Goal: Information Seeking & Learning: Find specific page/section

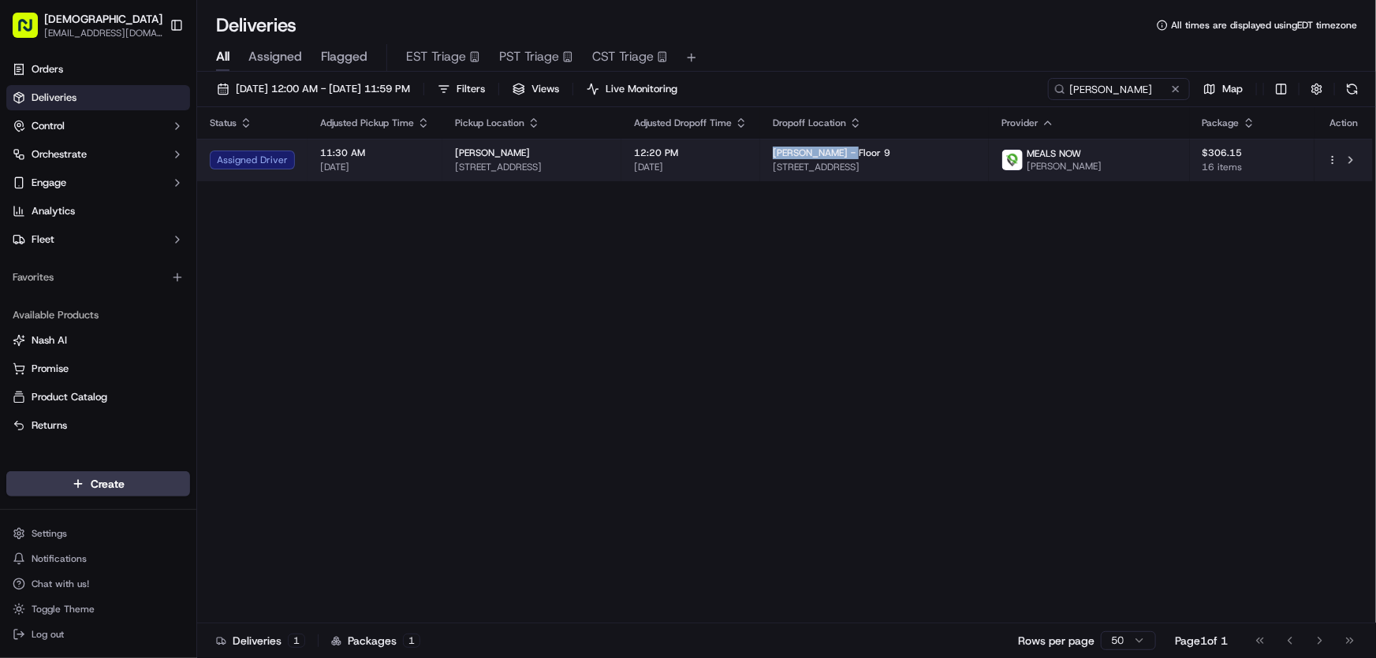
drag, startPoint x: 849, startPoint y: 147, endPoint x: 926, endPoint y: 148, distance: 77.3
click at [890, 148] on span "Simpson Thacher - Floor 9" at bounding box center [831, 153] width 117 height 13
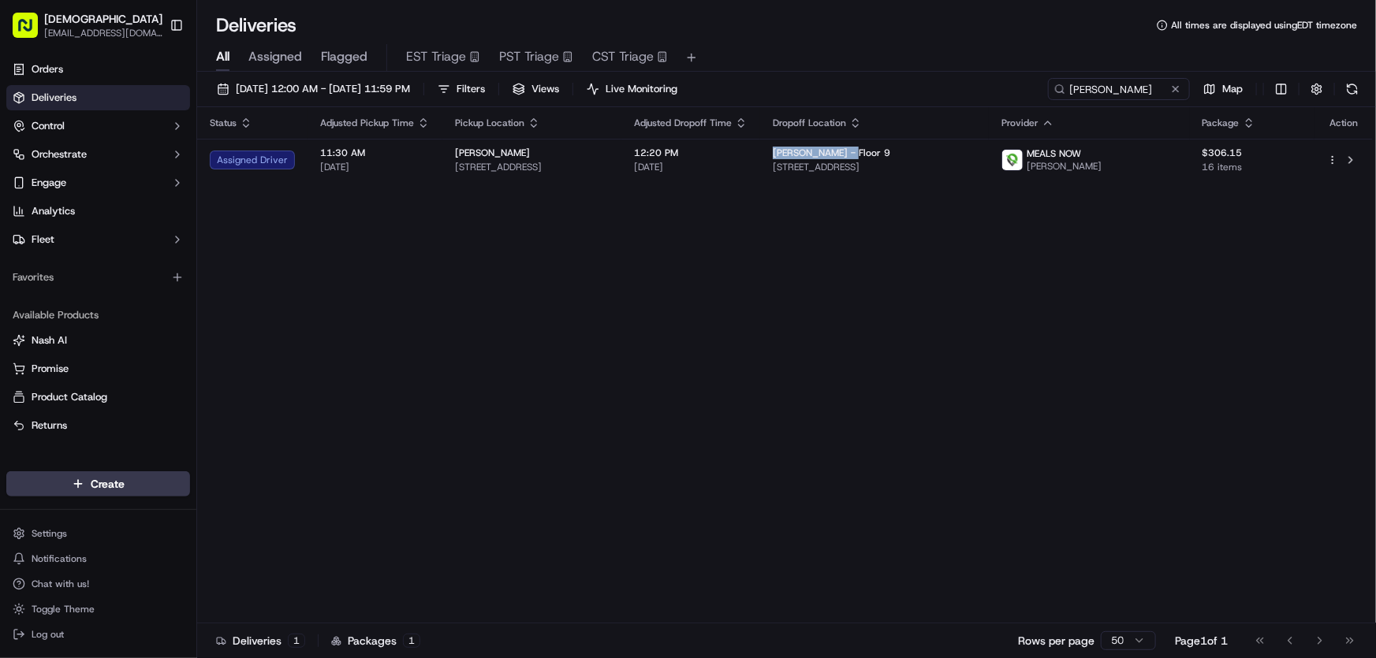
copy span "Simpson Thacher"
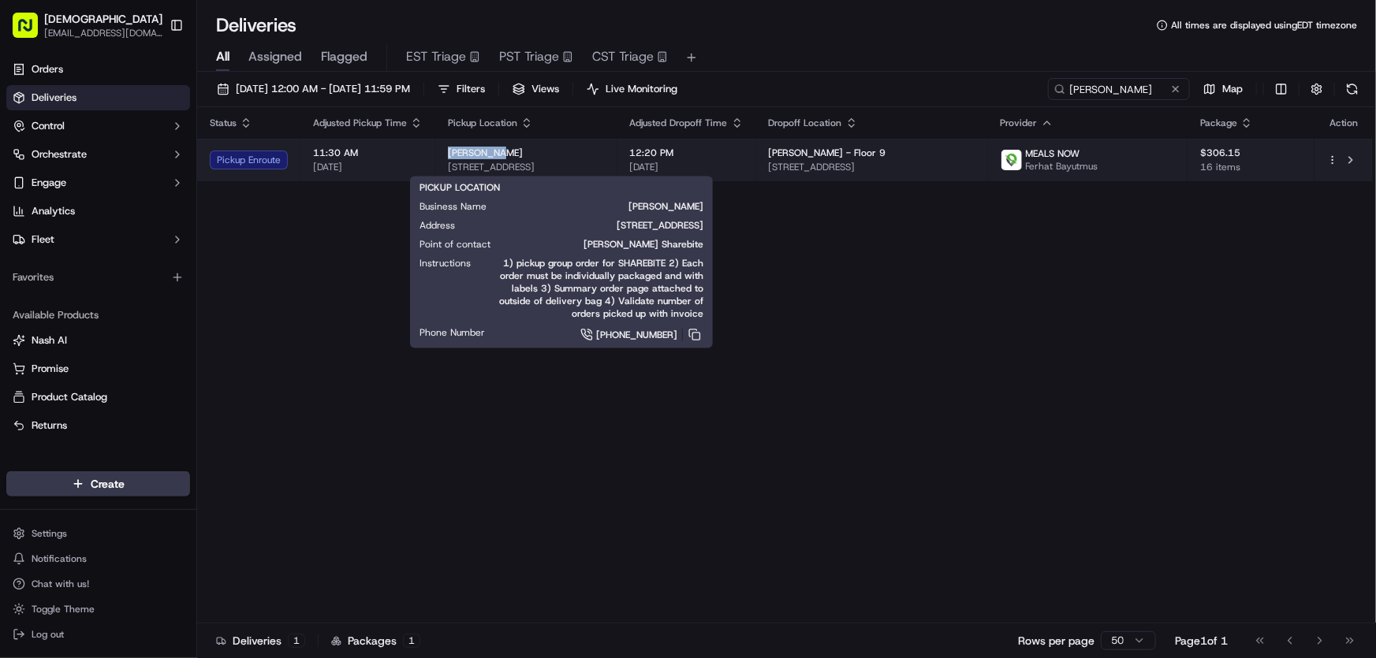
drag, startPoint x: 445, startPoint y: 150, endPoint x: 520, endPoint y: 150, distance: 74.1
click at [520, 150] on td "Lulu Green 246 W Broadway, Boston, MA 02127, USA" at bounding box center [526, 160] width 182 height 43
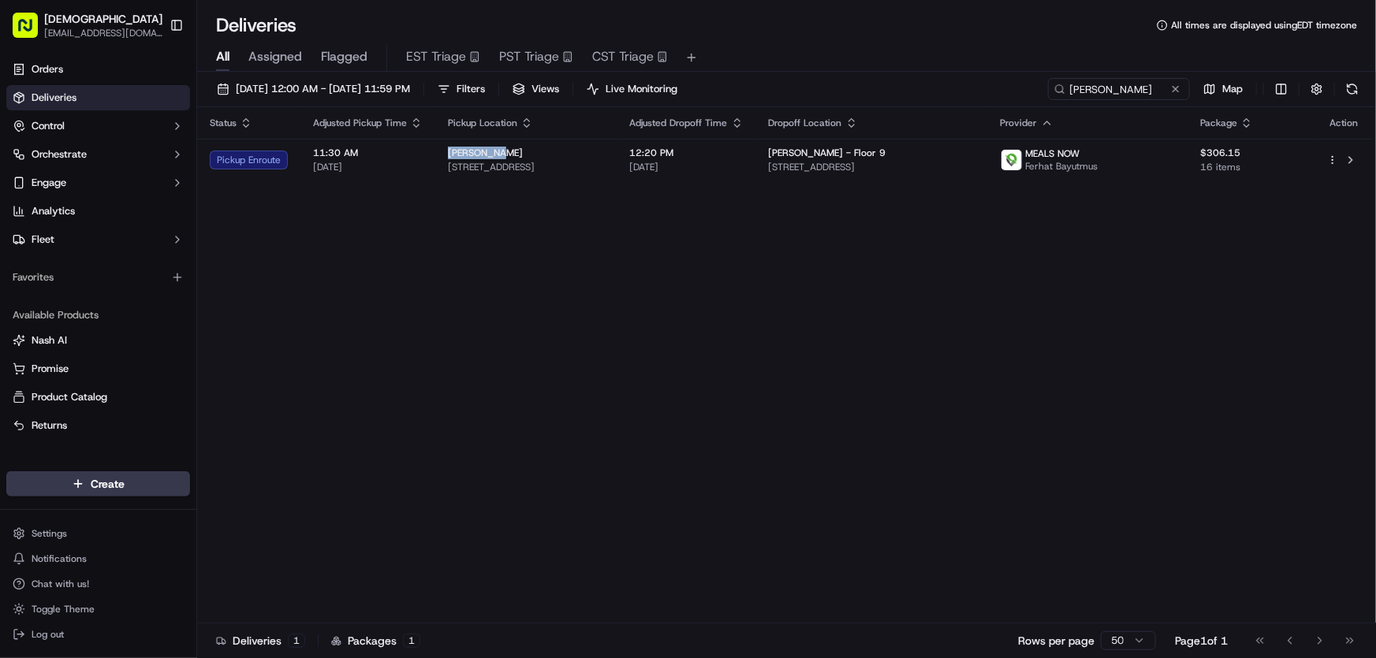
copy span "Lulu Green"
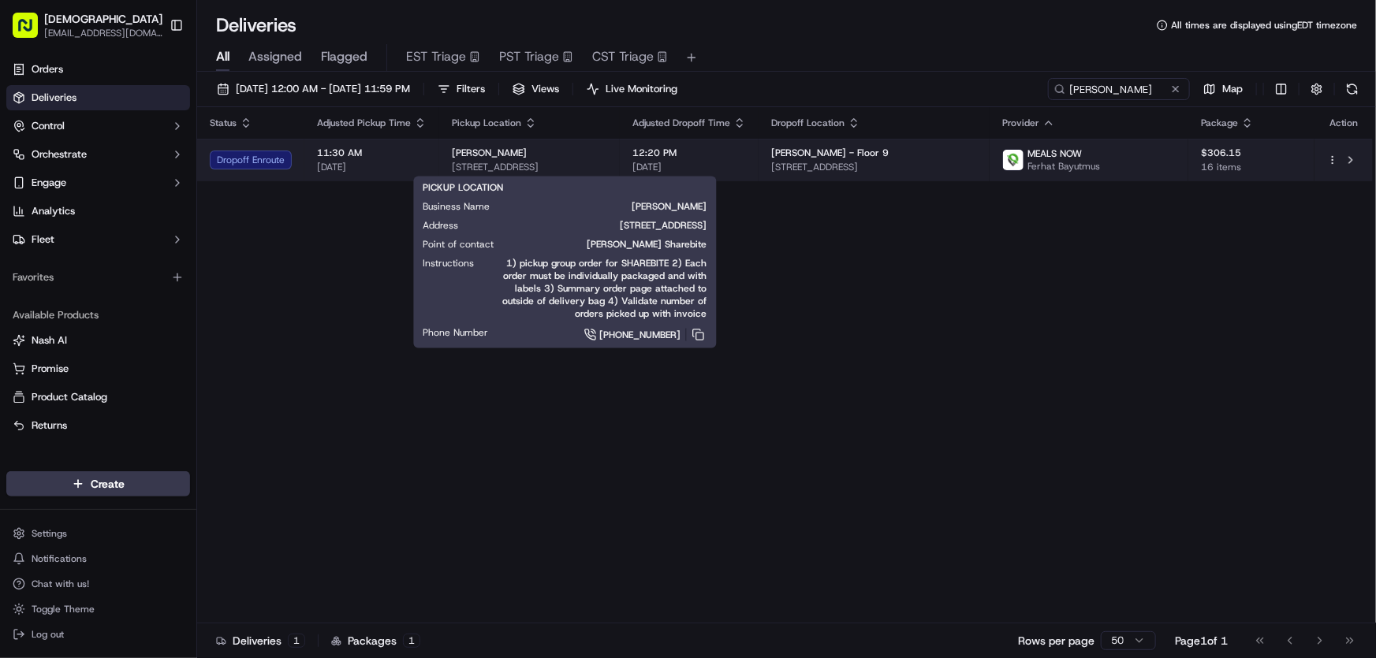
drag, startPoint x: 646, startPoint y: 165, endPoint x: 449, endPoint y: 169, distance: 197.1
click at [449, 169] on td "Lulu Green 246 W Broadway, Boston, MA 02127, USA" at bounding box center [529, 160] width 181 height 43
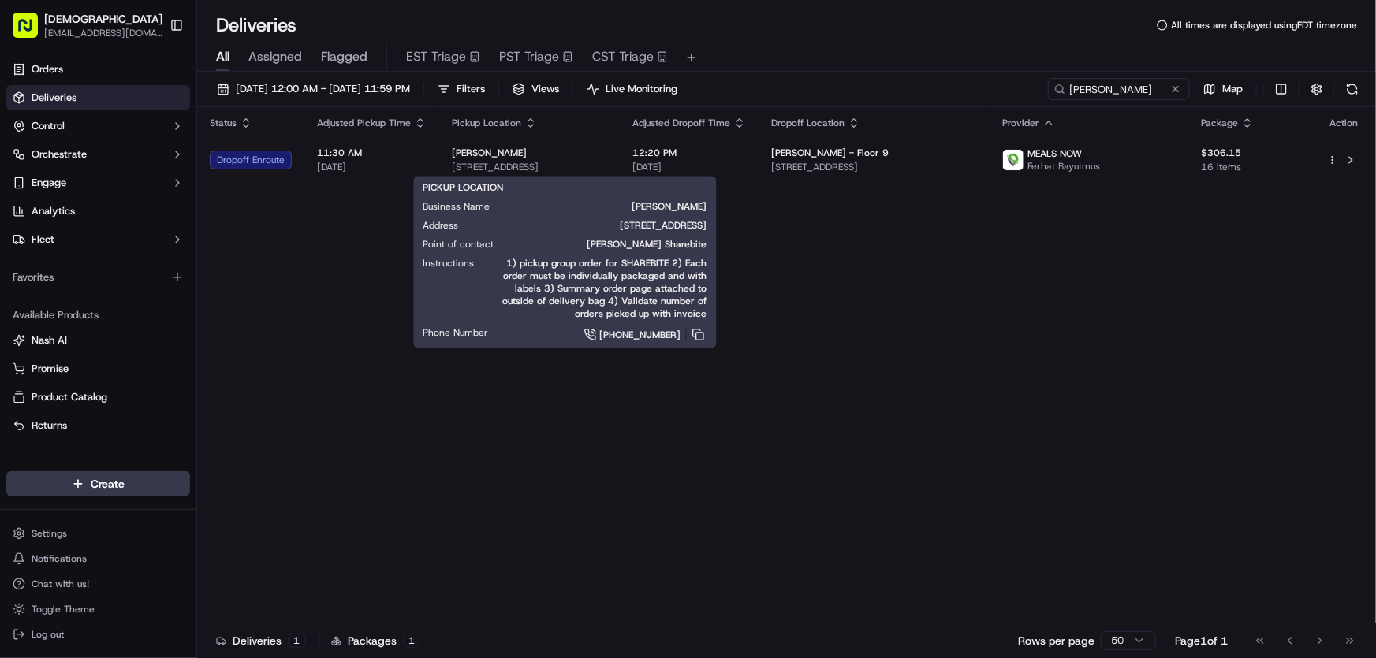
copy span "246 W Broadway, Boston, MA 02127, USA"
click at [828, 260] on div "Status Adjusted Pickup Time Pickup Location Adjusted Dropoff Time Dropoff Locat…" at bounding box center [784, 365] width 1175 height 516
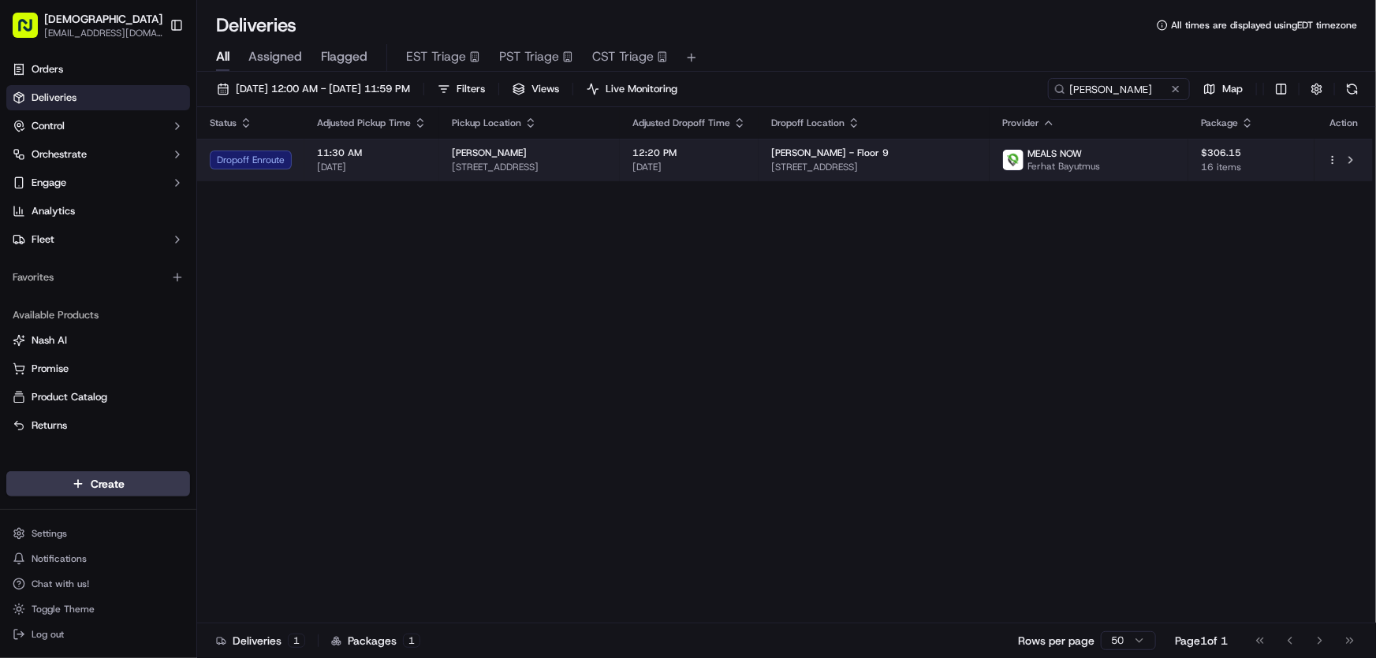
click at [607, 173] on span "246 W Broadway, Boston, MA 02127, USA" at bounding box center [529, 167] width 155 height 13
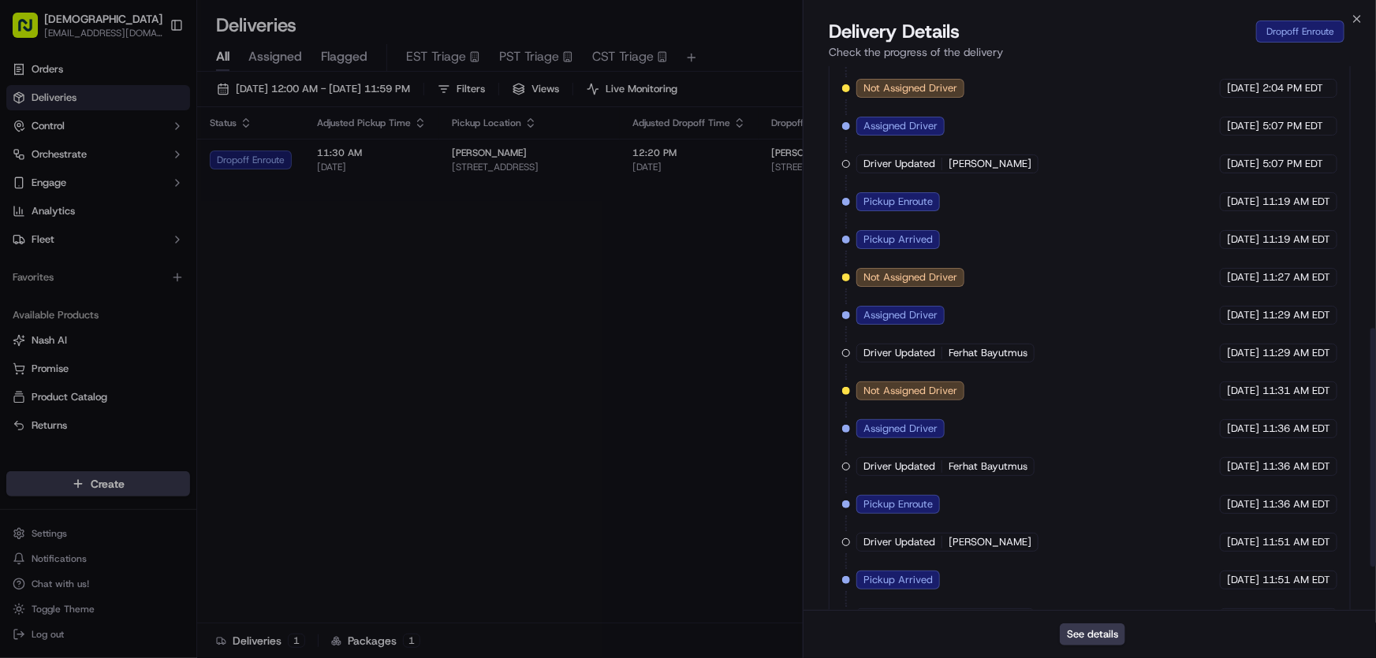
scroll to position [698, 0]
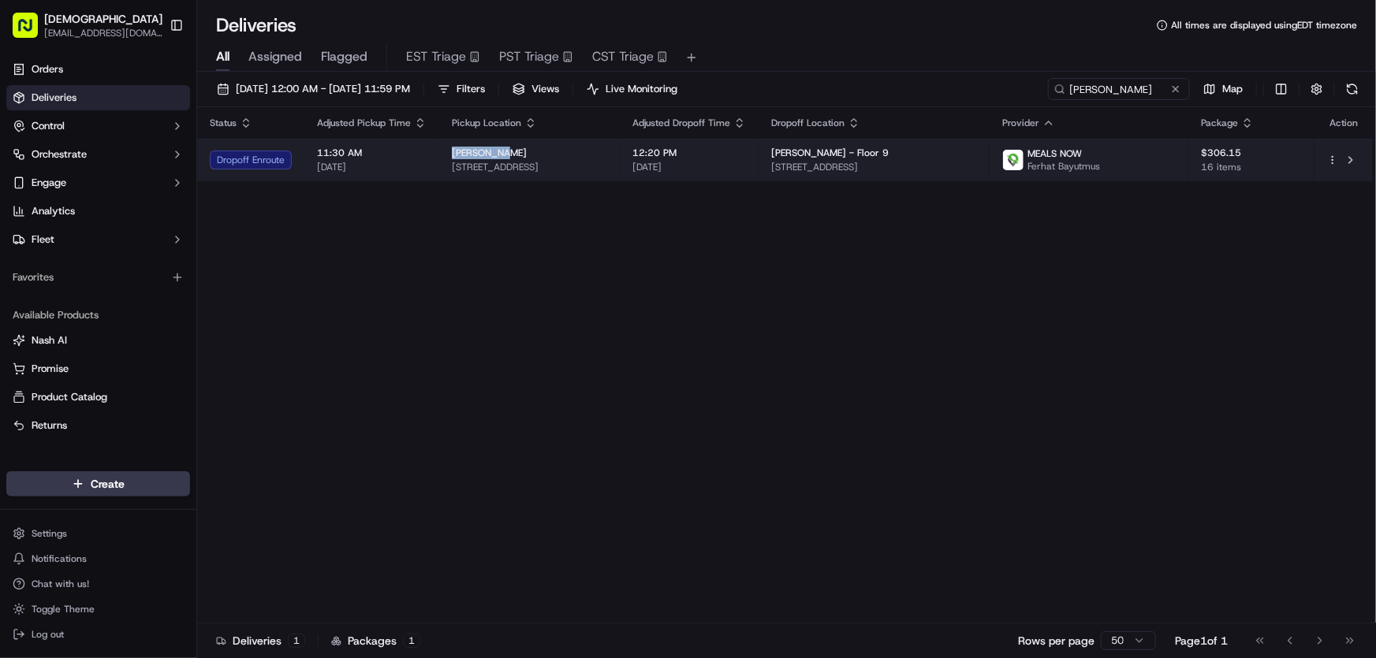
drag, startPoint x: 452, startPoint y: 147, endPoint x: 538, endPoint y: 143, distance: 86.0
click at [538, 143] on td "Lulu Green 246 W Broadway, Boston, MA 02127, USA" at bounding box center [529, 160] width 181 height 43
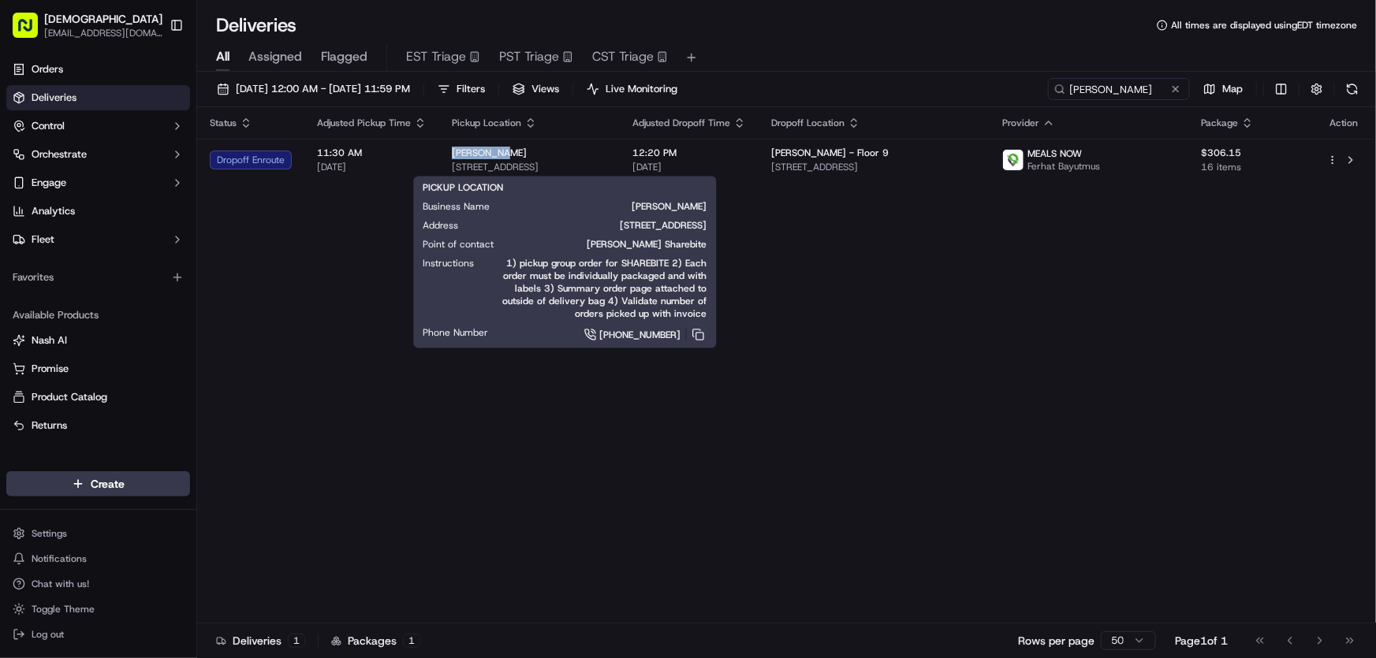
copy span "Lulu Green"
click at [899, 266] on div "Status Adjusted Pickup Time Pickup Location Adjusted Dropoff Time Dropoff Locat…" at bounding box center [784, 365] width 1175 height 516
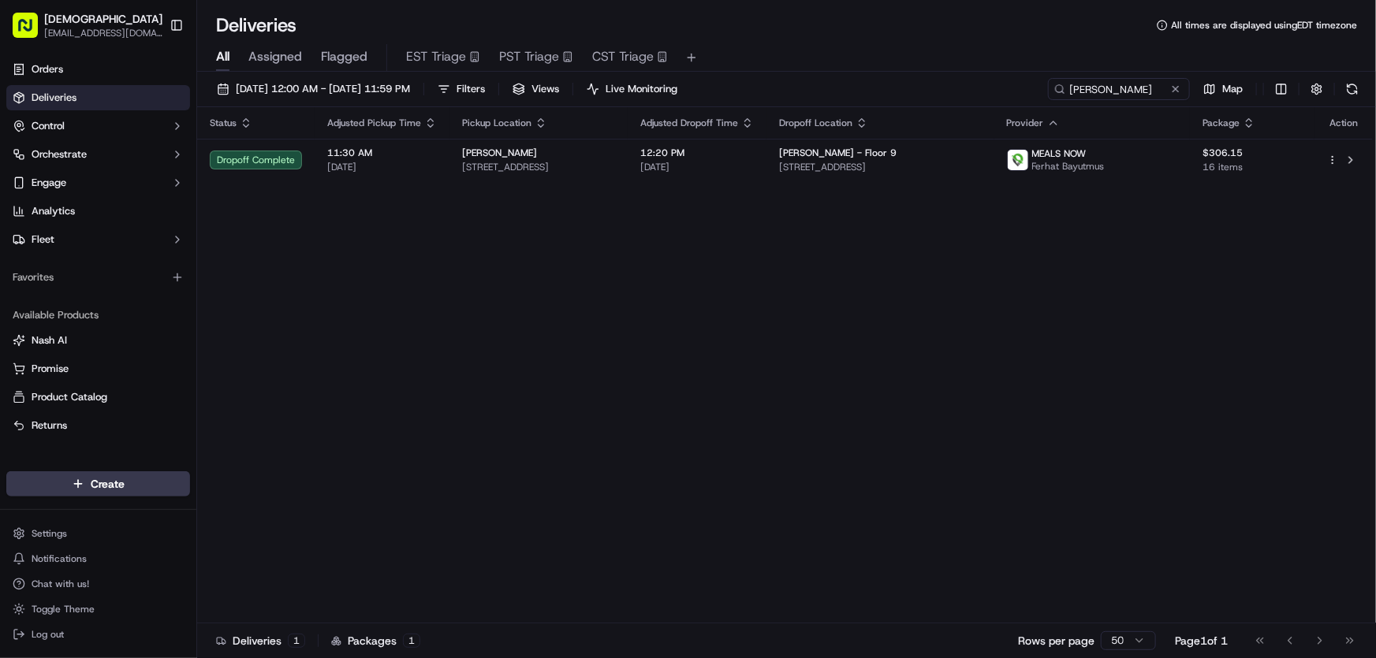
click at [637, 231] on div "Status Adjusted Pickup Time Pickup Location Adjusted Dropoff Time Dropoff Locat…" at bounding box center [784, 365] width 1175 height 516
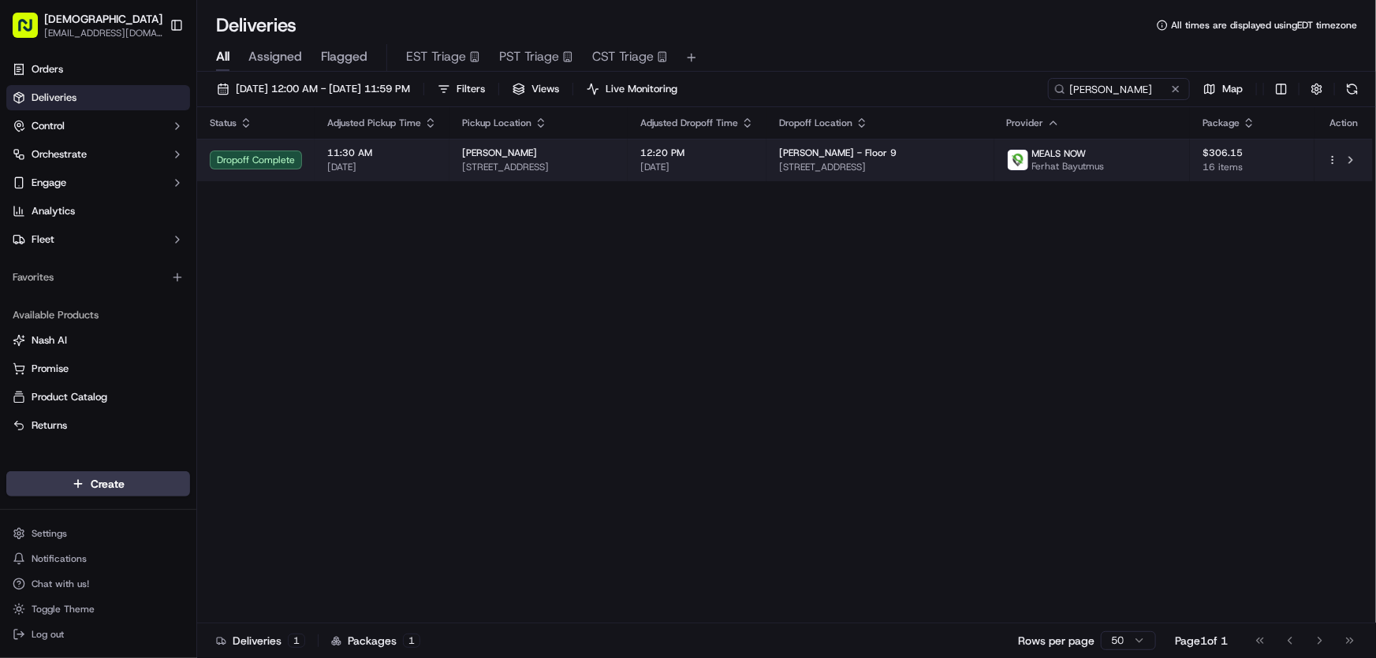
click at [607, 162] on span "246 W Broadway, Boston, MA 02127, USA" at bounding box center [538, 167] width 153 height 13
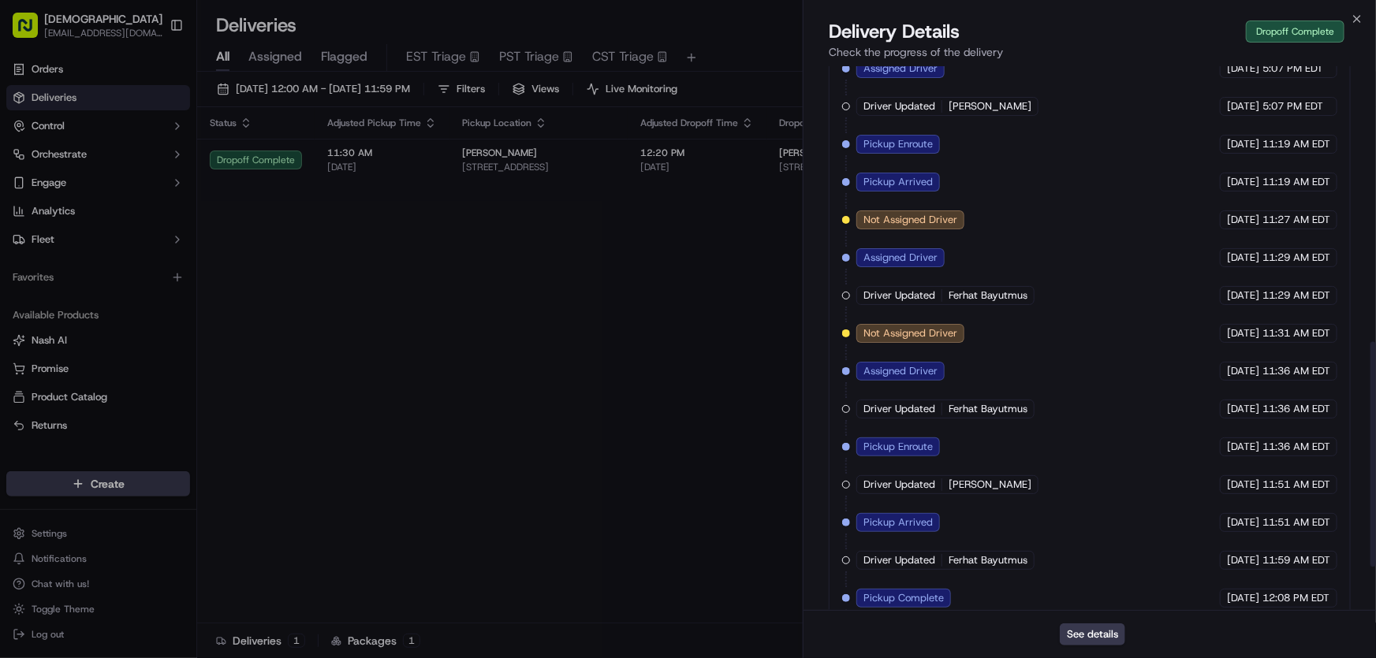
scroll to position [773, 0]
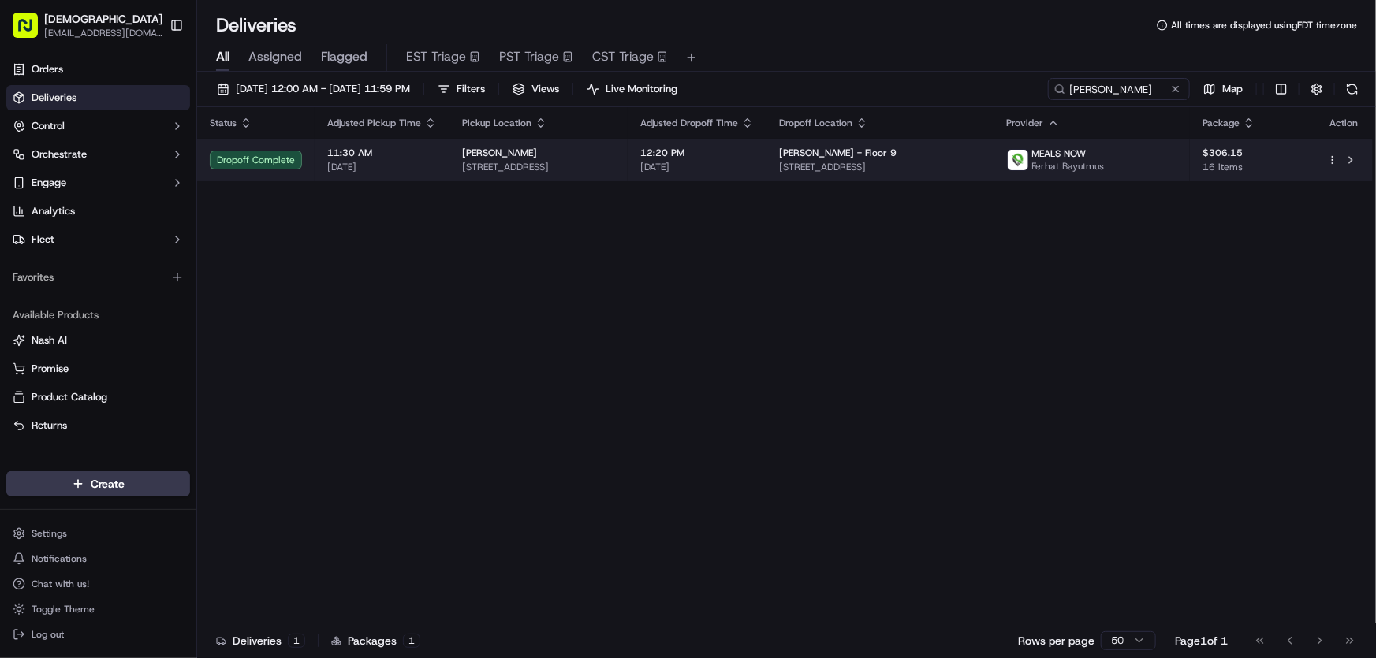
click at [594, 158] on div "Lulu Green" at bounding box center [538, 153] width 153 height 13
click at [527, 163] on span "246 W Broadway, Boston, MA 02127, USA" at bounding box center [538, 167] width 153 height 13
click at [615, 164] on span "246 W Broadway, Boston, MA 02127, USA" at bounding box center [538, 167] width 153 height 13
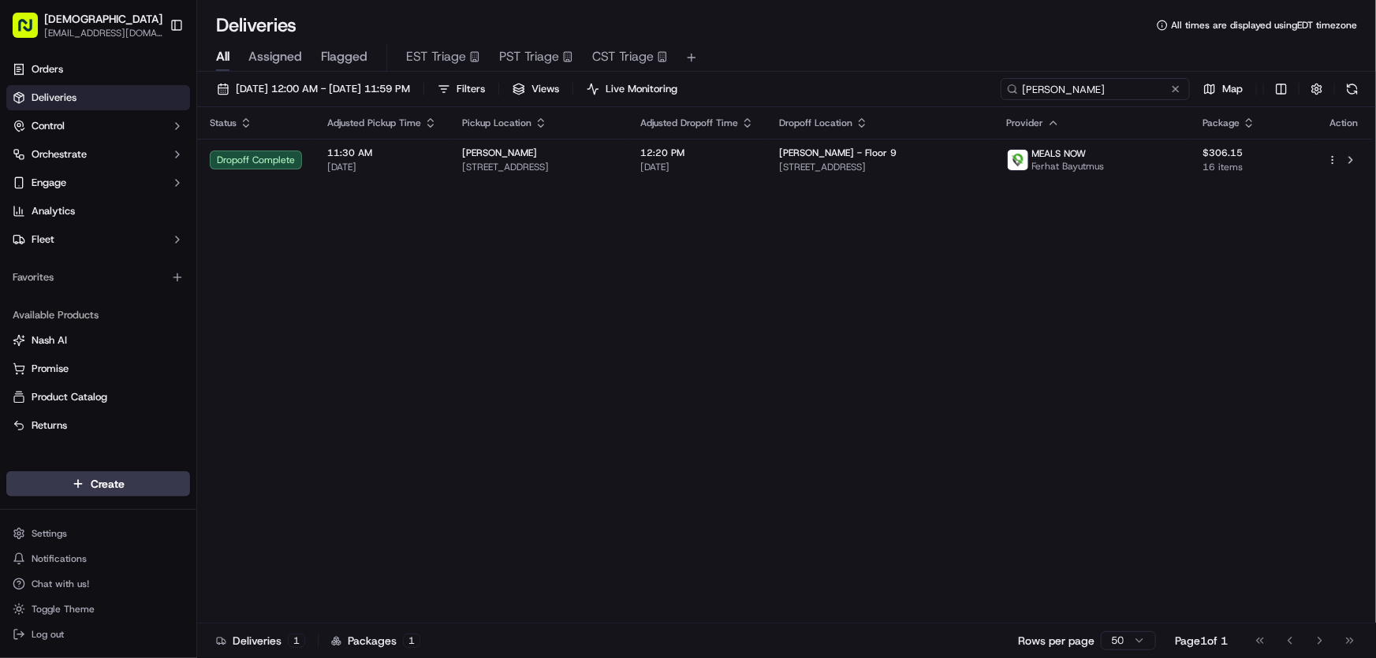
drag, startPoint x: 1153, startPoint y: 88, endPoint x: 963, endPoint y: 95, distance: 190.1
click at [963, 95] on div "09/17/2025 12:00 AM - 09/17/2025 11:59 PM Filters Views Live Monitoring simpson…" at bounding box center [786, 92] width 1179 height 29
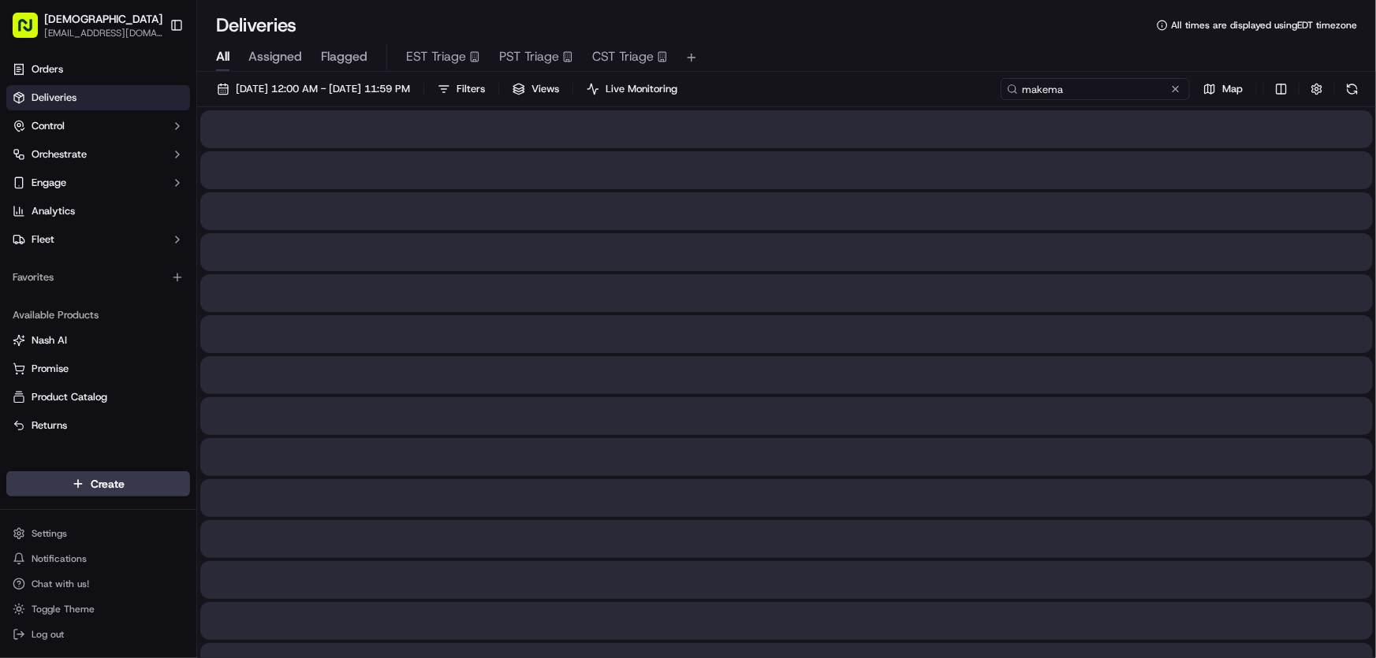
type input "makemake"
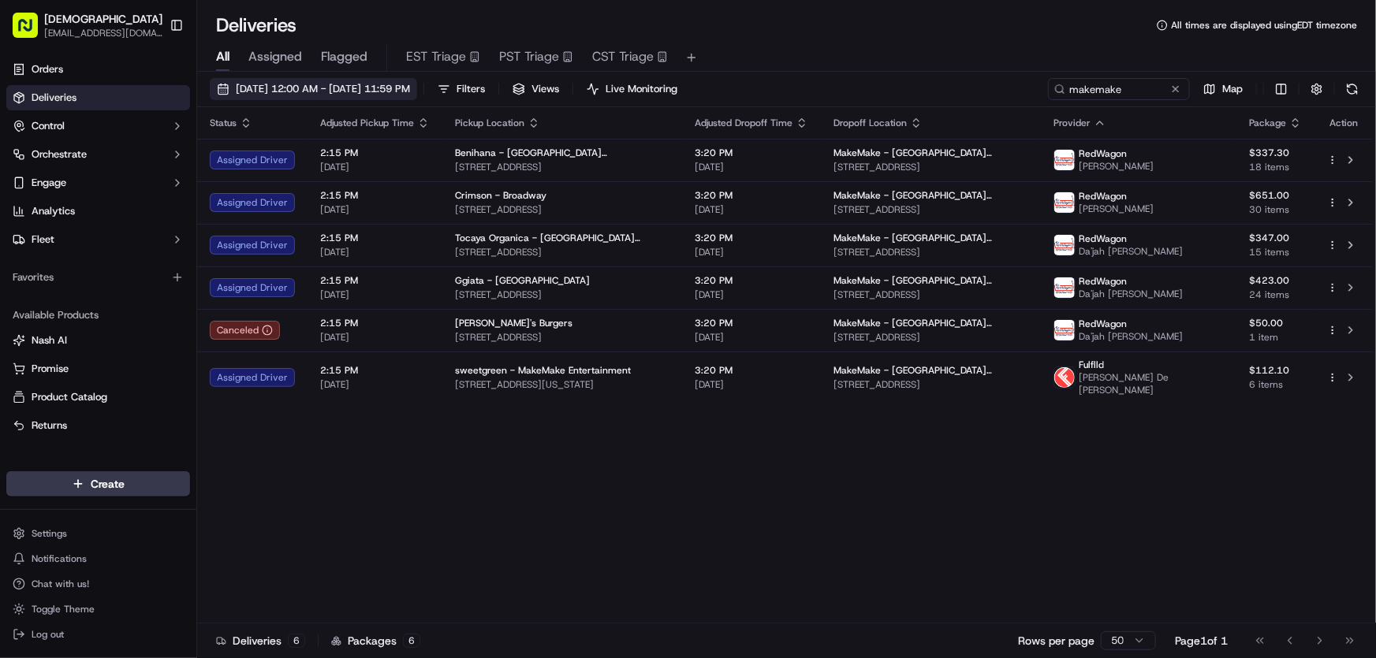
click at [372, 83] on span "[DATE] 12:00 AM - [DATE] 11:59 PM" at bounding box center [323, 89] width 174 height 14
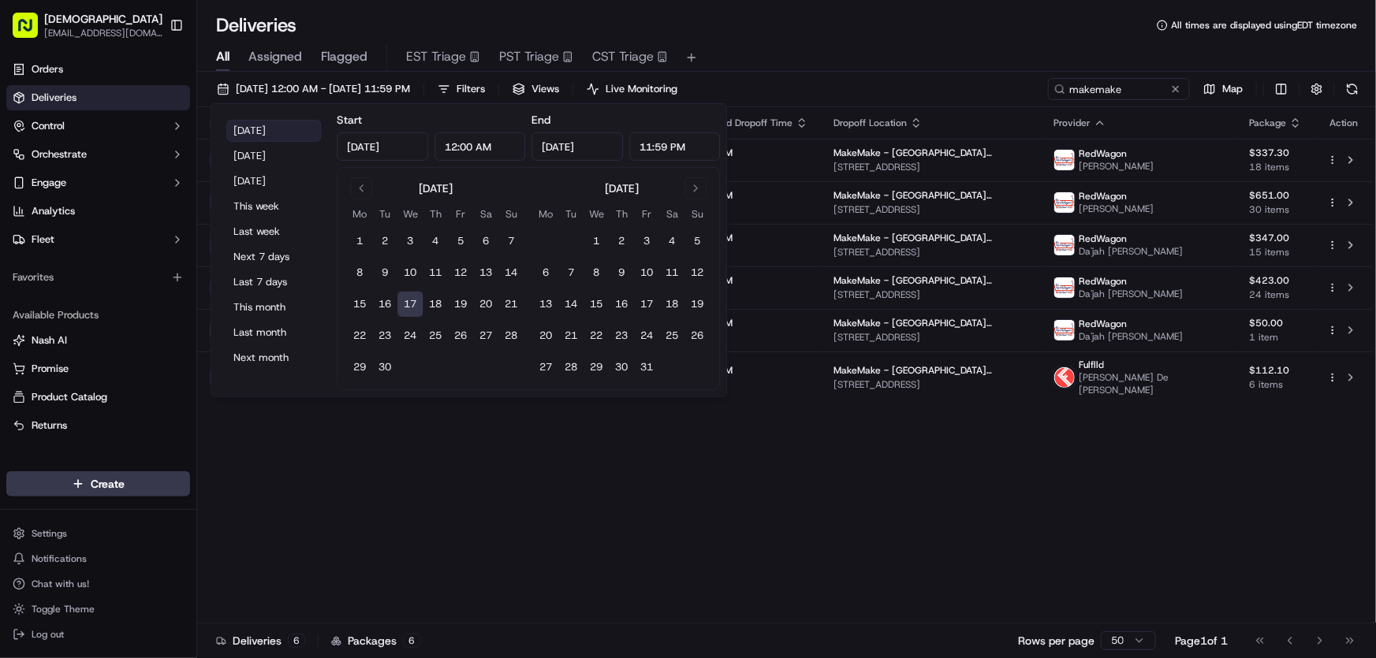
click at [255, 127] on button "[DATE]" at bounding box center [273, 131] width 95 height 22
click at [900, 529] on div "Status Adjusted Pickup Time Pickup Location Adjusted Dropoff Time Dropoff Locat…" at bounding box center [784, 365] width 1175 height 516
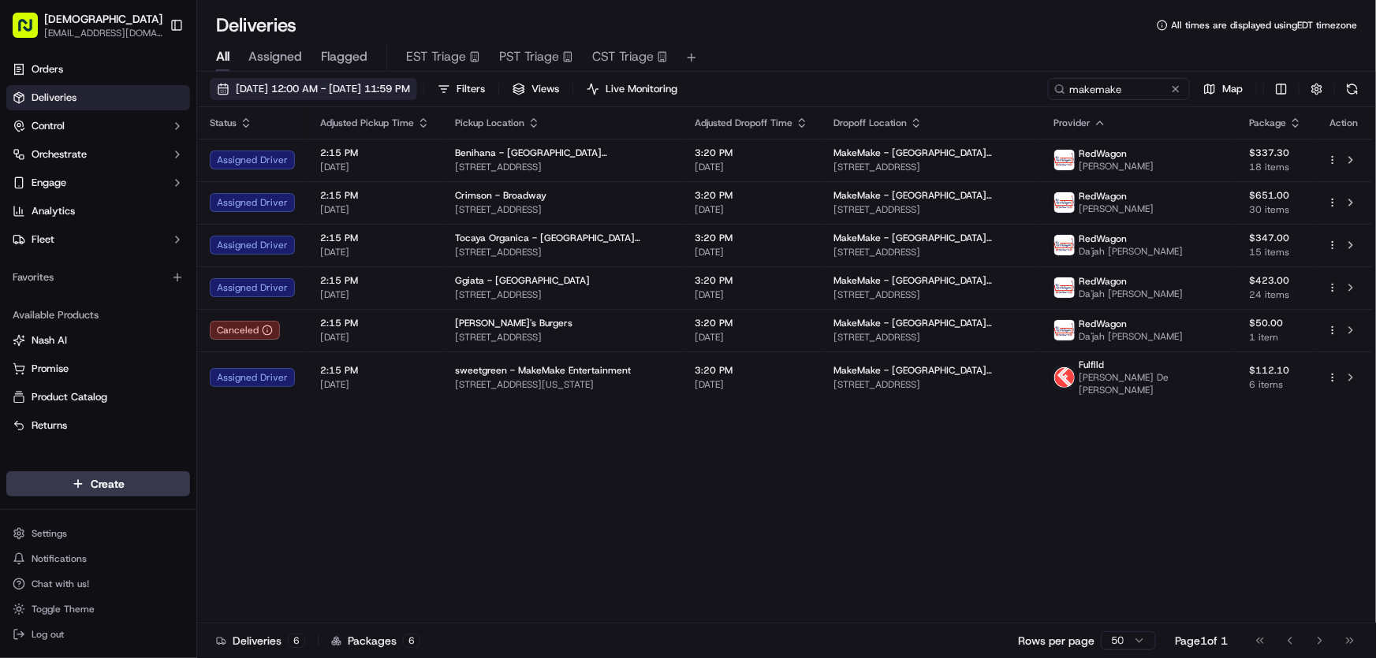
click at [337, 85] on span "[DATE] 12:00 AM - [DATE] 11:59 PM" at bounding box center [323, 89] width 174 height 14
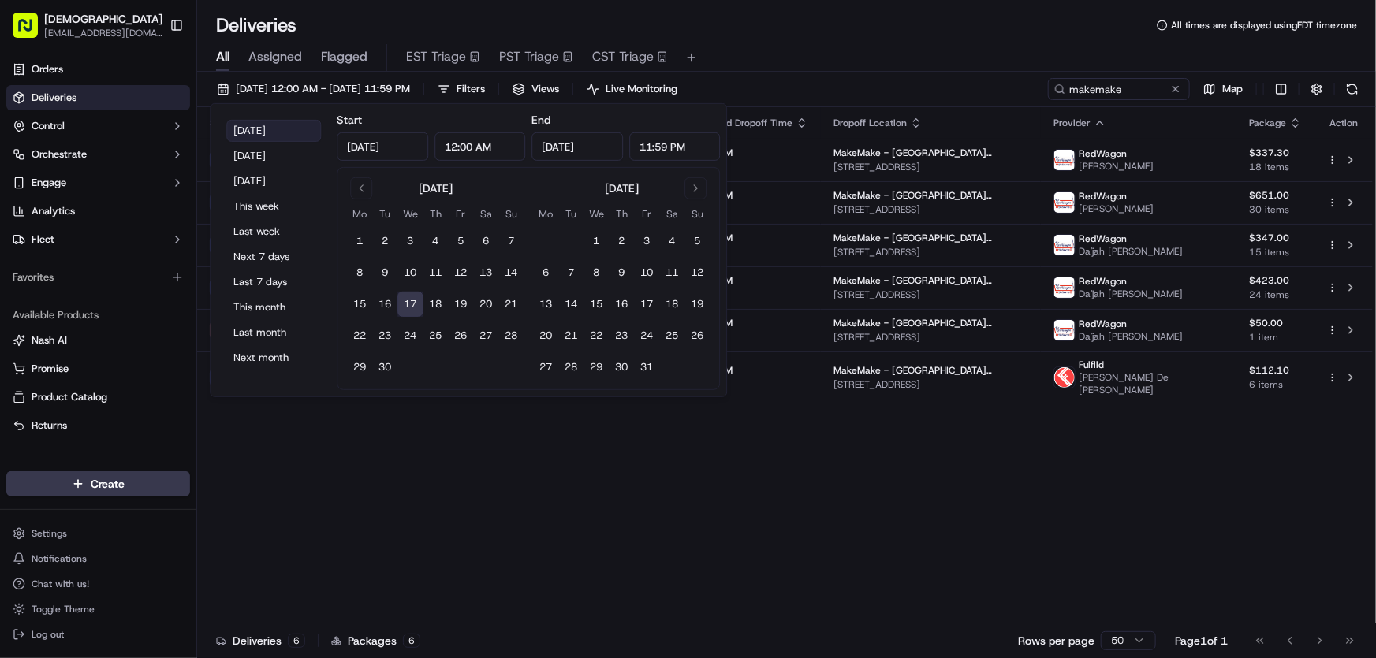
click at [256, 130] on button "[DATE]" at bounding box center [273, 131] width 95 height 22
click at [748, 503] on div "Status Adjusted Pickup Time Pickup Location Adjusted Dropoff Time Dropoff Locat…" at bounding box center [784, 365] width 1175 height 516
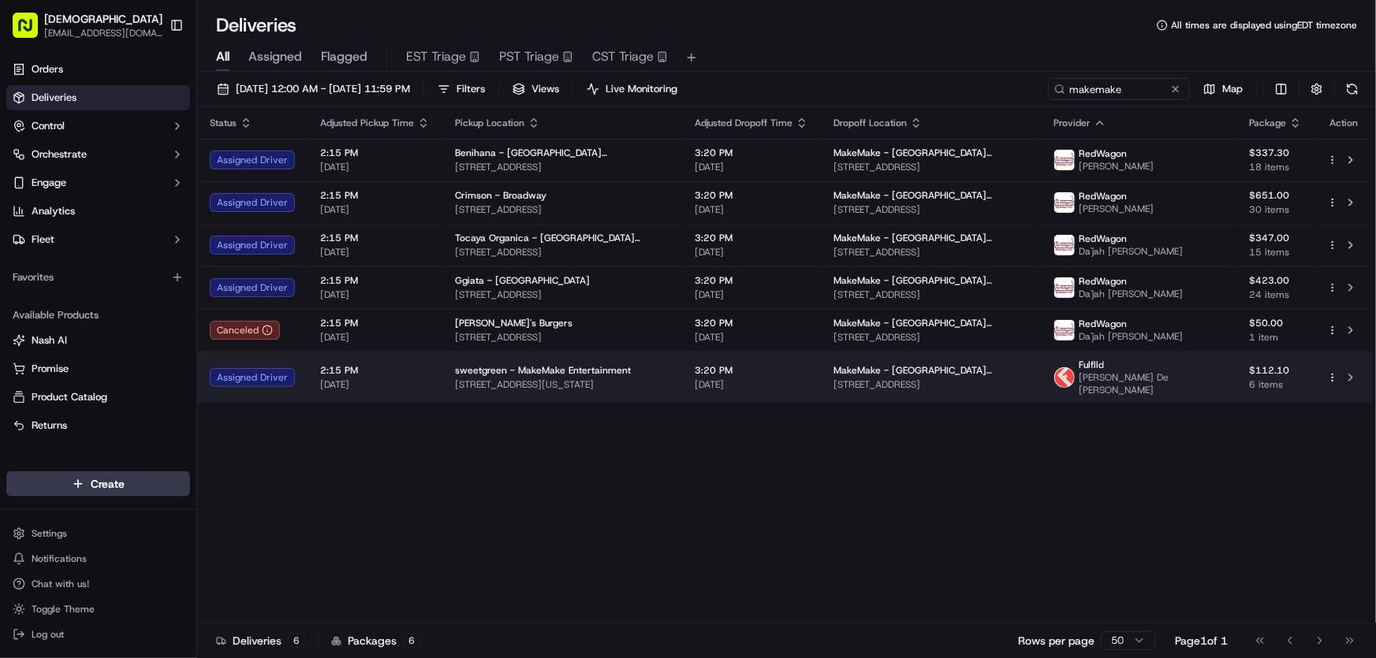
drag, startPoint x: 844, startPoint y: 379, endPoint x: 1060, endPoint y: 389, distance: 215.4
click at [1041, 389] on td "MakeMake - Santa Monica 2308 Broadway, Santa Monica, CA 90404, USA" at bounding box center [931, 377] width 220 height 51
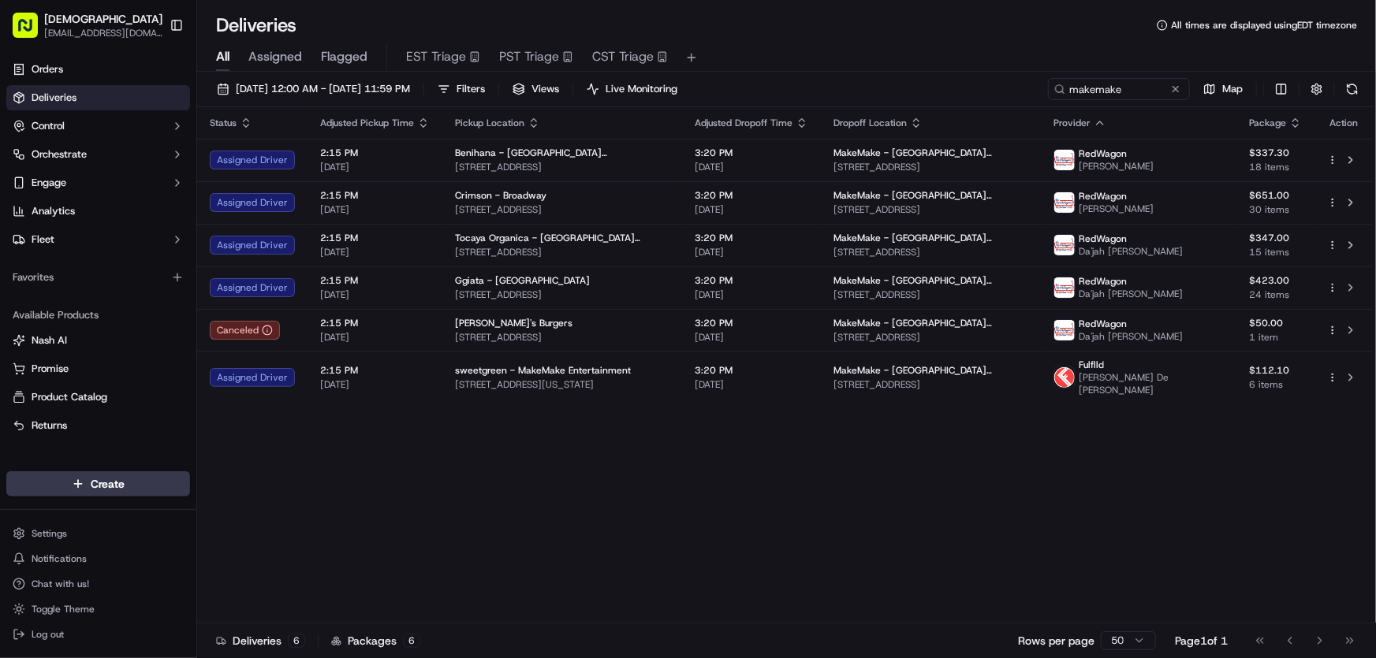
copy span "2308 Broadway, Santa Monica, CA 90404, USA"
click at [342, 87] on span "[DATE] 12:00 AM - [DATE] 11:59 PM" at bounding box center [323, 89] width 174 height 14
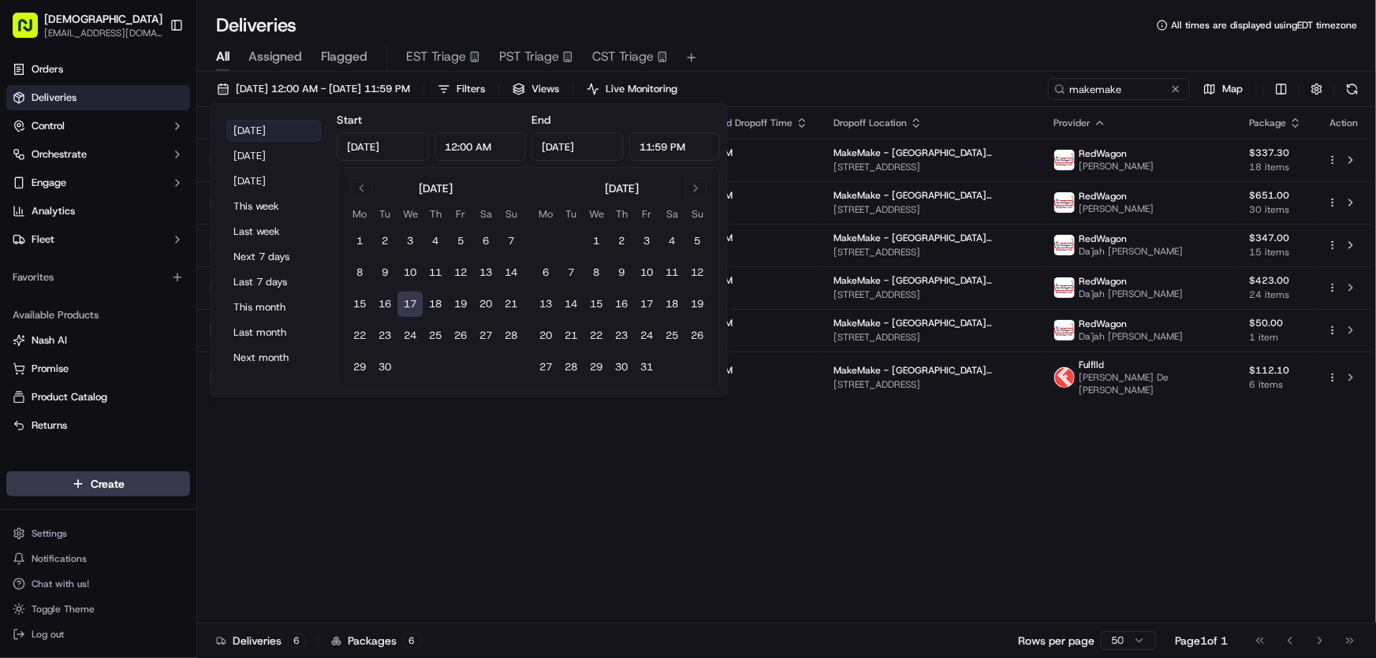
click at [246, 127] on button "[DATE]" at bounding box center [273, 131] width 95 height 22
click at [892, 553] on div "Status Adjusted Pickup Time Pickup Location Adjusted Dropoff Time Dropoff Locat…" at bounding box center [784, 365] width 1175 height 516
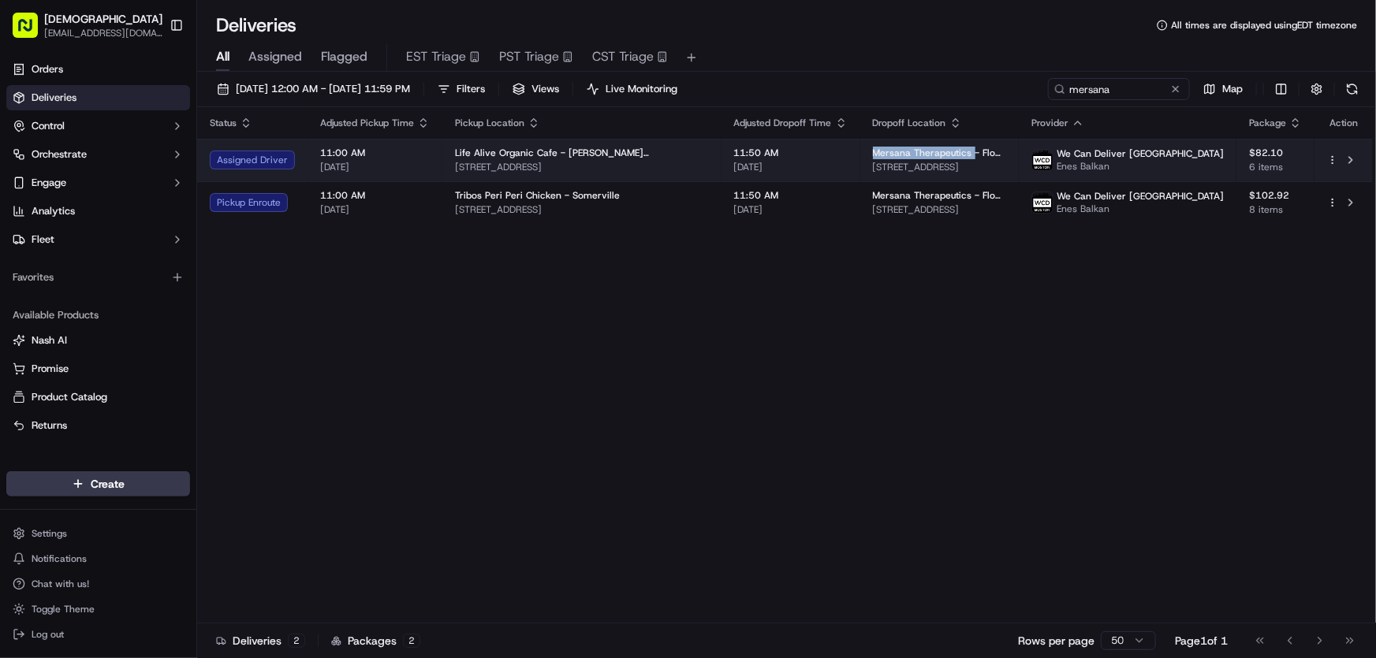
drag, startPoint x: 832, startPoint y: 151, endPoint x: 932, endPoint y: 150, distance: 100.1
click at [932, 150] on span "Mersana Therapeutics - Floor 5" at bounding box center [939, 153] width 133 height 13
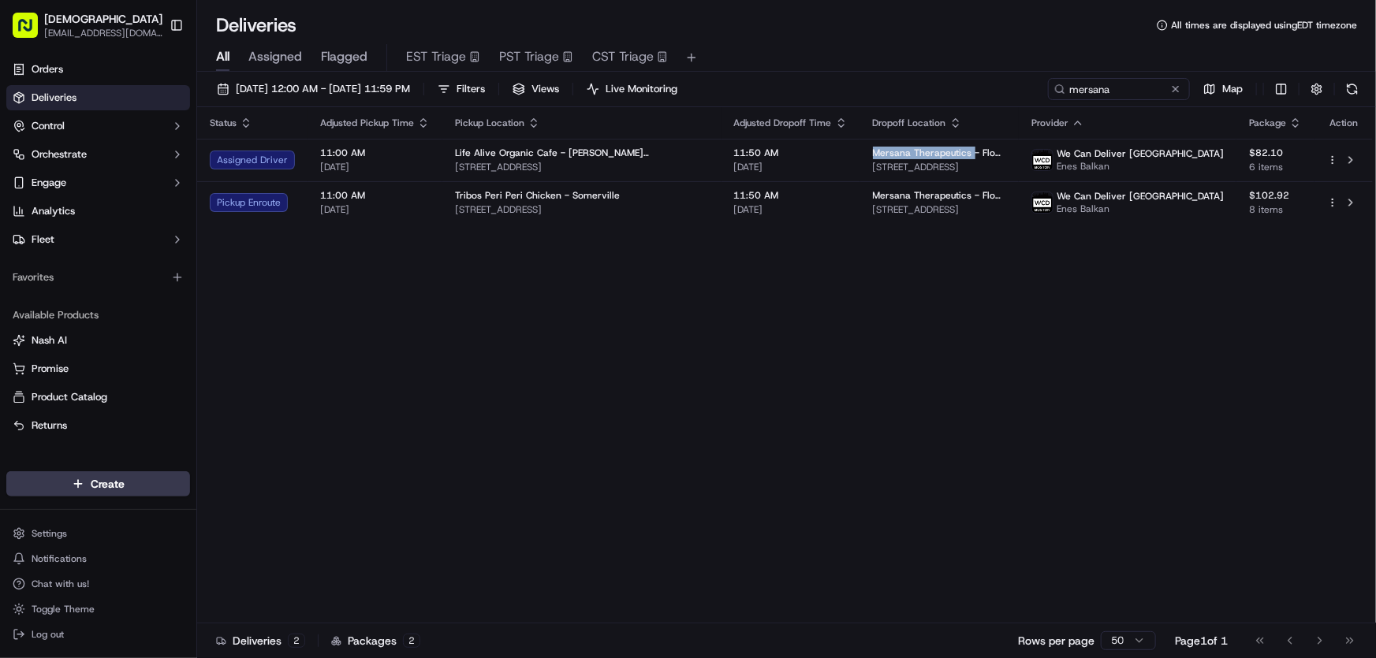
copy span "Mersana Therapeutics"
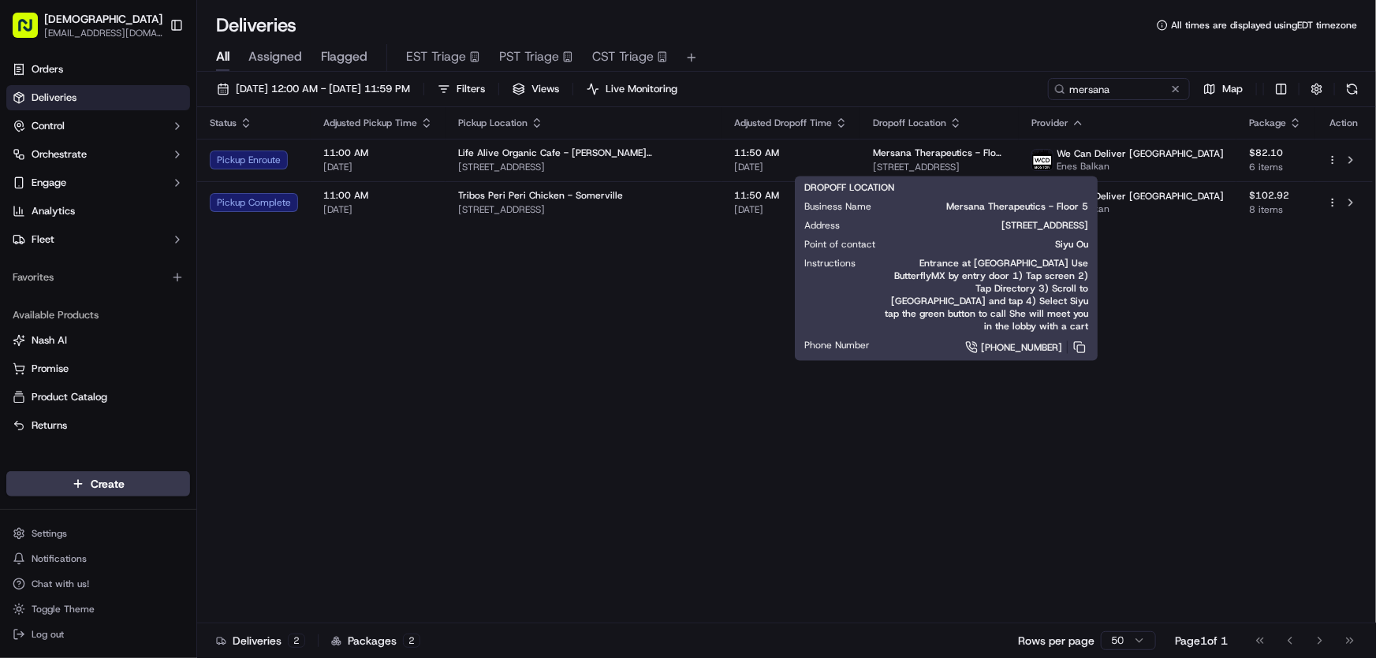
click at [448, 315] on div "Status Adjusted Pickup Time Pickup Location Adjusted Dropoff Time Dropoff Locat…" at bounding box center [784, 365] width 1175 height 516
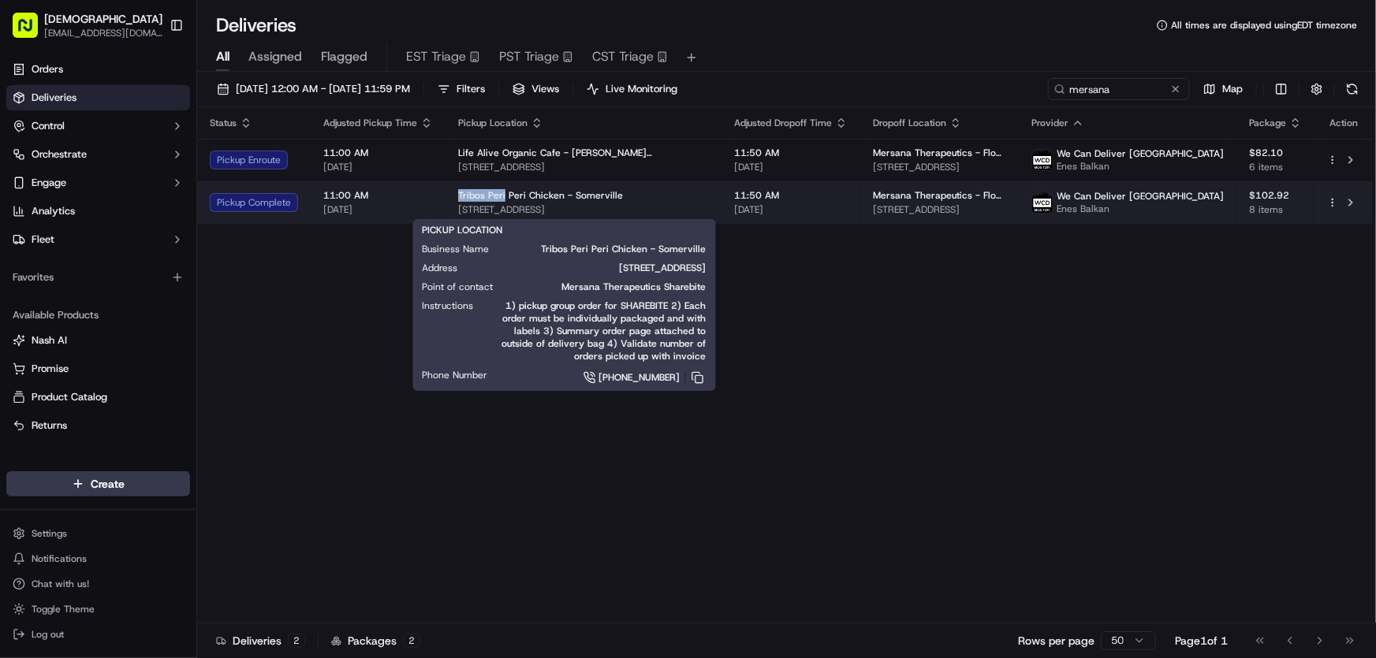
drag, startPoint x: 456, startPoint y: 194, endPoint x: 502, endPoint y: 197, distance: 46.6
click at [502, 197] on span "Tribos Peri Peri Chicken - Somerville" at bounding box center [540, 195] width 165 height 13
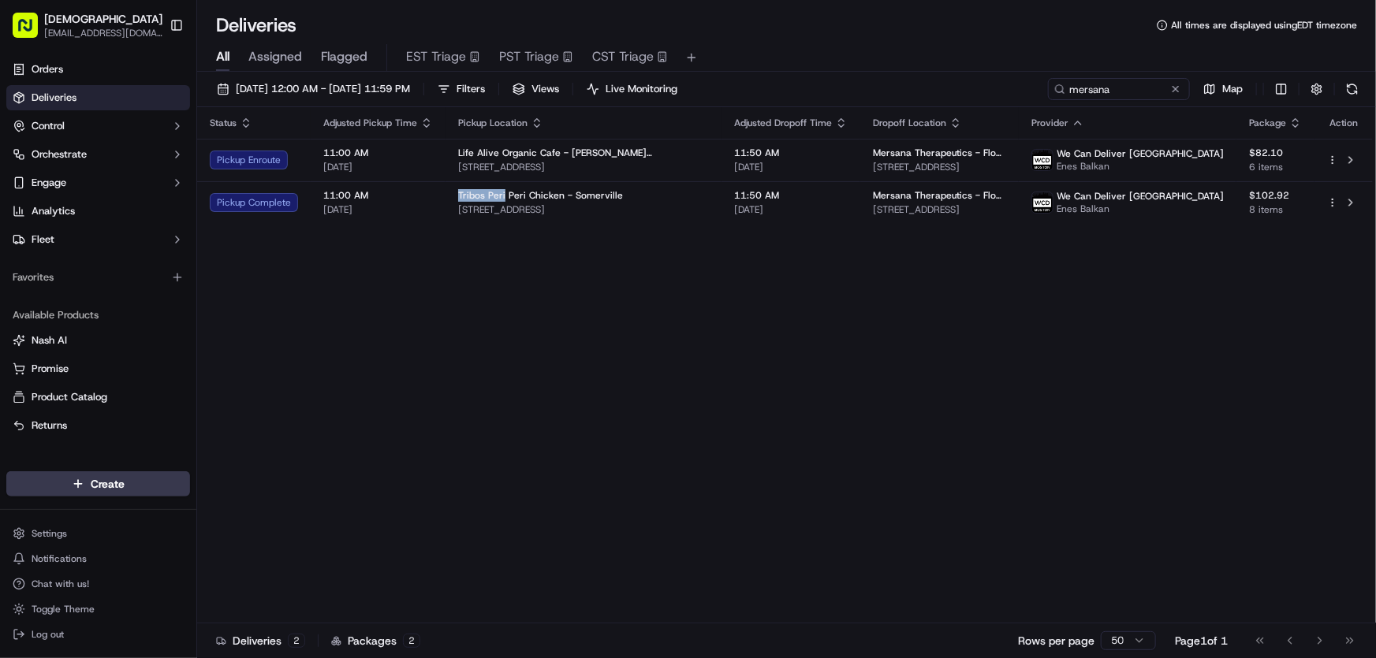
copy span "Tribos Peri"
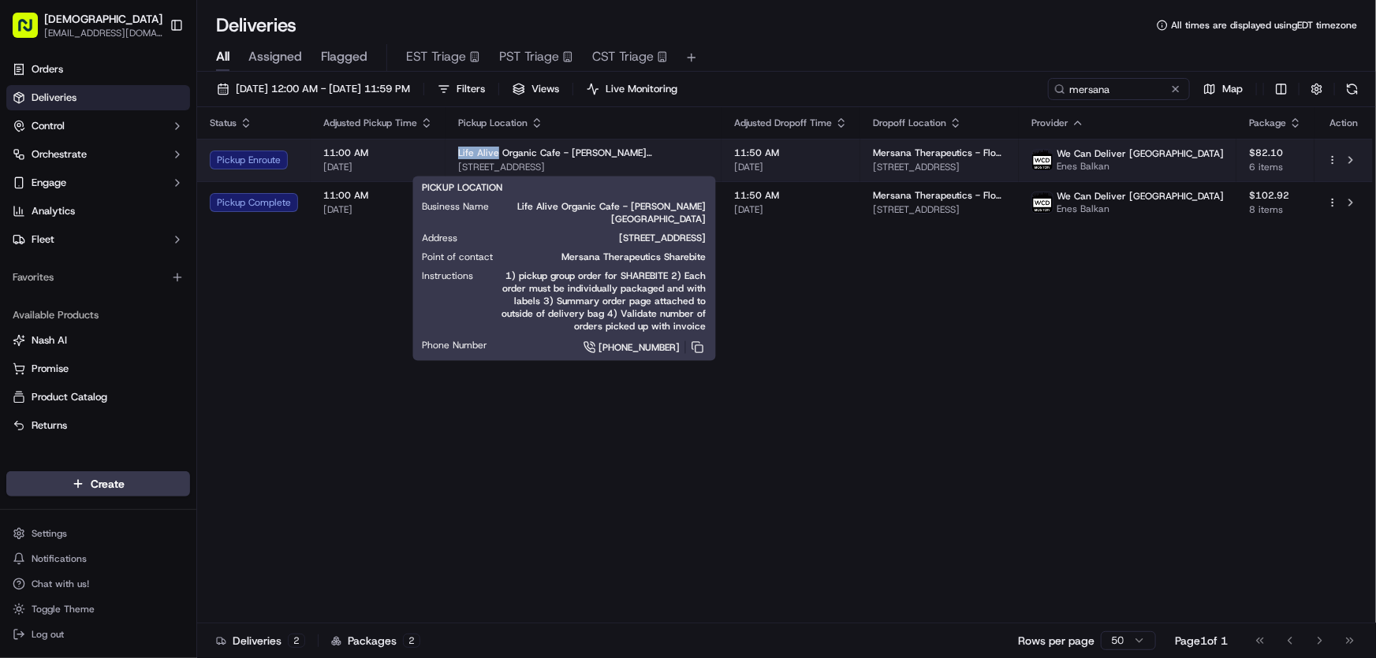
drag, startPoint x: 451, startPoint y: 148, endPoint x: 494, endPoint y: 152, distance: 42.8
click at [494, 152] on td "Life Alive Organic Cafe - [PERSON_NAME][GEOGRAPHIC_DATA] [STREET_ADDRESS]" at bounding box center [583, 160] width 276 height 43
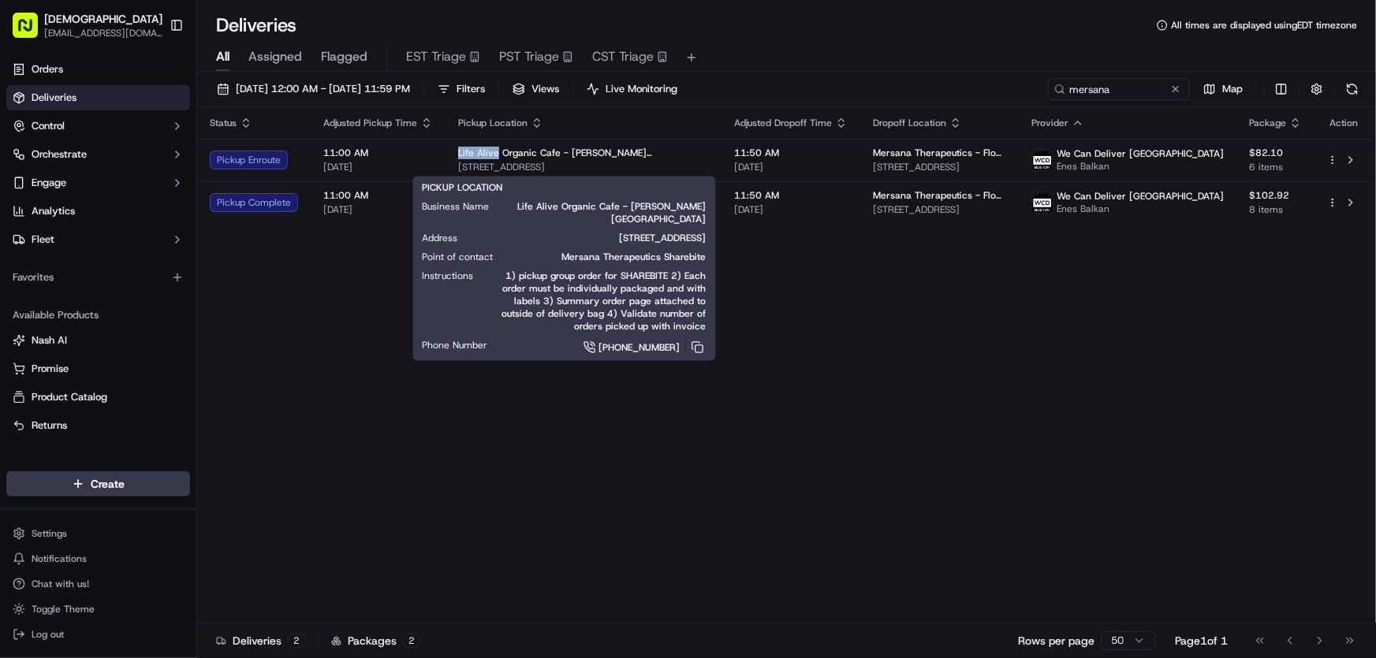
copy span "Life Alive"
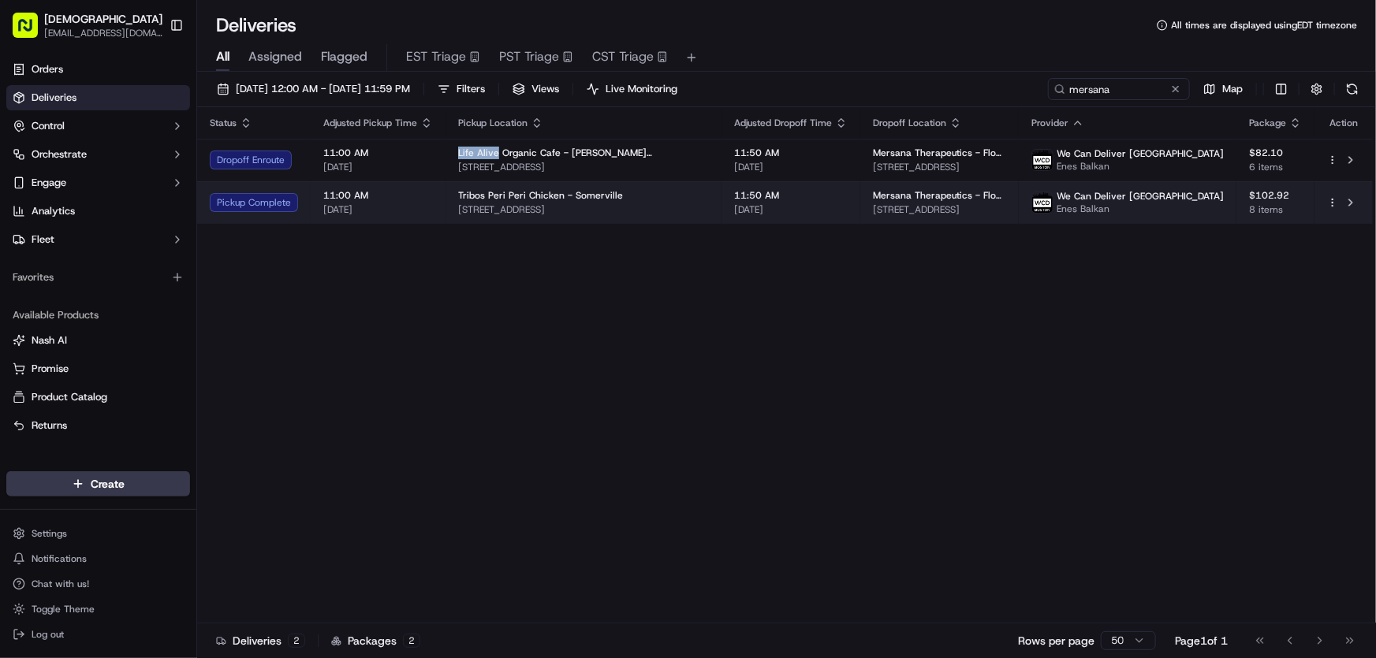
drag, startPoint x: 657, startPoint y: 210, endPoint x: 457, endPoint y: 214, distance: 199.5
click at [458, 214] on span "[STREET_ADDRESS]" at bounding box center [583, 209] width 251 height 13
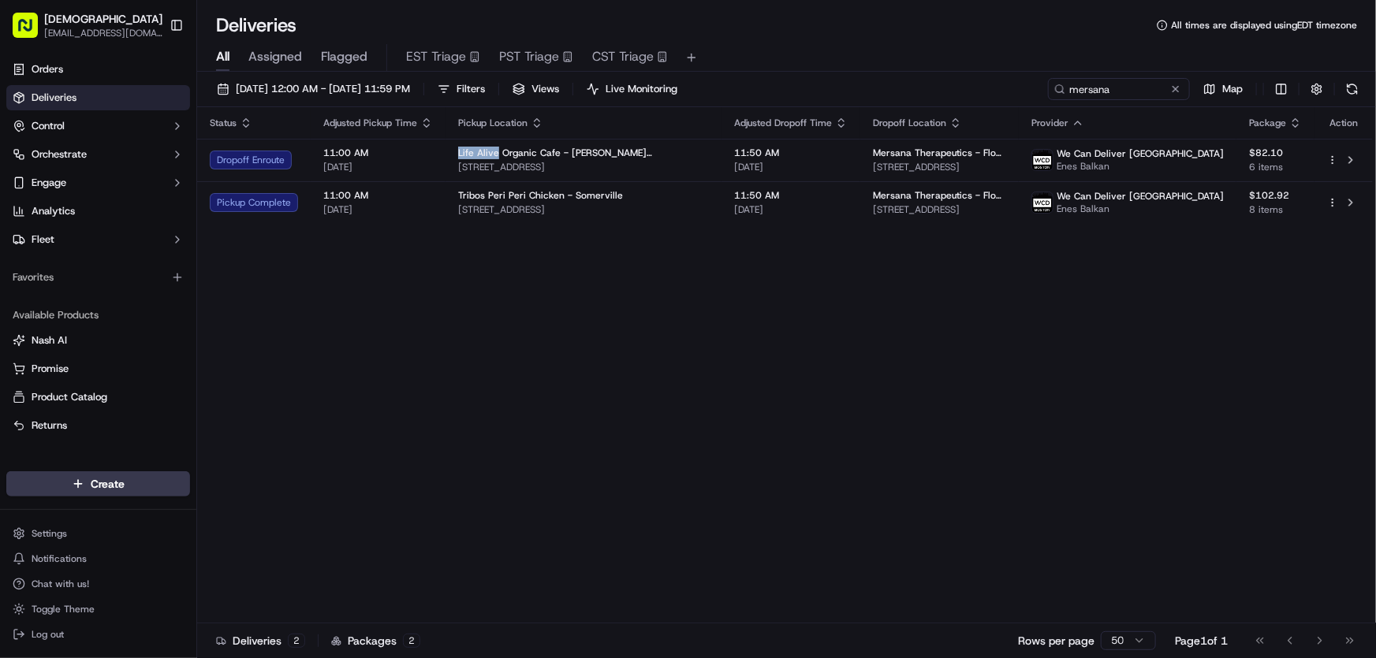
copy span "[STREET_ADDRESS]"
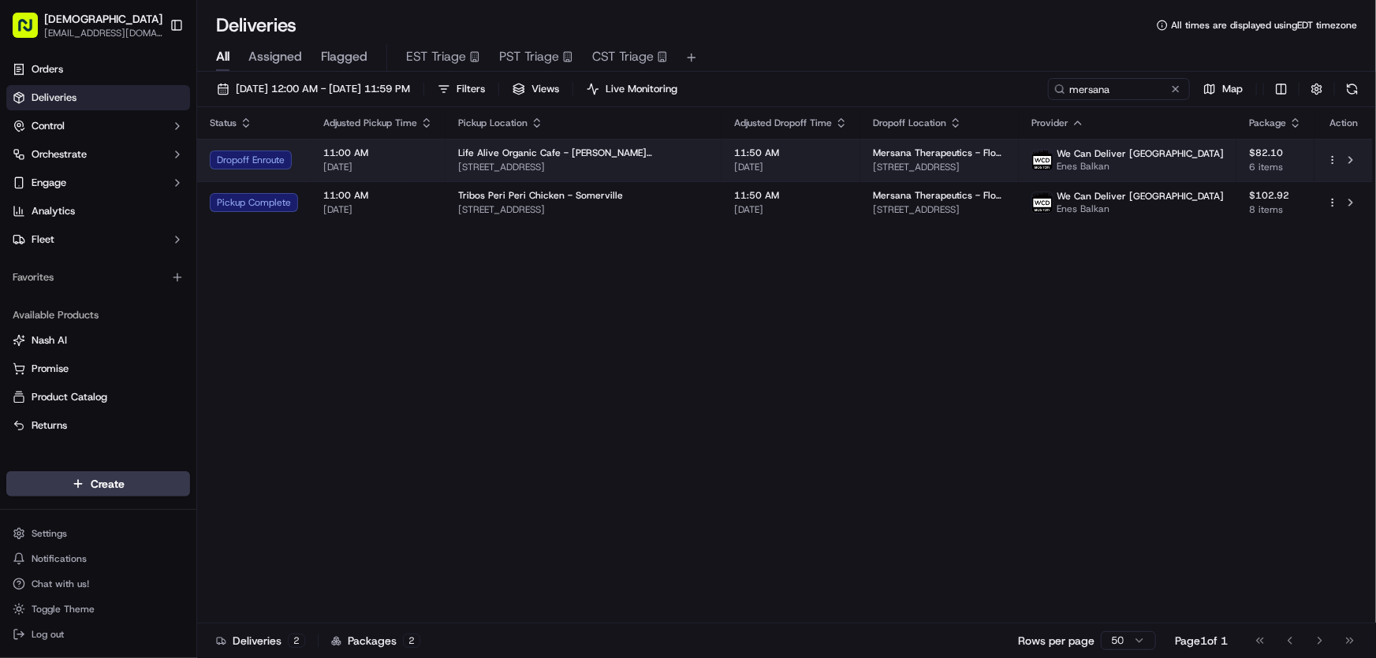
click at [526, 149] on span "Life Alive Organic Cafe - [PERSON_NAME][GEOGRAPHIC_DATA]" at bounding box center [583, 153] width 251 height 13
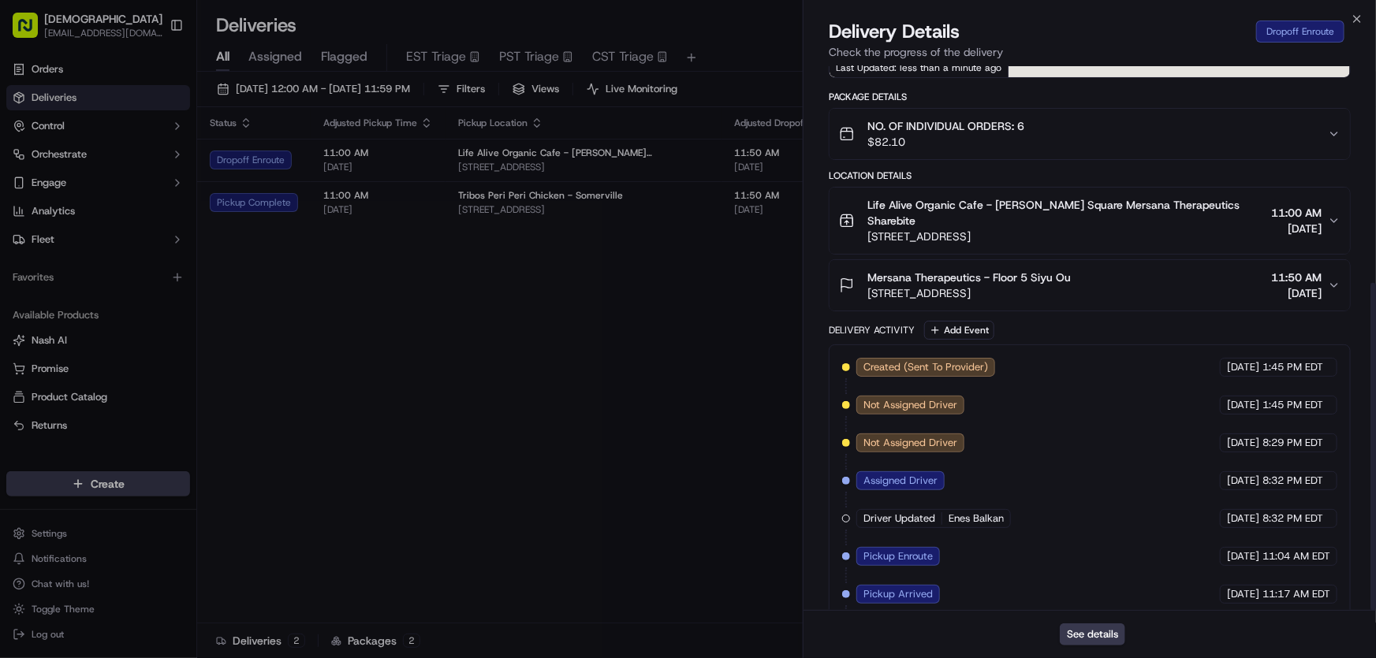
scroll to position [359, 0]
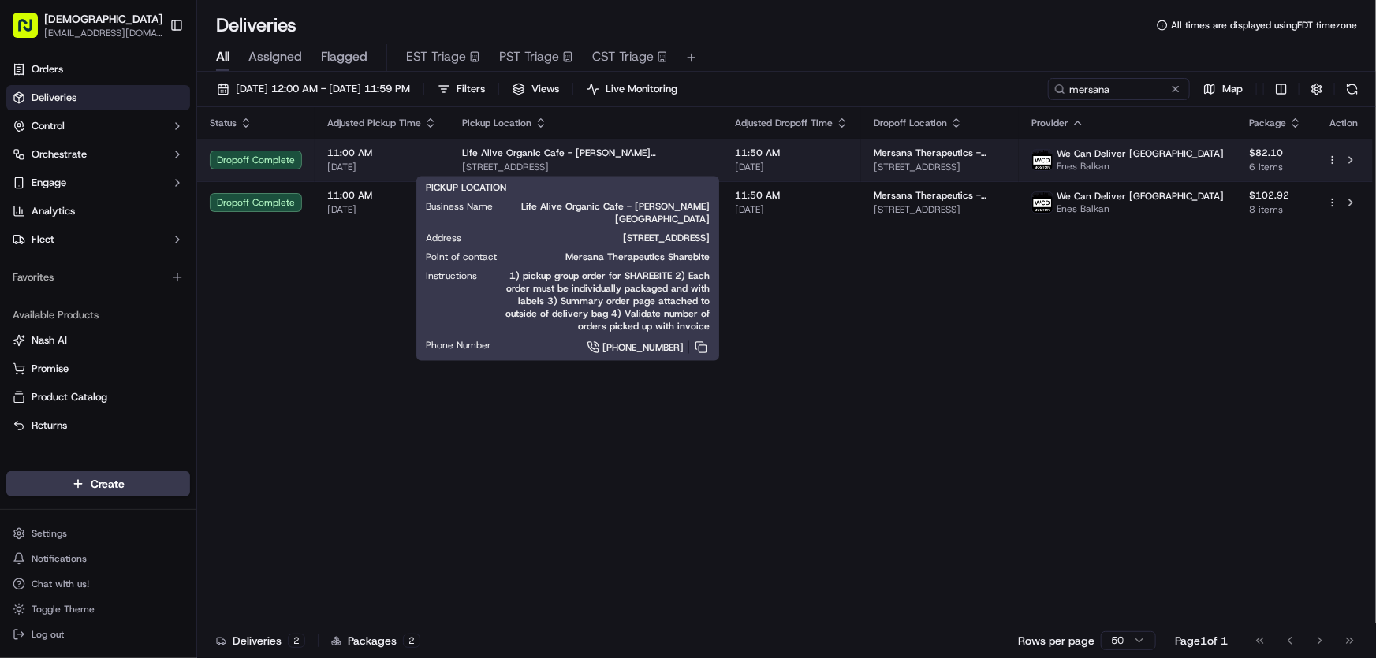
click at [515, 151] on span "Life Alive Organic Cafe - [PERSON_NAME][GEOGRAPHIC_DATA]" at bounding box center [586, 153] width 248 height 13
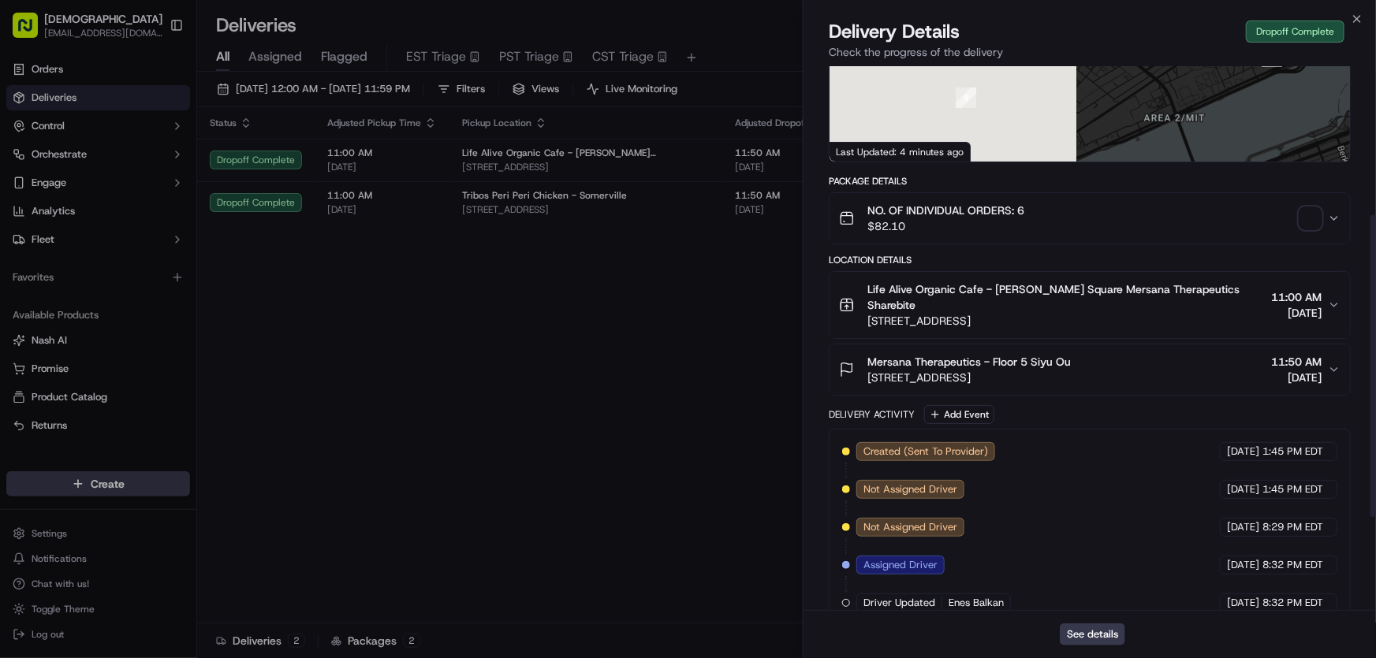
scroll to position [434, 0]
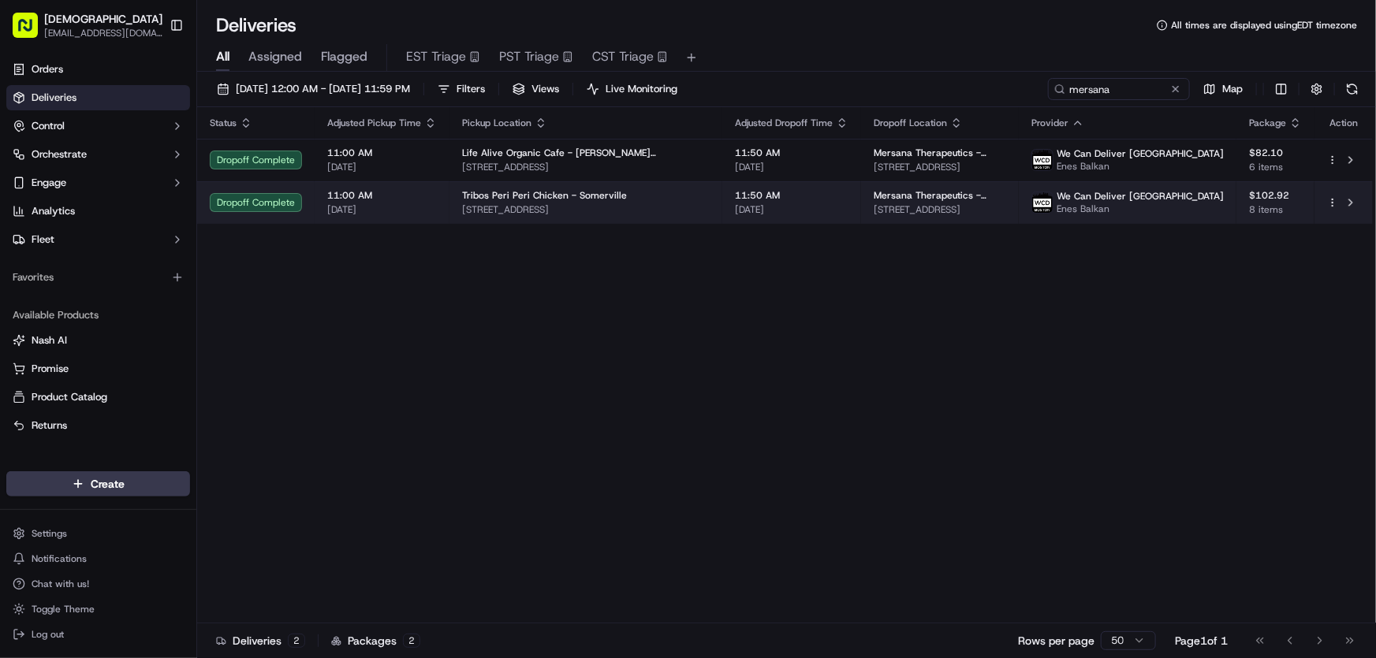
click at [489, 209] on span "[STREET_ADDRESS]" at bounding box center [586, 209] width 248 height 13
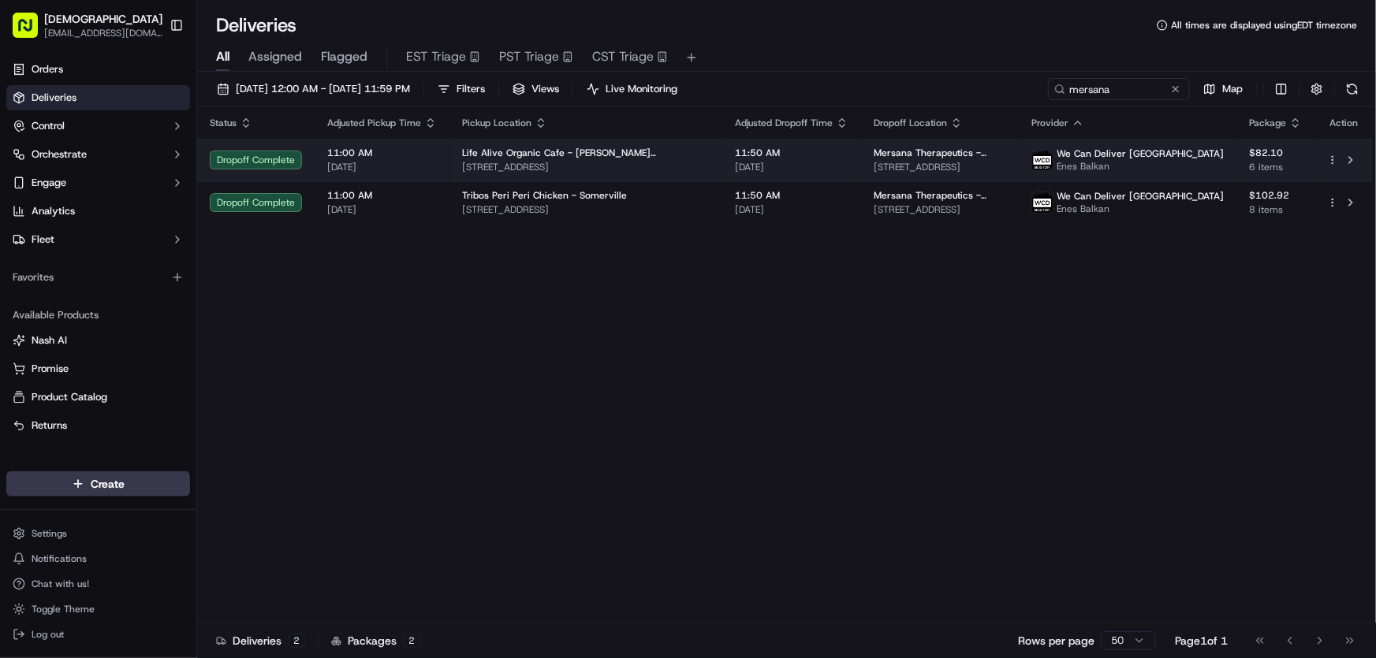
click at [519, 158] on div "Life Alive Organic Cafe - [PERSON_NAME][GEOGRAPHIC_DATA] [STREET_ADDRESS]" at bounding box center [586, 160] width 248 height 27
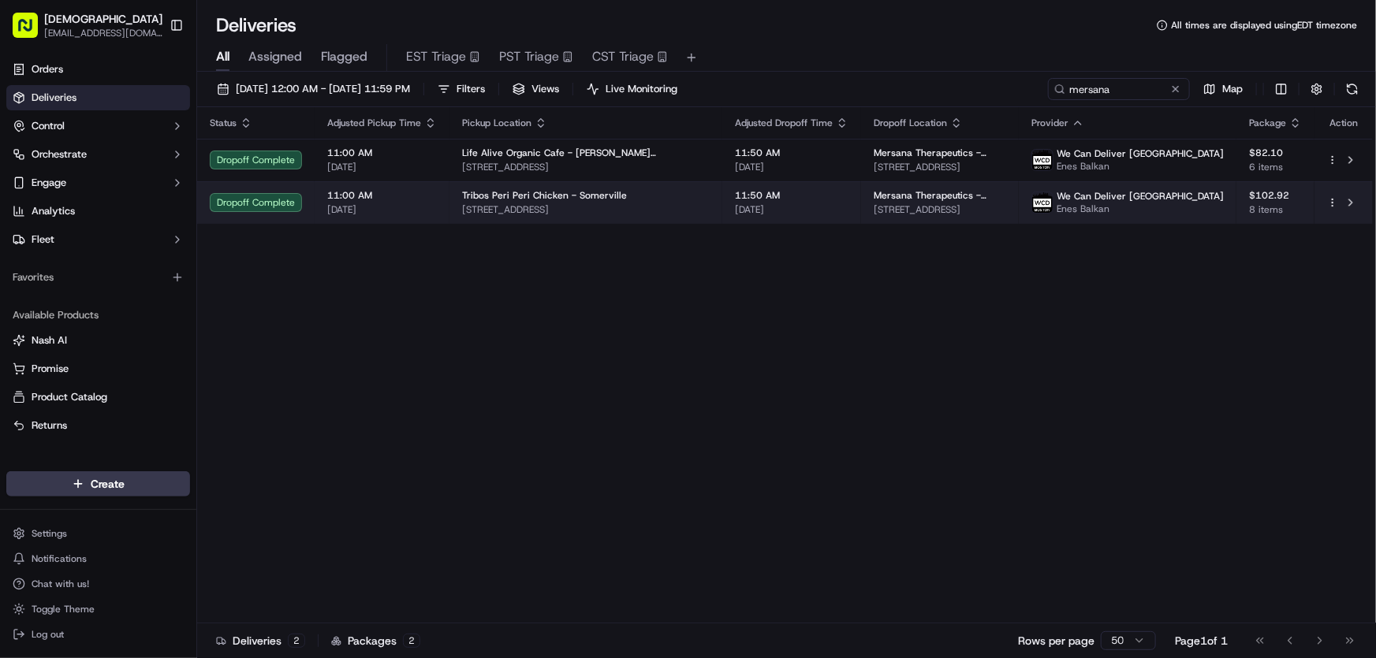
click at [564, 193] on span "Tribos Peri Peri Chicken - Somerville" at bounding box center [544, 195] width 165 height 13
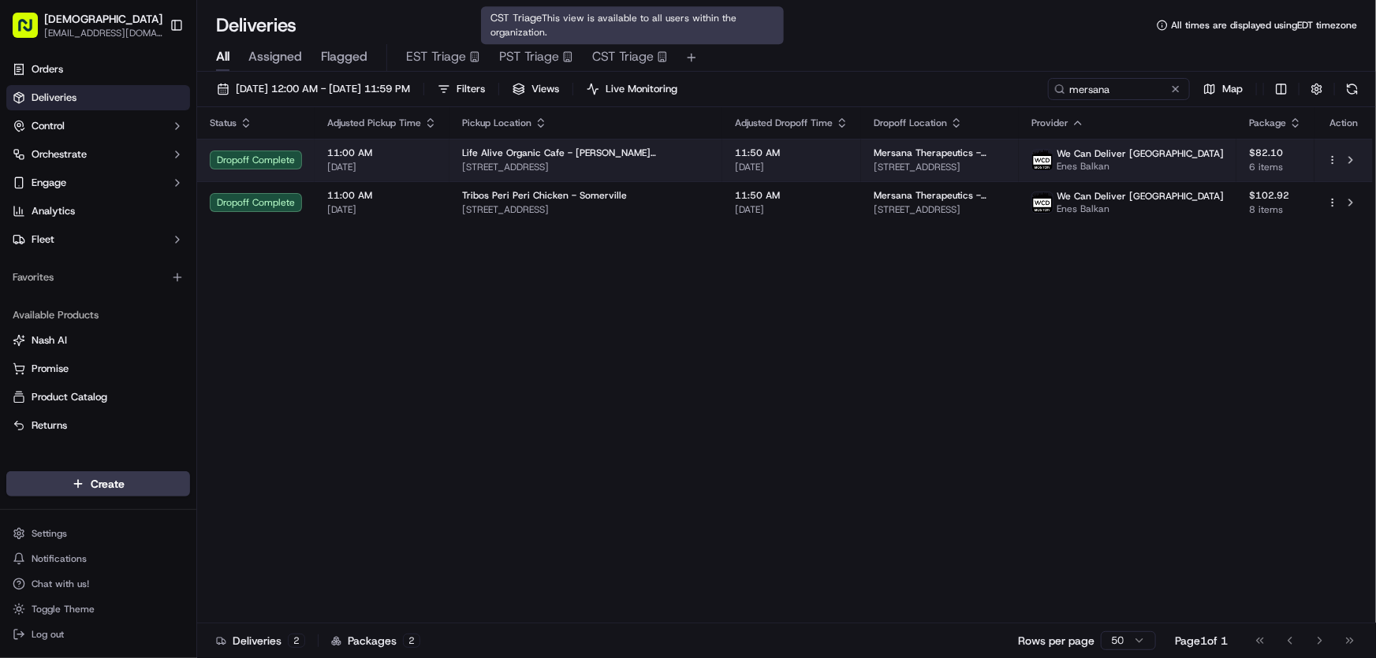
click at [572, 159] on div "Life Alive Organic Cafe - Kendall Square 415 Main St, Cambridge, MA 02142, USA" at bounding box center [586, 160] width 248 height 27
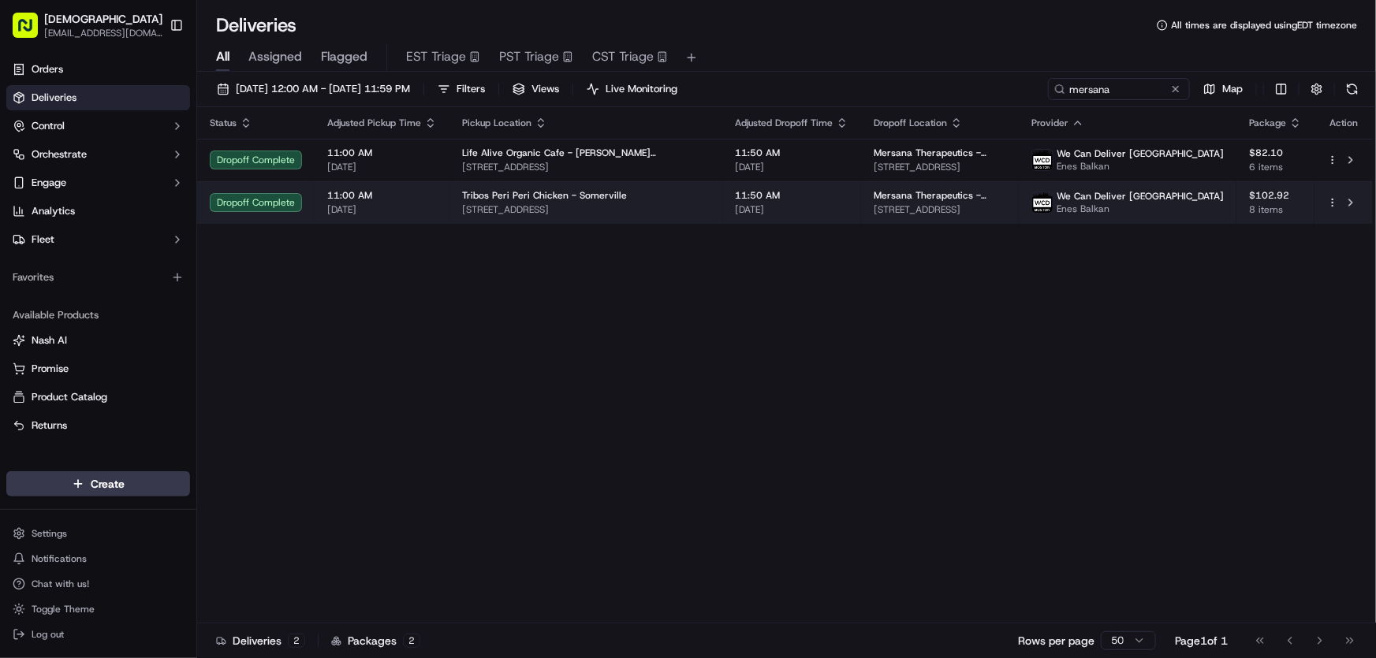
click at [576, 210] on span "431 Artisan Way, Somerville, MA 02145, USA" at bounding box center [586, 209] width 248 height 13
click at [560, 187] on td "Tribos Peri Peri Chicken - Somerville 431 Artisan Way, Somerville, MA 02145, USA" at bounding box center [585, 202] width 273 height 43
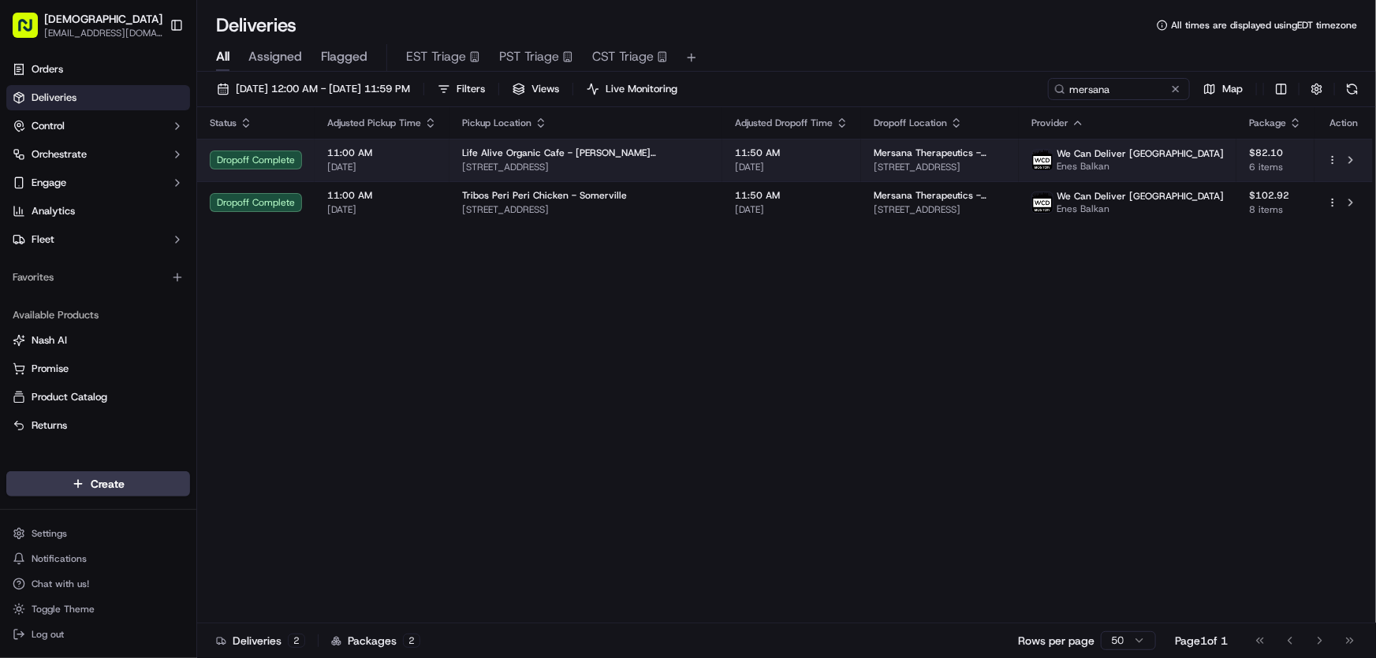
click at [568, 161] on span "415 Main St, Cambridge, MA 02142, USA" at bounding box center [586, 167] width 248 height 13
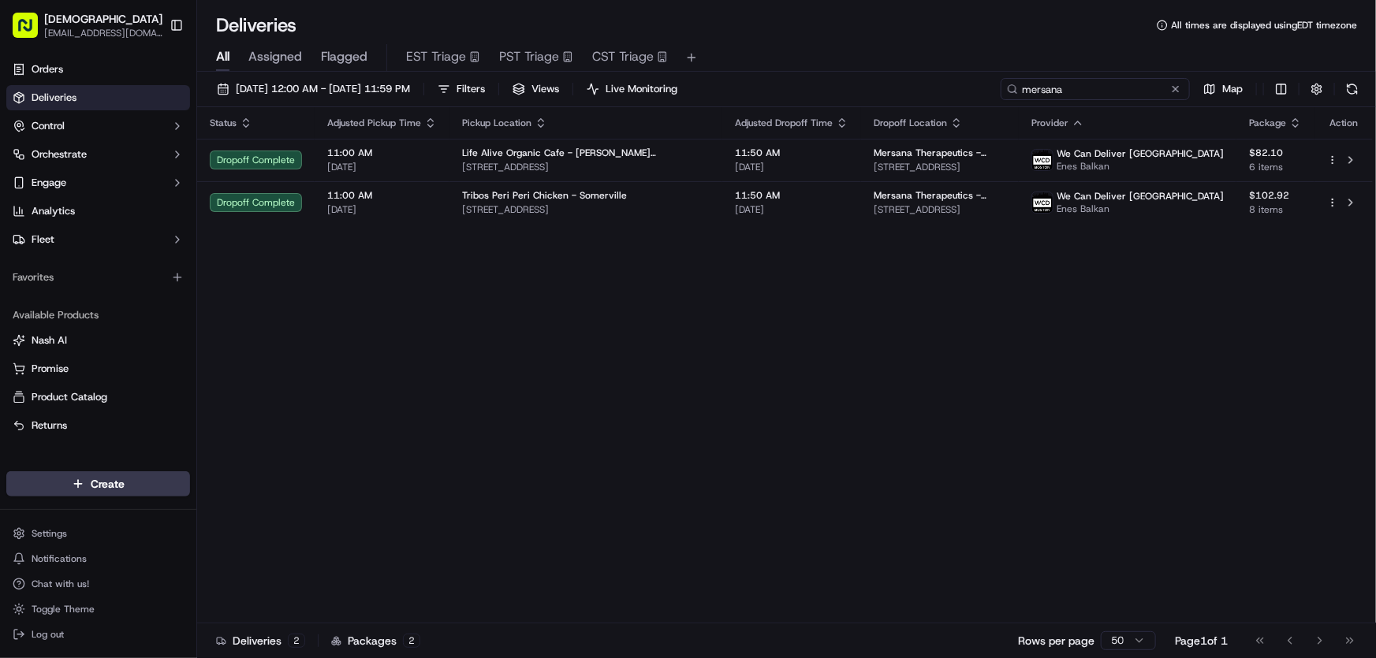
drag, startPoint x: 1127, startPoint y: 87, endPoint x: 974, endPoint y: 91, distance: 152.2
click at [974, 91] on div "09/17/2025 12:00 AM - 09/17/2025 11:59 PM Filters Views Live Monitoring mersana…" at bounding box center [786, 92] width 1179 height 29
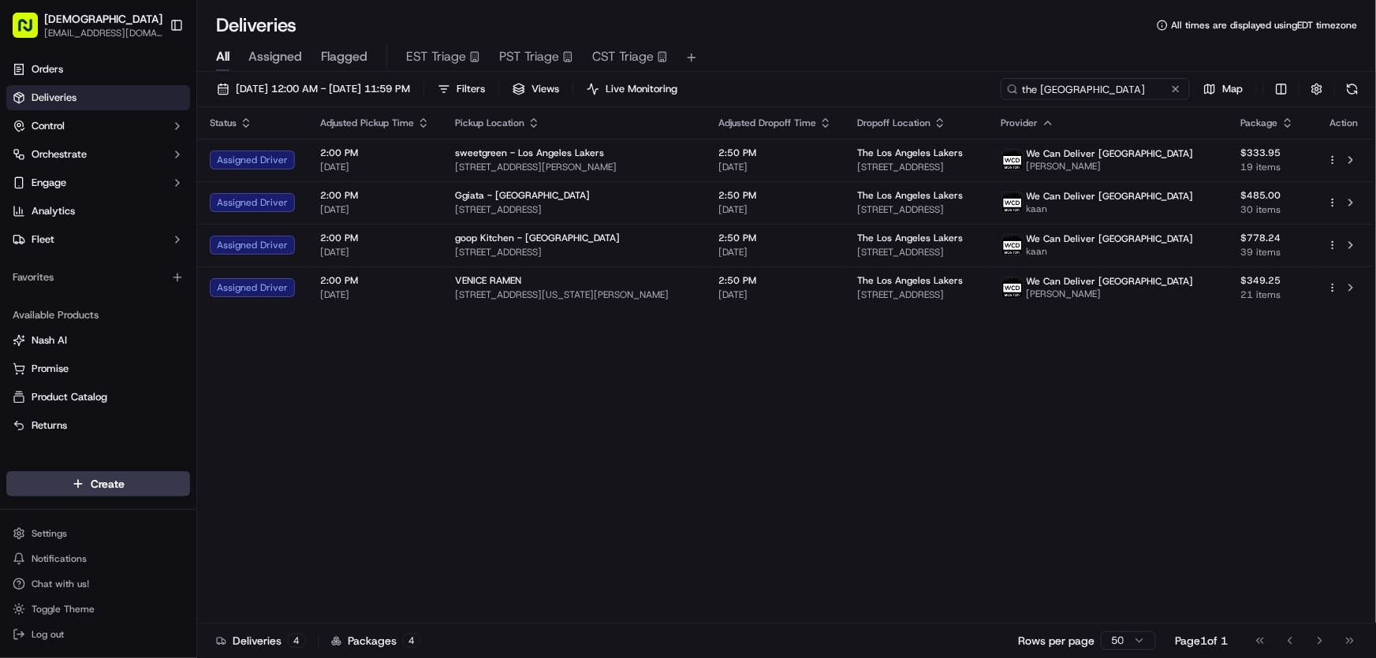
type input "the los angeles"
click at [330, 91] on span "[DATE] 12:00 AM - [DATE] 11:59 PM" at bounding box center [323, 89] width 174 height 14
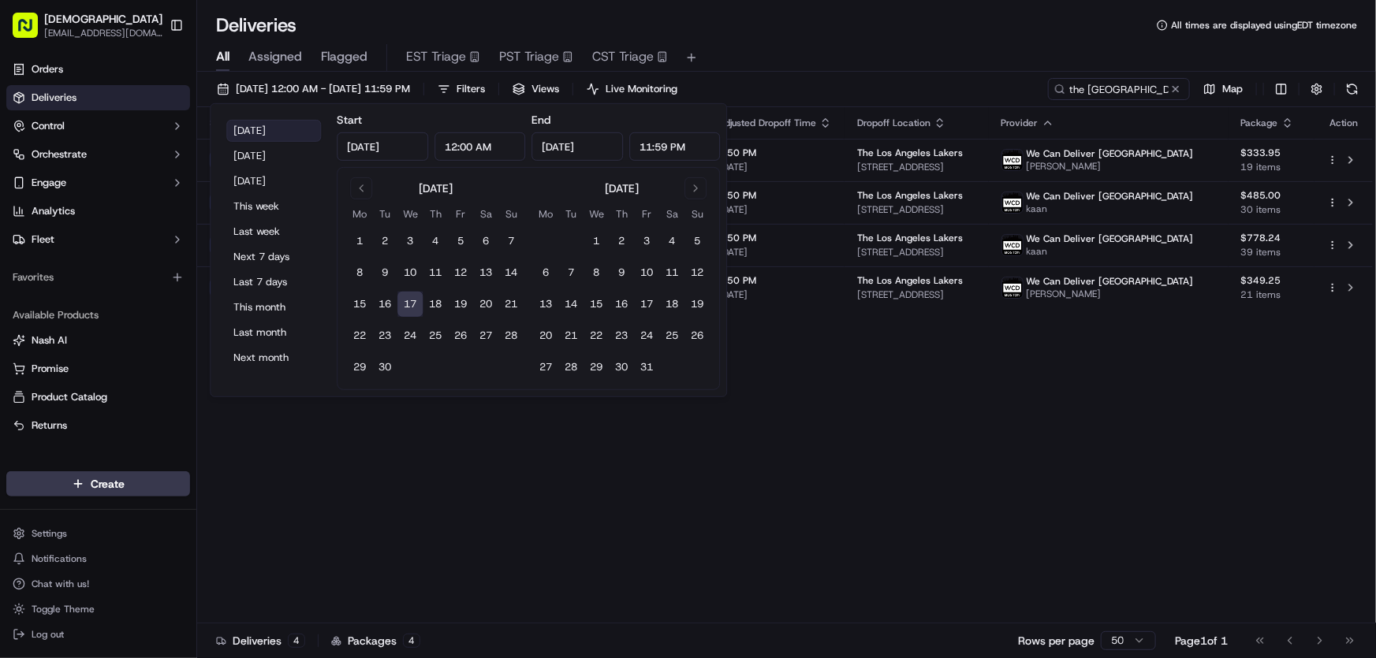
click at [254, 122] on button "[DATE]" at bounding box center [273, 131] width 95 height 22
click at [784, 25] on div "Deliveries All times are displayed using EDT timezone" at bounding box center [786, 25] width 1179 height 25
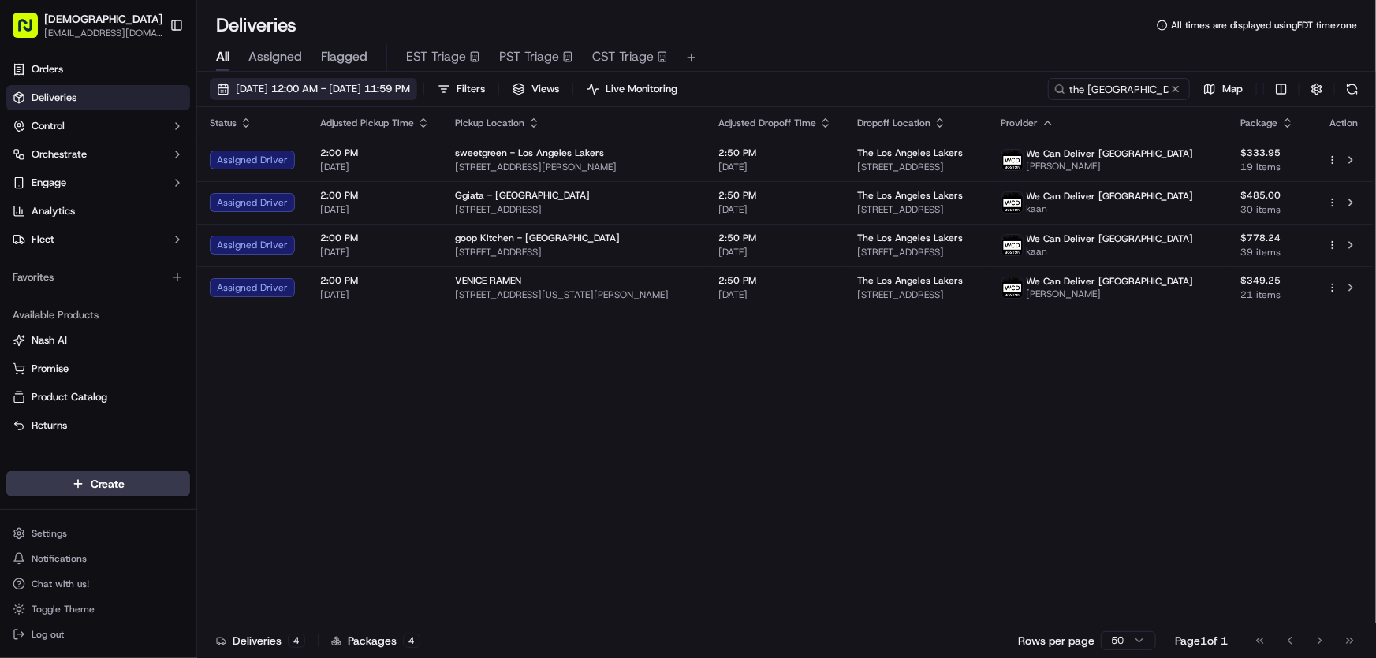
click at [341, 86] on span "[DATE] 12:00 AM - [DATE] 11:59 PM" at bounding box center [323, 89] width 174 height 14
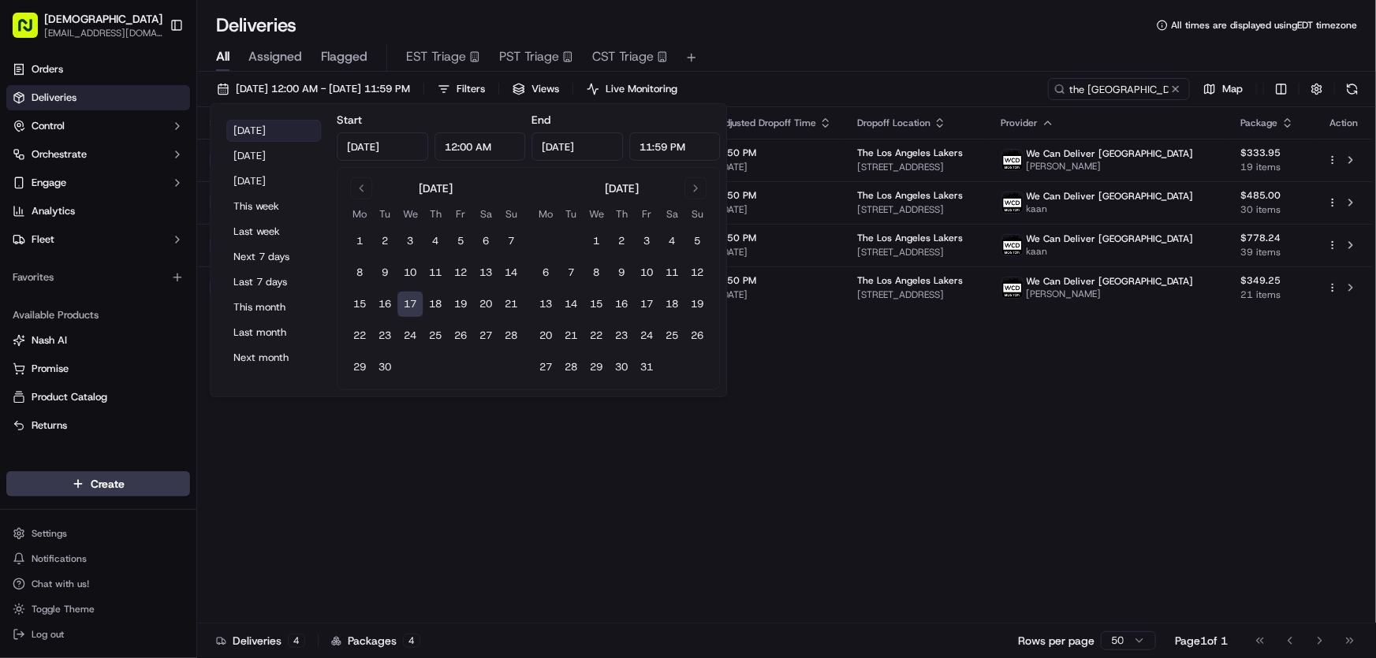
click at [251, 125] on button "[DATE]" at bounding box center [273, 131] width 95 height 22
click at [818, 453] on div "Status Adjusted Pickup Time Pickup Location Adjusted Dropoff Time Dropoff Locat…" at bounding box center [784, 365] width 1175 height 516
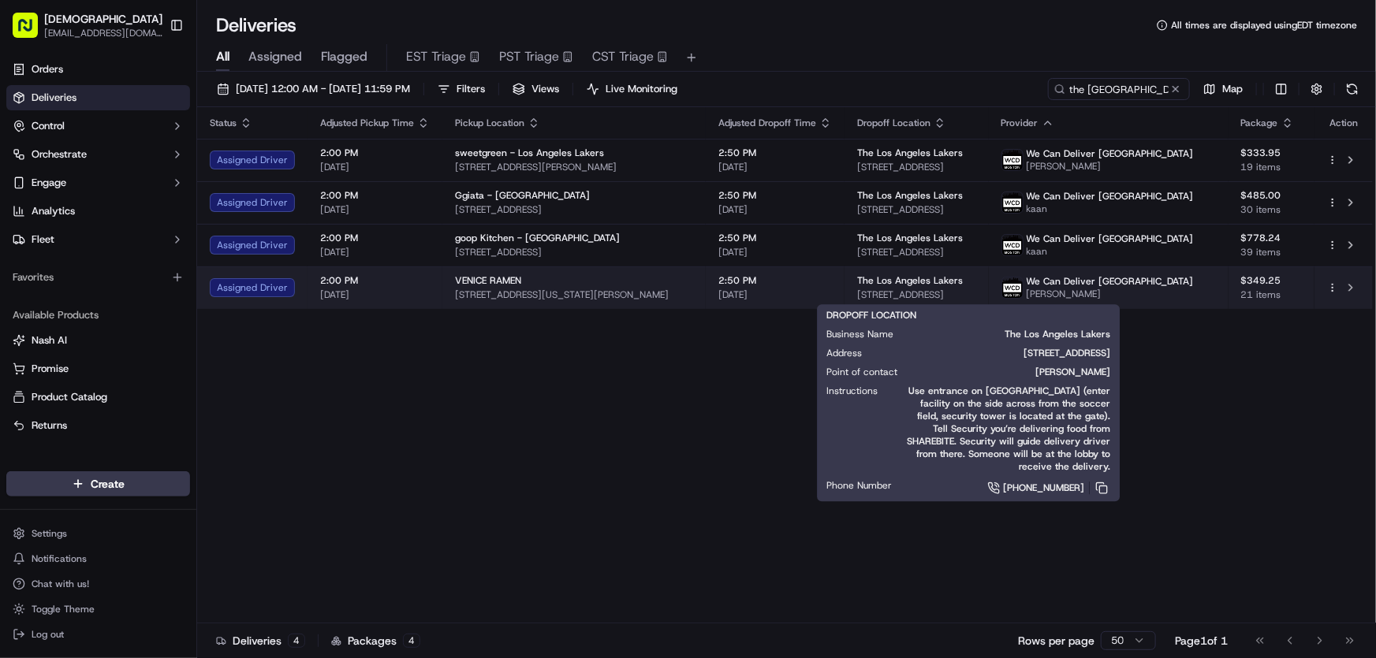
drag, startPoint x: 858, startPoint y: 296, endPoint x: 1059, endPoint y: 296, distance: 201.0
click at [989, 296] on td "The Los Angeles Lakers 2275 E Mariposa Ave, El Segundo, CA 90245, USA" at bounding box center [916, 287] width 144 height 43
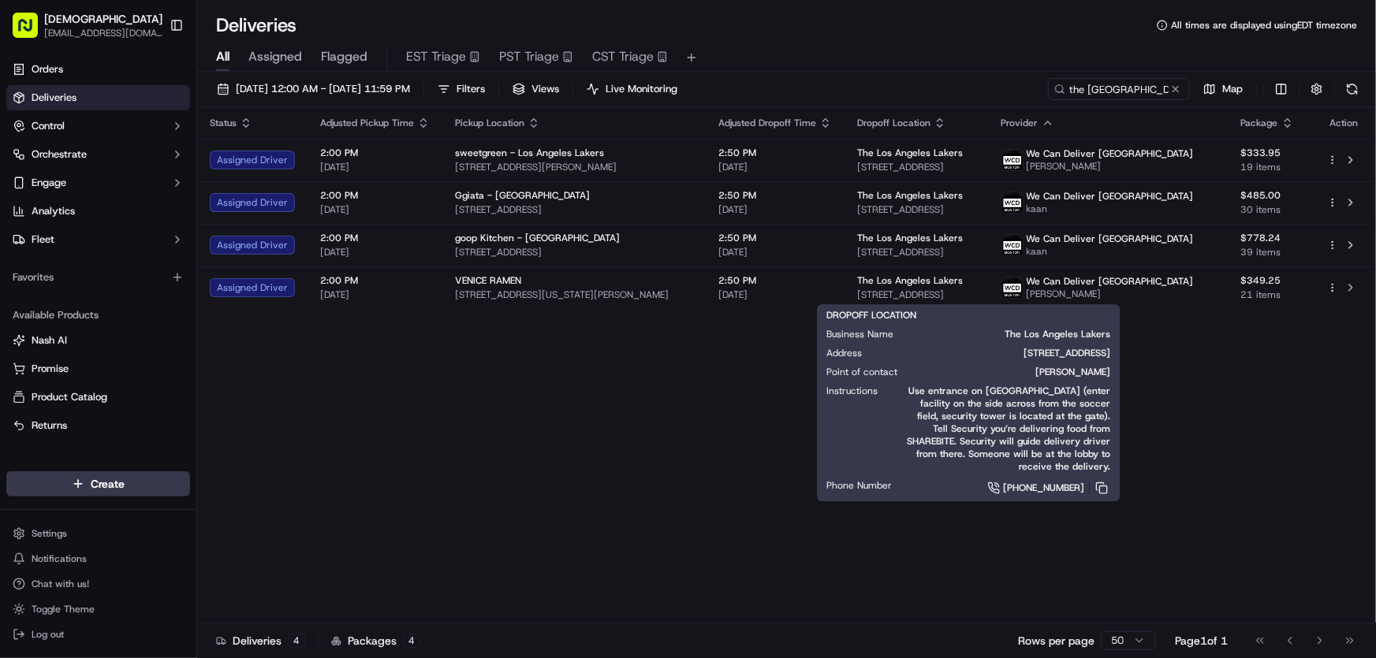
copy span "2275 E Mariposa Ave, El Segundo, CA 90245"
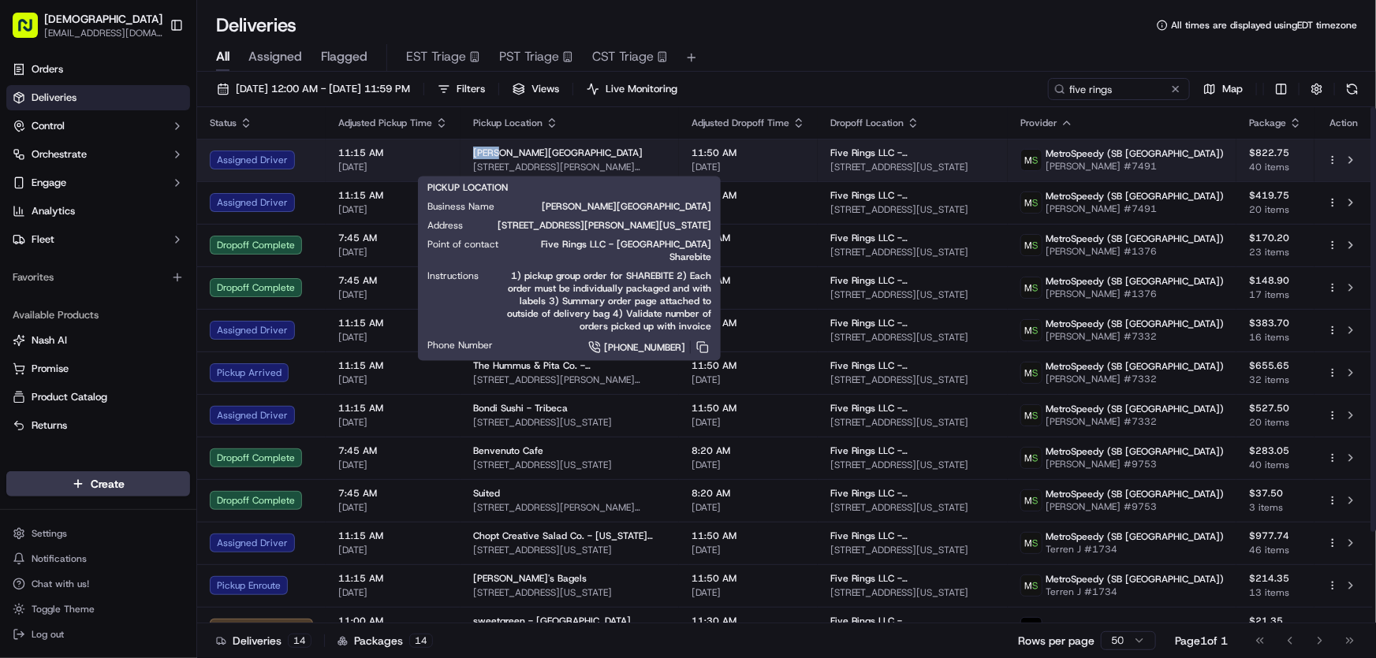
drag, startPoint x: 467, startPoint y: 150, endPoint x: 493, endPoint y: 154, distance: 26.3
click at [493, 154] on td "Glaze - Hudson Square 350 Hudson St, New York, NY 10014, USA" at bounding box center [569, 160] width 218 height 43
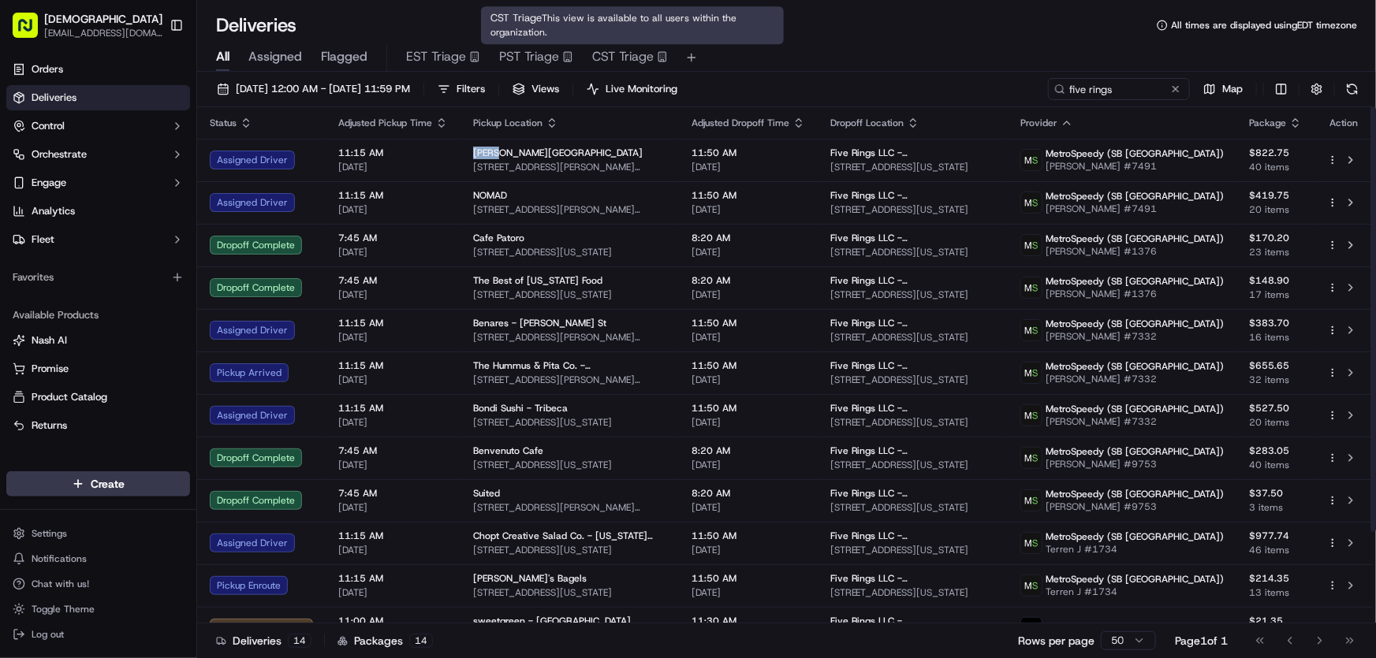
copy span "Glaze"
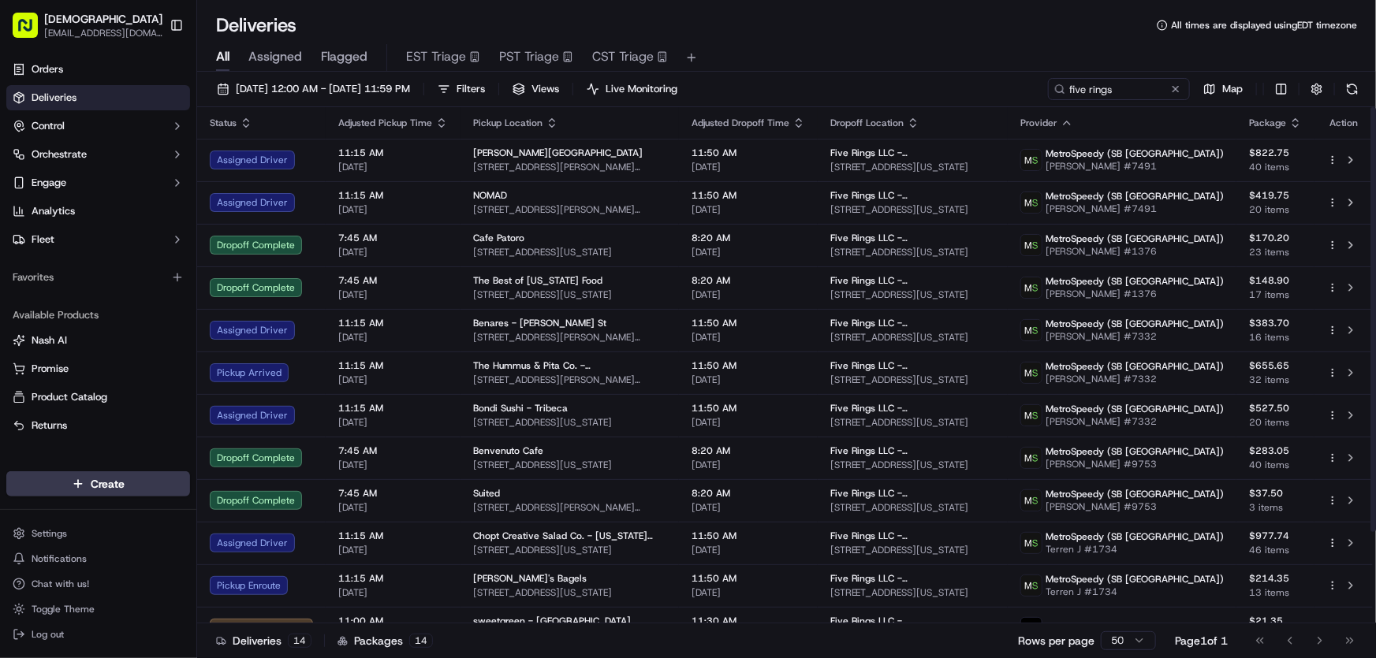
click at [889, 39] on div "All Assigned Flagged EST Triage PST Triage CST Triage" at bounding box center [786, 55] width 1179 height 34
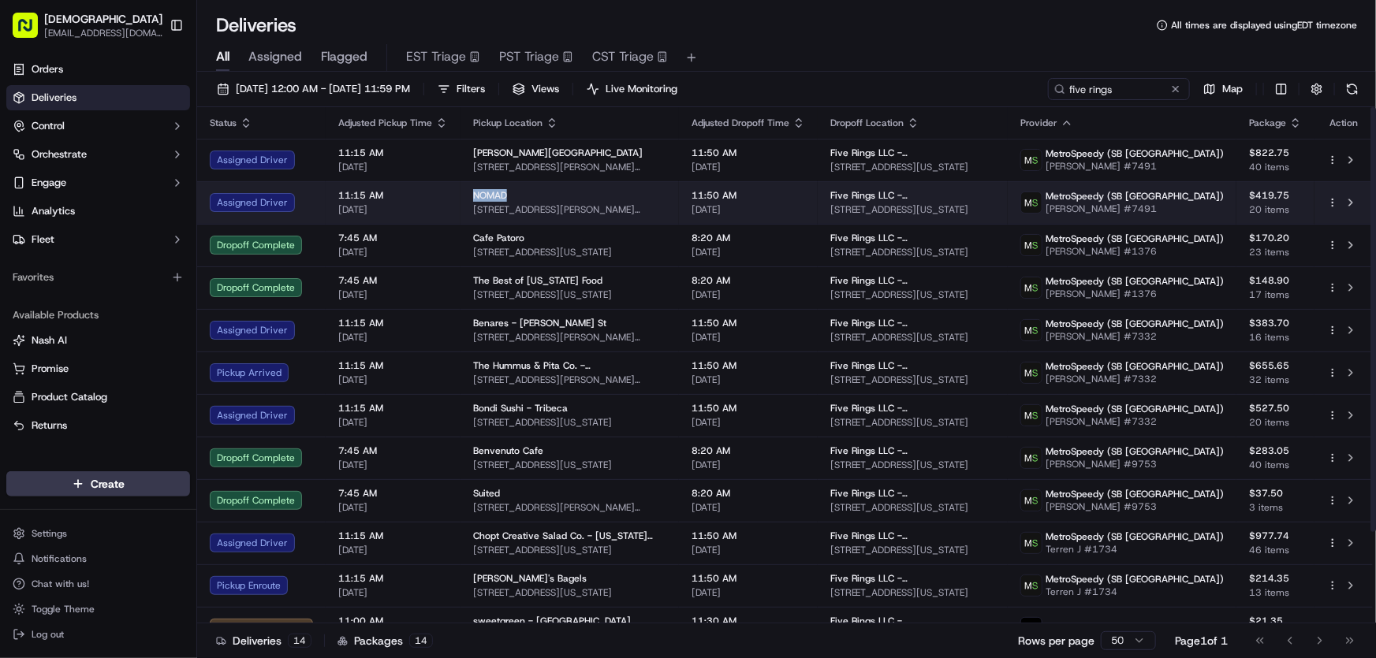
drag, startPoint x: 467, startPoint y: 196, endPoint x: 505, endPoint y: 188, distance: 37.7
click at [505, 188] on td "NOMAD 30 Vandam St, New York, NY 10013, USA" at bounding box center [569, 202] width 218 height 43
copy span "NOMAD"
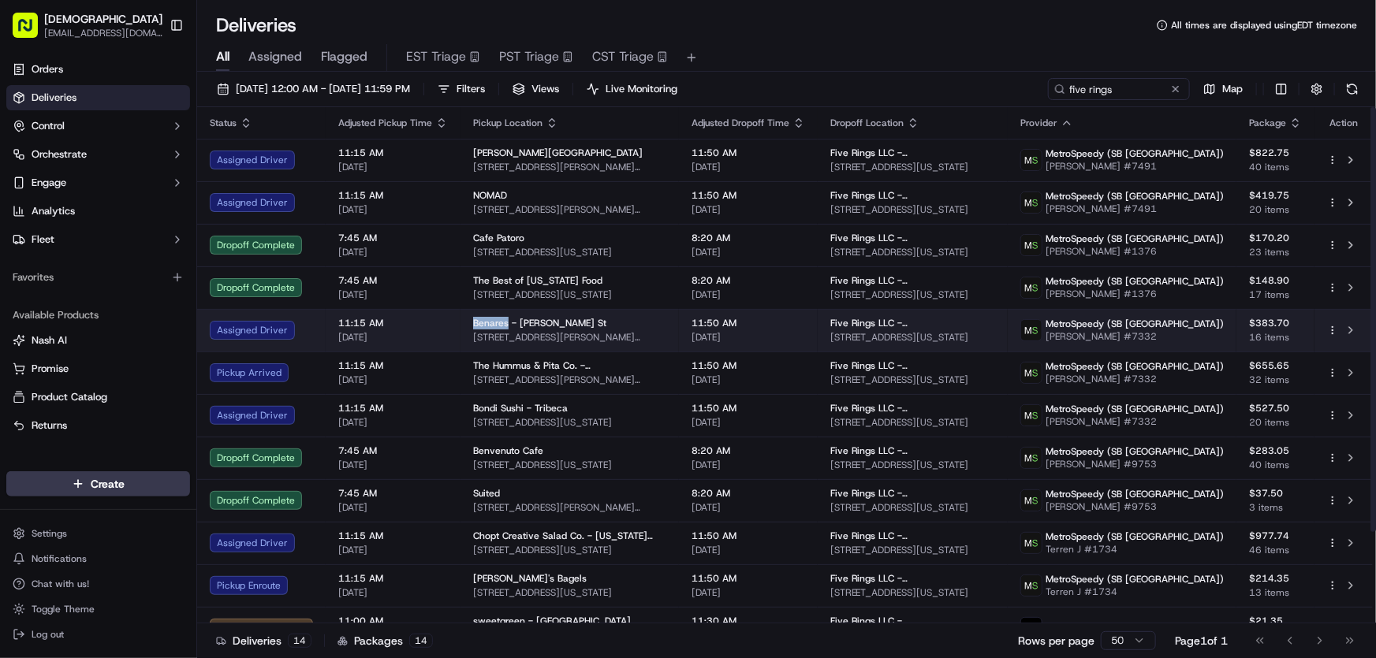
drag, startPoint x: 468, startPoint y: 320, endPoint x: 503, endPoint y: 322, distance: 34.8
click at [503, 322] on td "Benares - Murray St 45 Murray St, New York, NY 10007, USA" at bounding box center [569, 330] width 218 height 43
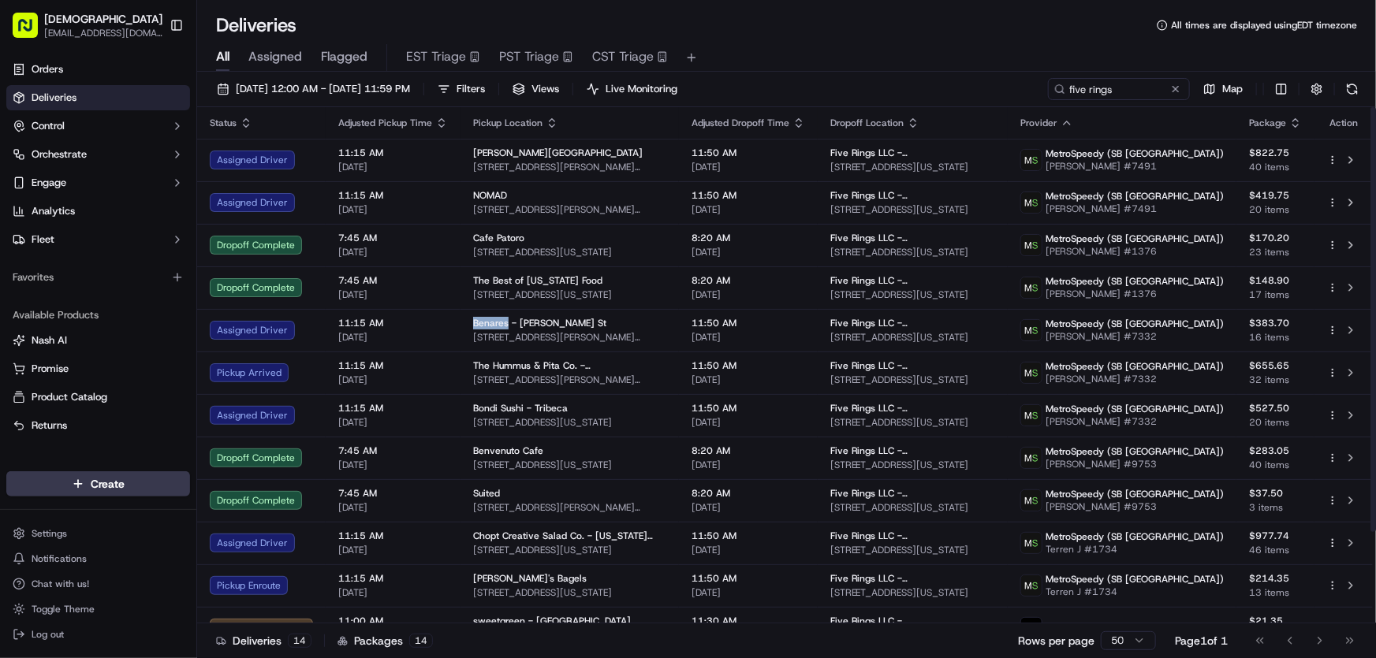
copy span "Benares"
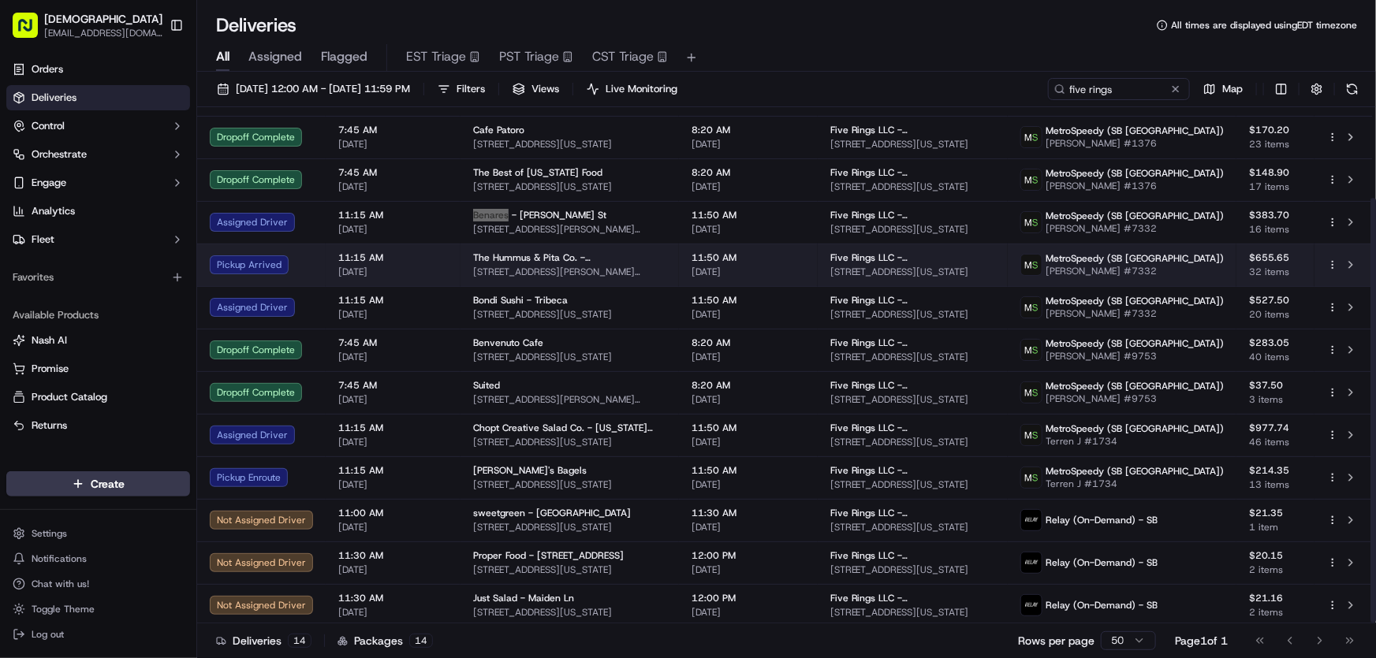
scroll to position [110, 0]
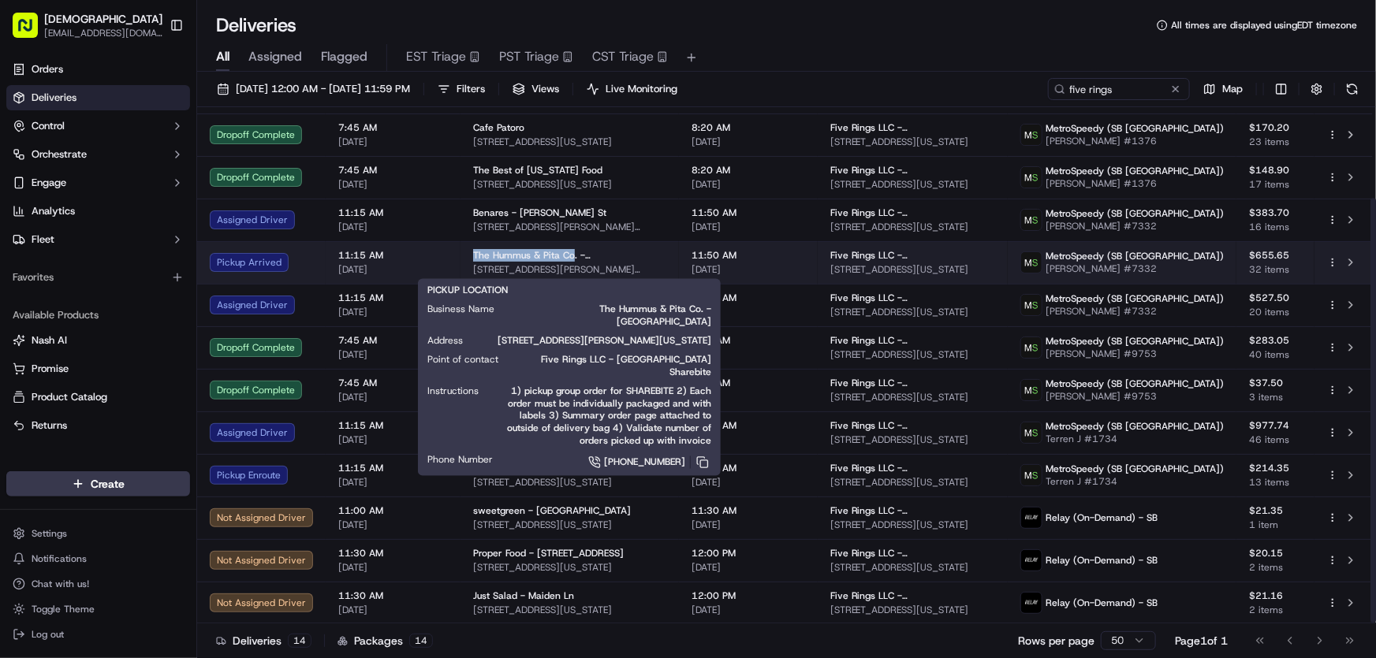
drag, startPoint x: 466, startPoint y: 253, endPoint x: 569, endPoint y: 253, distance: 103.3
click at [569, 253] on td "The Hummus & Pita Co. - Tribeca 79 Chambers St, New York, NY 10007, USA" at bounding box center [569, 262] width 218 height 43
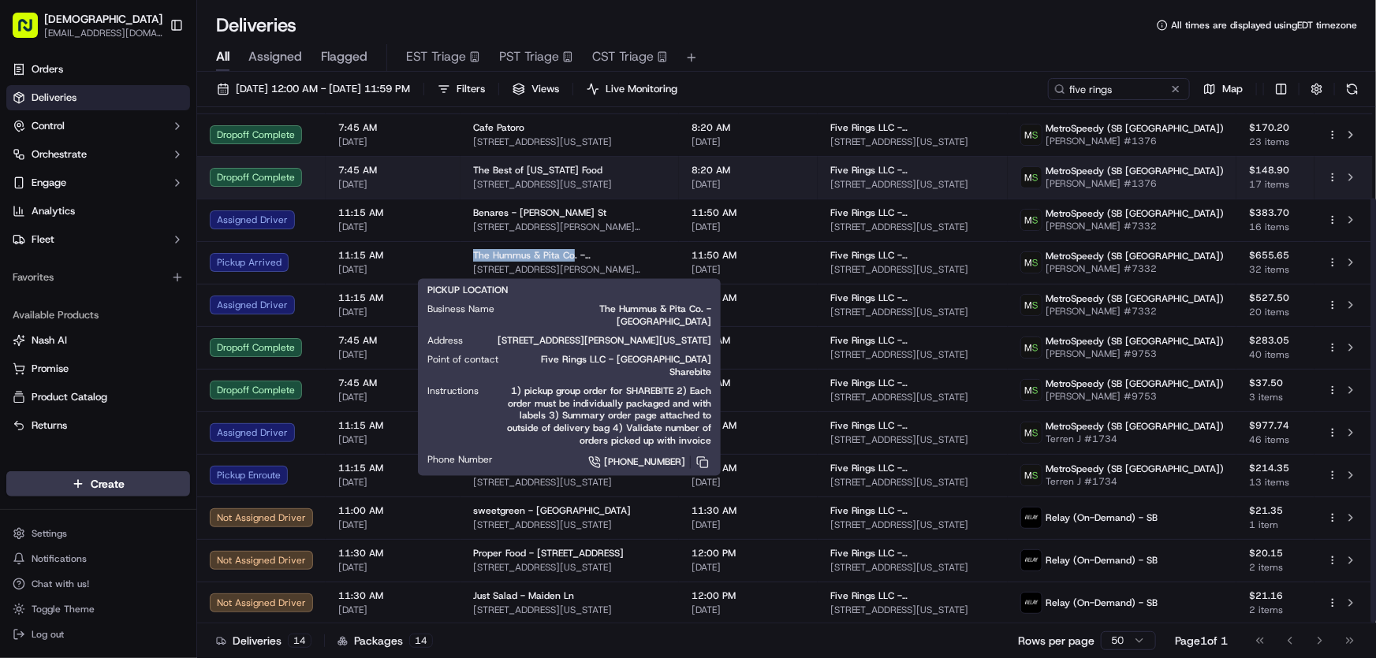
copy span "The Hummus & Pita Co"
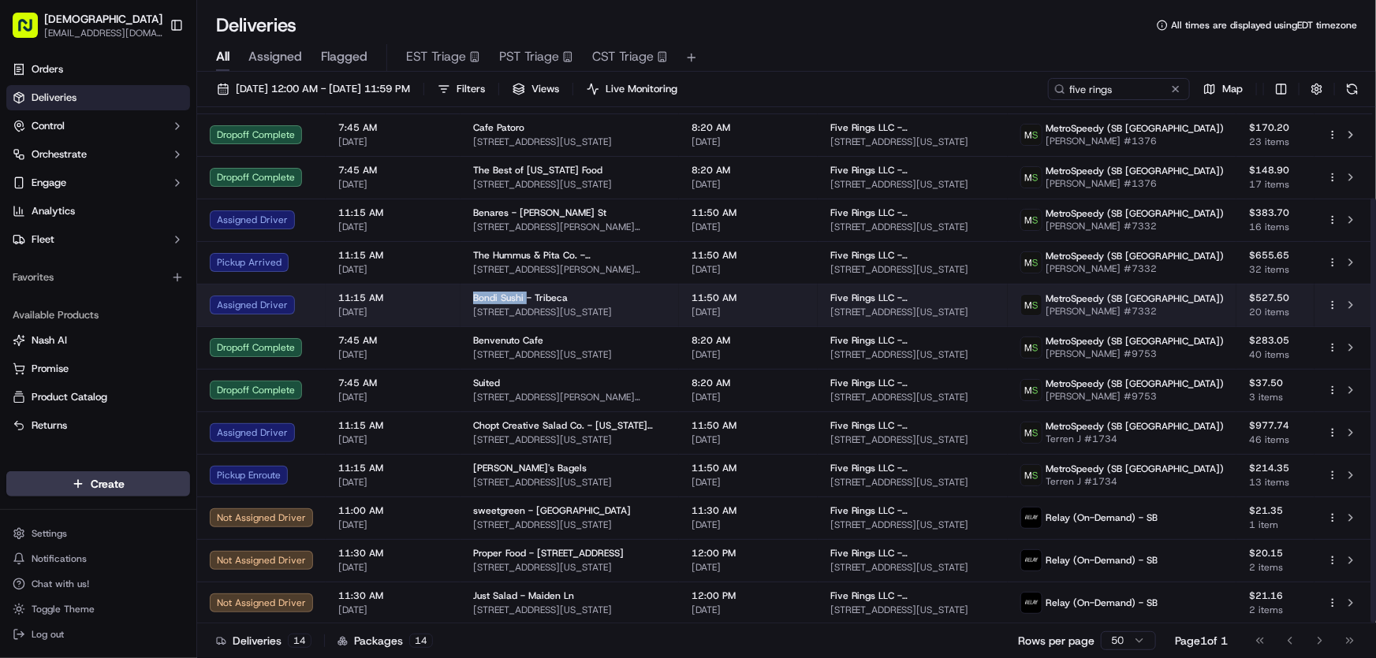
drag, startPoint x: 467, startPoint y: 294, endPoint x: 523, endPoint y: 300, distance: 56.2
click at [523, 300] on td "Bondi Sushi - Tribeca 275 Greenwich St, New York, NY 10007, USA" at bounding box center [569, 305] width 218 height 43
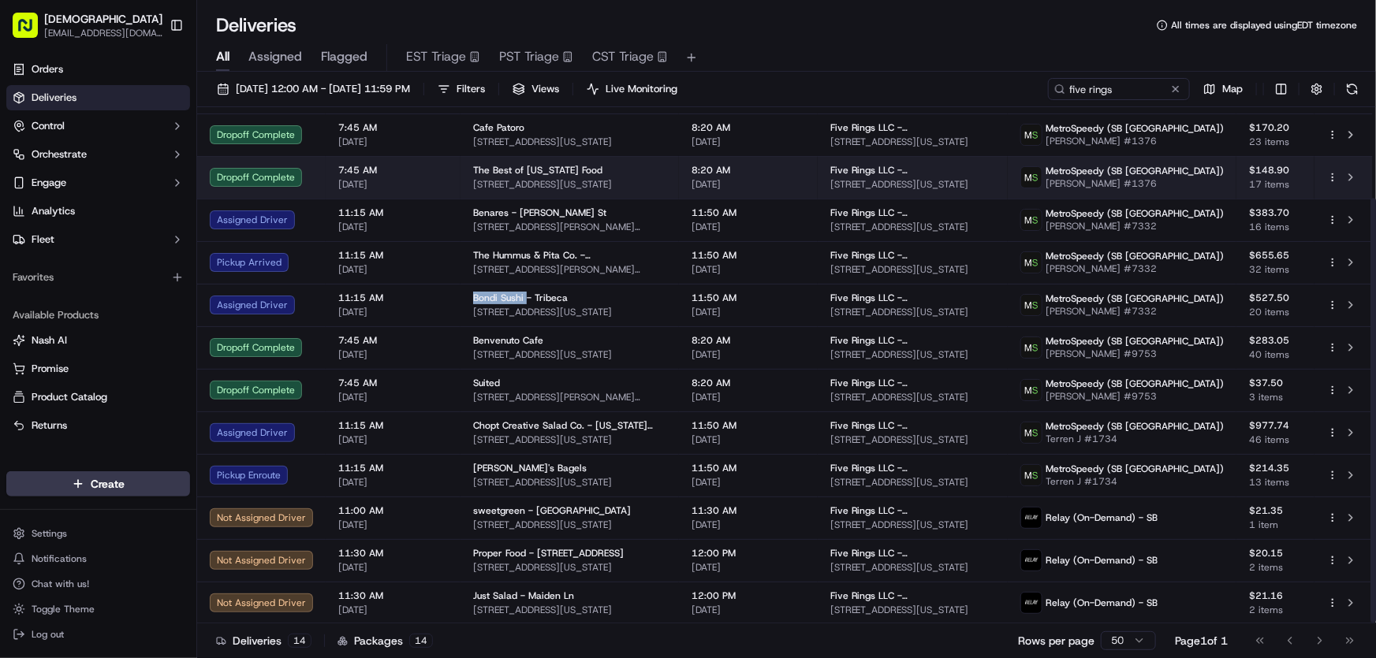
copy span "Bondi Sushi"
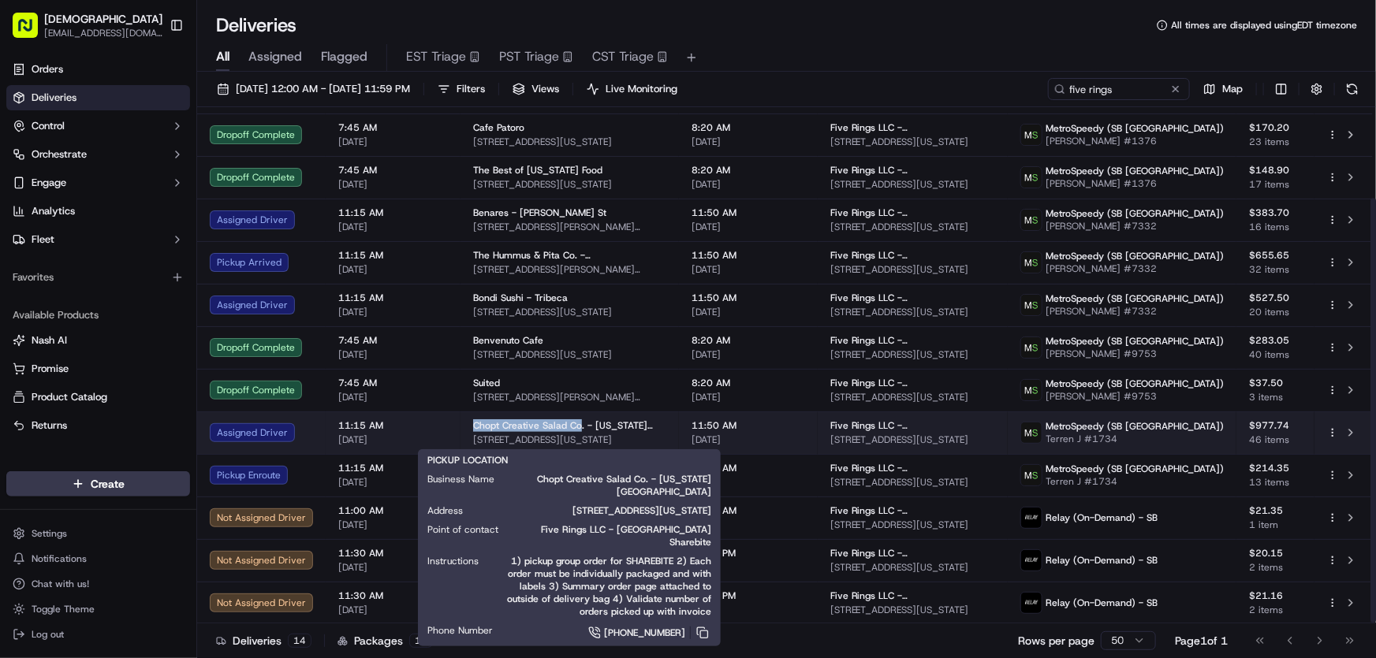
drag, startPoint x: 466, startPoint y: 426, endPoint x: 575, endPoint y: 430, distance: 108.9
click at [575, 430] on td "Chopt Creative Salad Co. - New York Plaza 1 Water St, New York, NY 10004, USA" at bounding box center [569, 433] width 218 height 43
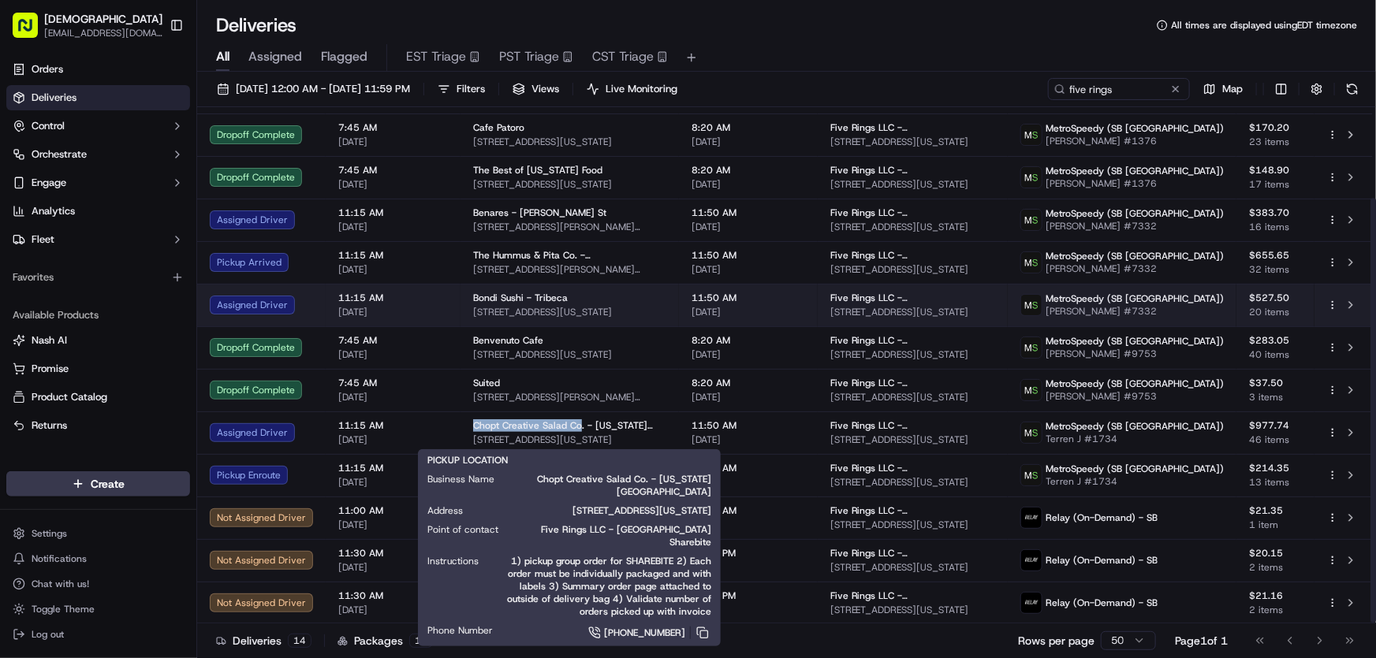
copy span "Chopt Creative Salad Co"
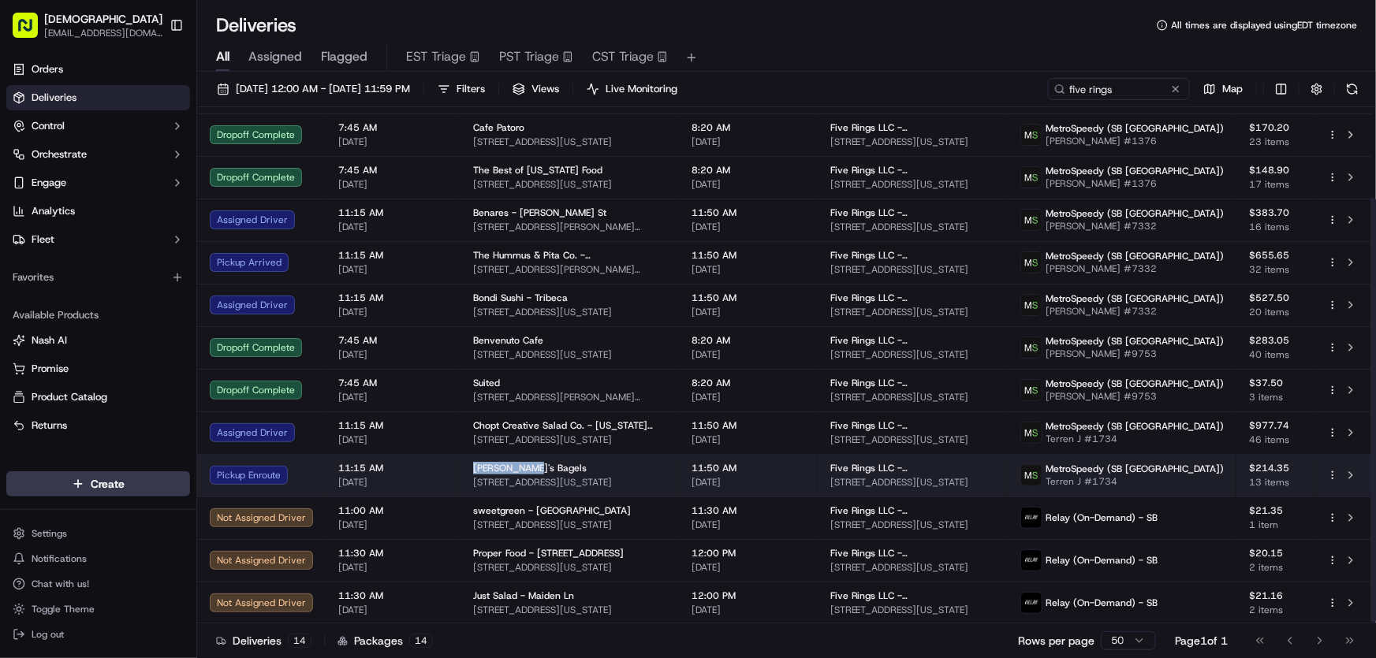
drag, startPoint x: 467, startPoint y: 465, endPoint x: 526, endPoint y: 465, distance: 59.1
click at [526, 465] on td "Leo's Bagels 3 Hanover Square, New York, NY 10004, USA" at bounding box center [569, 475] width 218 height 43
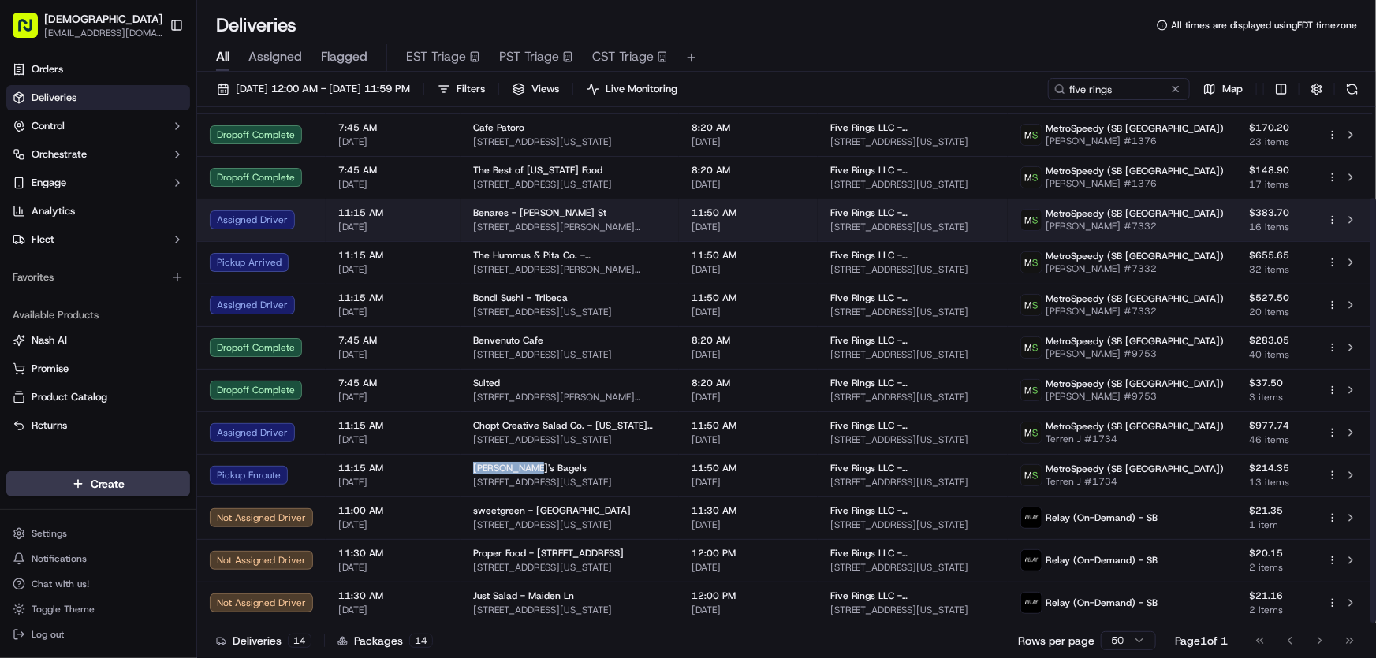
copy span "Leo's Bagels"
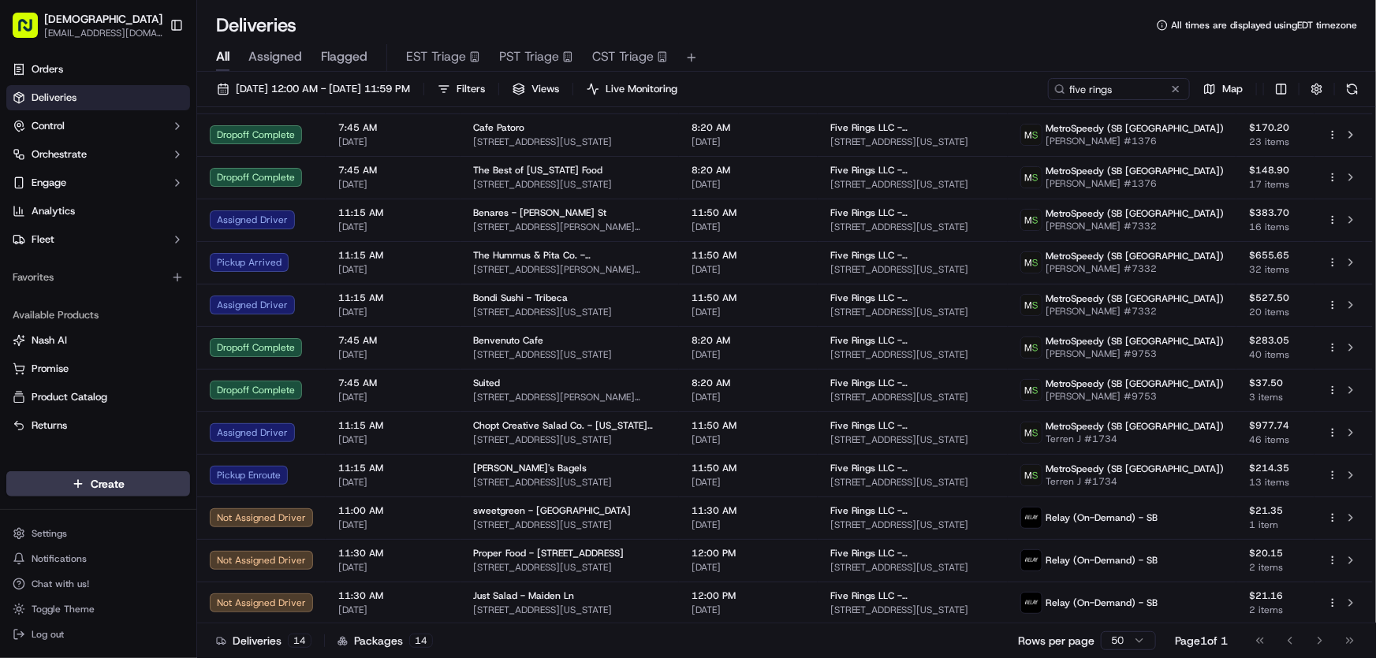
click at [917, 39] on div "All Assigned Flagged EST Triage PST Triage CST Triage" at bounding box center [786, 55] width 1179 height 34
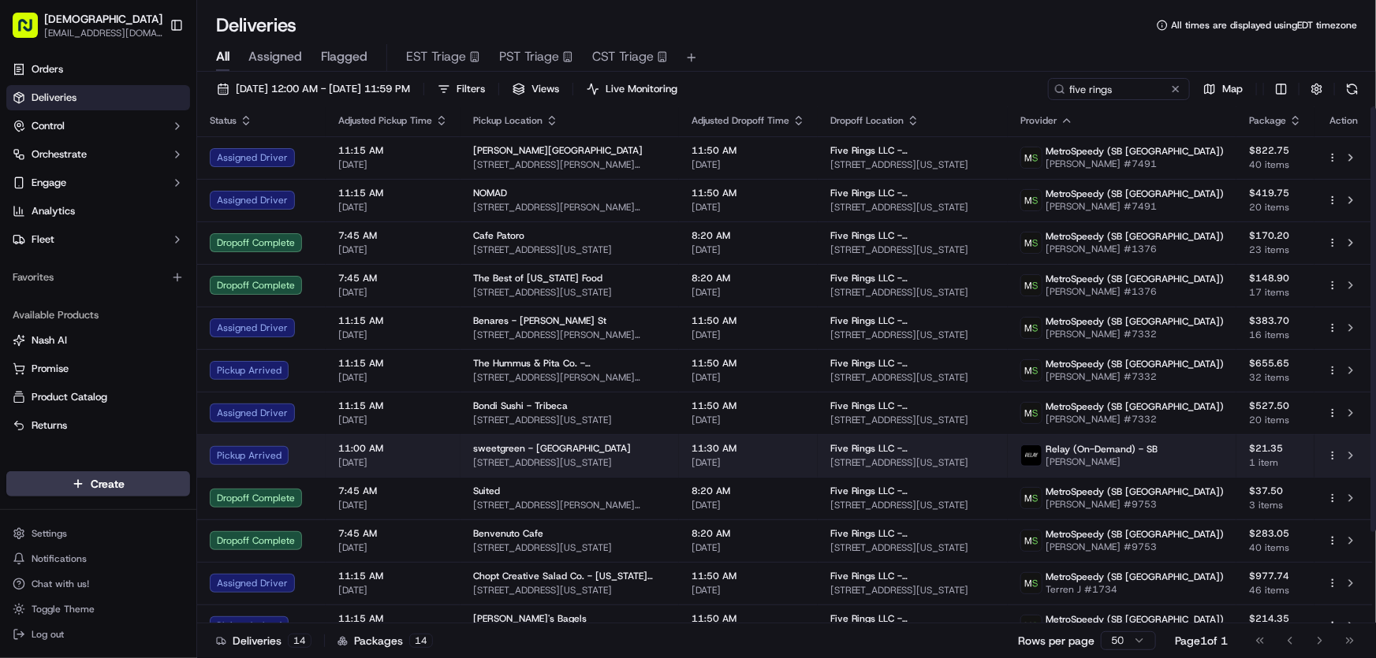
scroll to position [0, 0]
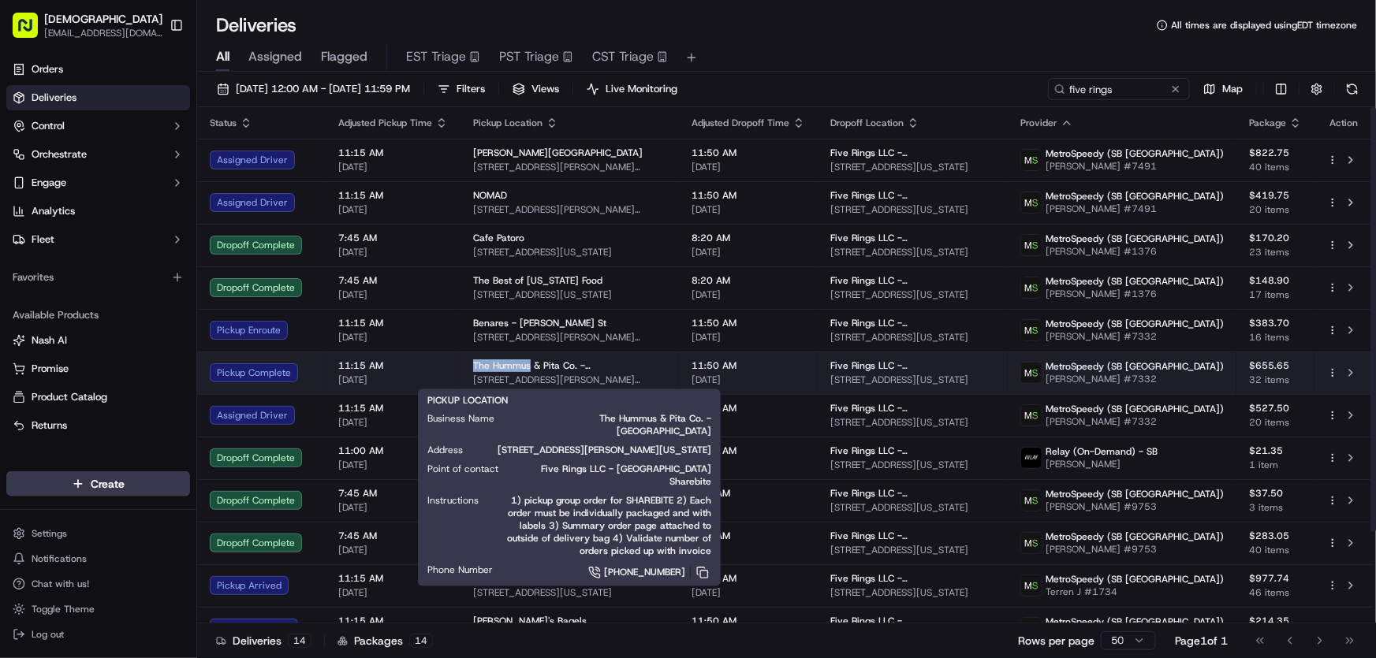
drag, startPoint x: 464, startPoint y: 364, endPoint x: 527, endPoint y: 367, distance: 63.1
click at [527, 367] on td "The Hummus & Pita Co. - Tribeca 79 Chambers St, New York, NY 10007, USA" at bounding box center [569, 373] width 218 height 43
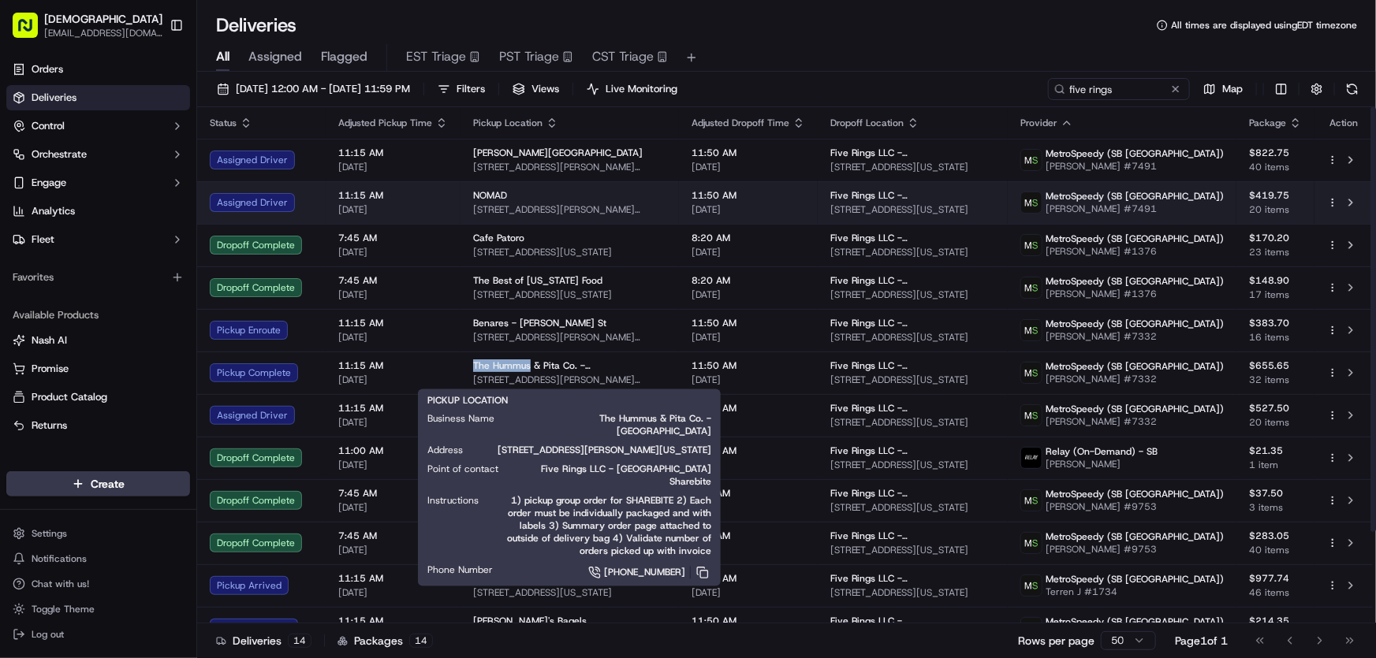
copy span "The Hummus"
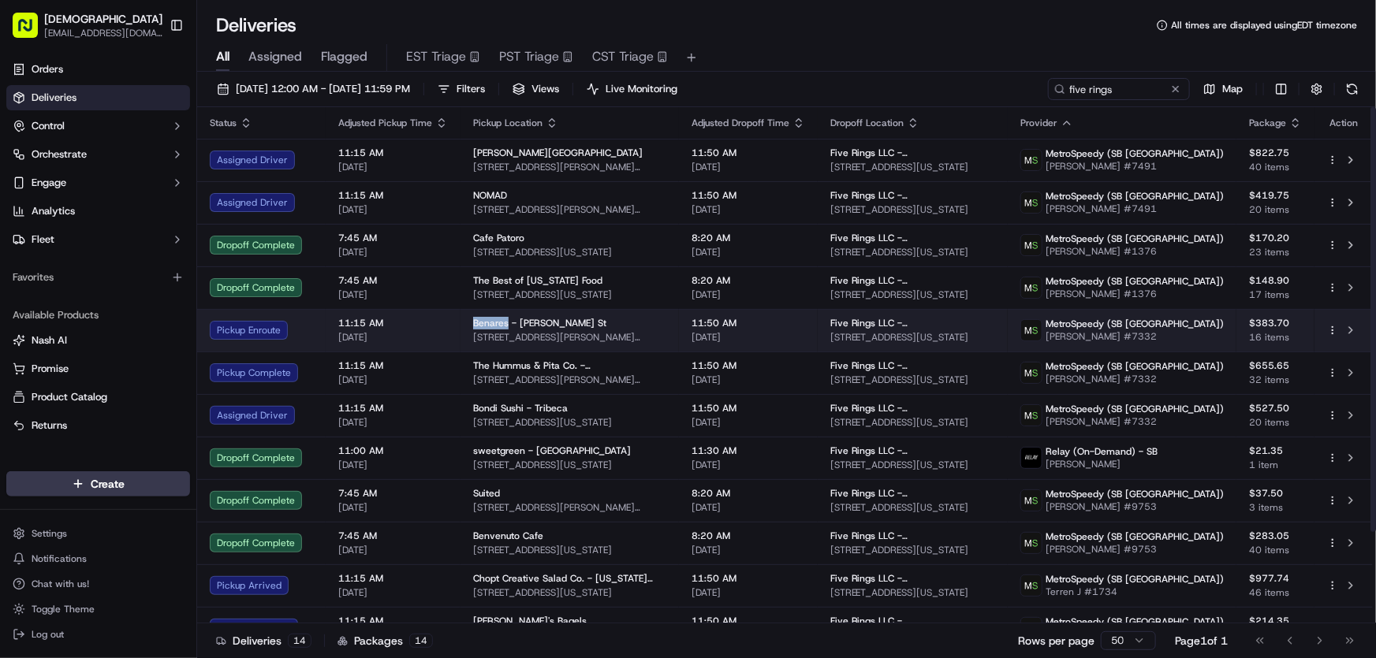
drag, startPoint x: 466, startPoint y: 321, endPoint x: 504, endPoint y: 322, distance: 37.9
click at [504, 322] on td "Benares - Murray St 45 Murray St, New York, NY 10007, USA" at bounding box center [569, 330] width 218 height 43
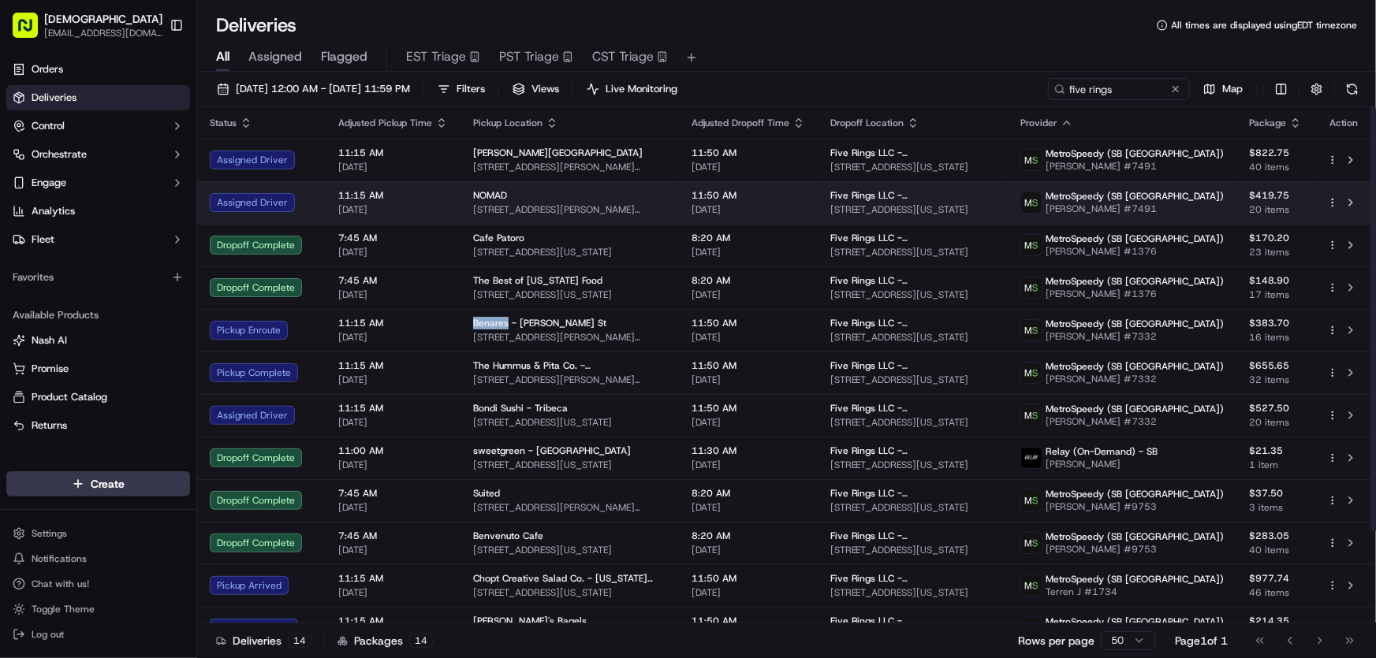
copy span "Benares"
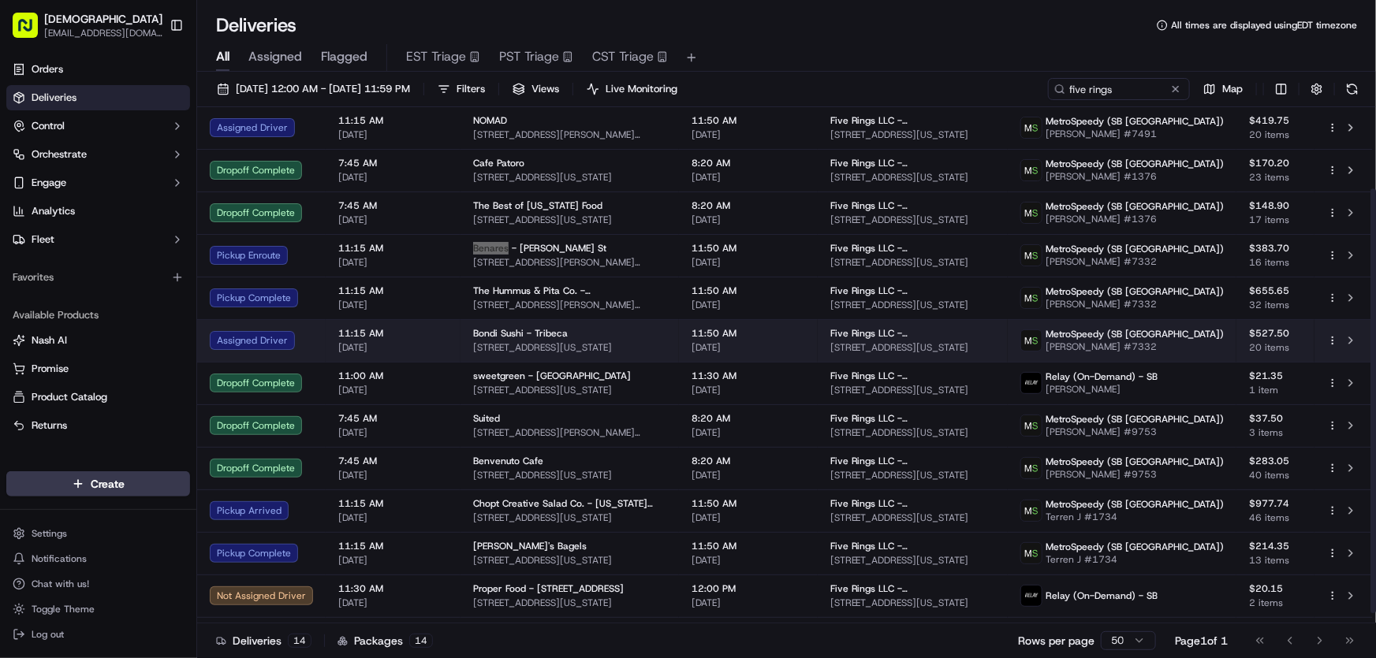
scroll to position [110, 0]
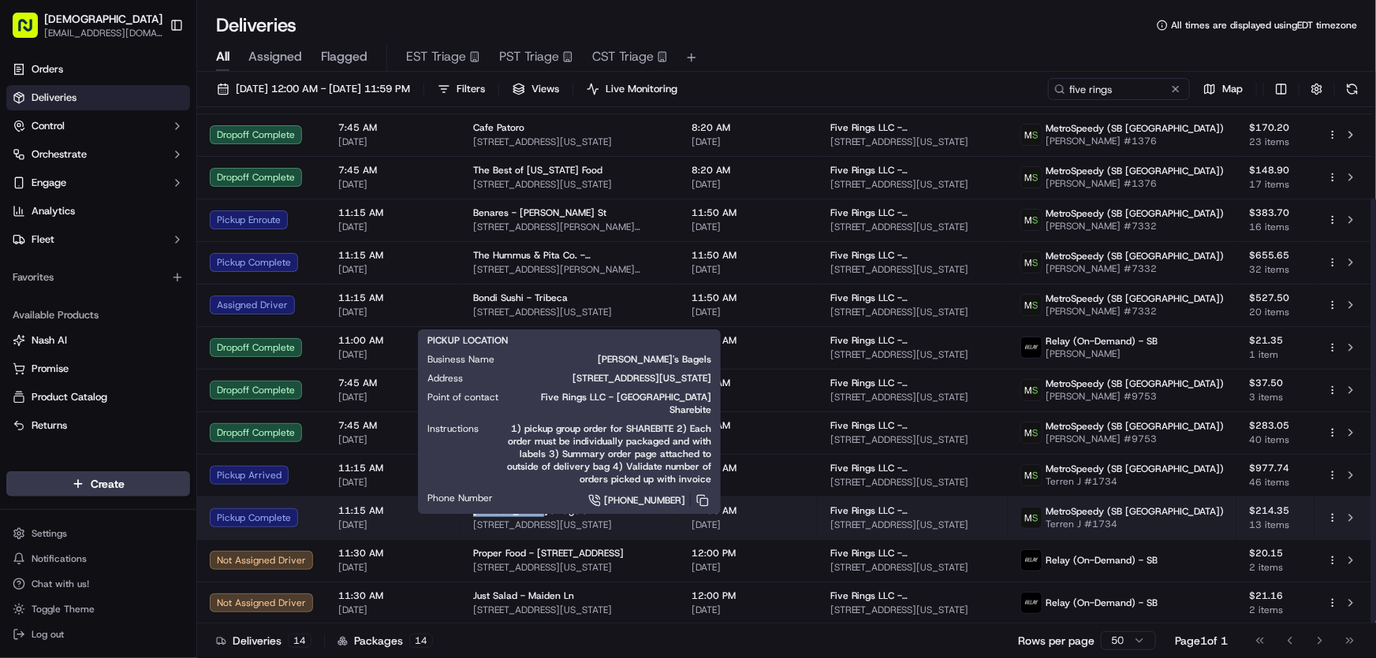
drag, startPoint x: 464, startPoint y: 512, endPoint x: 523, endPoint y: 515, distance: 59.2
click at [523, 515] on td "Leo's Bagels 3 Hanover Square, New York, NY 10004, USA" at bounding box center [569, 518] width 218 height 43
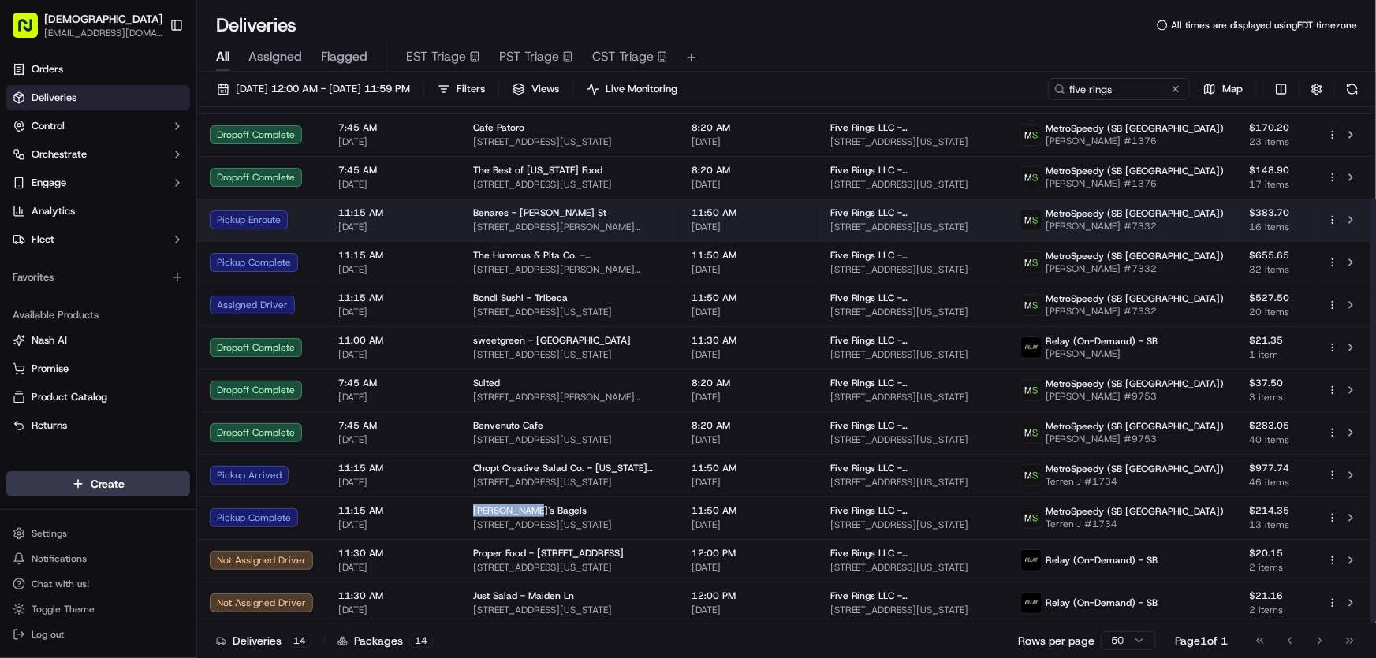
copy span "Leo's Bagels"
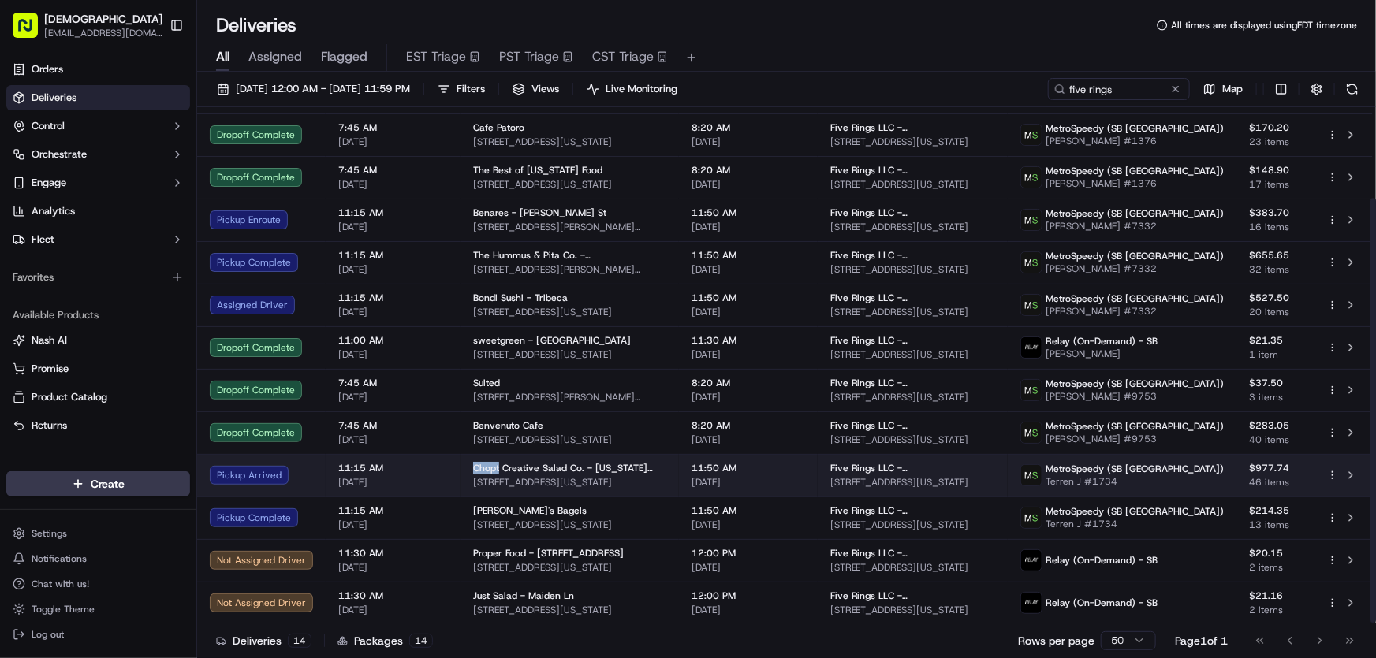
drag, startPoint x: 465, startPoint y: 463, endPoint x: 497, endPoint y: 470, distance: 32.3
click at [497, 470] on td "Chopt Creative Salad Co. - New York Plaza 1 Water St, New York, NY 10004, USA" at bounding box center [569, 475] width 218 height 43
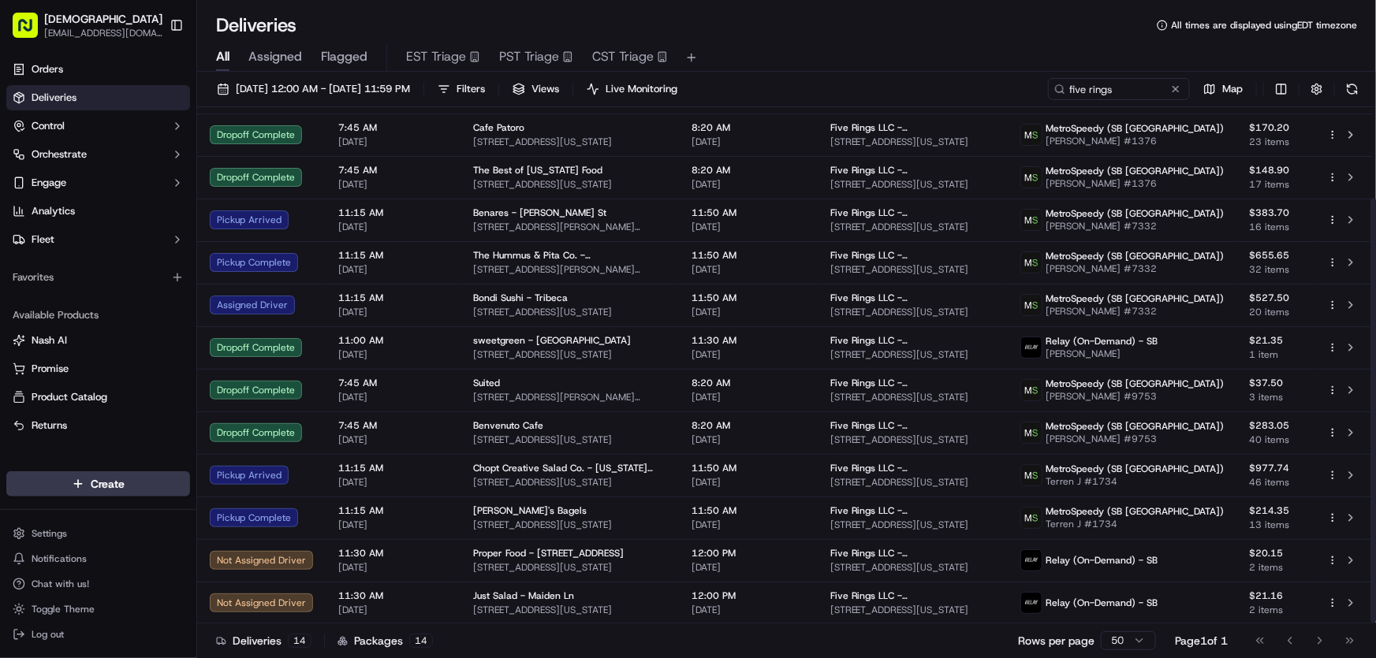
click at [824, 49] on div "All Assigned Flagged EST Triage PST Triage CST Triage" at bounding box center [786, 58] width 1179 height 28
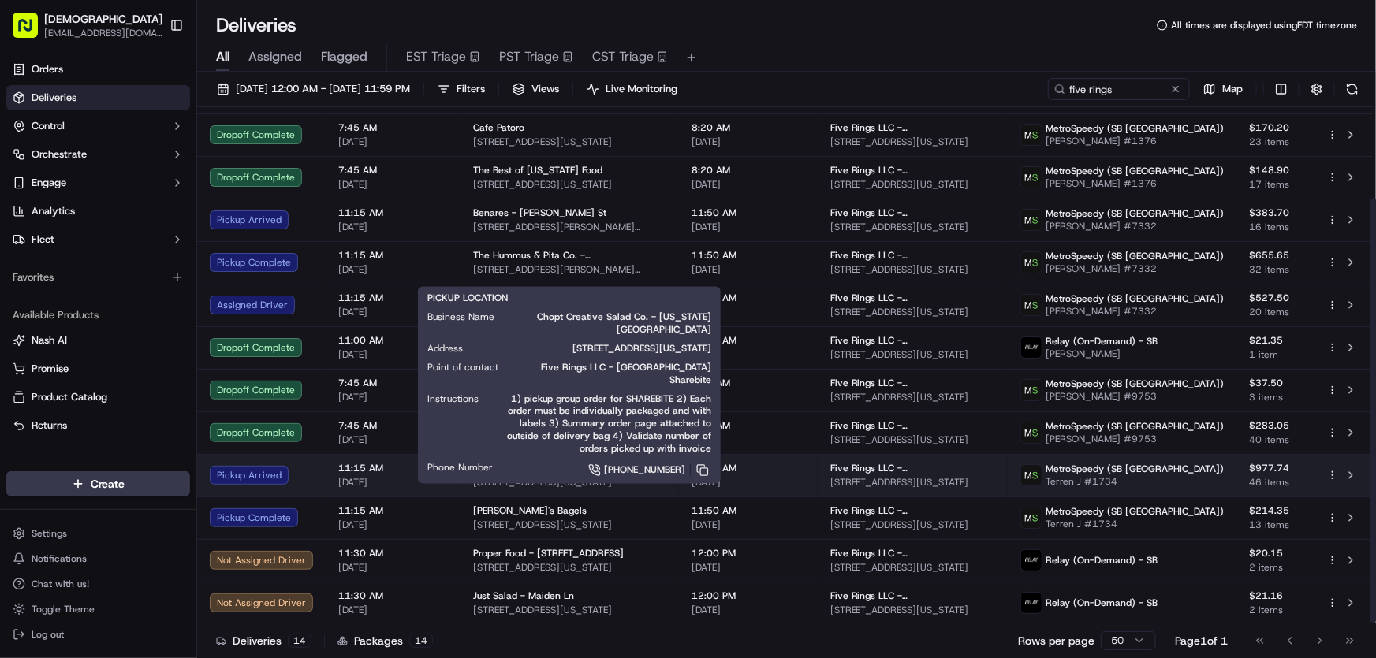
drag, startPoint x: 466, startPoint y: 469, endPoint x: 497, endPoint y: 472, distance: 30.9
click at [497, 472] on td "Chopt Creative Salad Co. - New York Plaza 1 Water St, New York, NY 10004, USA" at bounding box center [569, 475] width 218 height 43
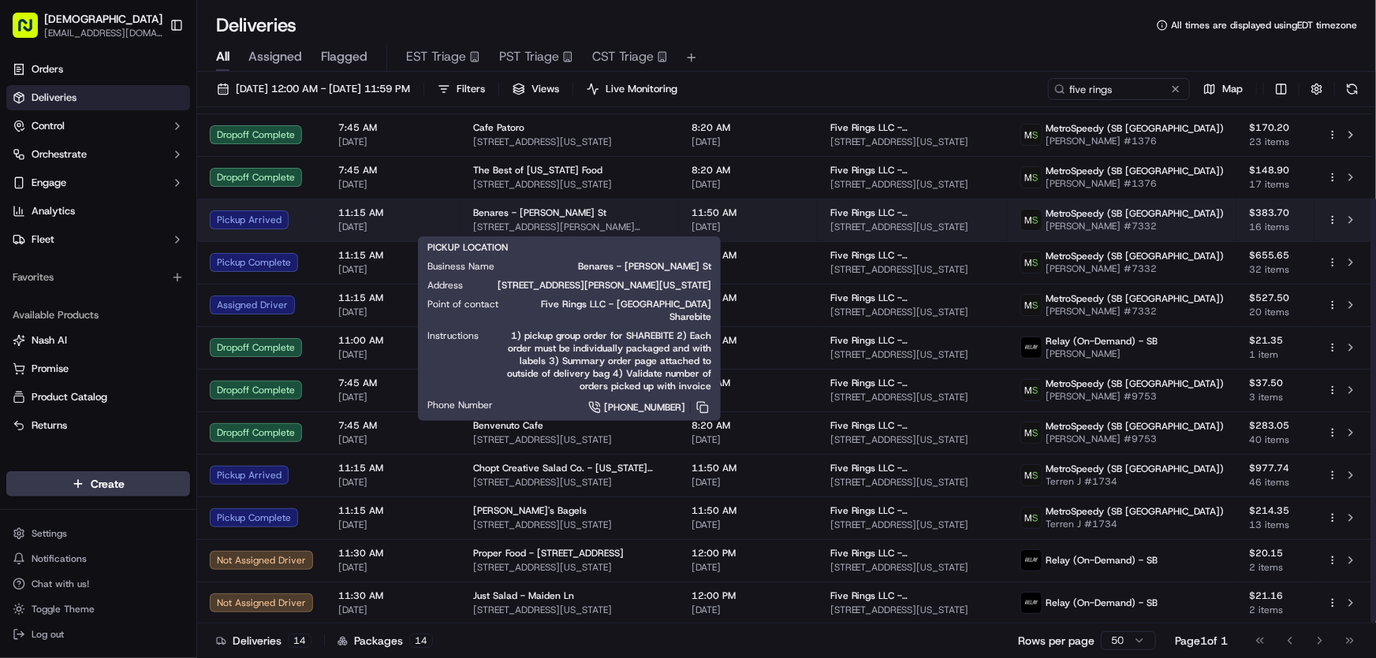
click at [551, 213] on span "Benares - Murray St" at bounding box center [539, 213] width 133 height 13
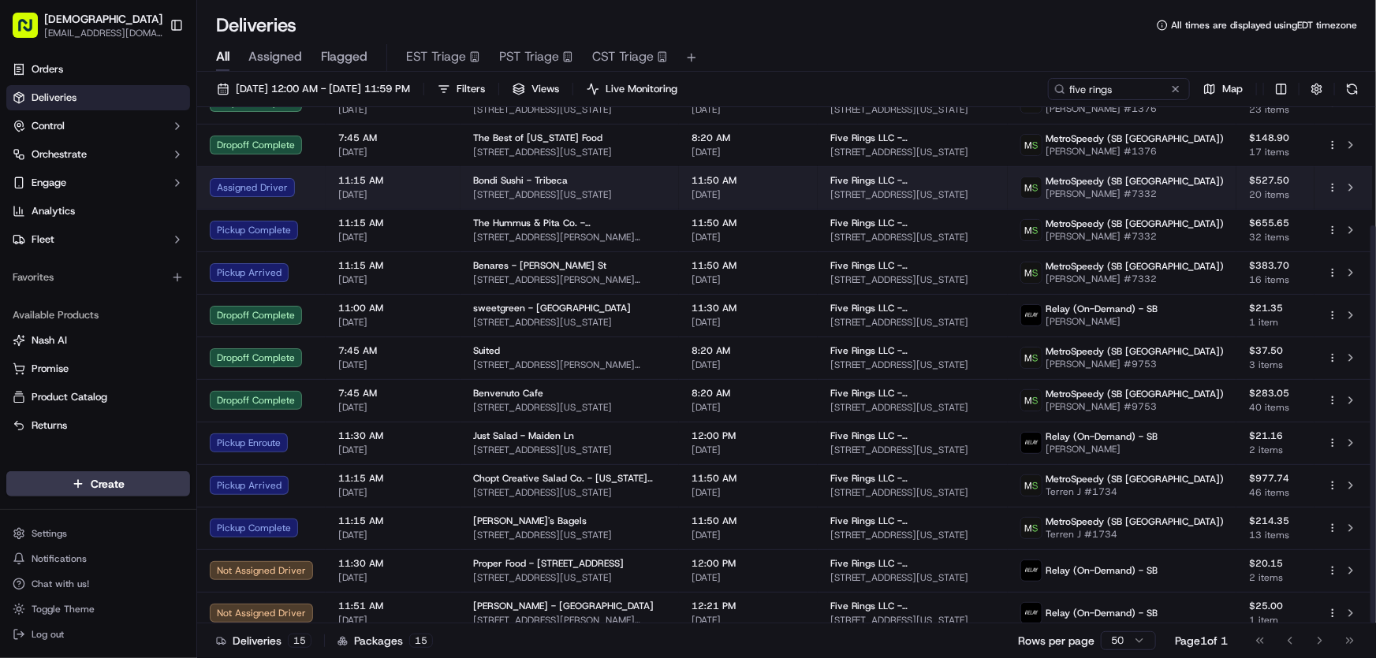
scroll to position [153, 0]
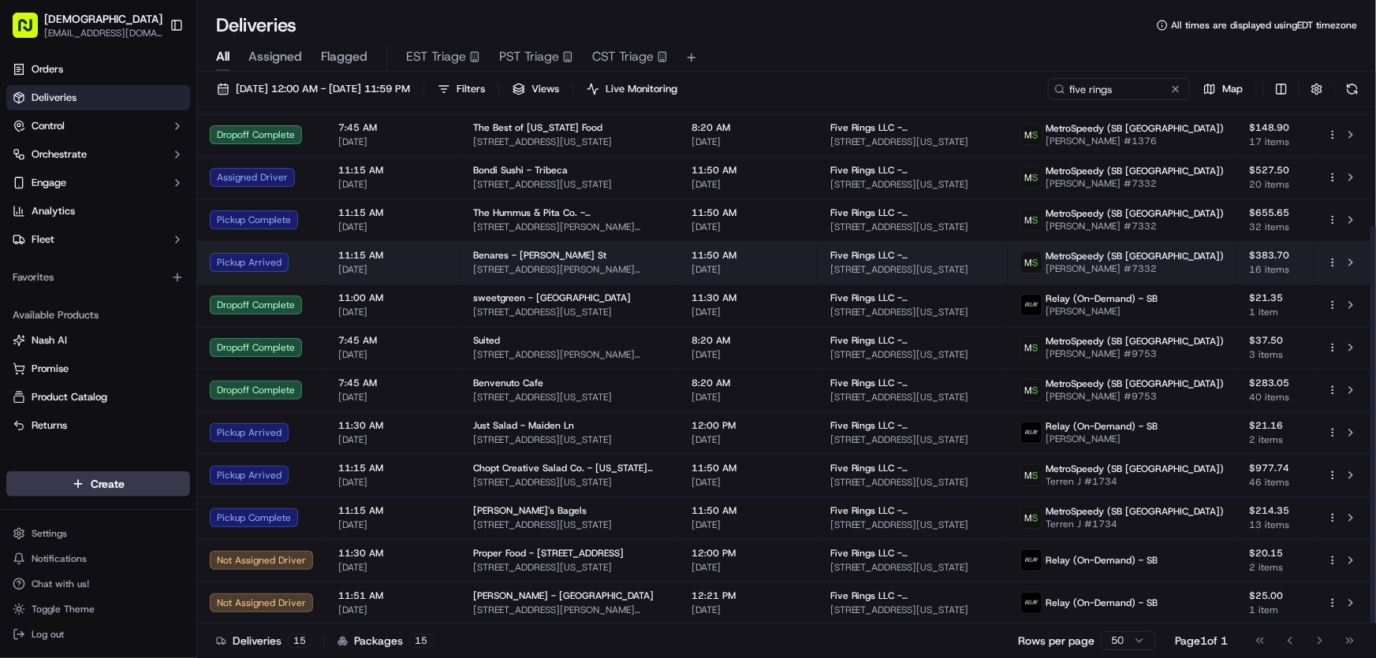
click at [495, 260] on span "Benares - Murray St" at bounding box center [539, 255] width 133 height 13
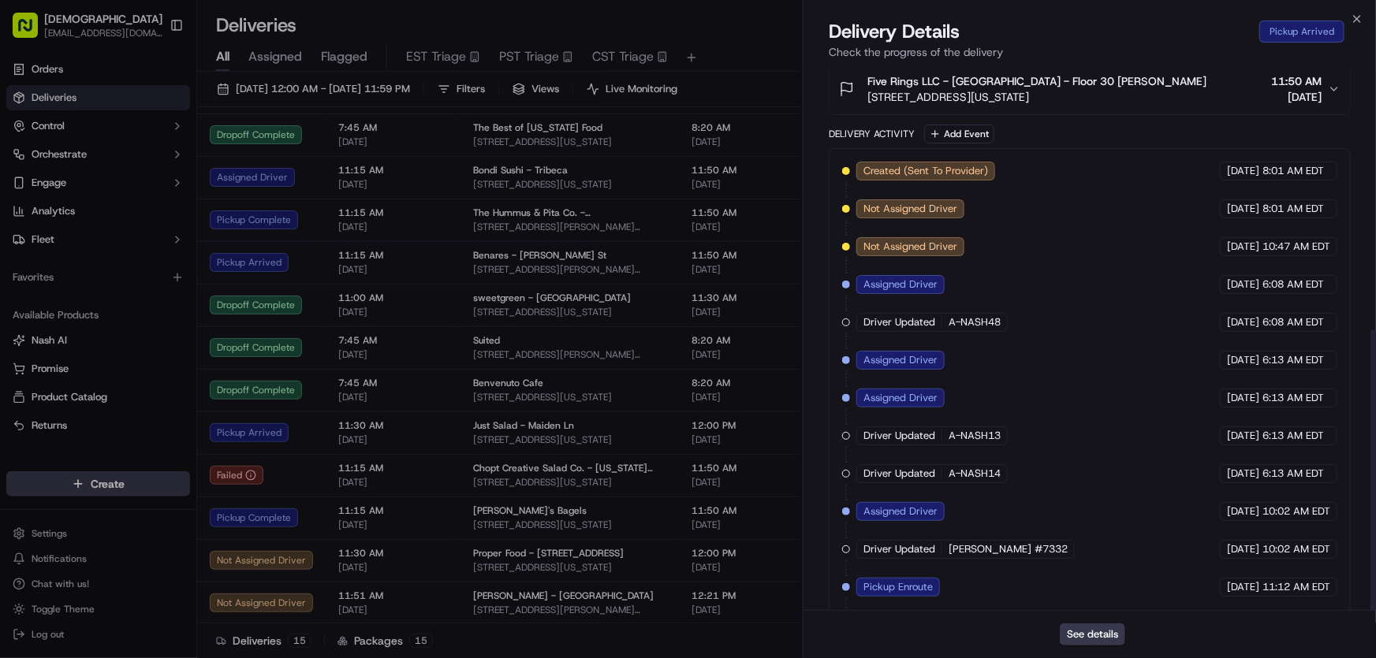
scroll to position [510, 0]
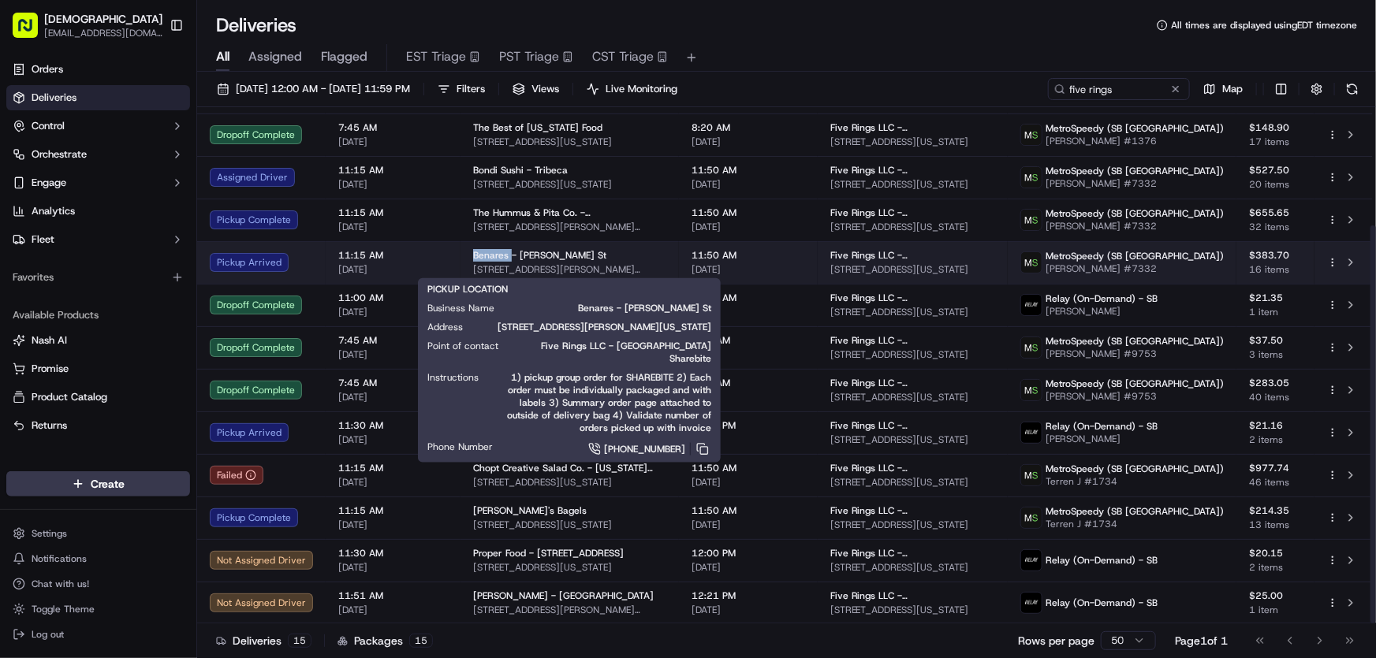
drag, startPoint x: 469, startPoint y: 252, endPoint x: 507, endPoint y: 253, distance: 37.8
click at [507, 253] on span "Benares - Murray St" at bounding box center [539, 255] width 133 height 13
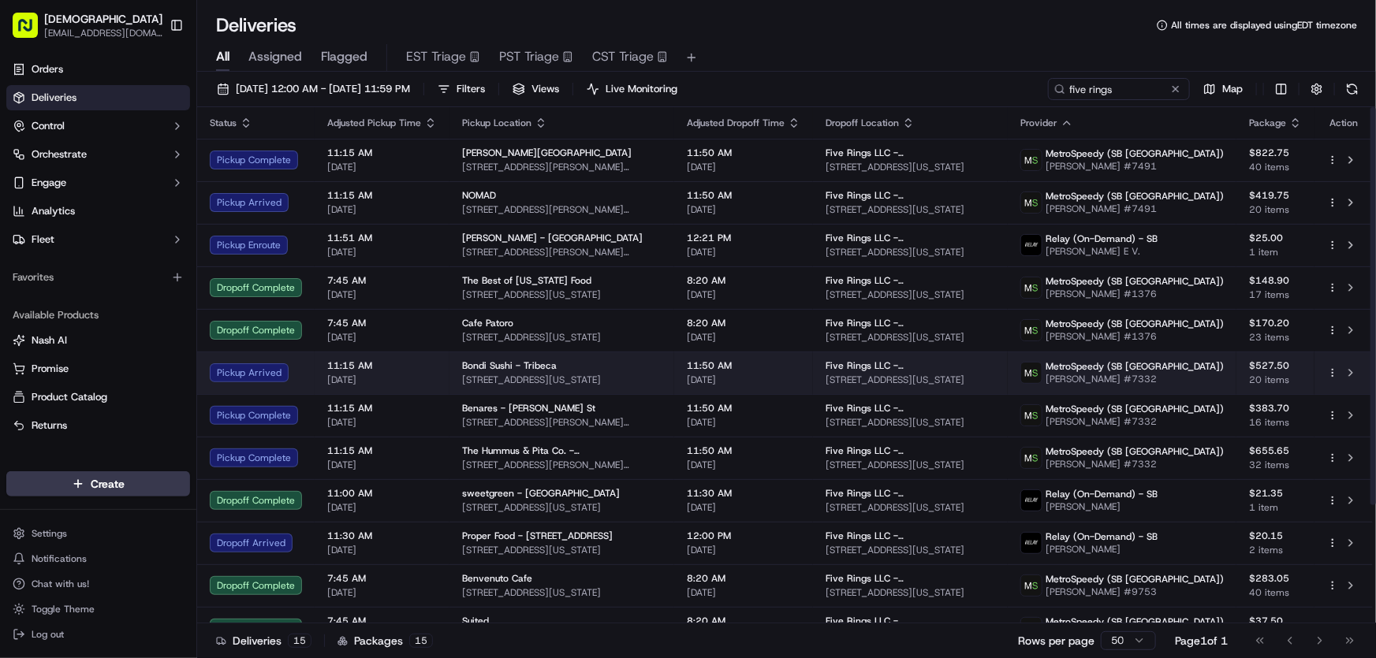
scroll to position [153, 0]
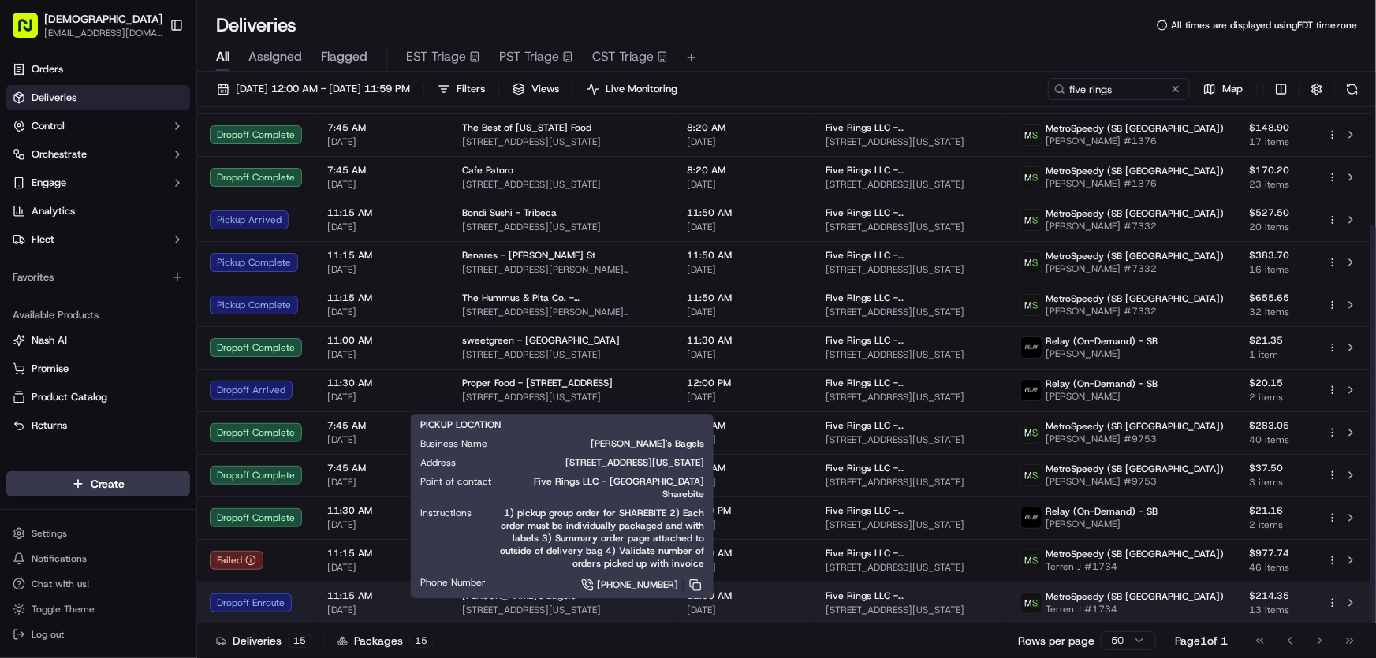
drag, startPoint x: 659, startPoint y: 607, endPoint x: 460, endPoint y: 611, distance: 198.7
click at [462, 611] on span "3 Hanover Square, New York, NY 10004, USA" at bounding box center [561, 610] width 199 height 13
drag, startPoint x: 458, startPoint y: 594, endPoint x: 513, endPoint y: 591, distance: 55.2
click at [513, 591] on td "Leo's Bagels 3 Hanover Square, New York, NY 10004, USA" at bounding box center [561, 603] width 225 height 43
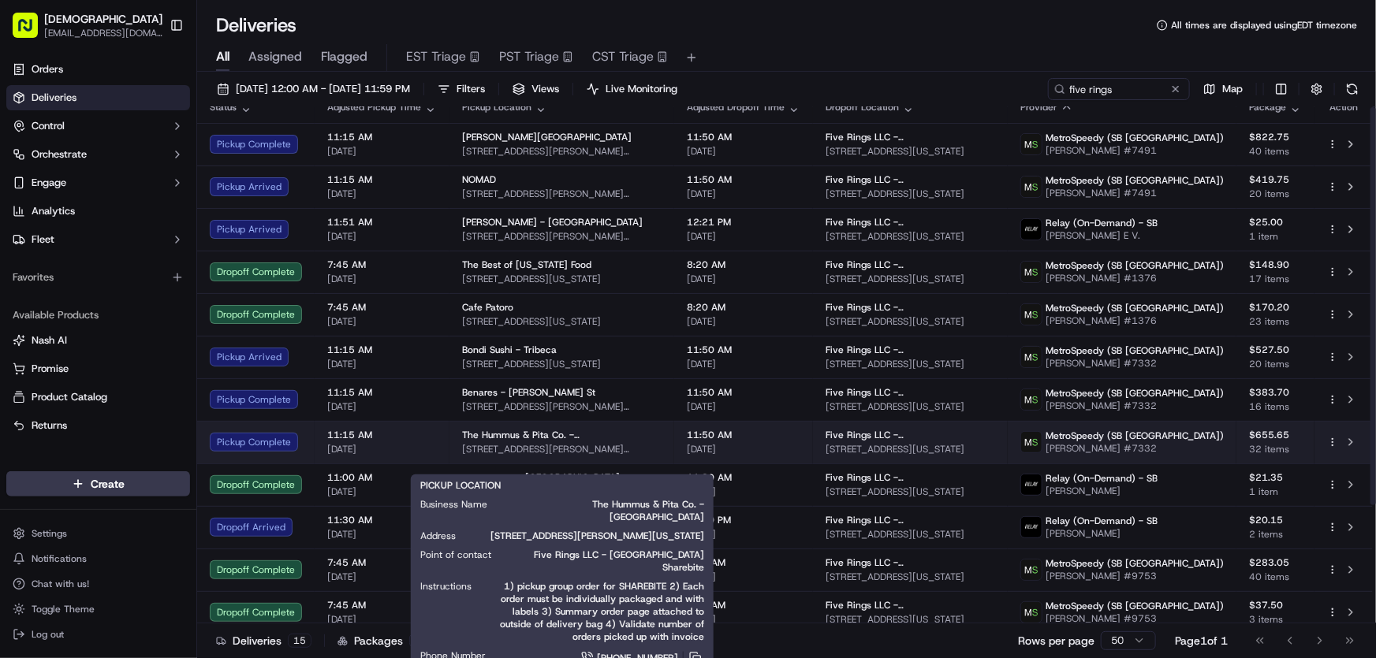
scroll to position [0, 0]
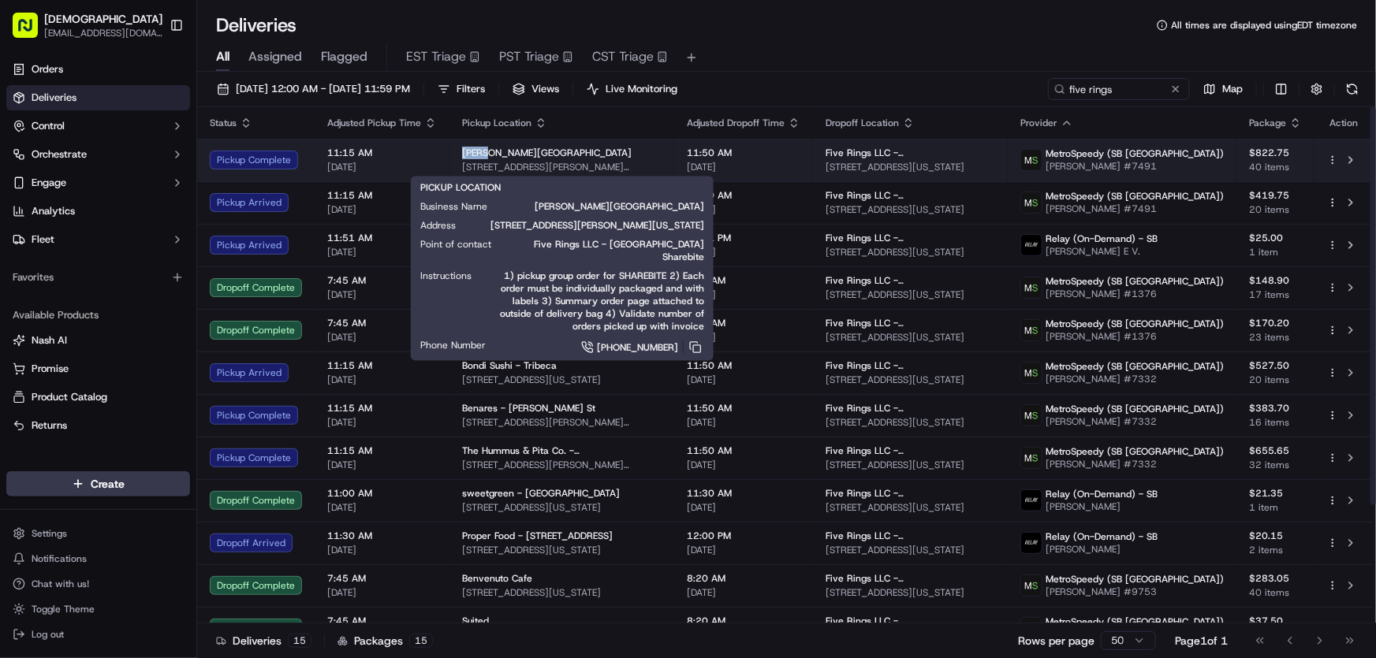
drag, startPoint x: 460, startPoint y: 150, endPoint x: 485, endPoint y: 153, distance: 25.4
click at [485, 153] on span "Glaze - Hudson Square" at bounding box center [546, 153] width 169 height 13
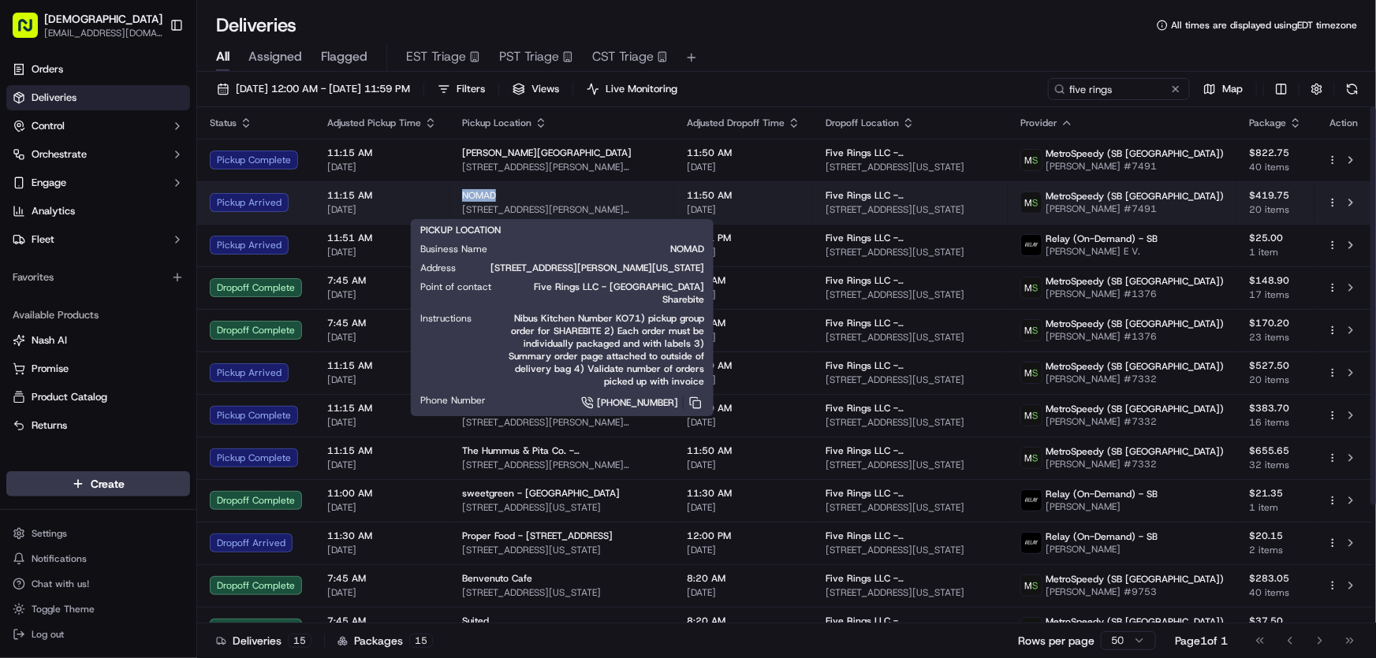
drag, startPoint x: 453, startPoint y: 196, endPoint x: 496, endPoint y: 196, distance: 43.4
click at [496, 196] on td "NOMAD 30 Vandam St, New York, NY 10013, USA" at bounding box center [561, 202] width 225 height 43
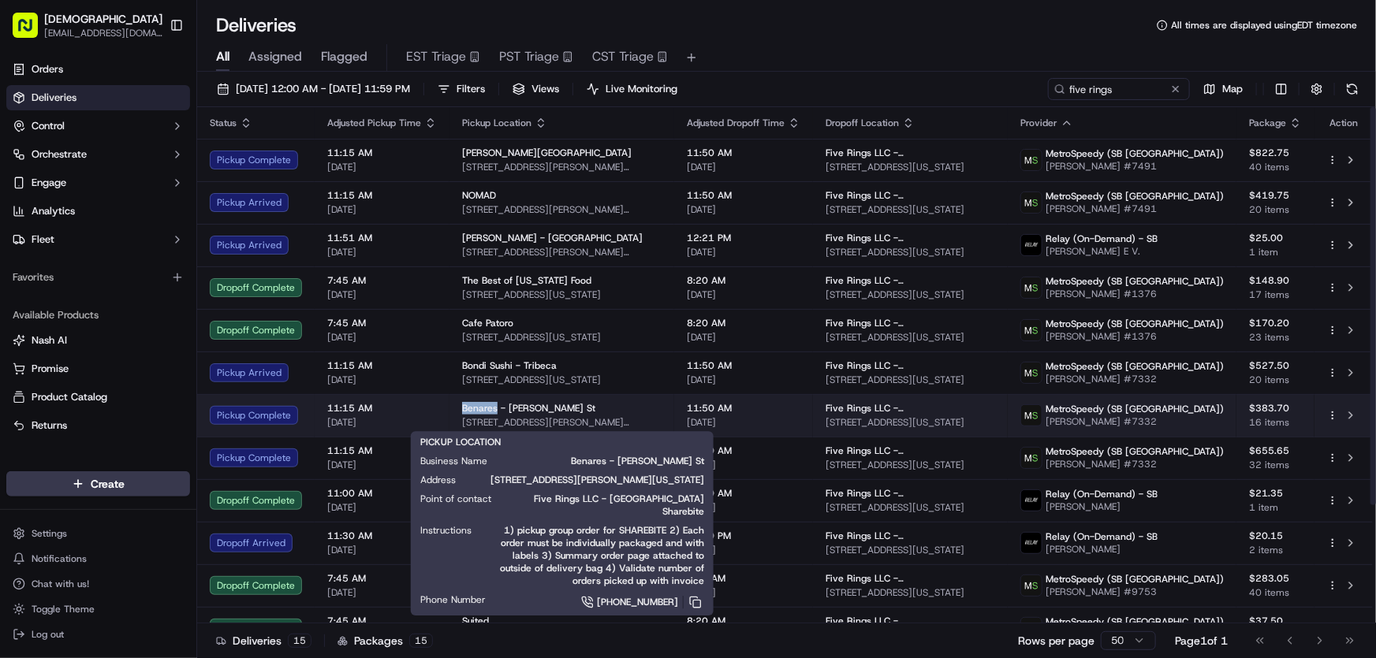
drag, startPoint x: 458, startPoint y: 406, endPoint x: 496, endPoint y: 409, distance: 38.0
click at [496, 409] on td "Benares - Murray St 45 Murray St, New York, NY 10007, USA" at bounding box center [561, 415] width 225 height 43
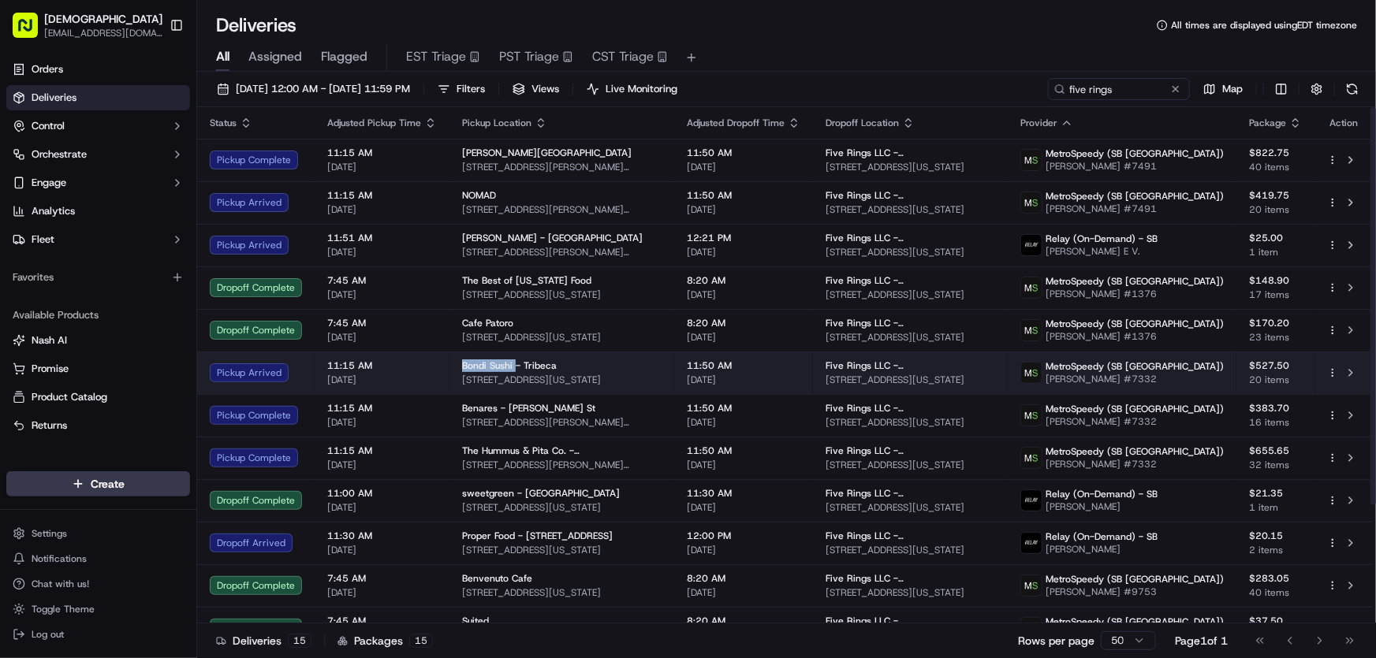
drag, startPoint x: 453, startPoint y: 363, endPoint x: 513, endPoint y: 368, distance: 61.0
click at [513, 368] on td "Bondi Sushi - Tribeca 275 Greenwich St, New York, NY 10007, USA" at bounding box center [561, 373] width 225 height 43
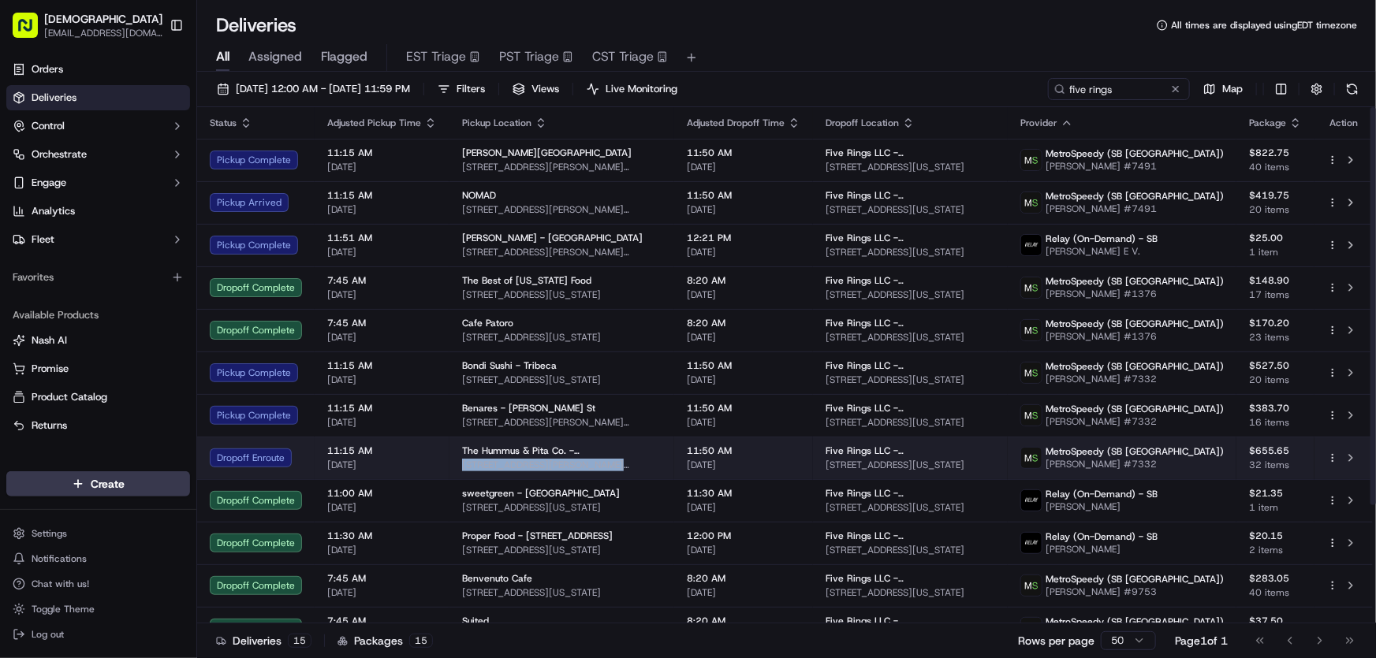
drag, startPoint x: 655, startPoint y: 466, endPoint x: 459, endPoint y: 471, distance: 196.4
click at [459, 471] on td "The Hummus & Pita Co. - Tribeca 79 Chambers St, New York, NY 10007, USA" at bounding box center [561, 458] width 225 height 43
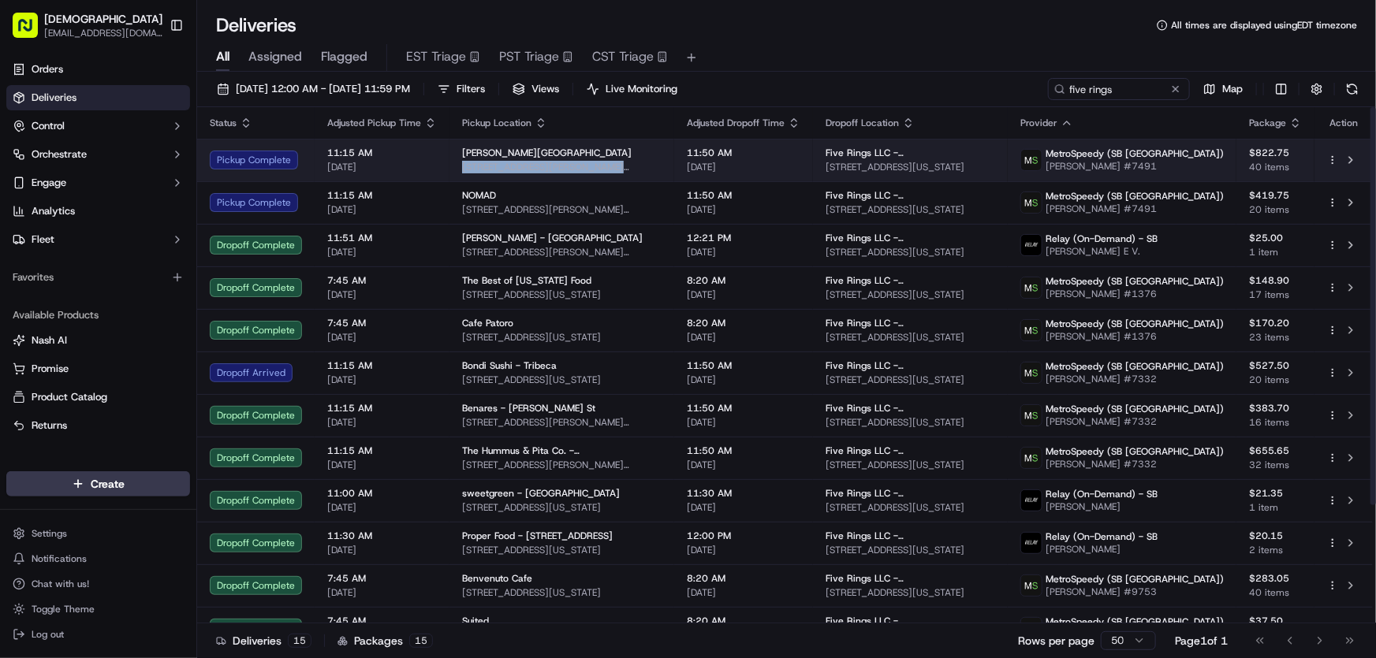
drag, startPoint x: 645, startPoint y: 166, endPoint x: 458, endPoint y: 166, distance: 186.8
click at [458, 166] on td "Glaze - Hudson Square 350 Hudson St, New York, NY 10014, USA" at bounding box center [561, 160] width 225 height 43
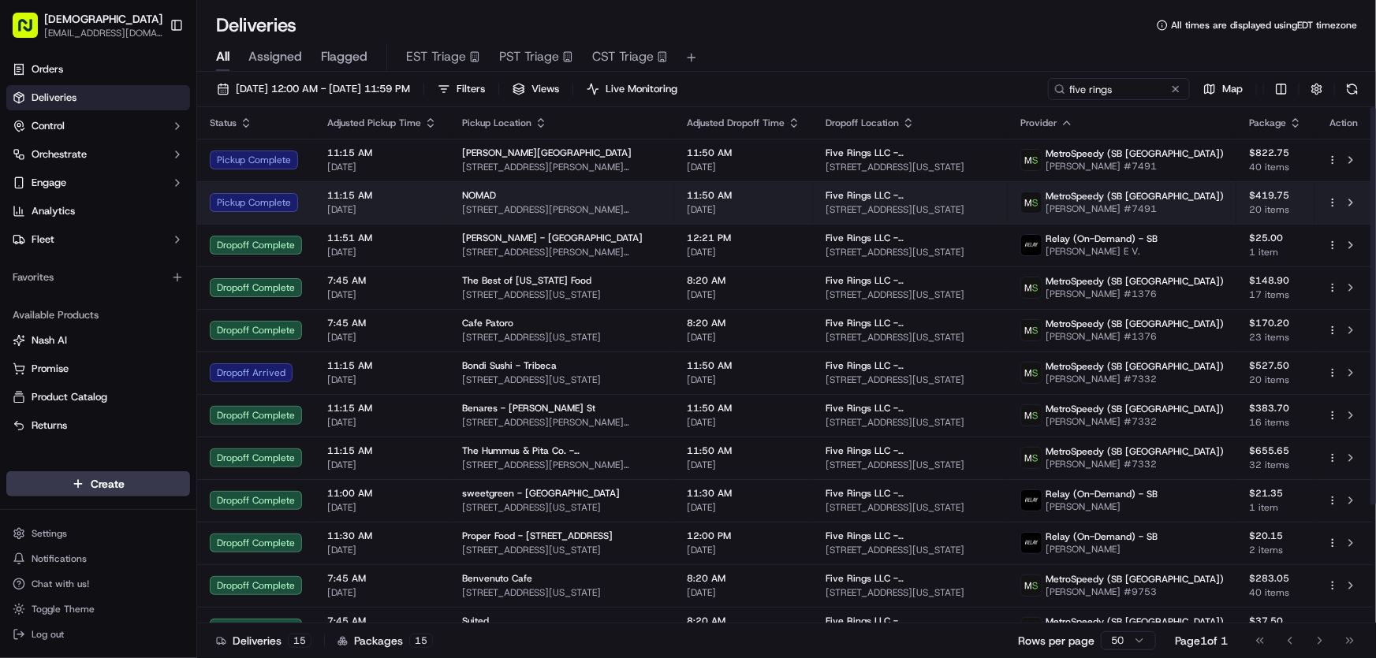
click at [538, 199] on div "NOMAD" at bounding box center [561, 195] width 199 height 13
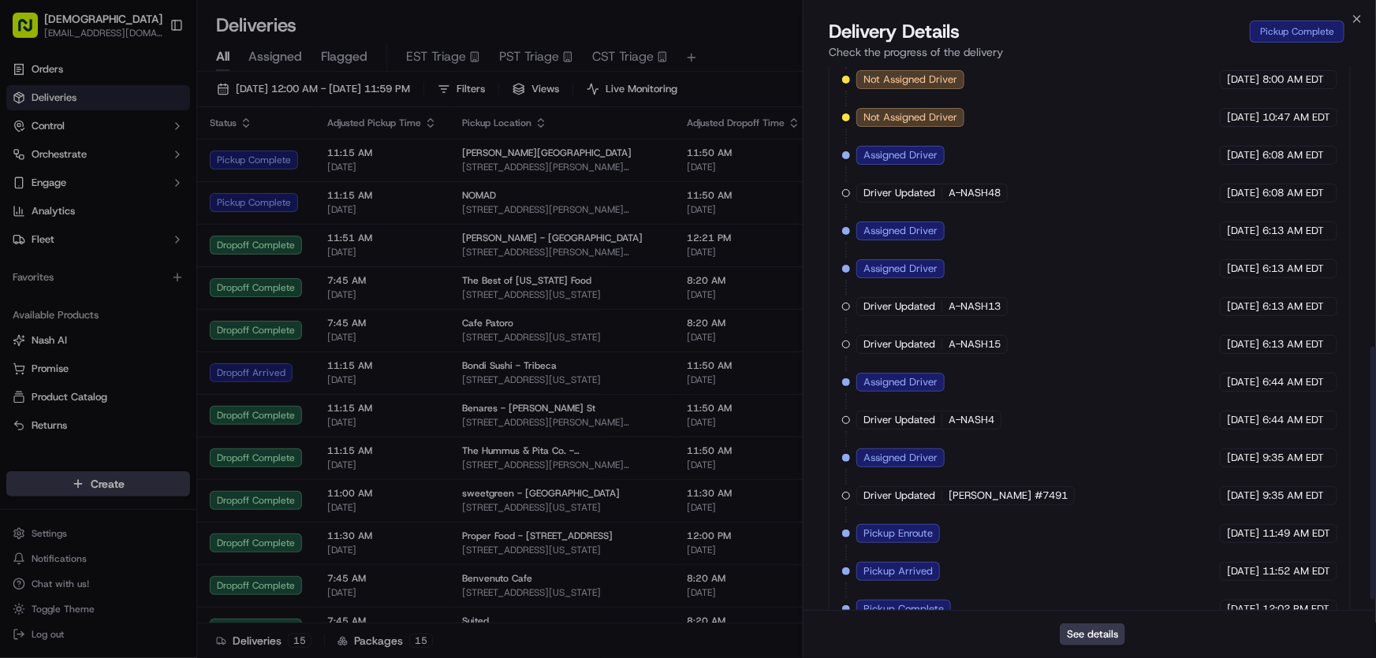
scroll to position [623, 0]
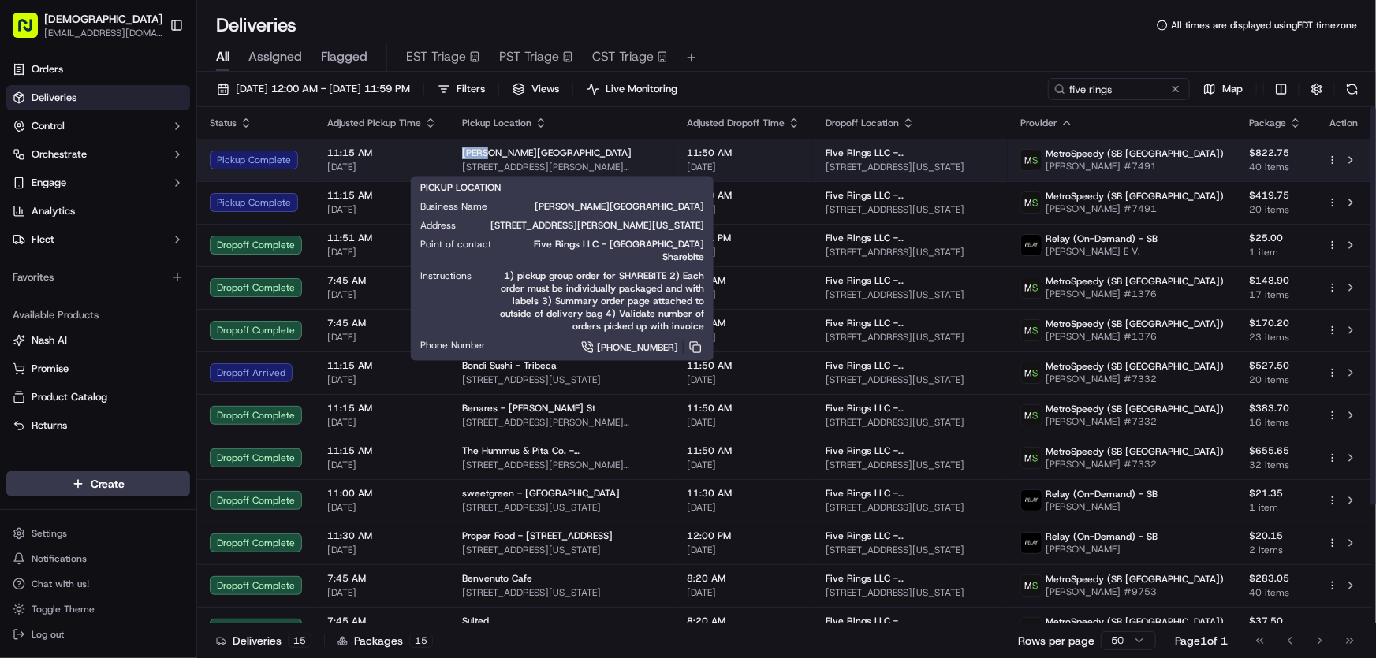
drag, startPoint x: 464, startPoint y: 149, endPoint x: 484, endPoint y: 154, distance: 20.3
click at [484, 154] on td "Glaze - Hudson Square 350 Hudson St, New York, NY 10014, USA" at bounding box center [561, 160] width 225 height 43
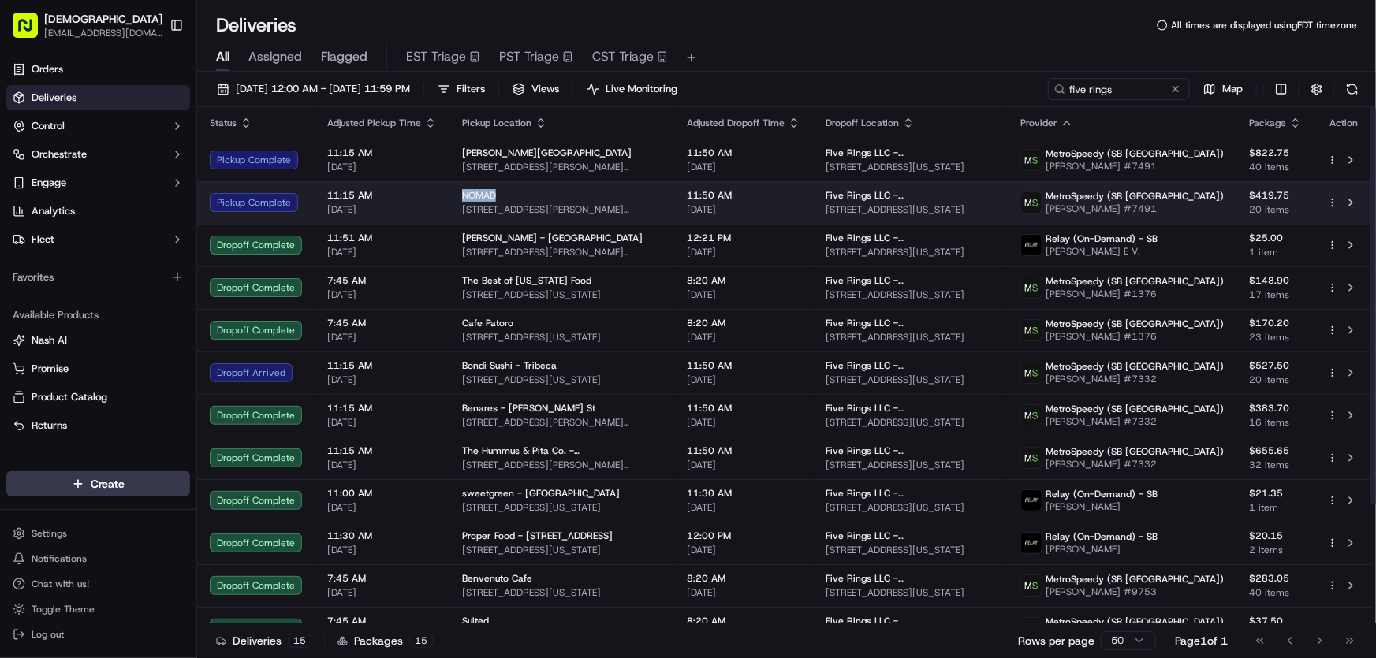
drag, startPoint x: 457, startPoint y: 193, endPoint x: 494, endPoint y: 195, distance: 37.1
click at [497, 193] on td "NOMAD 30 Vandam St, New York, NY 10013, USA" at bounding box center [561, 202] width 225 height 43
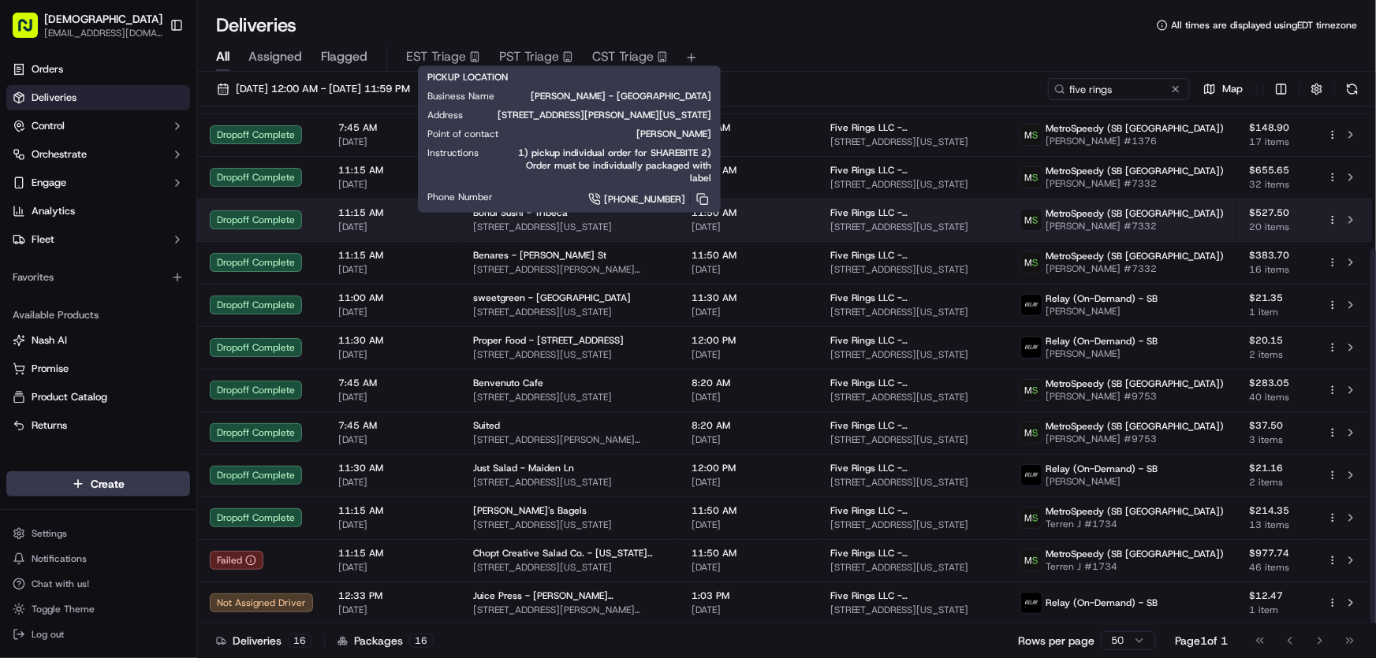
scroll to position [0, 0]
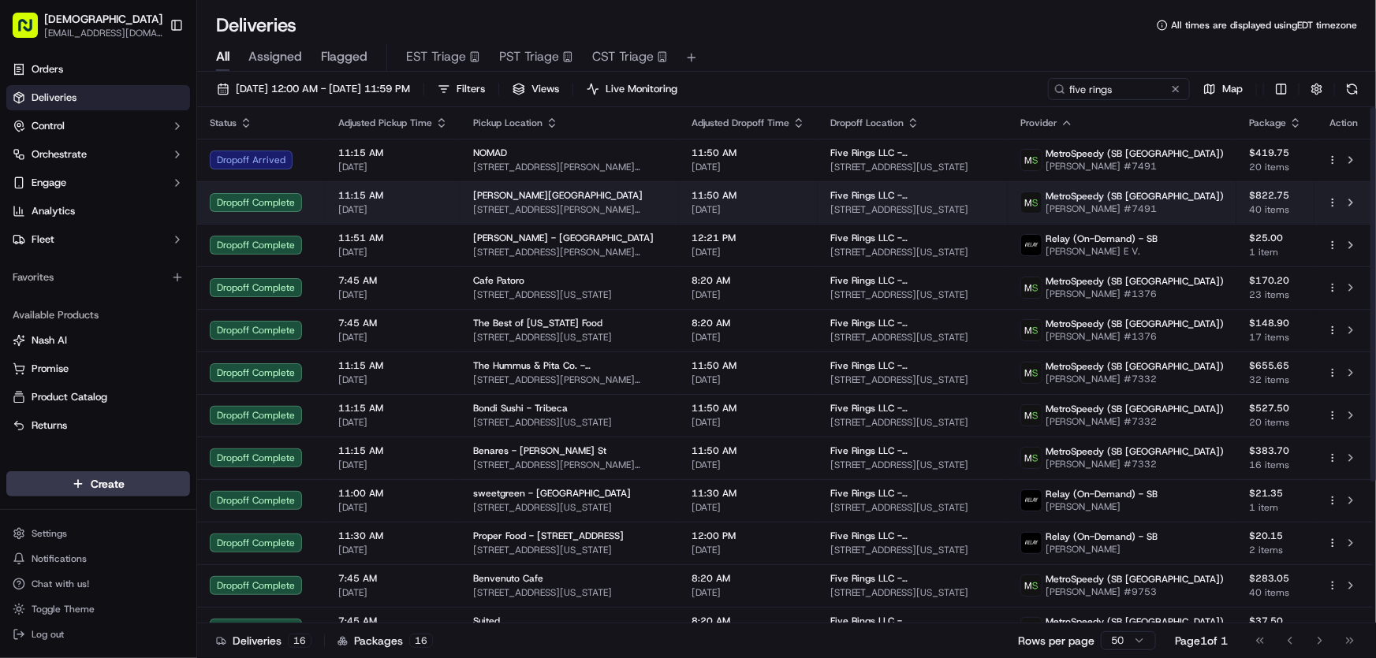
click at [520, 201] on span "Glaze - Hudson Square" at bounding box center [557, 195] width 169 height 13
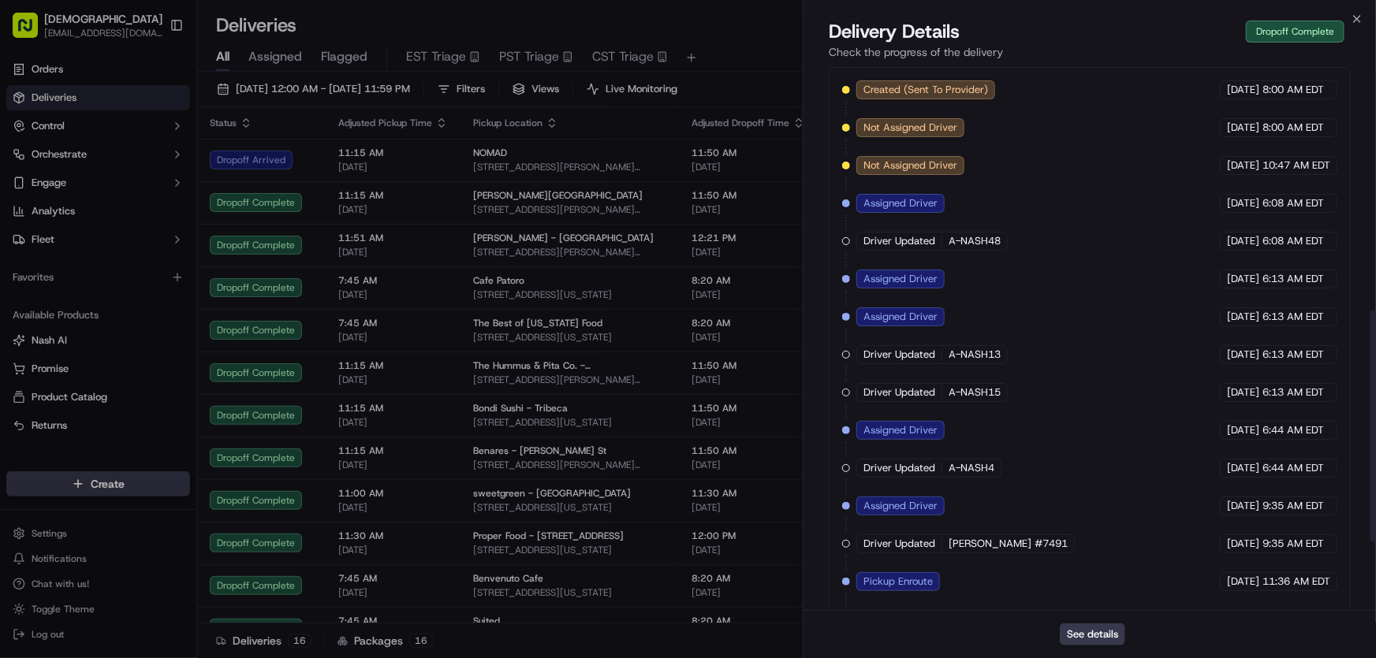
scroll to position [736, 0]
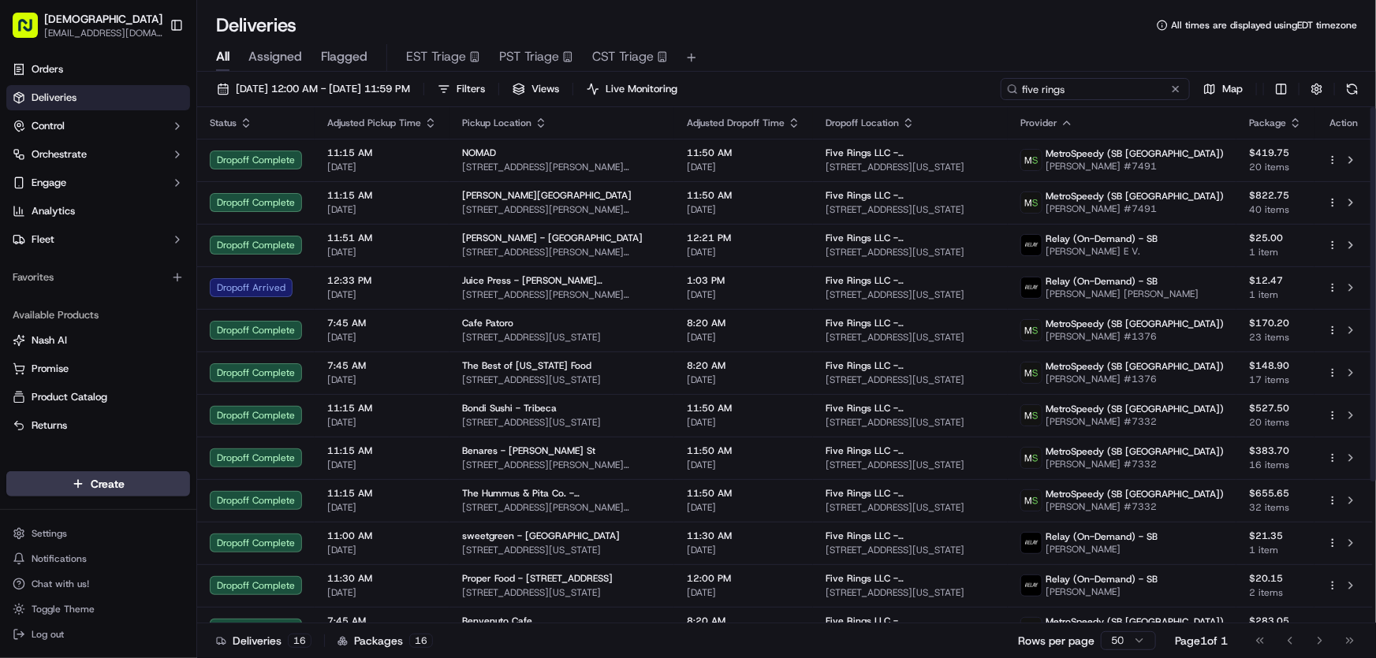
click at [1109, 89] on input "five rings" at bounding box center [1094, 89] width 189 height 22
drag, startPoint x: 986, startPoint y: 91, endPoint x: 927, endPoint y: 91, distance: 59.1
click at [927, 91] on div "09/17/2025 12:00 AM - 09/17/2025 11:59 PM Filters Views Live Monitoring five ri…" at bounding box center [786, 92] width 1179 height 29
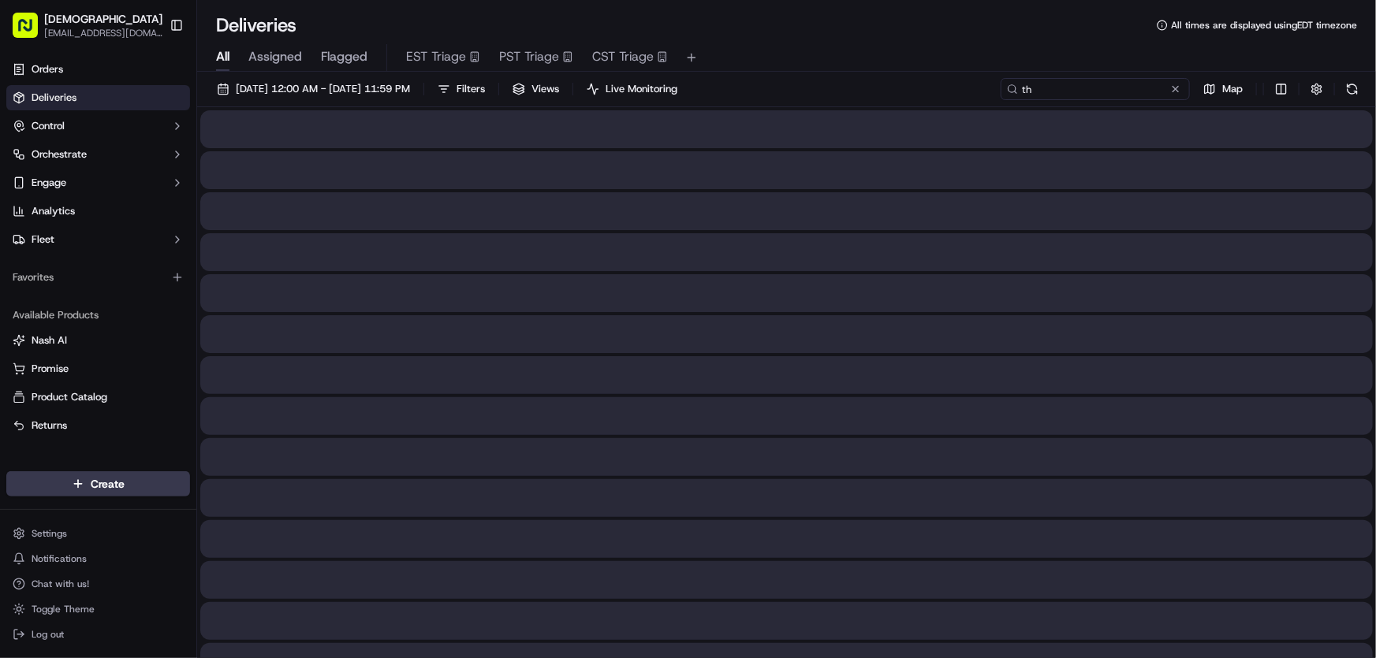
type input "t"
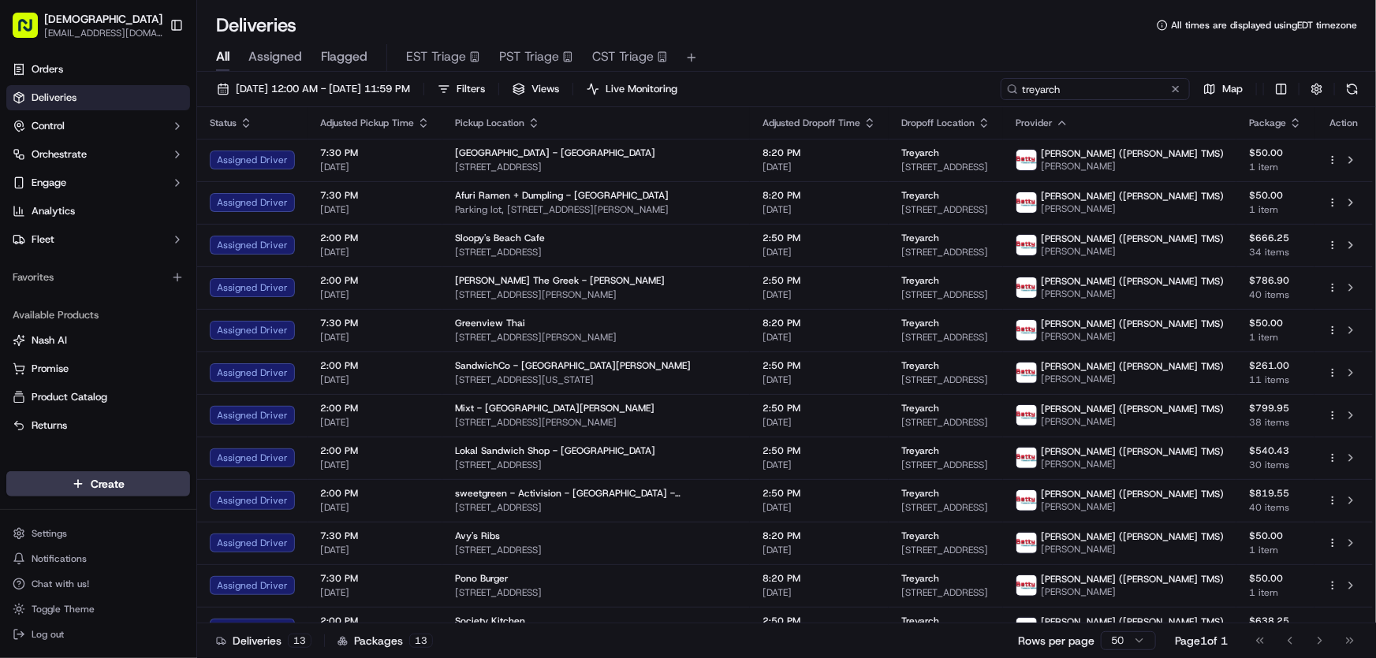
type input "treyarch"
click at [492, 86] on button "Filters" at bounding box center [460, 89] width 61 height 22
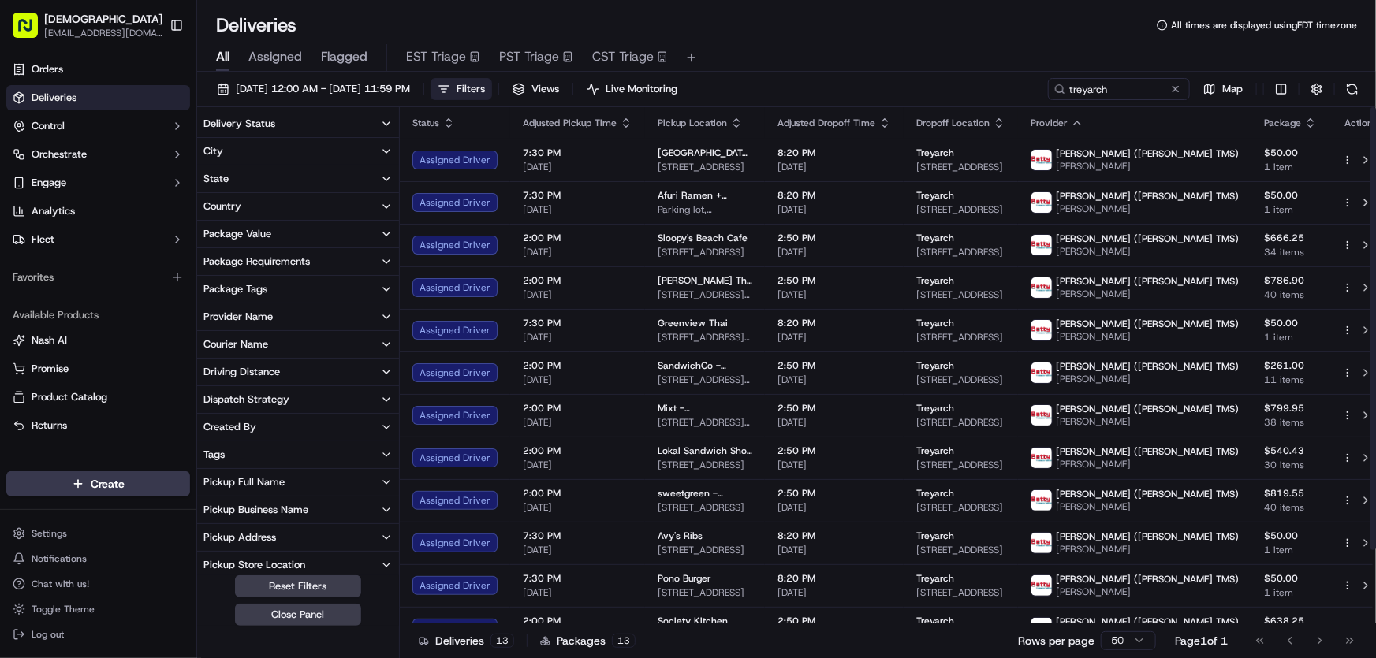
scroll to position [143, 0]
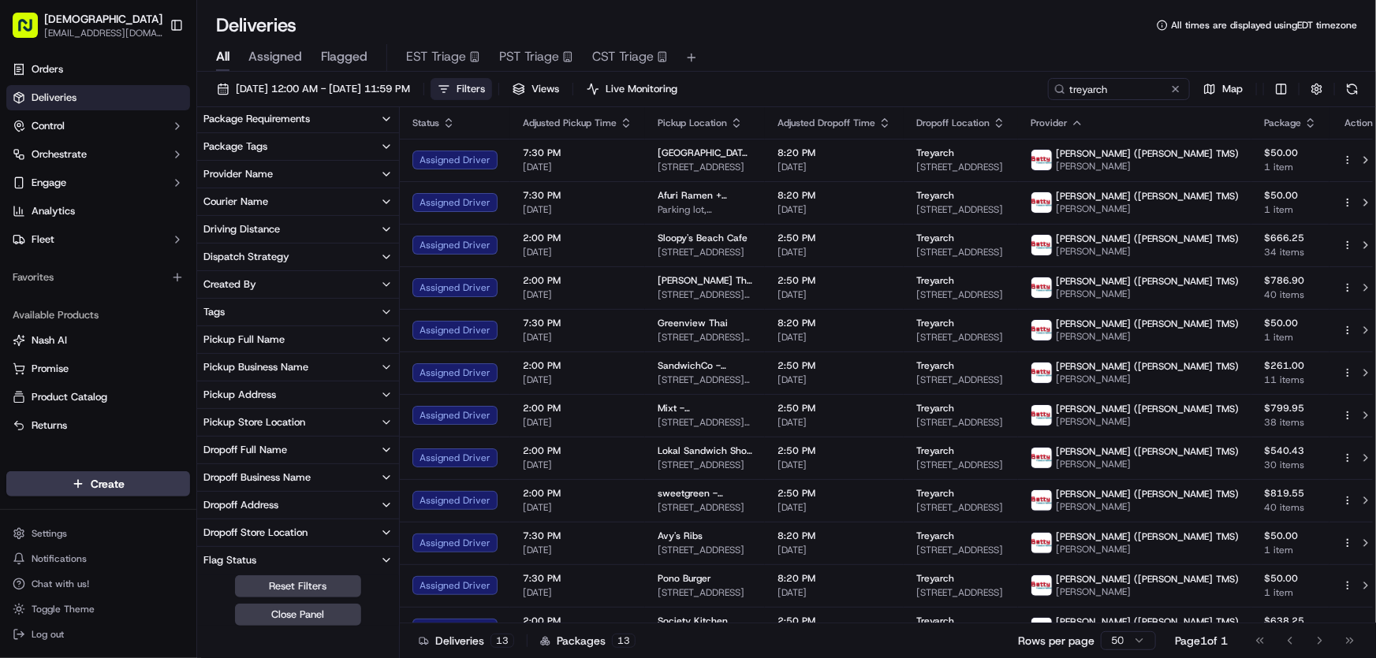
click at [262, 471] on div "Dropoff Business Name" at bounding box center [256, 478] width 107 height 14
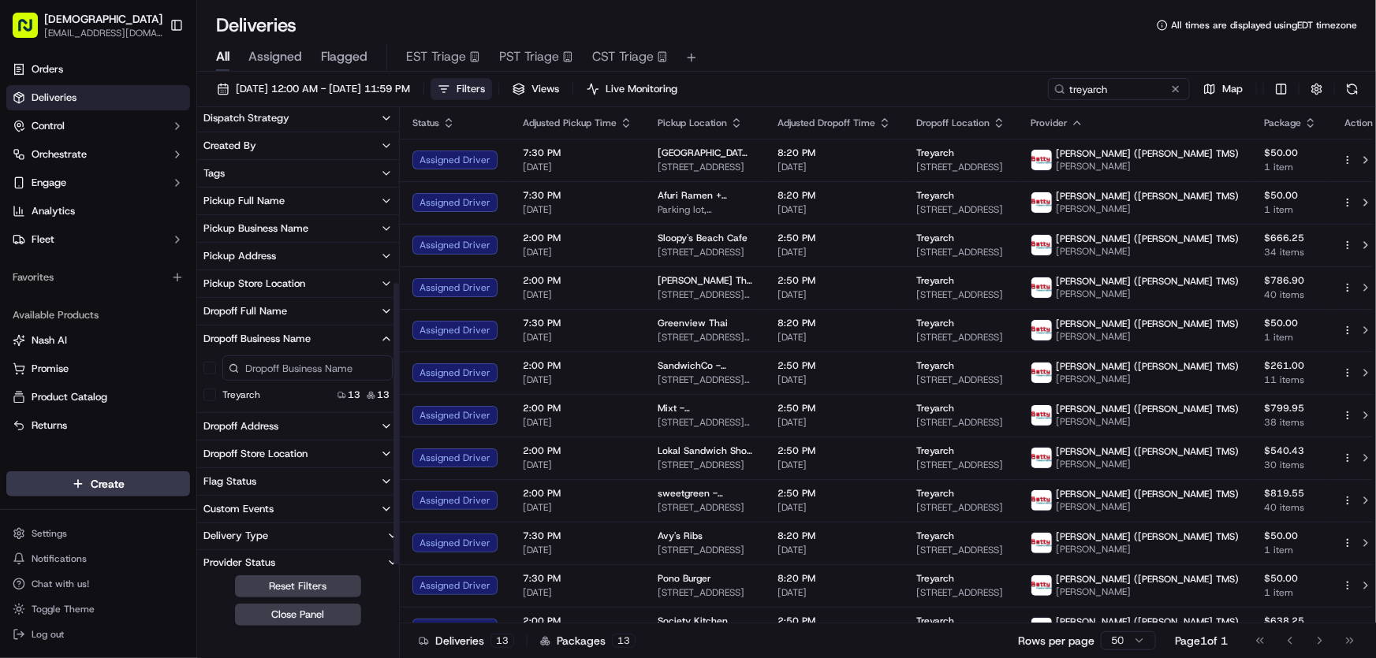
scroll to position [286, 0]
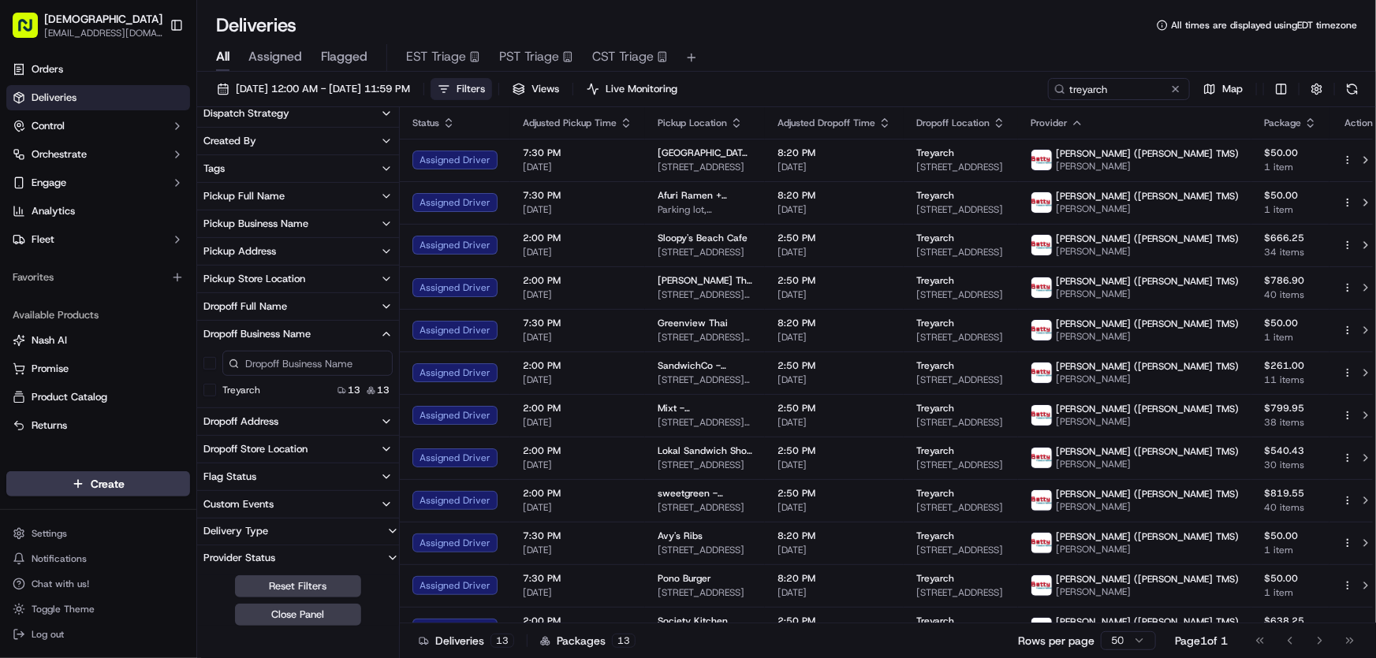
click at [210, 390] on button "Treyarch" at bounding box center [209, 390] width 13 height 13
click at [539, 76] on div "09/17/2025 12:00 AM - 09/17/2025 11:59 PM Filters ( 1 ) Views Live Monitoring t…" at bounding box center [786, 367] width 1179 height 590
click at [502, 94] on span "Filters ( 1 )" at bounding box center [479, 89] width 46 height 14
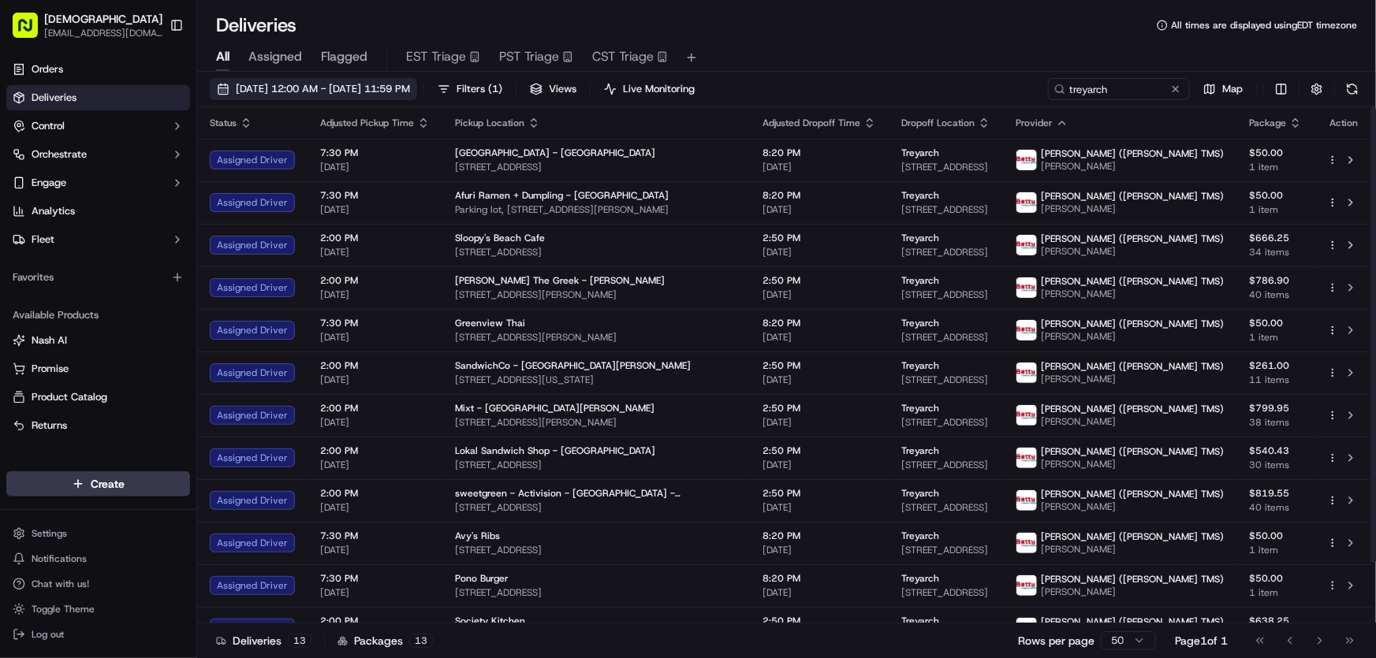
click at [350, 89] on span "[DATE] 12:00 AM - [DATE] 11:59 PM" at bounding box center [323, 89] width 174 height 14
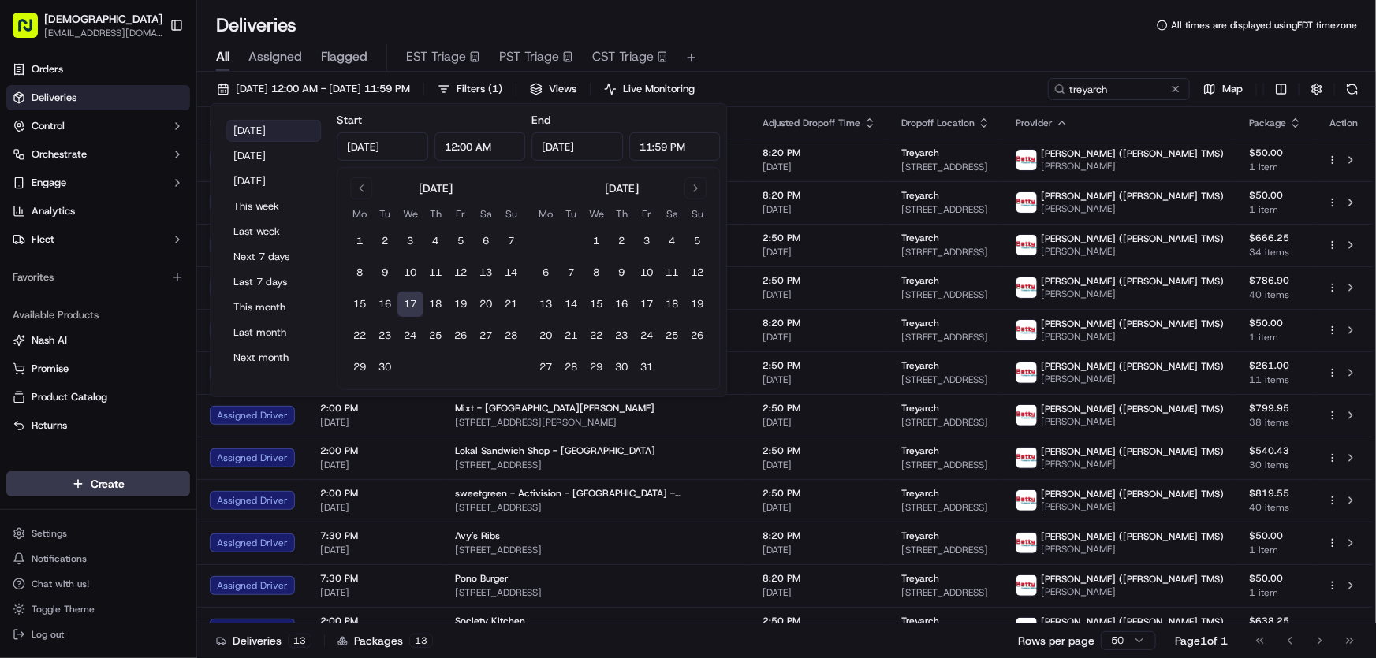
click at [263, 127] on button "[DATE]" at bounding box center [273, 131] width 95 height 22
click at [822, 39] on div "All Assigned Flagged EST Triage PST Triage CST Triage" at bounding box center [786, 55] width 1179 height 34
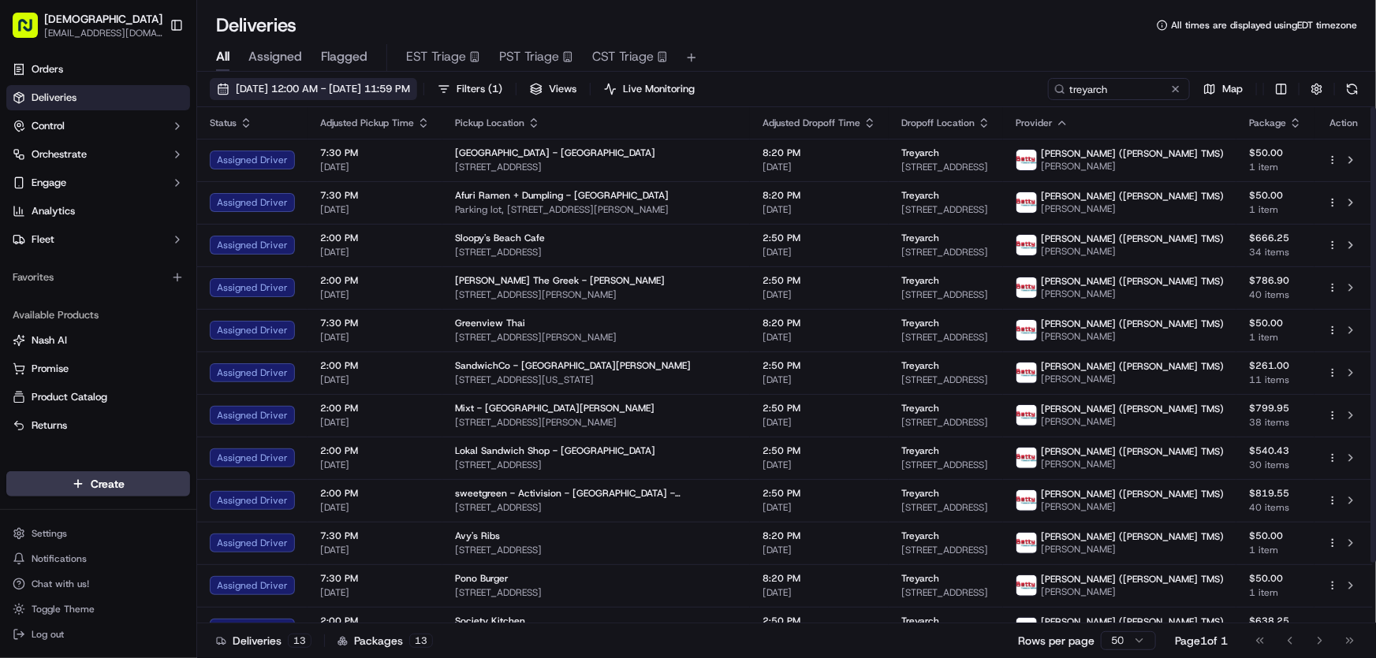
click at [371, 93] on span "[DATE] 12:00 AM - [DATE] 11:59 PM" at bounding box center [323, 89] width 174 height 14
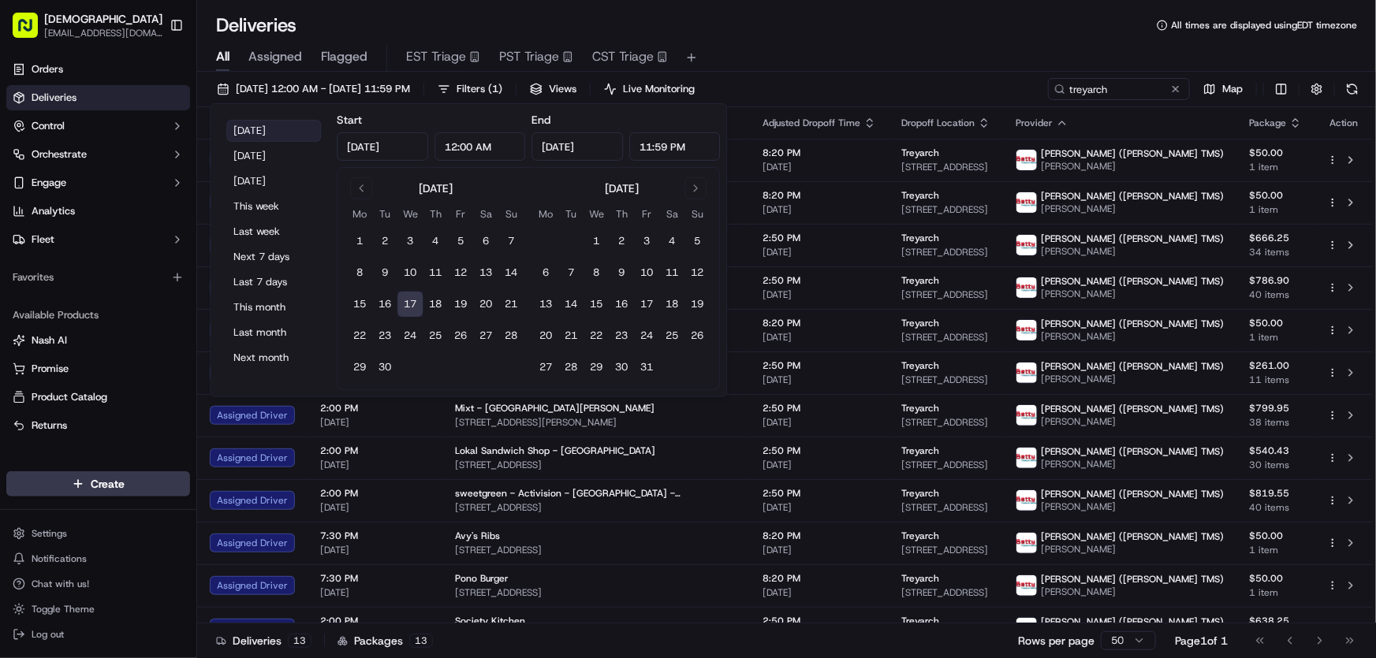
click at [266, 129] on button "[DATE]" at bounding box center [273, 131] width 95 height 22
click at [813, 35] on div "Deliveries All times are displayed using EDT timezone" at bounding box center [786, 25] width 1179 height 25
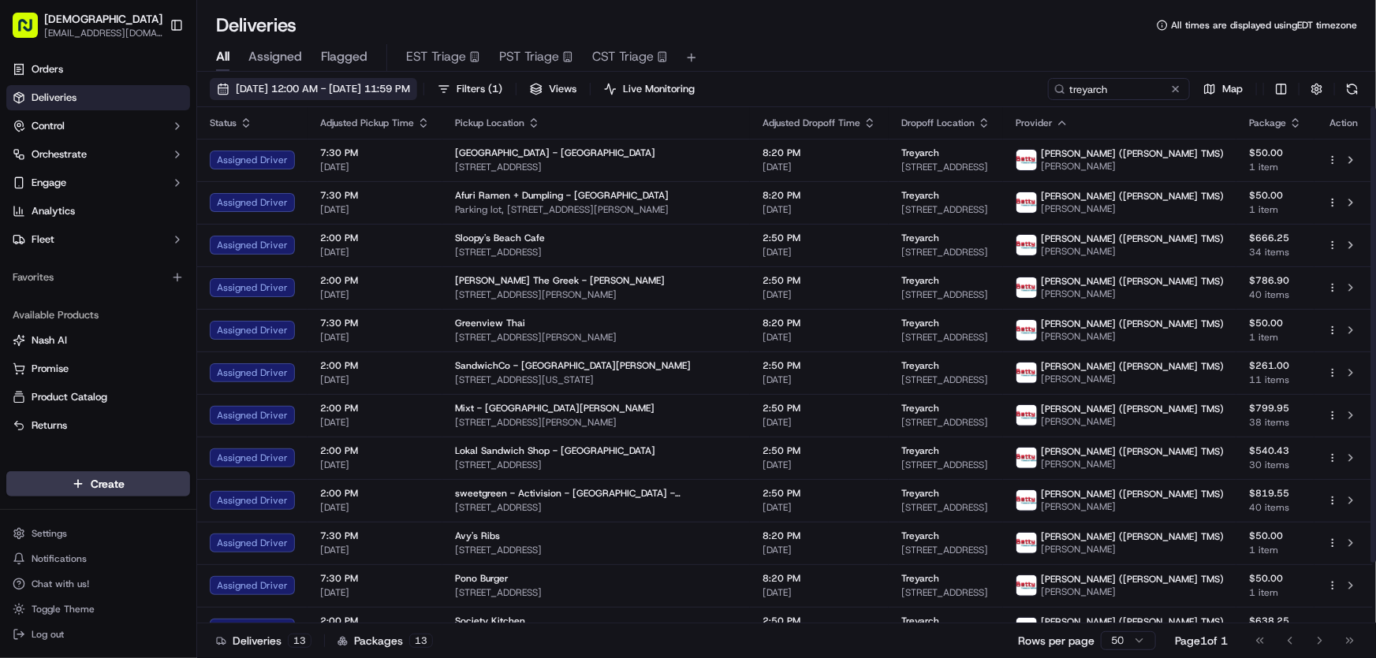
click at [408, 80] on button "[DATE] 12:00 AM - [DATE] 11:59 PM" at bounding box center [313, 89] width 207 height 22
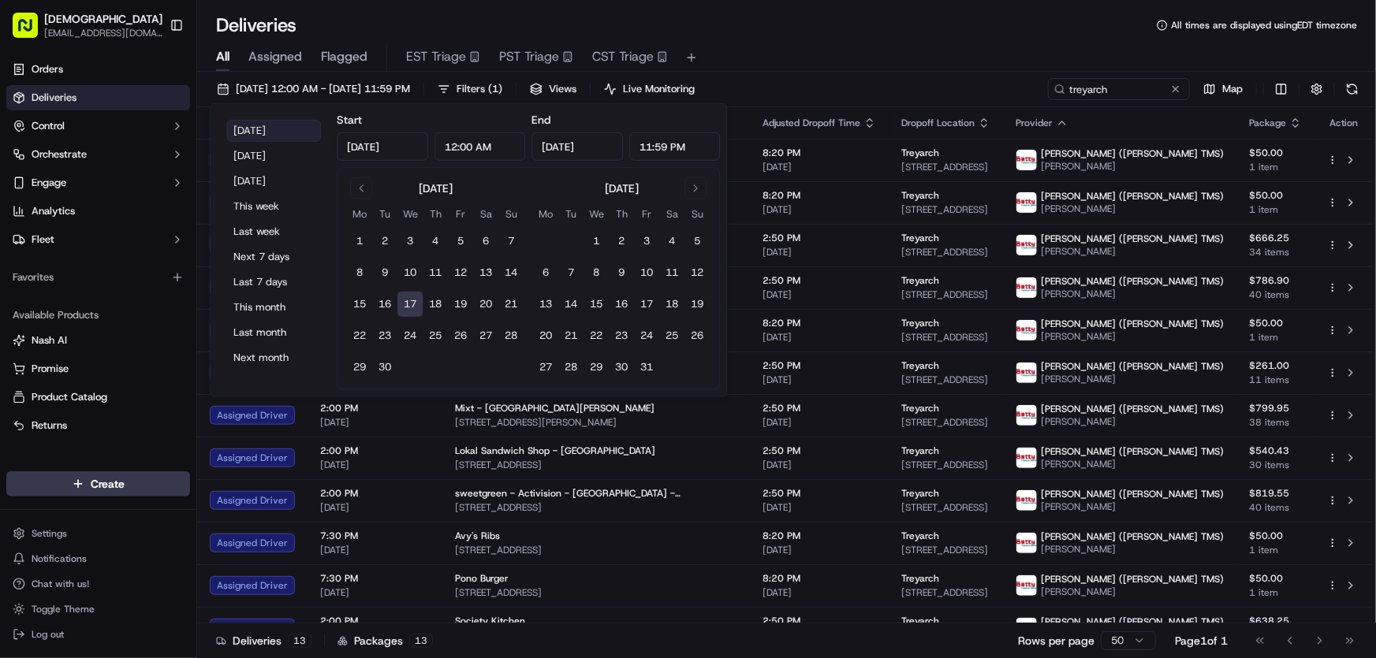
click at [266, 128] on button "[DATE]" at bounding box center [273, 131] width 95 height 22
click at [820, 32] on div "Deliveries All times are displayed using EDT timezone" at bounding box center [786, 25] width 1179 height 25
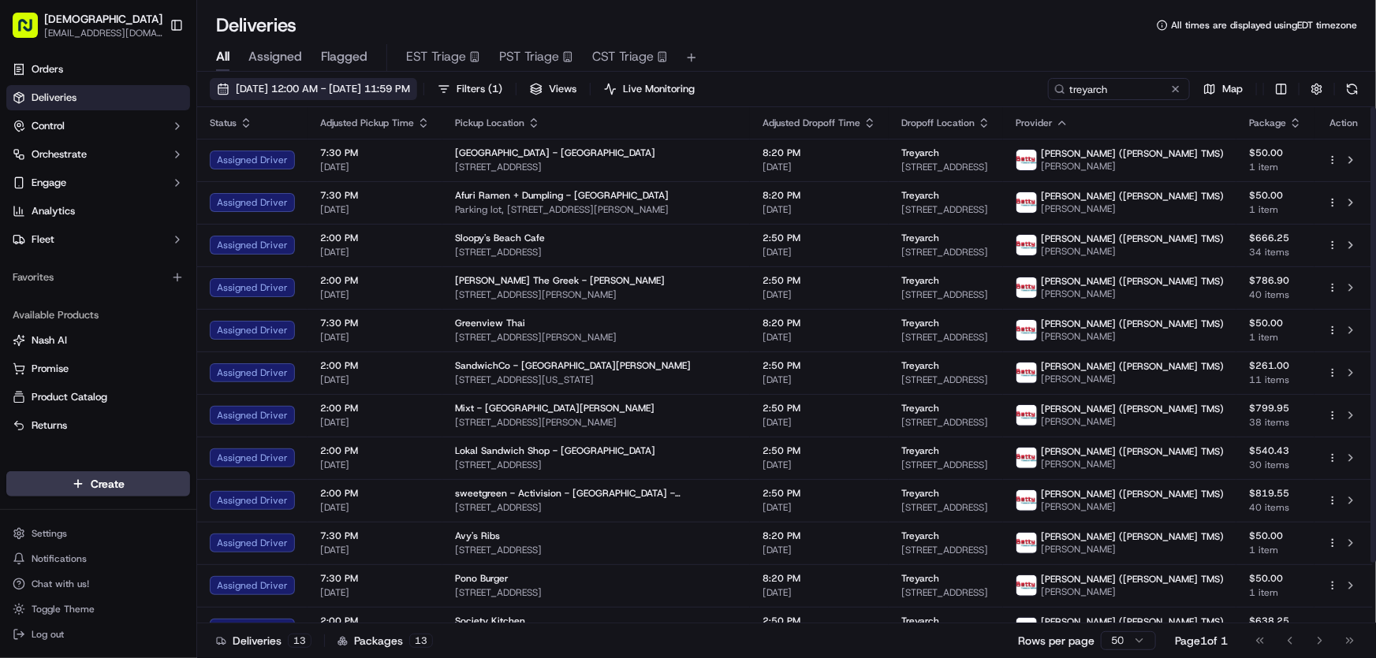
click at [354, 86] on span "[DATE] 12:00 AM - [DATE] 11:59 PM" at bounding box center [323, 89] width 174 height 14
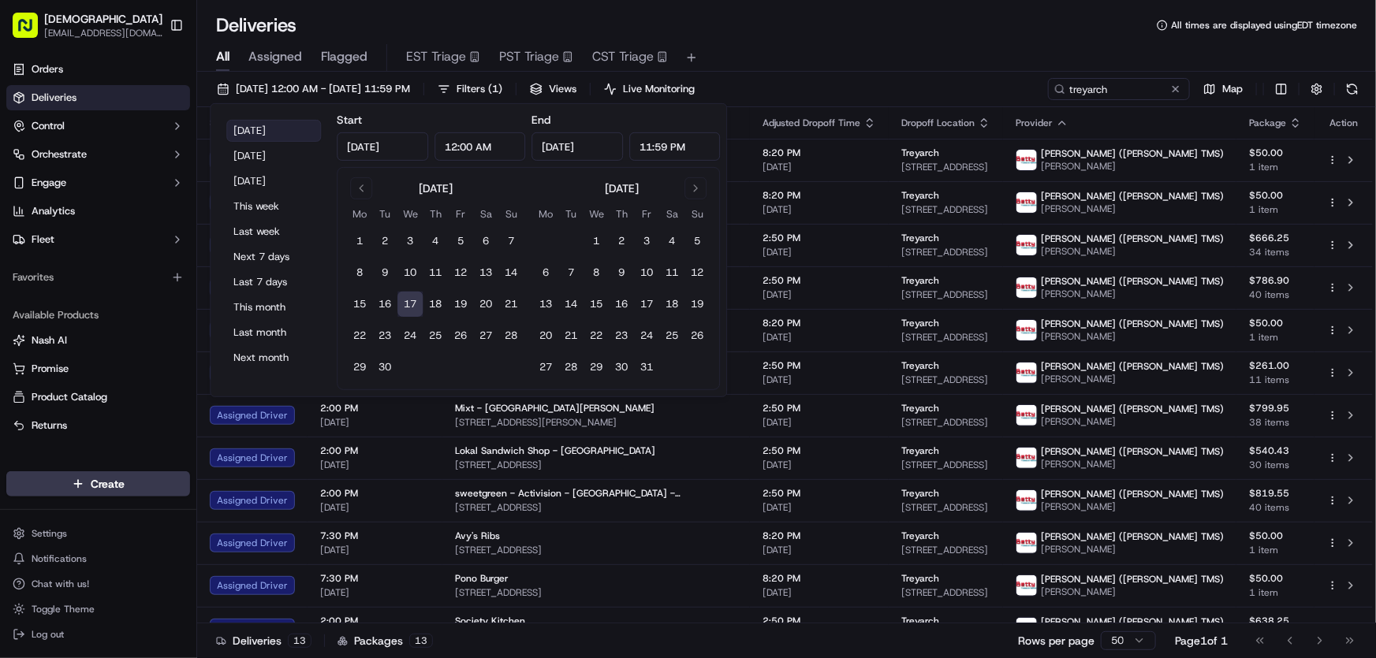
click at [237, 132] on button "[DATE]" at bounding box center [273, 131] width 95 height 22
click at [815, 39] on div "All Assigned Flagged EST Triage PST Triage CST Triage" at bounding box center [786, 55] width 1179 height 34
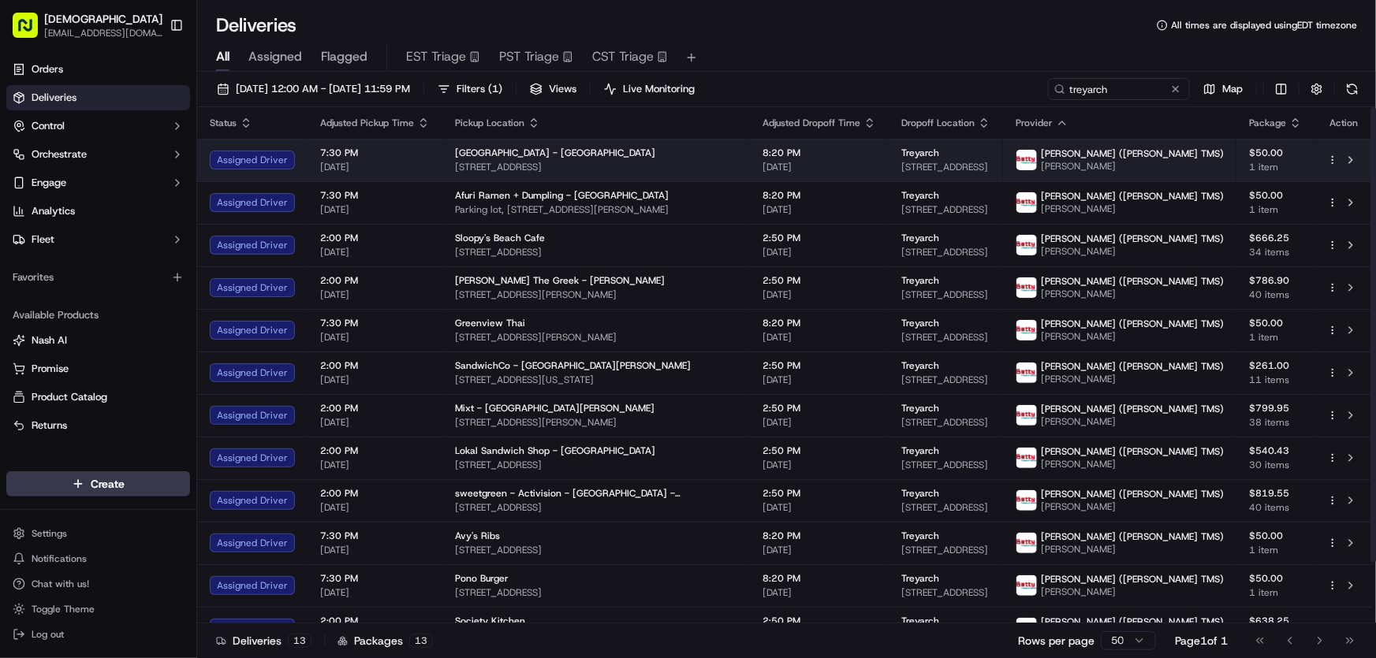
drag, startPoint x: 870, startPoint y: 163, endPoint x: 1068, endPoint y: 176, distance: 199.1
click at [1003, 176] on td "Treyarch 5454 Beethoven St, Los Angeles, CA 90066, USA" at bounding box center [945, 160] width 114 height 43
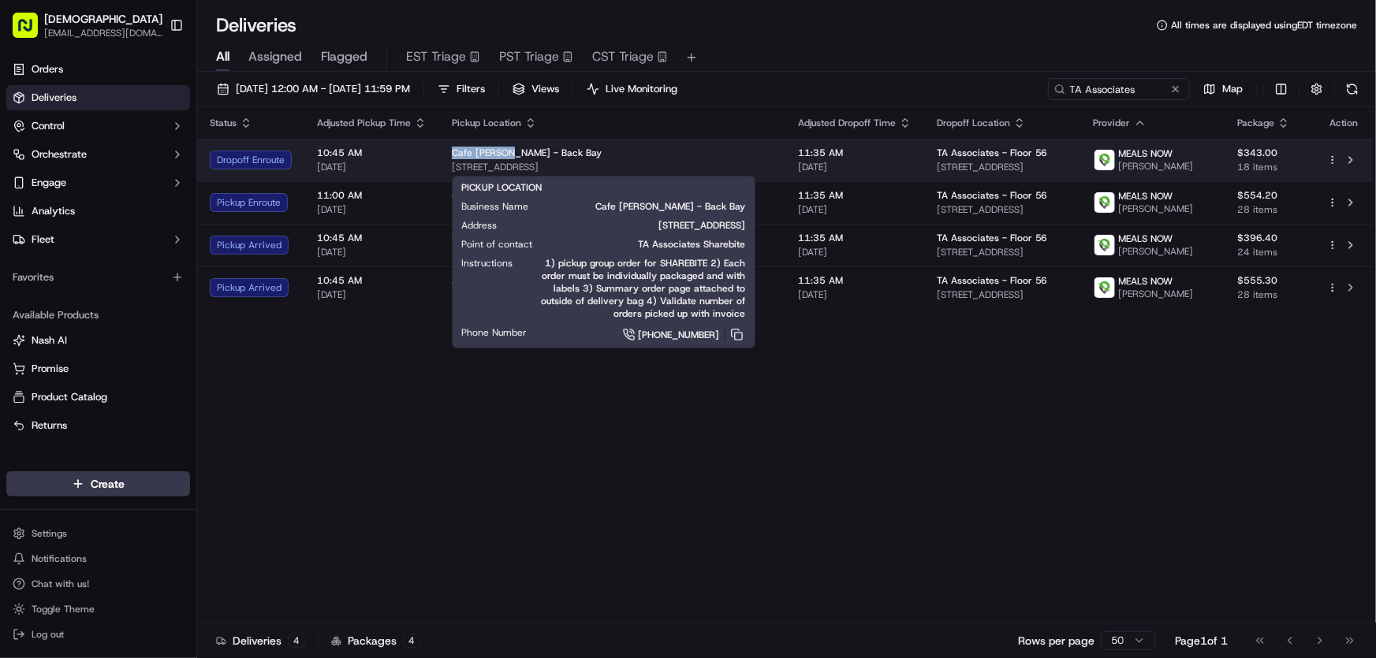
drag, startPoint x: 445, startPoint y: 150, endPoint x: 512, endPoint y: 153, distance: 66.3
click at [512, 153] on td "Cafe Landwer - Back Bay 653 Boylston St, Boston, MA 02116, USA" at bounding box center [612, 160] width 346 height 43
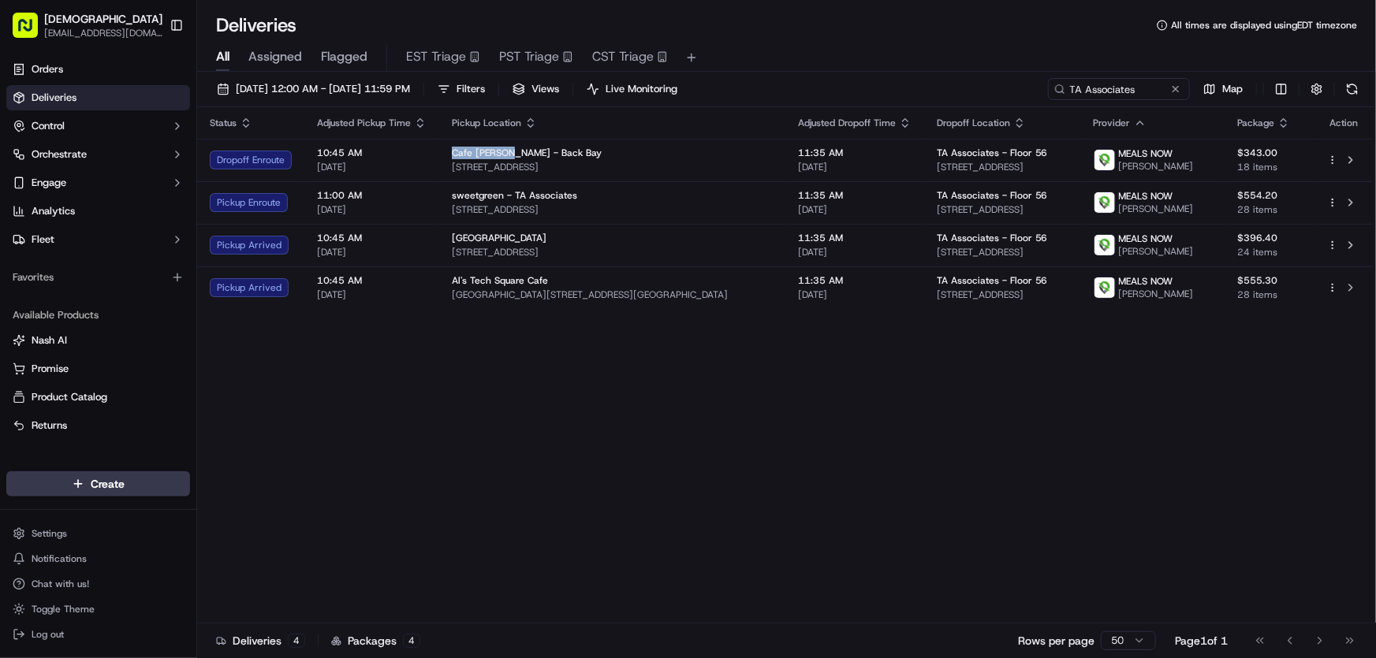
copy span "Cafe Landwer"
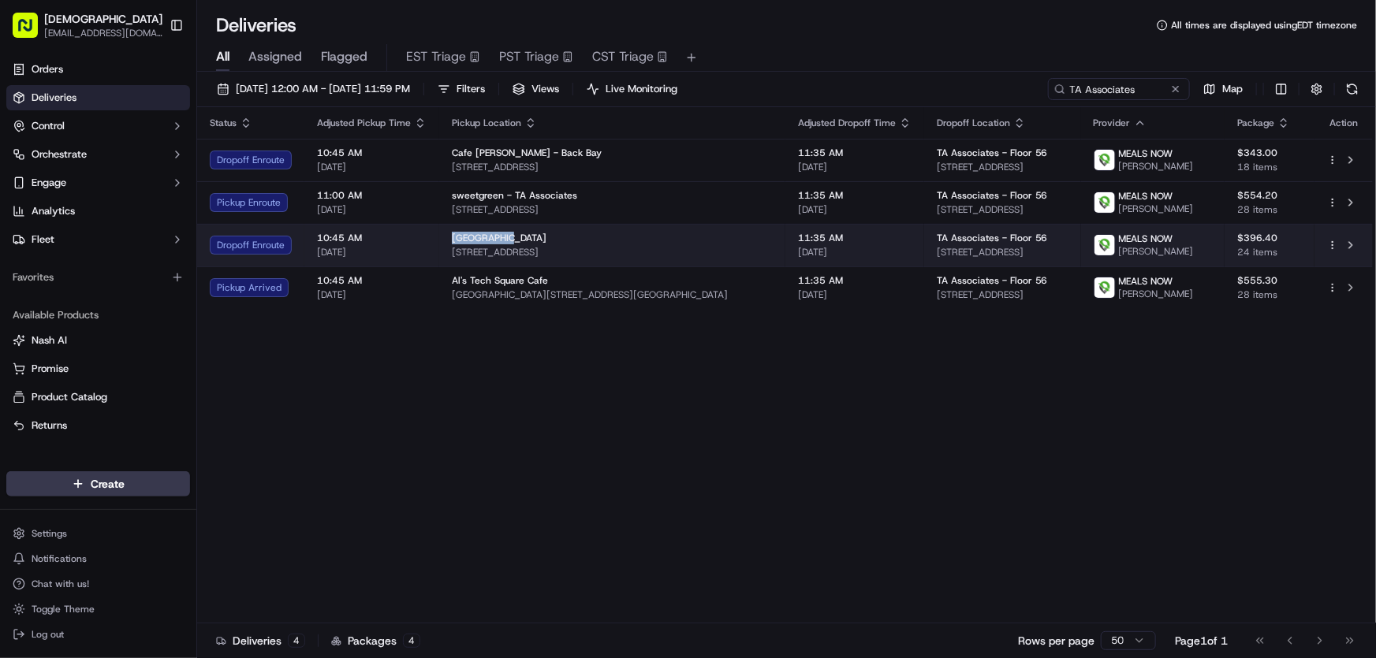
drag, startPoint x: 456, startPoint y: 236, endPoint x: 506, endPoint y: 237, distance: 49.7
click at [506, 237] on td "Boca Grande Taqueria 149 First St, Cambridge, MA 02142, USA" at bounding box center [612, 245] width 346 height 43
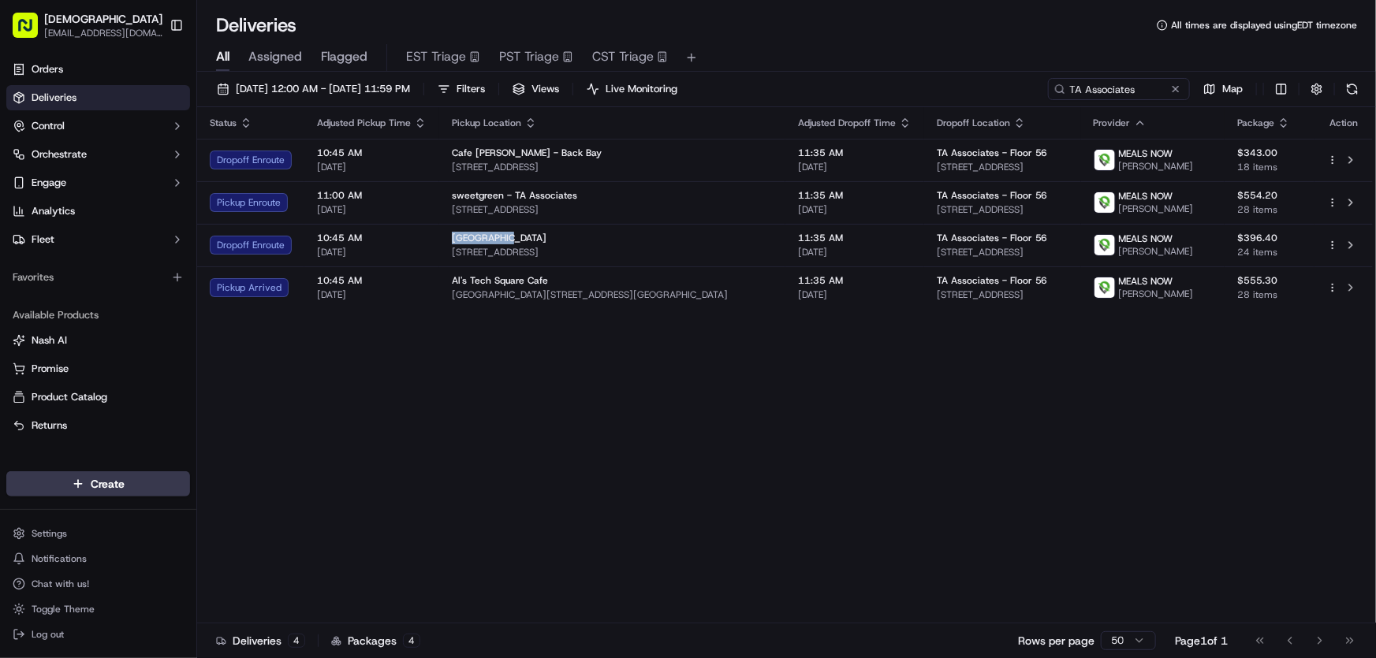
copy span "Boca Grande"
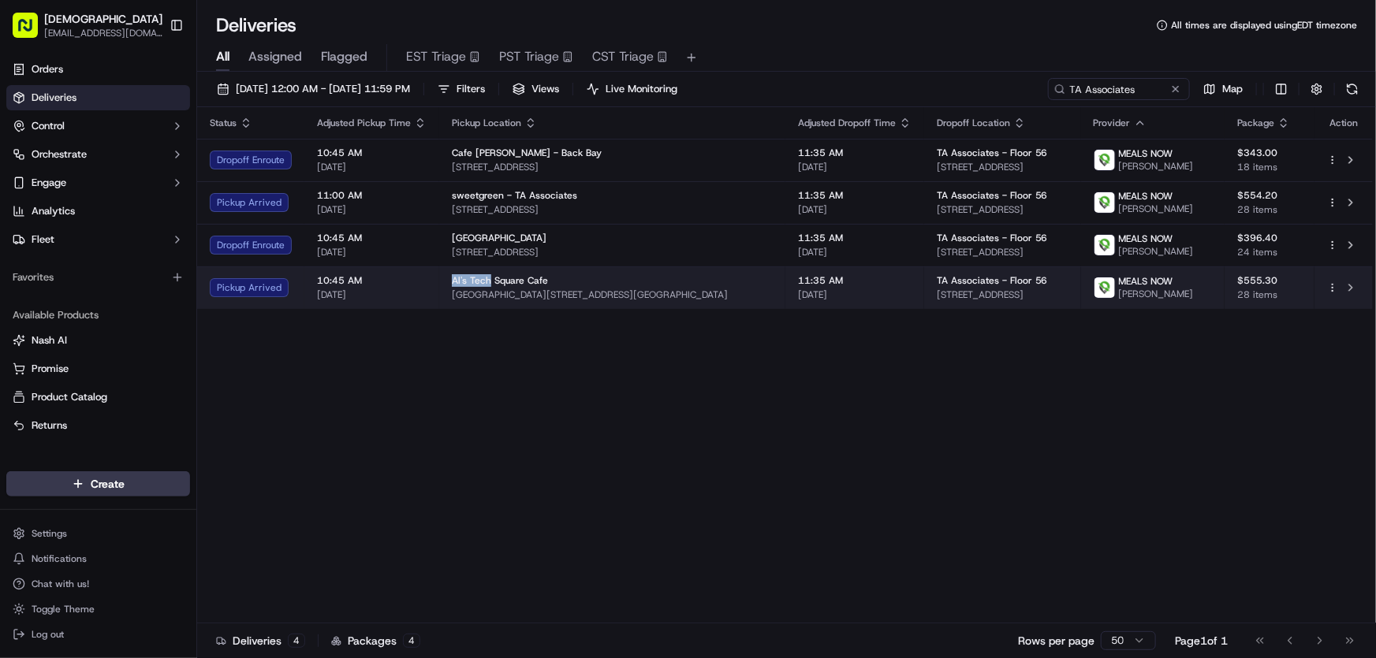
drag, startPoint x: 448, startPoint y: 278, endPoint x: 490, endPoint y: 282, distance: 42.0
click at [490, 282] on td "Al's Tech Square Cafe Tang Center, 600 Technology Square, Cambridge, MA 02139, …" at bounding box center [612, 287] width 346 height 43
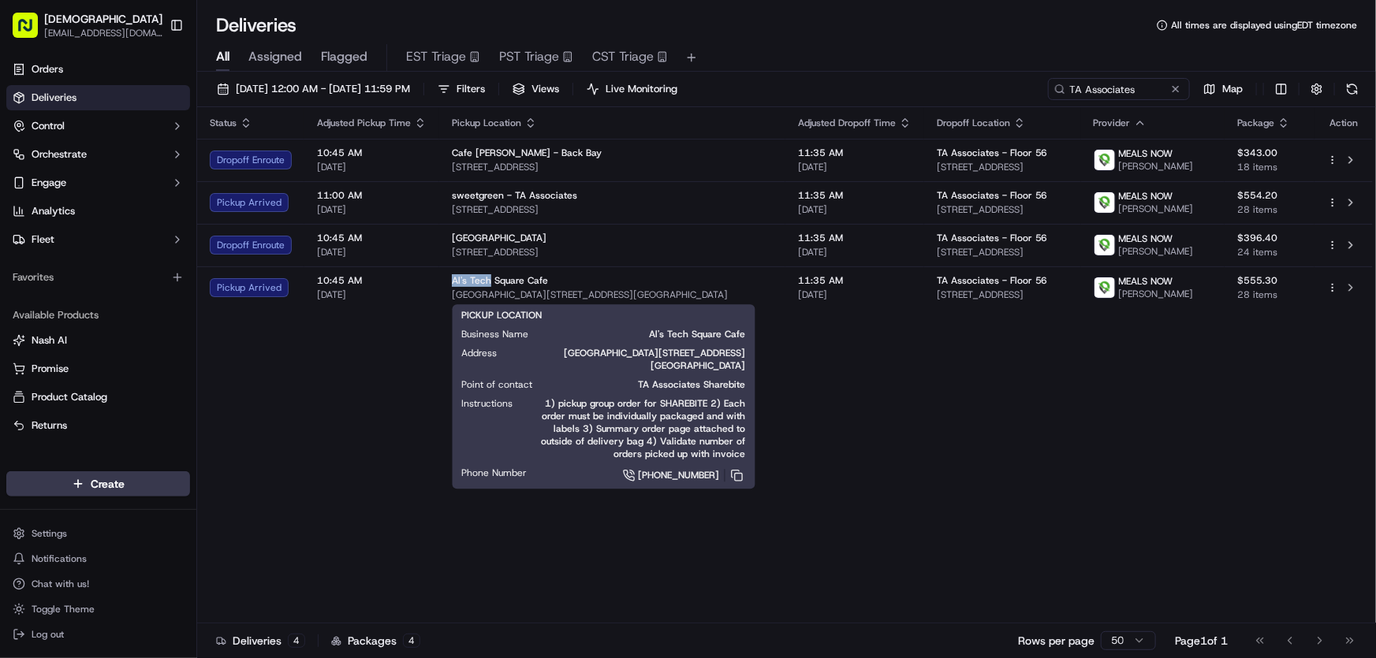
copy span "Al's Tech"
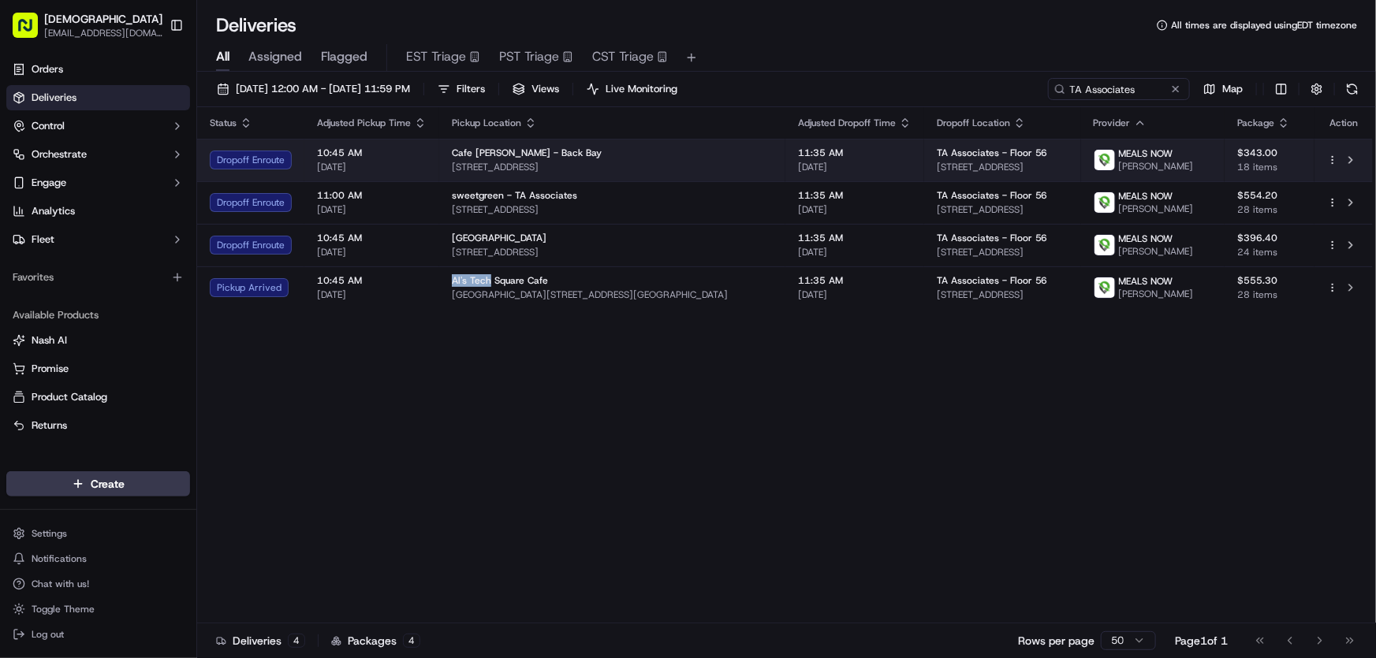
drag, startPoint x: 632, startPoint y: 160, endPoint x: 445, endPoint y: 173, distance: 188.1
click at [445, 173] on td "Cafe Landwer - Back Bay 653 Boylston St, Boston, MA 02116, USA" at bounding box center [612, 160] width 346 height 43
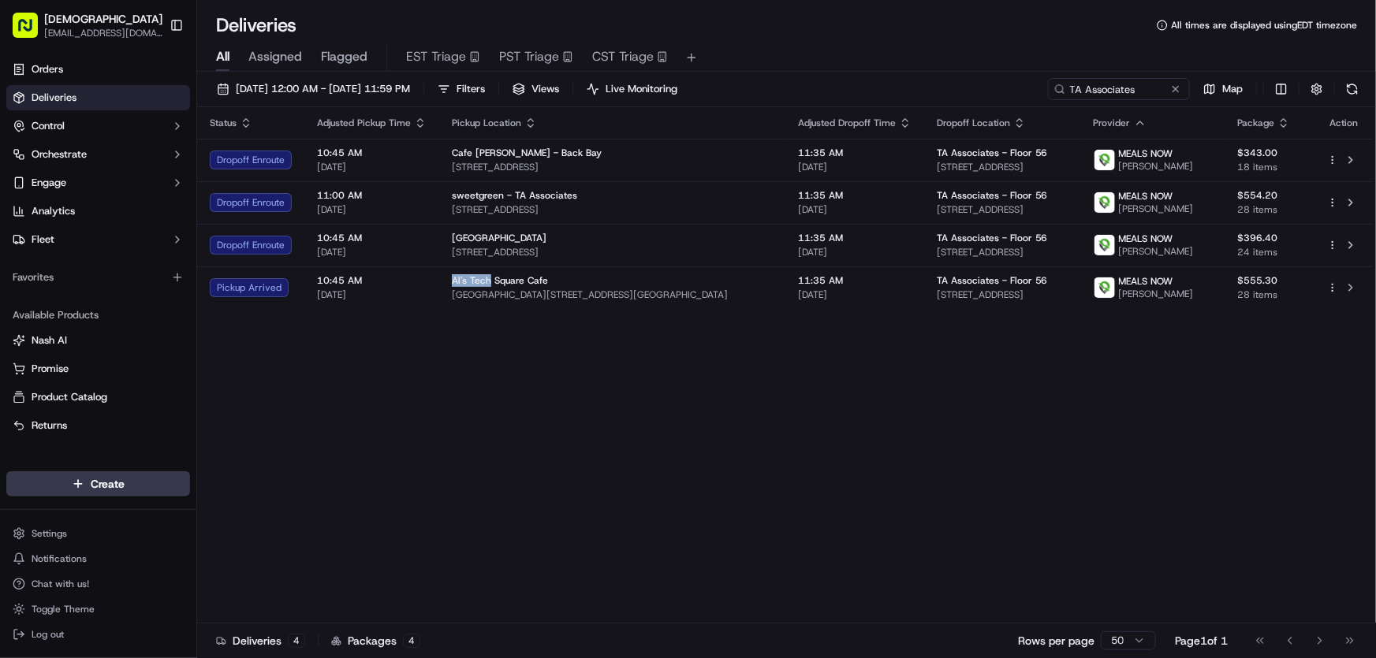
copy span "653 Boylston St, Boston, MA 02116, USA"
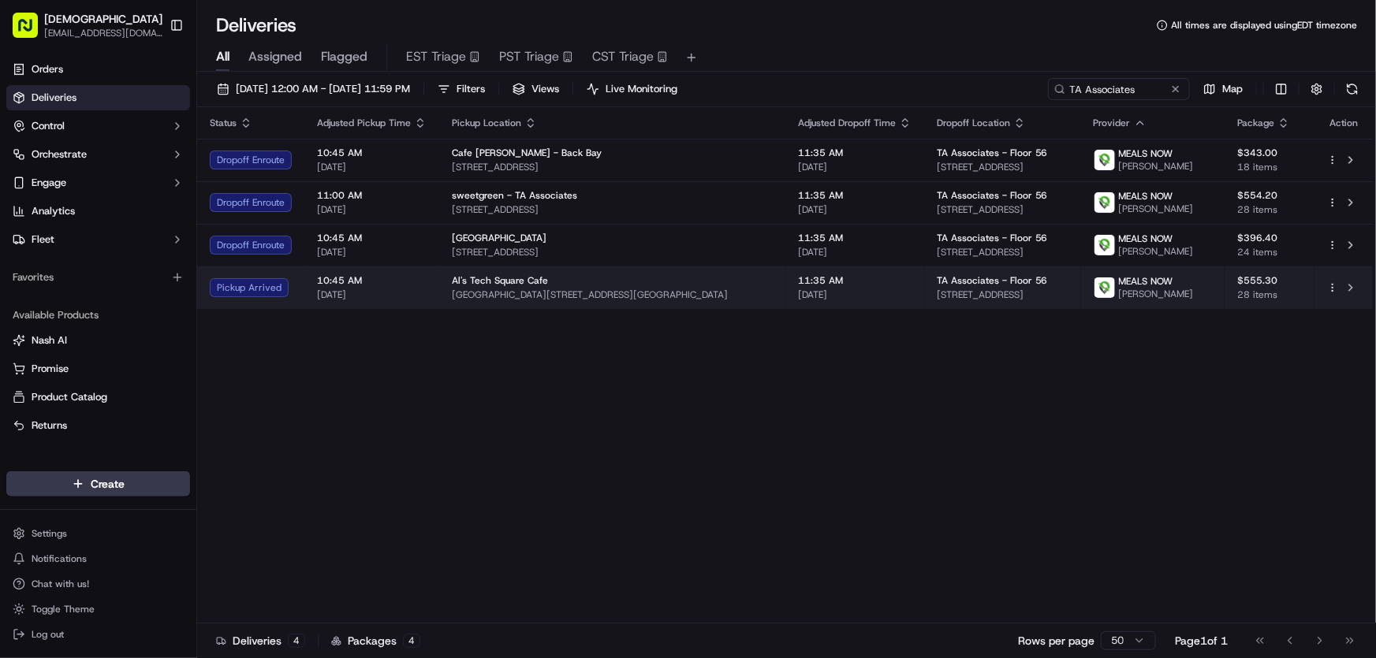
click at [513, 276] on span "Al's Tech Square Cafe" at bounding box center [500, 280] width 96 height 13
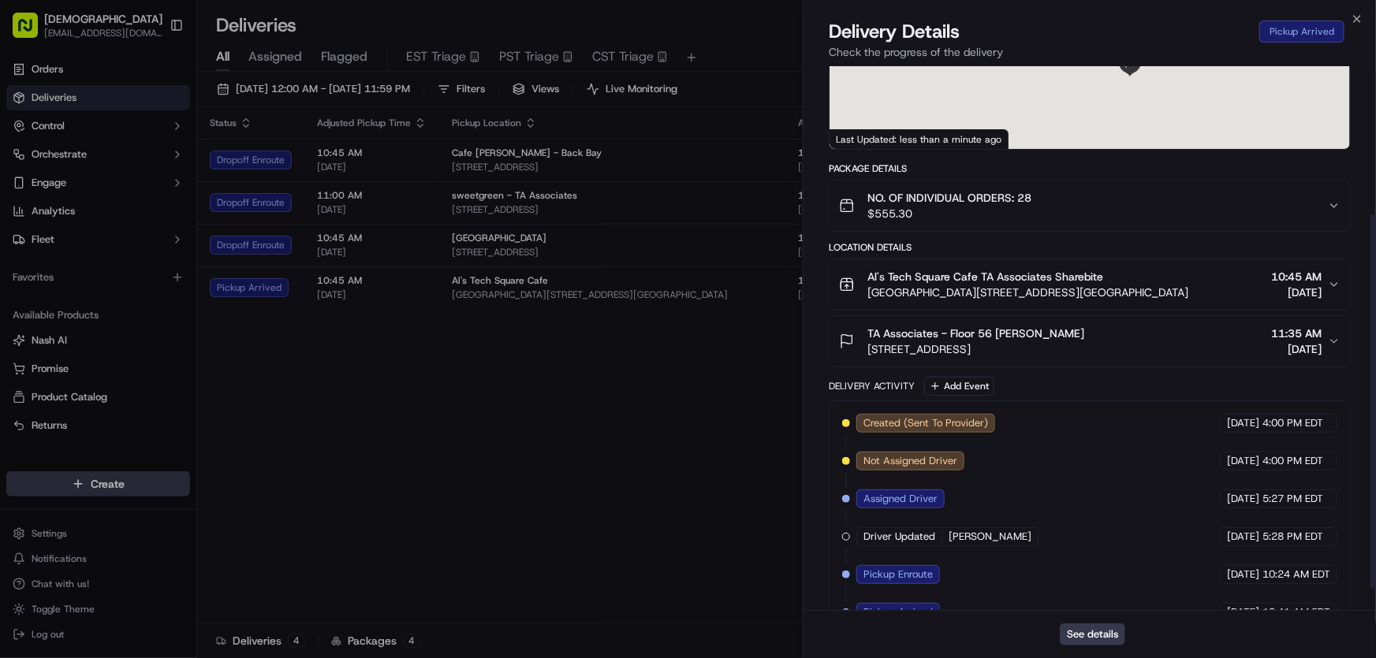
scroll to position [246, 0]
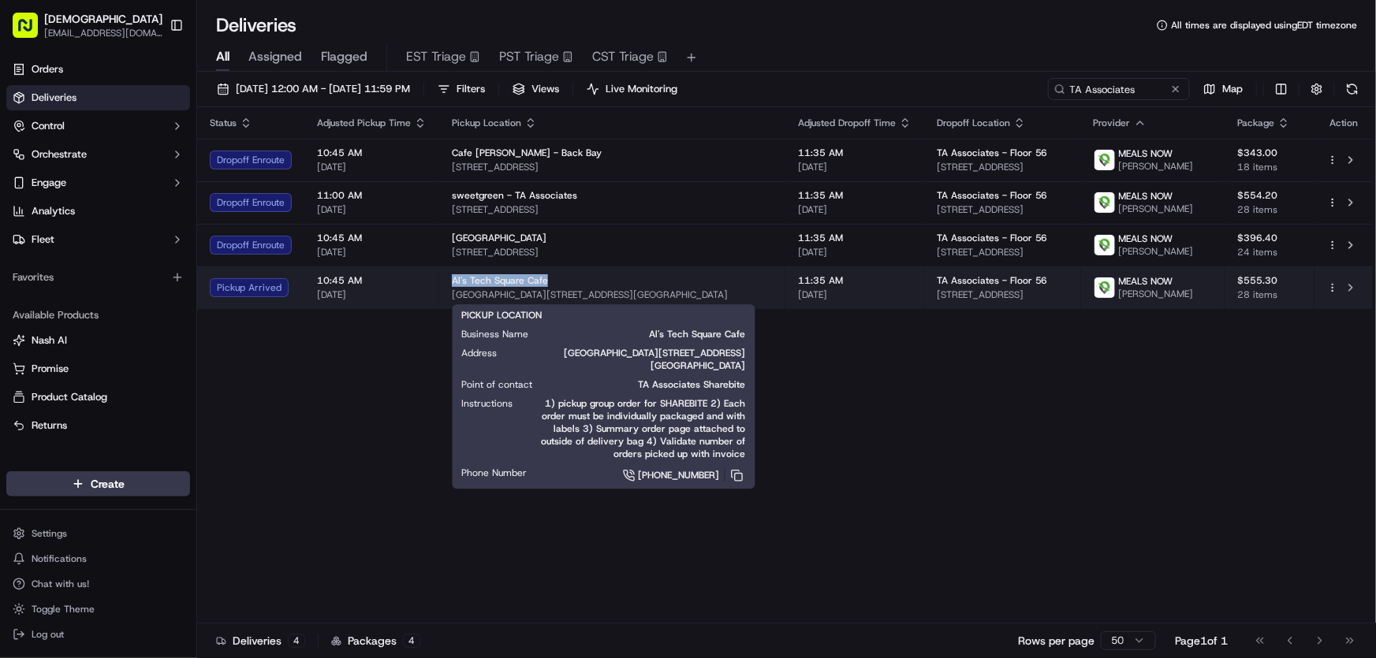
drag, startPoint x: 484, startPoint y: 279, endPoint x: 554, endPoint y: 281, distance: 70.2
click at [554, 281] on td "Al's Tech Square Cafe Tang Center, 600 Technology Square, Cambridge, MA 02139, …" at bounding box center [612, 287] width 346 height 43
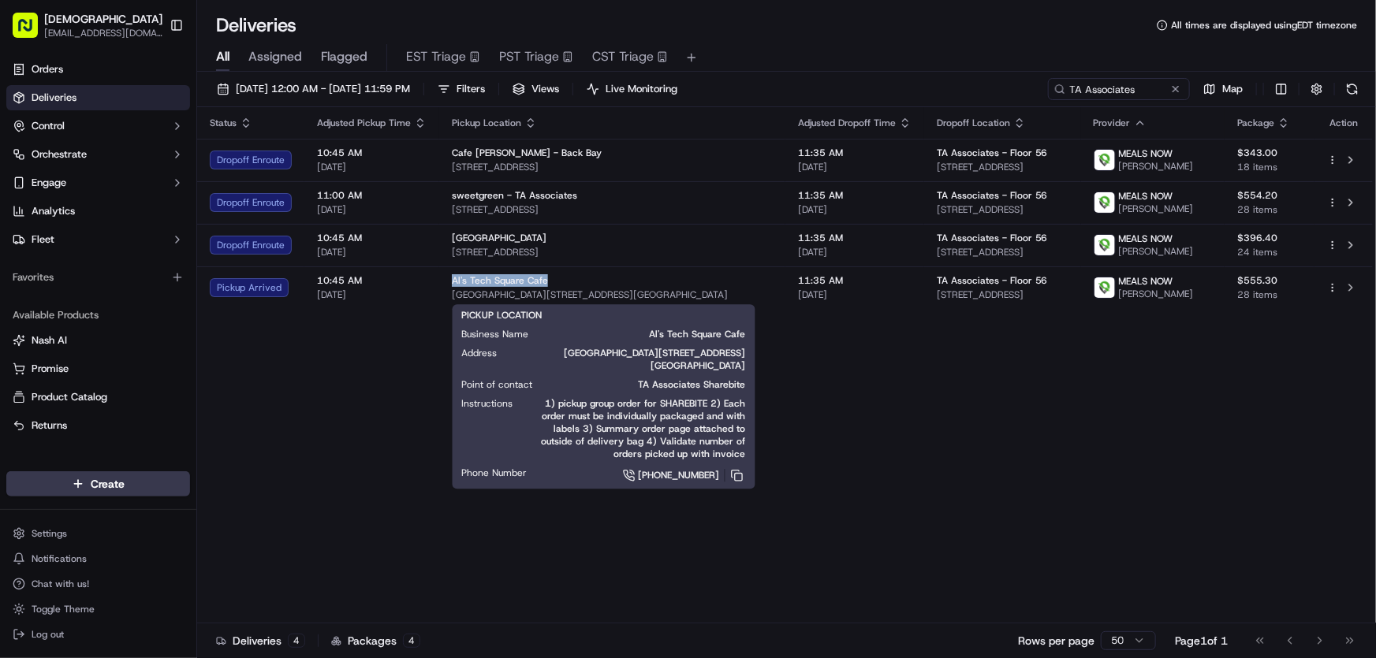
copy span "Al's Tech Square Cafe"
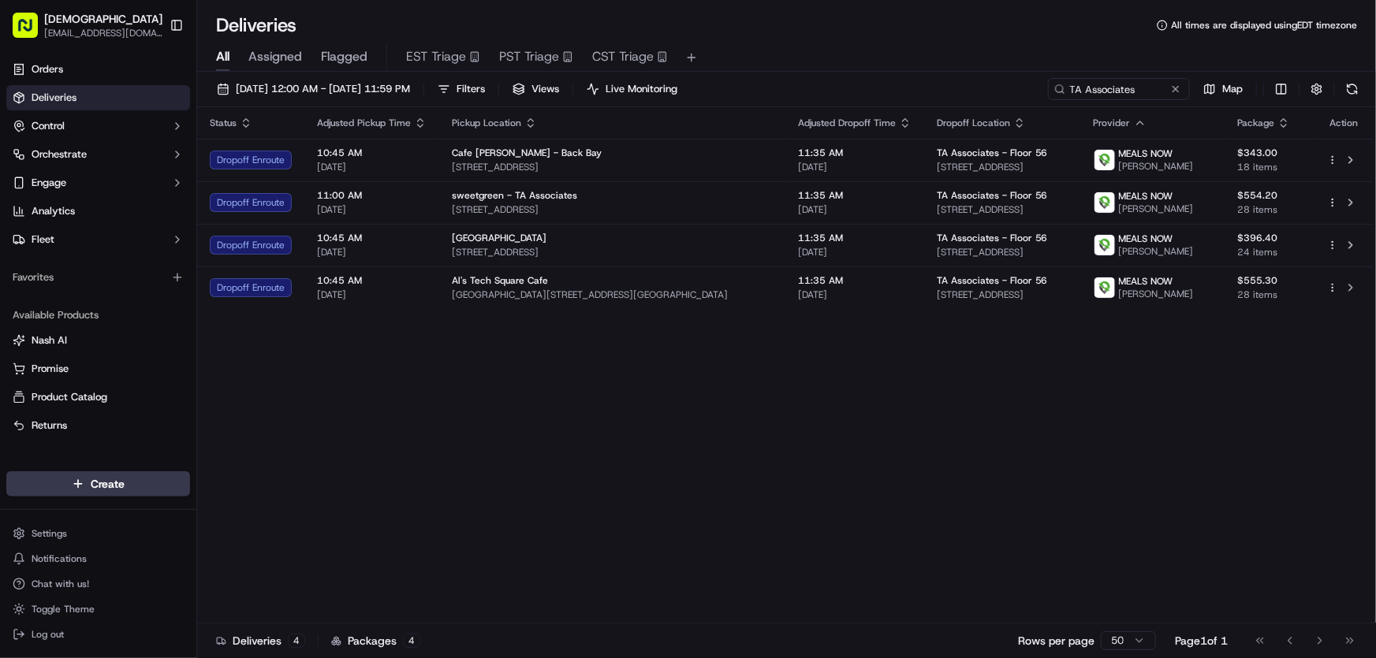
click at [527, 404] on div "Status Adjusted Pickup Time Pickup Location Adjusted Dropoff Time Dropoff Locat…" at bounding box center [784, 365] width 1175 height 516
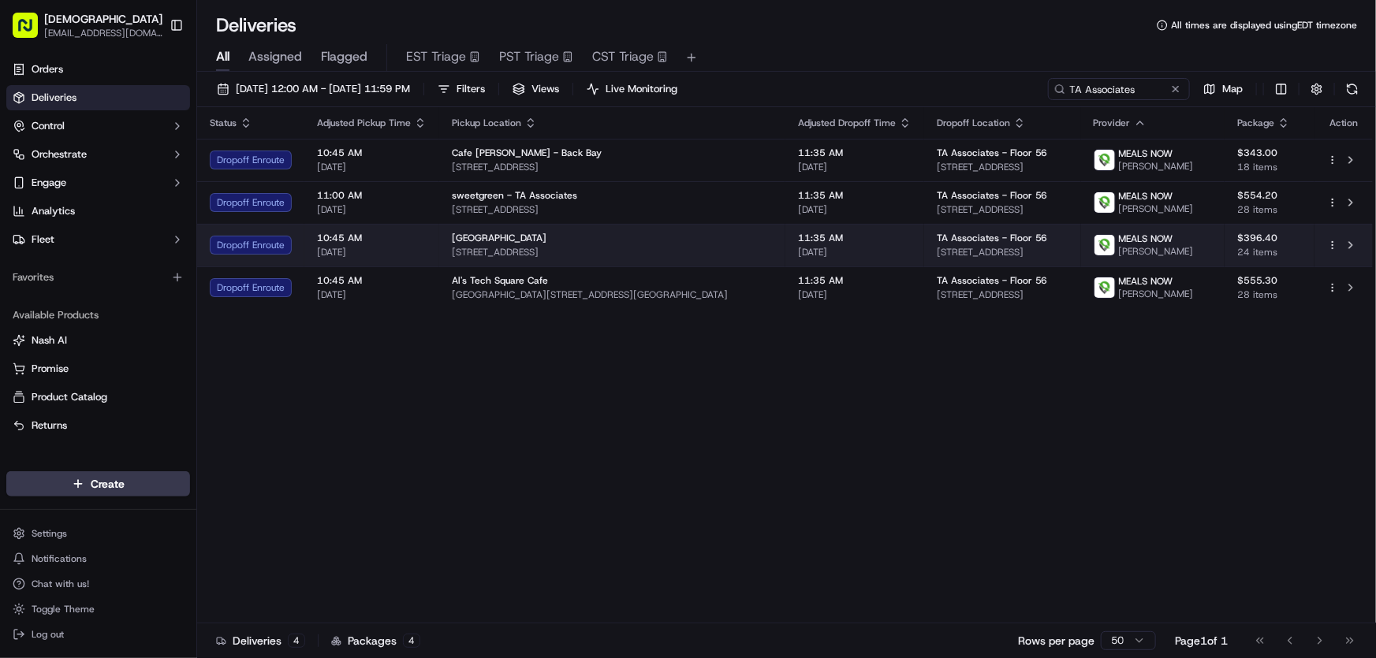
drag, startPoint x: 635, startPoint y: 250, endPoint x: 448, endPoint y: 255, distance: 187.7
click at [448, 255] on td "Boca Grande Taqueria 149 First St, Cambridge, MA 02142, USA" at bounding box center [612, 245] width 346 height 43
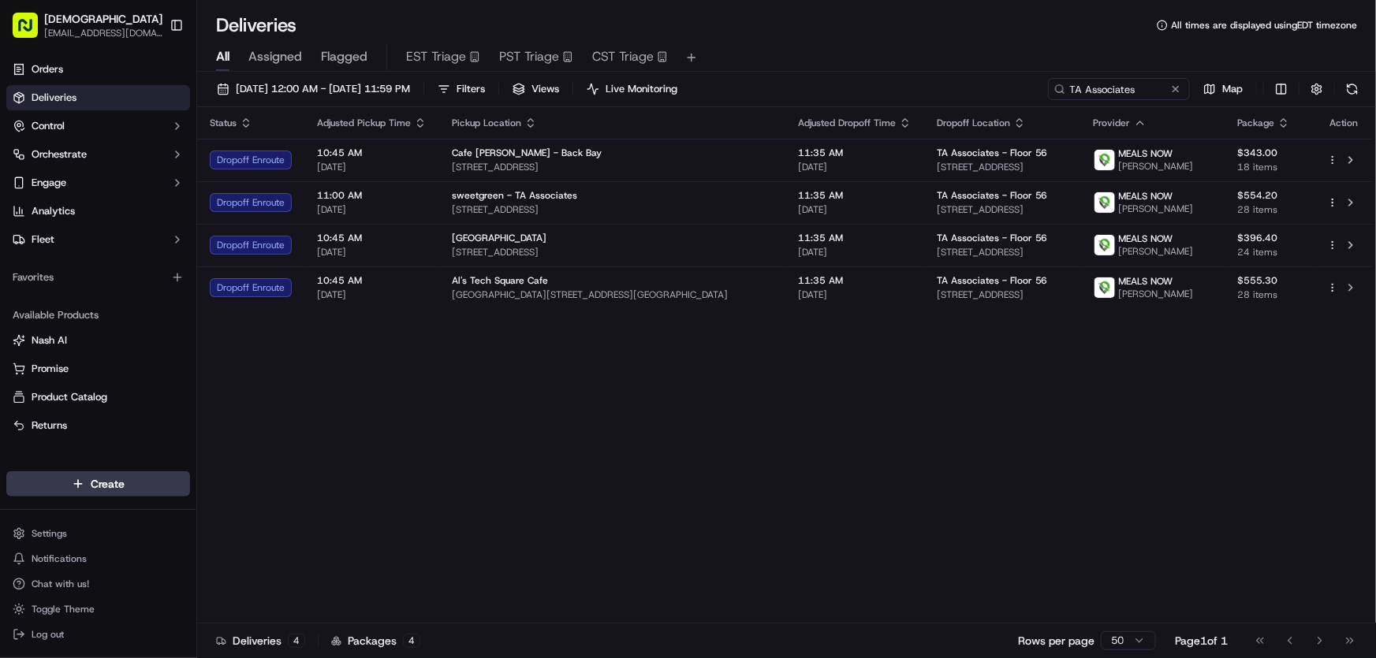
copy span "149 First St, Cambridge, MA 02142, USA"
click at [505, 378] on div "Status Adjusted Pickup Time Pickup Location Adjusted Dropoff Time Dropoff Locat…" at bounding box center [784, 365] width 1175 height 516
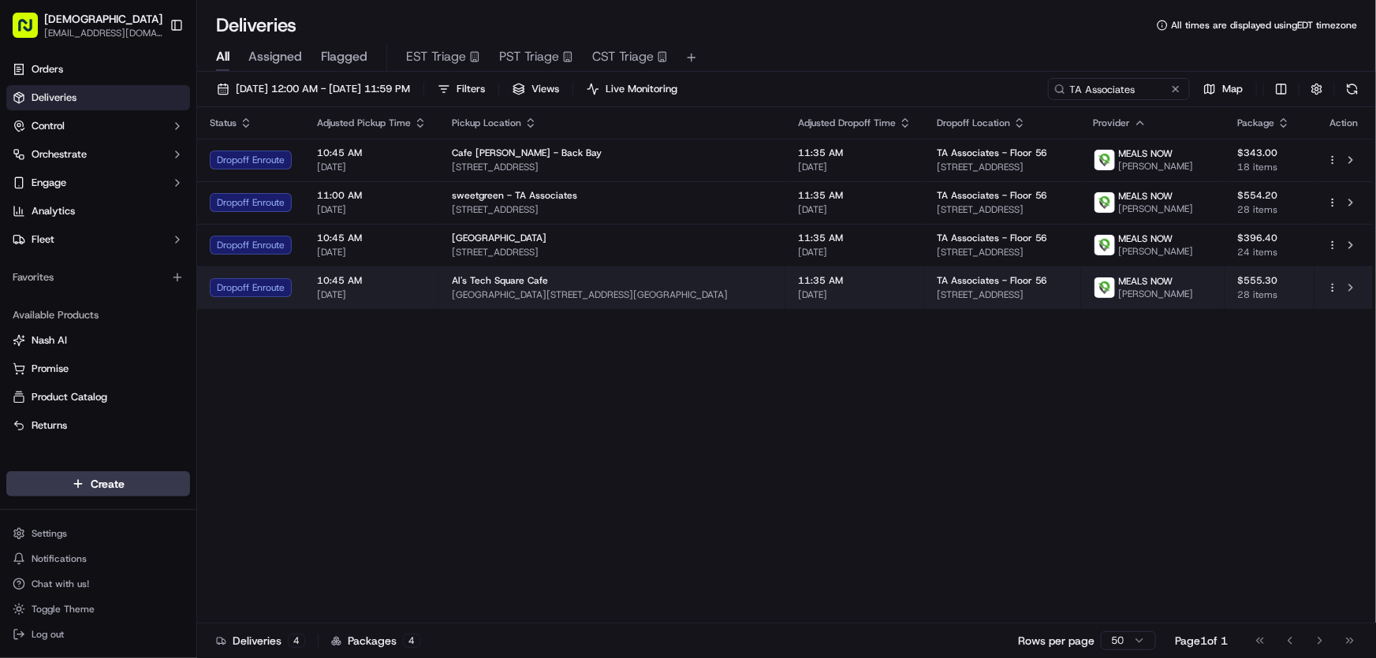
click at [490, 292] on span "Tang Center, 600 Technology Square, Cambridge, MA 02139, USA" at bounding box center [612, 295] width 321 height 13
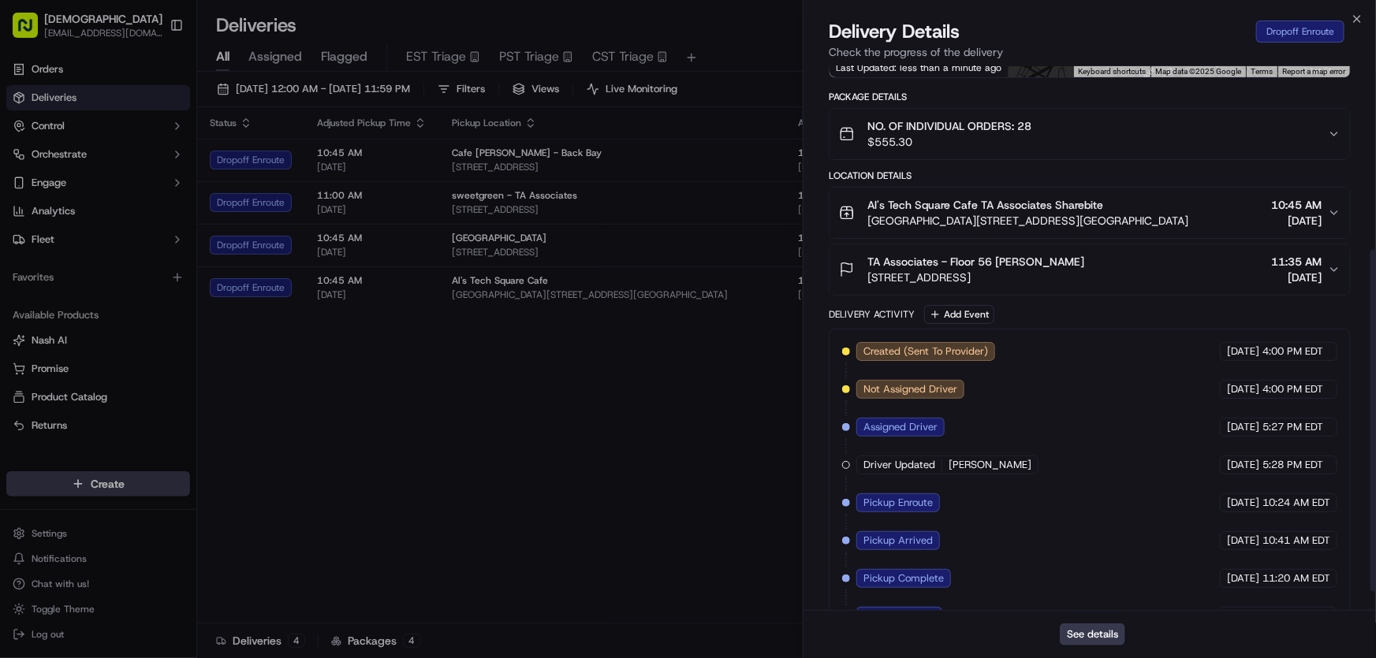
scroll to position [322, 0]
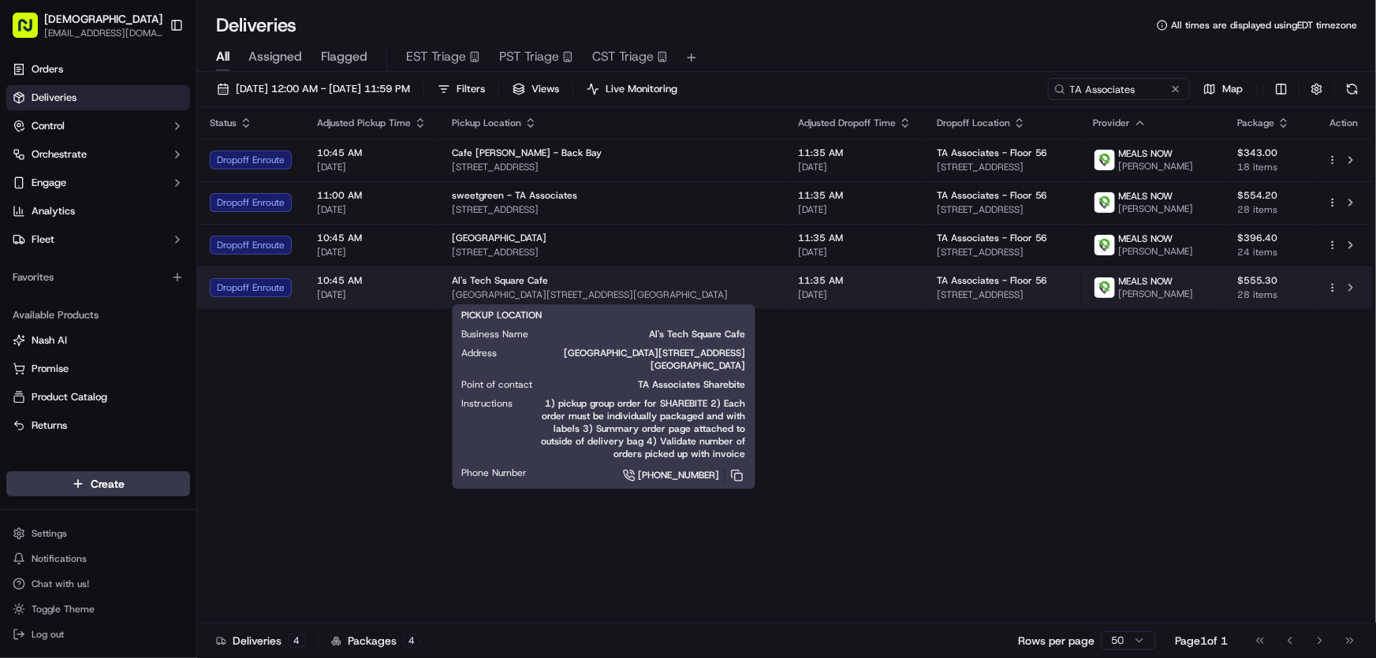
click at [489, 278] on span "Al's Tech Square Cafe" at bounding box center [500, 280] width 96 height 13
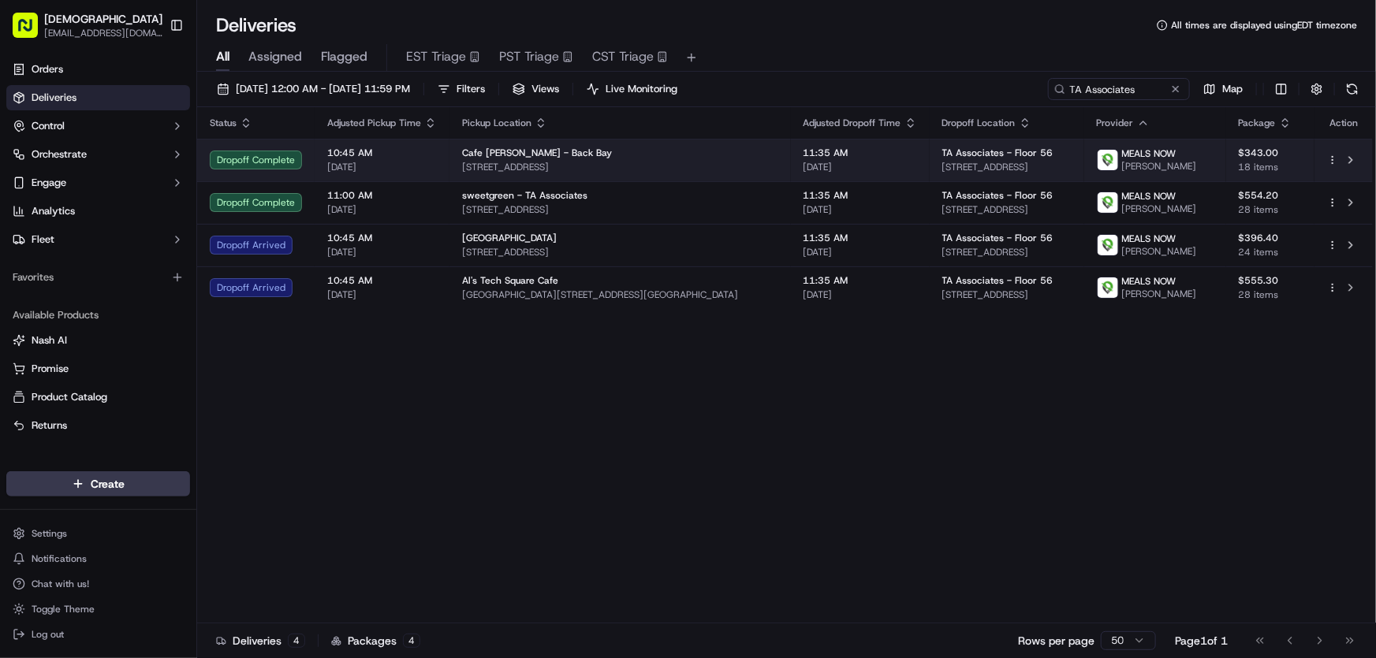
click at [512, 156] on span "Cafe Landwer - Back Bay" at bounding box center [537, 153] width 150 height 13
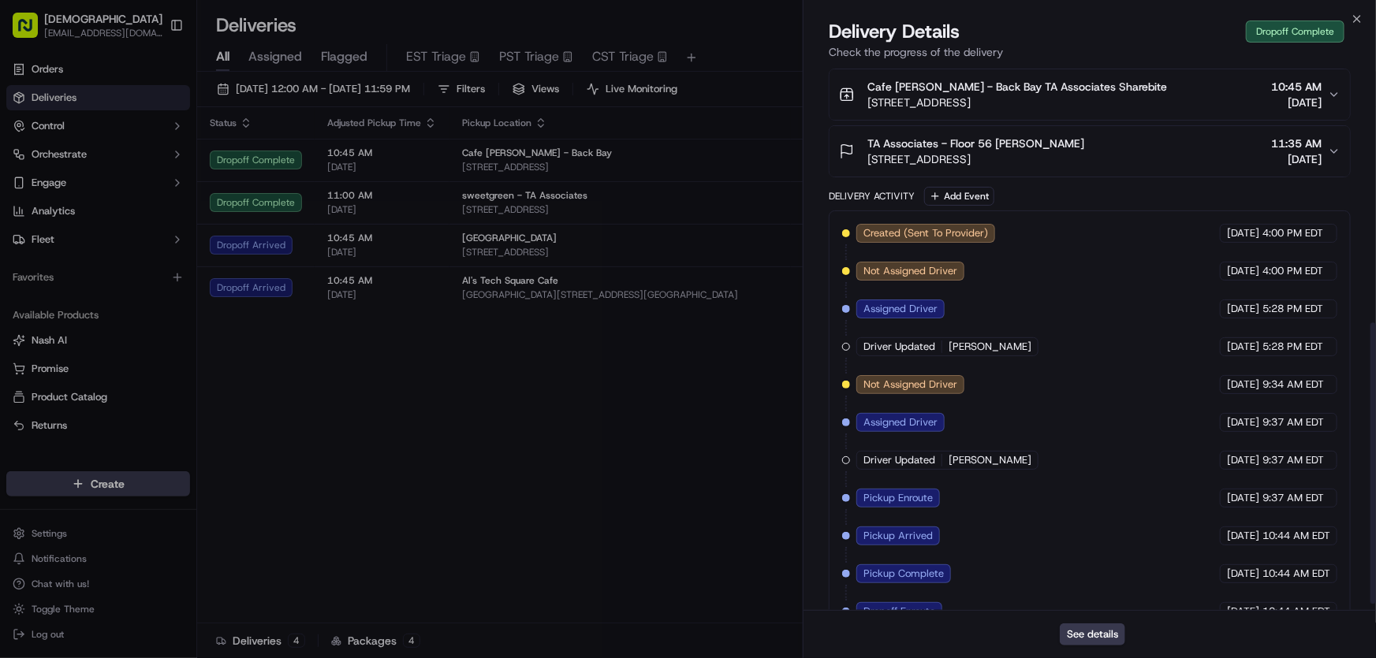
scroll to position [510, 0]
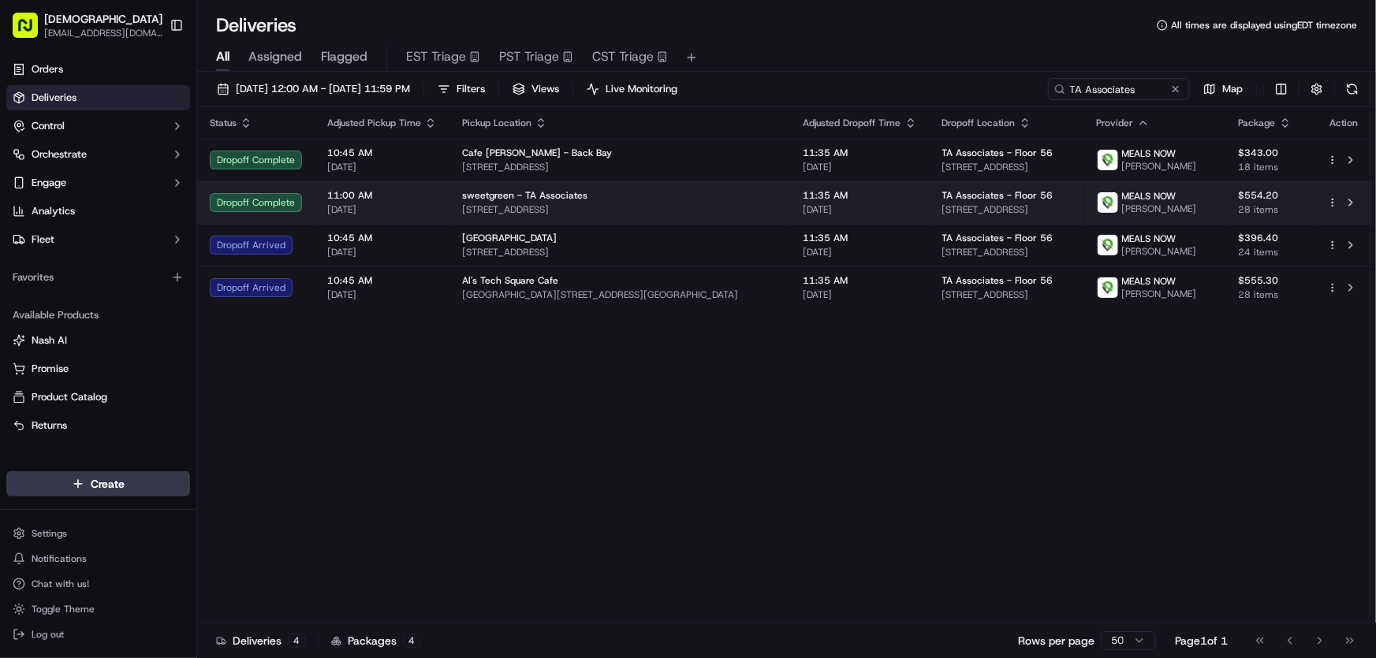
click at [509, 204] on span "300 Cambridge St, Boston, MA 02114, USA" at bounding box center [620, 209] width 316 height 13
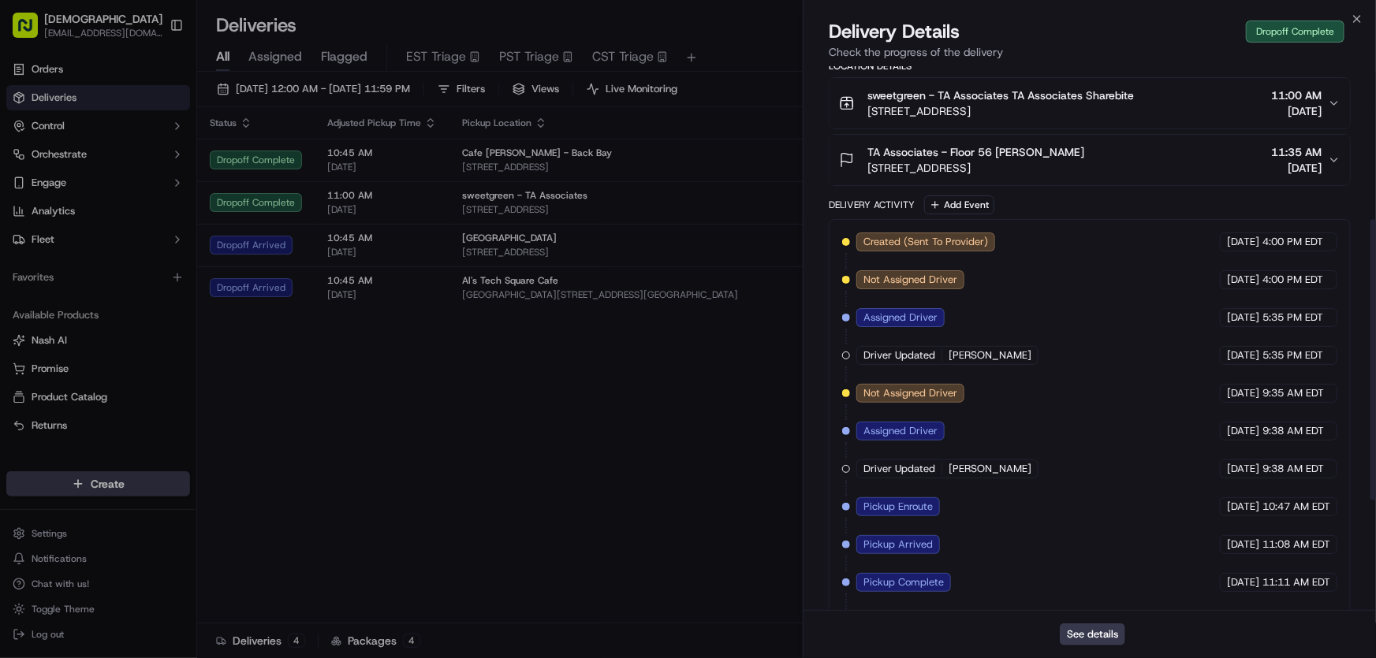
scroll to position [295, 0]
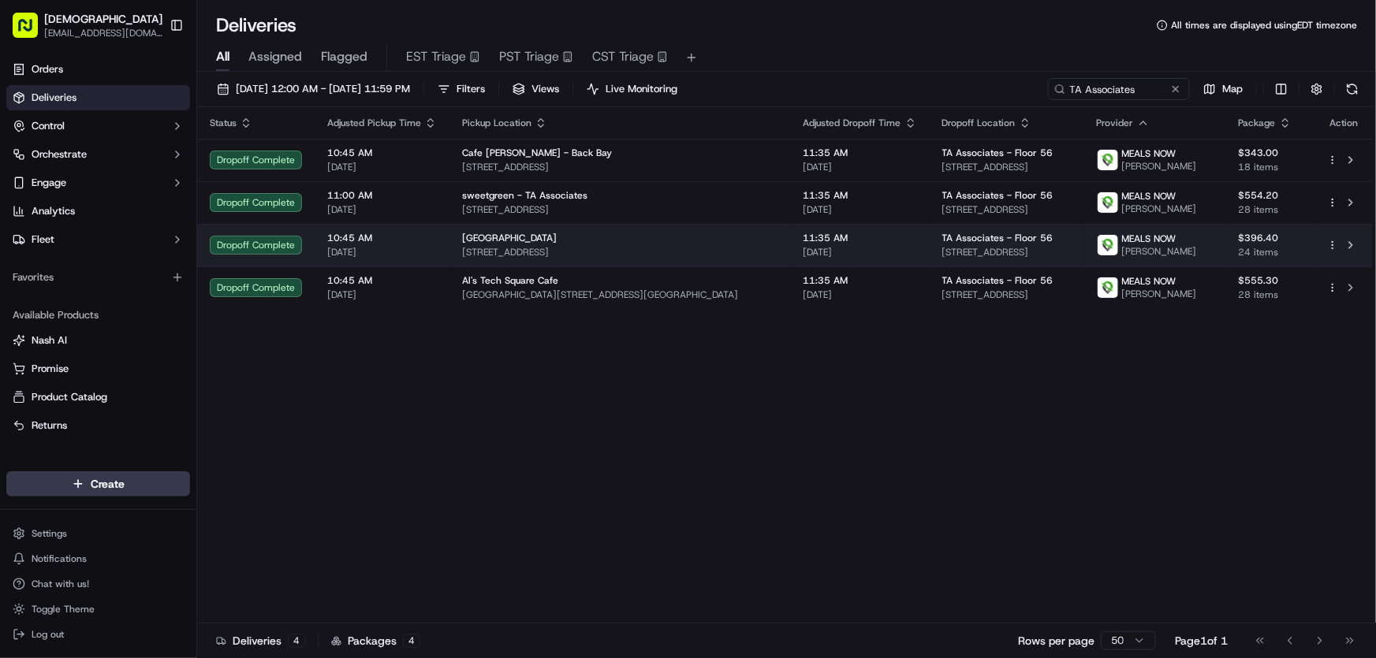
click at [530, 246] on span "149 First St, Cambridge, MA 02142, USA" at bounding box center [620, 252] width 316 height 13
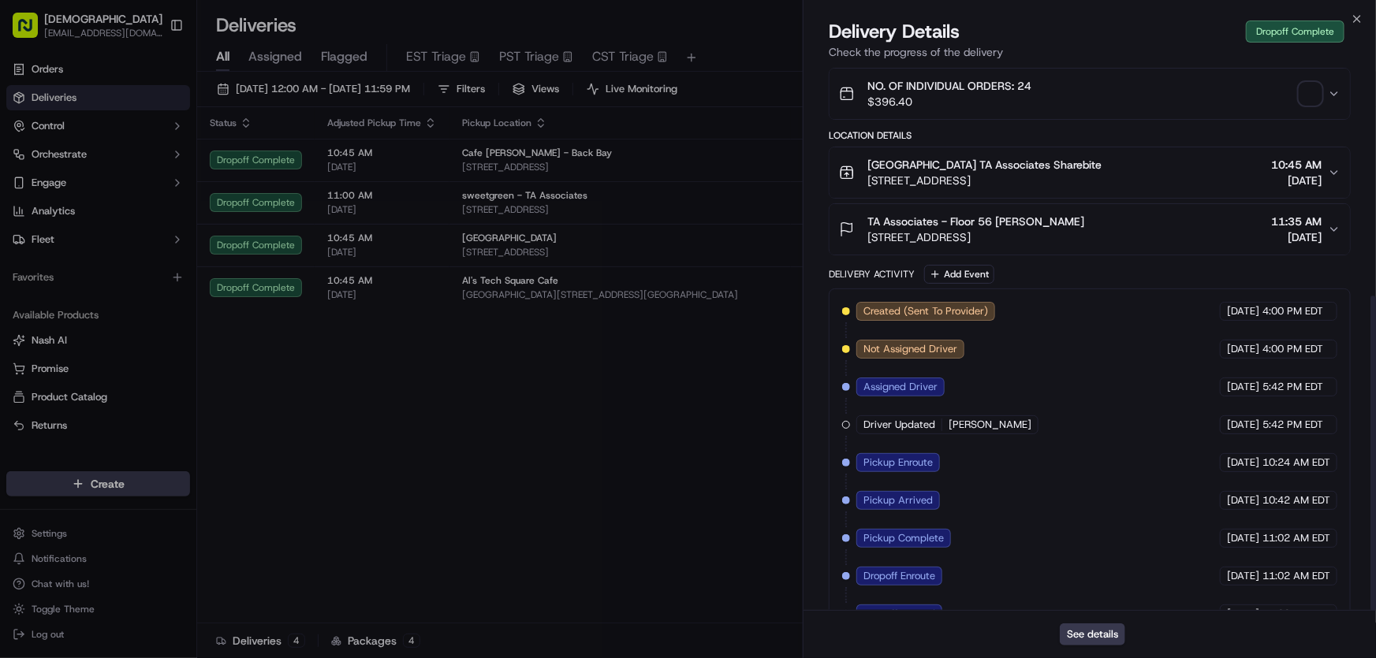
scroll to position [397, 0]
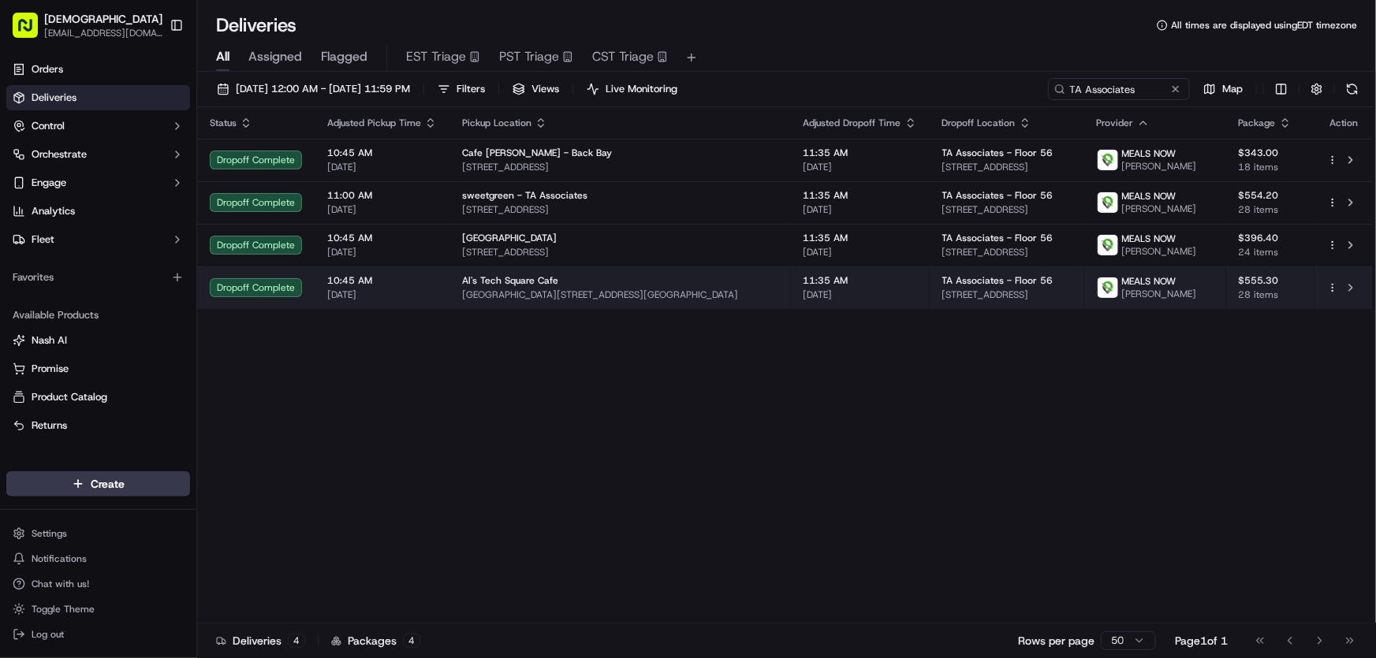
click at [498, 292] on span "Tang Center, 600 Technology Square, Cambridge, MA 02139, USA" at bounding box center [620, 295] width 316 height 13
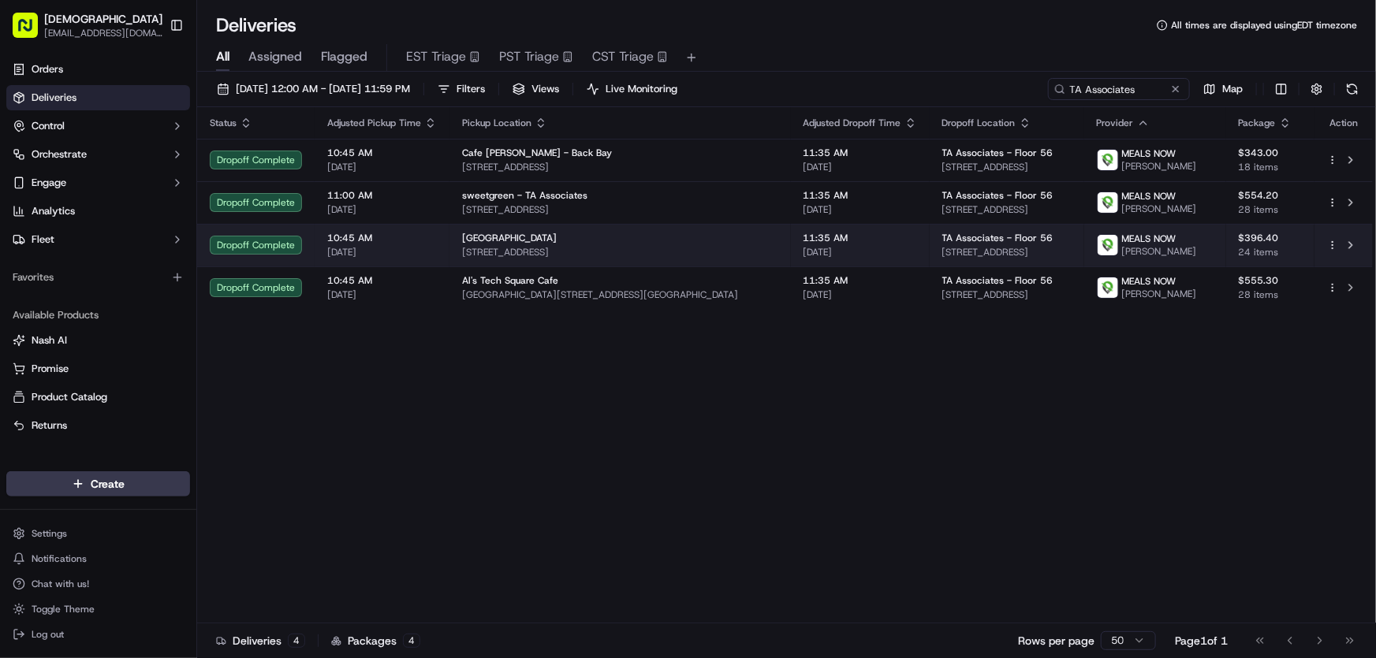
click at [466, 246] on span "149 First St, Cambridge, MA 02142, USA" at bounding box center [620, 252] width 316 height 13
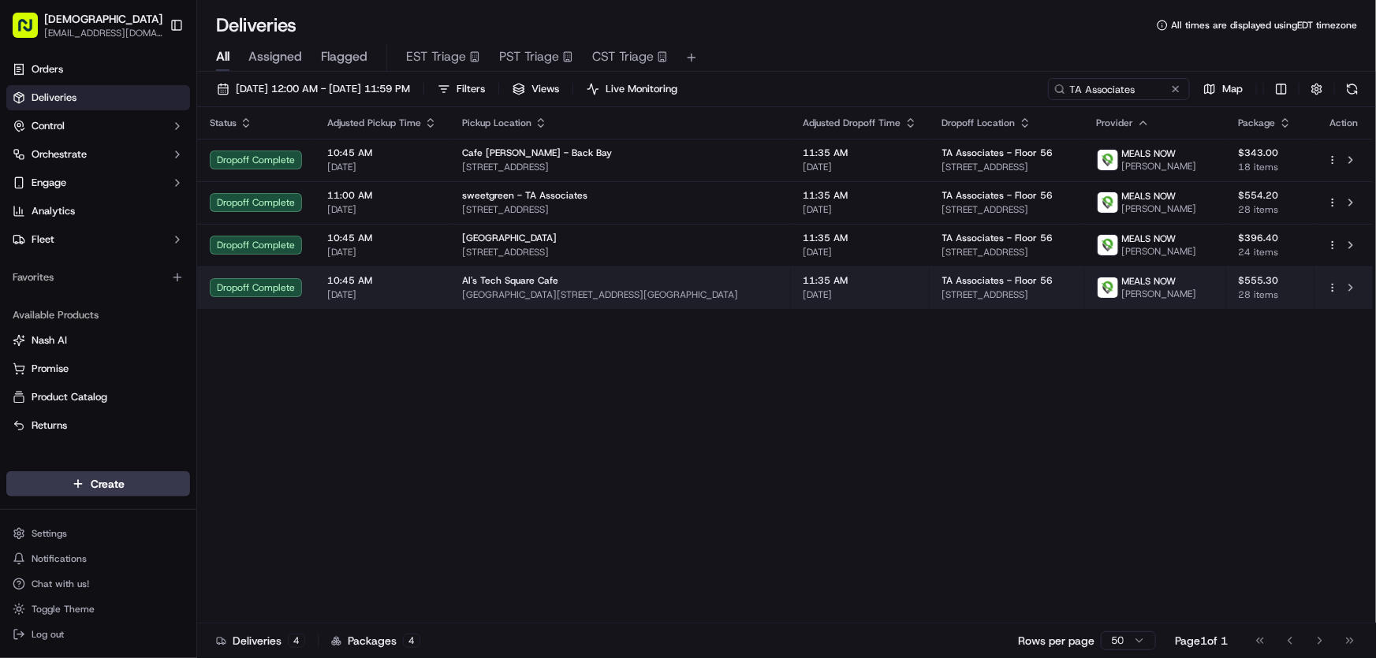
click at [595, 284] on div "Al's Tech Square Cafe" at bounding box center [620, 280] width 316 height 13
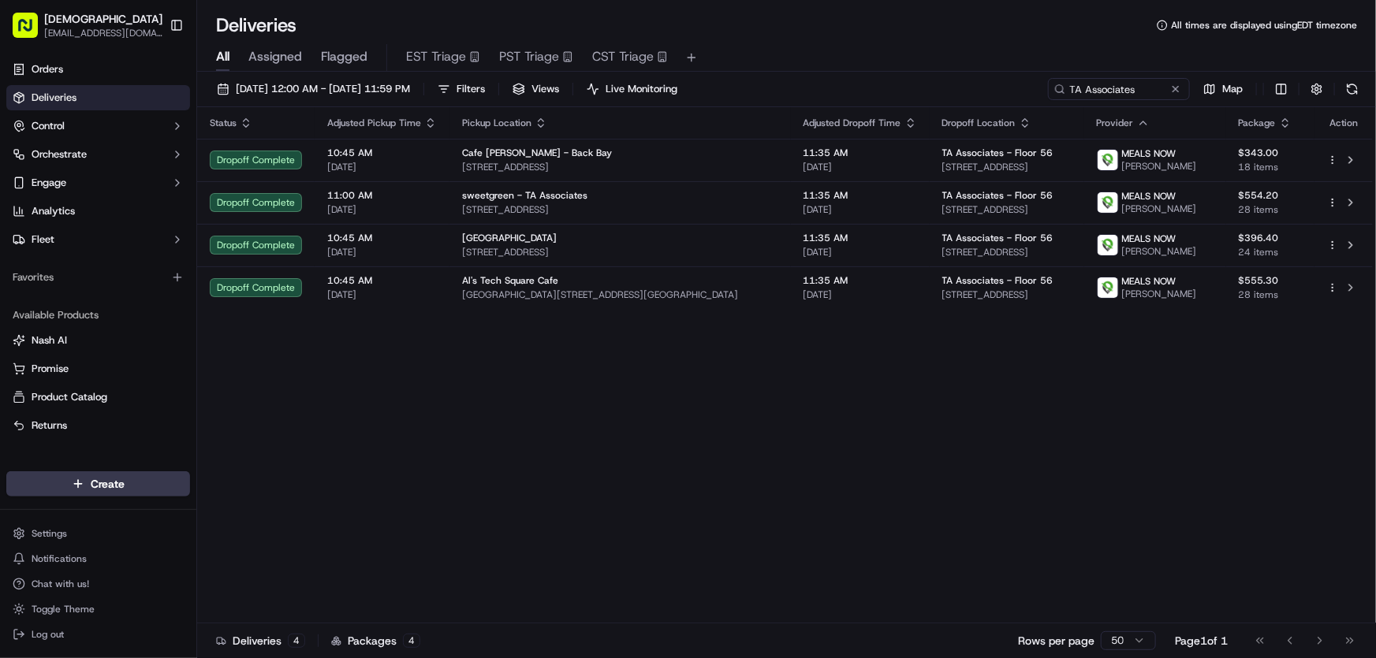
click at [614, 456] on div "Status Adjusted Pickup Time Pickup Location Adjusted Dropoff Time Dropoff Locat…" at bounding box center [784, 365] width 1175 height 516
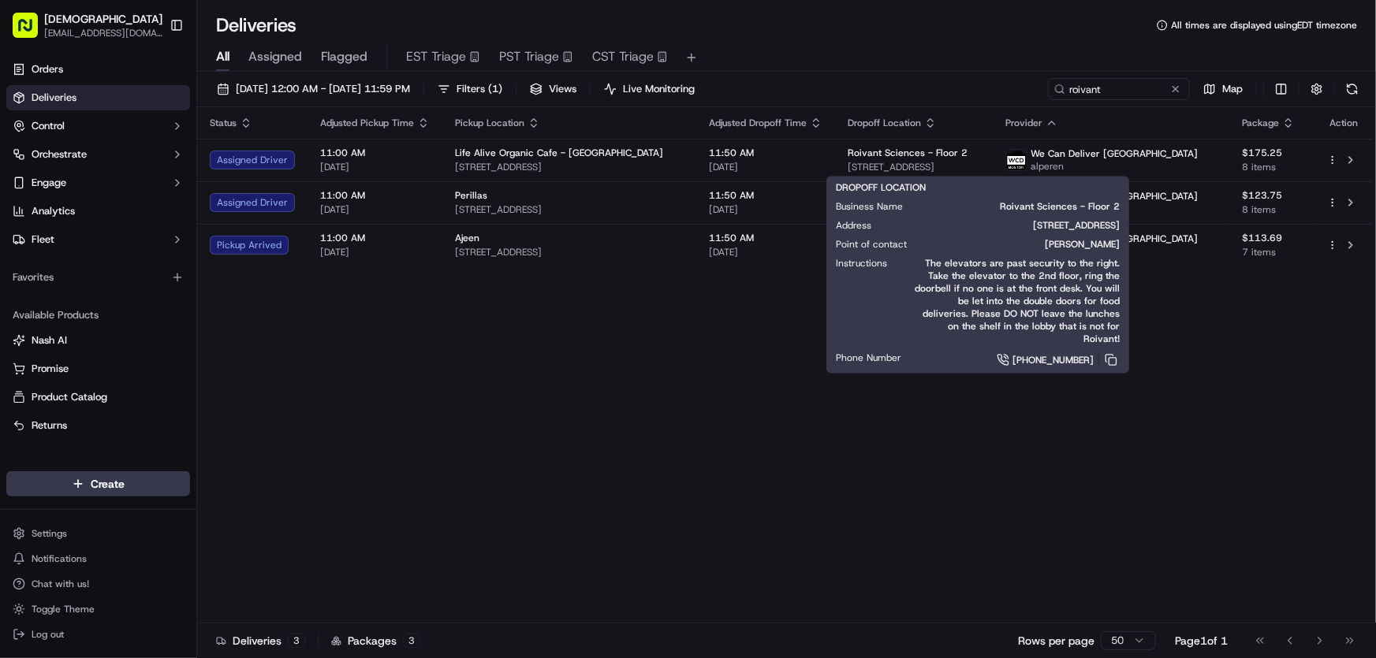
click at [441, 346] on div "Status Adjusted Pickup Time Pickup Location Adjusted Dropoff Time Dropoff Locat…" at bounding box center [784, 365] width 1175 height 516
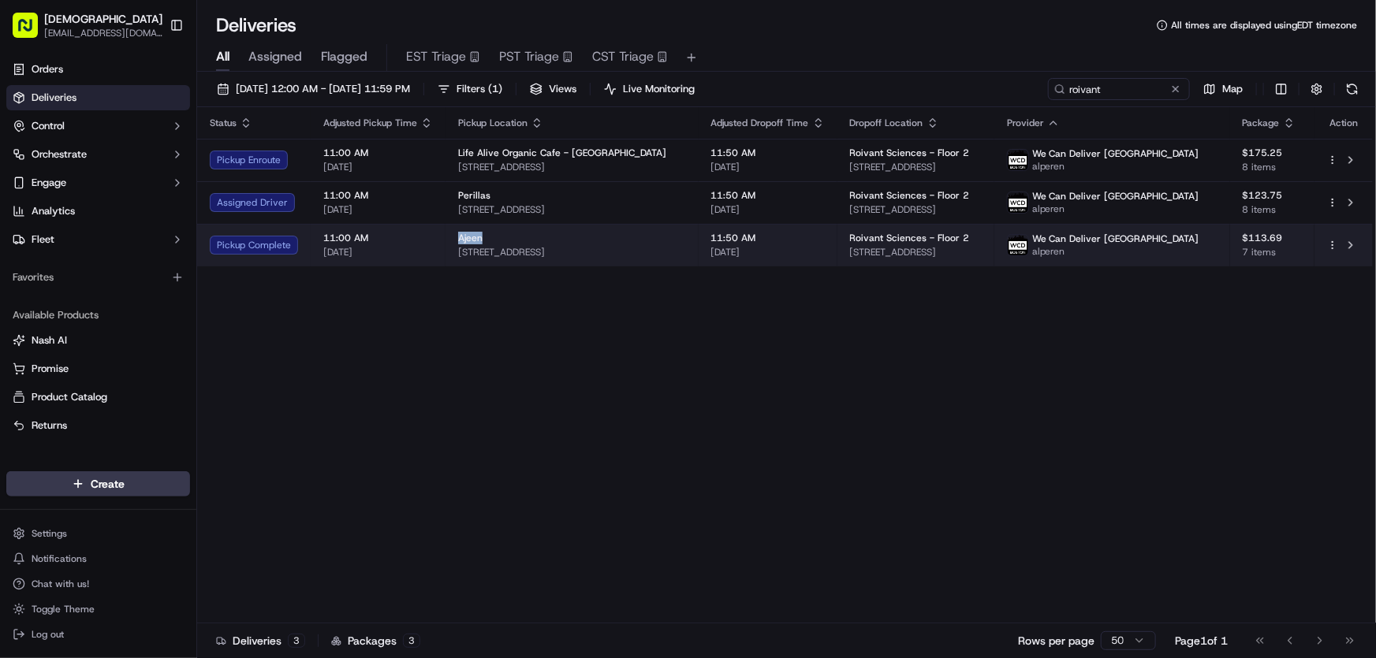
drag, startPoint x: 455, startPoint y: 234, endPoint x: 488, endPoint y: 236, distance: 33.1
click at [488, 236] on td "Ajeen 1219 Commonwealth Ave, Allston, MA 02134, USA" at bounding box center [571, 245] width 253 height 43
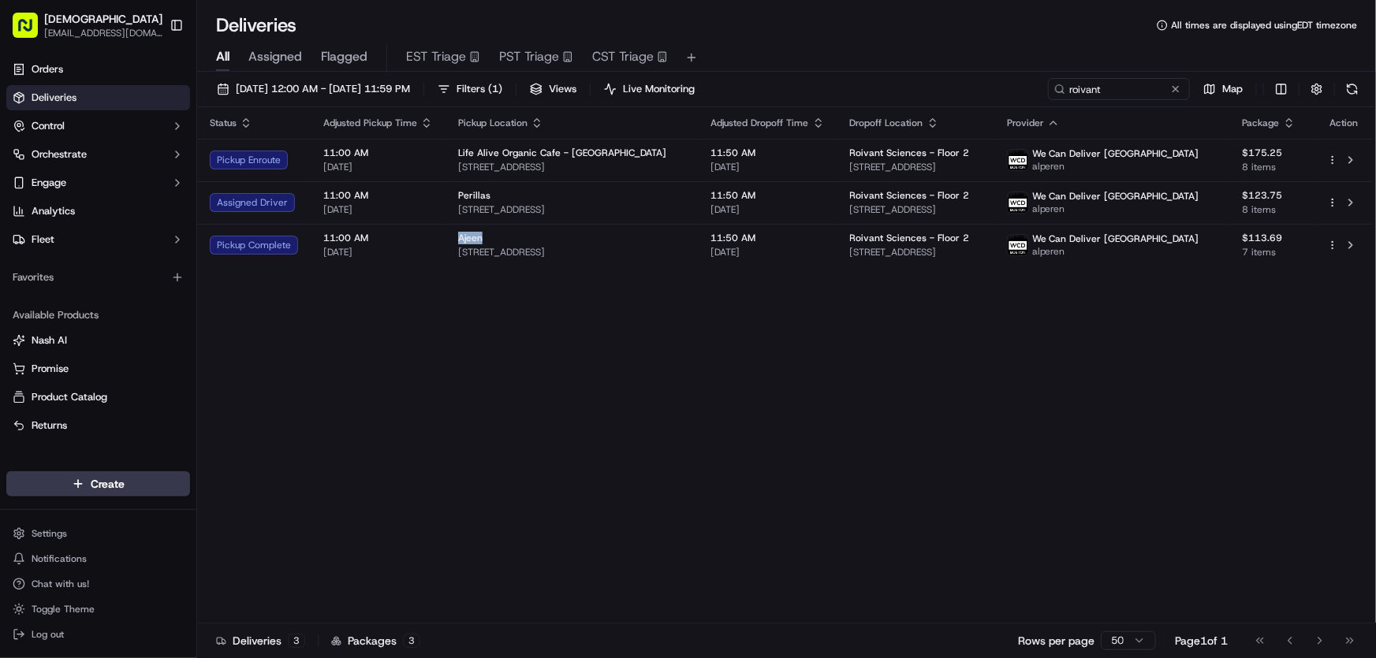
copy span "Ajeen"
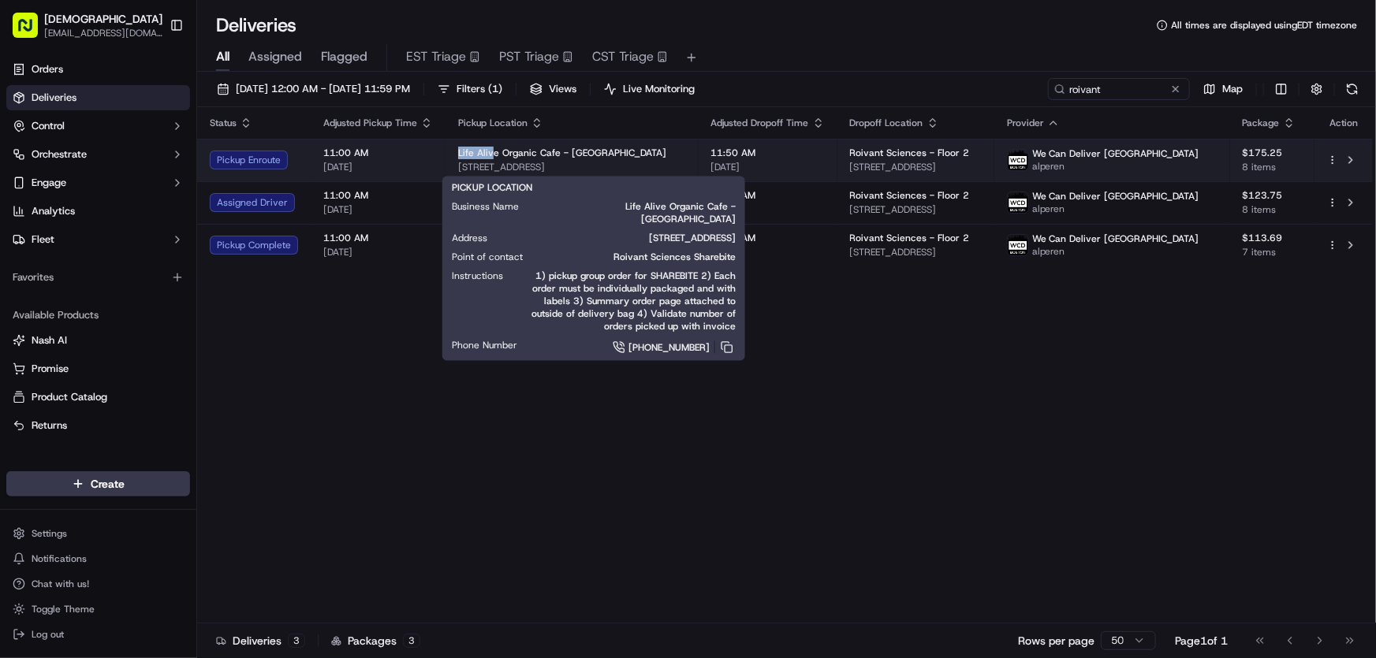
drag, startPoint x: 456, startPoint y: 150, endPoint x: 491, endPoint y: 148, distance: 35.5
click at [491, 148] on span "Life Alive Organic Cafe - Boston" at bounding box center [562, 153] width 208 height 13
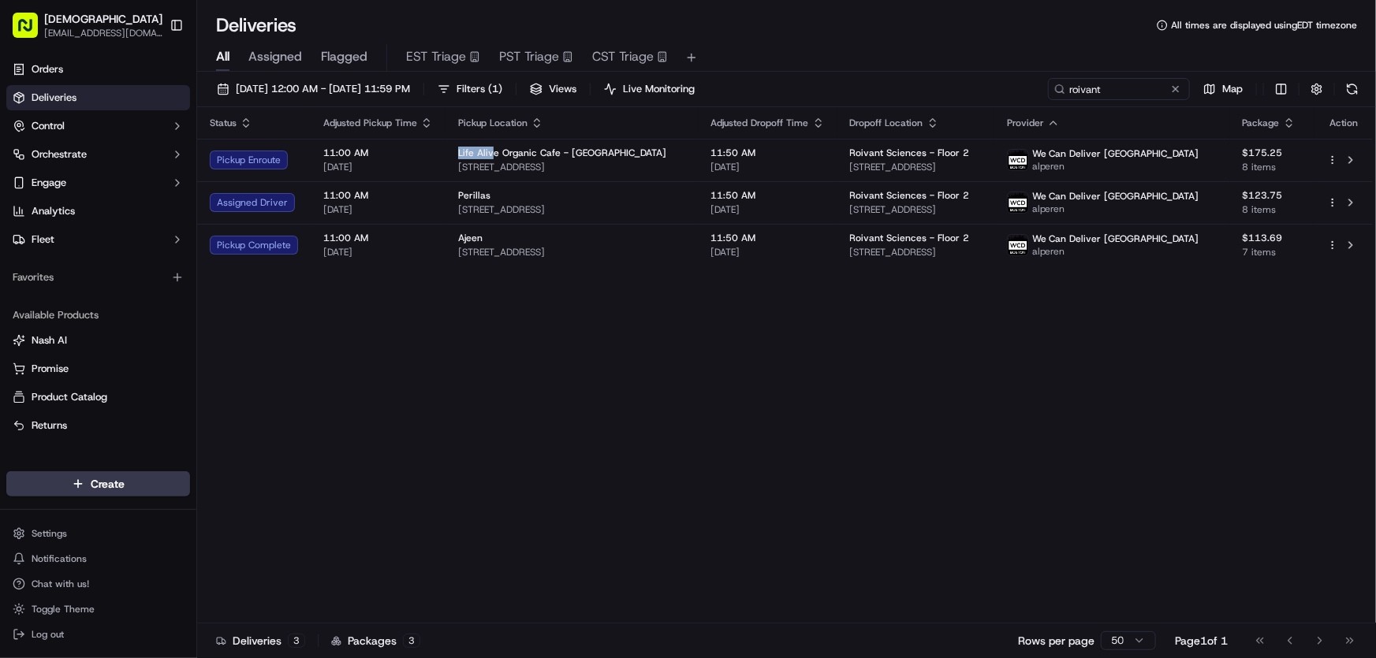
copy span "Life Aliv"
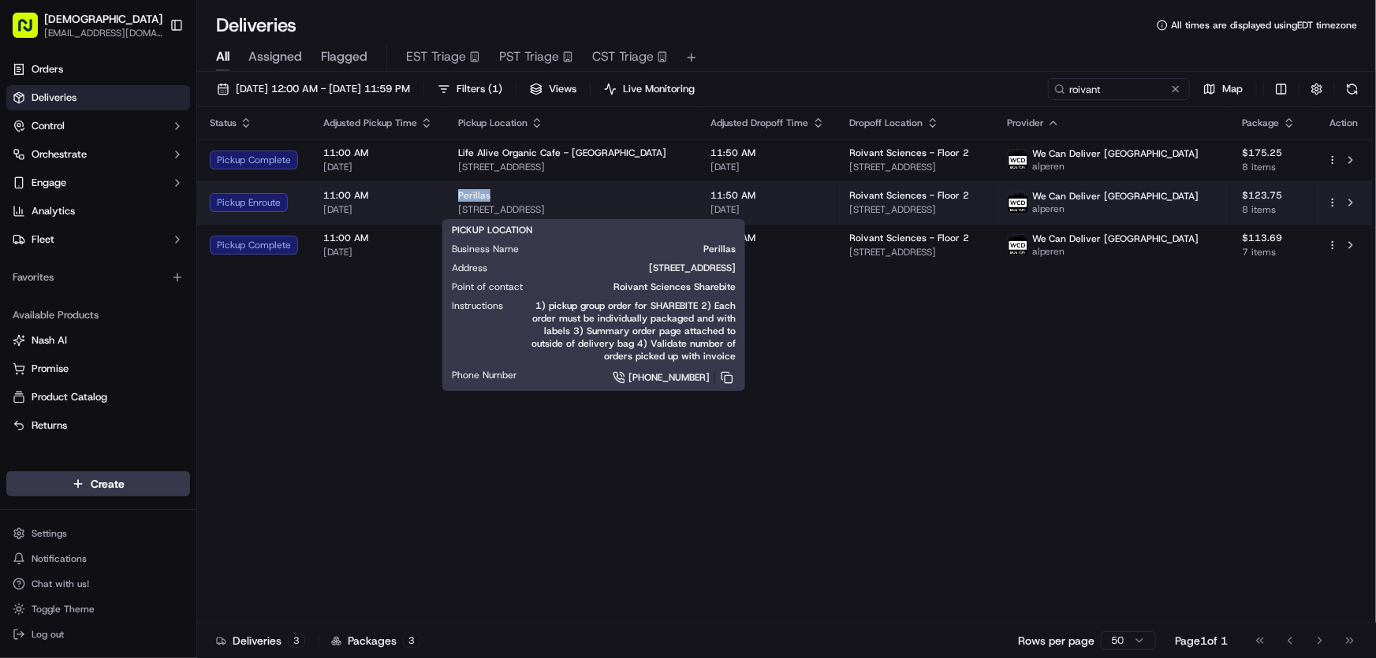
drag, startPoint x: 450, startPoint y: 196, endPoint x: 490, endPoint y: 205, distance: 41.3
click at [490, 199] on td "Perillas 380 Western Ave, Brighton, MA 02135, USA" at bounding box center [571, 202] width 253 height 43
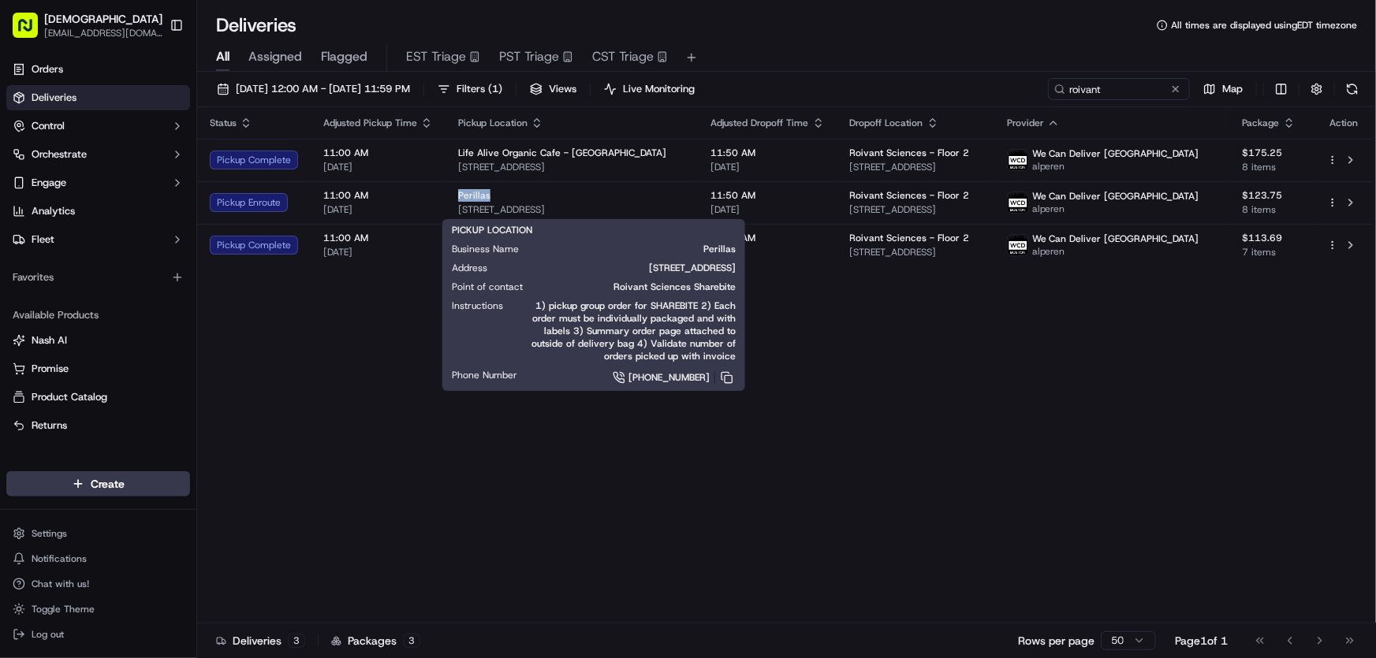
copy span "Perillas"
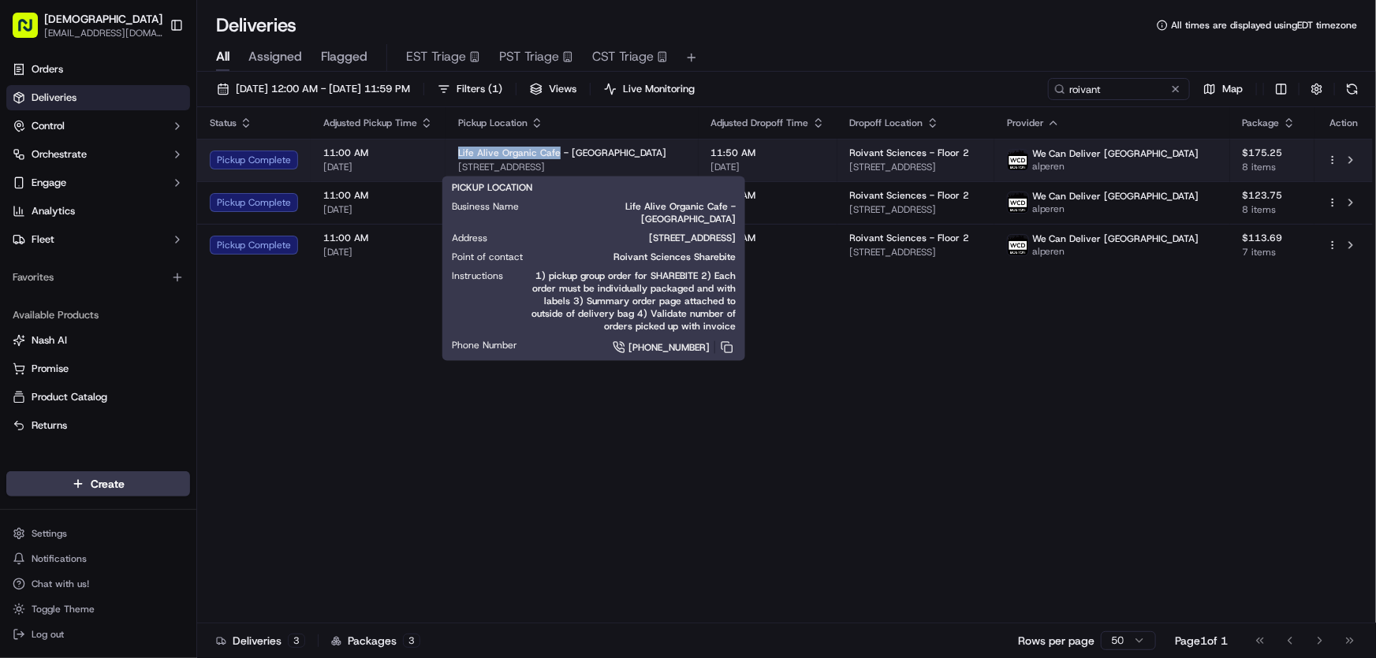
drag, startPoint x: 453, startPoint y: 150, endPoint x: 552, endPoint y: 152, distance: 98.6
click at [552, 152] on td "Life Alive Organic Cafe - Boston 888 Commonwealth Avenue, Boston, MA 02215-1205…" at bounding box center [571, 160] width 253 height 43
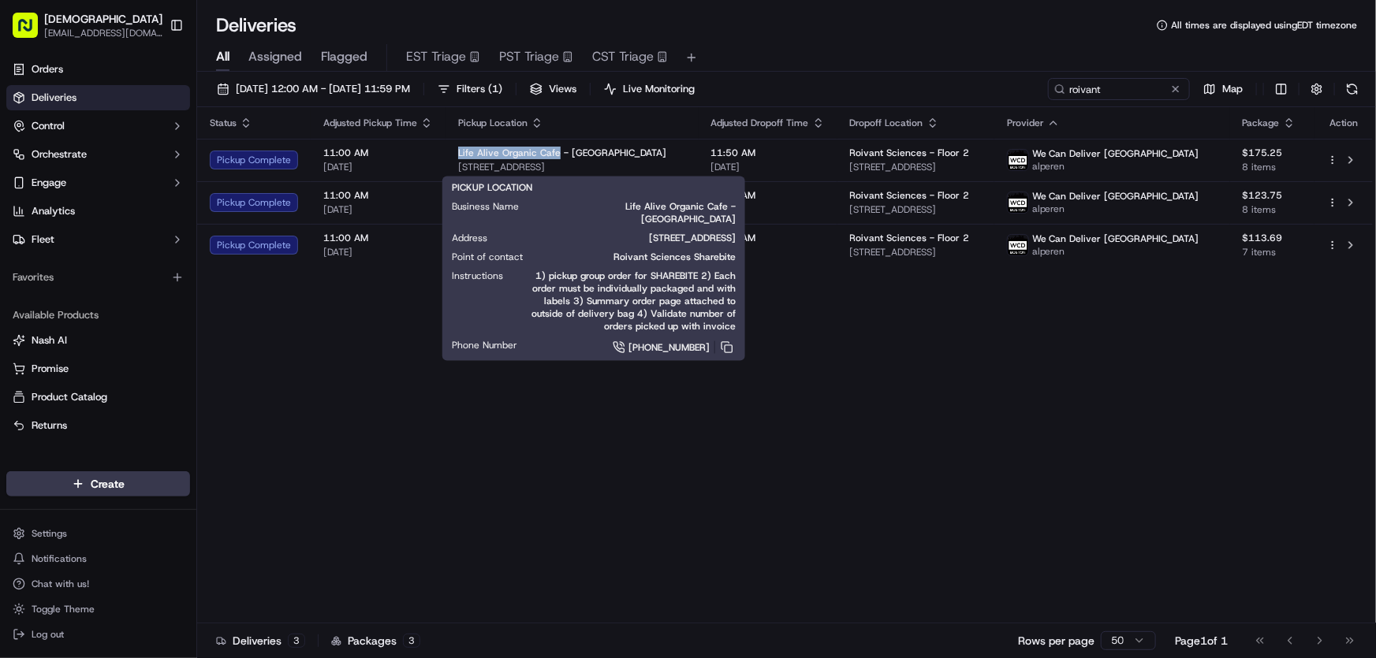
copy span "Life Alive Organic Cafe"
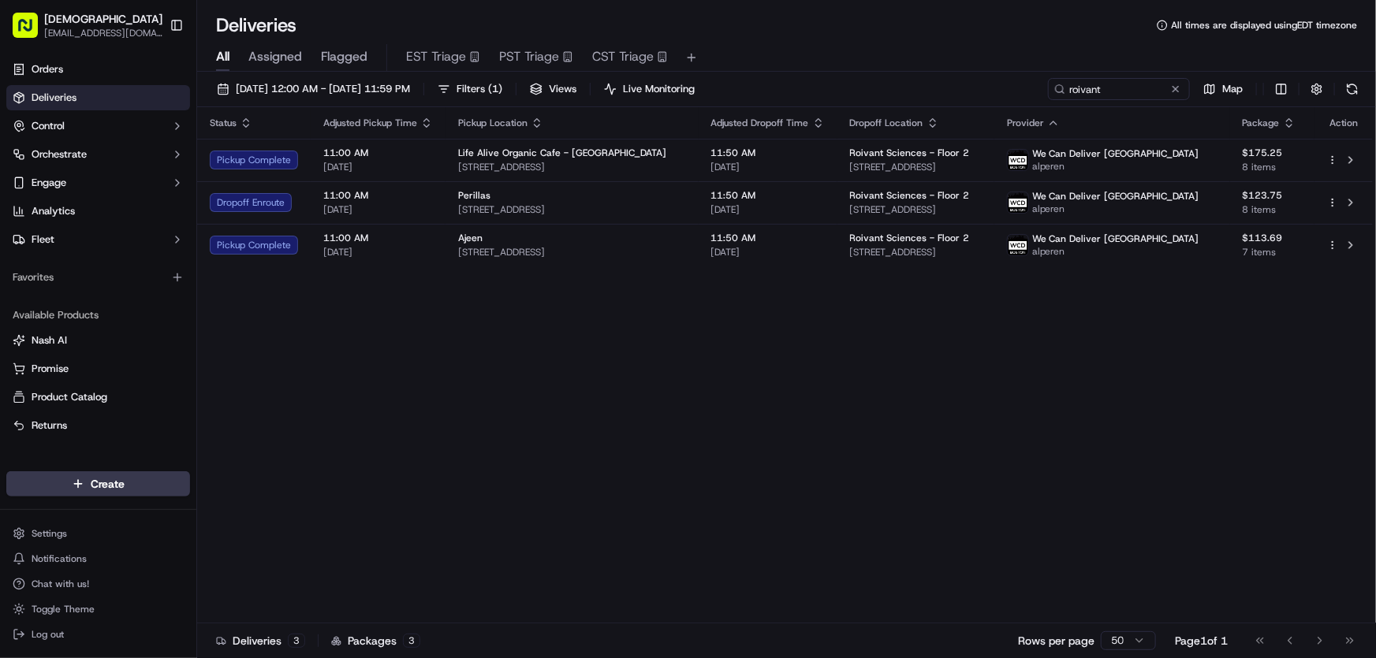
drag, startPoint x: 423, startPoint y: 432, endPoint x: 439, endPoint y: 346, distance: 87.4
click at [423, 432] on div "Status Adjusted Pickup Time Pickup Location Adjusted Dropoff Time Dropoff Locat…" at bounding box center [784, 365] width 1175 height 516
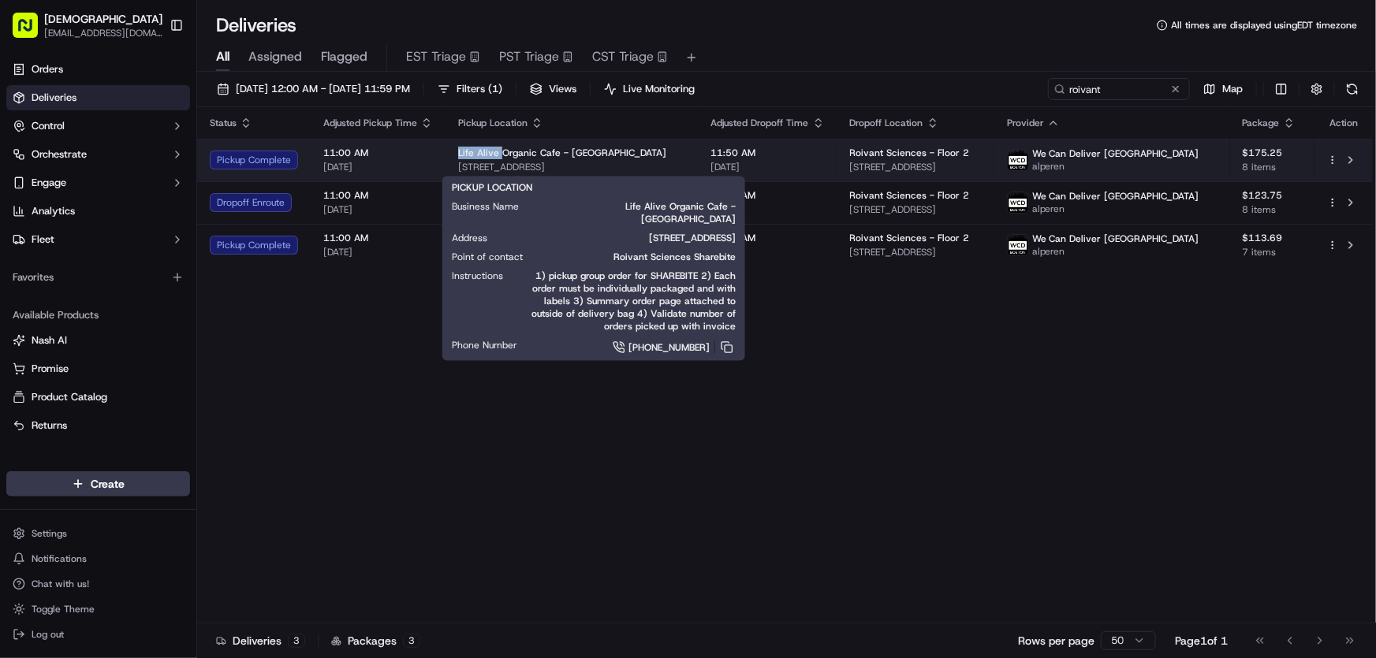
drag, startPoint x: 455, startPoint y: 146, endPoint x: 497, endPoint y: 151, distance: 42.1
click at [497, 151] on td "Life Alive Organic Cafe - Boston 888 Commonwealth Avenue, Boston, MA 02215-1205…" at bounding box center [571, 160] width 253 height 43
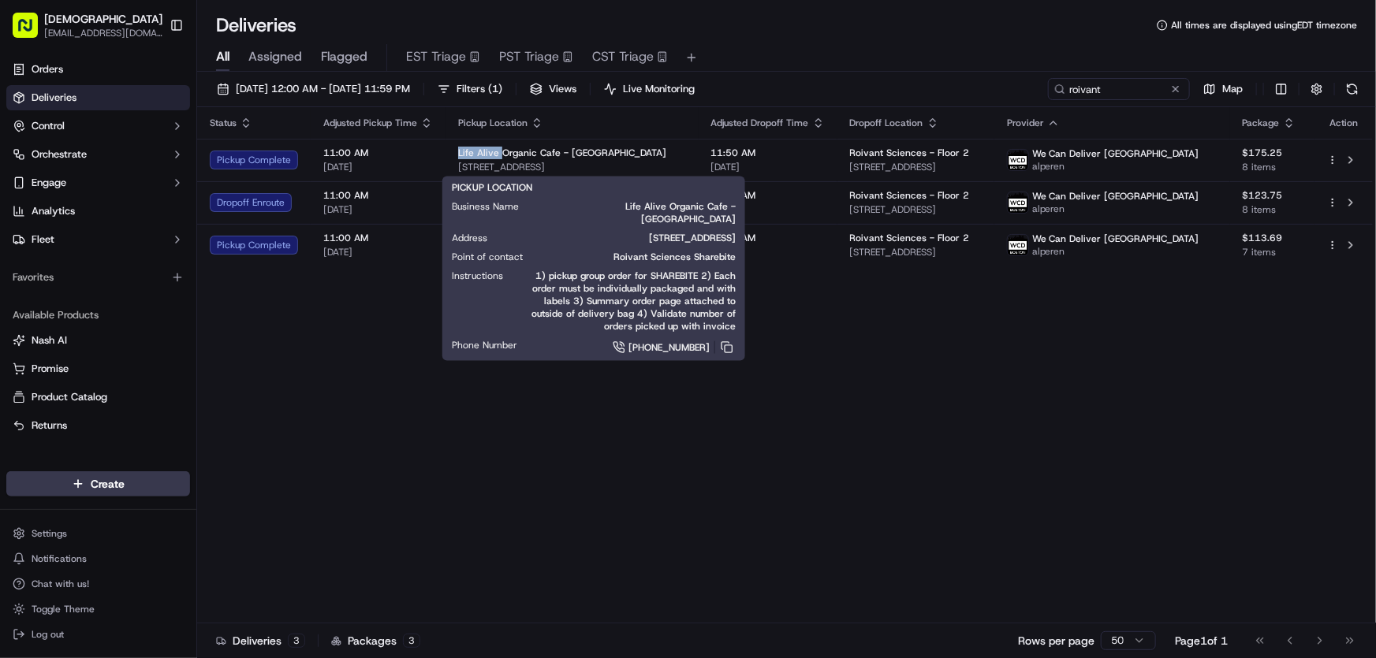
copy span "Life Alive"
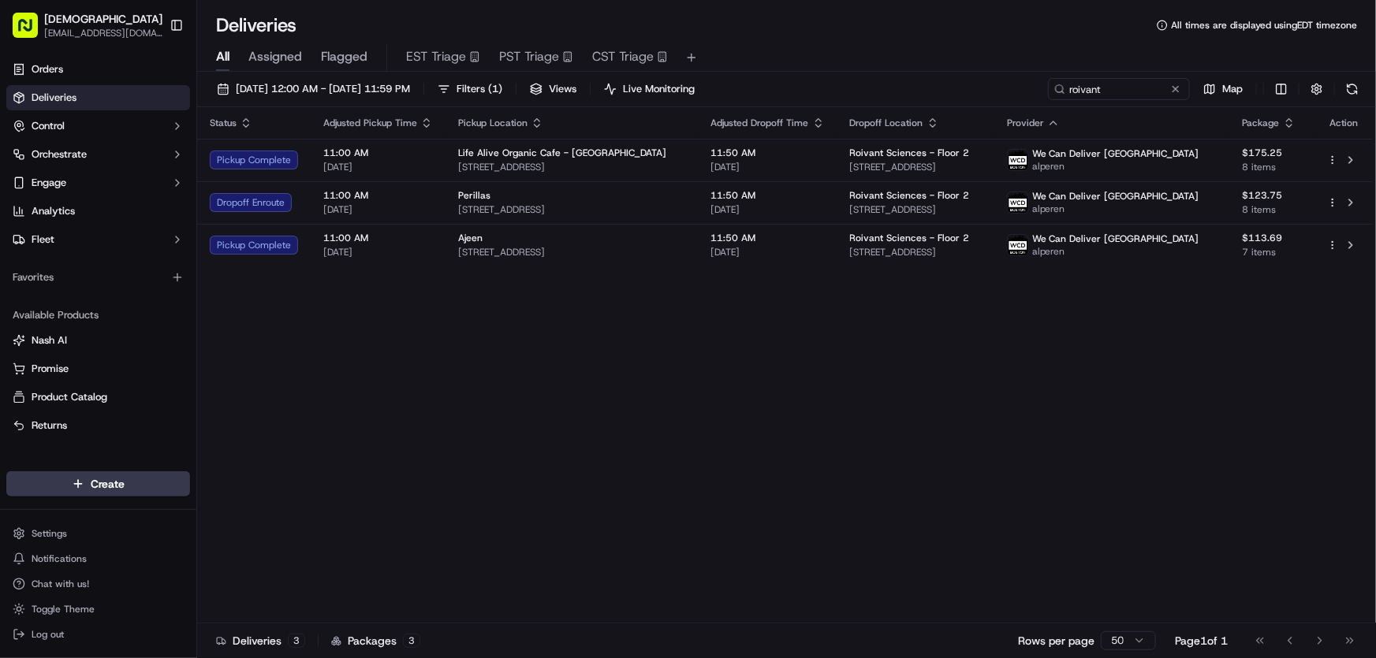
click at [487, 291] on div "Status Adjusted Pickup Time Pickup Location Adjusted Dropoff Time Dropoff Locat…" at bounding box center [784, 365] width 1175 height 516
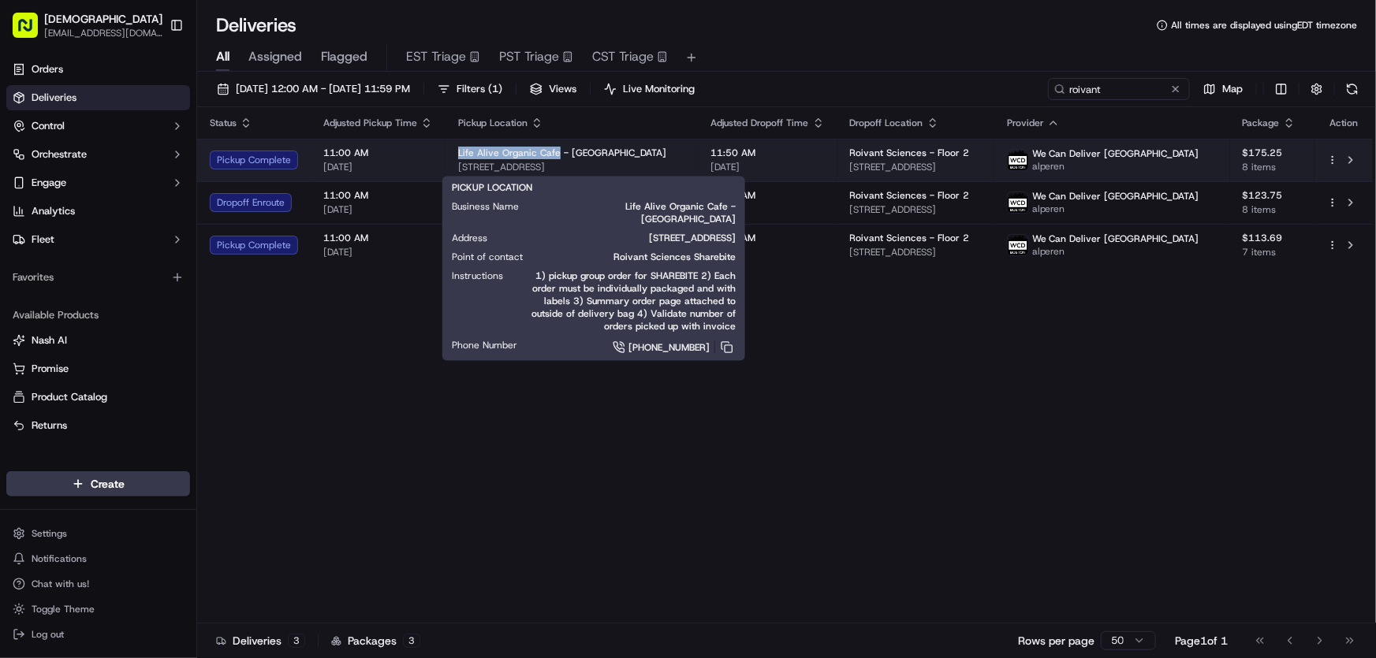
drag, startPoint x: 455, startPoint y: 154, endPoint x: 553, endPoint y: 150, distance: 97.8
click at [553, 150] on td "Life Alive Organic Cafe - Boston 888 Commonwealth Avenue, Boston, MA 02215-1205…" at bounding box center [571, 160] width 253 height 43
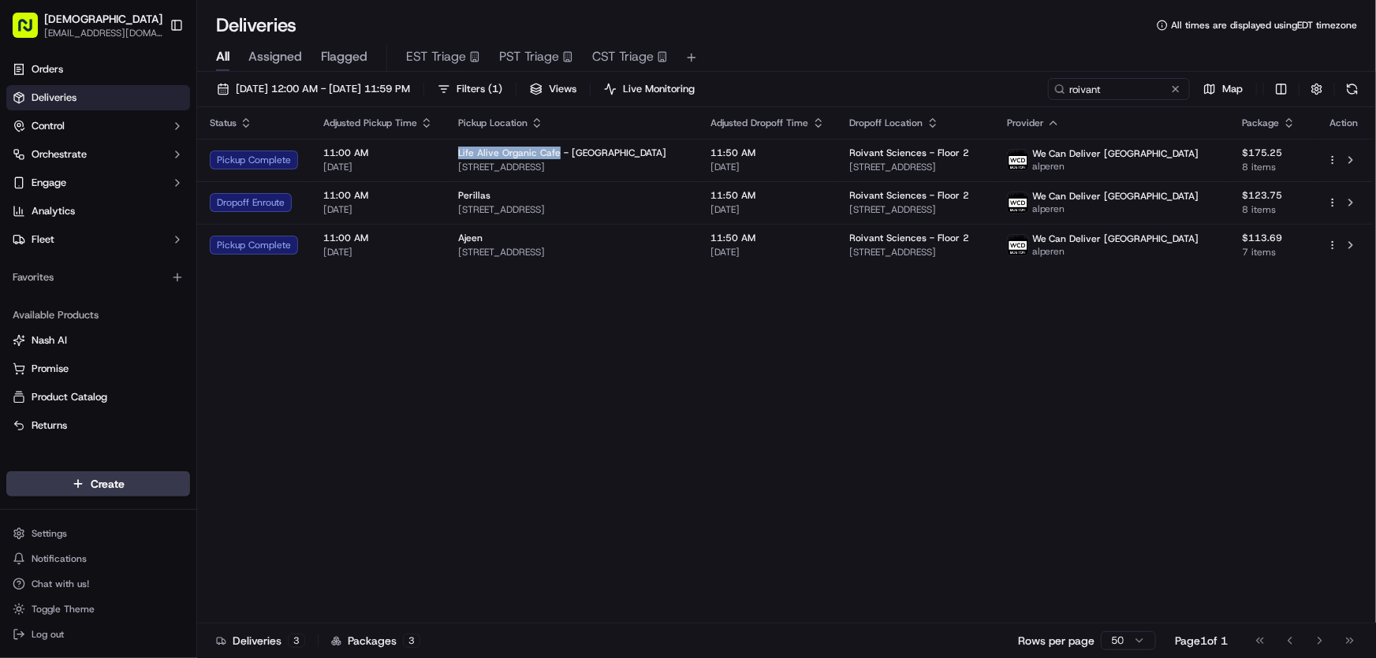
copy span "Life Alive Organic Cafe"
click at [523, 336] on div "Status Adjusted Pickup Time Pickup Location Adjusted Dropoff Time Dropoff Locat…" at bounding box center [784, 365] width 1175 height 516
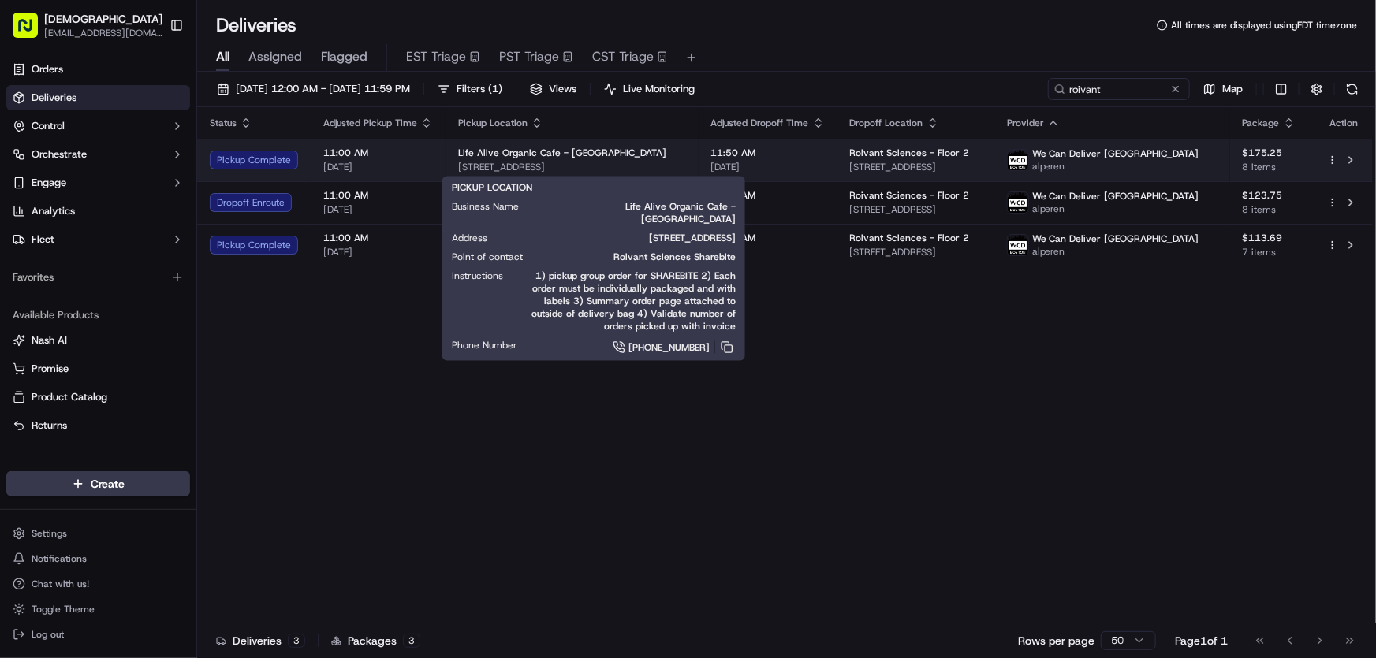
drag, startPoint x: 723, startPoint y: 166, endPoint x: 458, endPoint y: 166, distance: 264.9
click at [458, 166] on span "888 Commonwealth Avenue, Boston, MA 02215-1205, USA" at bounding box center [572, 167] width 228 height 13
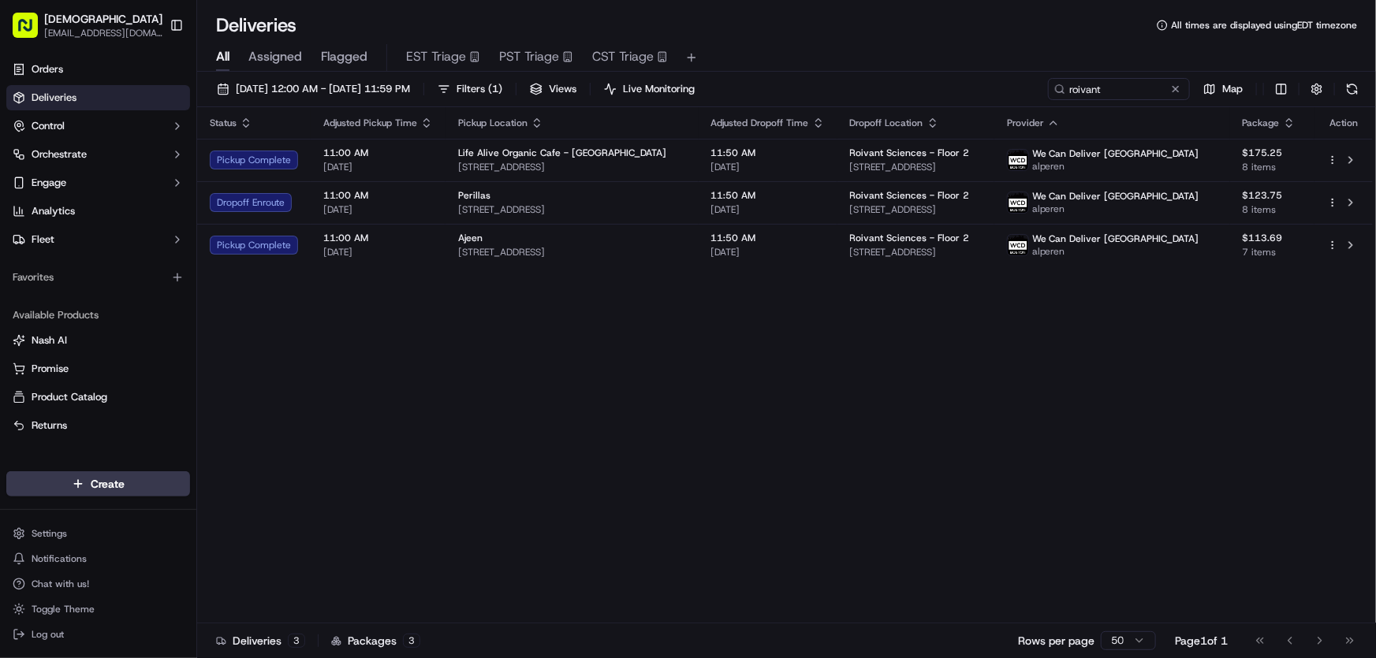
copy span "888 Commonwealth Avenue, Boston, MA 02215-1205, USA"
click at [502, 374] on div "Status Adjusted Pickup Time Pickup Location Adjusted Dropoff Time Dropoff Locat…" at bounding box center [784, 365] width 1175 height 516
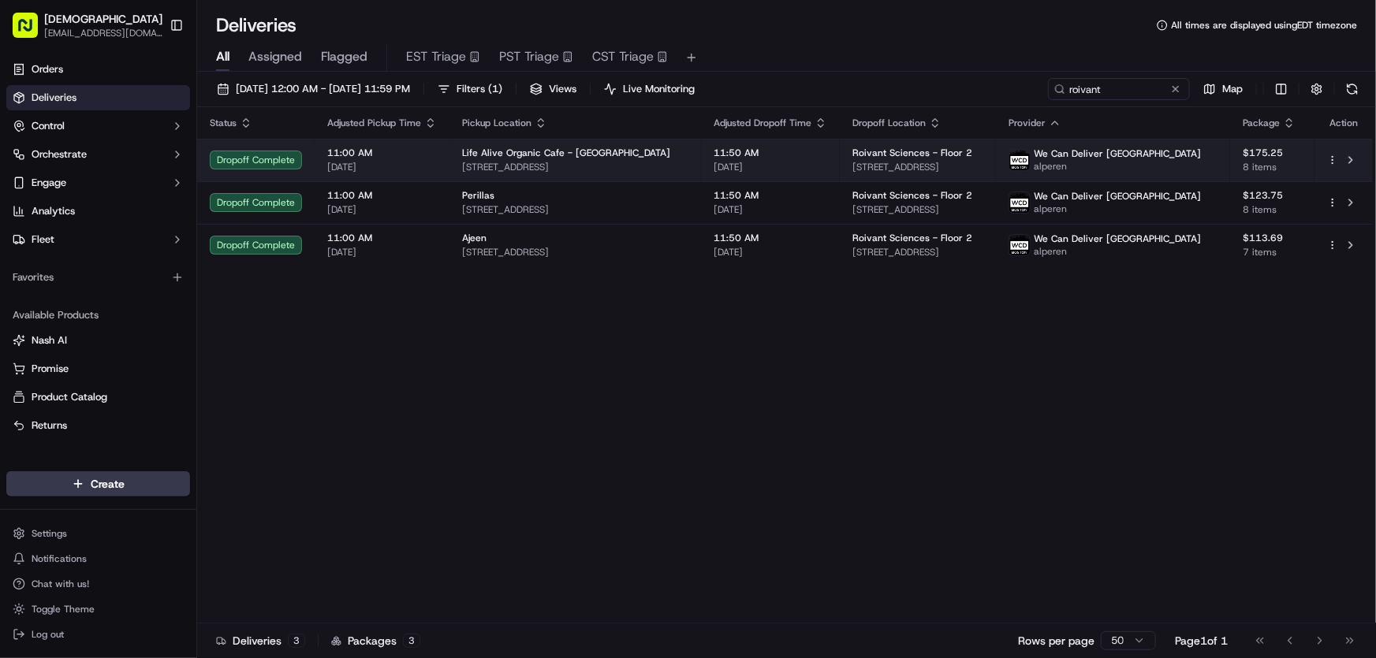
click at [507, 157] on span "Life Alive Organic Cafe - Boston" at bounding box center [566, 153] width 208 height 13
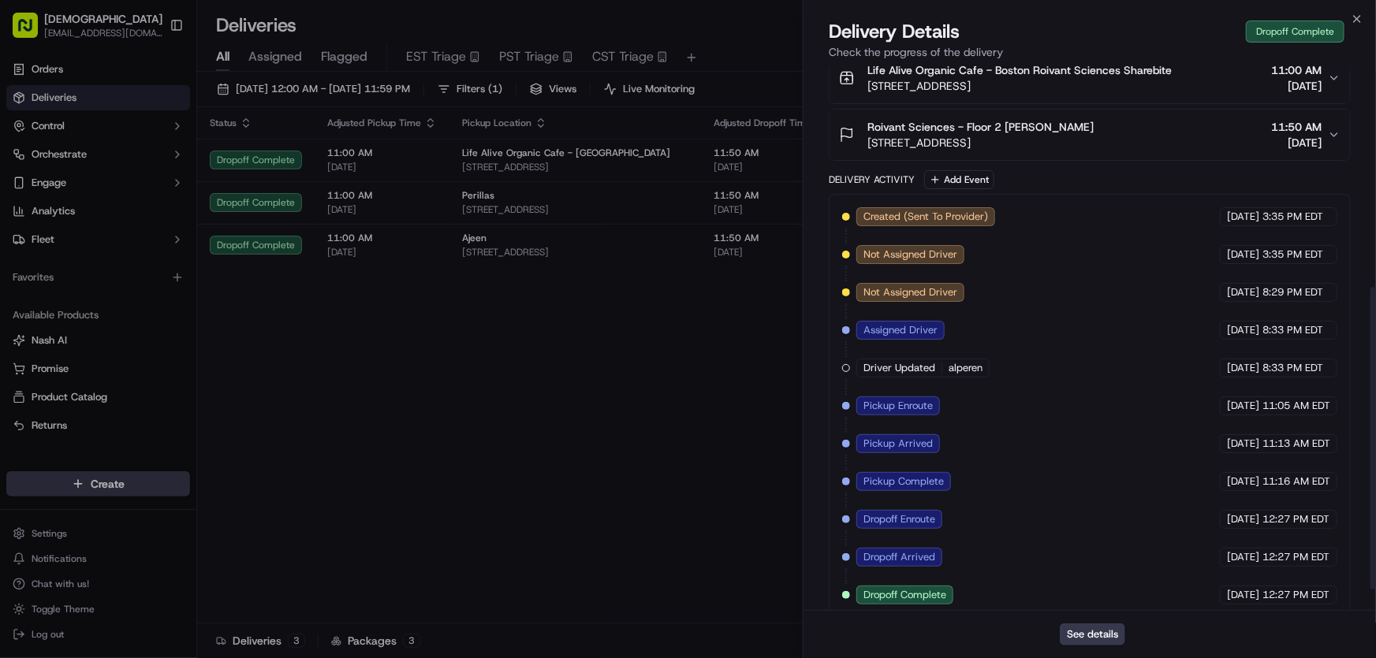
scroll to position [434, 0]
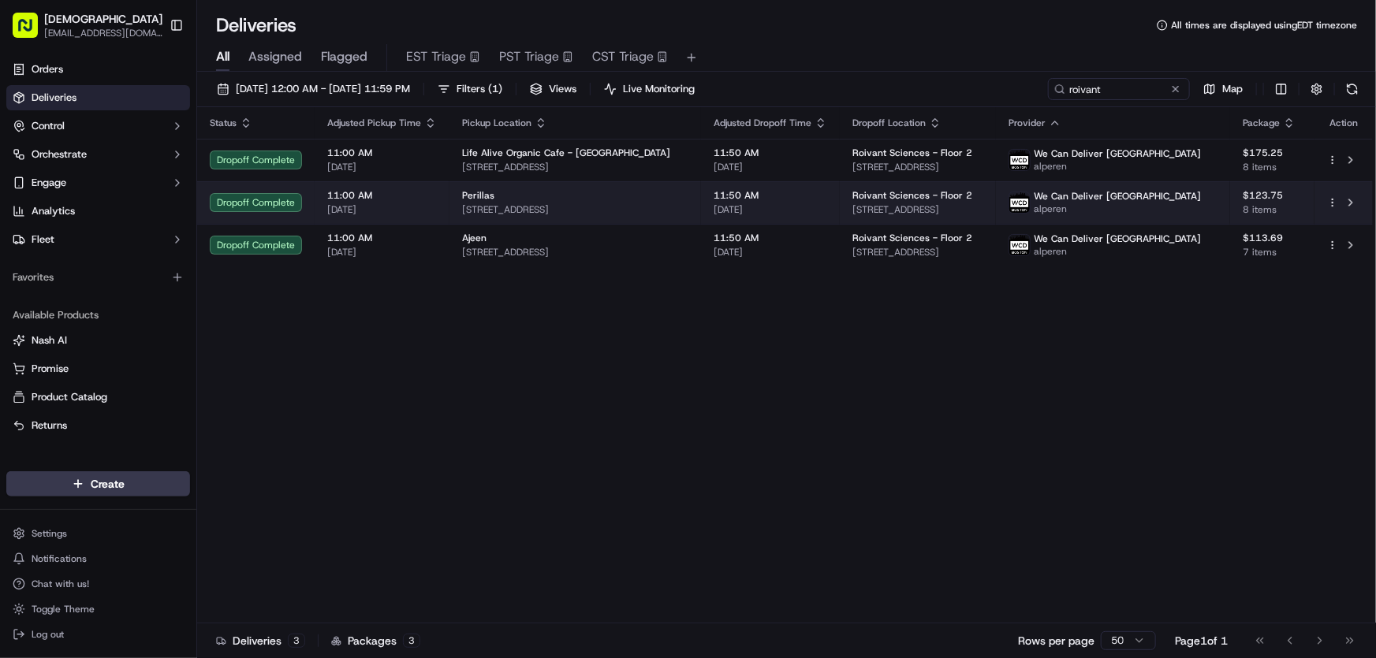
click at [558, 221] on td "Perillas 380 Western Ave, Brighton, MA 02135, USA" at bounding box center [574, 202] width 251 height 43
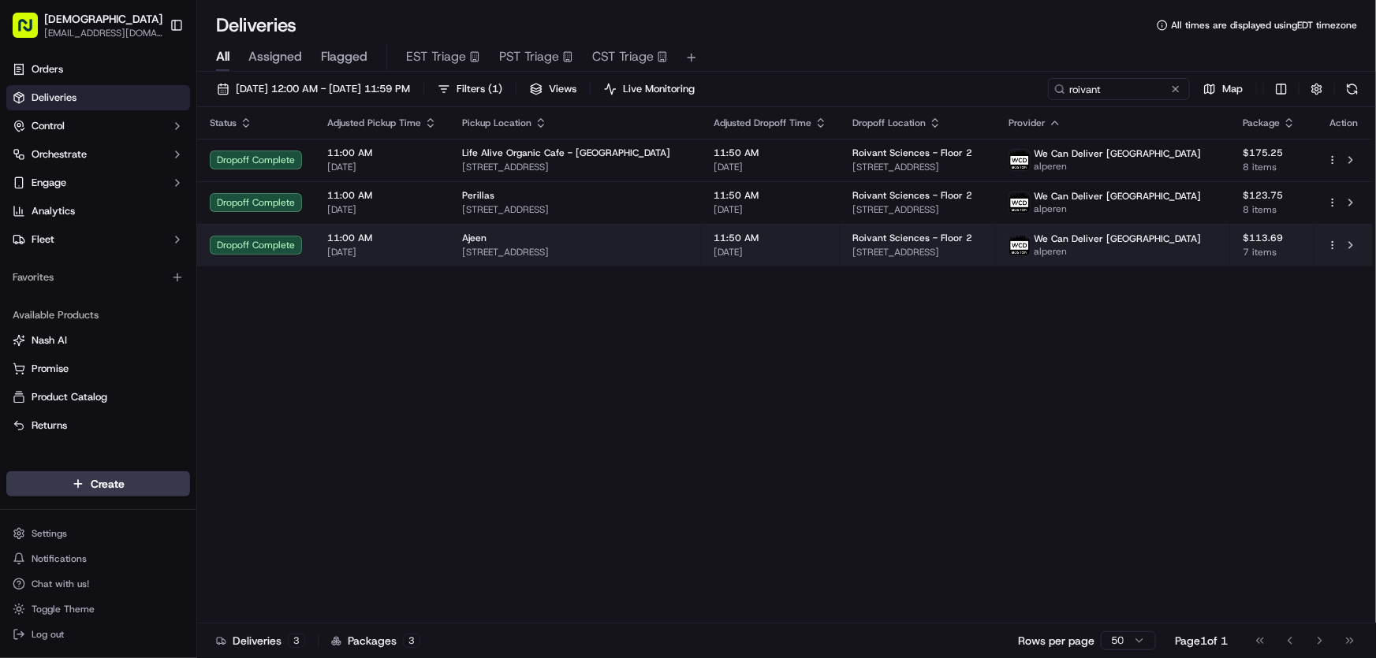
click at [598, 244] on div "Ajeen" at bounding box center [575, 238] width 226 height 13
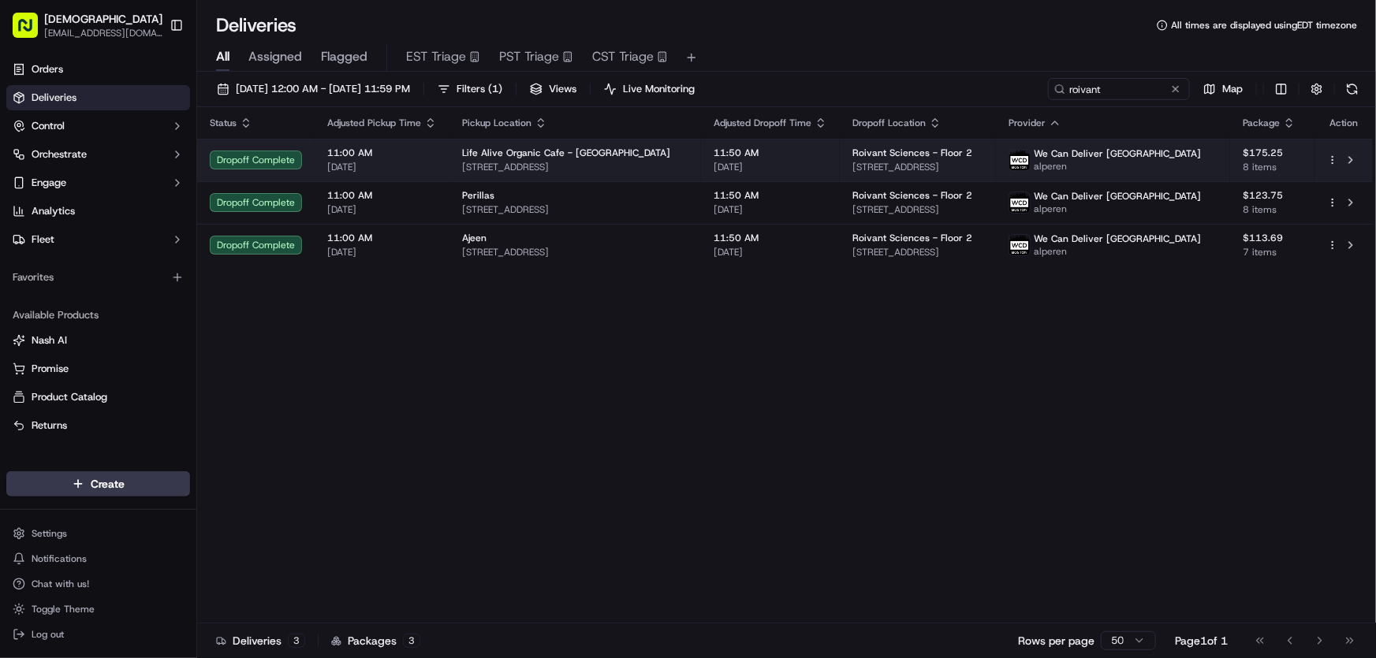
click at [655, 147] on div "Life Alive Organic Cafe - Boston" at bounding box center [575, 153] width 226 height 13
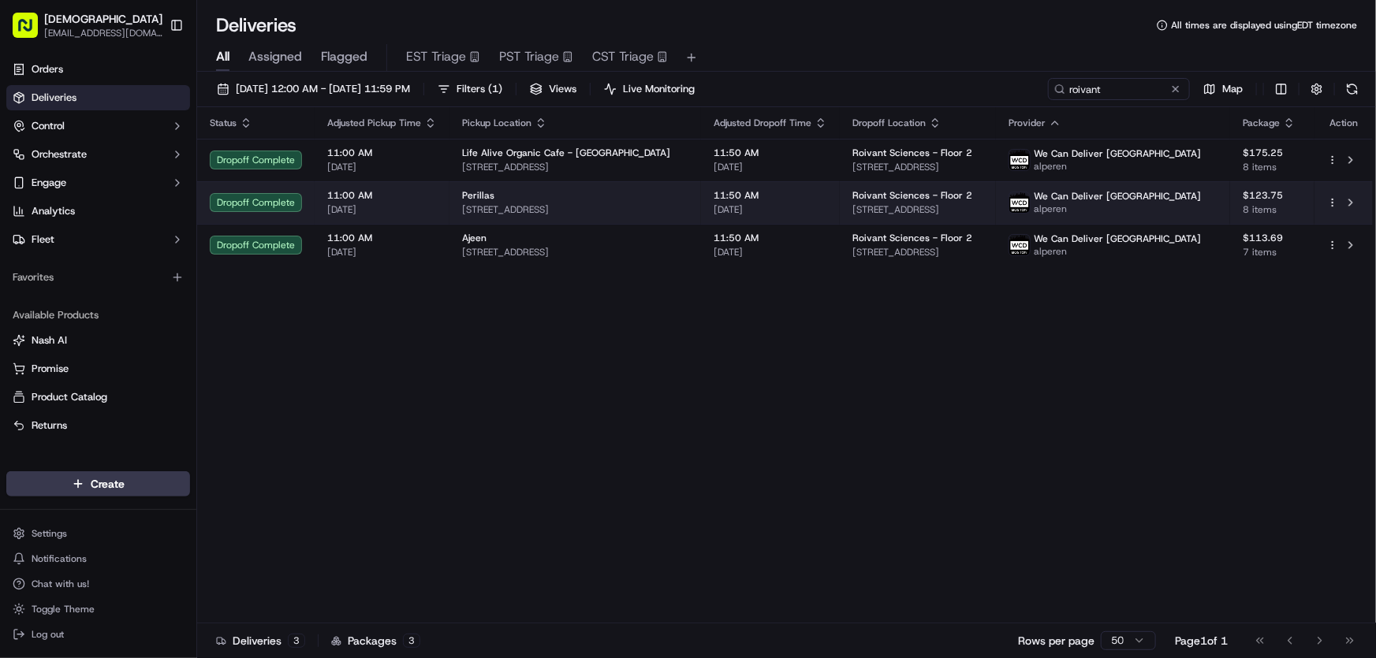
click at [593, 211] on span "380 Western Ave, Brighton, MA 02135, USA" at bounding box center [575, 209] width 226 height 13
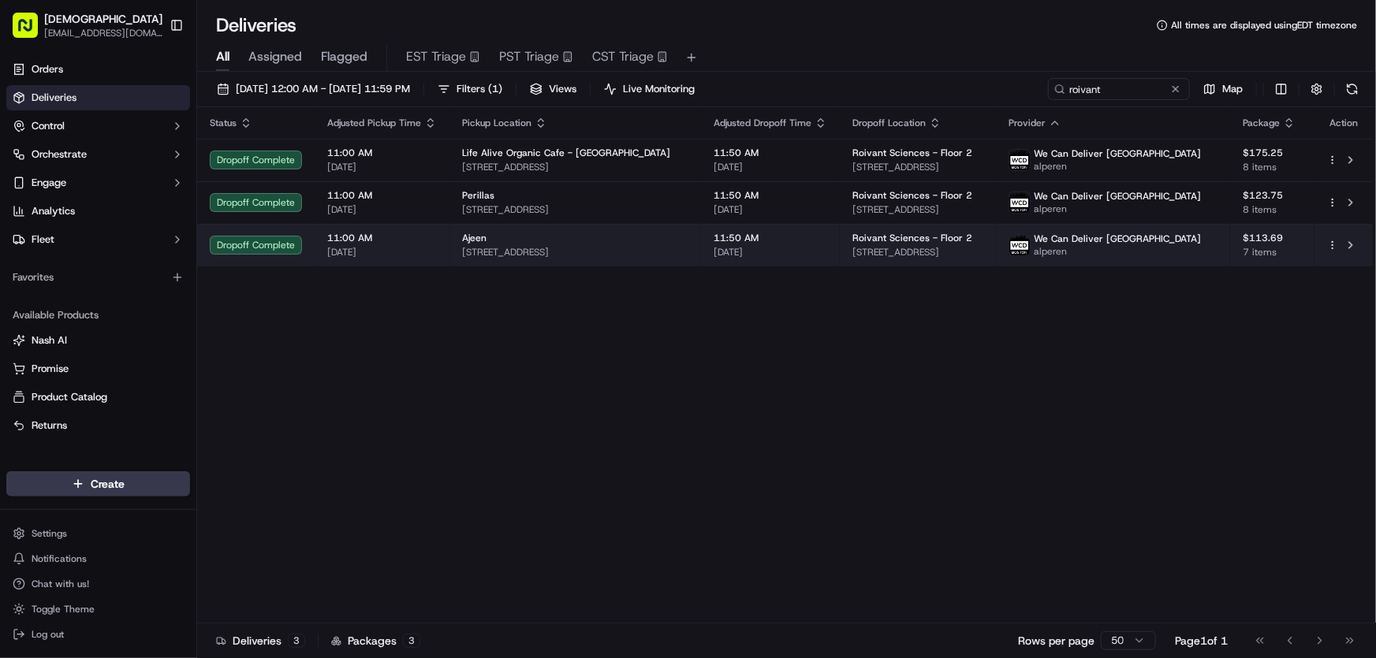
click at [599, 254] on span "1219 Commonwealth Ave, Allston, MA 02134, USA" at bounding box center [575, 252] width 226 height 13
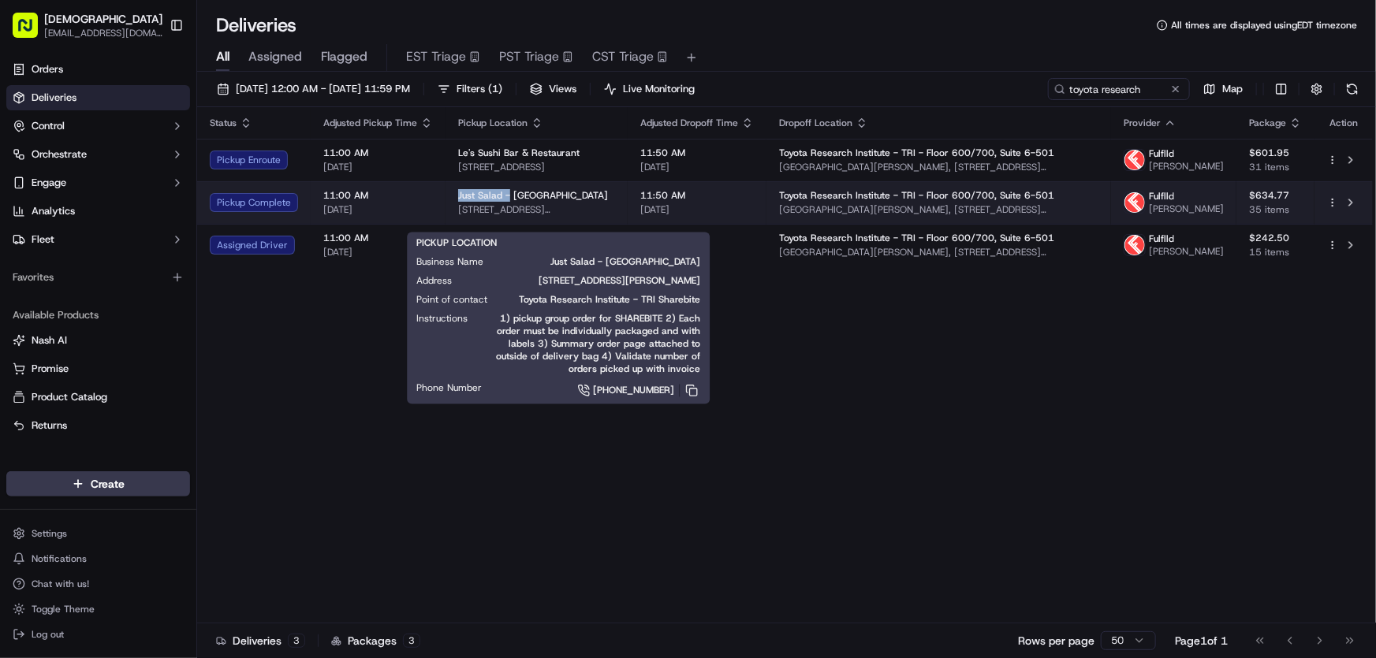
drag, startPoint x: 456, startPoint y: 210, endPoint x: 505, endPoint y: 207, distance: 48.1
click at [505, 202] on span "Just Salad - [GEOGRAPHIC_DATA]" at bounding box center [533, 195] width 150 height 13
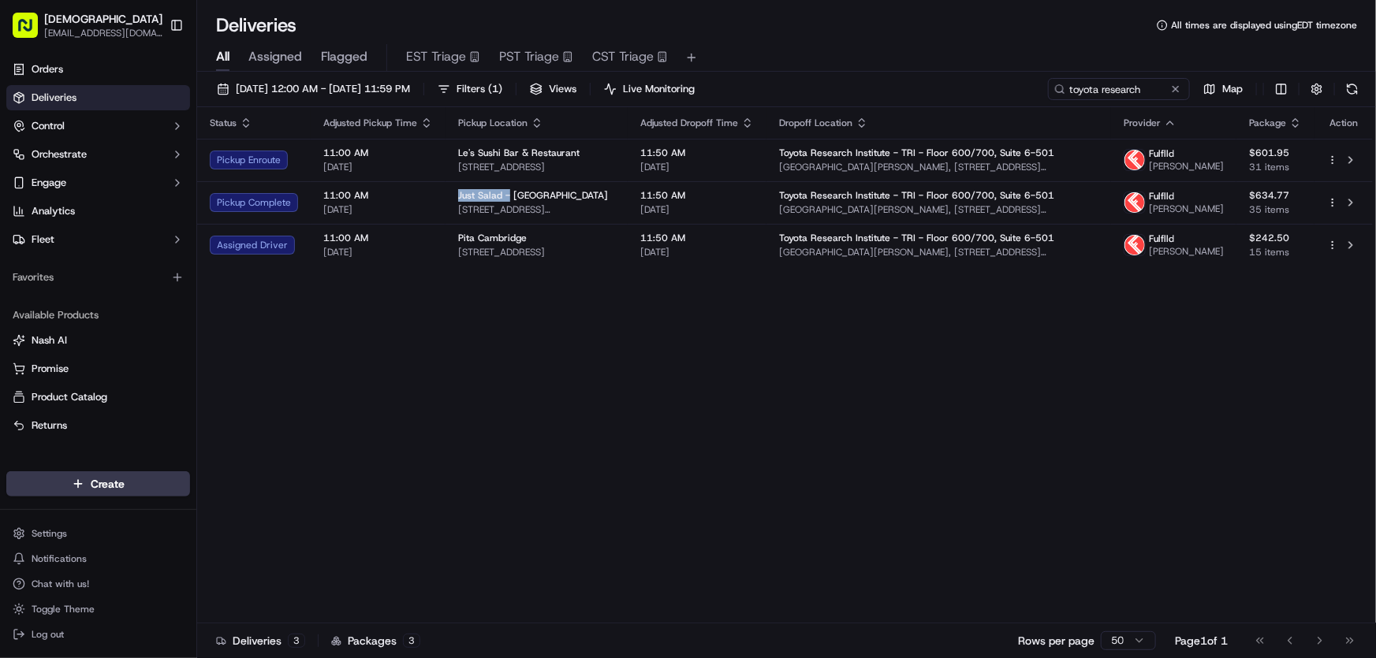
copy span "Just Salad -"
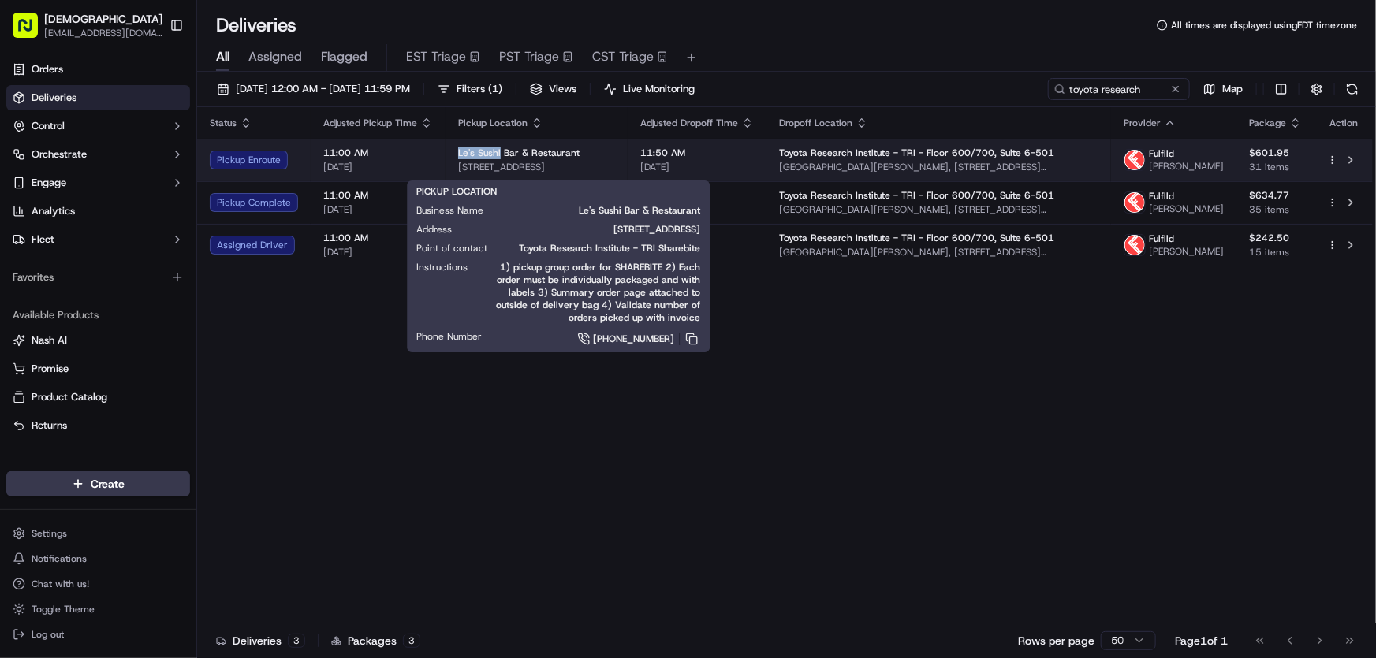
drag, startPoint x: 451, startPoint y: 158, endPoint x: 499, endPoint y: 158, distance: 48.1
click at [499, 158] on td "Le's Sushi Bar & Restaurant [STREET_ADDRESS]" at bounding box center [536, 160] width 182 height 43
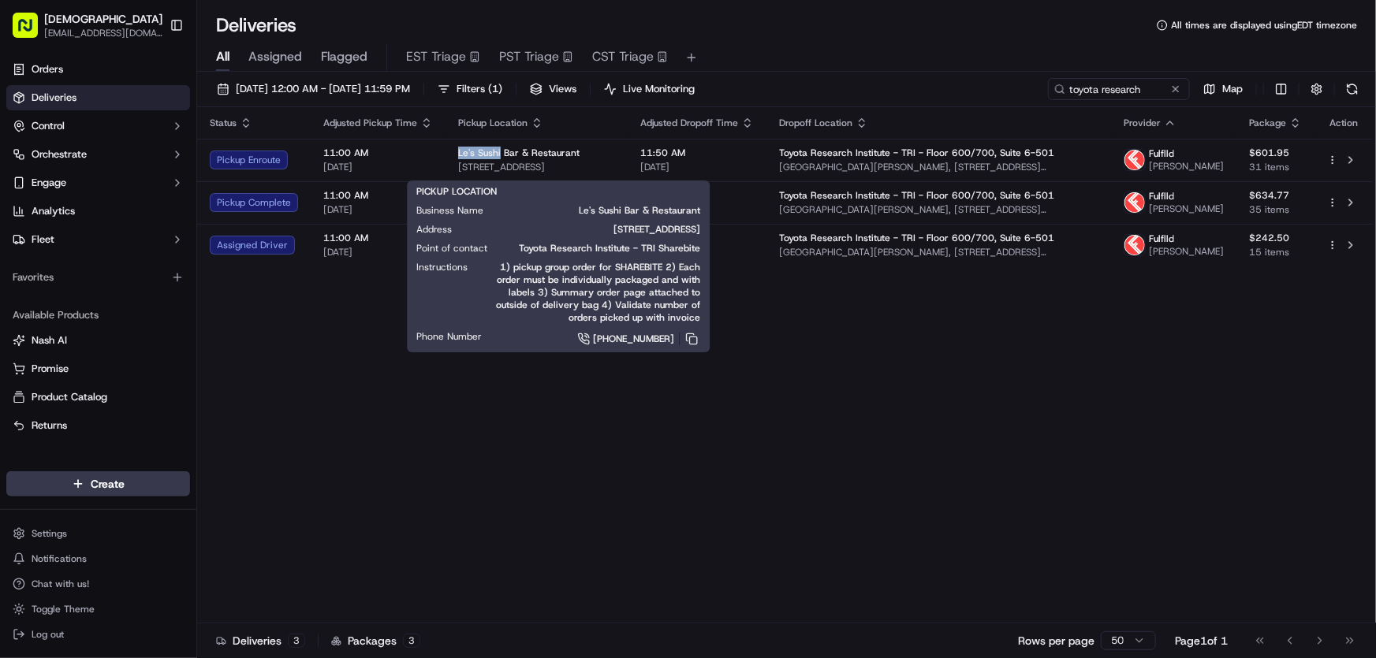
copy span "Le's Sushi"
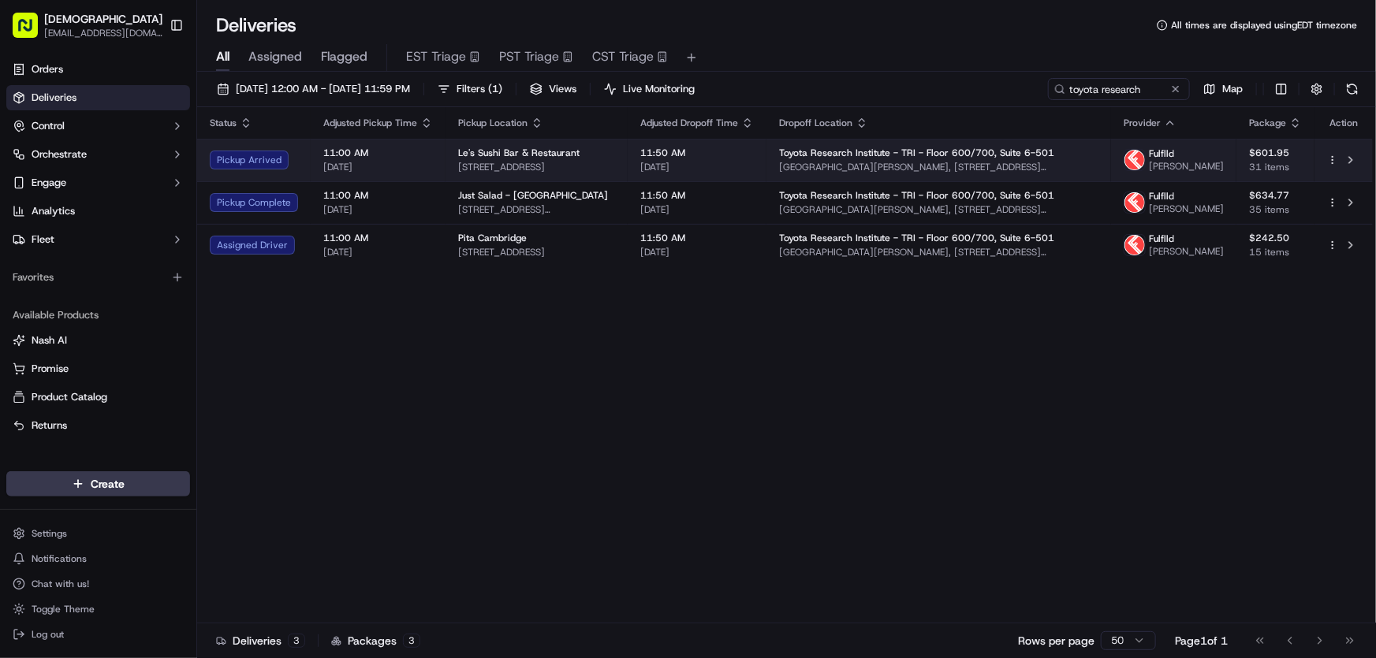
click at [610, 159] on div "Le's Sushi Bar & Restaurant" at bounding box center [536, 153] width 157 height 13
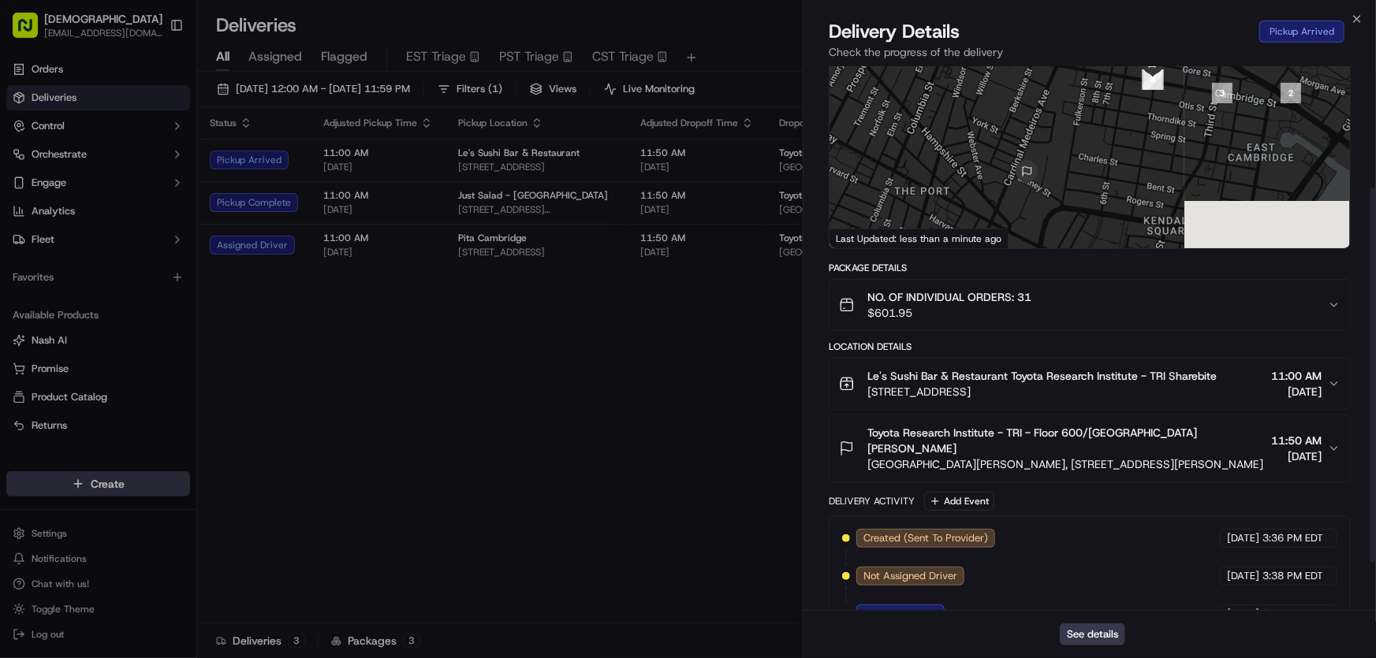
scroll to position [246, 0]
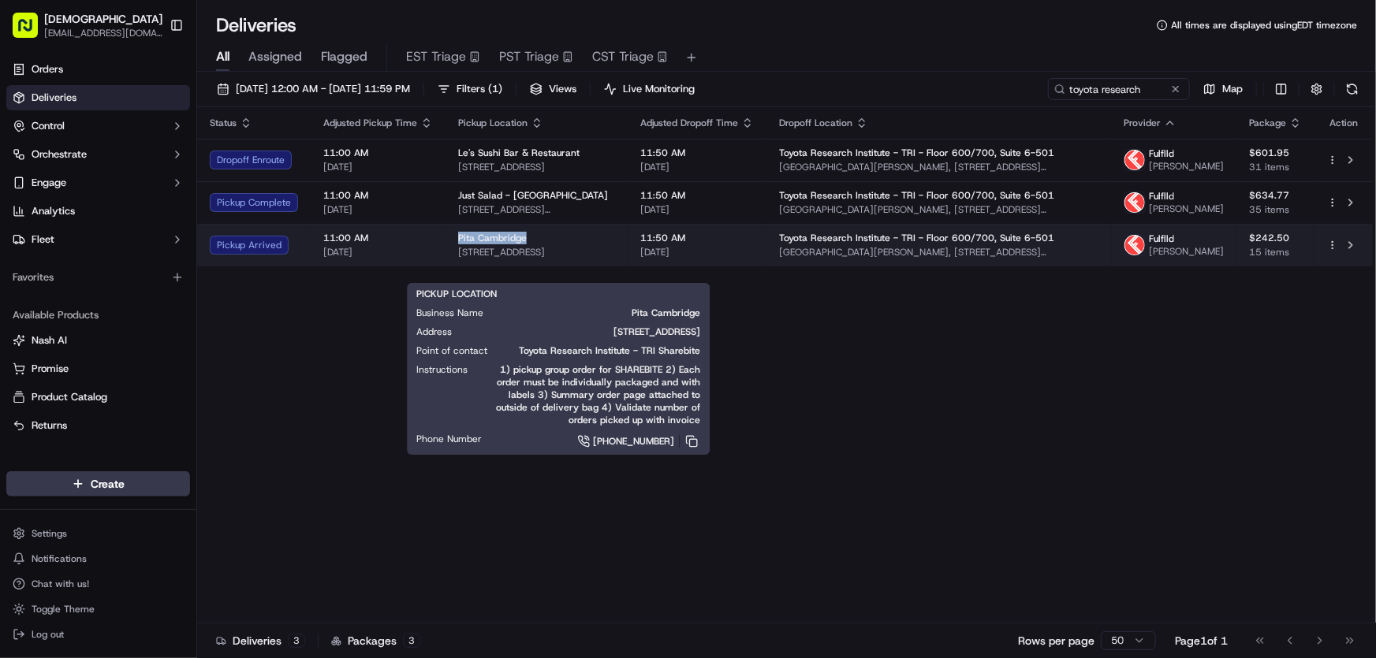
drag, startPoint x: 456, startPoint y: 257, endPoint x: 526, endPoint y: 257, distance: 69.4
click at [526, 244] on div "Pita Cambridge" at bounding box center [536, 238] width 157 height 13
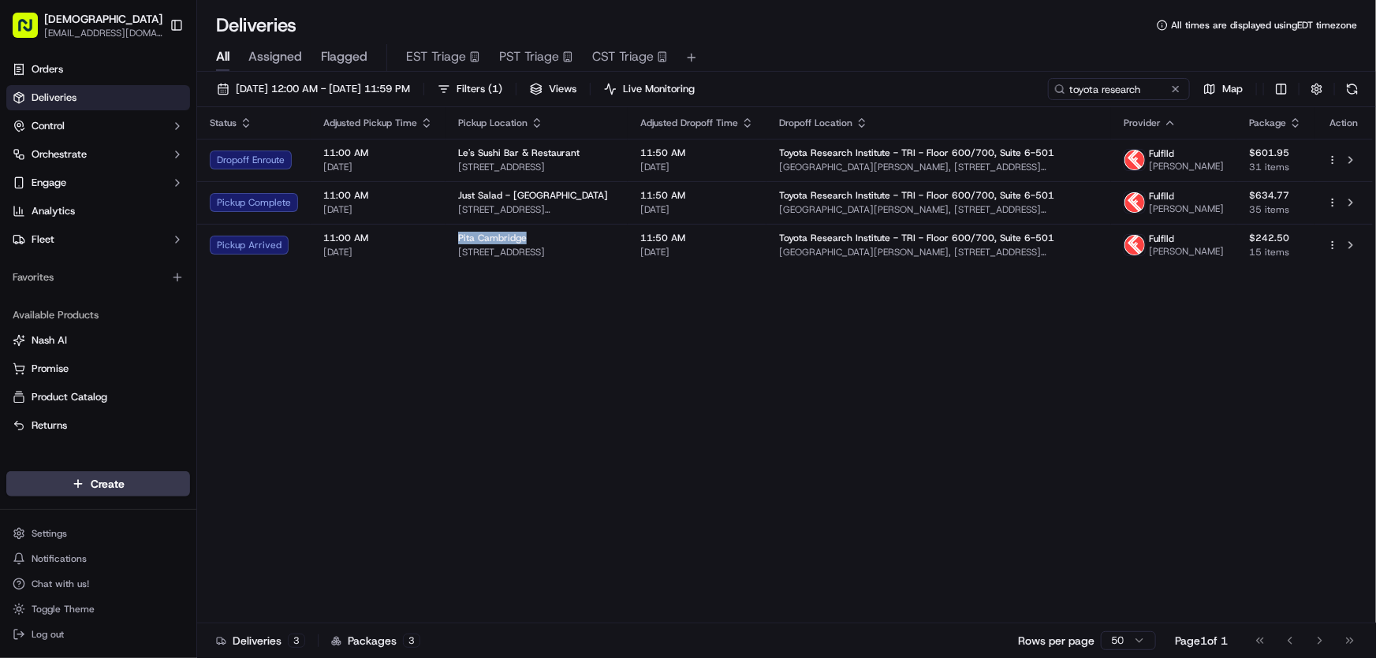
copy span "Pita Cambridge"
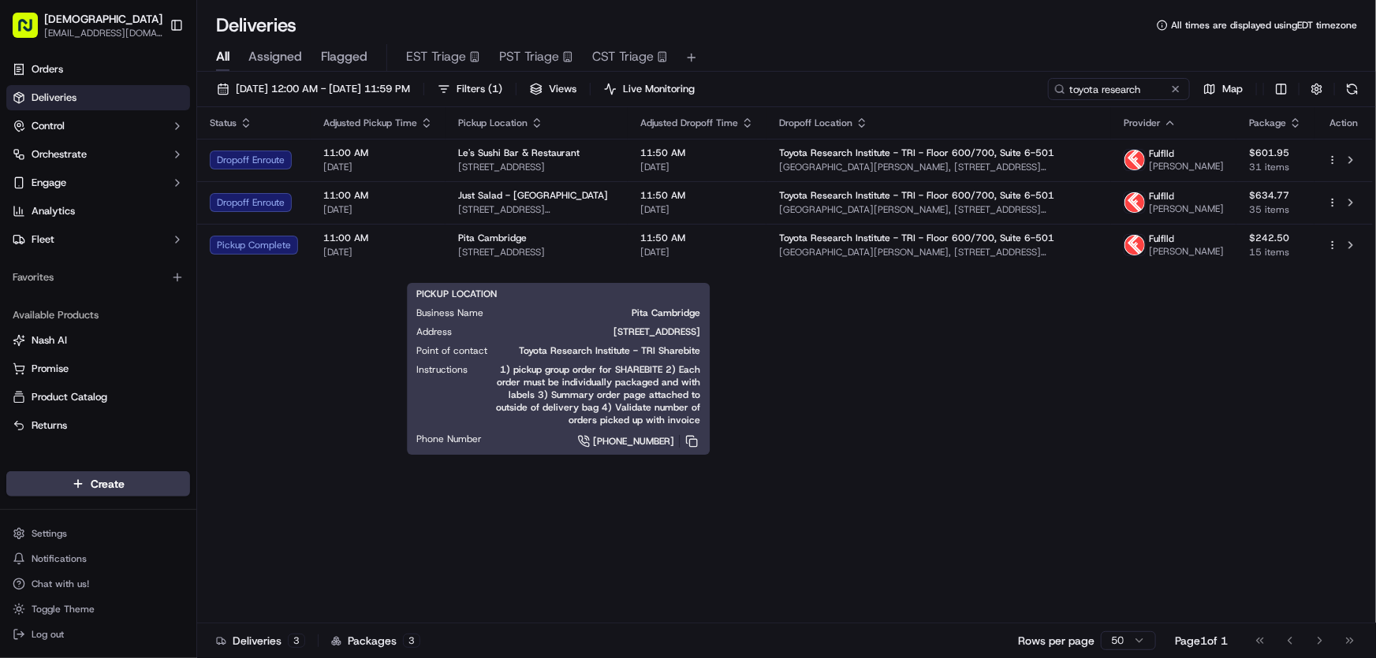
click at [299, 365] on div "Status Adjusted Pickup Time Pickup Location Adjusted Dropoff Time Dropoff Locat…" at bounding box center [784, 365] width 1175 height 516
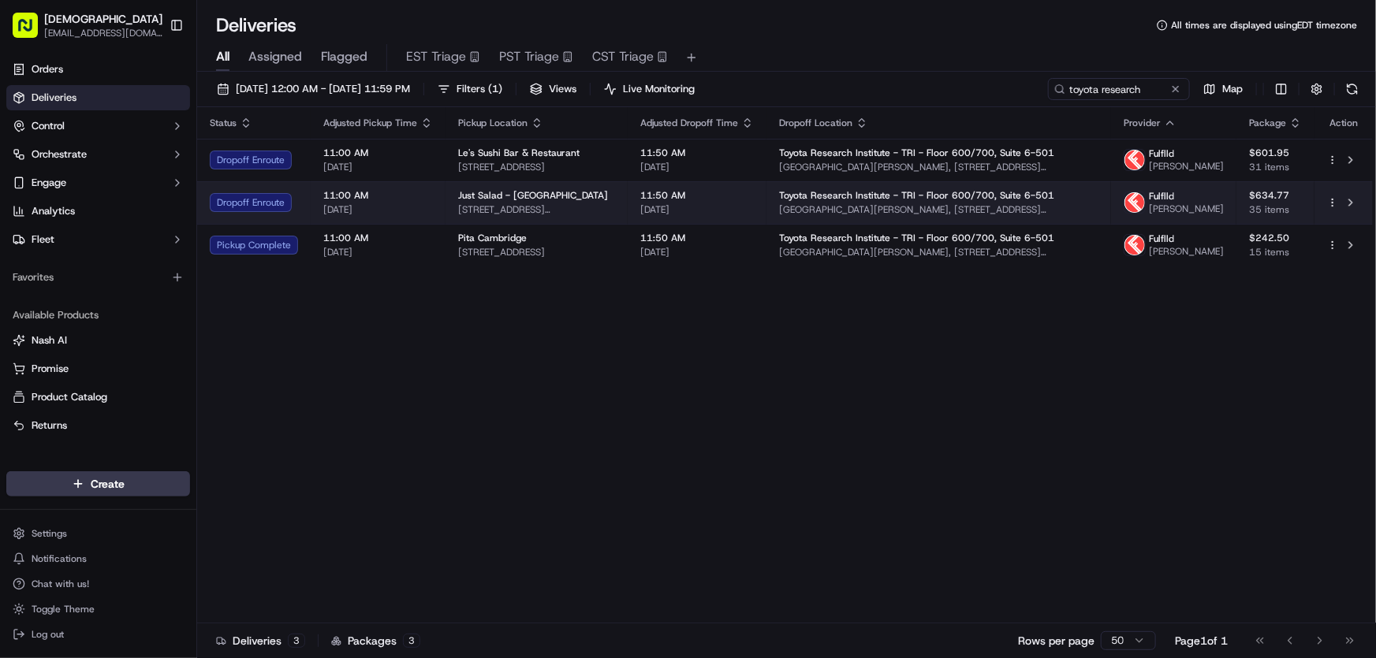
drag, startPoint x: 650, startPoint y: 218, endPoint x: 446, endPoint y: 225, distance: 204.3
click at [446, 224] on td "Just Salad - [GEOGRAPHIC_DATA] [STREET_ADDRESS][PERSON_NAME]" at bounding box center [536, 202] width 182 height 43
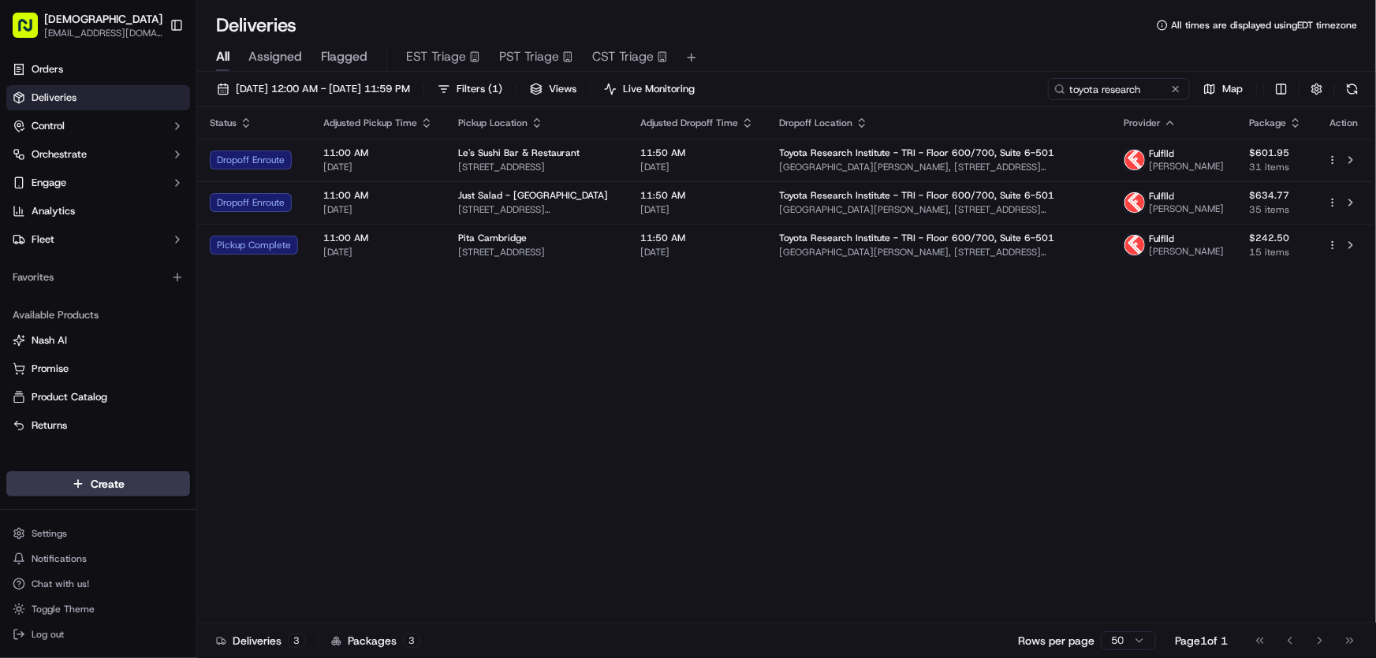
copy span "[STREET_ADDRESS][PERSON_NAME]"
click at [444, 403] on div "Status Adjusted Pickup Time Pickup Location Adjusted Dropoff Time Dropoff Locat…" at bounding box center [784, 365] width 1175 height 516
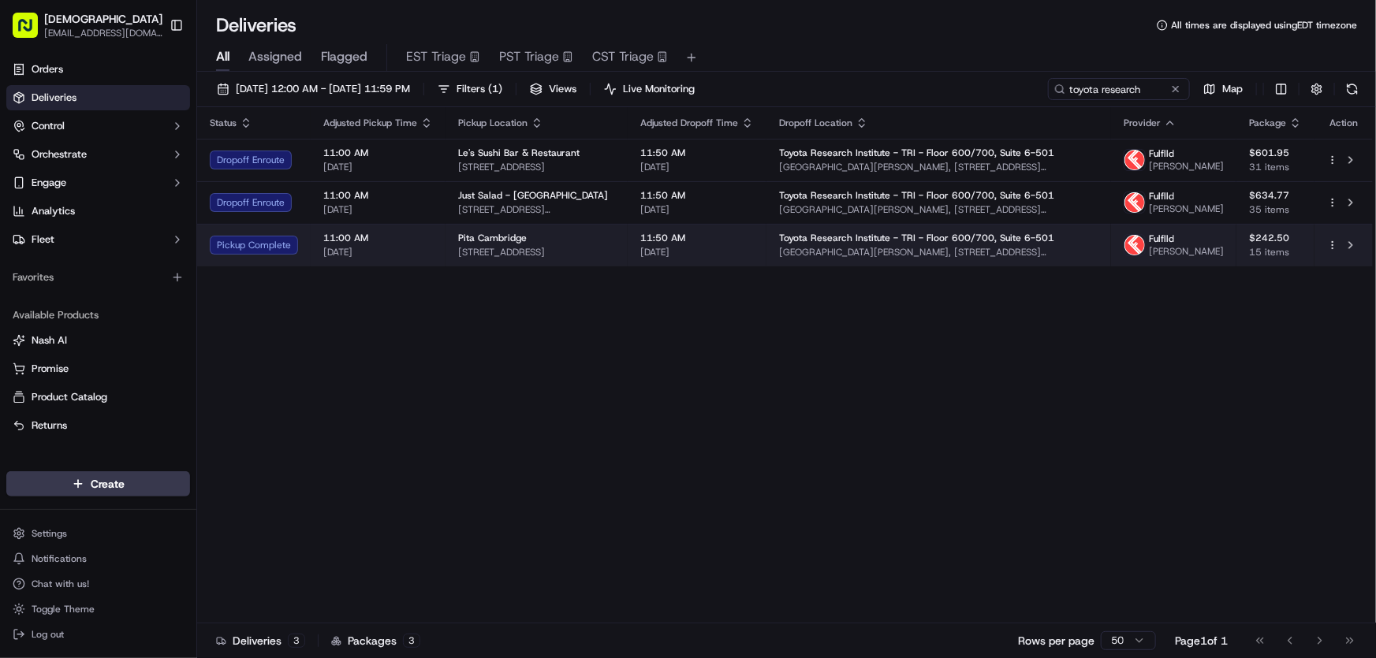
click at [504, 259] on span "[STREET_ADDRESS]" at bounding box center [536, 252] width 157 height 13
click at [580, 259] on div "Pita [GEOGRAPHIC_DATA][STREET_ADDRESS][GEOGRAPHIC_DATA]" at bounding box center [536, 245] width 157 height 27
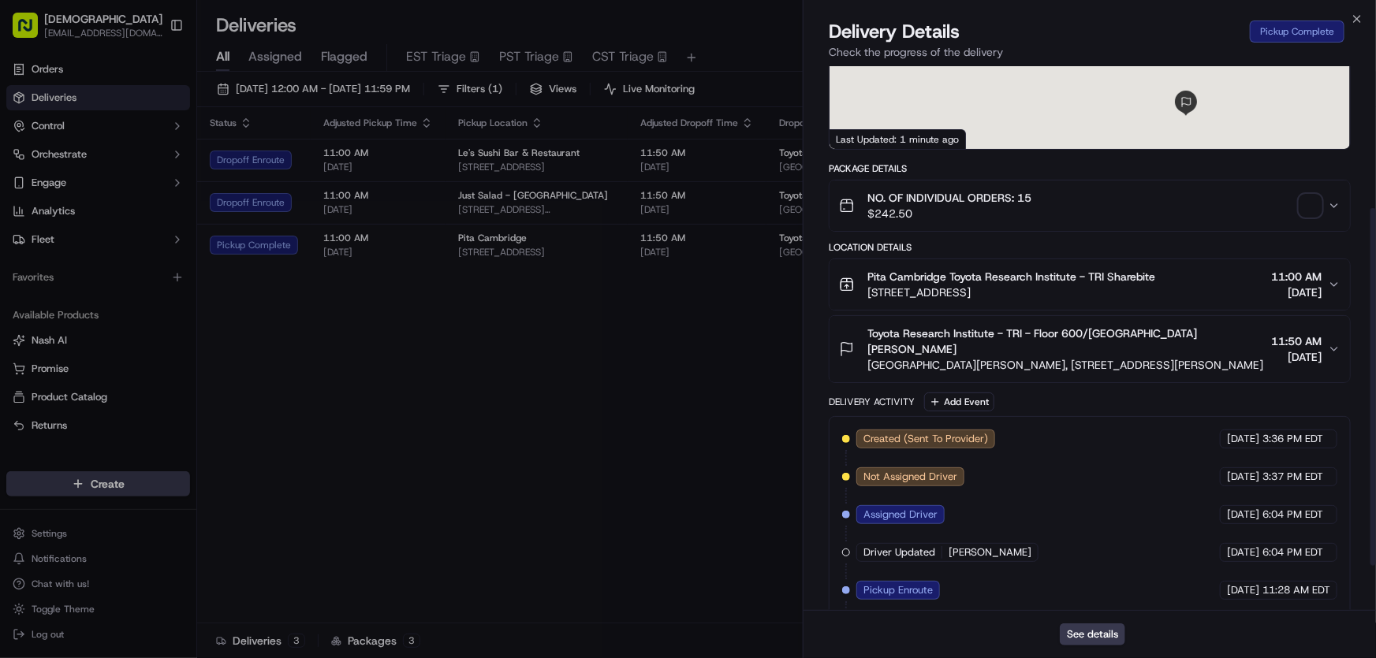
scroll to position [284, 0]
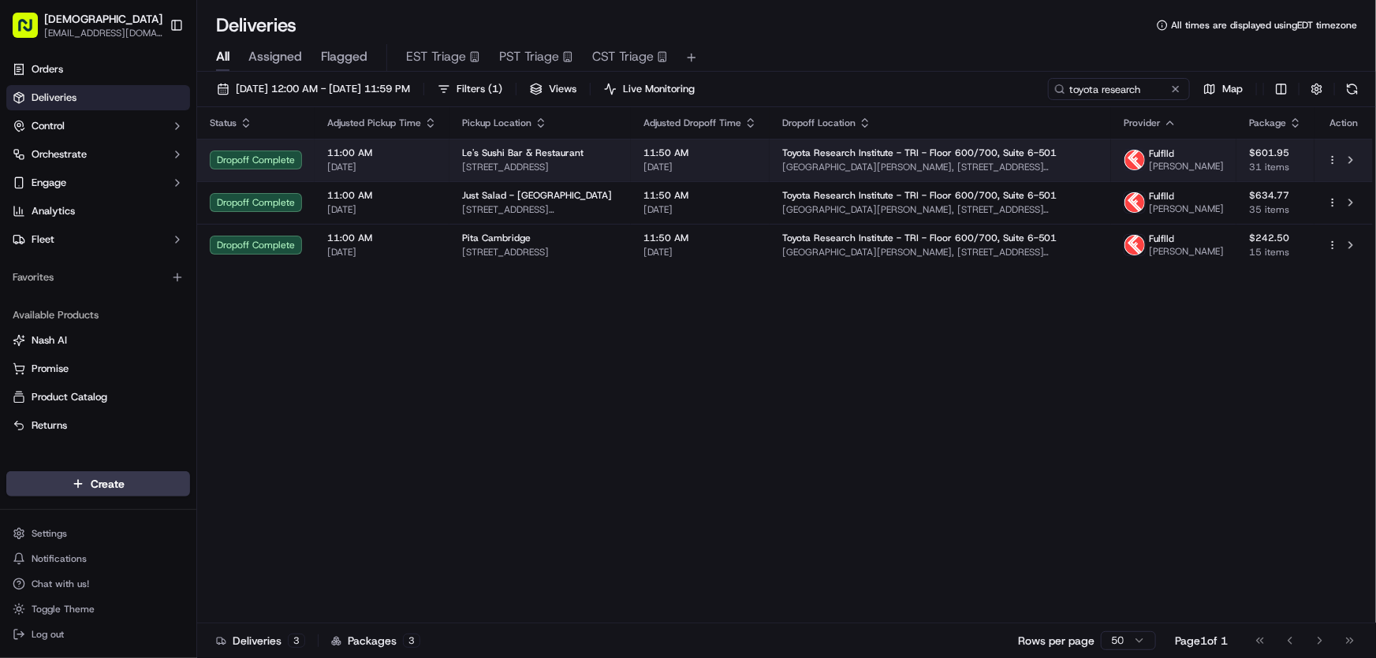
click at [498, 153] on span "Le's Sushi Bar & Restaurant" at bounding box center [522, 153] width 121 height 13
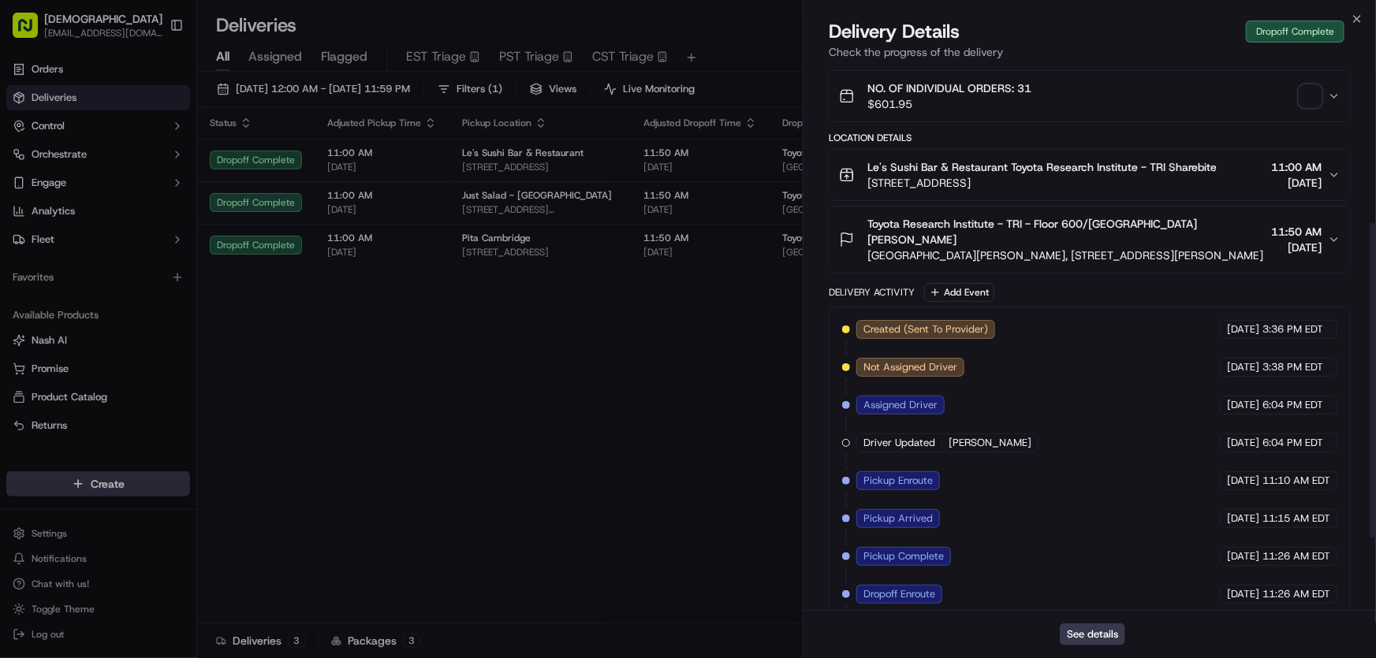
scroll to position [397, 0]
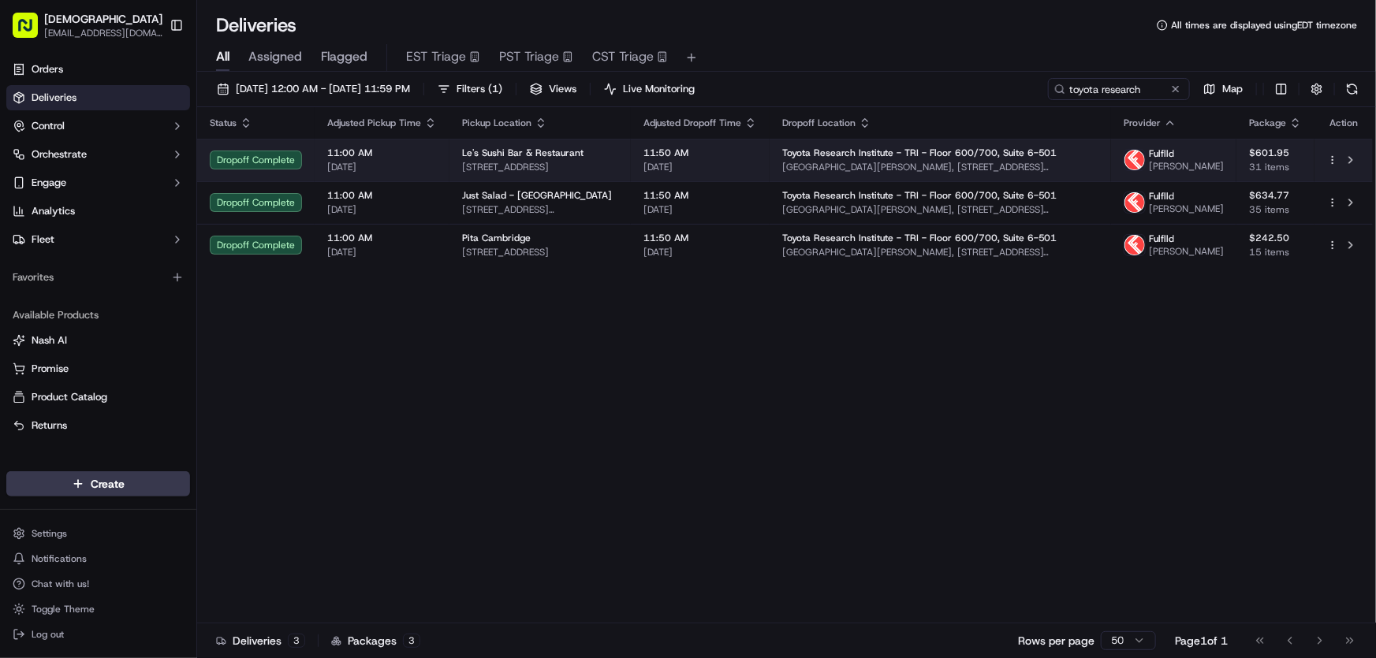
click at [542, 166] on span "[STREET_ADDRESS]" at bounding box center [540, 167] width 156 height 13
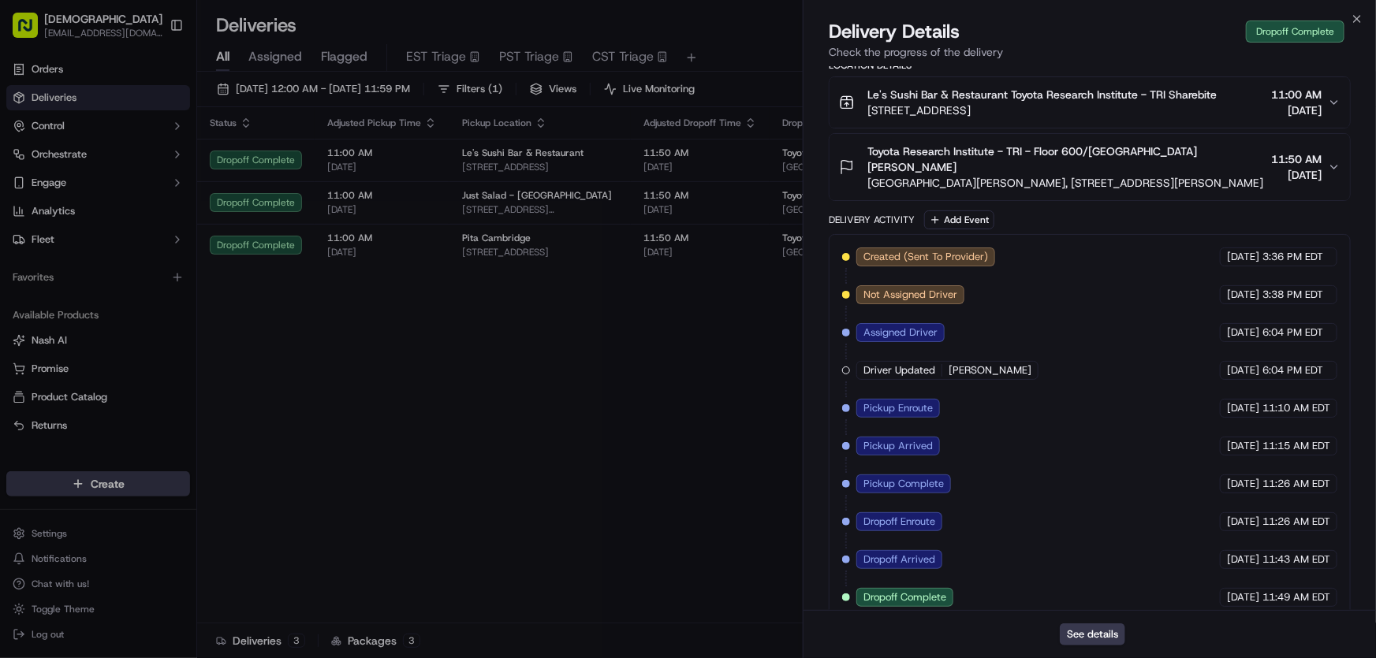
drag, startPoint x: 683, startPoint y: 445, endPoint x: 634, endPoint y: 398, distance: 68.0
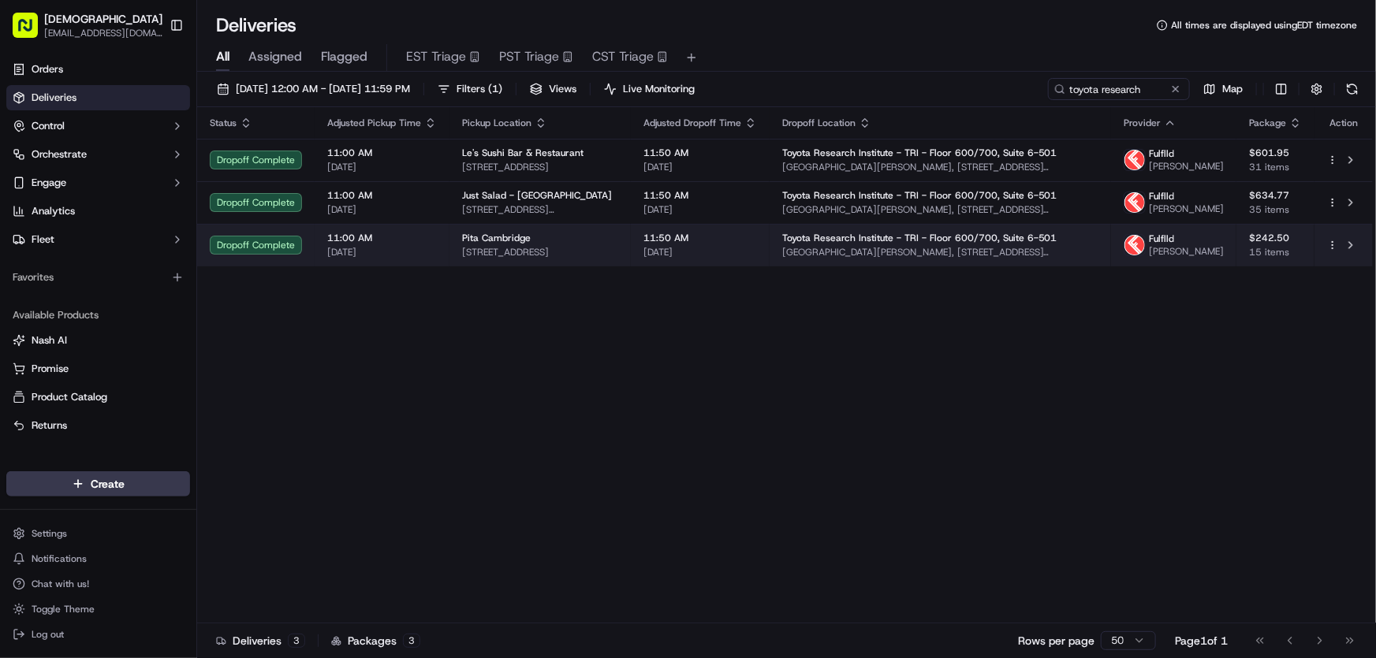
click at [547, 259] on span "[STREET_ADDRESS]" at bounding box center [540, 252] width 156 height 13
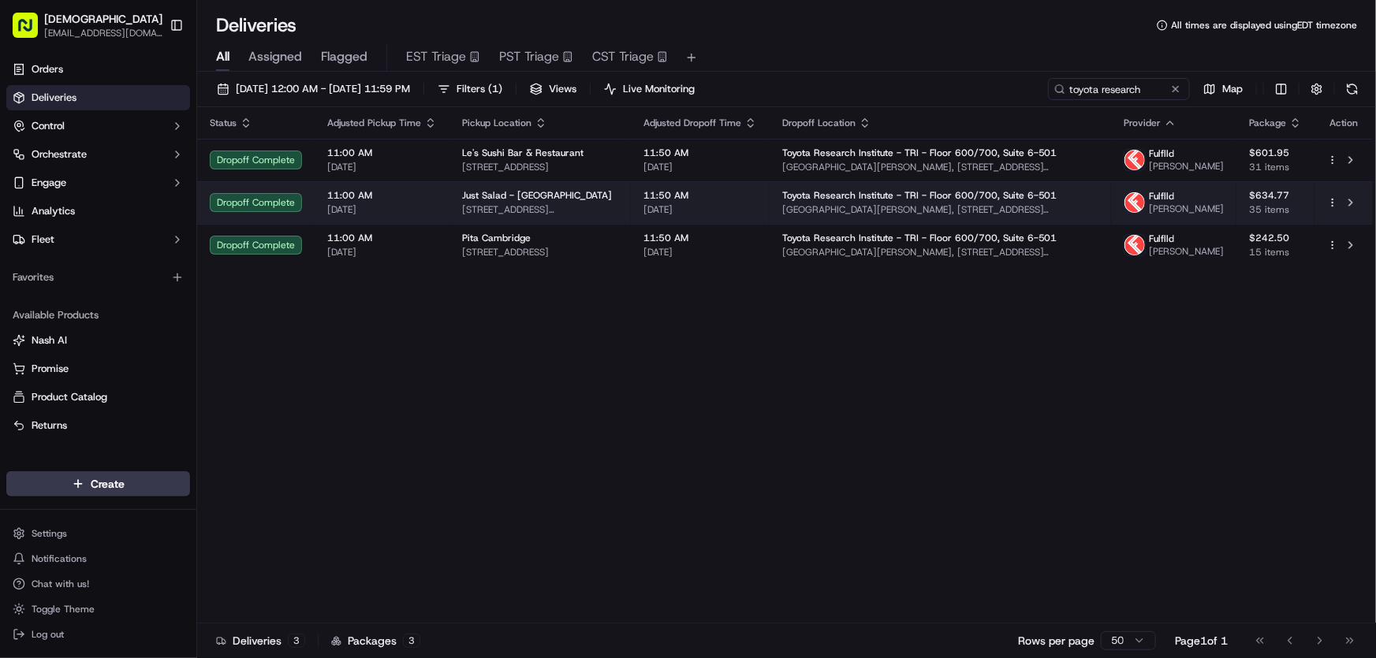
click at [540, 215] on span "[STREET_ADDRESS][PERSON_NAME]" at bounding box center [540, 209] width 156 height 13
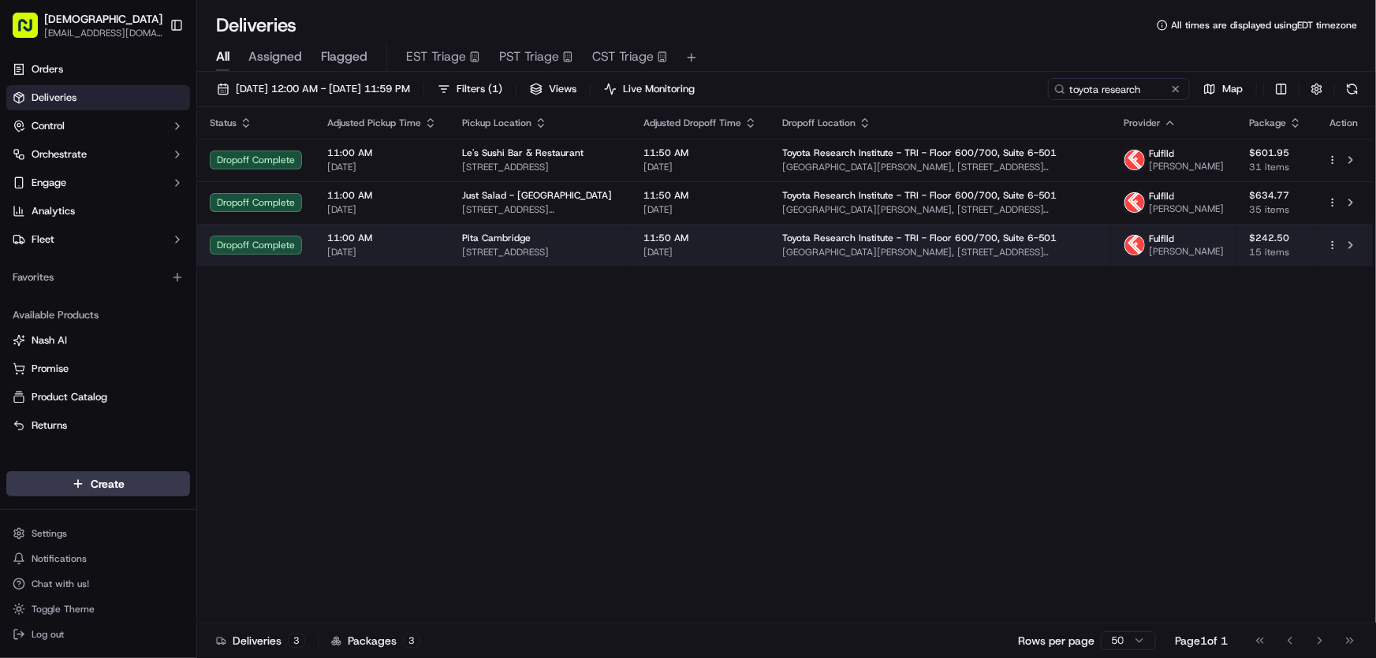
click at [548, 244] on div "Pita Cambridge" at bounding box center [540, 238] width 156 height 13
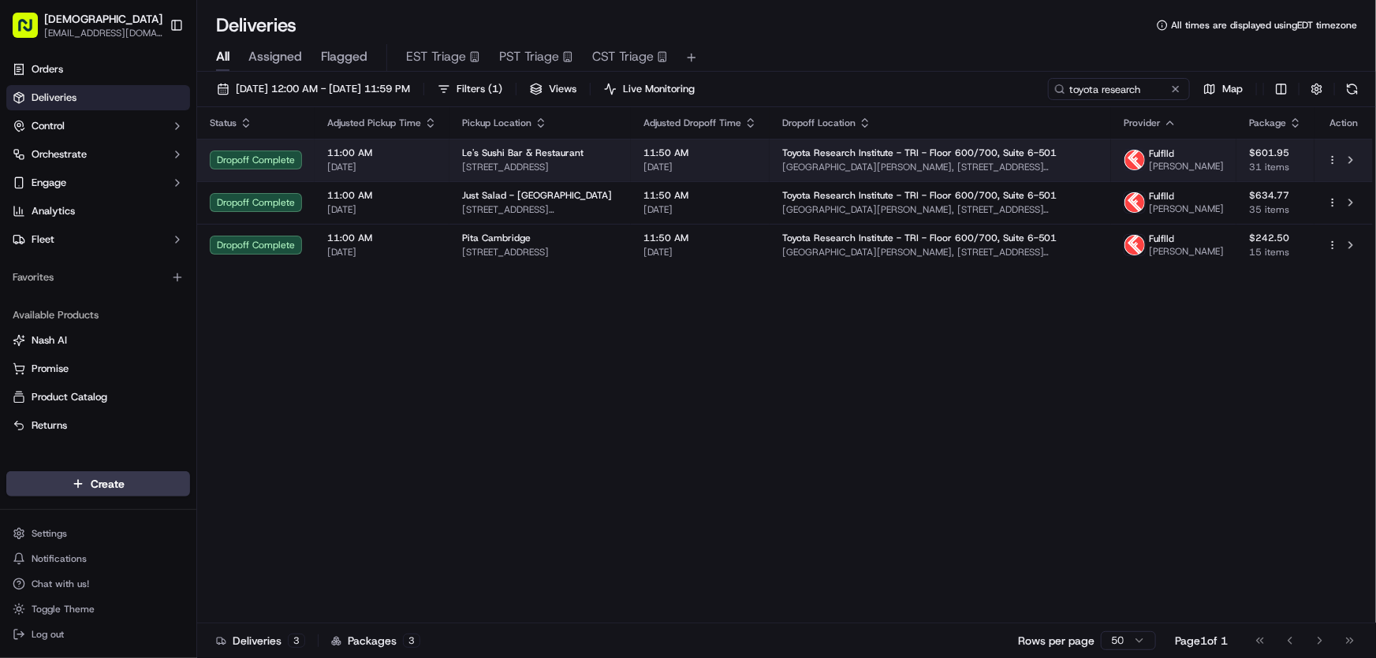
click at [520, 159] on span "Le's Sushi Bar & Restaurant" at bounding box center [522, 153] width 121 height 13
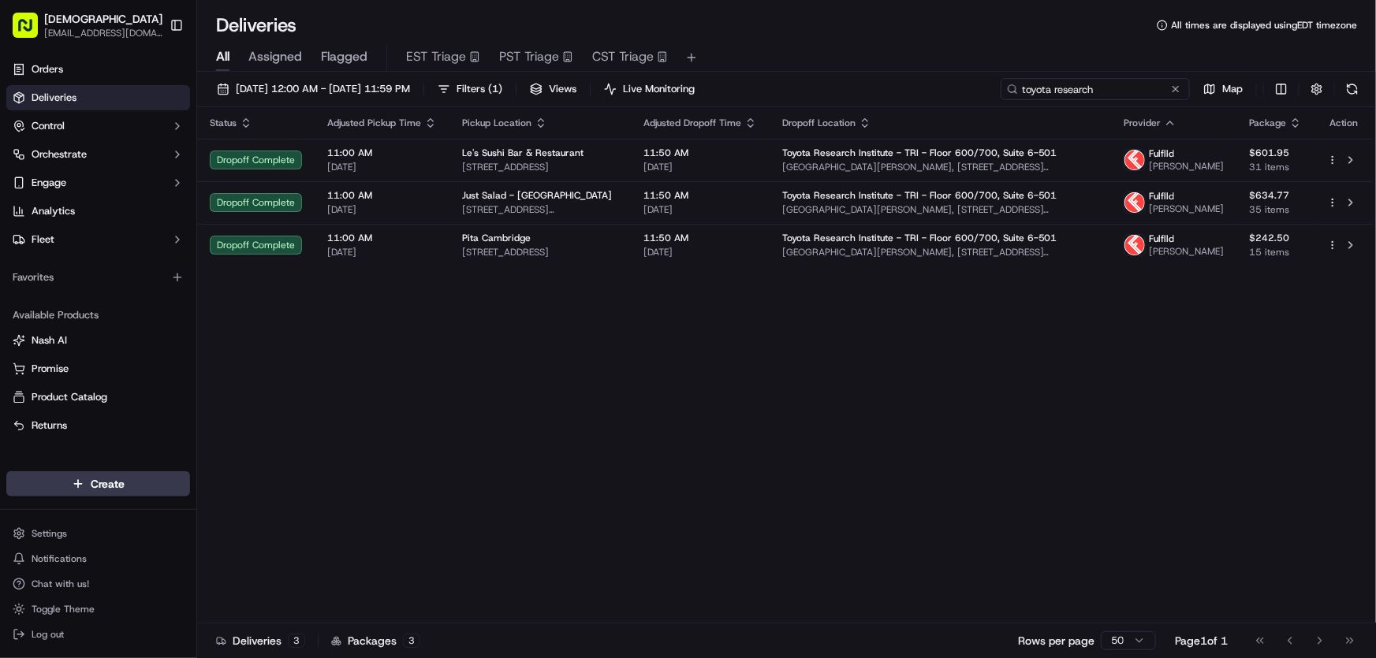
drag, startPoint x: 1064, startPoint y: 100, endPoint x: 920, endPoint y: 110, distance: 144.6
click at [920, 110] on div "[DATE] 12:00 AM - [DATE] 11:59 PM Filters ( 1 ) Views Live Monitoring toyota re…" at bounding box center [786, 367] width 1179 height 590
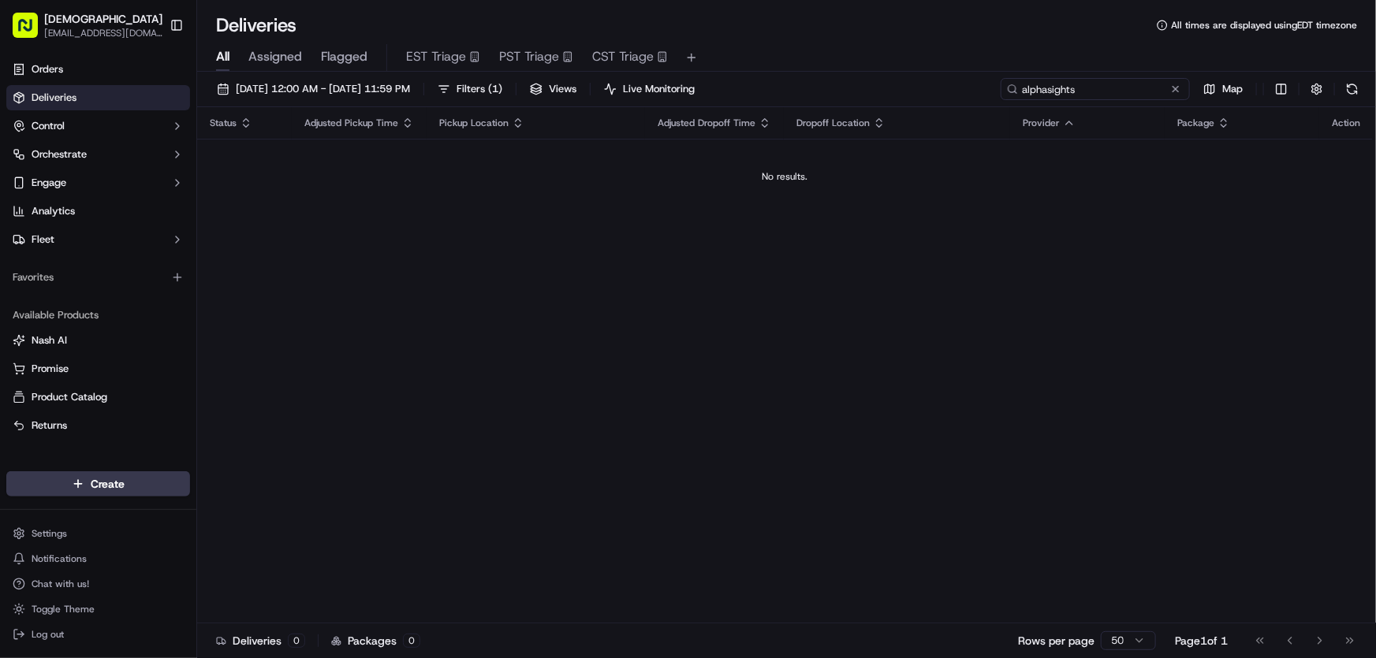
type input "alphasights"
click at [502, 82] on span "Filters ( 1 )" at bounding box center [479, 89] width 46 height 14
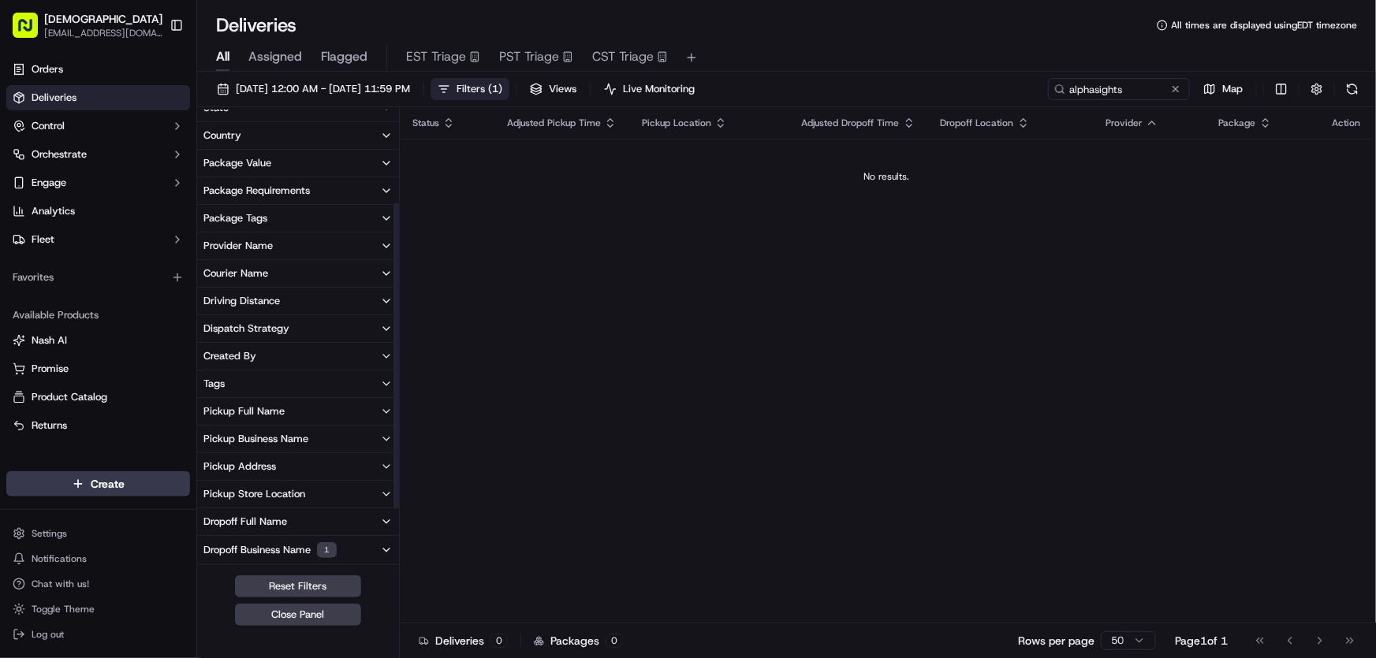
scroll to position [214, 0]
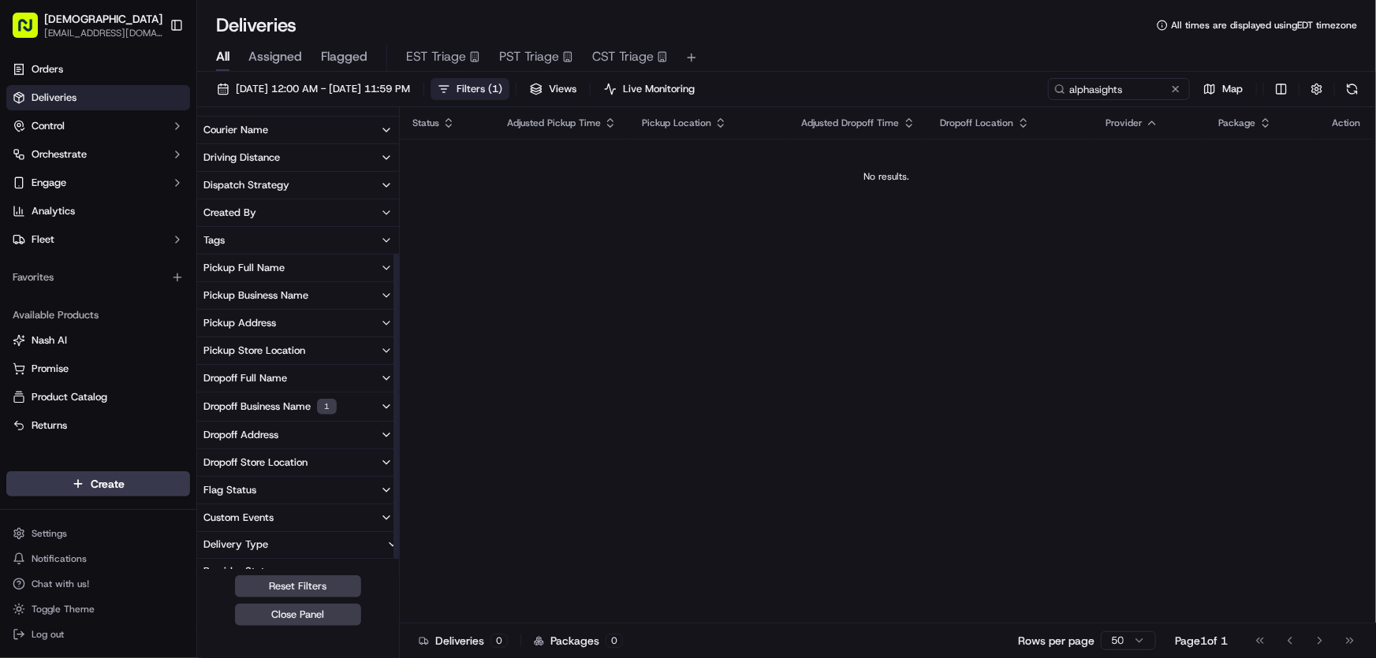
click at [266, 401] on div "Dropoff Business Name 1" at bounding box center [269, 407] width 133 height 16
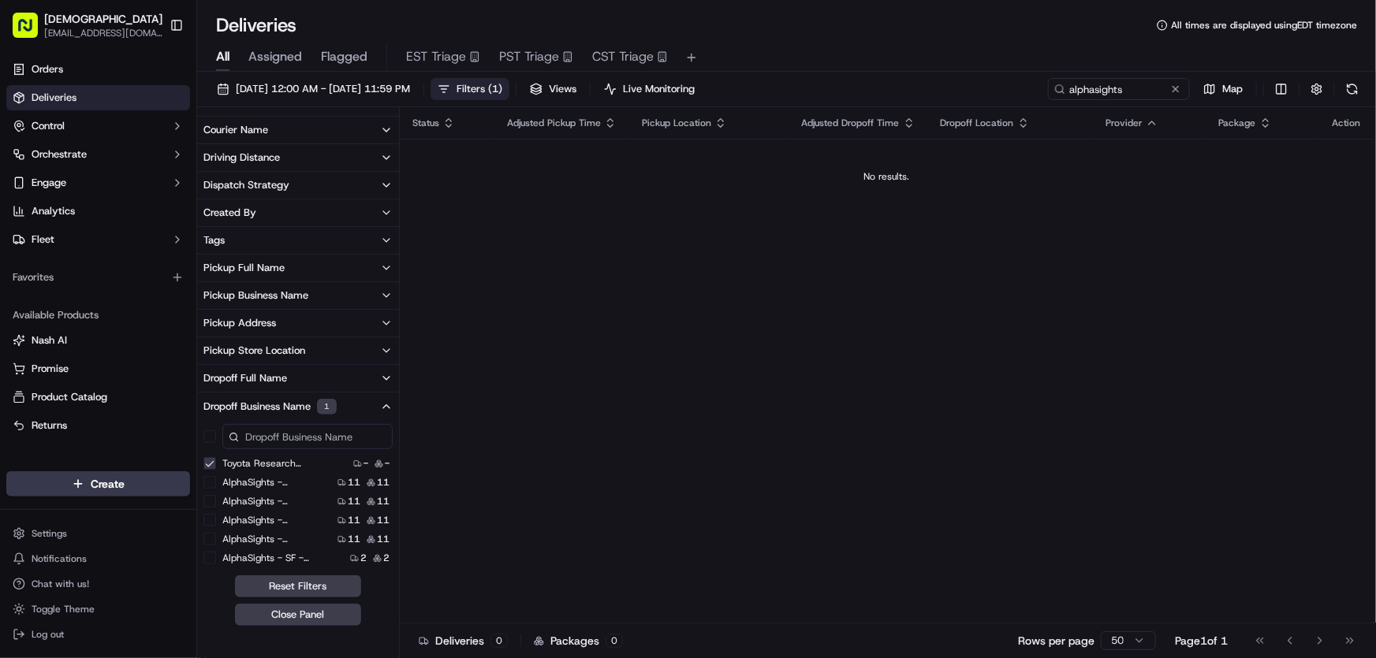
click at [207, 463] on 6-501 "Toyota Research Institute - TRI - Floor 600/700, Suite 6-501" at bounding box center [209, 463] width 13 height 13
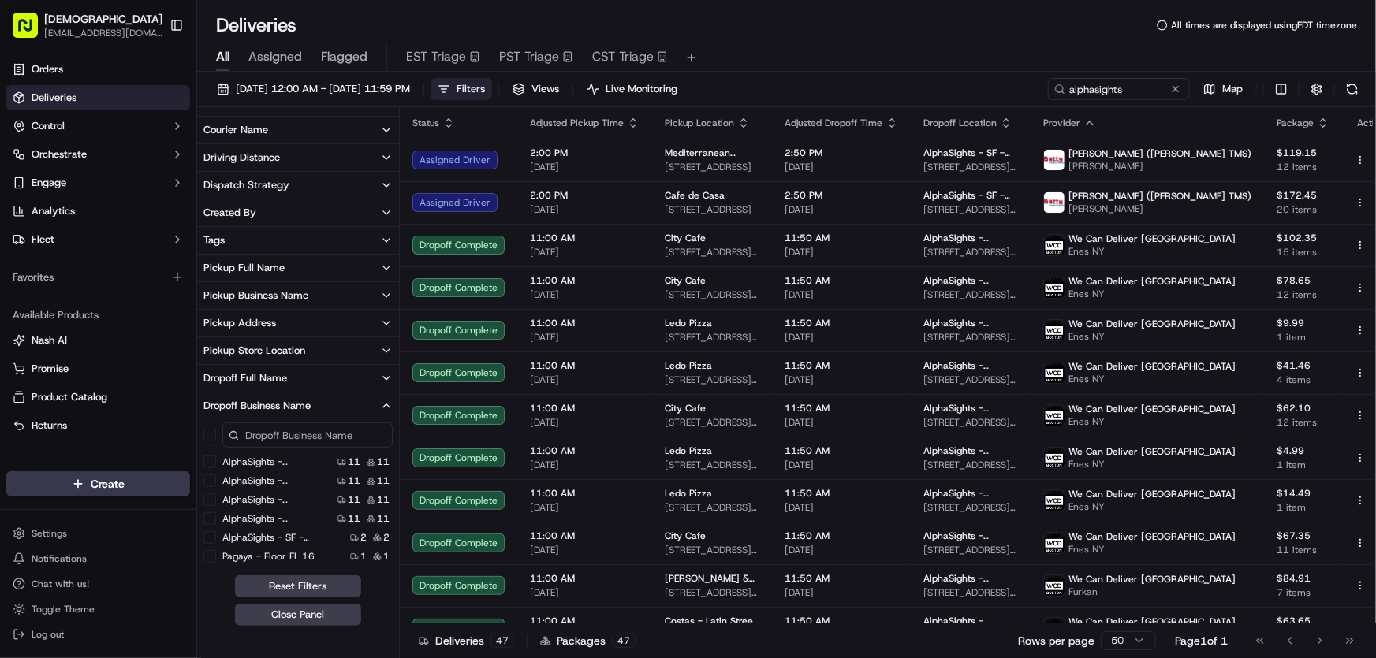
click at [208, 540] on 2 "AlphaSights - SF - Floor 2" at bounding box center [209, 537] width 13 height 13
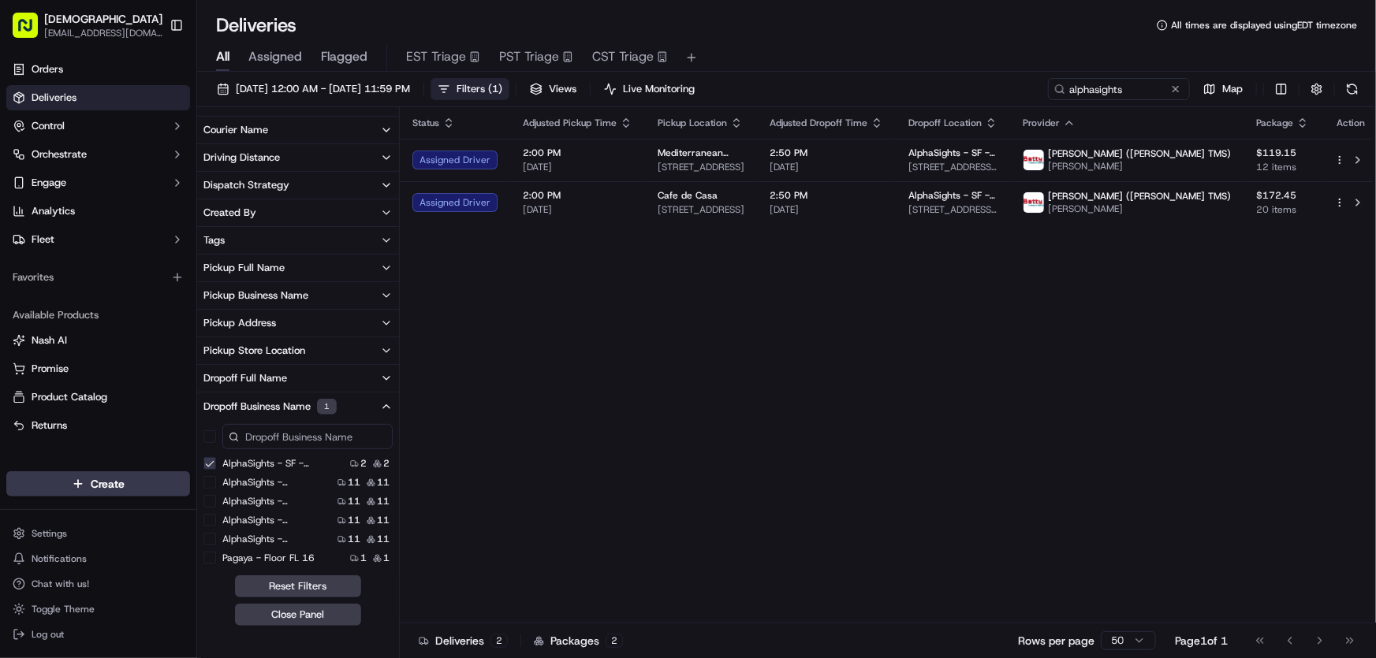
click at [502, 90] on span "Filters ( 1 )" at bounding box center [479, 89] width 46 height 14
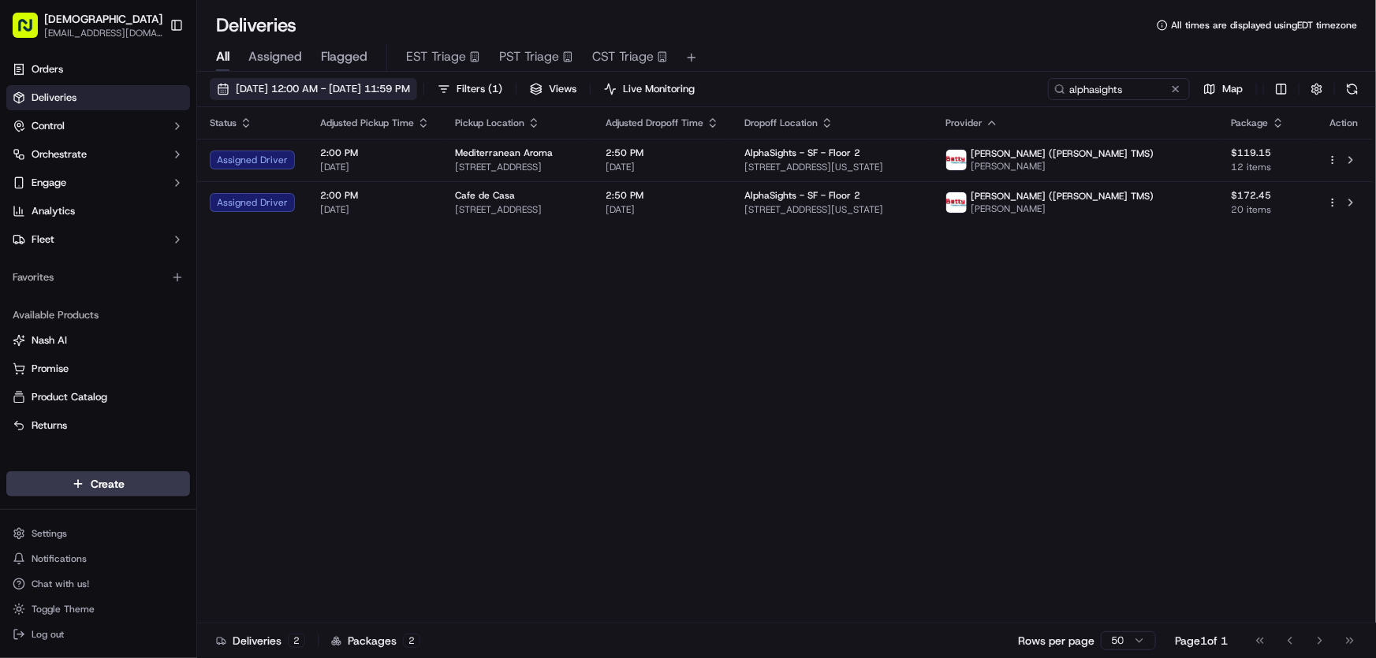
click at [390, 86] on span "[DATE] 12:00 AM - [DATE] 11:59 PM" at bounding box center [323, 89] width 174 height 14
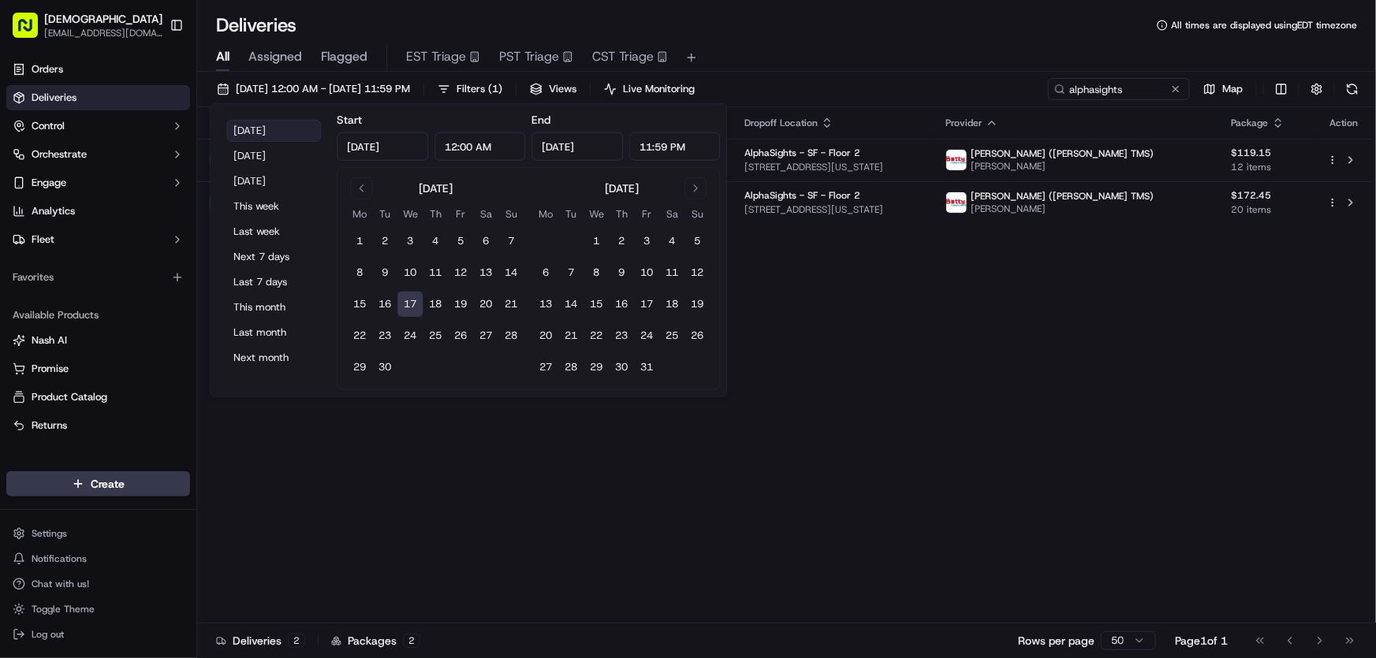
click at [262, 120] on button "[DATE]" at bounding box center [273, 131] width 95 height 22
click at [892, 315] on div "Status Adjusted Pickup Time Pickup Location Adjusted Dropoff Time Dropoff Locat…" at bounding box center [784, 365] width 1175 height 516
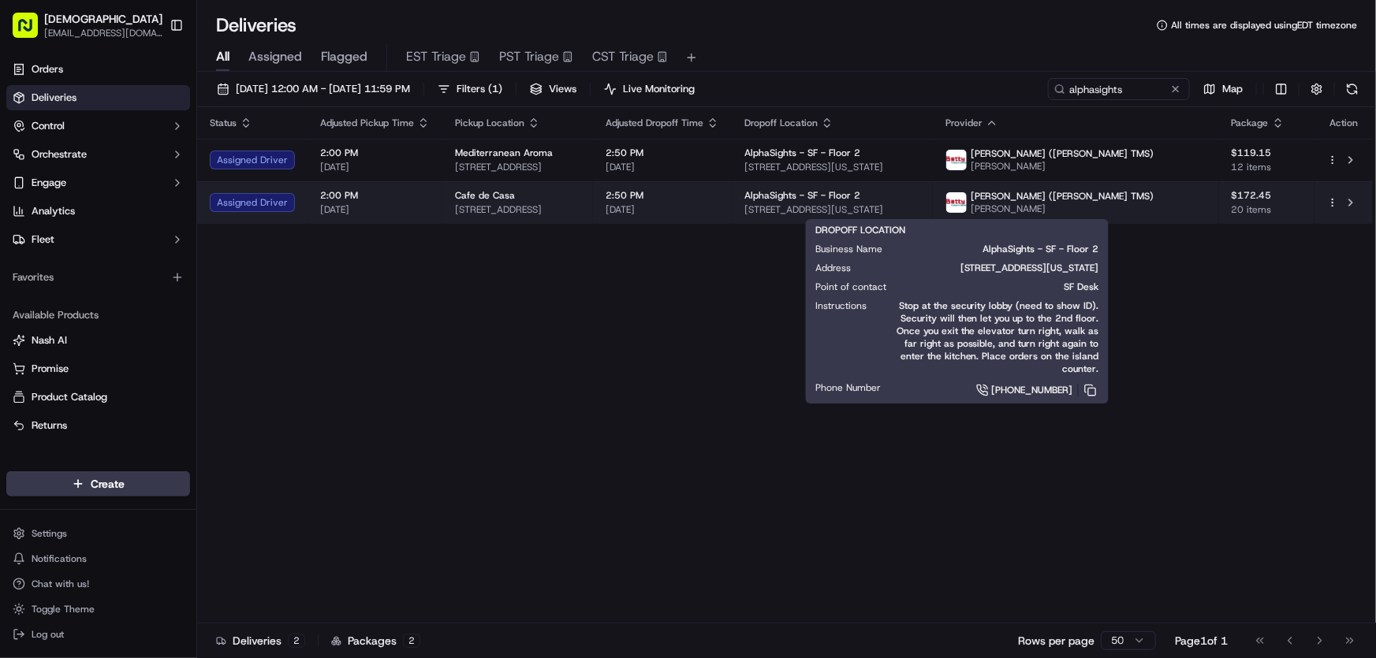
drag, startPoint x: 834, startPoint y: 207, endPoint x: 1063, endPoint y: 207, distance: 228.6
click at [933, 207] on td "AlphaSights - SF - Floor 2 [STREET_ADDRESS][US_STATE]" at bounding box center [832, 202] width 201 height 43
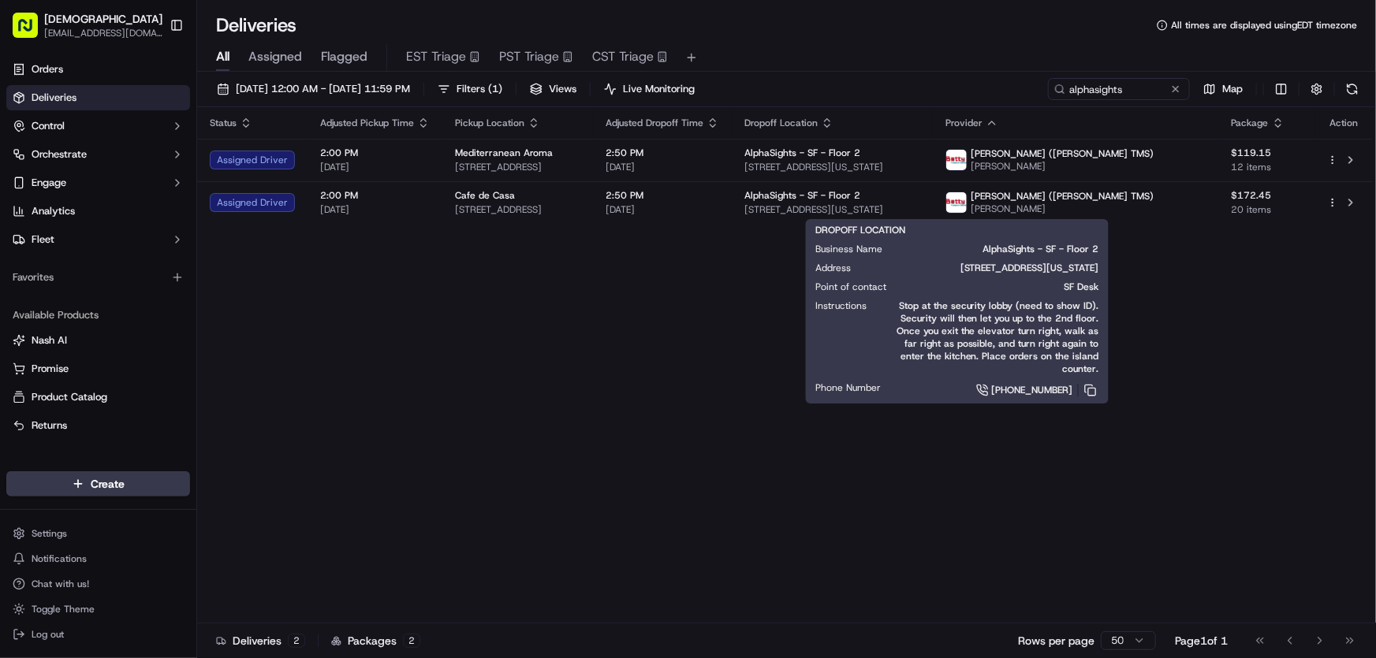
copy span "[STREET_ADDRESS][US_STATE]"
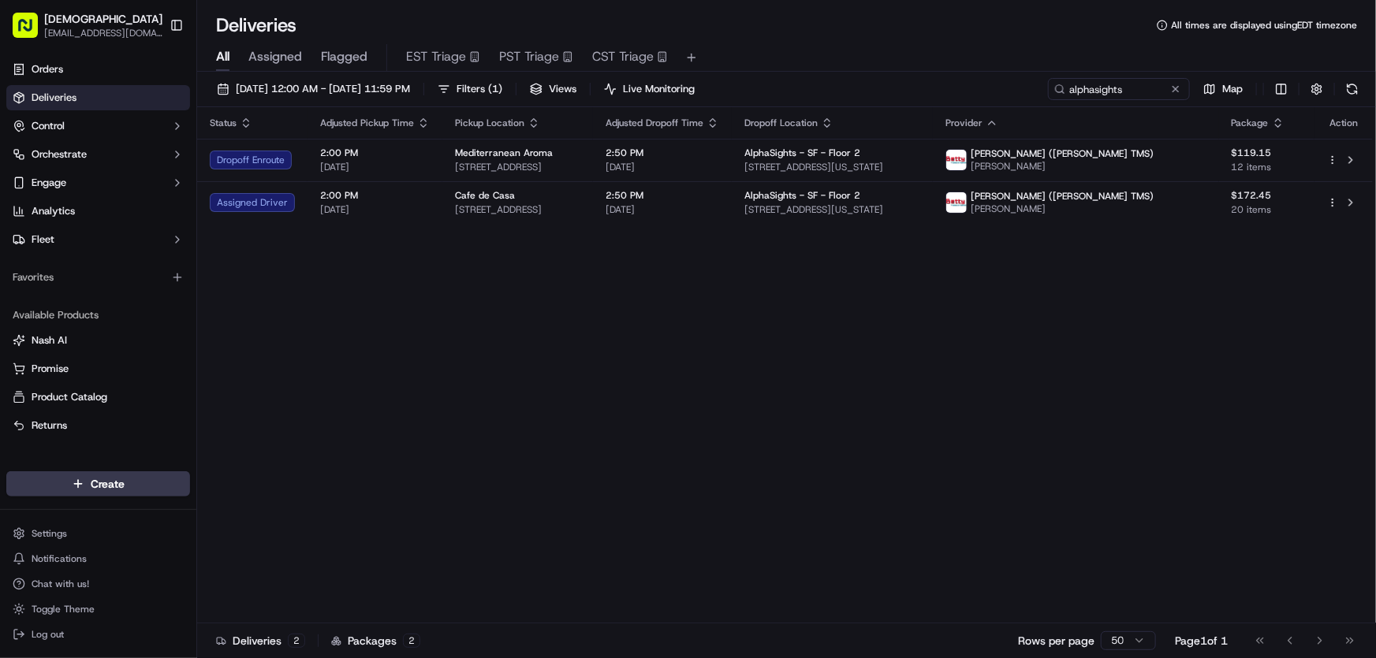
click at [512, 307] on div "Status Adjusted Pickup Time Pickup Location Adjusted Dropoff Time Dropoff Locat…" at bounding box center [784, 365] width 1175 height 516
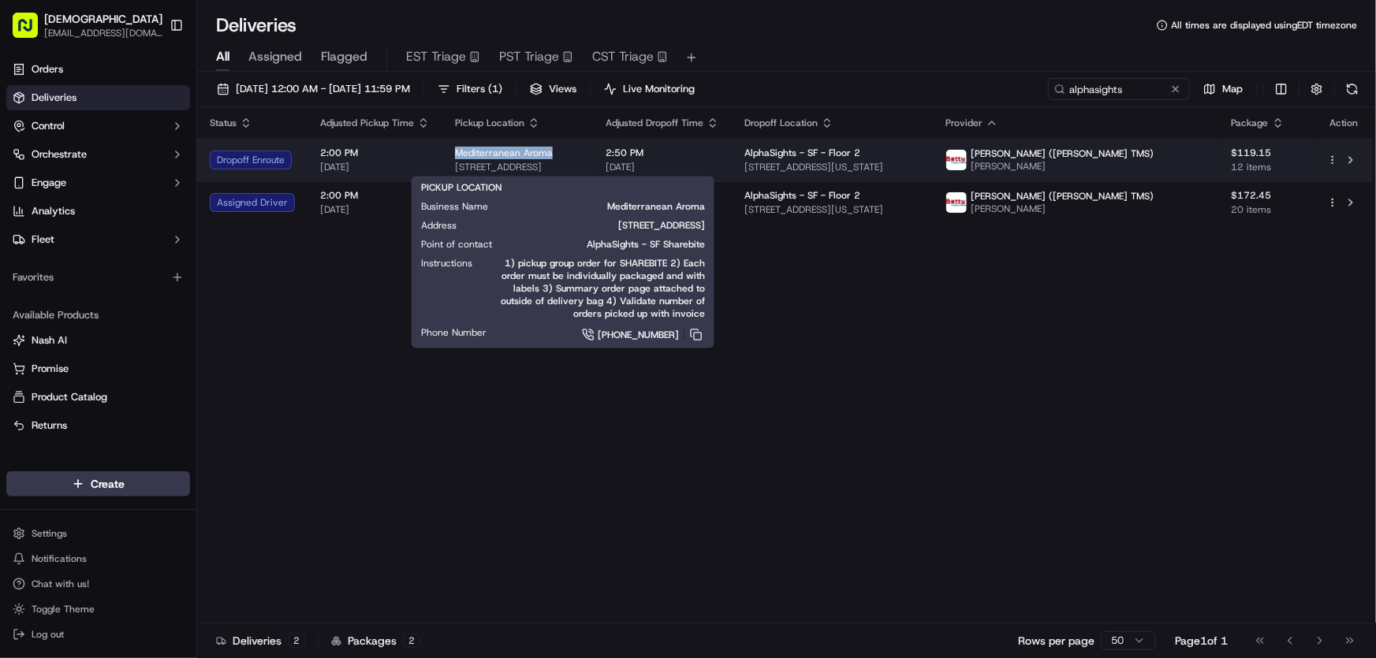
drag, startPoint x: 452, startPoint y: 148, endPoint x: 566, endPoint y: 150, distance: 114.3
click at [566, 150] on div "Mediterranean Aroma" at bounding box center [517, 153] width 125 height 13
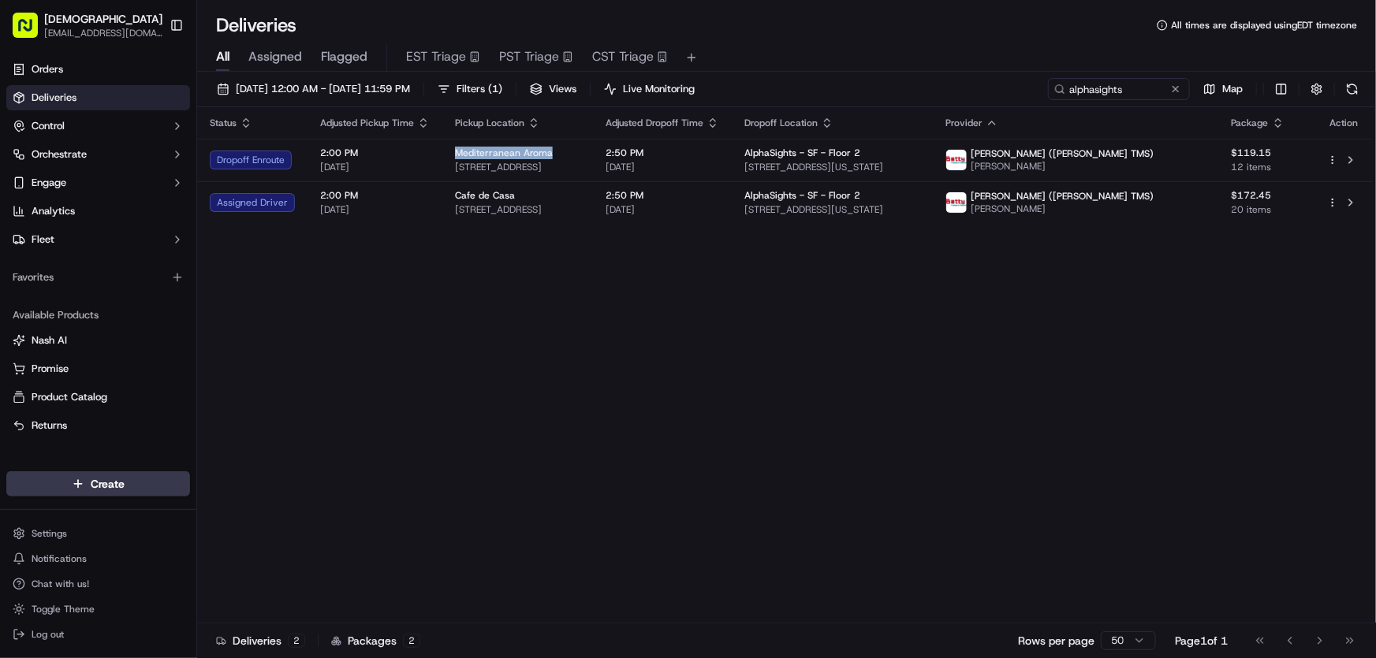
copy span "Mediterranean Aroma"
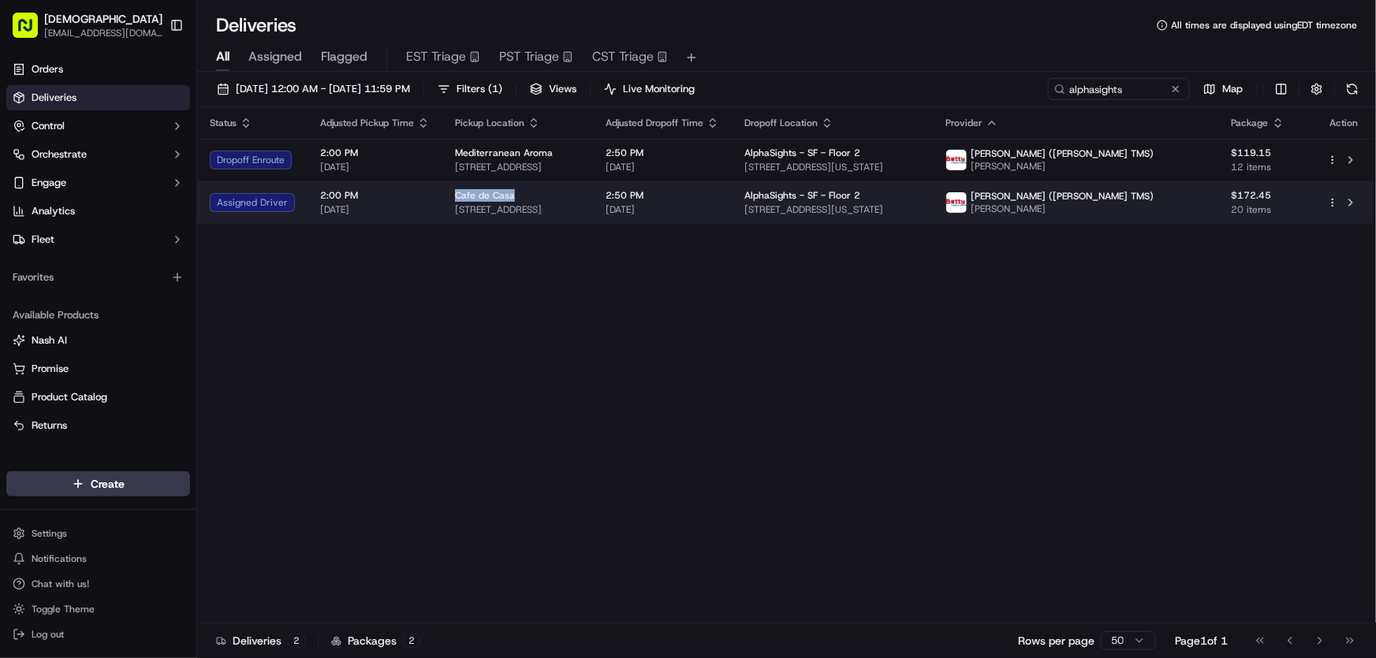
drag, startPoint x: 454, startPoint y: 192, endPoint x: 521, endPoint y: 198, distance: 67.3
click at [521, 198] on div "Cafe de Casa" at bounding box center [517, 195] width 125 height 13
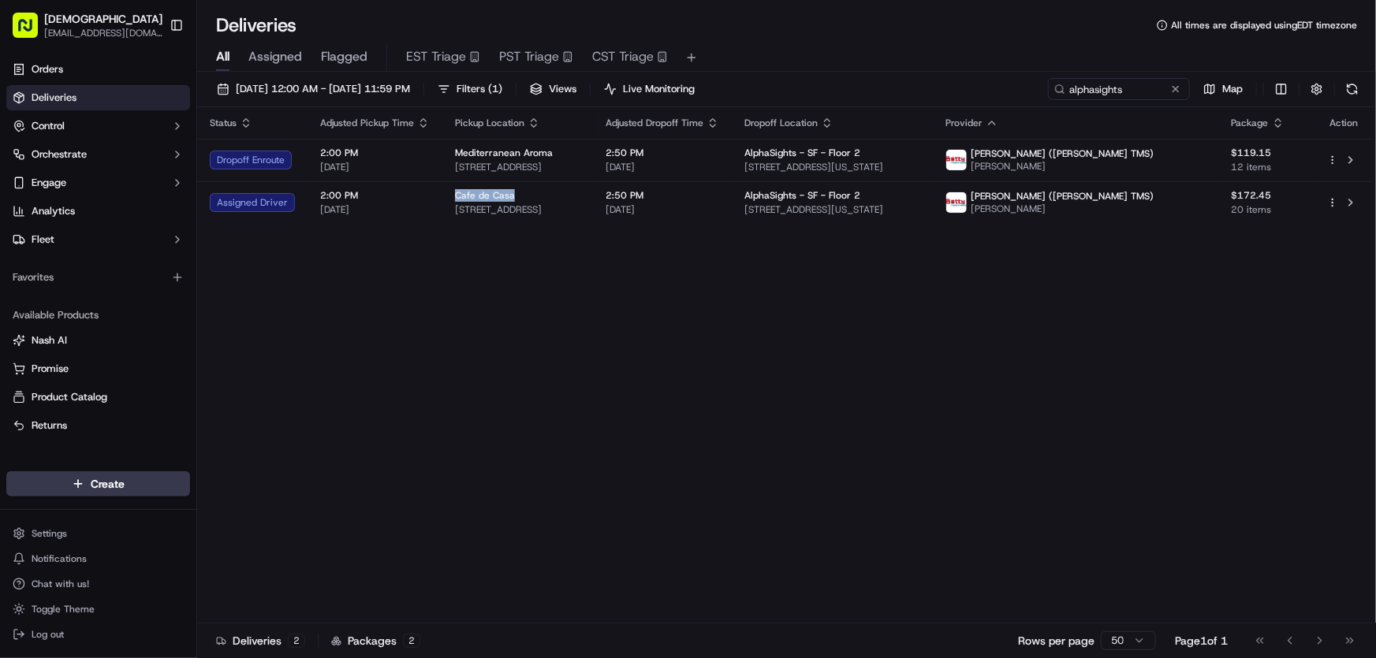
copy span "Cafe de Casa"
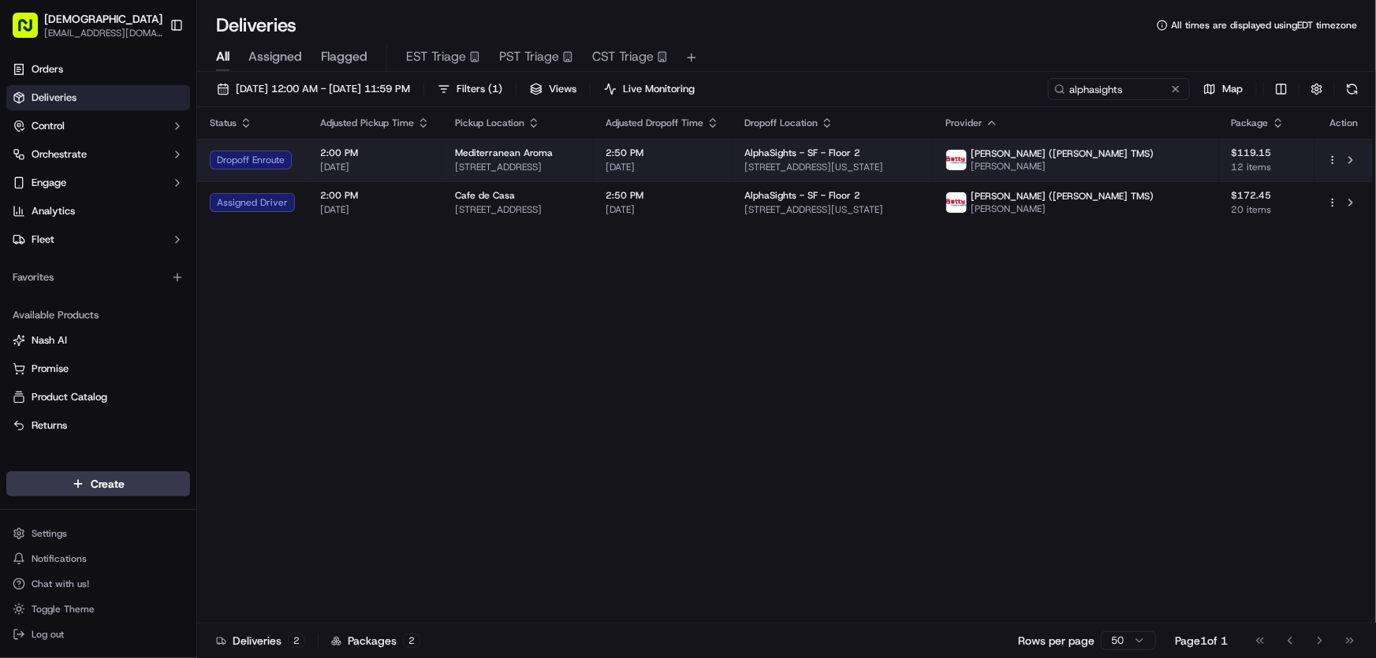
click at [590, 141] on td "Mediterranean Aroma [STREET_ADDRESS]" at bounding box center [517, 160] width 151 height 43
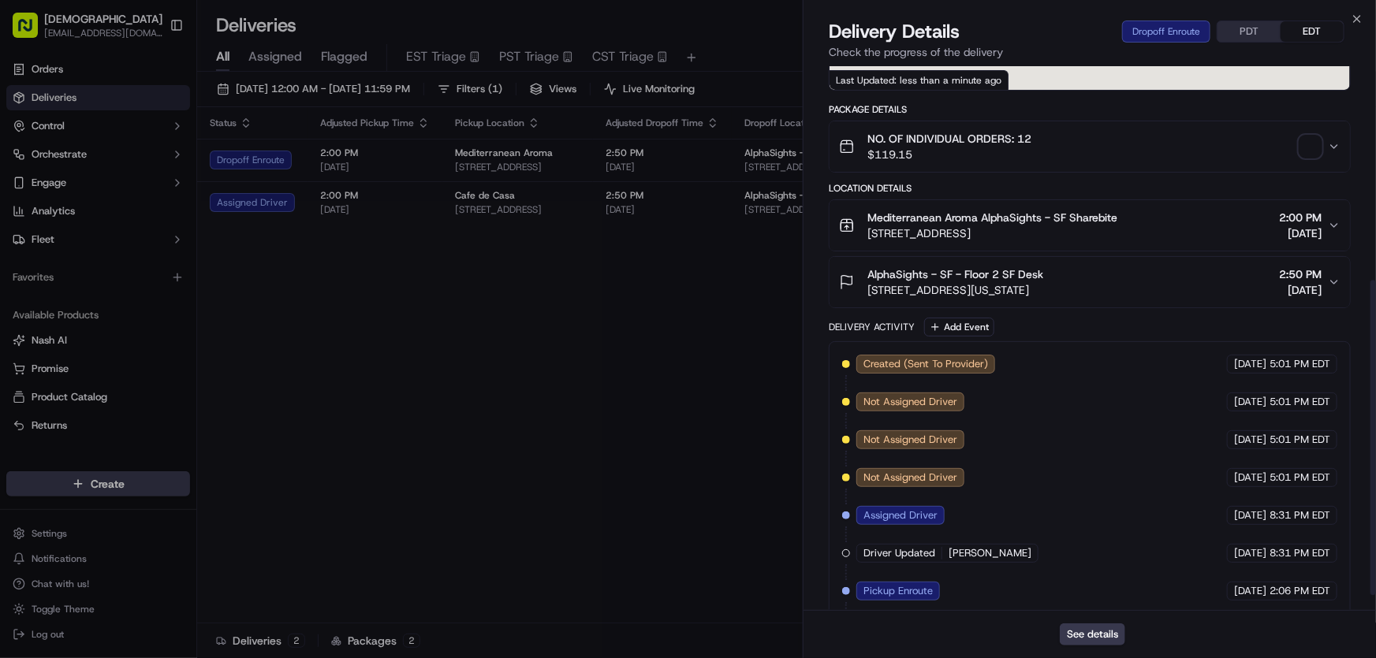
scroll to position [397, 0]
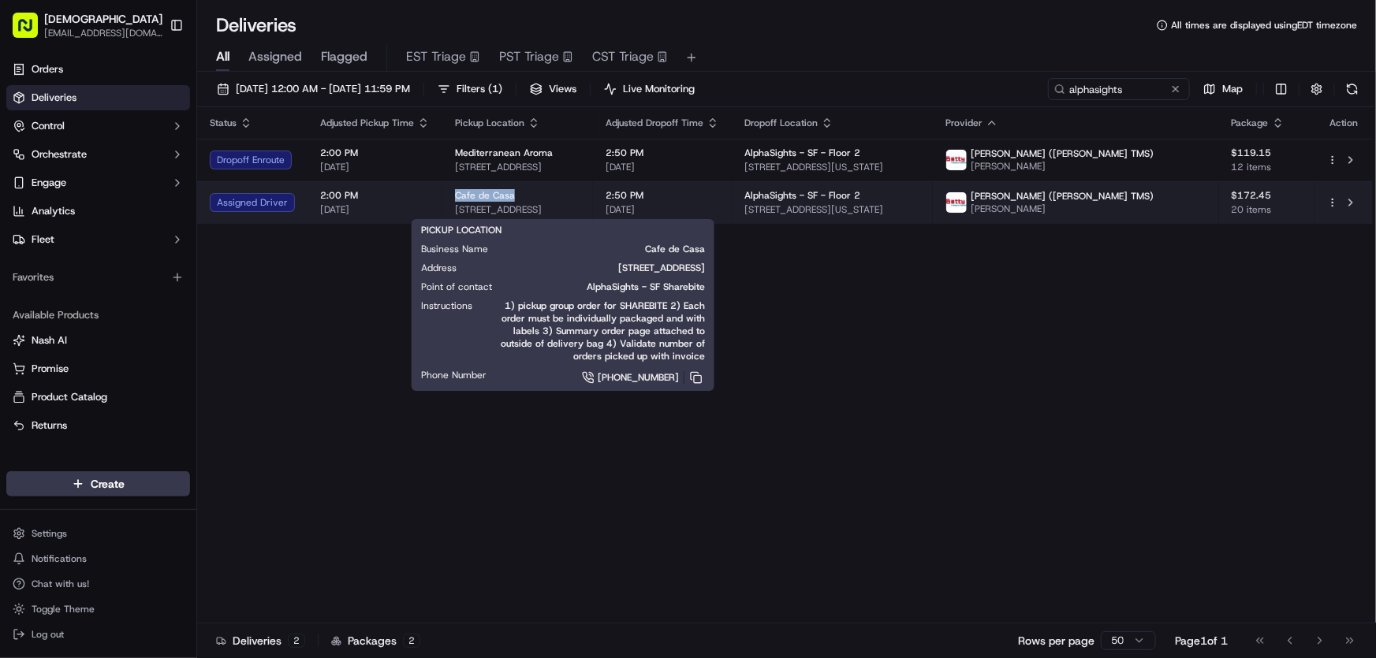
drag, startPoint x: 443, startPoint y: 198, endPoint x: 509, endPoint y: 198, distance: 66.2
click at [509, 198] on td "Cafe de Casa 3985 17th St, San Francisco, CA 94114, USA" at bounding box center [517, 202] width 151 height 43
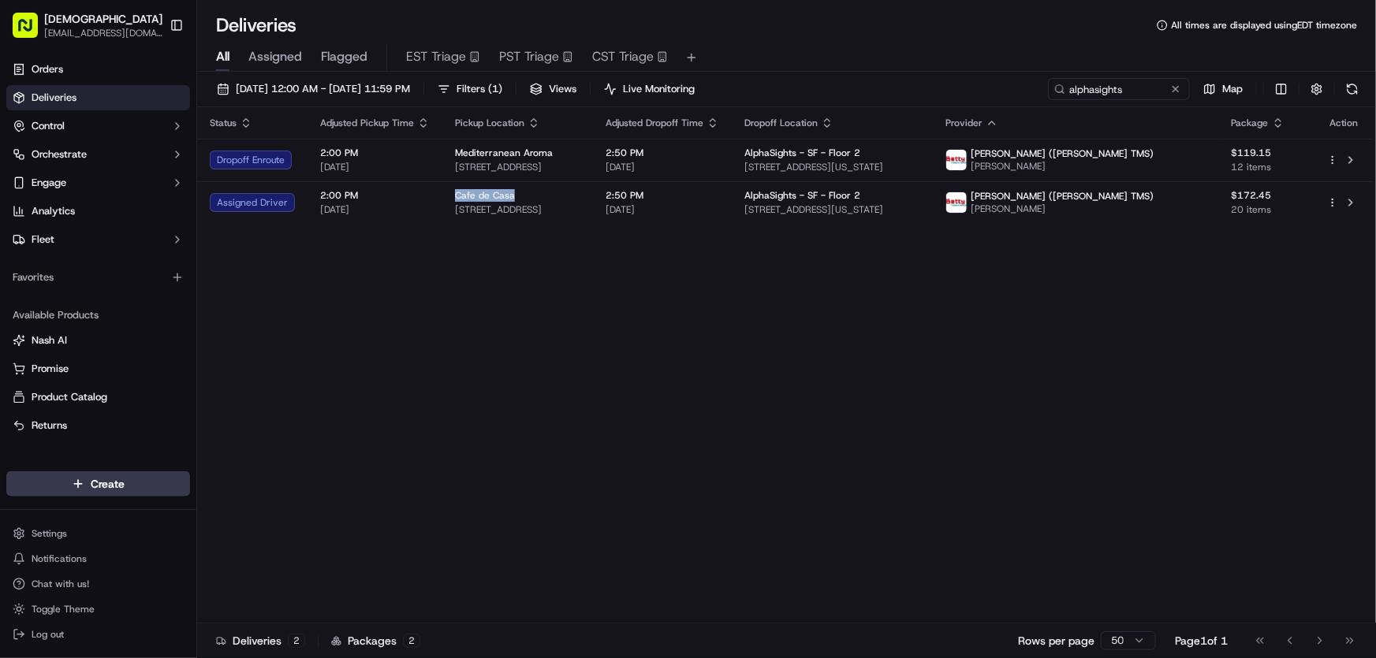
copy span "Cafe de Casa"
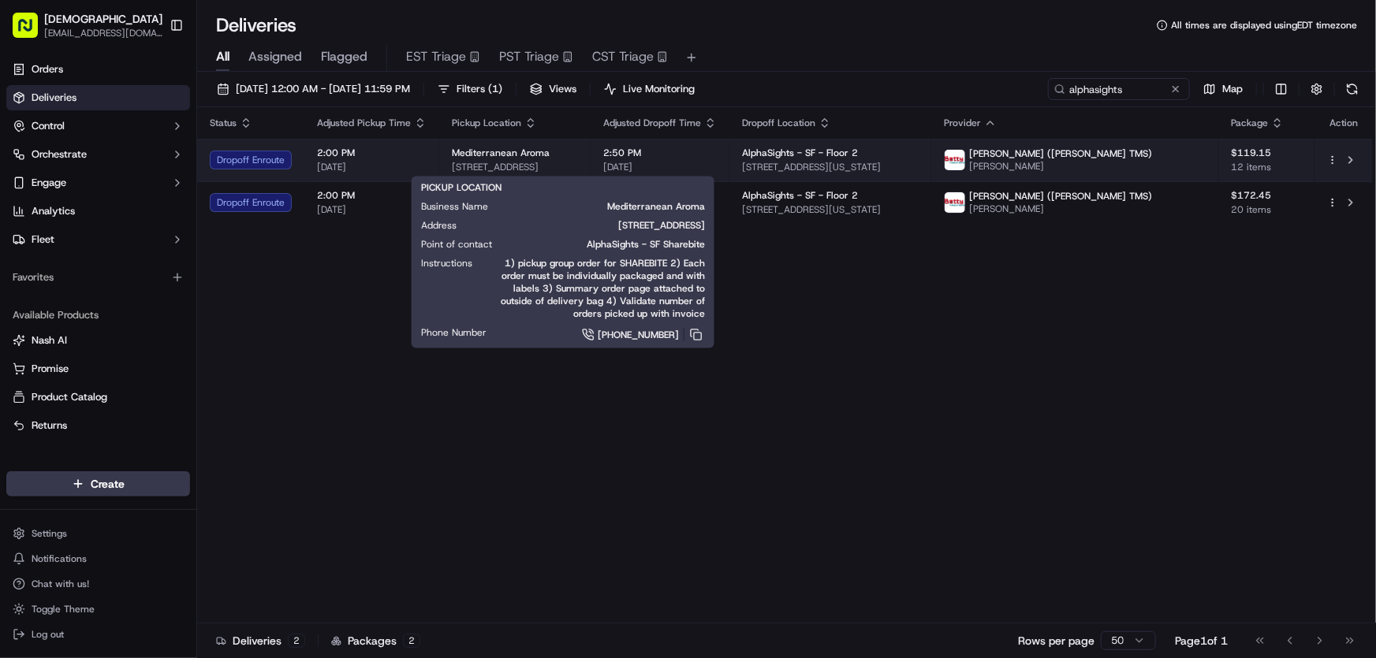
drag, startPoint x: 646, startPoint y: 163, endPoint x: 444, endPoint y: 169, distance: 202.7
click at [444, 169] on td "Mediterranean Aroma 900 16th St, San Francisco, CA 94107, USA" at bounding box center [514, 160] width 151 height 43
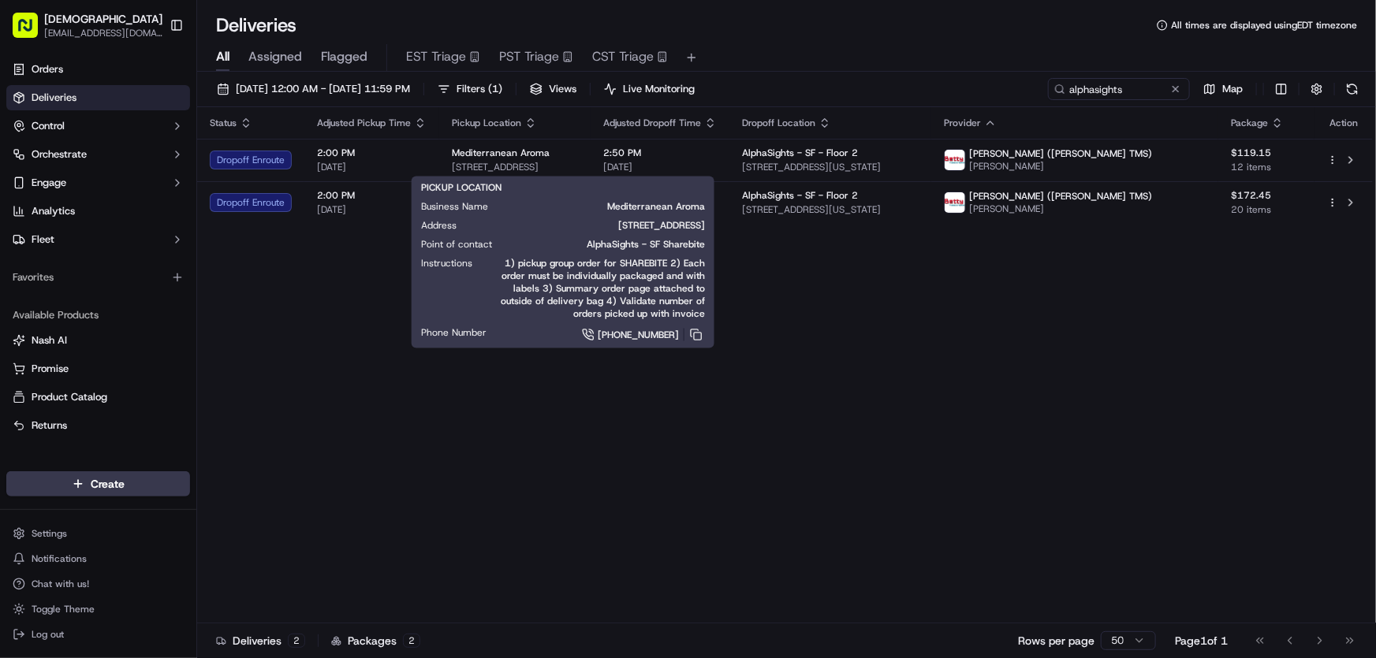
copy span "900 16th St, San Francisco, CA 94107, USA"
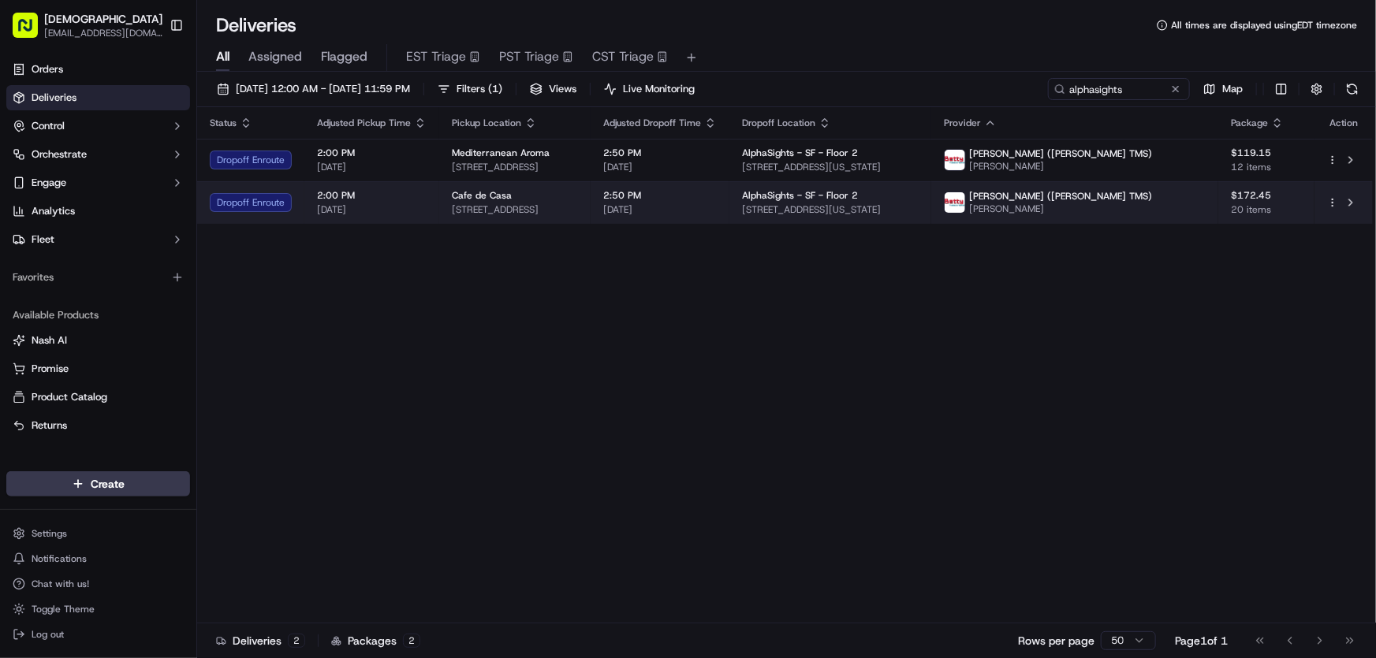
click at [487, 210] on span "3985 17th St, San Francisco, CA 94114, USA" at bounding box center [515, 209] width 126 height 13
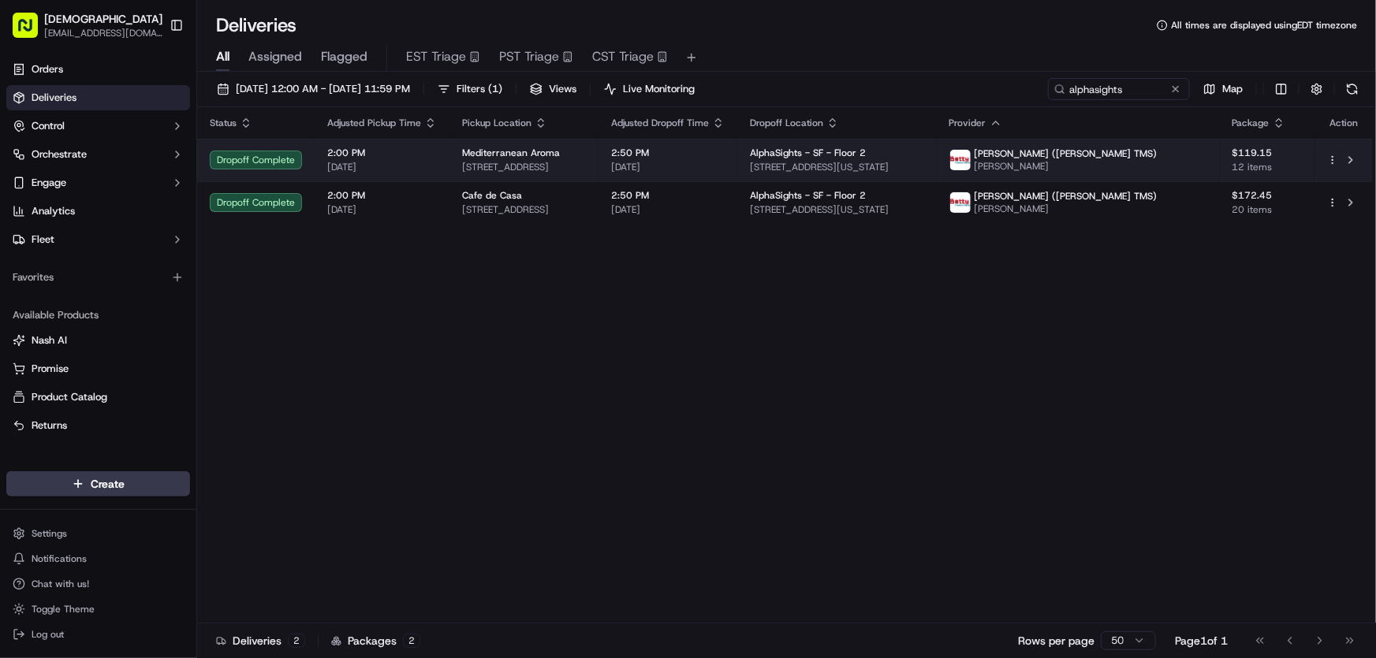
click at [583, 151] on div "Mediterranean Aroma" at bounding box center [524, 153] width 124 height 13
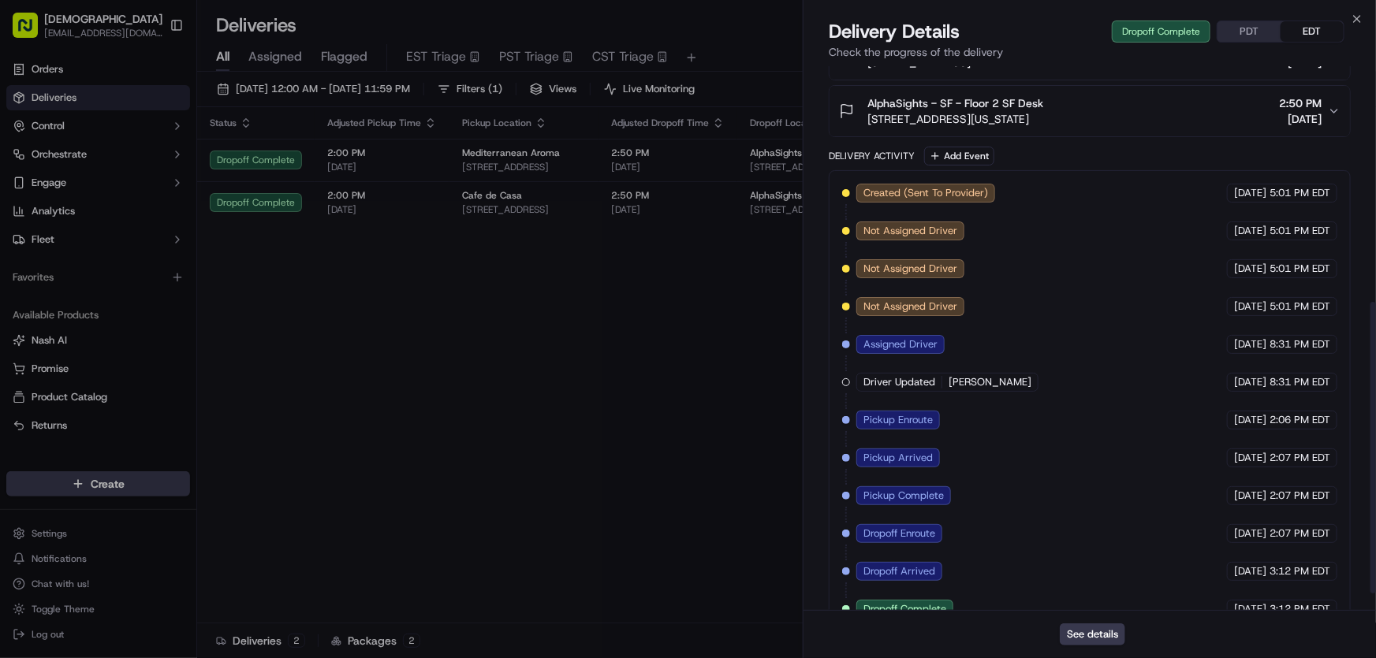
scroll to position [472, 0]
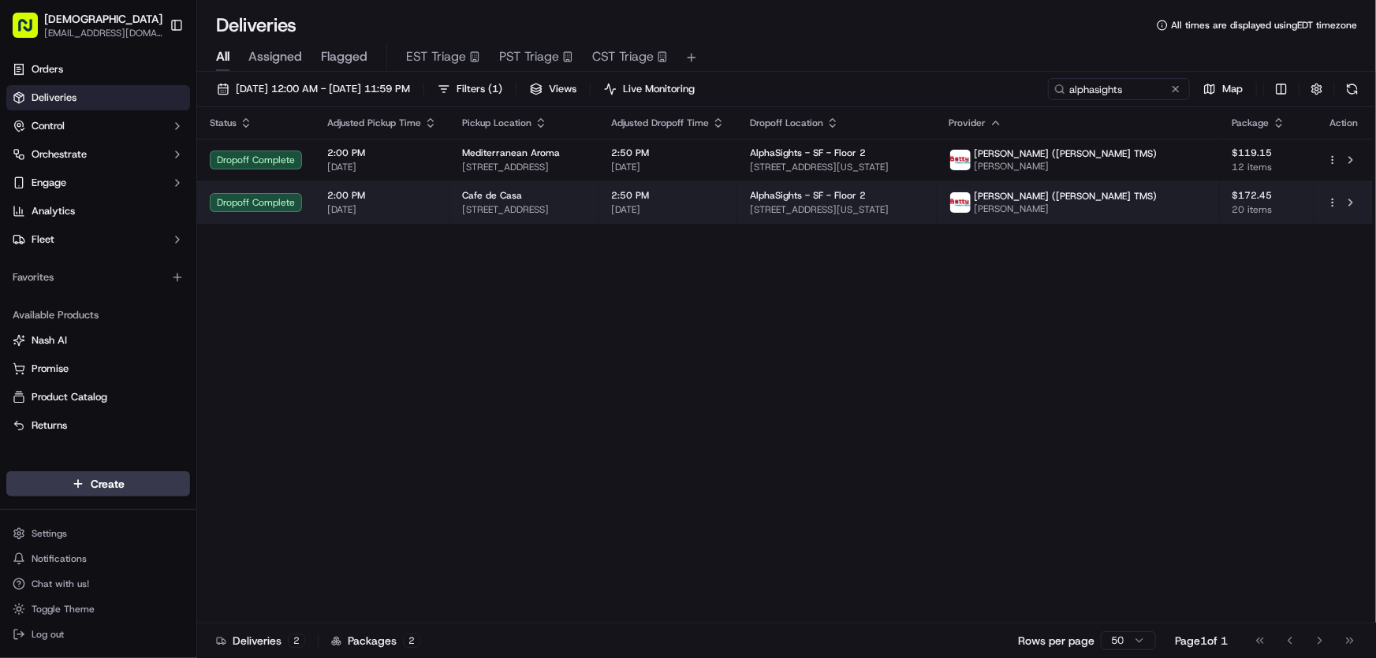
click at [586, 206] on span "3985 17th St, San Francisco, CA 94114, USA" at bounding box center [524, 209] width 124 height 13
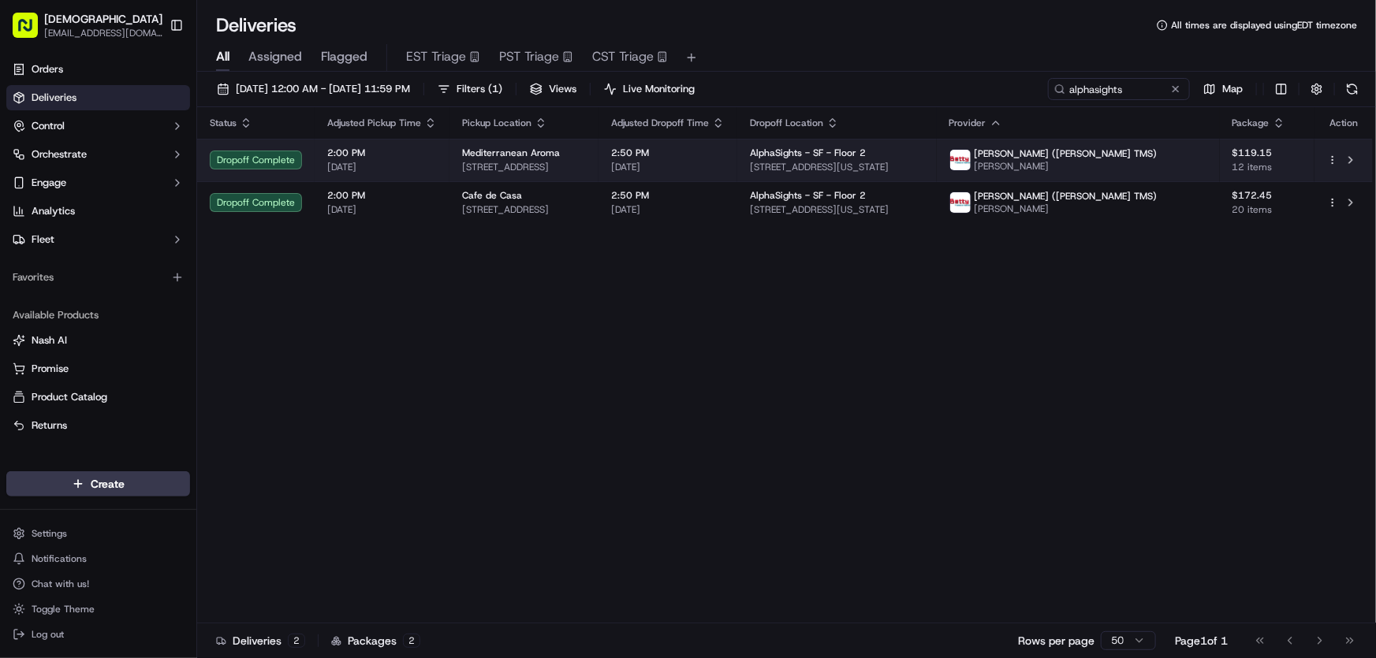
click at [544, 161] on span "900 16th St, San Francisco, CA 94107, USA" at bounding box center [524, 167] width 124 height 13
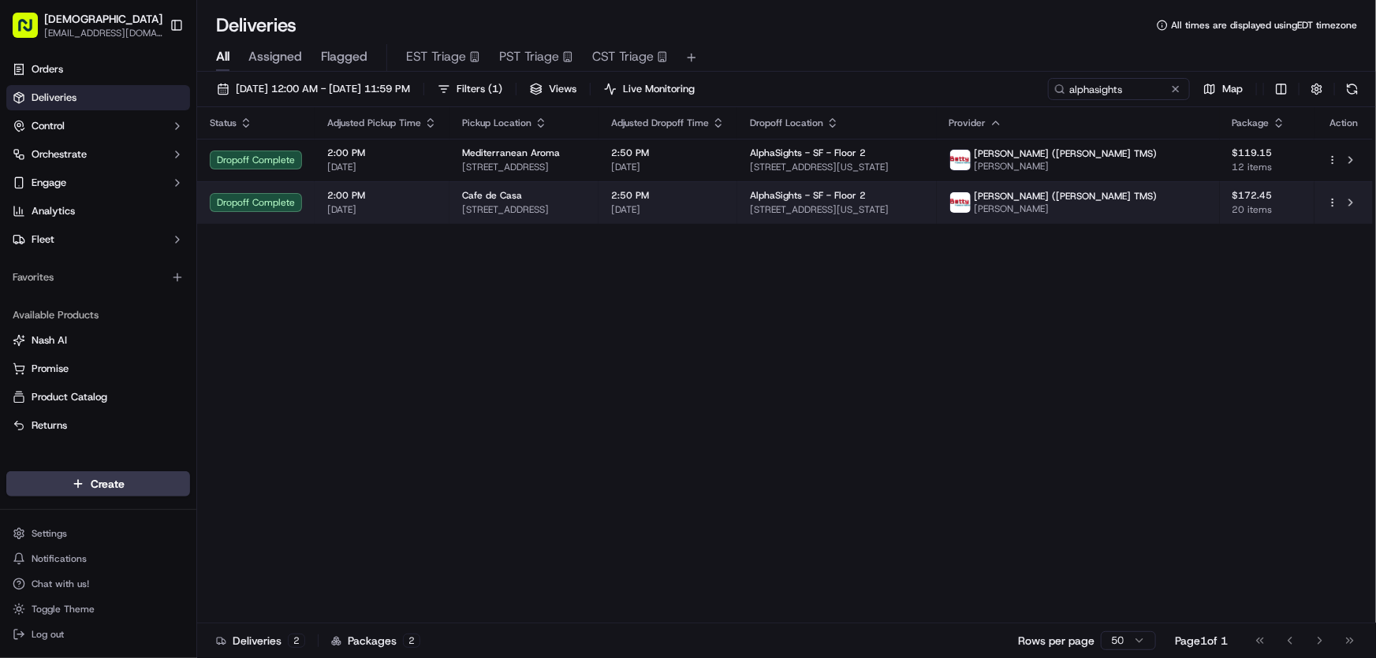
click at [586, 200] on div "Cafe de Casa" at bounding box center [524, 195] width 124 height 13
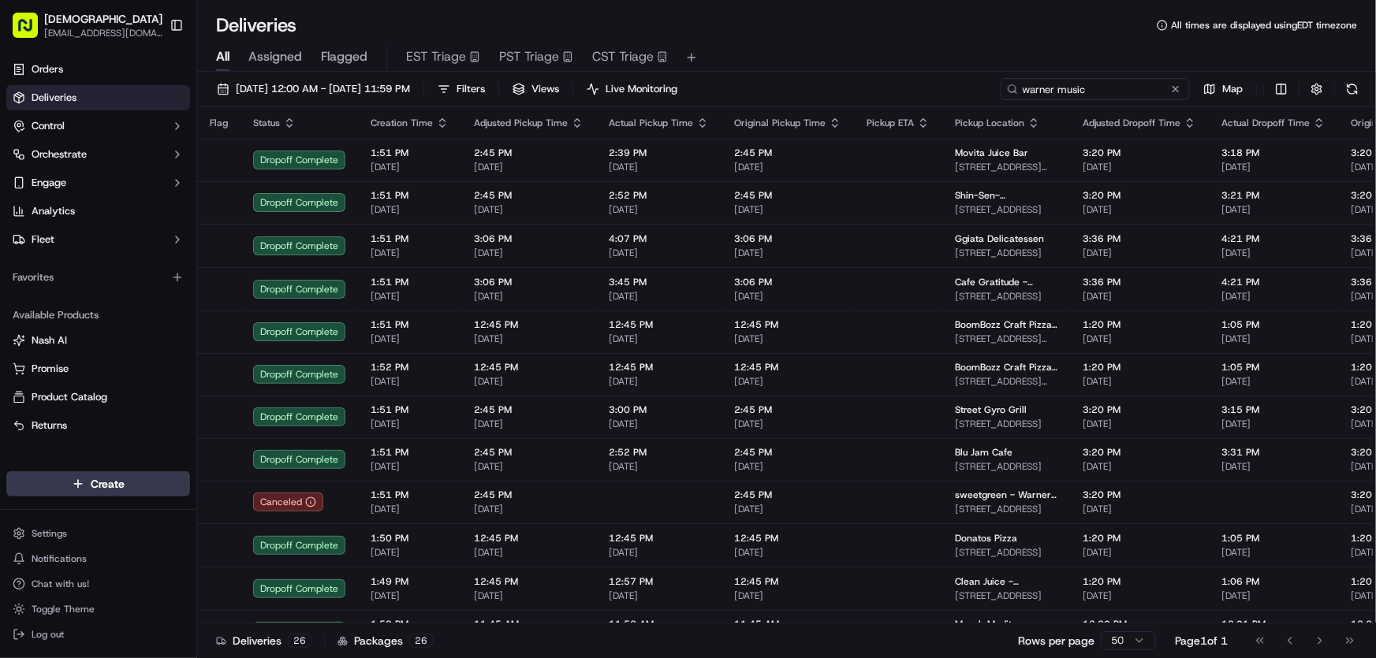
drag, startPoint x: 1145, startPoint y: 93, endPoint x: 974, endPoint y: 86, distance: 171.2
click at [974, 86] on div "[DATE] 12:00 AM - [DATE] 11:59 PM Filters Views Live Monitoring warner music Map" at bounding box center [786, 92] width 1179 height 29
type input "arena"
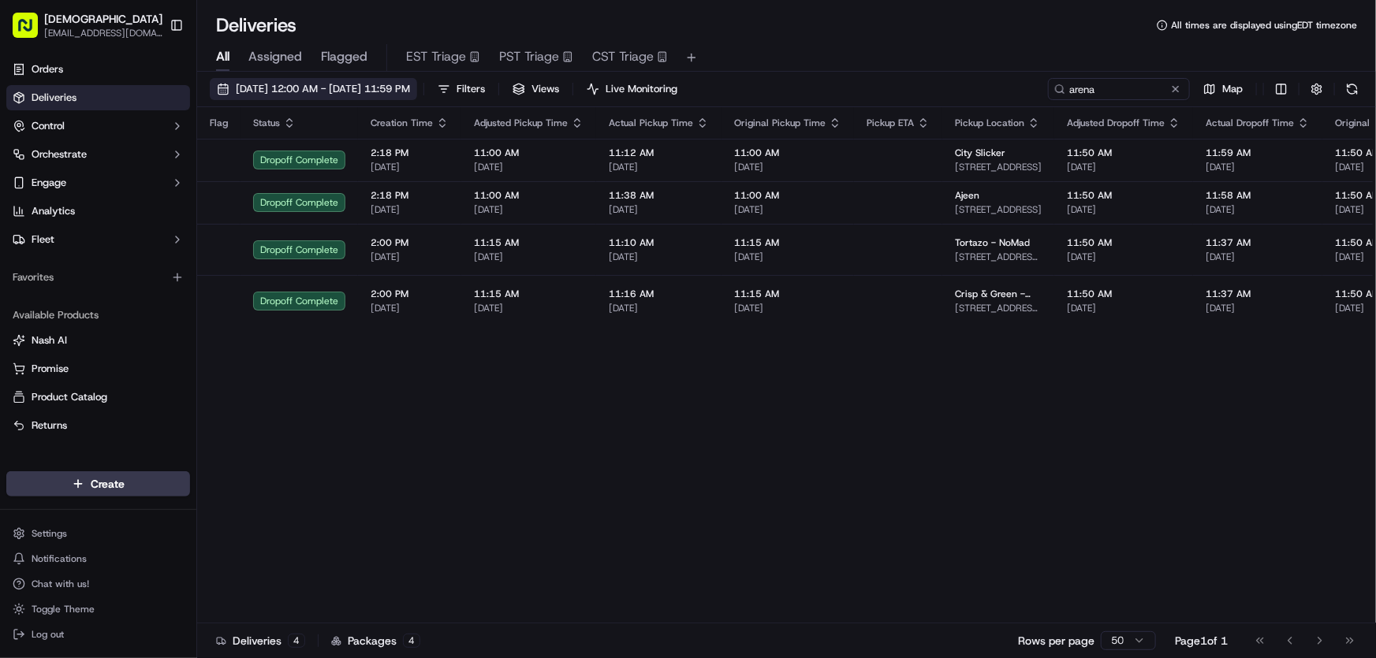
click at [390, 86] on span "[DATE] 12:00 AM - [DATE] 11:59 PM" at bounding box center [323, 89] width 174 height 14
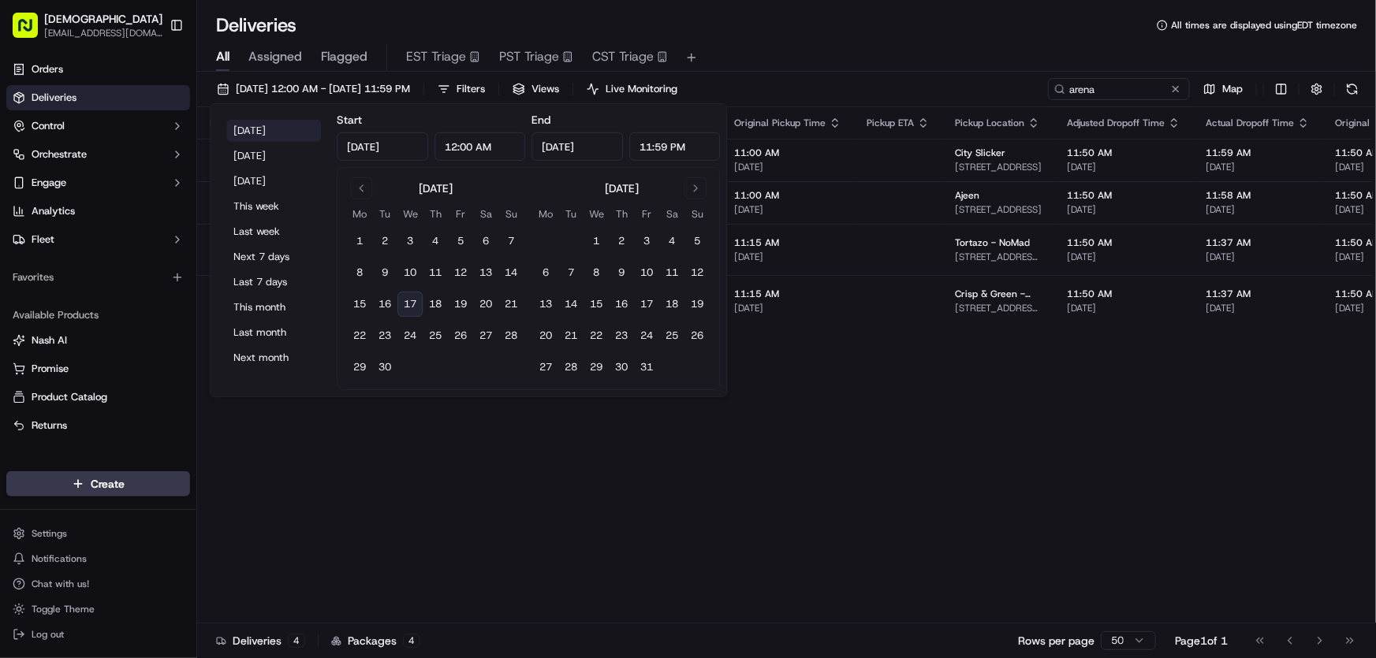
click at [260, 129] on button "[DATE]" at bounding box center [273, 131] width 95 height 22
type input "[DATE]"
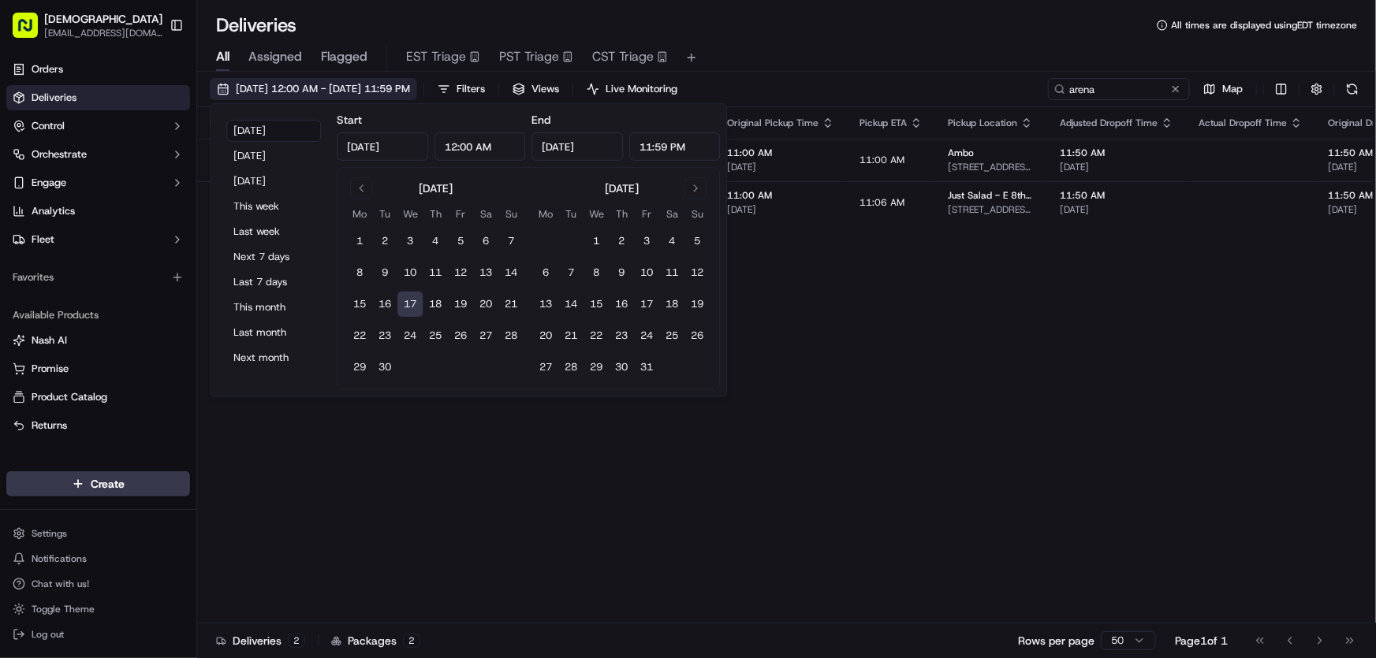
click at [351, 78] on button "[DATE] 12:00 AM - [DATE] 11:59 PM" at bounding box center [313, 89] width 207 height 22
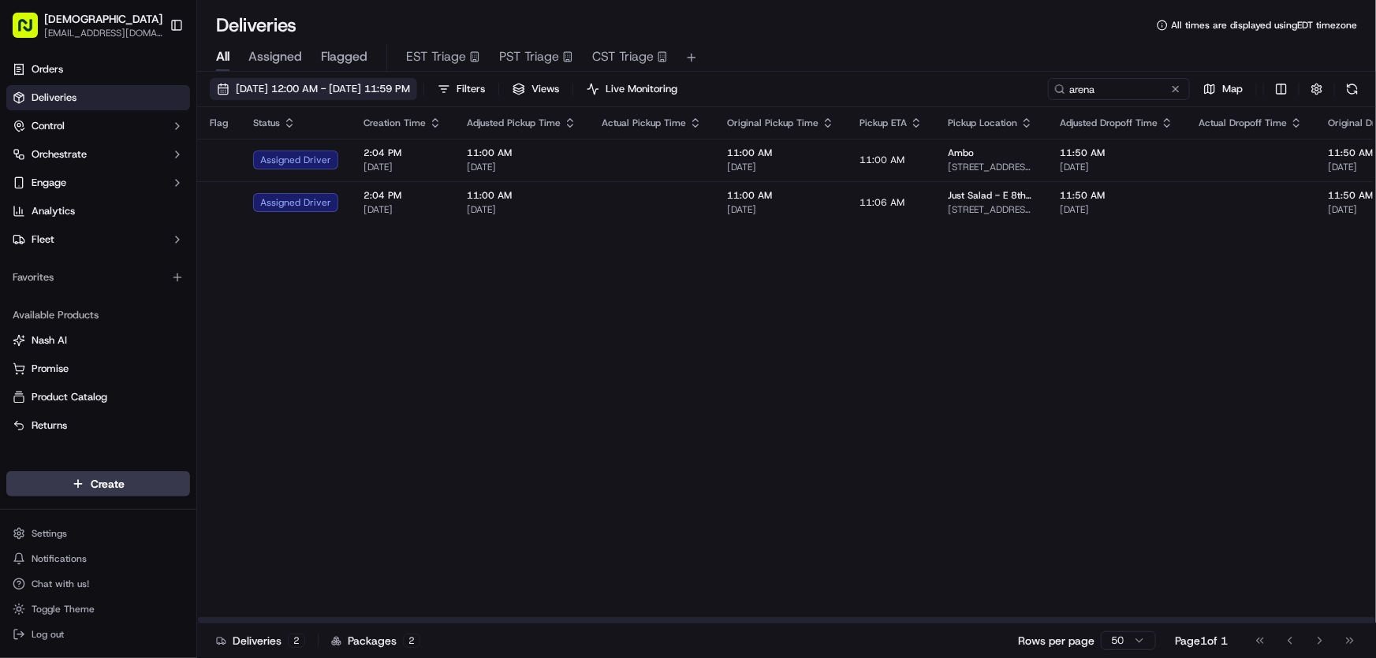
click at [314, 88] on span "[DATE] 12:00 AM - [DATE] 11:59 PM" at bounding box center [323, 89] width 174 height 14
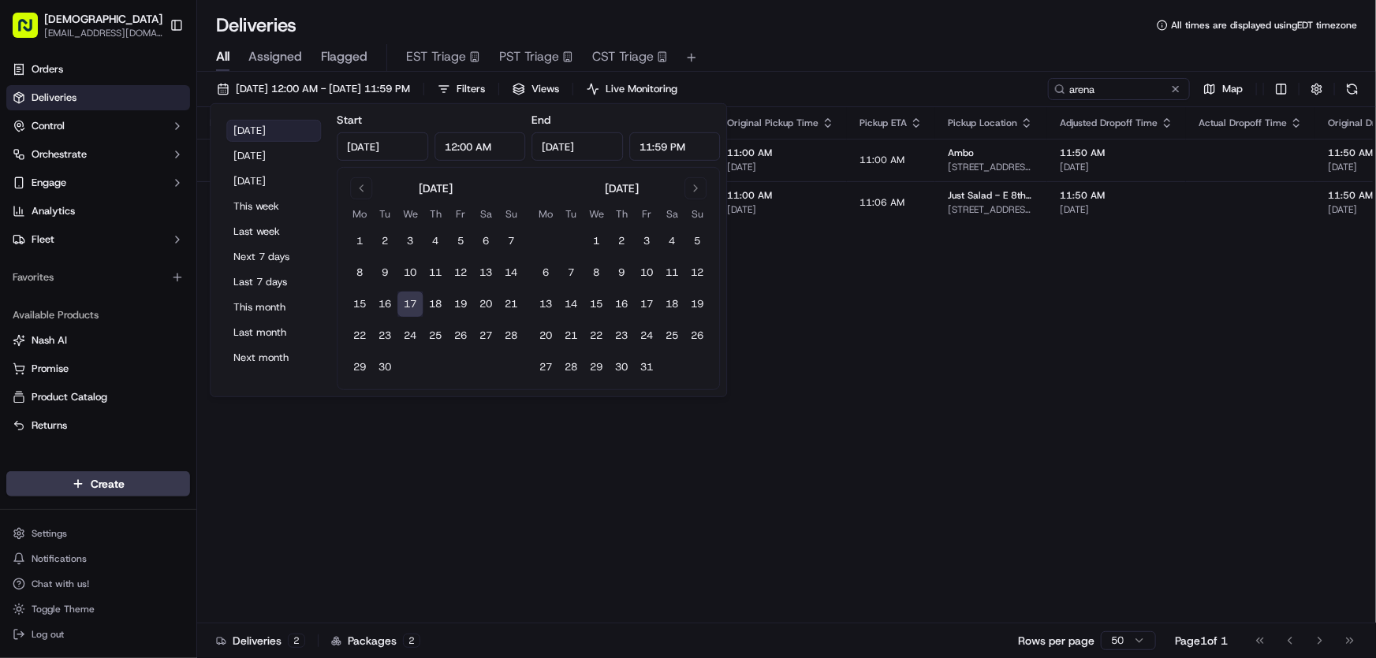
click at [255, 125] on button "[DATE]" at bounding box center [273, 131] width 95 height 22
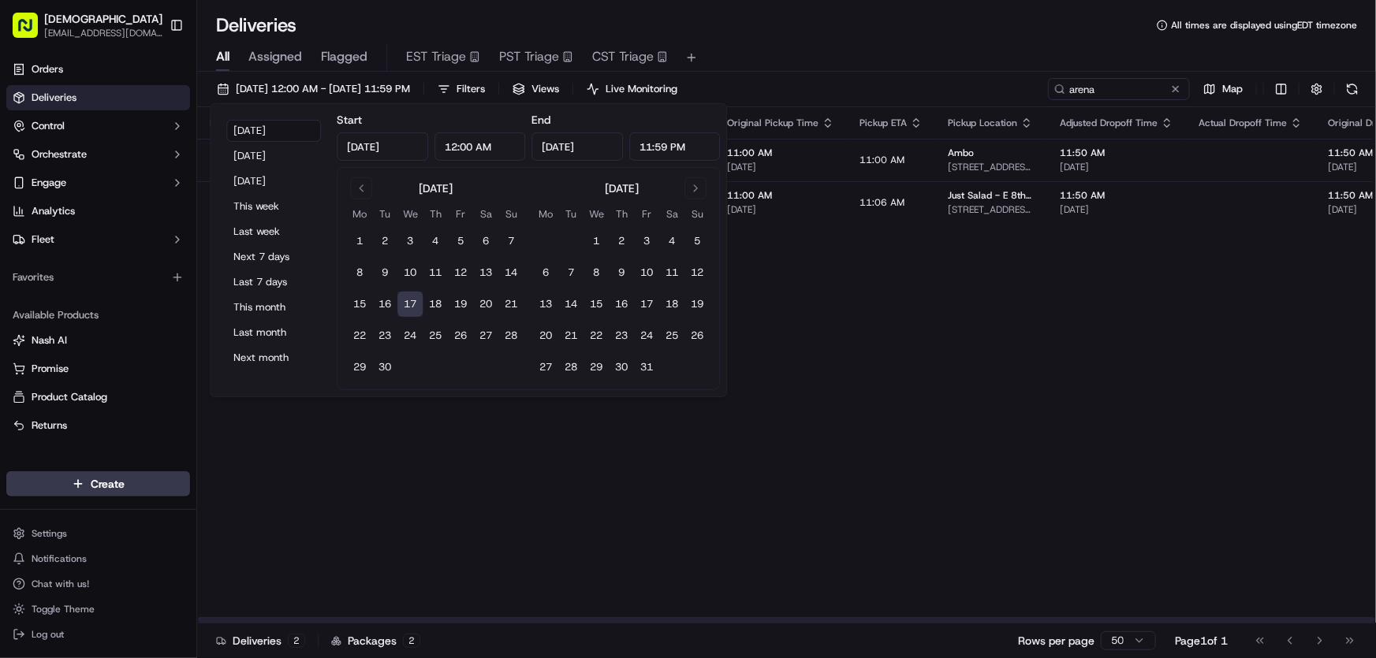
click at [924, 39] on div "All Assigned Flagged EST Triage PST Triage CST Triage" at bounding box center [786, 55] width 1179 height 34
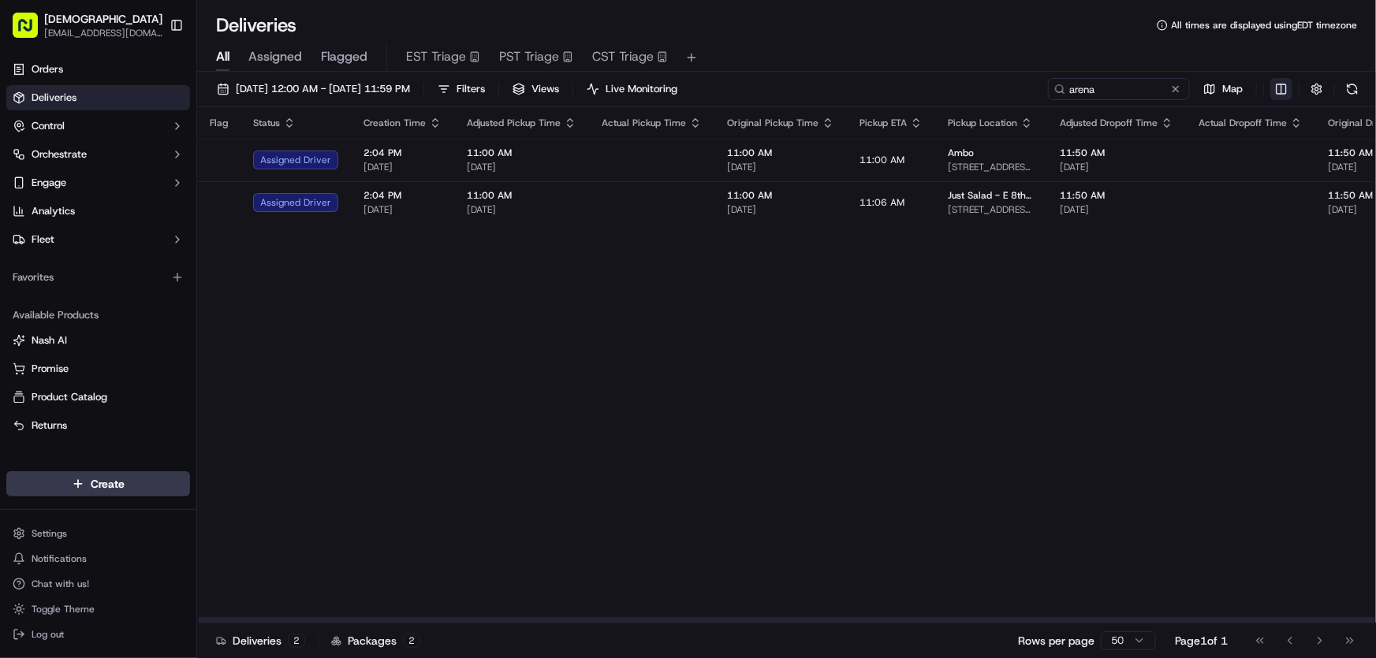
click at [1277, 85] on html "Sharebite rtrinos@sharebite.com Toggle Sidebar Orders Deliveries Control Orches…" at bounding box center [688, 329] width 1376 height 658
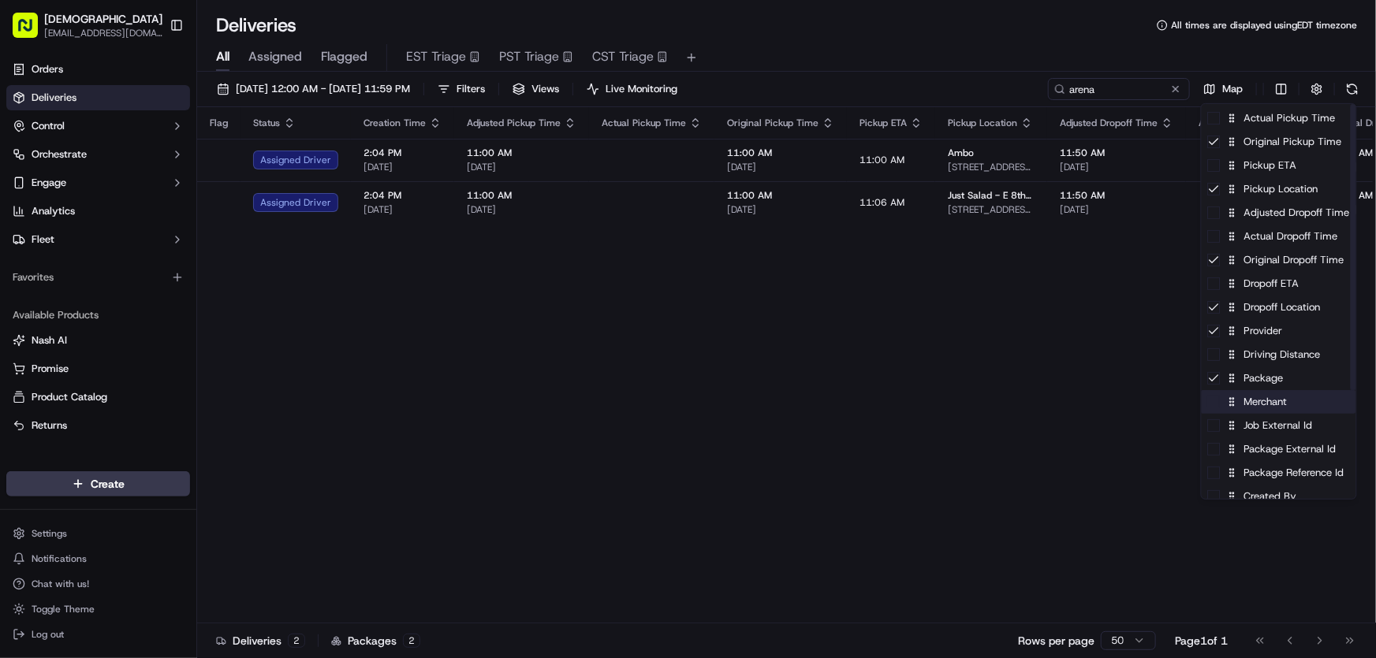
scroll to position [143, 0]
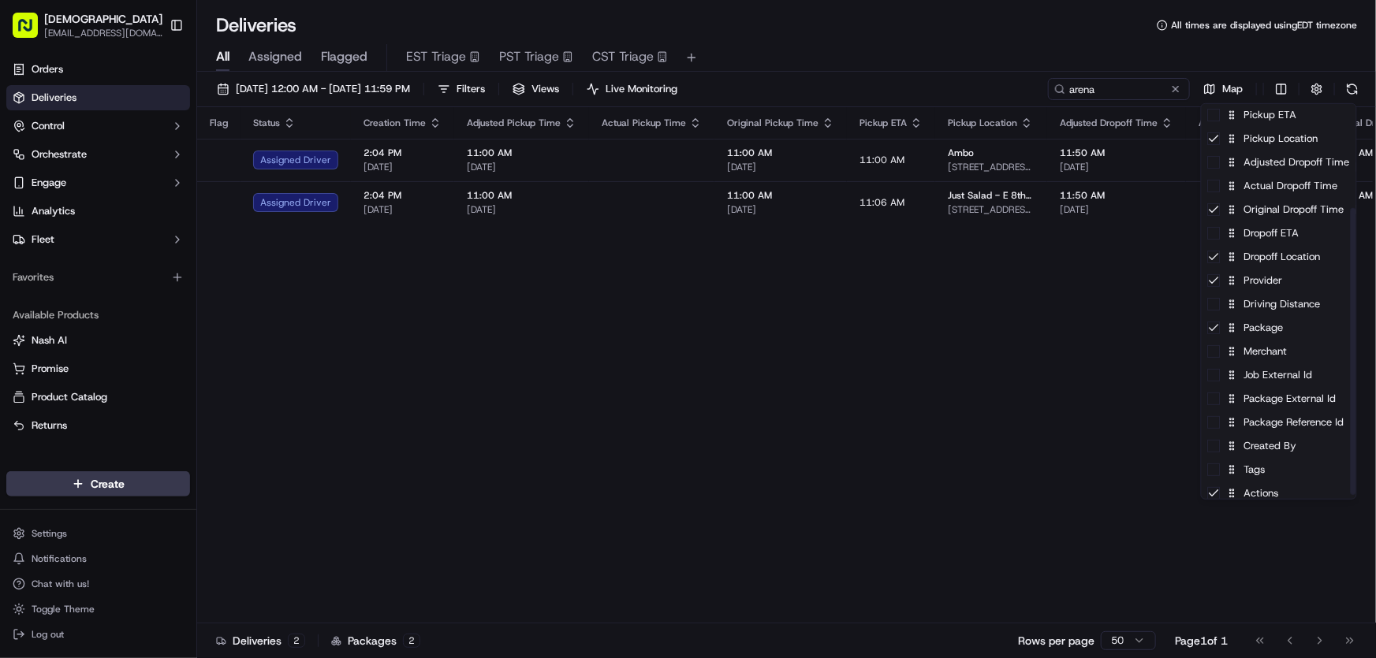
click at [956, 347] on html "Sharebite rtrinos@sharebite.com Toggle Sidebar Orders Deliveries Control Orches…" at bounding box center [688, 329] width 1376 height 658
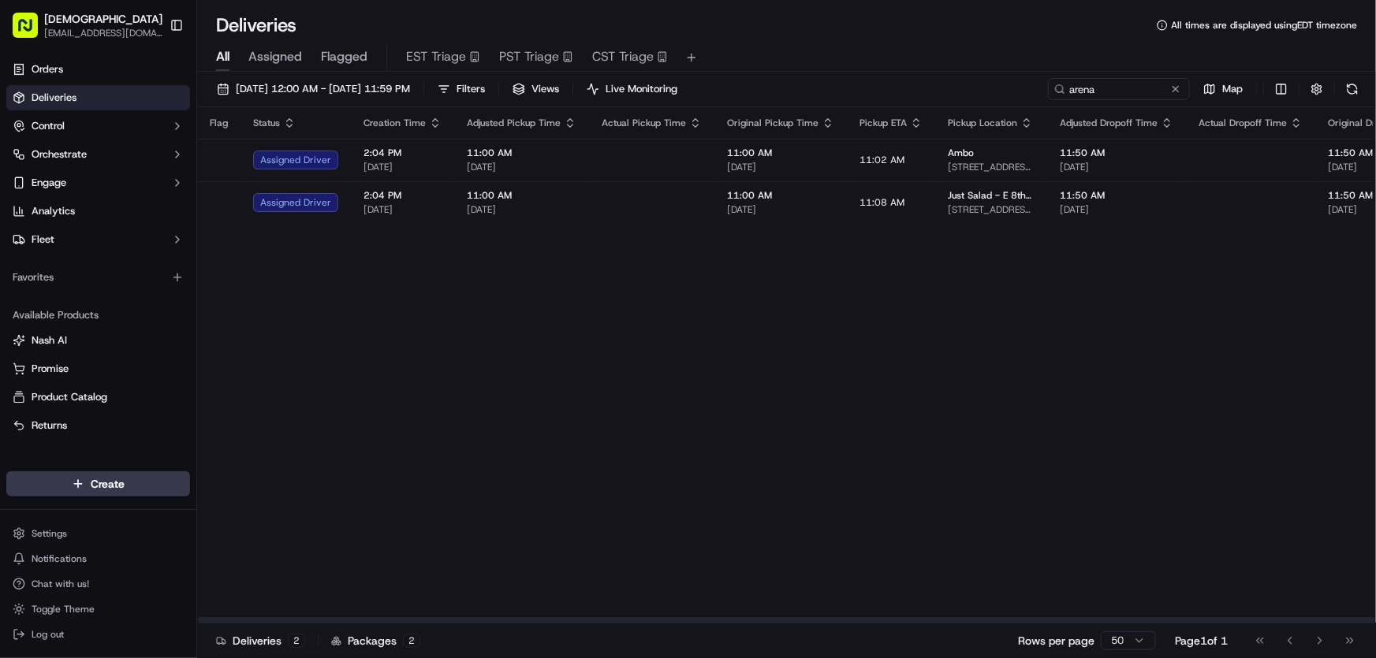
drag, startPoint x: 854, startPoint y: 615, endPoint x: 980, endPoint y: 615, distance: 126.1
click at [981, 615] on div "Flag Status Creation Time Adjusted Pickup Time Actual Pickup Time Original Pick…" at bounding box center [1248, 365] width 2103 height 516
click at [1279, 88] on html "Sharebite rtrinos@sharebite.com Toggle Sidebar Orders Deliveries Control Orches…" at bounding box center [688, 329] width 1376 height 658
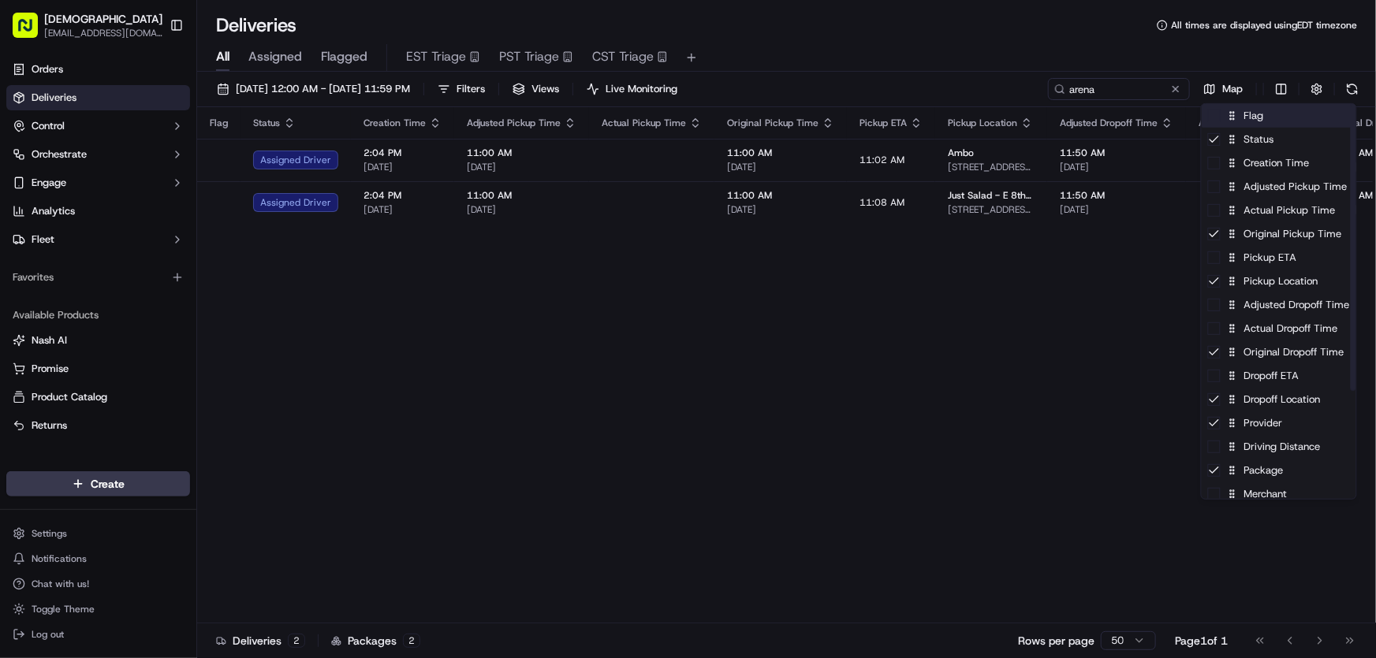
click at [1256, 119] on div "Flag" at bounding box center [1278, 116] width 155 height 24
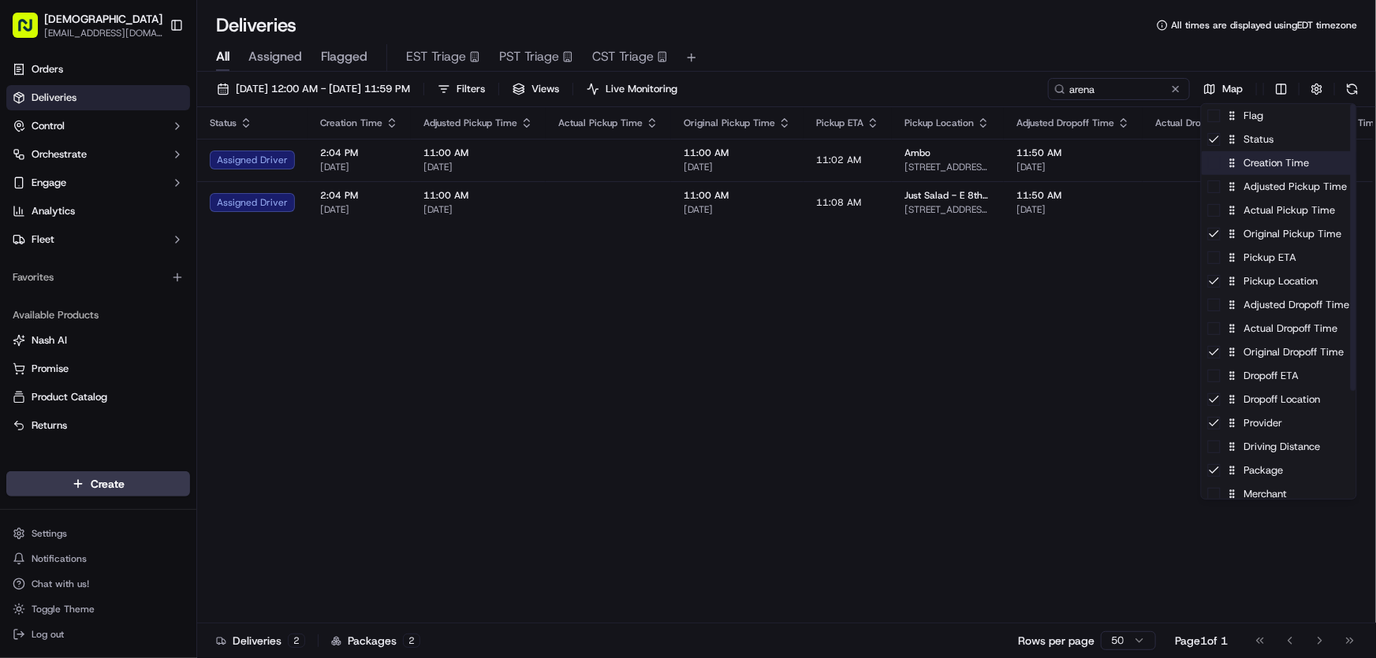
click at [1251, 171] on div "Creation Time" at bounding box center [1278, 163] width 155 height 24
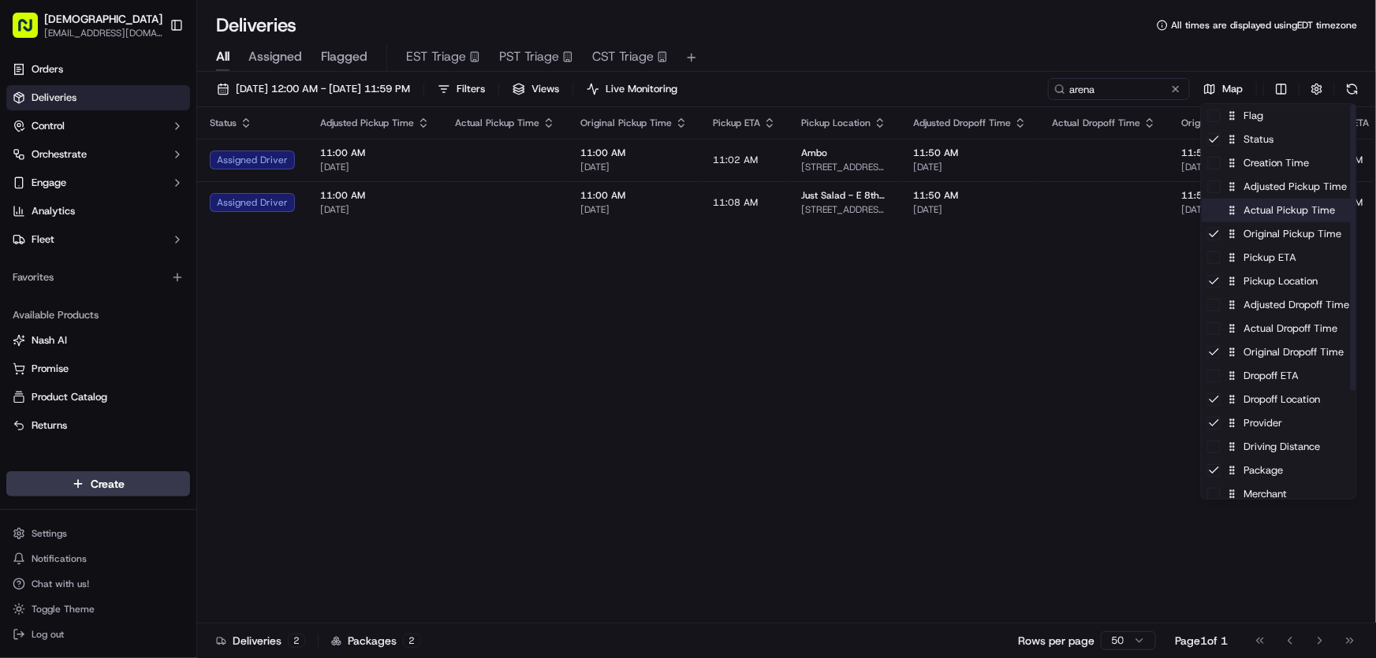
click at [1262, 214] on div "Actual Pickup Time" at bounding box center [1278, 211] width 155 height 24
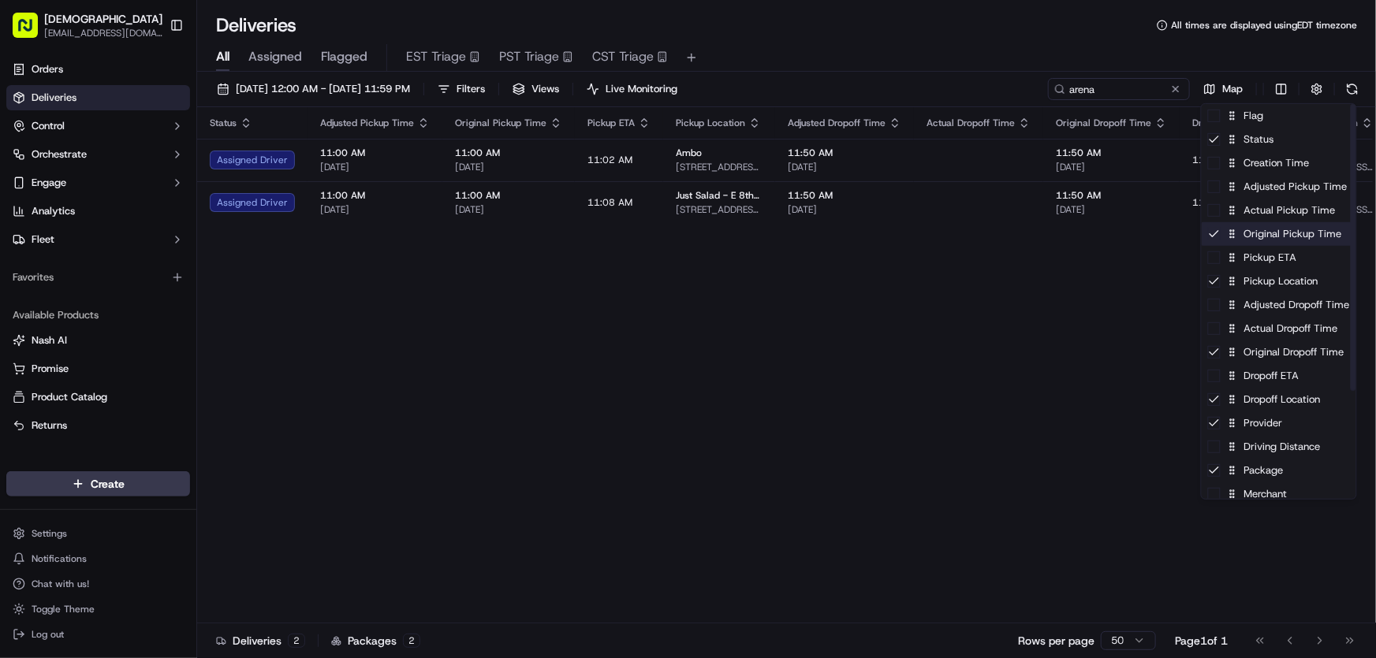
click at [1255, 234] on div "Original Pickup Time" at bounding box center [1278, 234] width 155 height 24
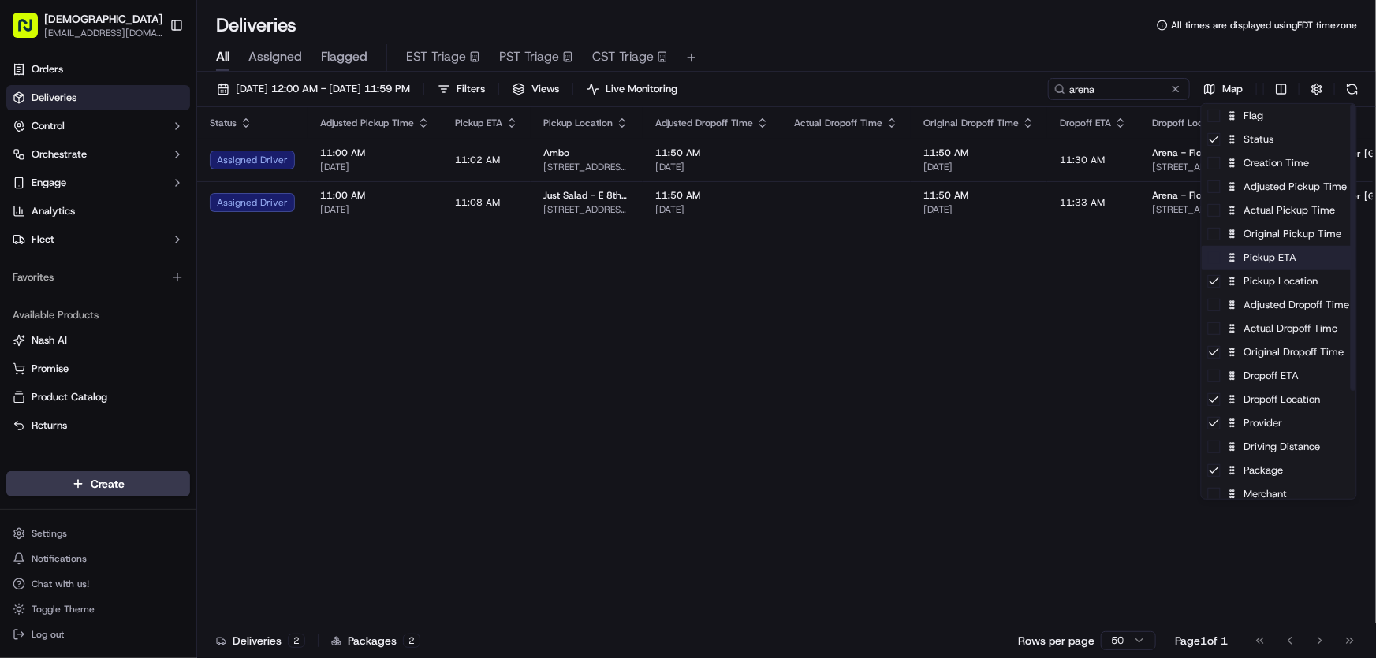
click at [1244, 265] on div "Pickup ETA" at bounding box center [1278, 258] width 155 height 24
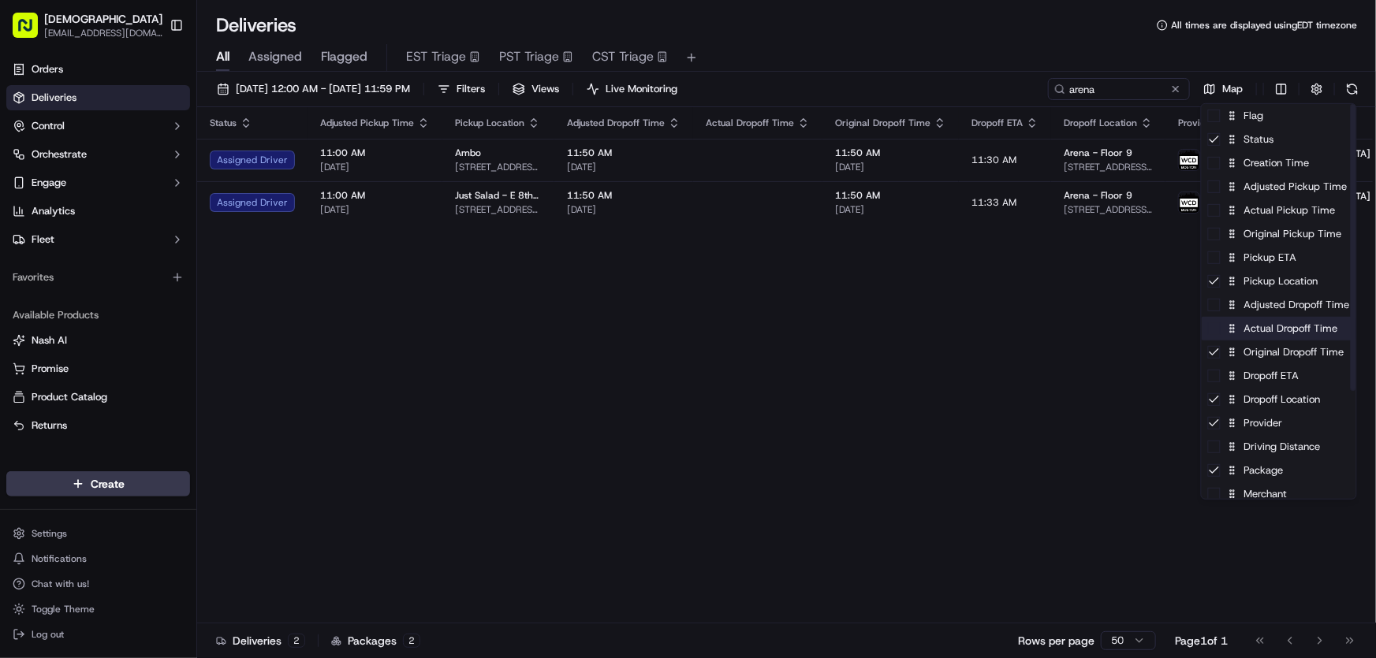
click at [1286, 330] on div "Actual Dropoff Time" at bounding box center [1278, 329] width 155 height 24
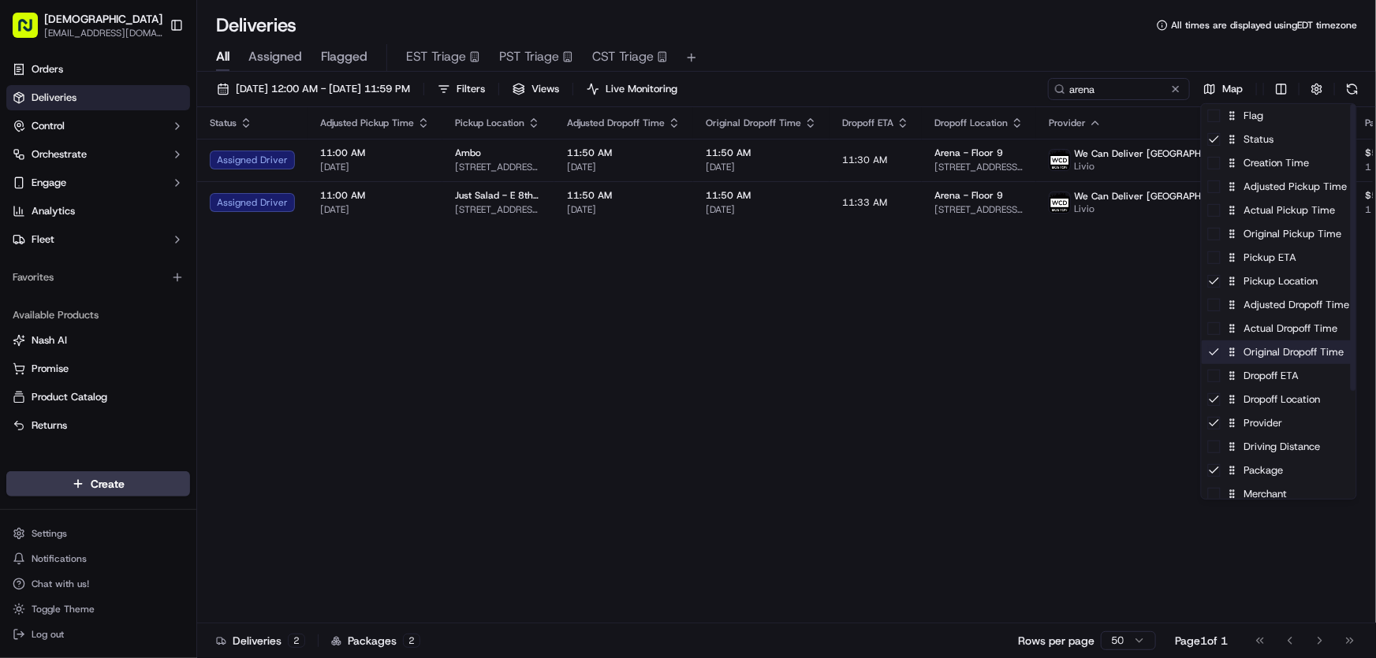
click at [1267, 357] on div "Original Dropoff Time" at bounding box center [1278, 353] width 155 height 24
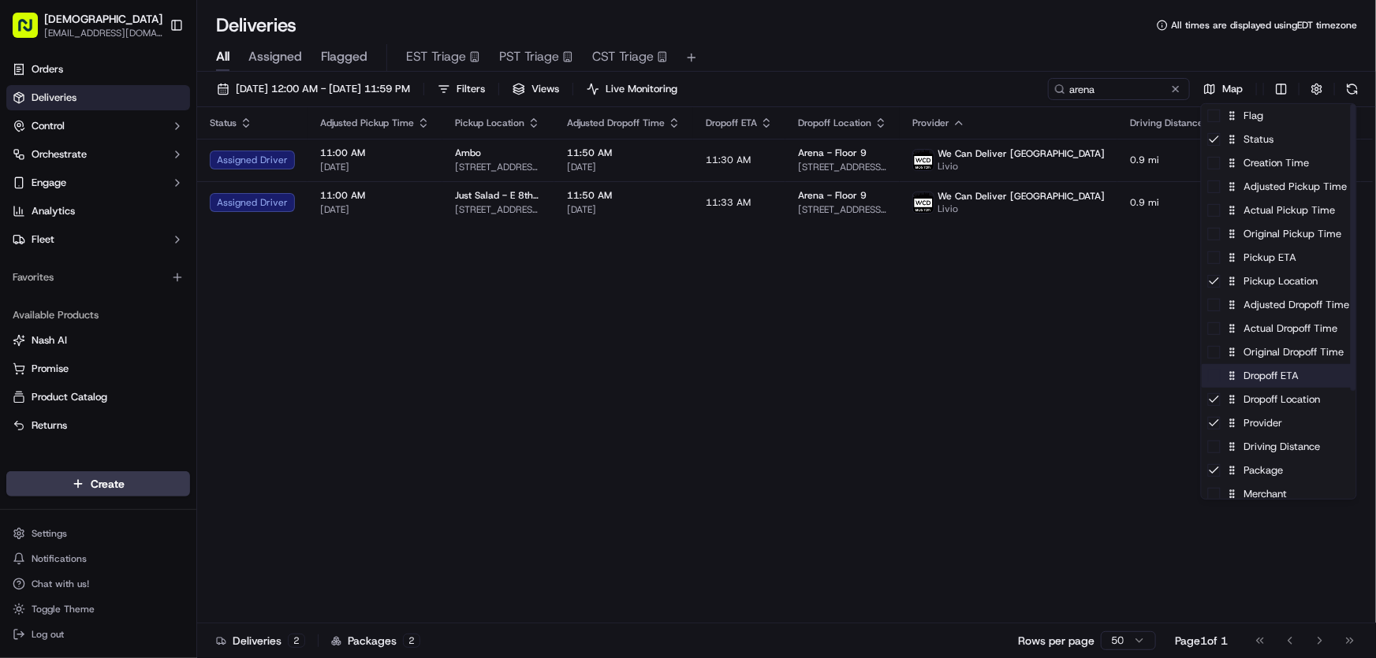
click at [1260, 376] on div "Dropoff ETA" at bounding box center [1278, 376] width 155 height 24
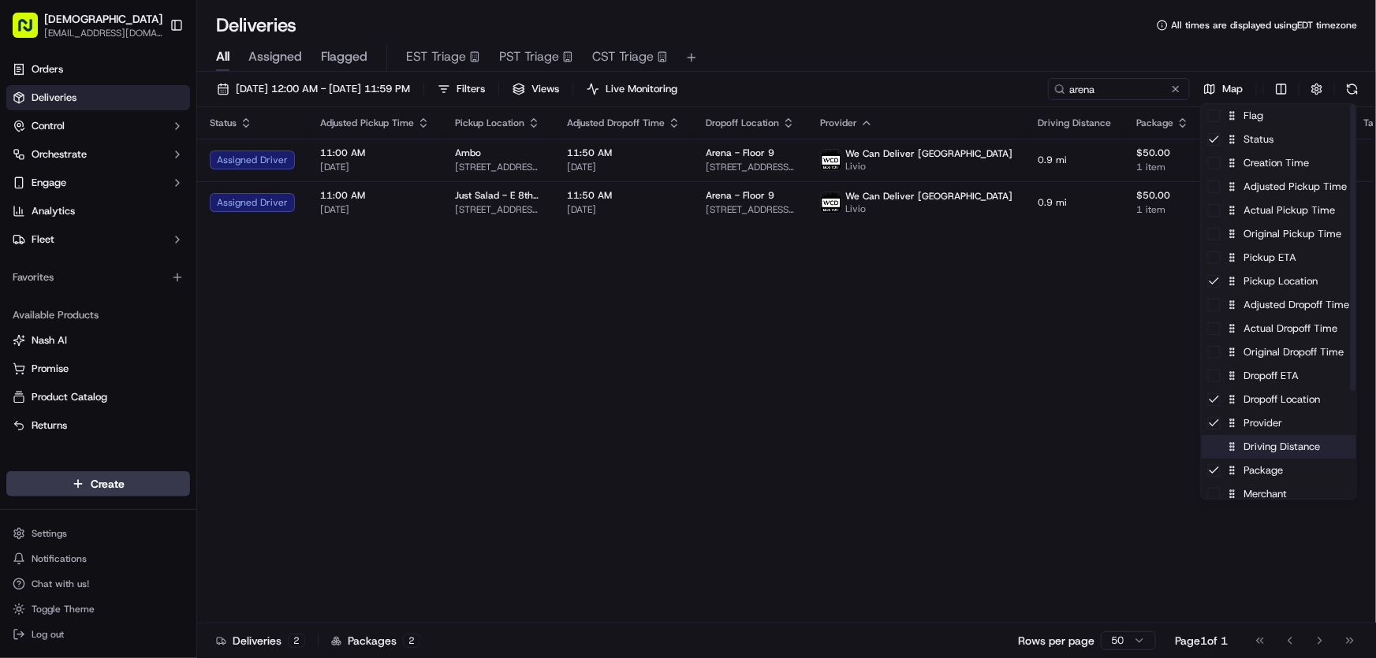
click at [1268, 449] on div "Driving Distance" at bounding box center [1278, 447] width 155 height 24
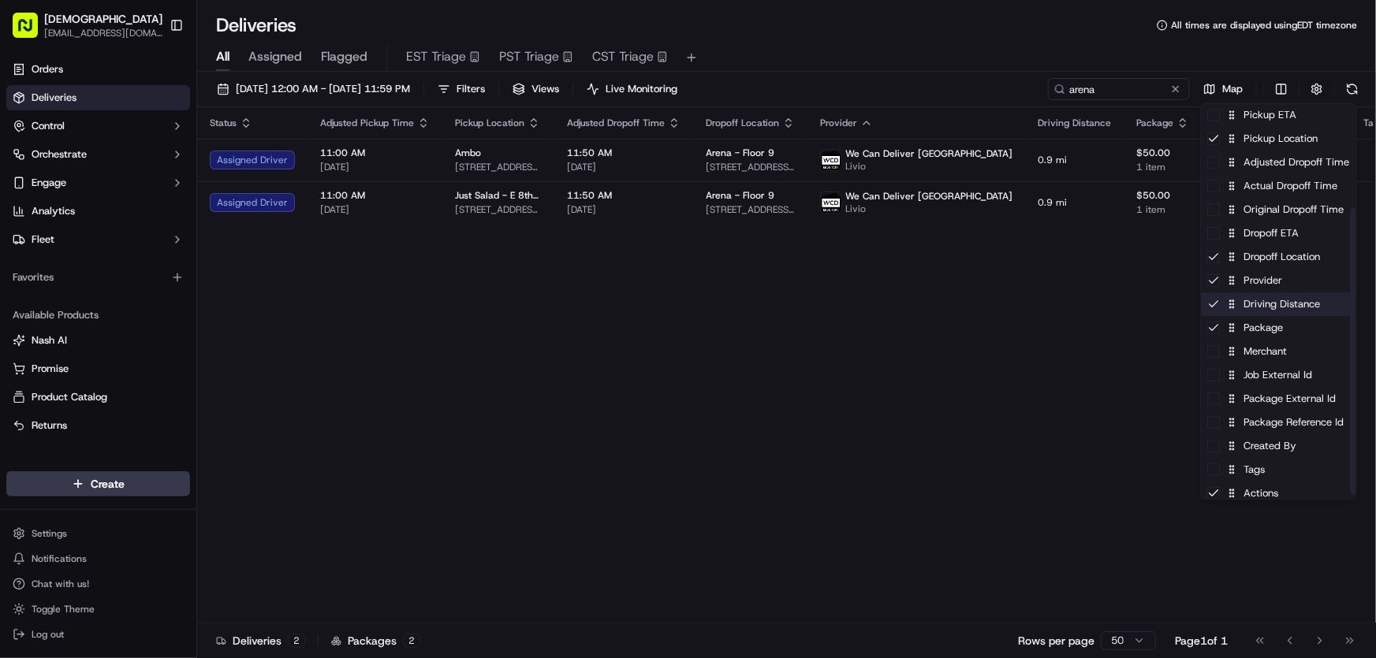
click at [1285, 304] on div "Driving Distance" at bounding box center [1278, 304] width 155 height 24
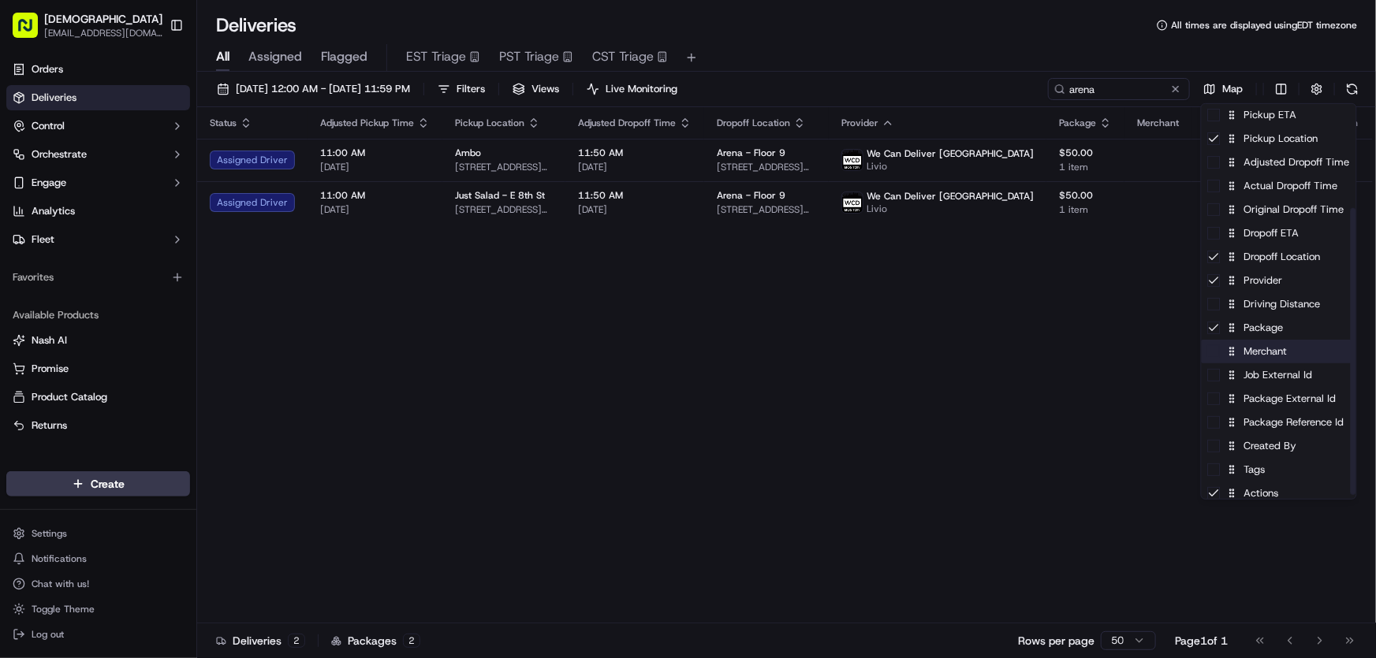
click at [1276, 357] on div "Merchant" at bounding box center [1278, 352] width 155 height 24
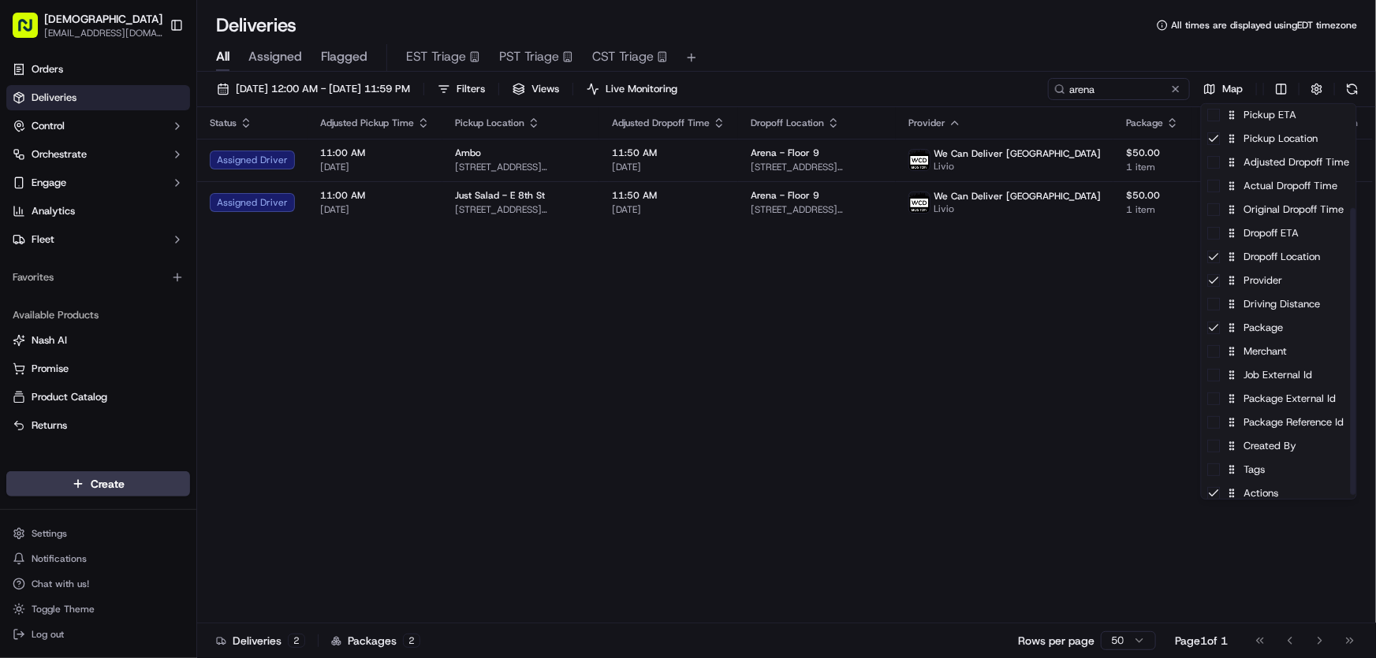
click at [1109, 372] on html "Sharebite rtrinos@sharebite.com Toggle Sidebar Orders Deliveries Control Orches…" at bounding box center [688, 329] width 1376 height 658
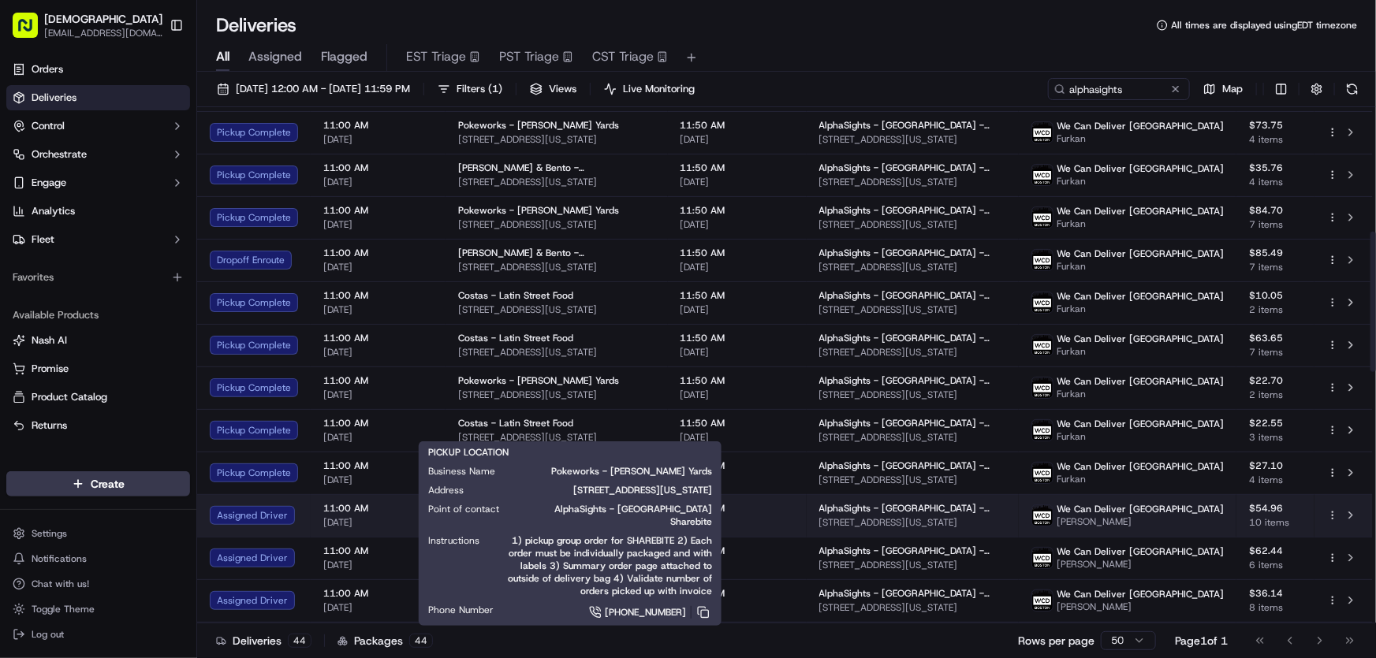
scroll to position [501, 0]
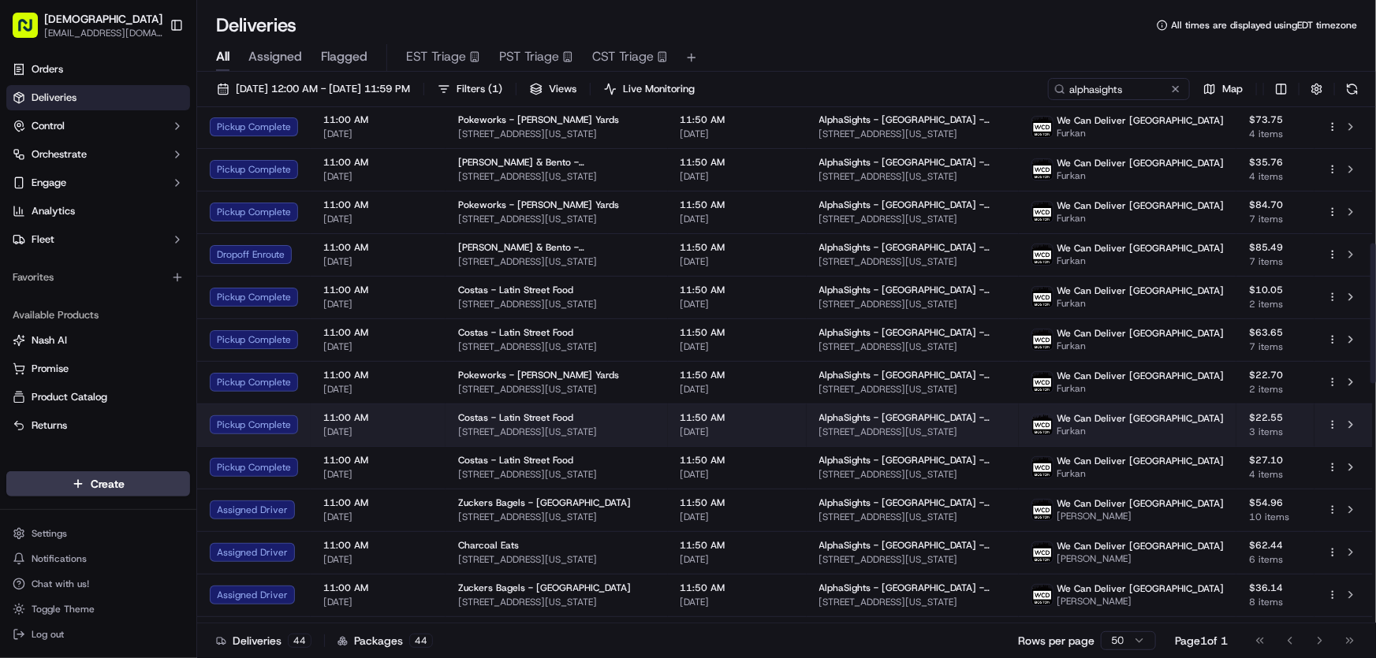
click at [784, 423] on div "11:50 AM 09/17/2025" at bounding box center [737, 425] width 114 height 27
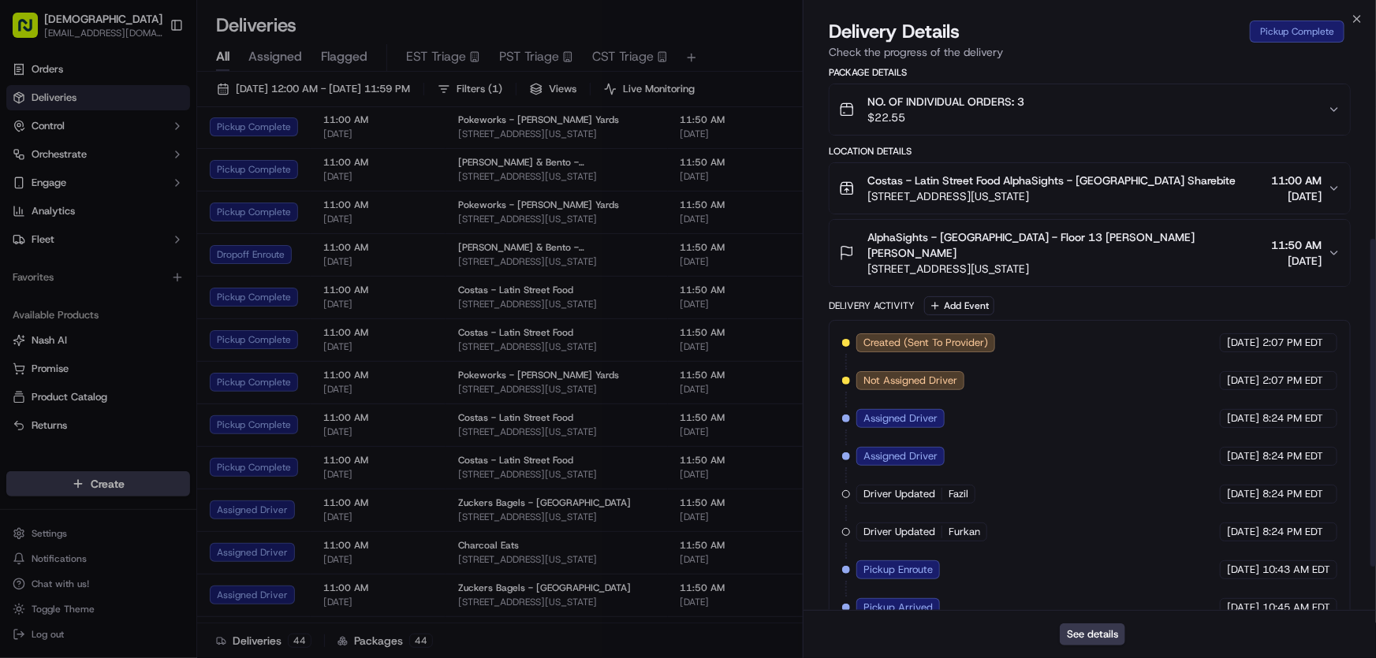
scroll to position [359, 0]
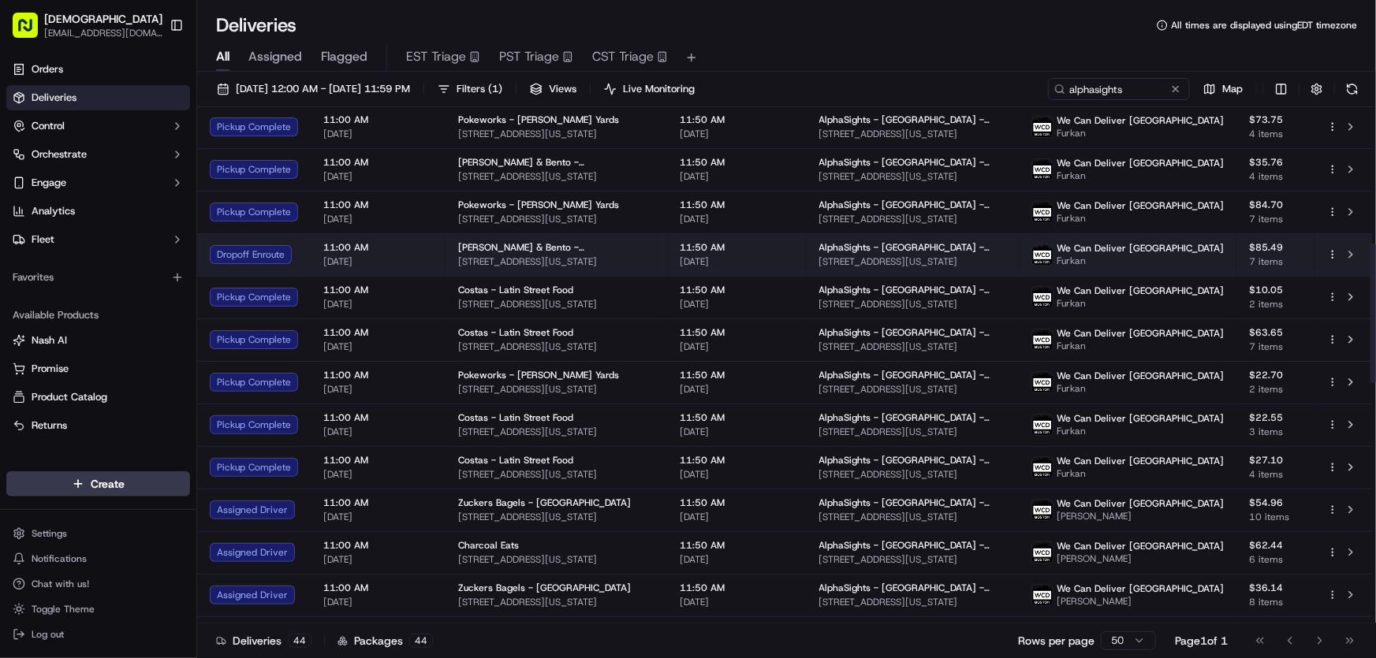
click at [528, 246] on span "Wasabi Sushi & Bento - Times Square" at bounding box center [556, 247] width 197 height 13
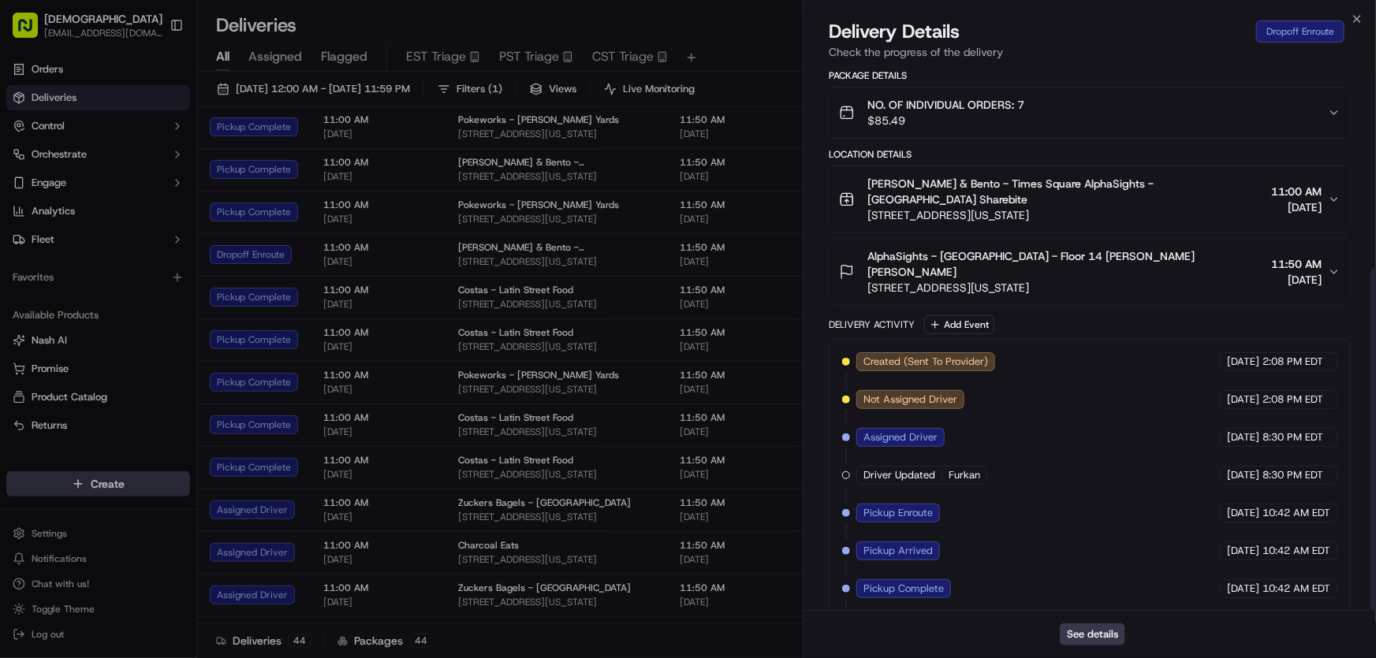
scroll to position [322, 0]
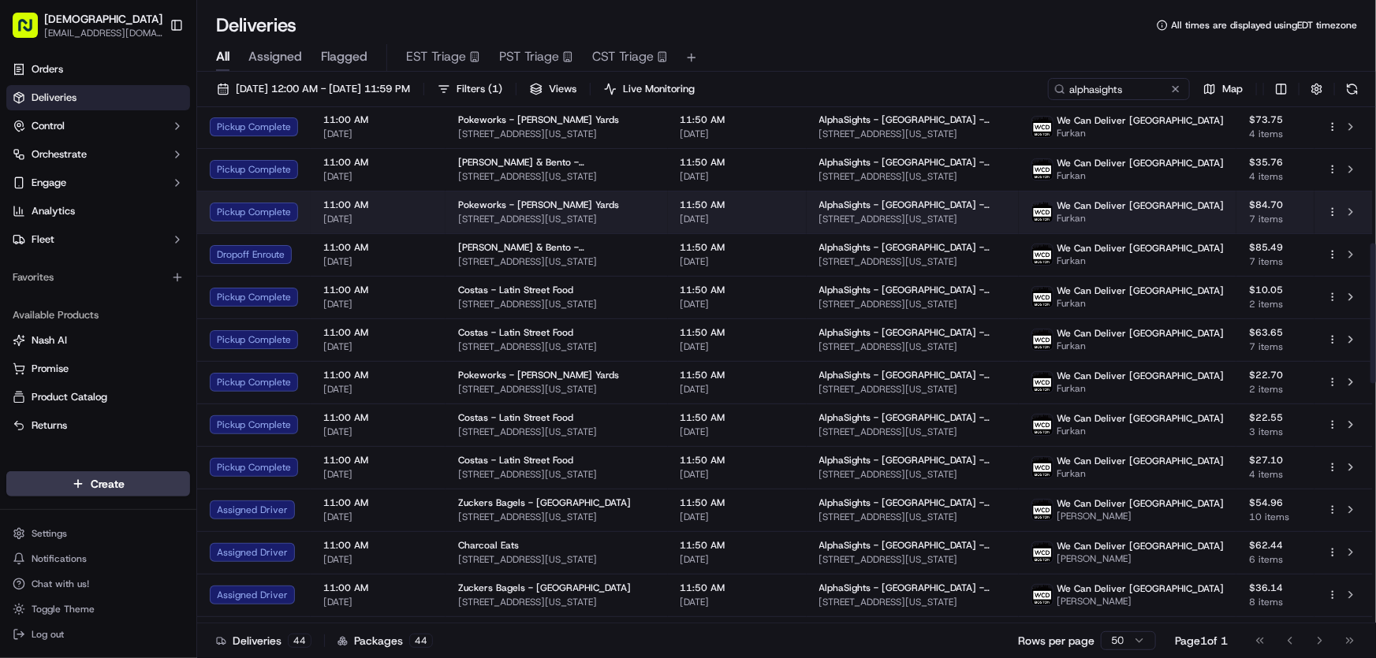
click at [505, 210] on span "Pokeworks - Hudson Yards" at bounding box center [538, 205] width 161 height 13
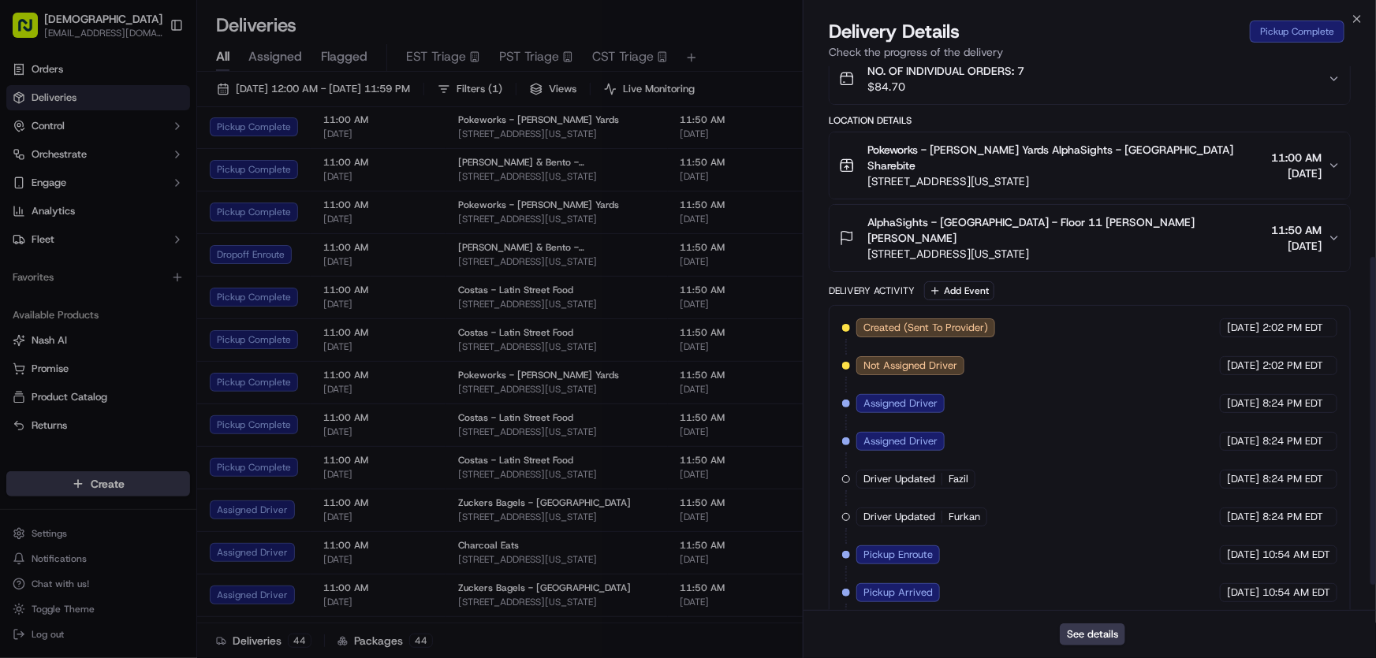
scroll to position [359, 0]
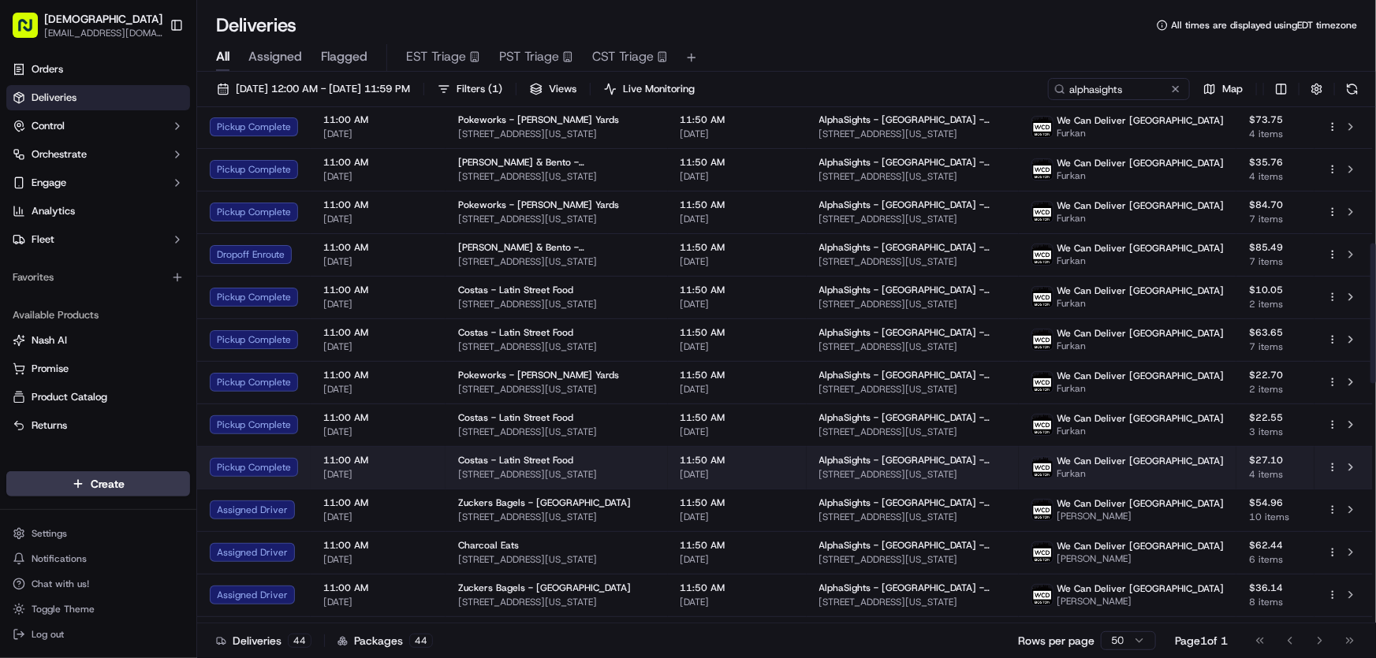
click at [579, 472] on span "40 W 38th St, New York, NY 10018, USA" at bounding box center [556, 474] width 197 height 13
drag, startPoint x: 639, startPoint y: 470, endPoint x: 457, endPoint y: 473, distance: 181.3
click at [458, 473] on span "40 W 38th St, New York, NY 10018, USA" at bounding box center [556, 474] width 197 height 13
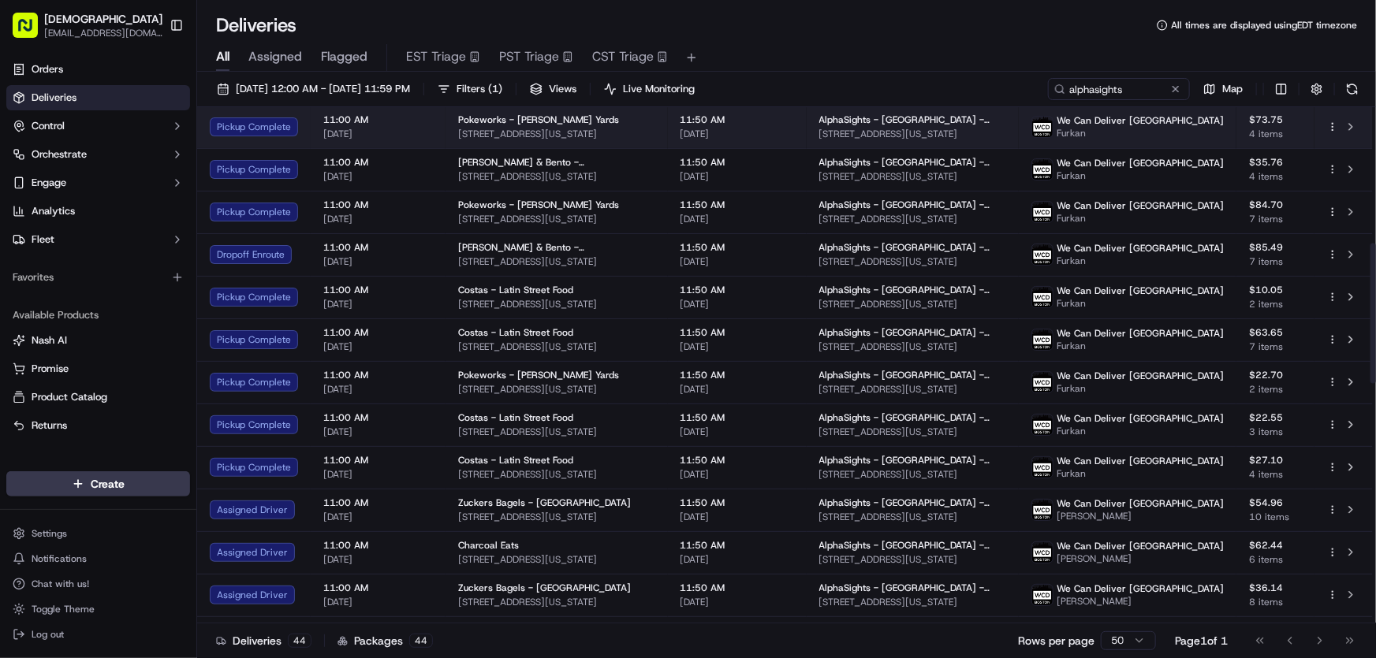
copy span "40 W 38th St, New York, NY 10018, USA"
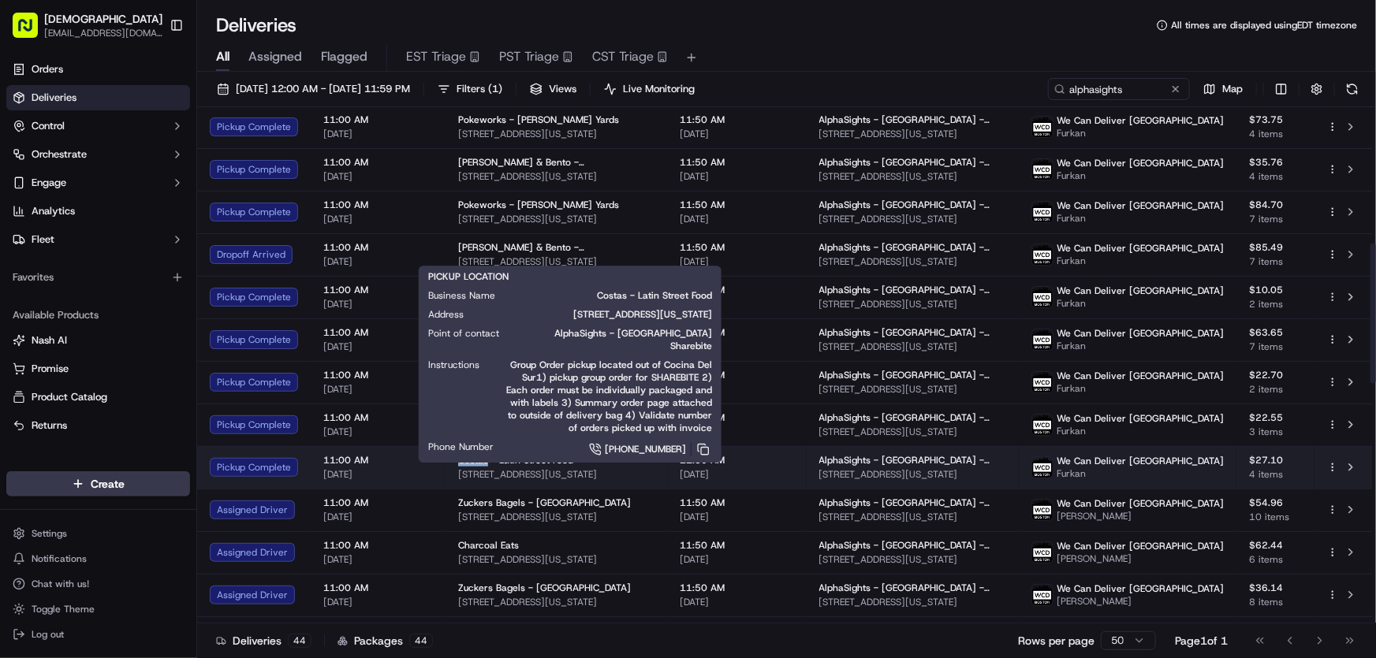
drag, startPoint x: 451, startPoint y: 461, endPoint x: 486, endPoint y: 459, distance: 34.8
click at [486, 459] on td "Costas - Latin Street Food 40 W 38th St, New York, NY 10018, USA" at bounding box center [556, 467] width 222 height 43
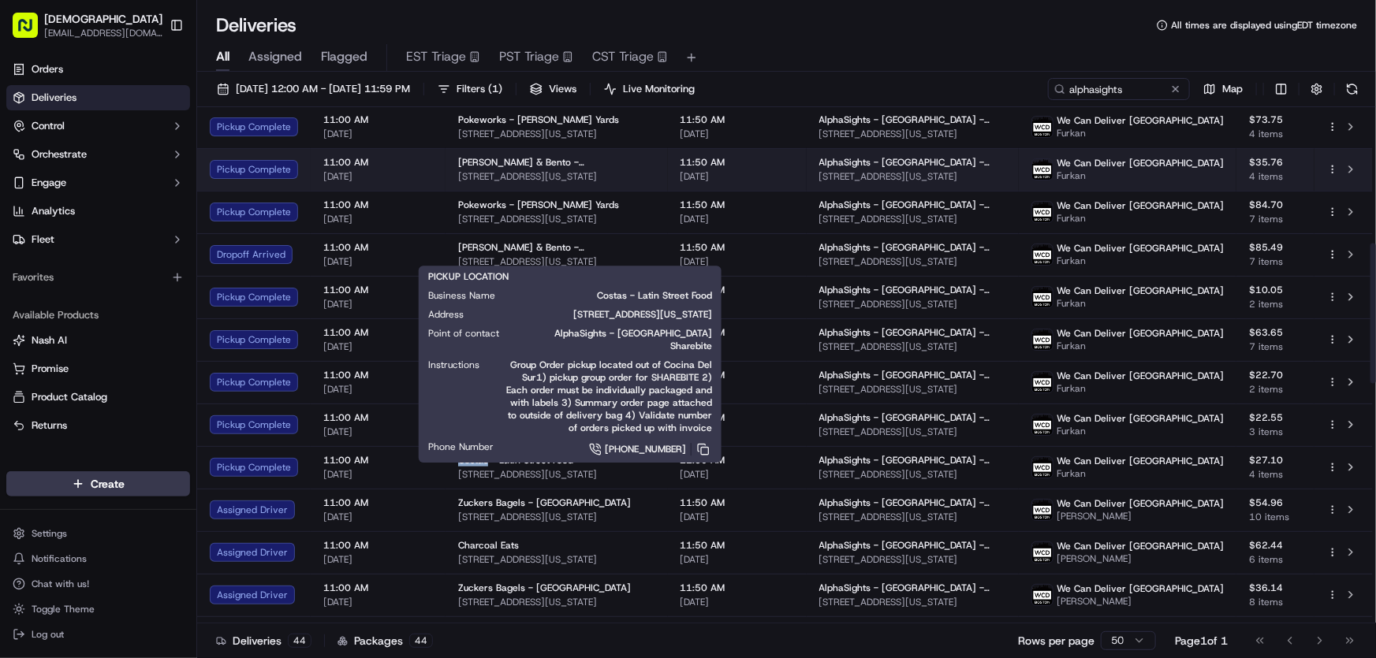
copy span "Costas"
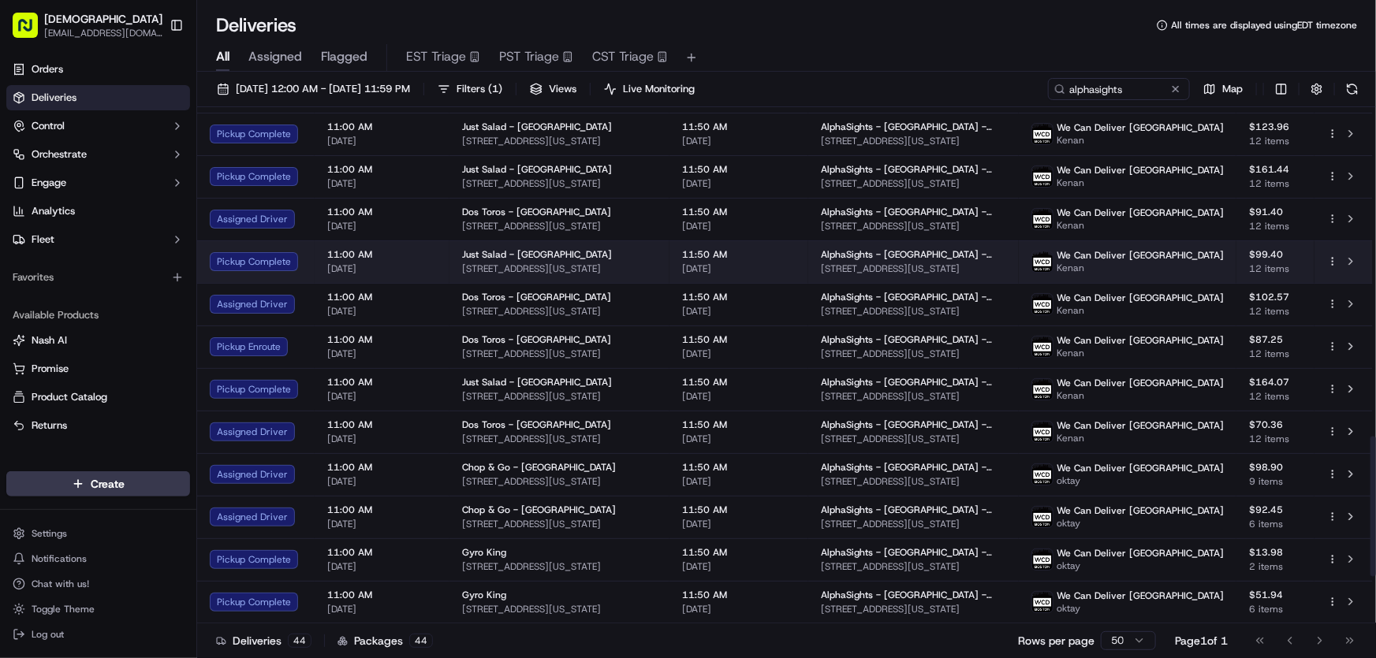
scroll to position [1075, 0]
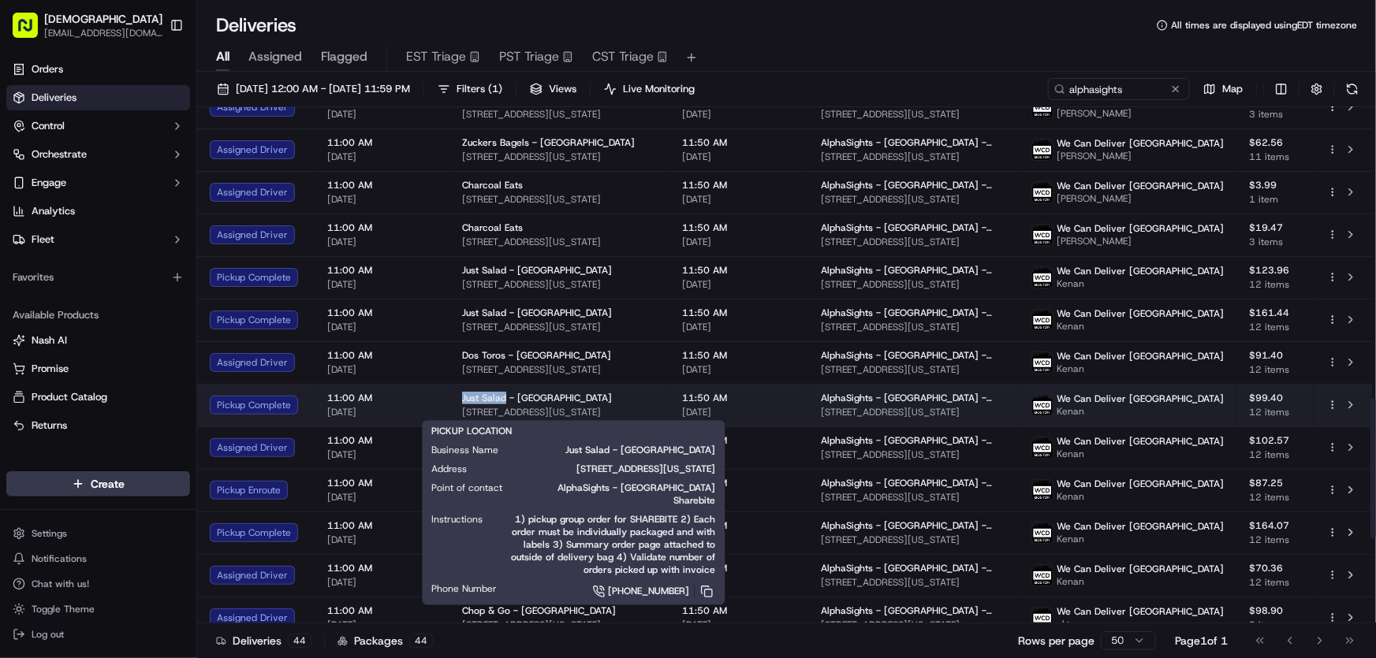
drag, startPoint x: 457, startPoint y: 397, endPoint x: 502, endPoint y: 397, distance: 44.9
click at [502, 397] on td "Just Salad - Madison Ave 315 Madison Ave, New York, NY 10017, USA" at bounding box center [559, 405] width 220 height 43
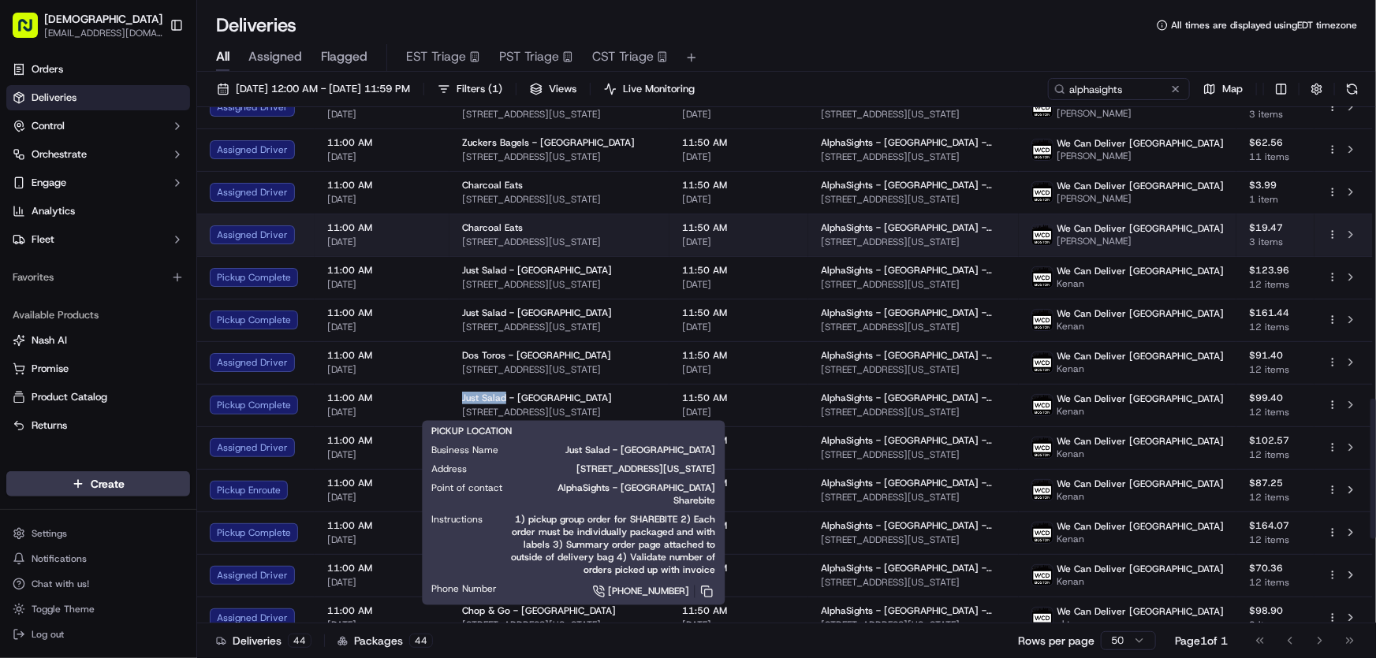
copy span "Just Salad"
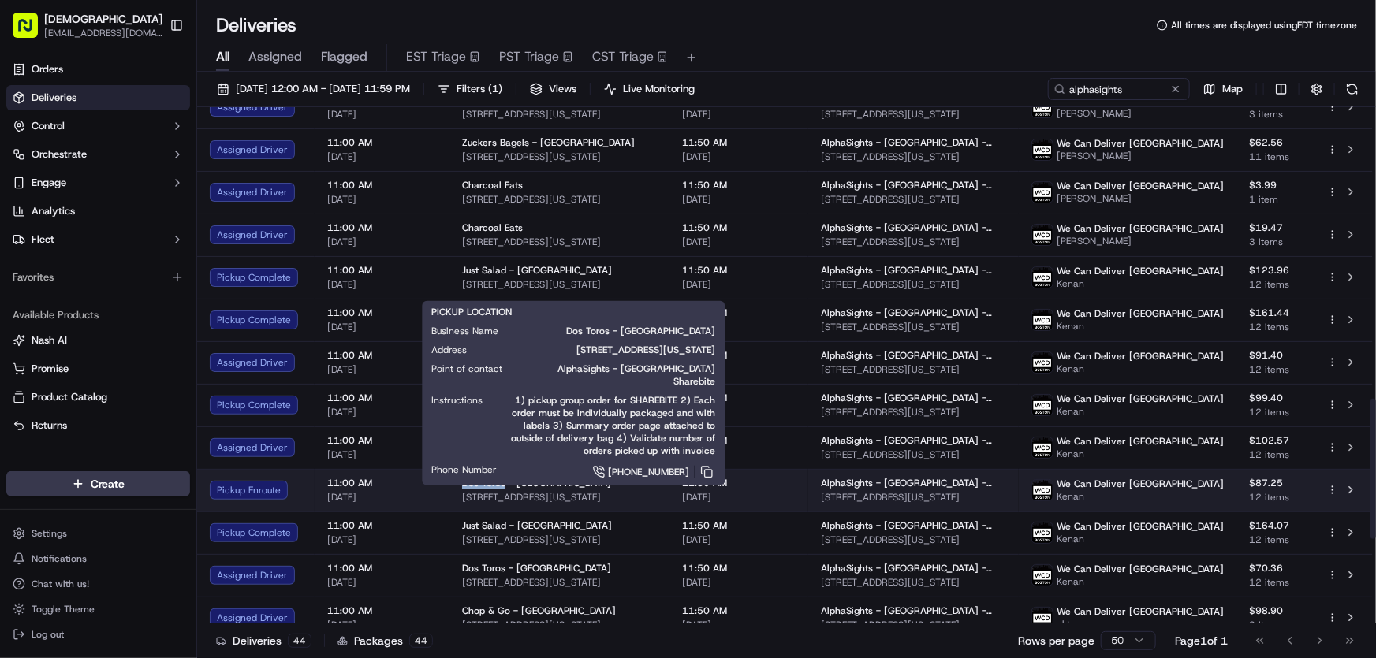
drag, startPoint x: 460, startPoint y: 482, endPoint x: 501, endPoint y: 482, distance: 41.0
click at [501, 482] on span "Dos Toros - Grand Central" at bounding box center [536, 483] width 149 height 13
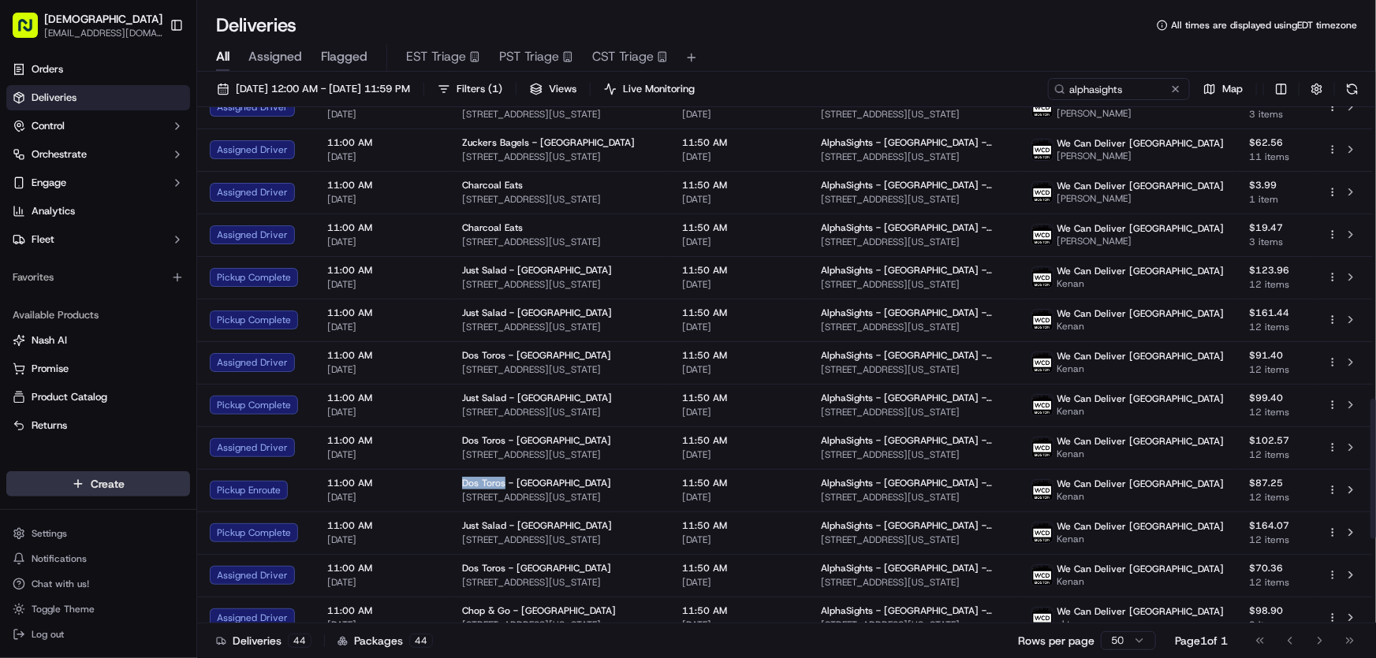
copy span "Dos Toros"
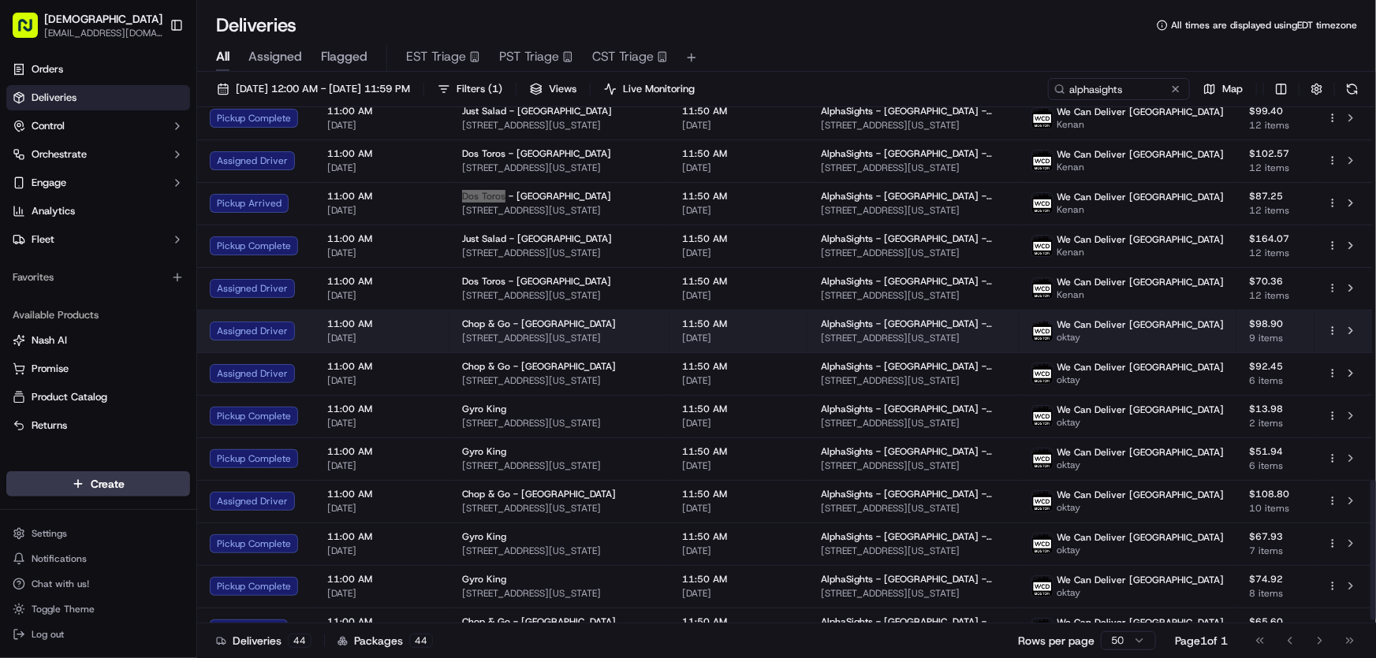
scroll to position [1387, 0]
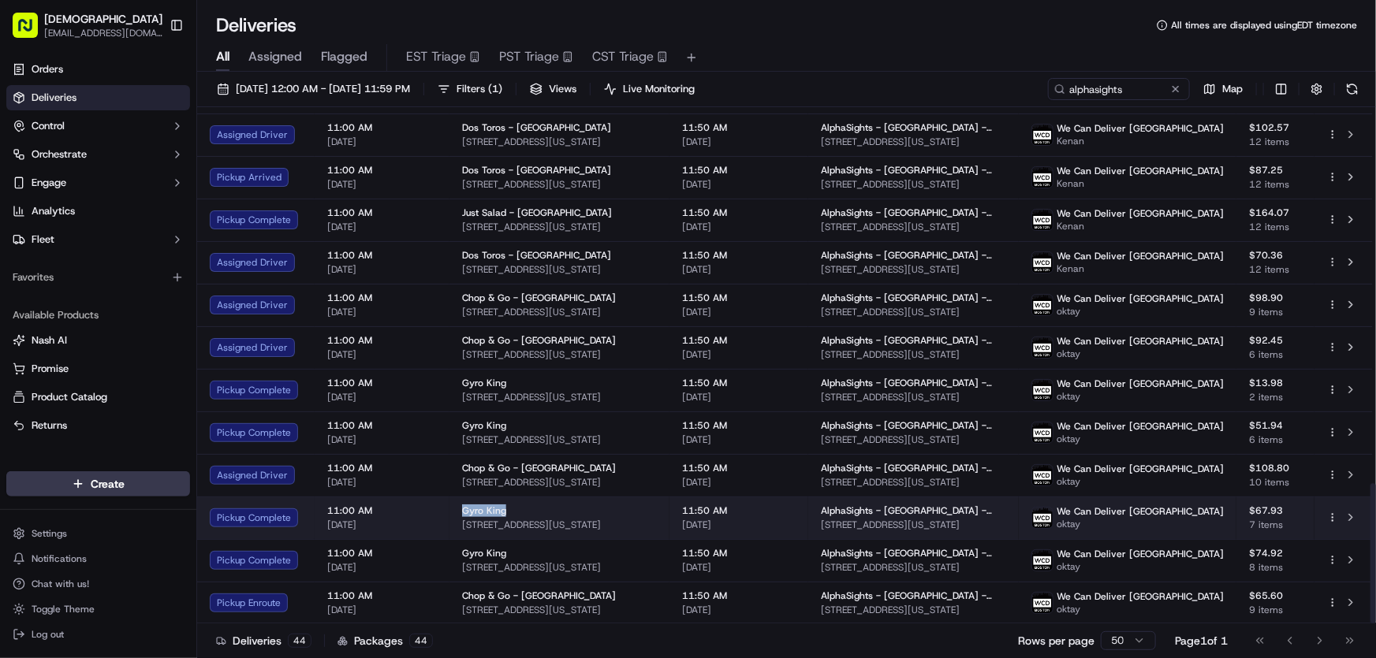
drag, startPoint x: 470, startPoint y: 507, endPoint x: 516, endPoint y: 508, distance: 45.8
click at [516, 508] on td "Gyro King 520 9th Ave, New York, NY 10018, USA" at bounding box center [559, 518] width 220 height 43
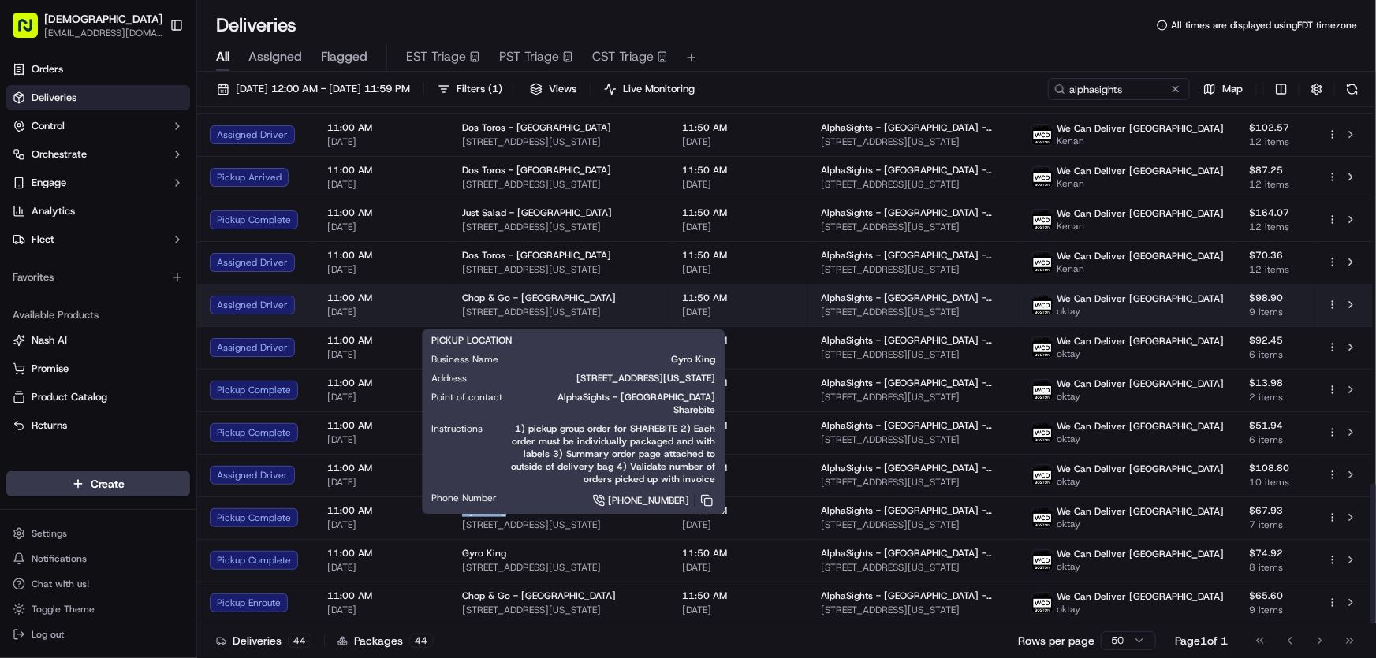
copy span "Gyro King"
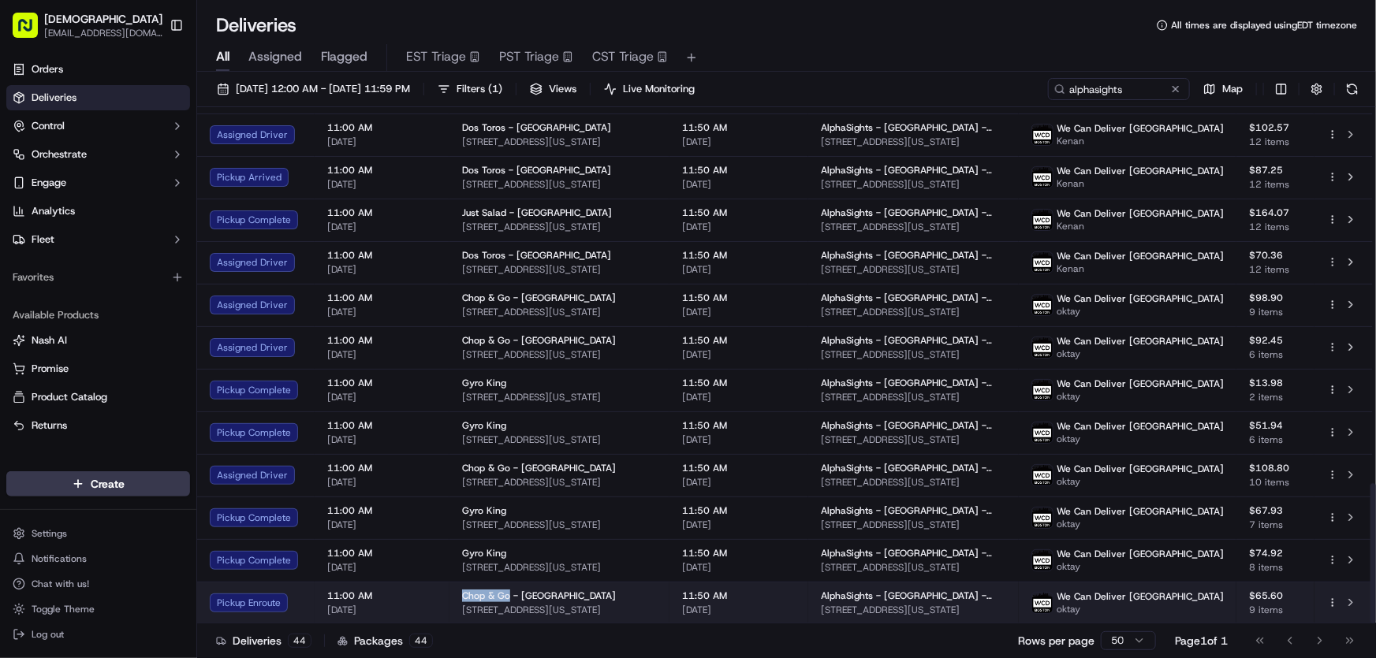
drag, startPoint x: 460, startPoint y: 593, endPoint x: 509, endPoint y: 597, distance: 49.0
click at [509, 597] on span "Chop & Go - Midtown" at bounding box center [539, 596] width 154 height 13
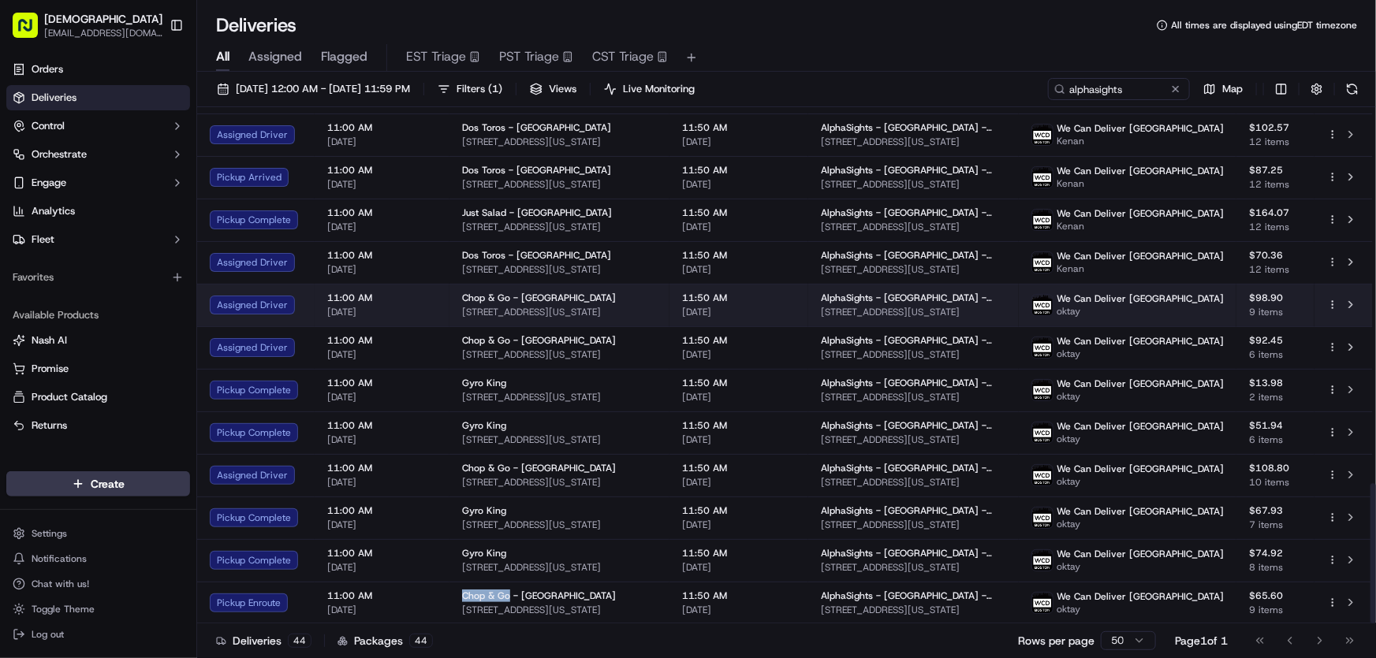
copy span "Chop & Go"
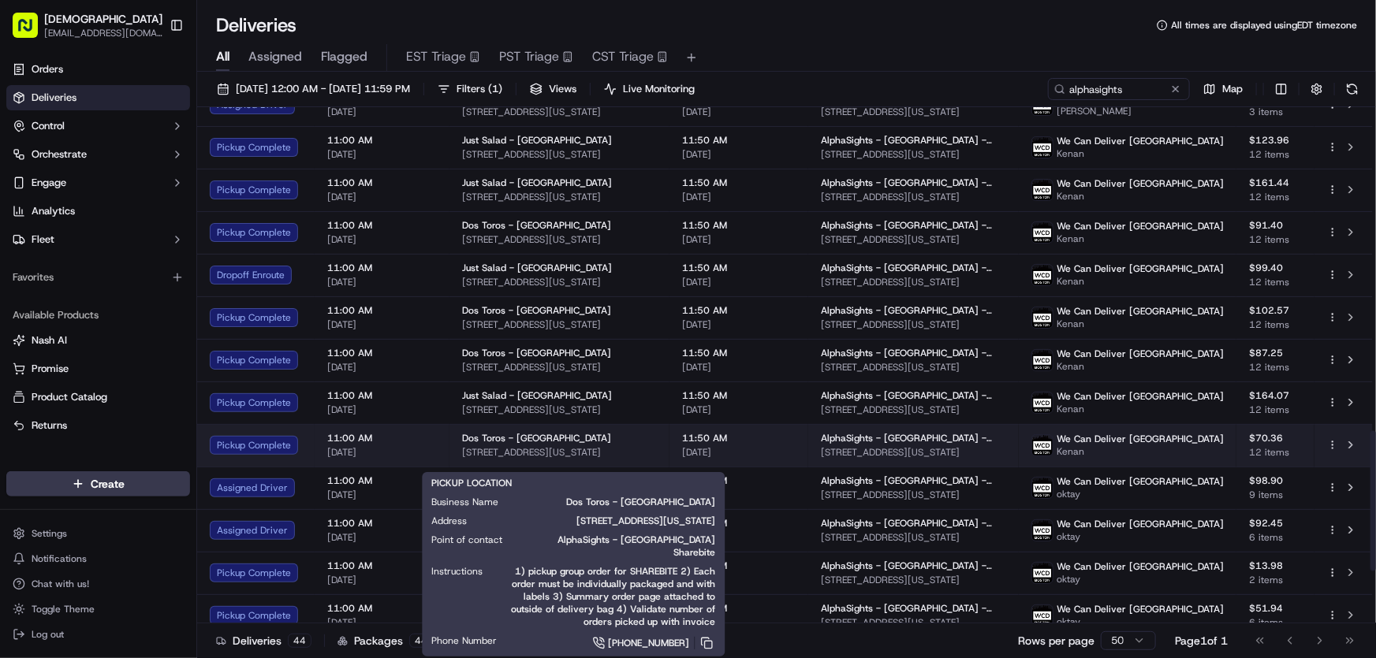
scroll to position [1172, 0]
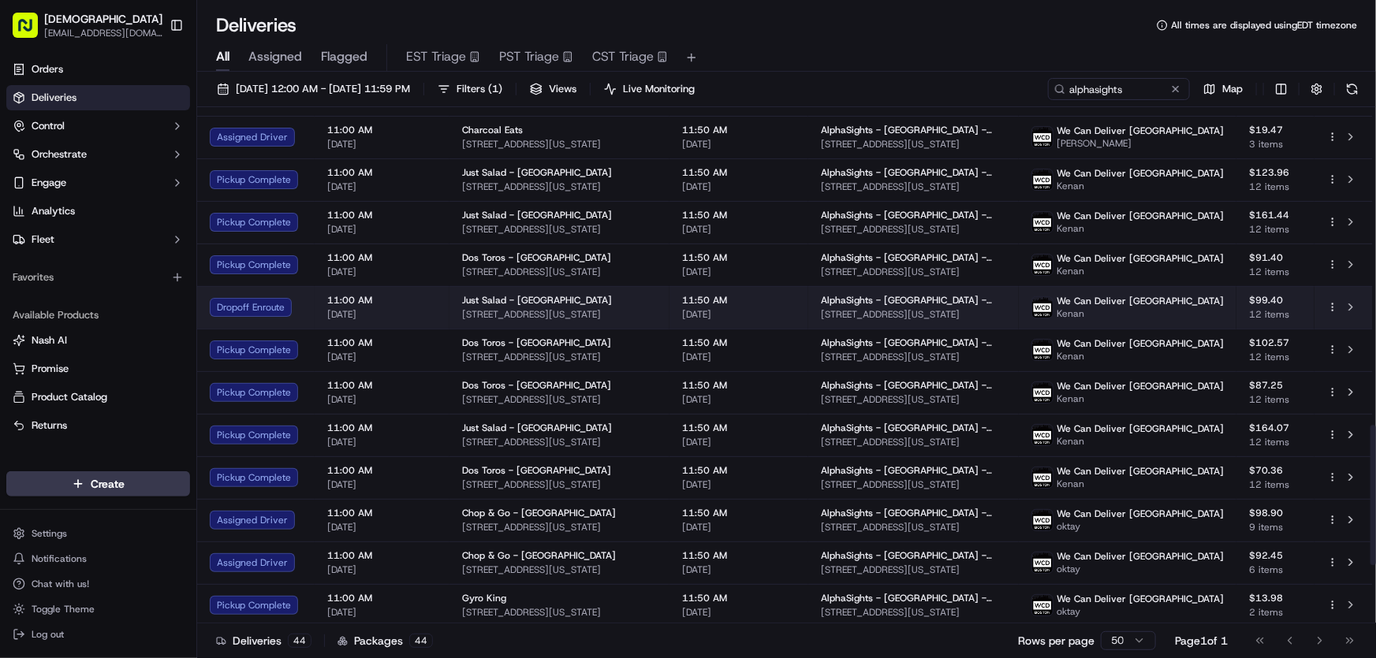
drag, startPoint x: 663, startPoint y: 311, endPoint x: 457, endPoint y: 319, distance: 205.9
click at [457, 319] on td "Just Salad - Madison Ave 315 Madison Ave, New York, NY 10017, USA" at bounding box center [559, 307] width 220 height 43
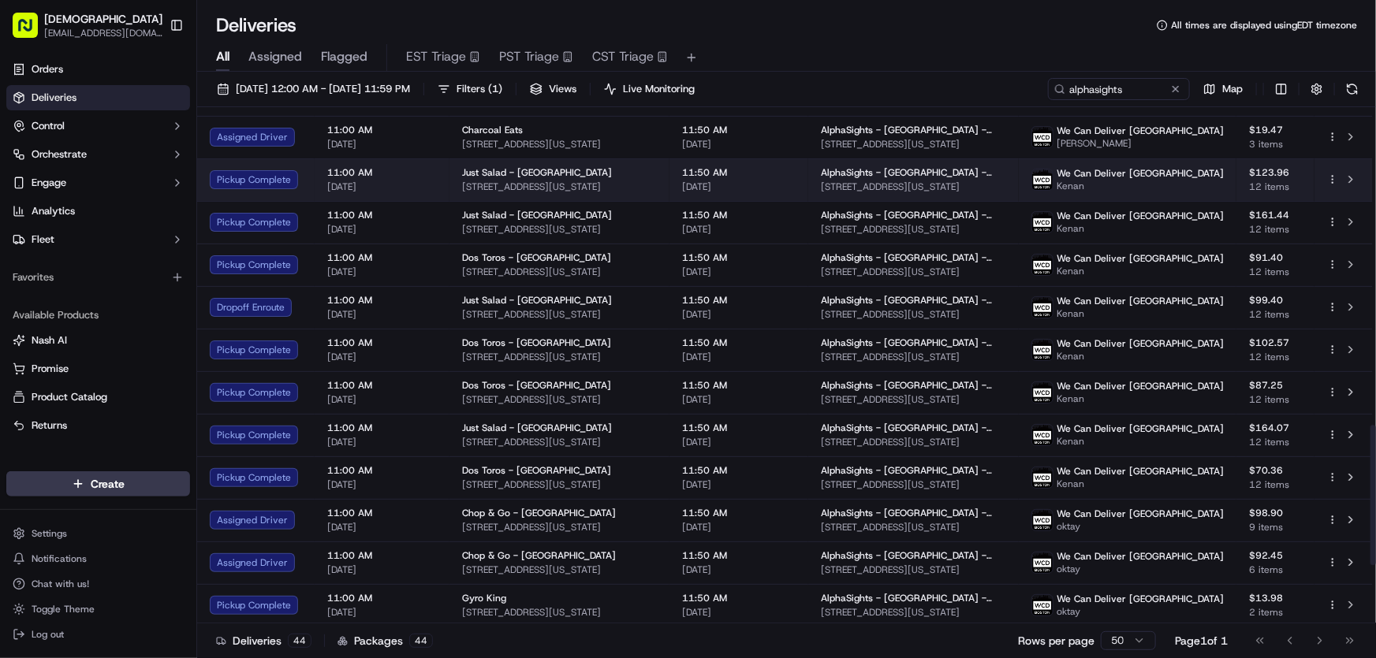
copy span "315 Madison Ave, New York, NY 10017, USA"
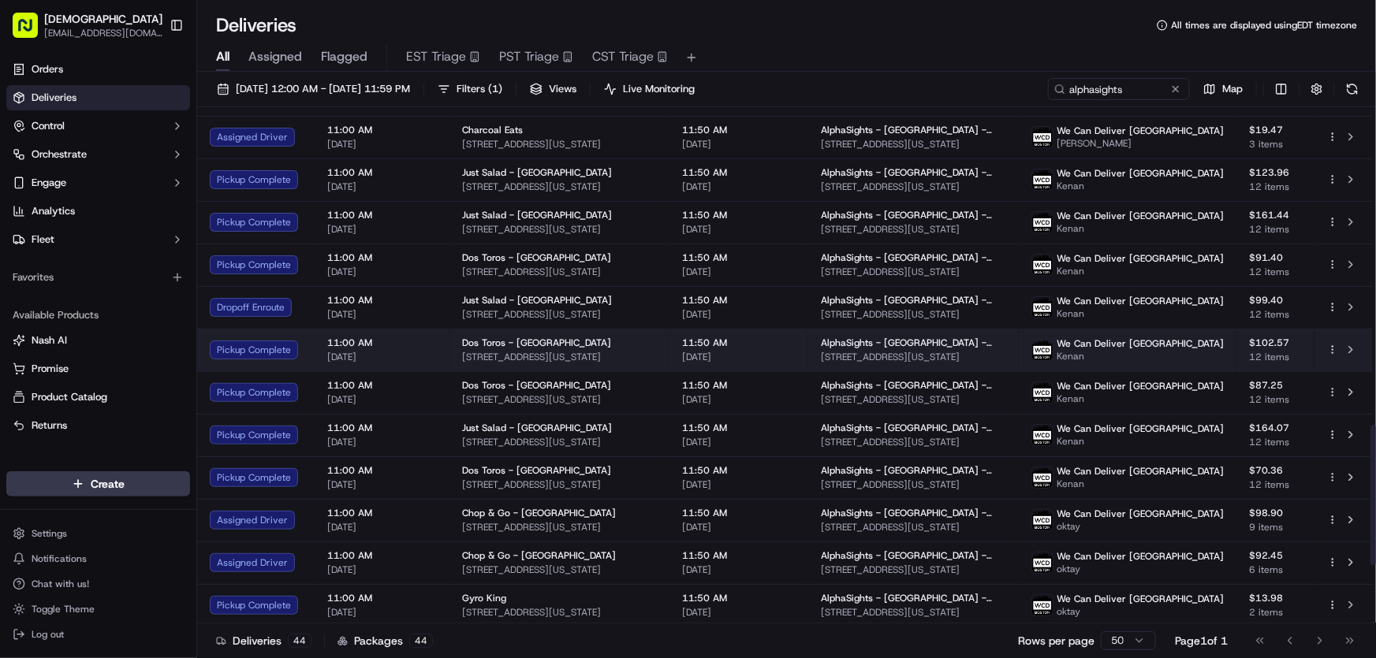
click at [591, 354] on span "466 Lexington Ave, New York, NY 10017, USA" at bounding box center [559, 357] width 195 height 13
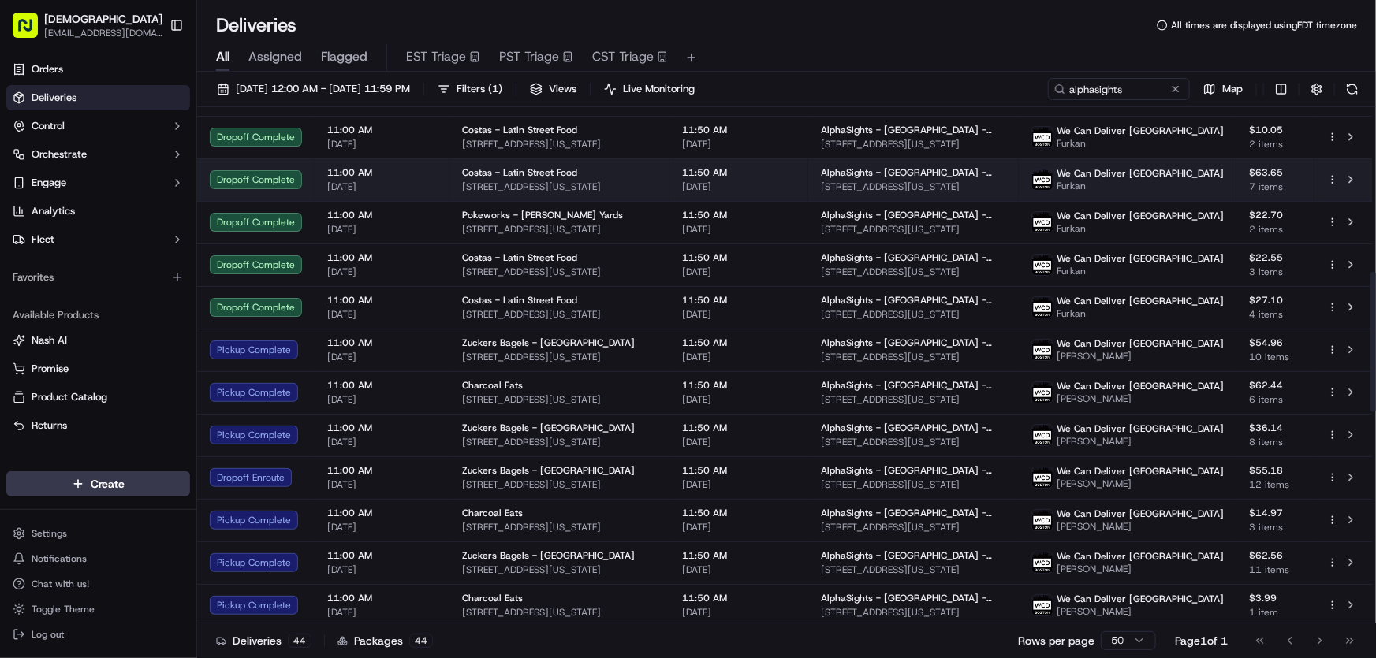
scroll to position [788, 0]
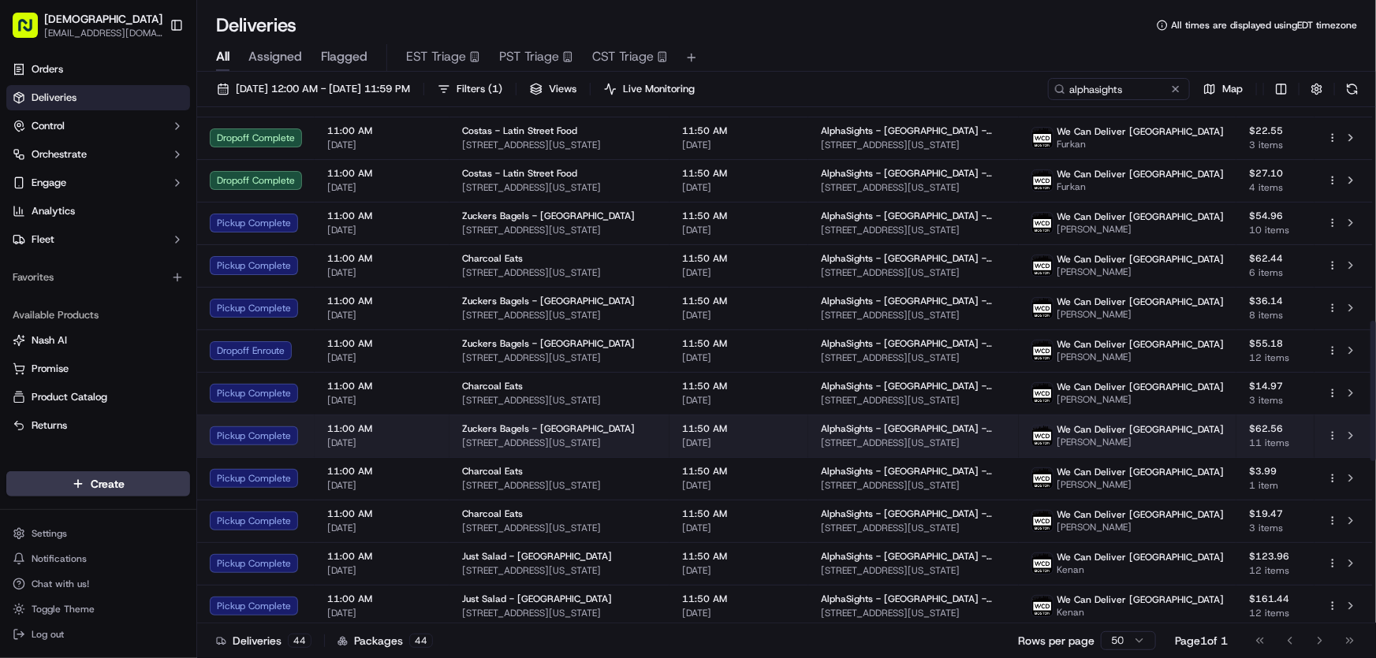
click at [482, 431] on span "Zuckers Bagels - Grand Central" at bounding box center [548, 429] width 173 height 13
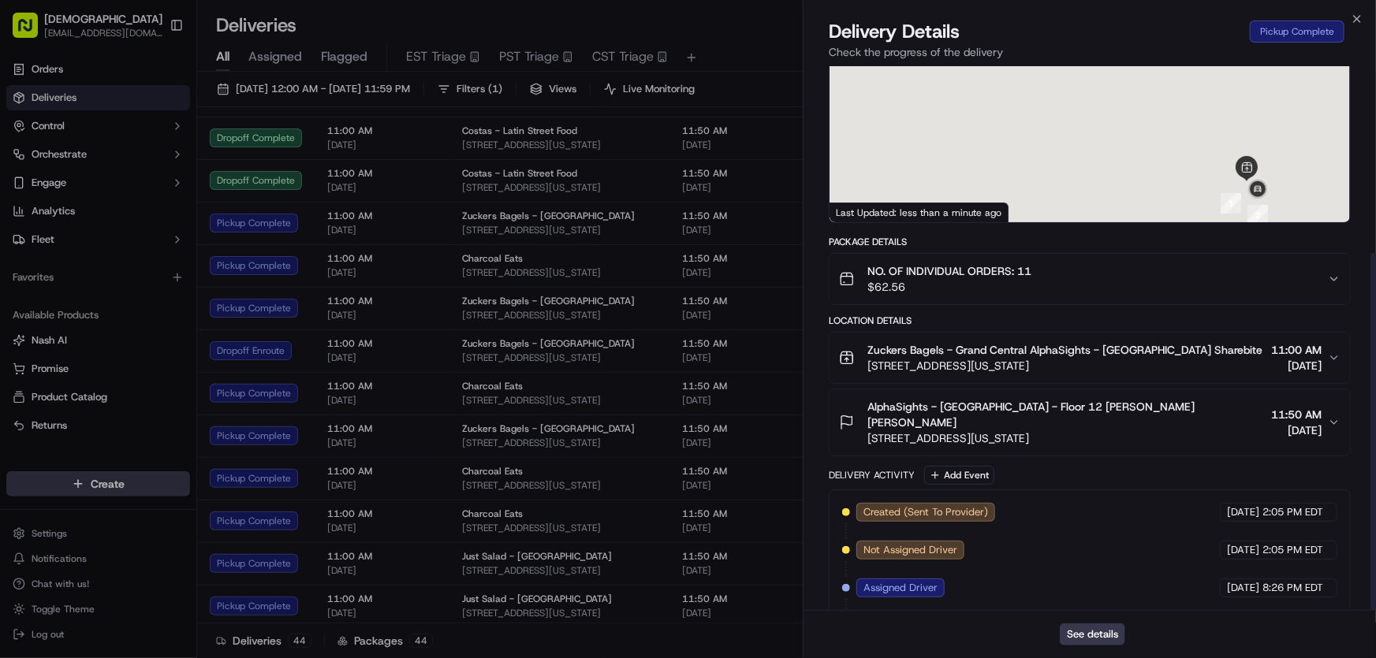
scroll to position [284, 0]
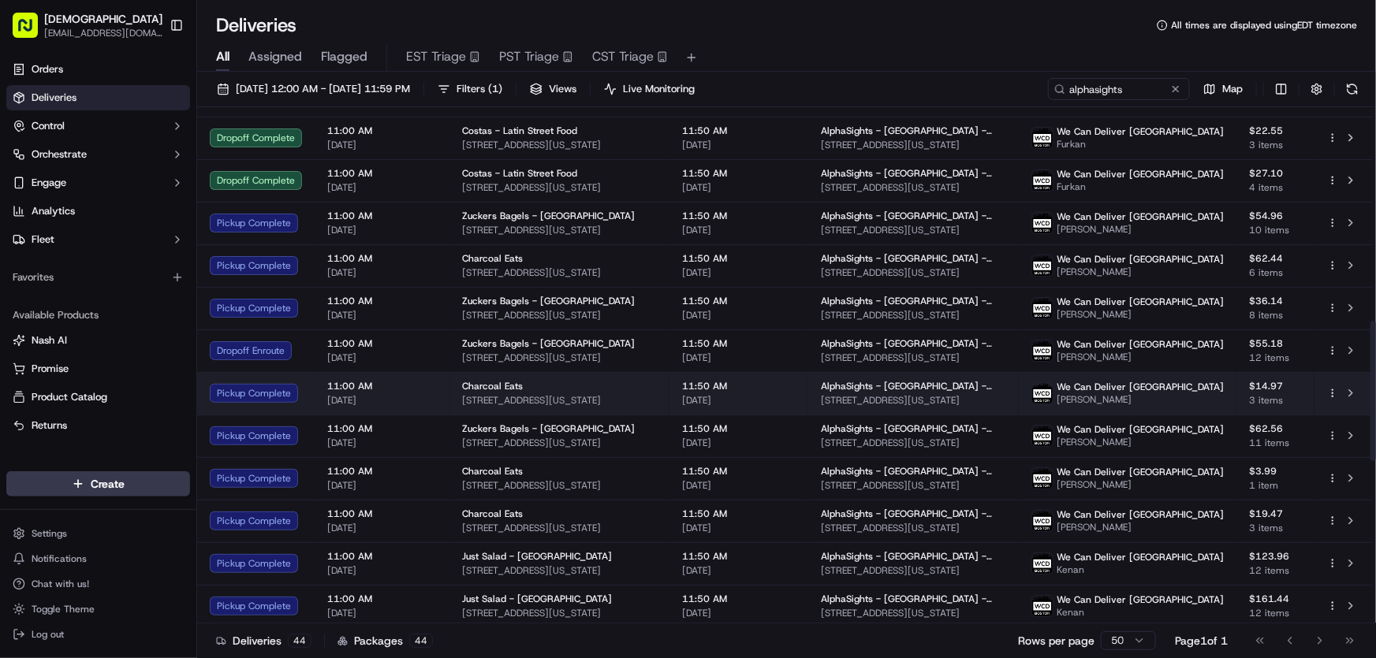
click at [499, 387] on span "Charcoal Eats" at bounding box center [492, 386] width 61 height 13
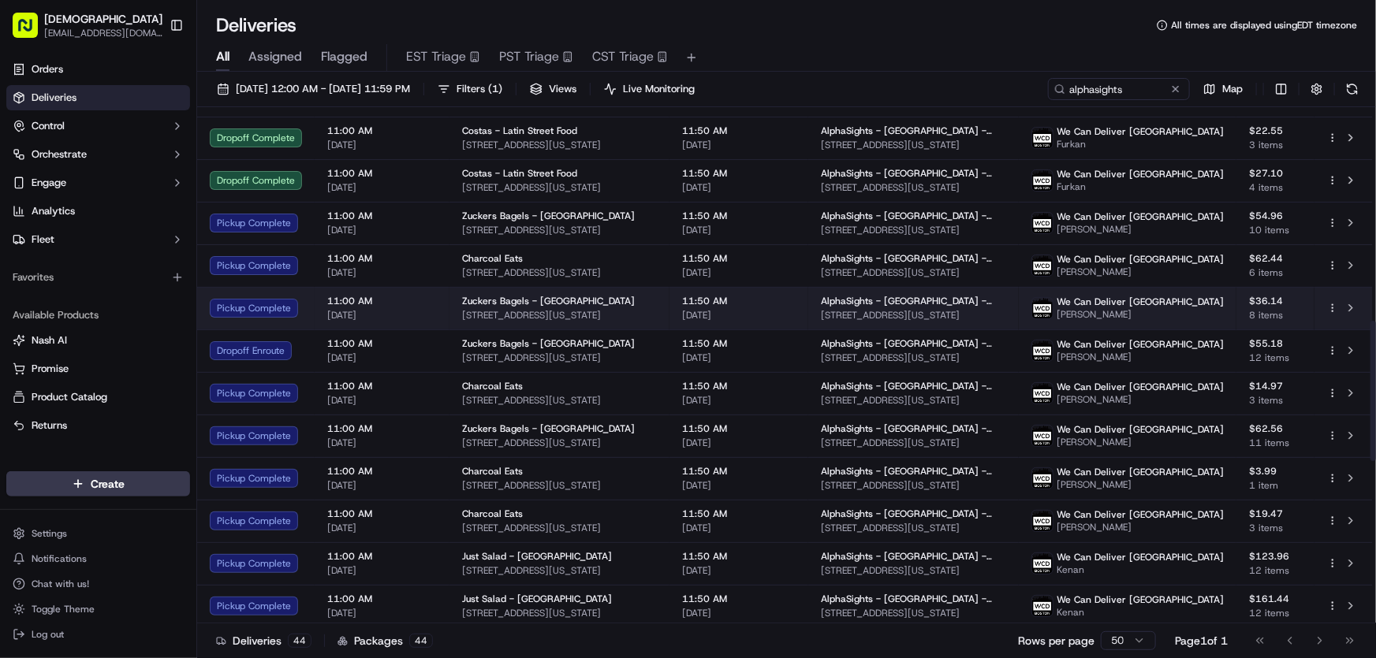
click at [512, 304] on span "Zuckers Bagels - Grand Central" at bounding box center [548, 301] width 173 height 13
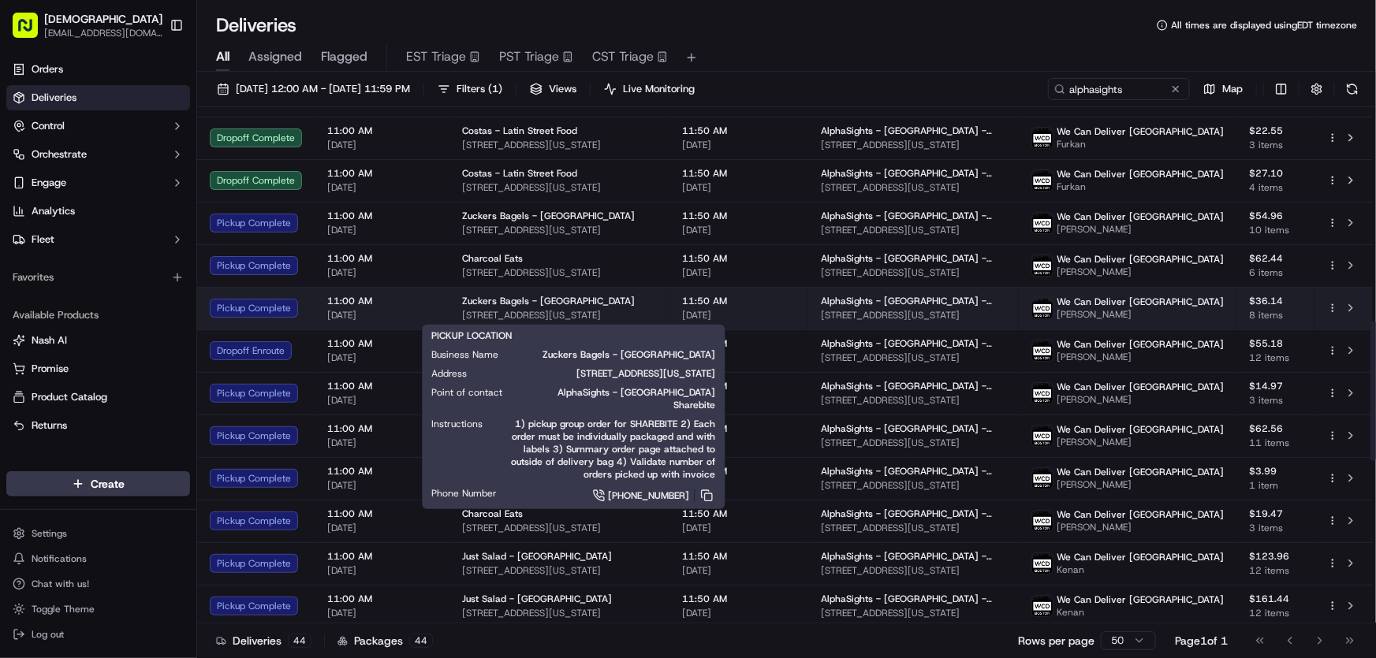
drag, startPoint x: 668, startPoint y: 310, endPoint x: 457, endPoint y: 313, distance: 210.5
click at [457, 313] on td "Zuckers Bagels - Grand Central 370 Lexington Ave, New York, NY 10017, USA" at bounding box center [559, 308] width 220 height 43
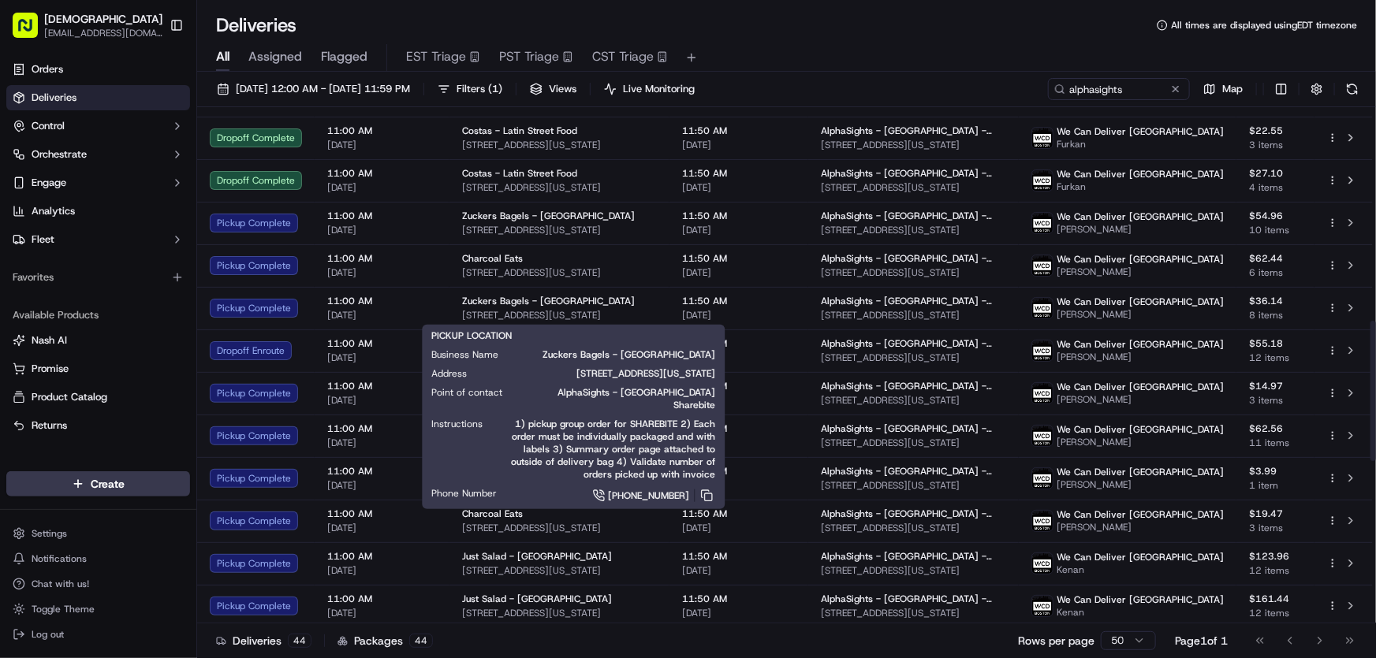
copy span "370 Lexington Ave, New York, NY 10017, USA"
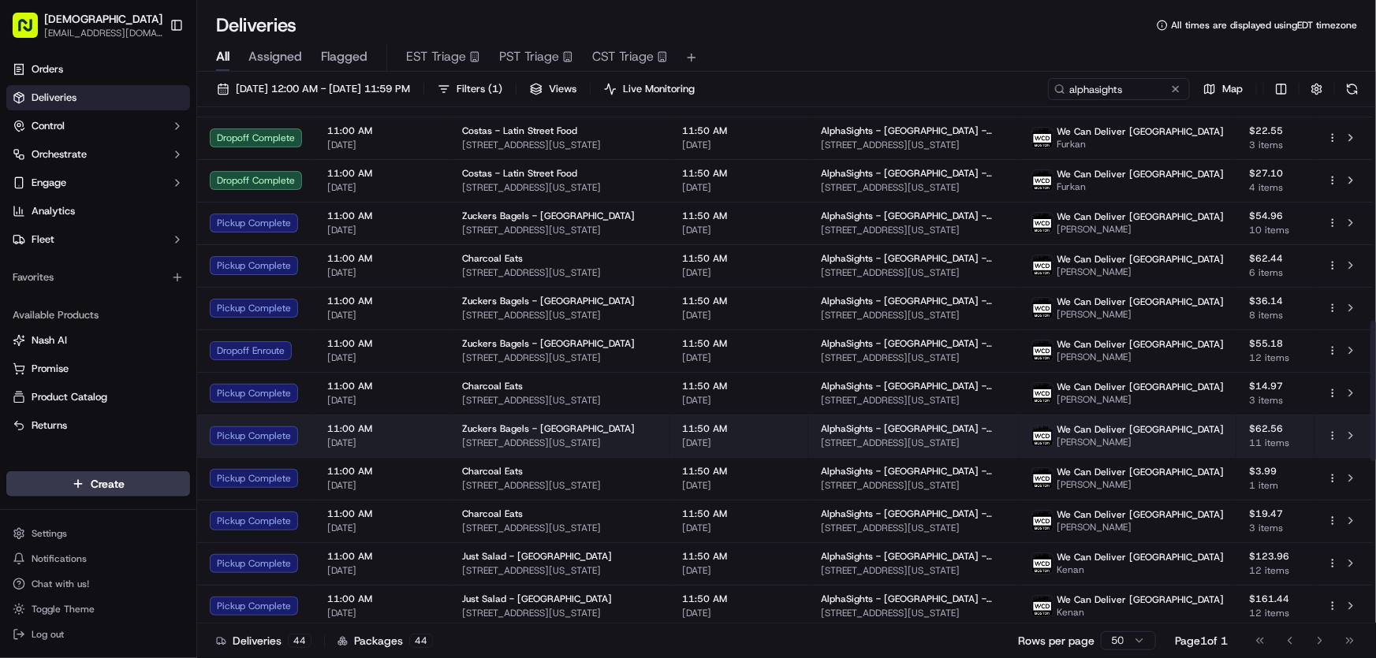
click at [479, 428] on span "Zuckers Bagels - Grand Central" at bounding box center [548, 429] width 173 height 13
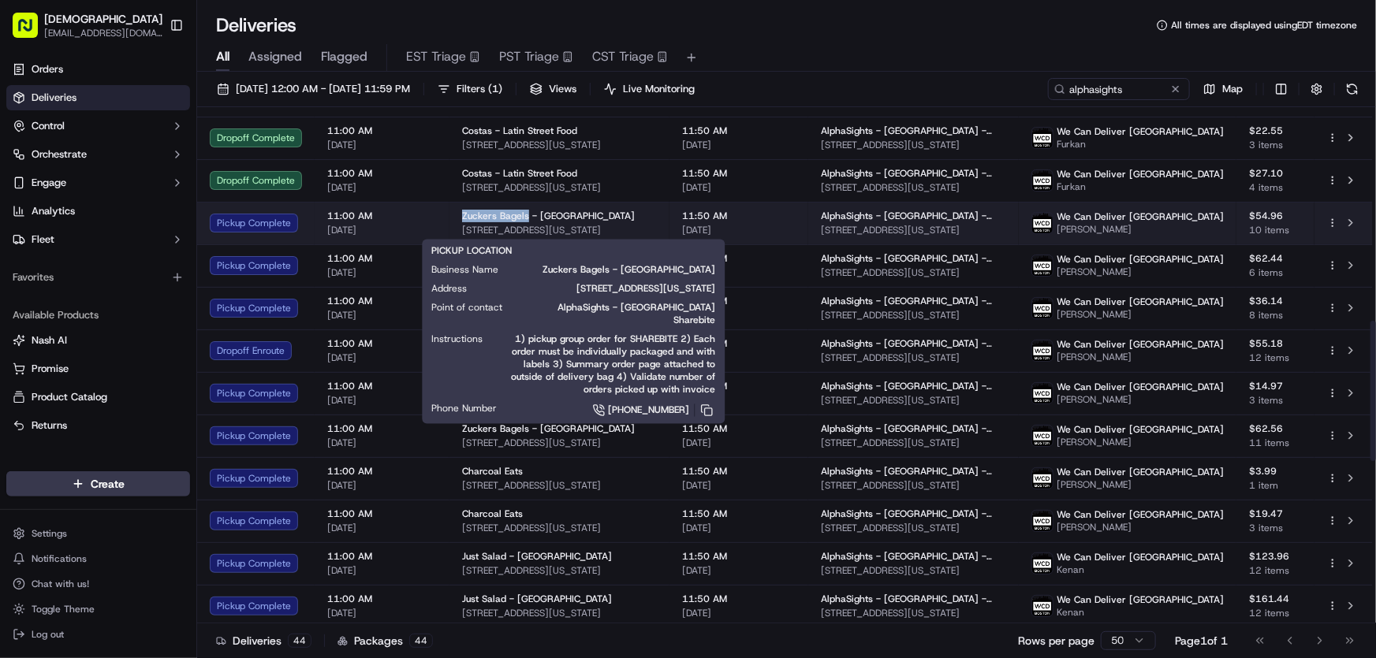
drag, startPoint x: 455, startPoint y: 213, endPoint x: 525, endPoint y: 213, distance: 70.2
click at [525, 213] on td "Zuckers Bagels - Grand Central 370 Lexington Ave, New York, NY 10017, USA" at bounding box center [559, 223] width 220 height 43
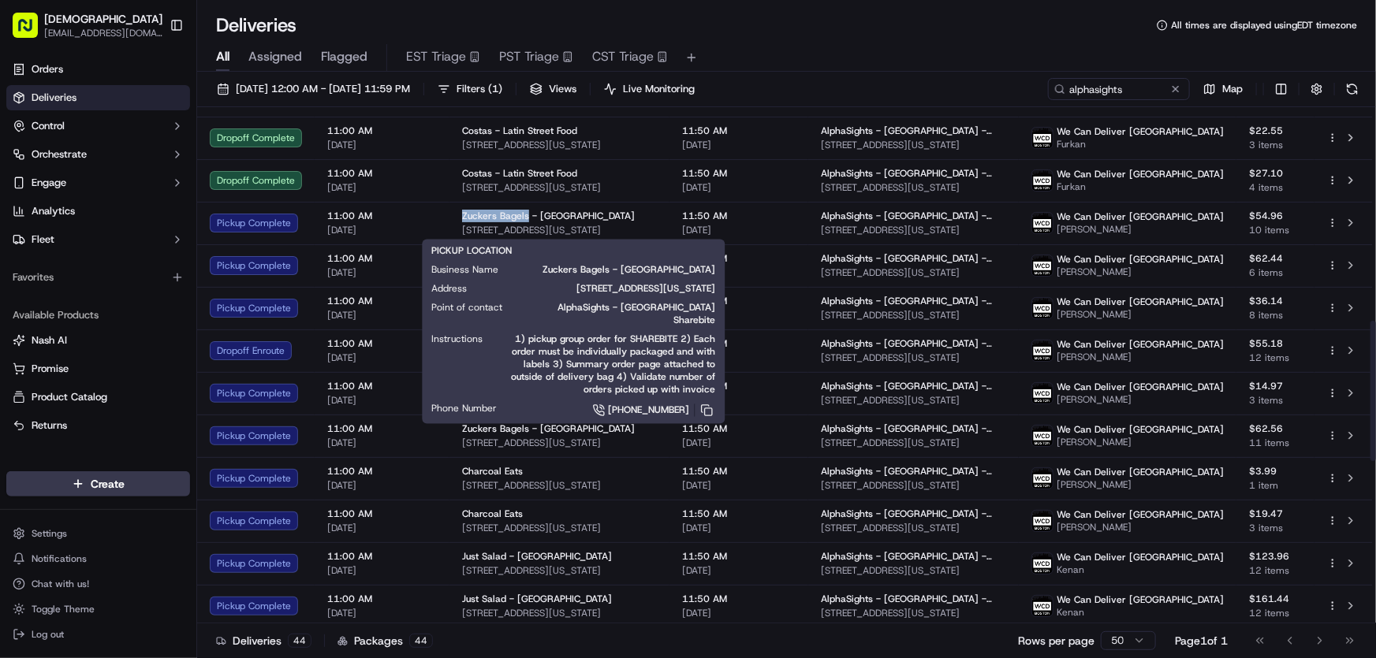
copy span "Zuckers Bagels"
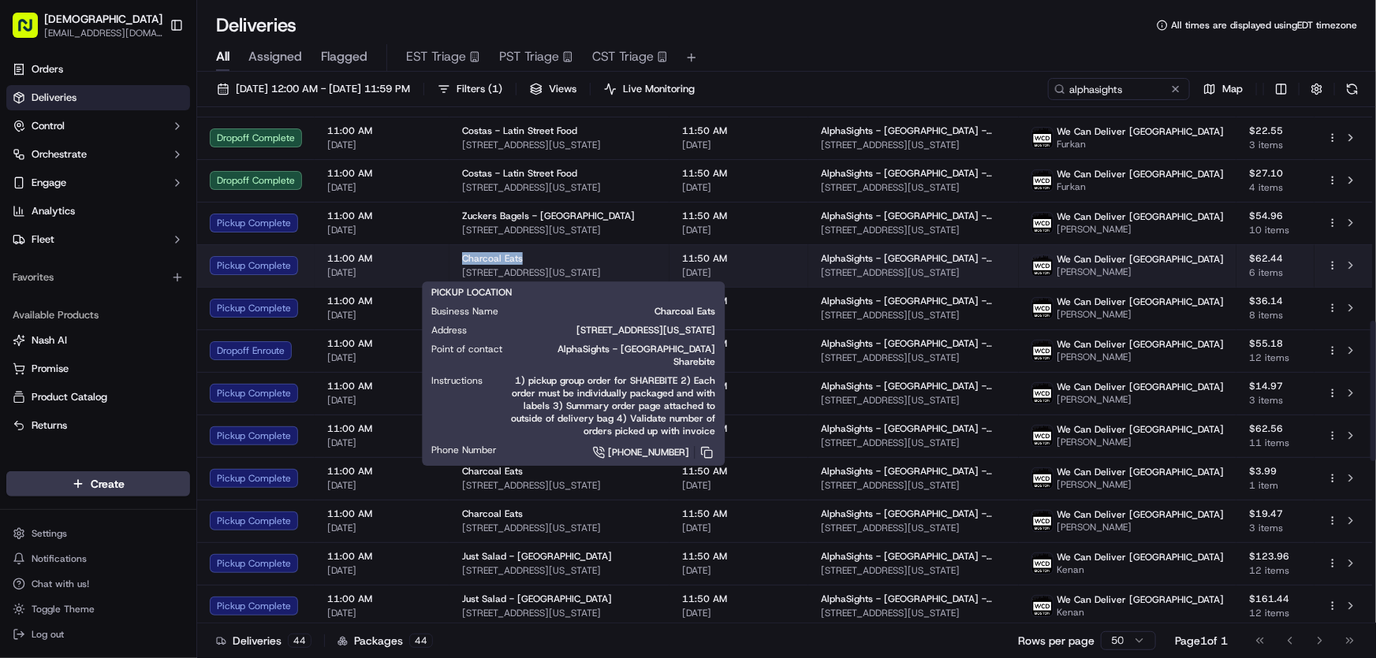
drag, startPoint x: 460, startPoint y: 255, endPoint x: 522, endPoint y: 257, distance: 62.3
click at [522, 257] on div "Charcoal Eats" at bounding box center [559, 258] width 195 height 13
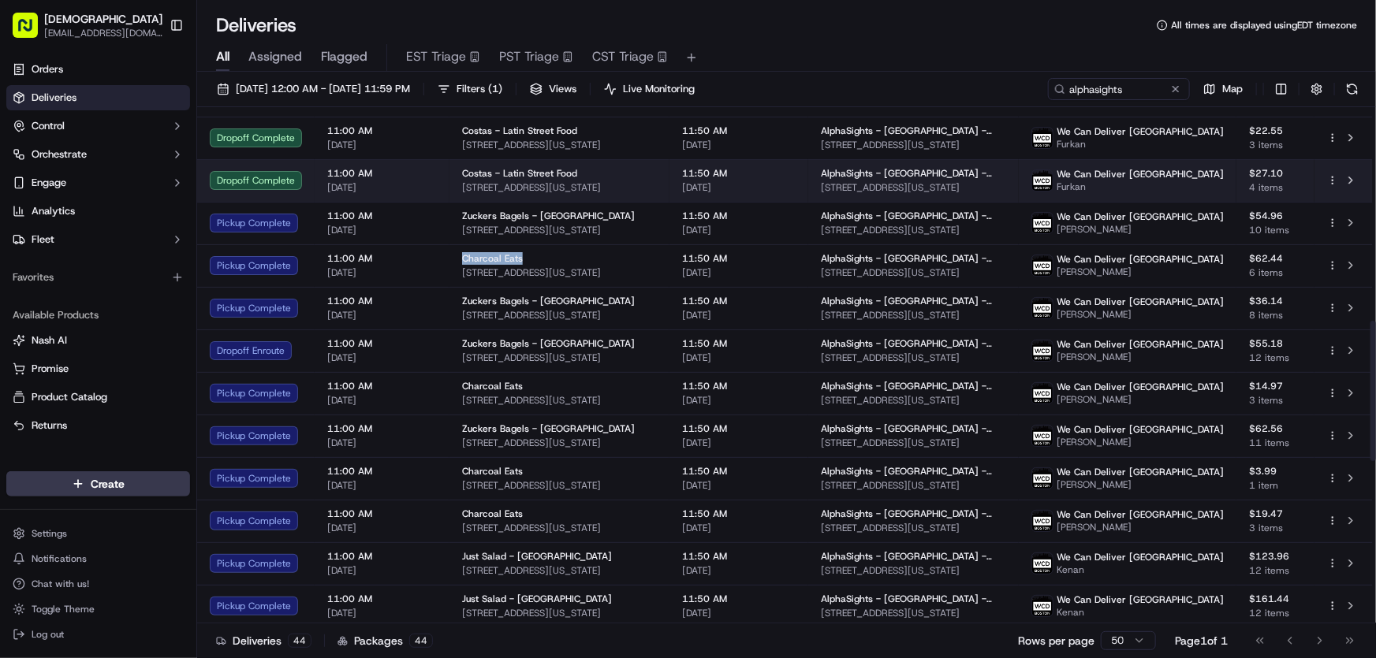
copy span "Charcoal Eats"
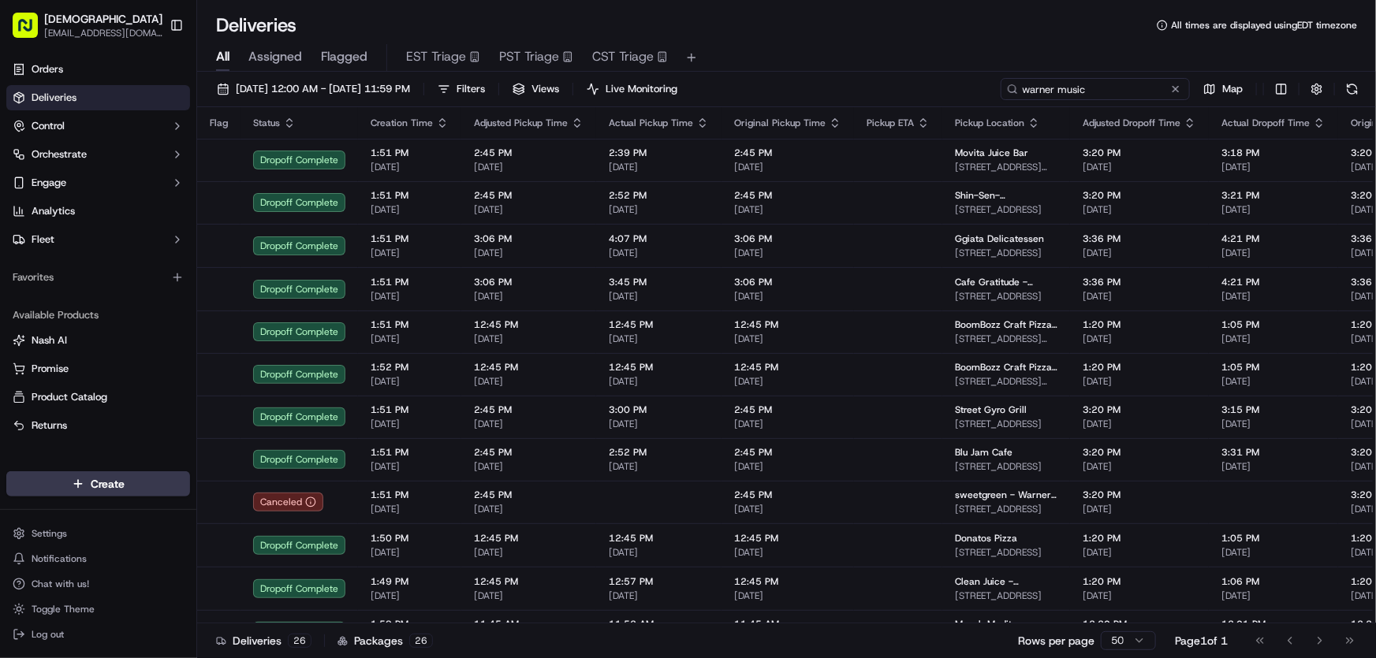
click at [1103, 84] on input "warner music" at bounding box center [1094, 89] width 189 height 22
drag, startPoint x: 994, startPoint y: 86, endPoint x: 950, endPoint y: 86, distance: 44.1
click at [950, 86] on div "[DATE] 12:00 AM - [DATE] 11:59 PM Filters Views Live Monitoring warner music Map" at bounding box center [786, 92] width 1179 height 29
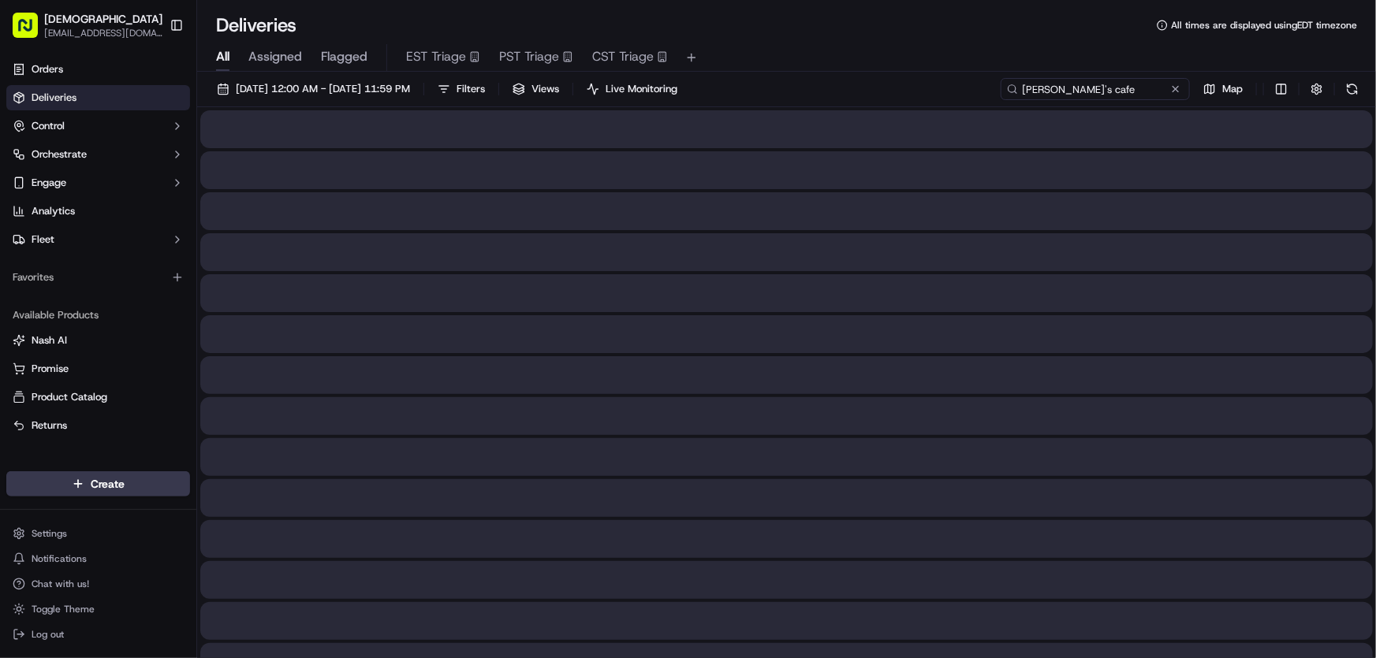
type input "[PERSON_NAME]'s cafe"
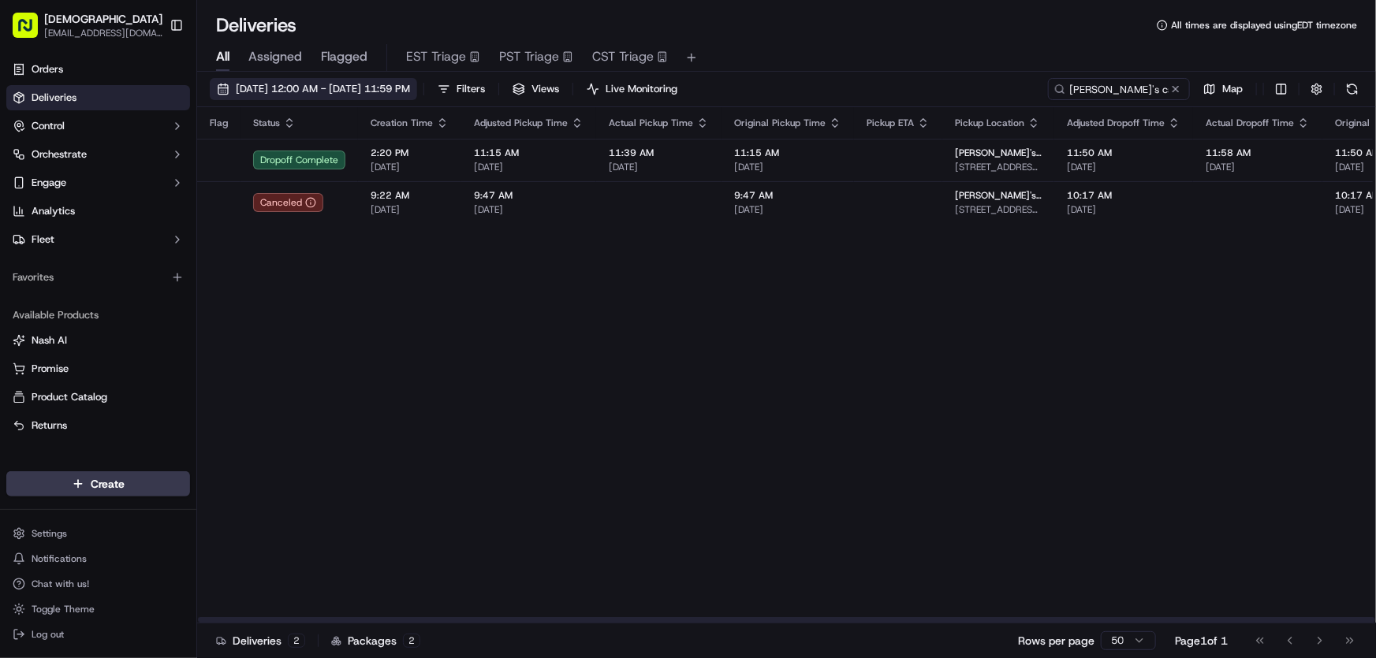
click at [285, 94] on span "[DATE] 12:00 AM - [DATE] 11:59 PM" at bounding box center [323, 89] width 174 height 14
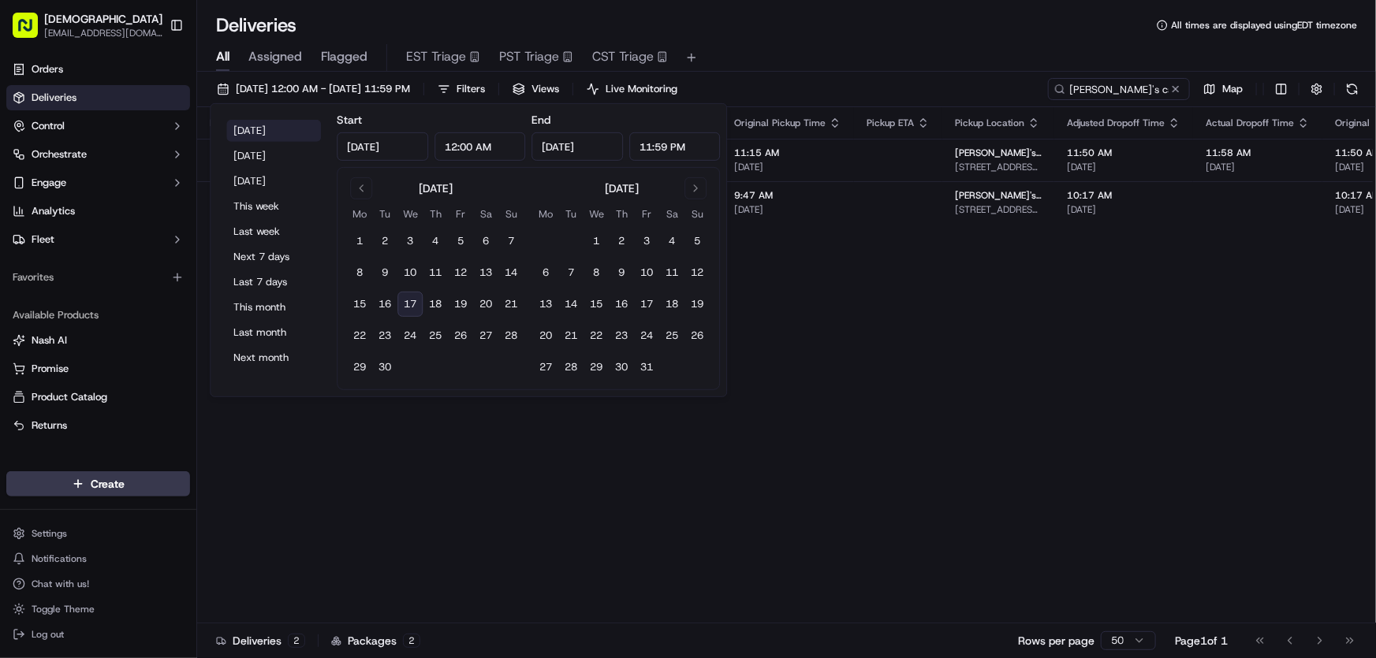
click at [249, 126] on button "[DATE]" at bounding box center [273, 131] width 95 height 22
type input "[DATE]"
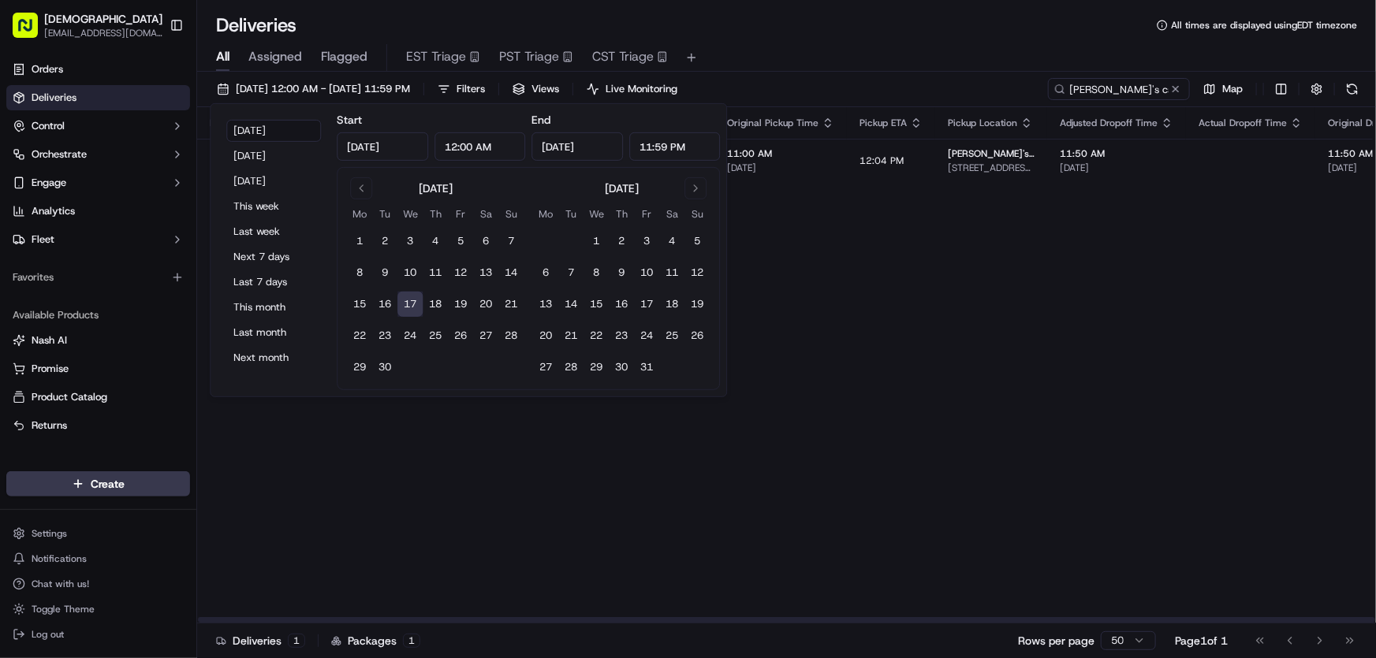
click at [950, 50] on div "All Assigned Flagged EST Triage PST Triage CST Triage" at bounding box center [786, 58] width 1179 height 28
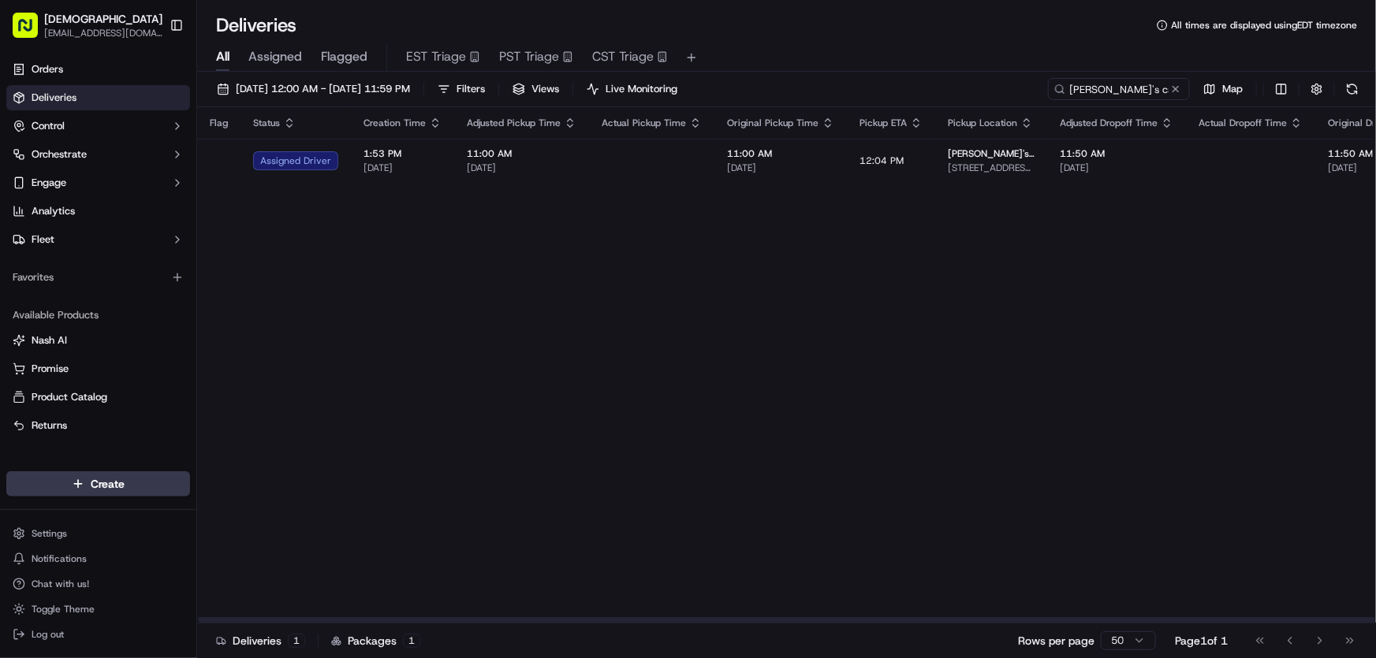
drag, startPoint x: 717, startPoint y: 619, endPoint x: 639, endPoint y: 590, distance: 83.3
click at [643, 617] on div at bounding box center [786, 620] width 1177 height 6
click at [1276, 85] on html "Sharebite [EMAIL_ADDRESS][DOMAIN_NAME] Toggle Sidebar Orders Deliveries Control…" at bounding box center [688, 329] width 1376 height 658
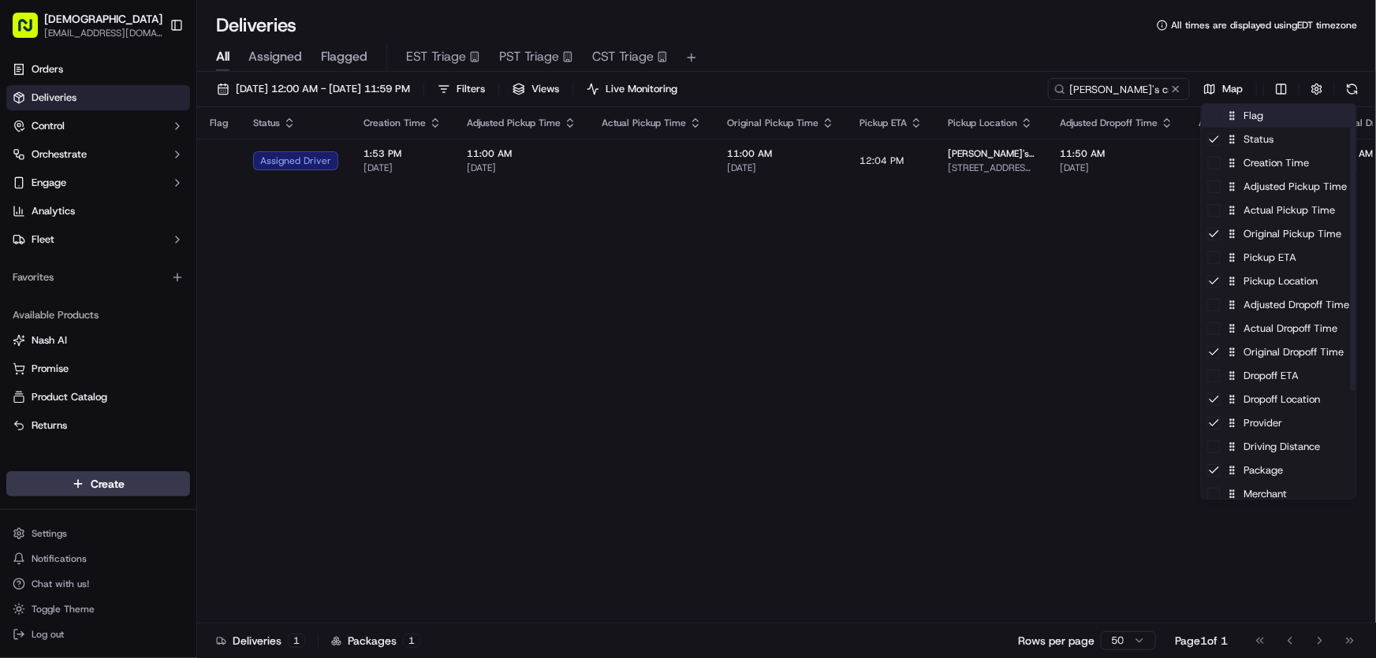
click at [1244, 117] on div "Flag" at bounding box center [1278, 116] width 155 height 24
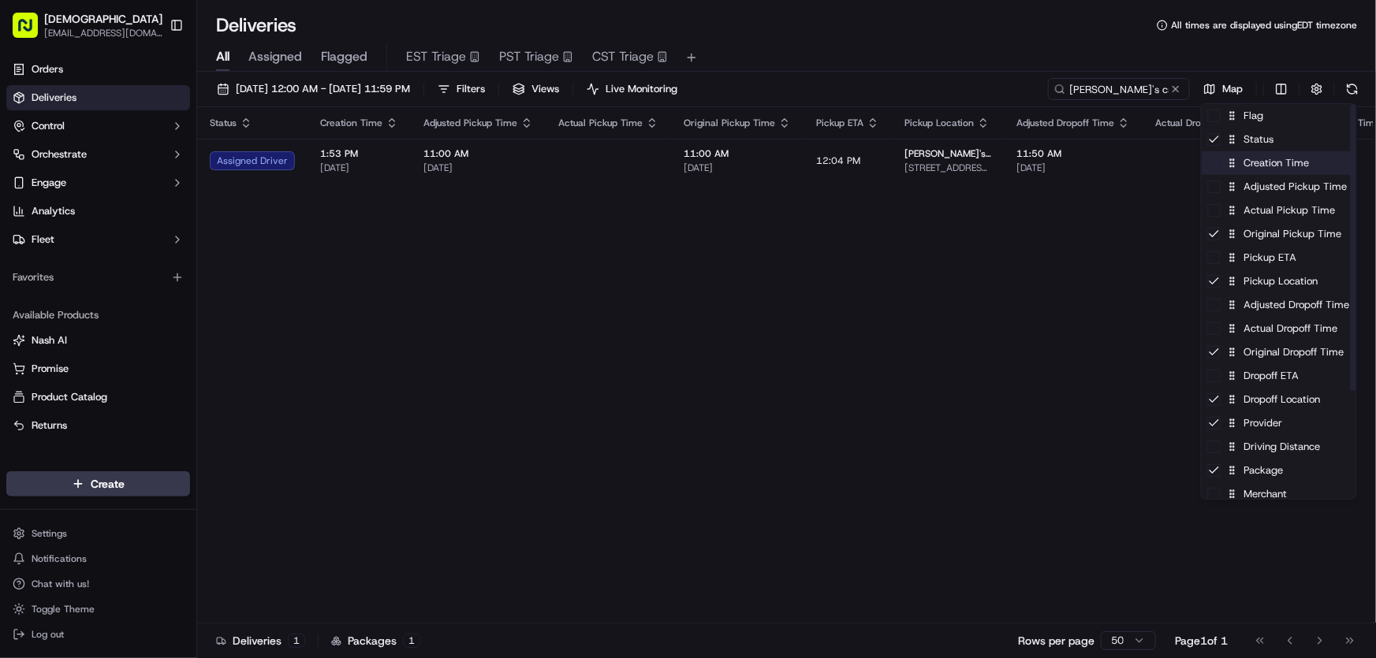
click at [1246, 168] on div "Creation Time" at bounding box center [1278, 163] width 155 height 24
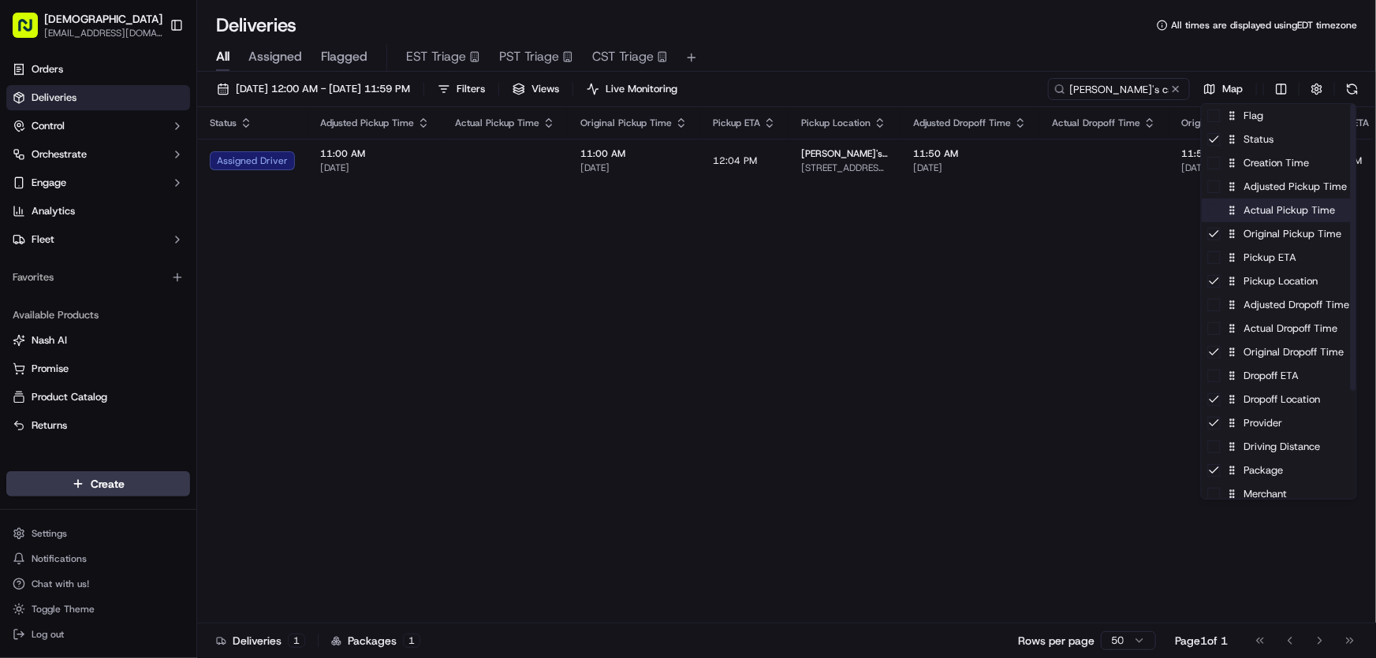
click at [1250, 215] on div "Actual Pickup Time" at bounding box center [1278, 211] width 155 height 24
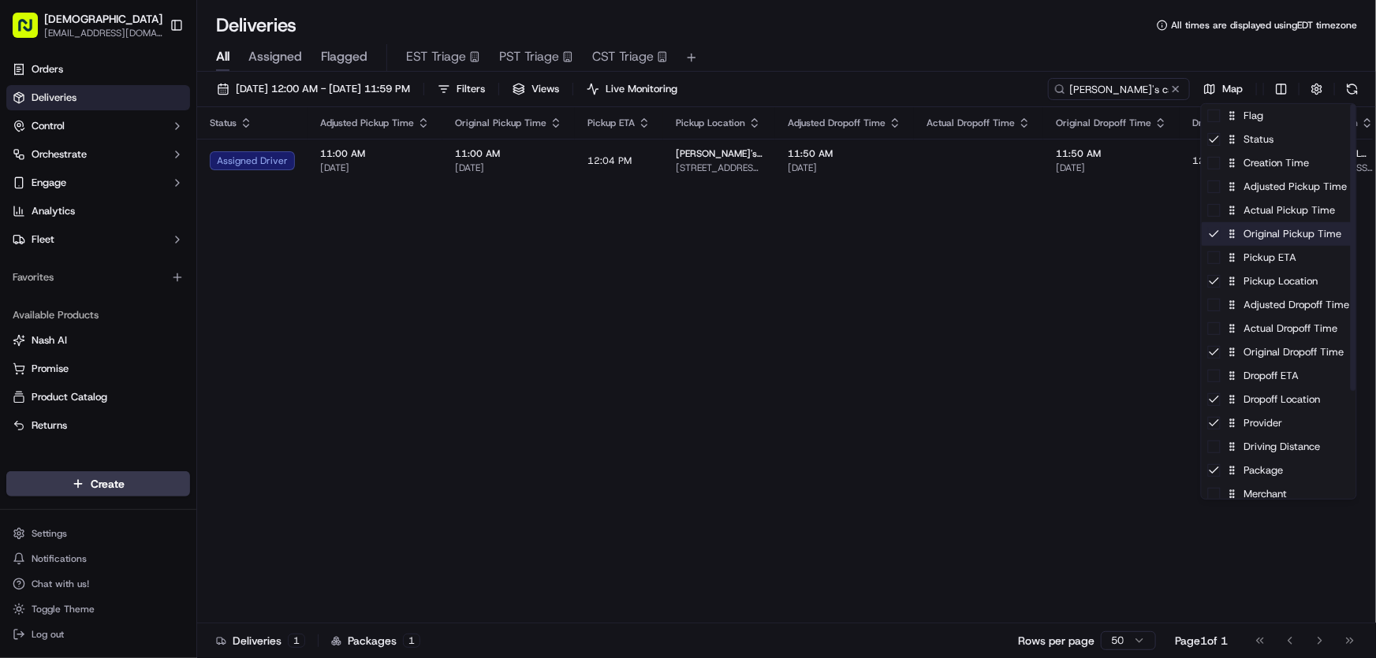
click at [1251, 231] on div "Original Pickup Time" at bounding box center [1278, 234] width 155 height 24
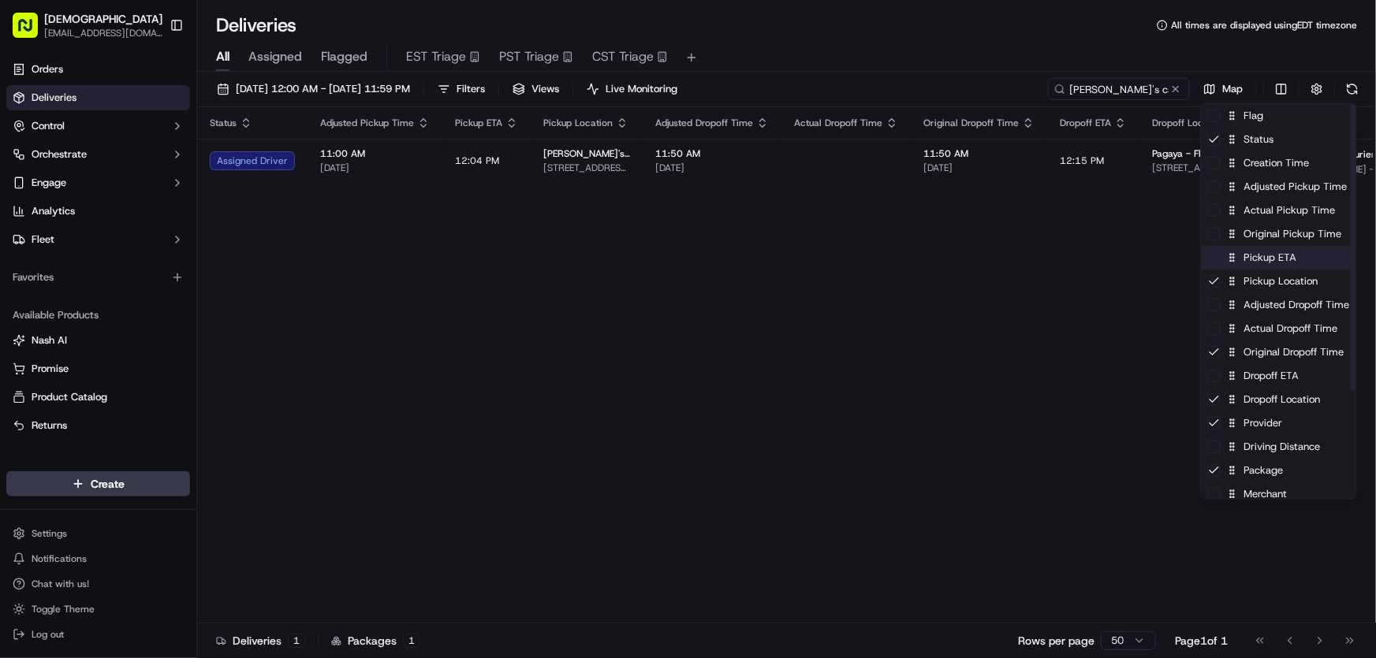
click at [1247, 254] on div "Pickup ETA" at bounding box center [1278, 258] width 155 height 24
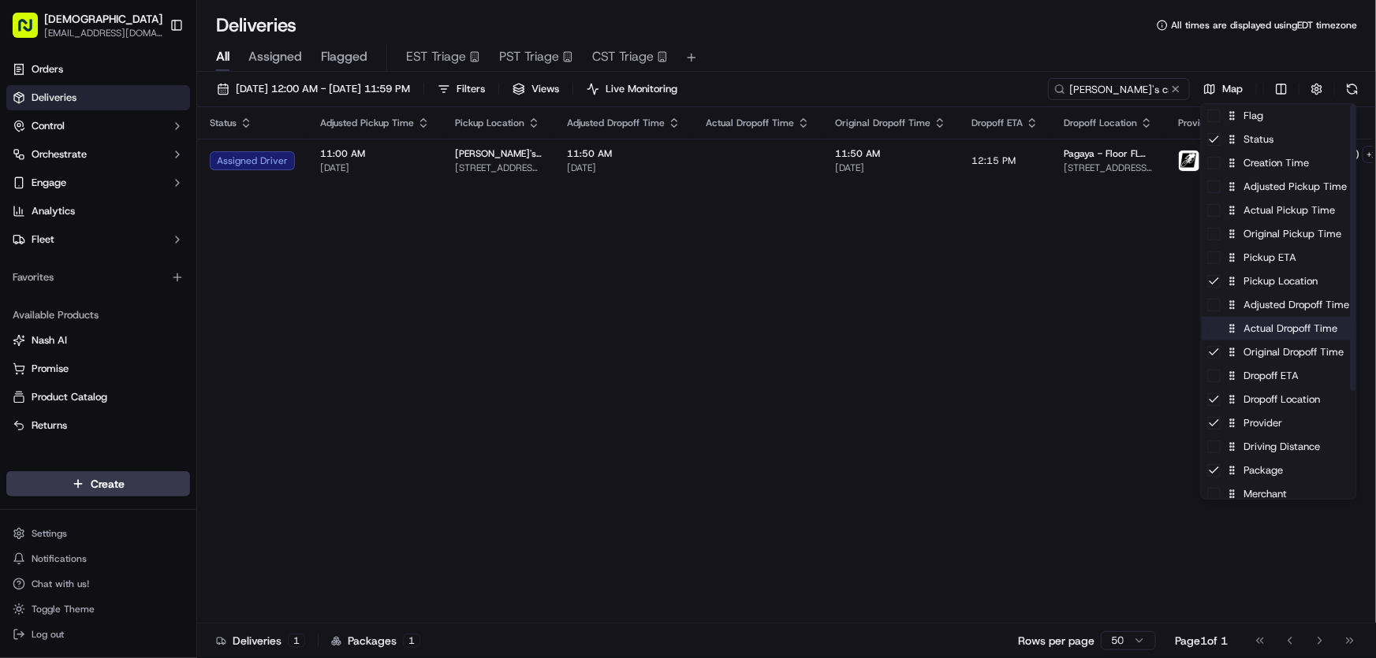
click at [1253, 333] on div "Actual Dropoff Time" at bounding box center [1278, 329] width 155 height 24
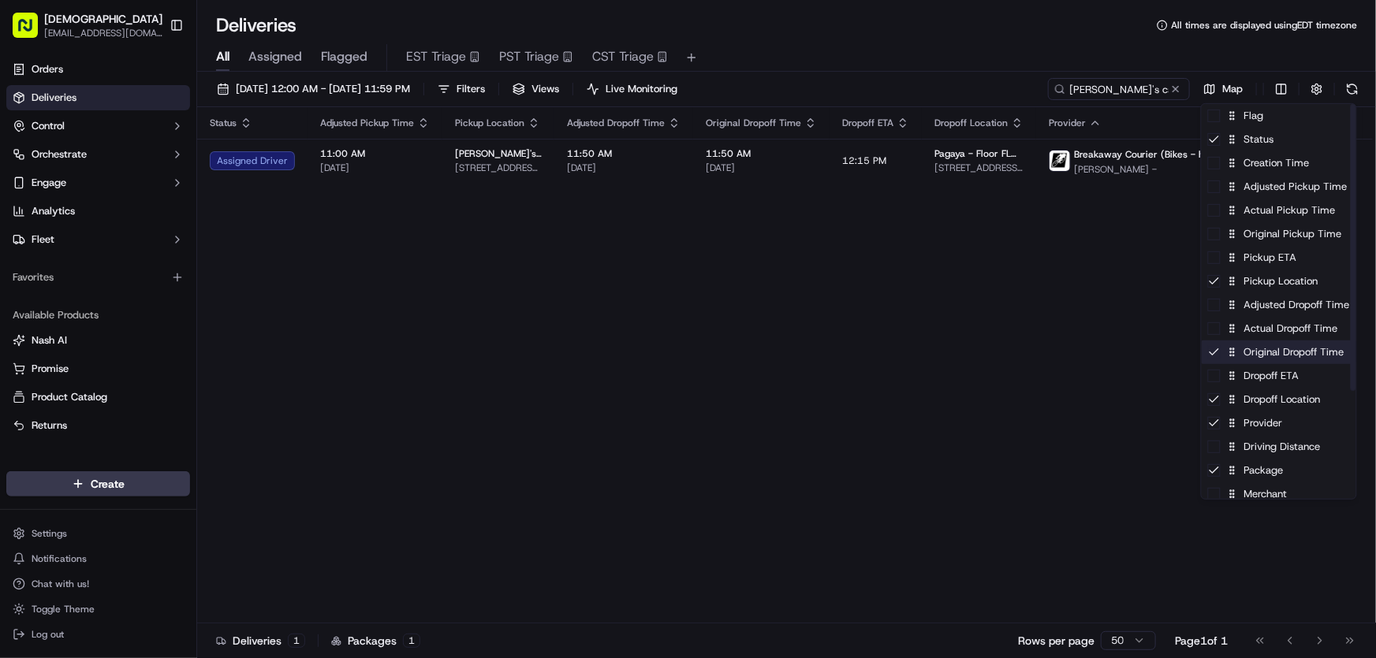
click at [1250, 354] on div "Original Dropoff Time" at bounding box center [1278, 353] width 155 height 24
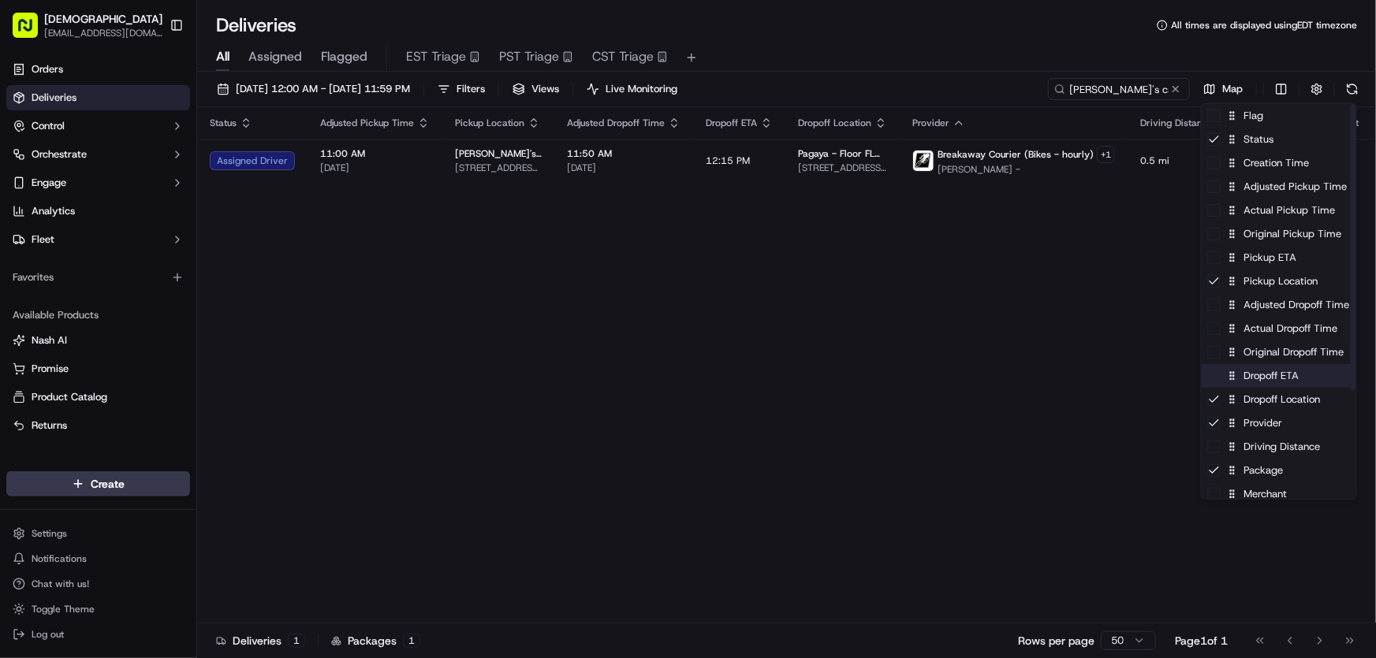
click at [1253, 378] on div "Dropoff ETA" at bounding box center [1278, 376] width 155 height 24
click at [1253, 379] on div "Dropoff ETA" at bounding box center [1278, 376] width 155 height 24
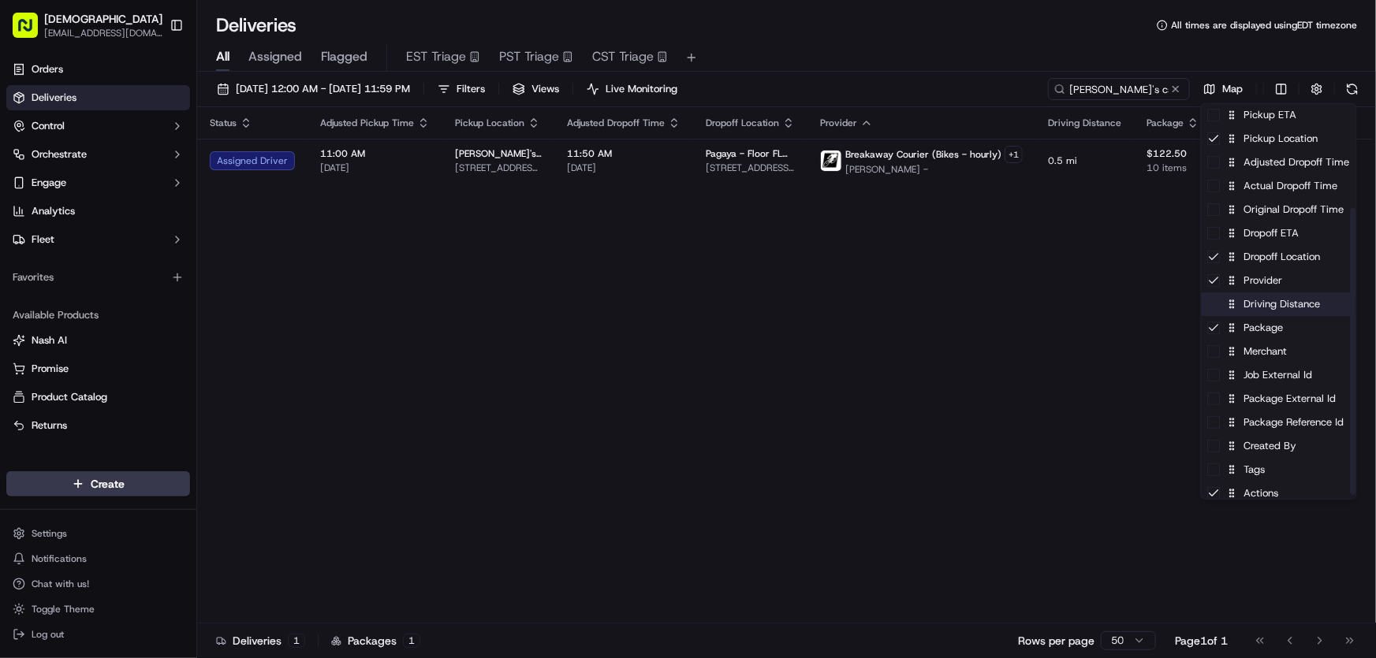
click at [1272, 311] on div "Driving Distance" at bounding box center [1278, 304] width 155 height 24
click at [1261, 353] on div "Merchant" at bounding box center [1278, 352] width 155 height 24
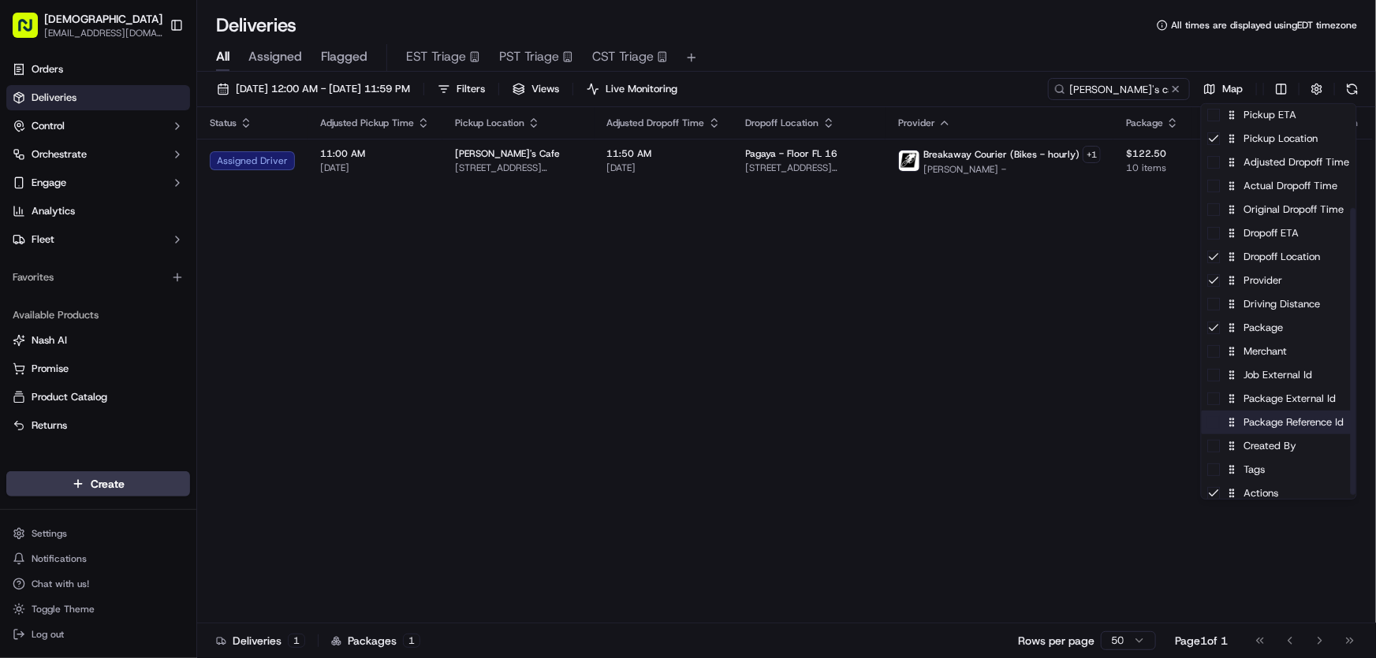
click at [1268, 424] on div "Package Reference Id" at bounding box center [1278, 423] width 155 height 24
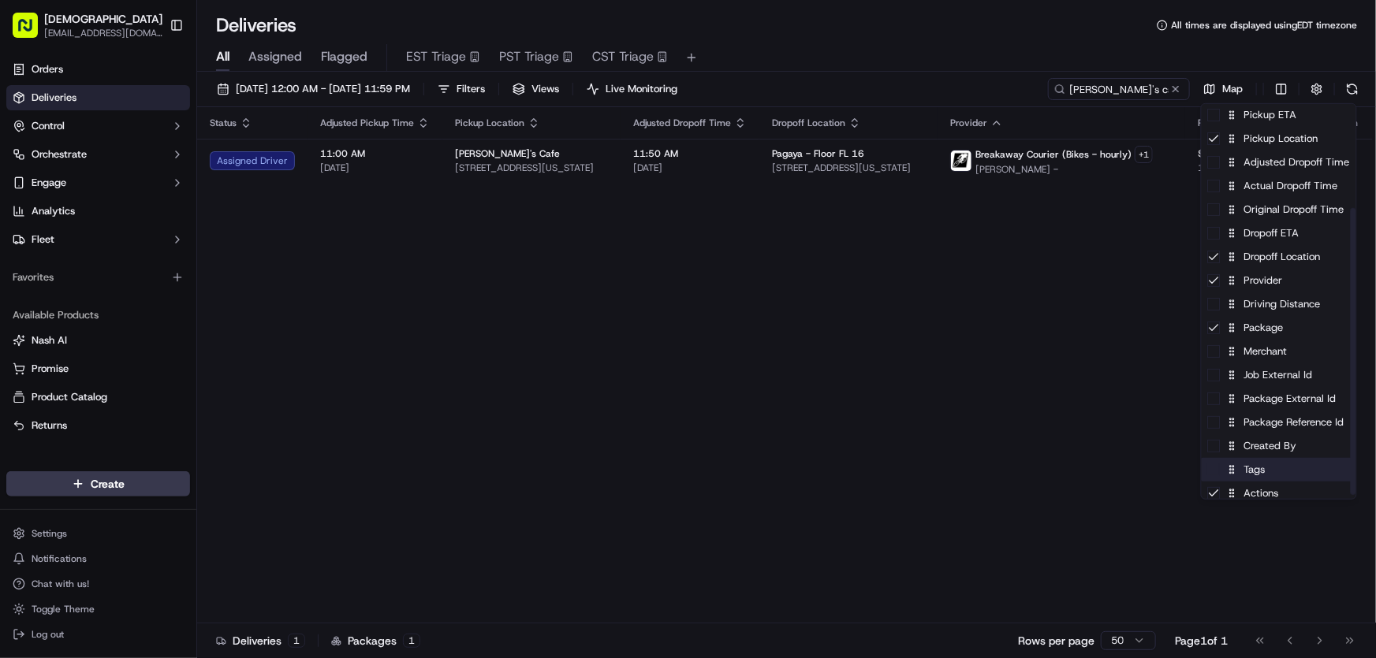
click at [1248, 473] on div "Tags" at bounding box center [1278, 470] width 155 height 24
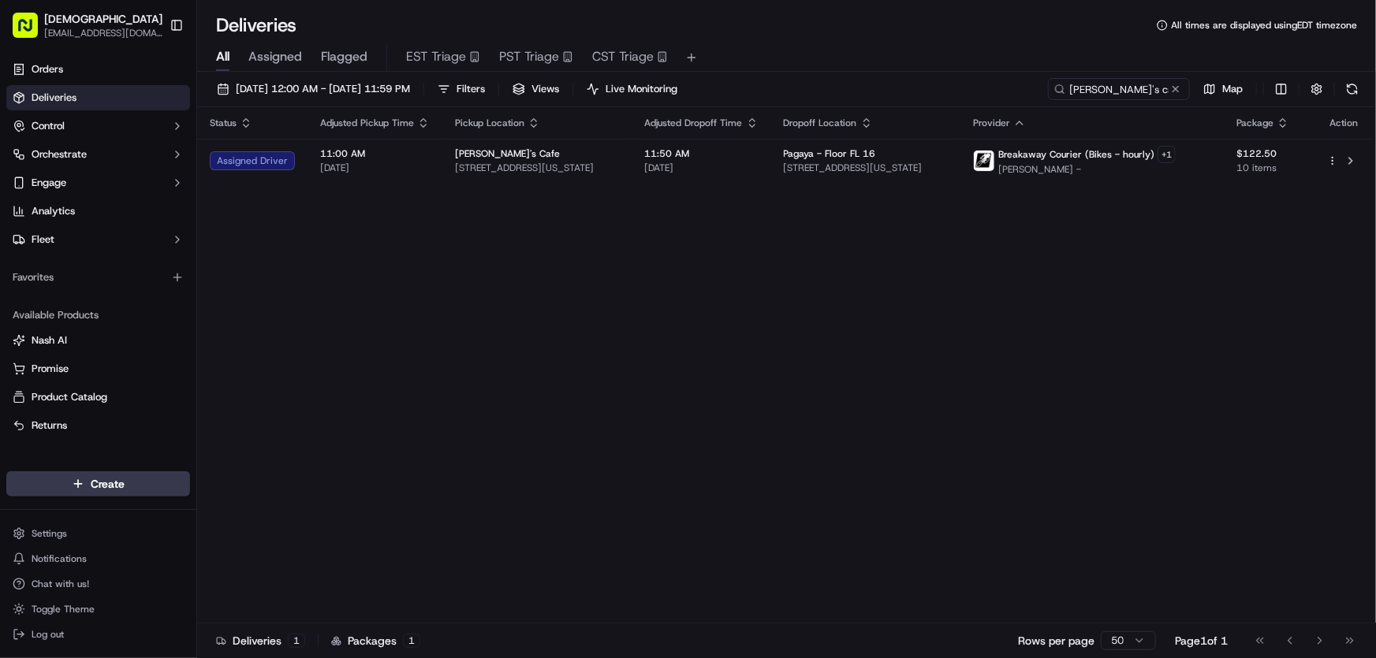
click at [986, 363] on html "Sharebite [EMAIL_ADDRESS][DOMAIN_NAME] Toggle Sidebar Orders Deliveries Control…" at bounding box center [688, 329] width 1376 height 658
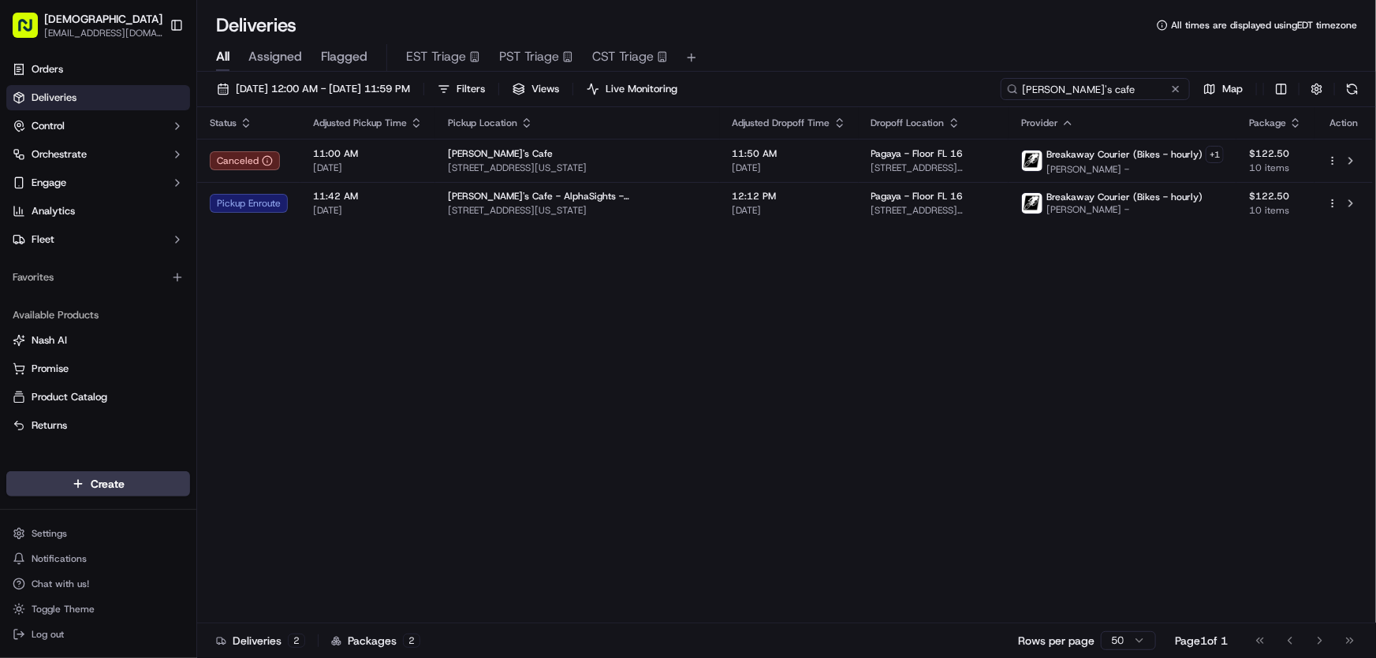
drag, startPoint x: 1121, startPoint y: 90, endPoint x: 970, endPoint y: 102, distance: 151.9
click at [970, 102] on div "[DATE] 12:00 AM - [DATE] 11:59 PM Filters Views Live Monitoring ana's cafe Map" at bounding box center [786, 92] width 1179 height 29
paste input "Costas"
type input "Costas"
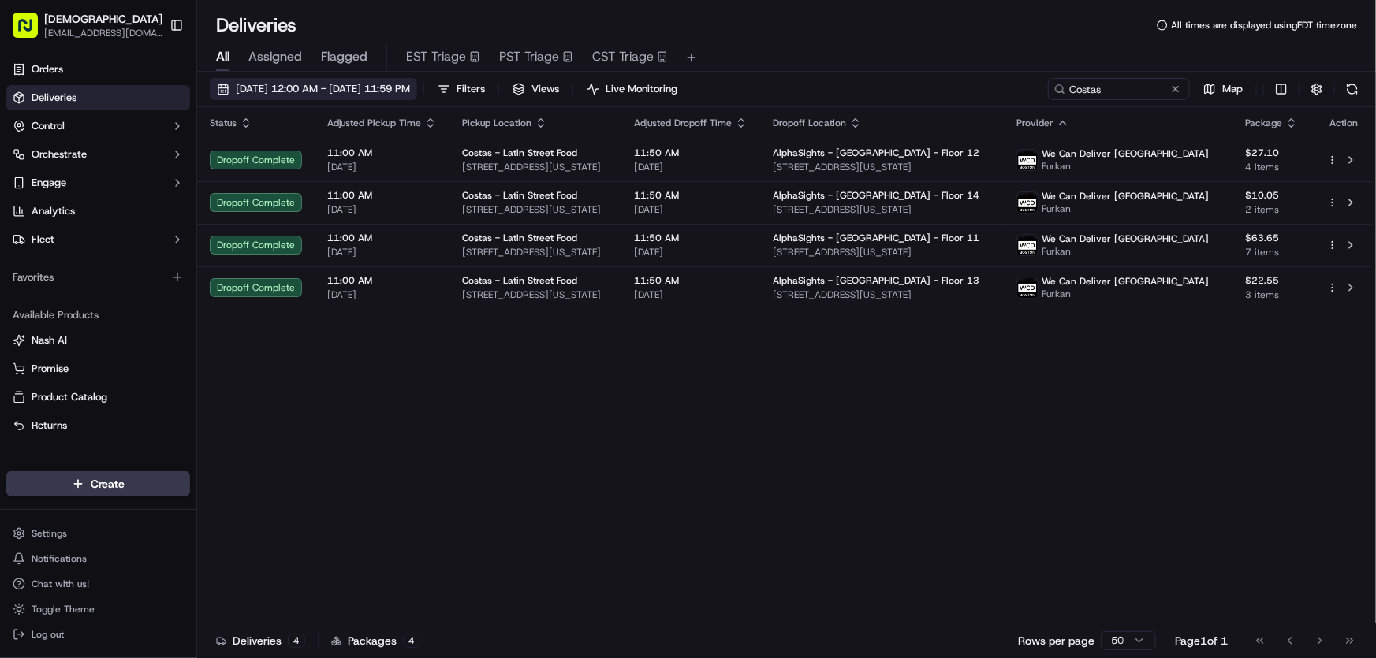
click at [348, 85] on span "[DATE] 12:00 AM - [DATE] 11:59 PM" at bounding box center [323, 89] width 174 height 14
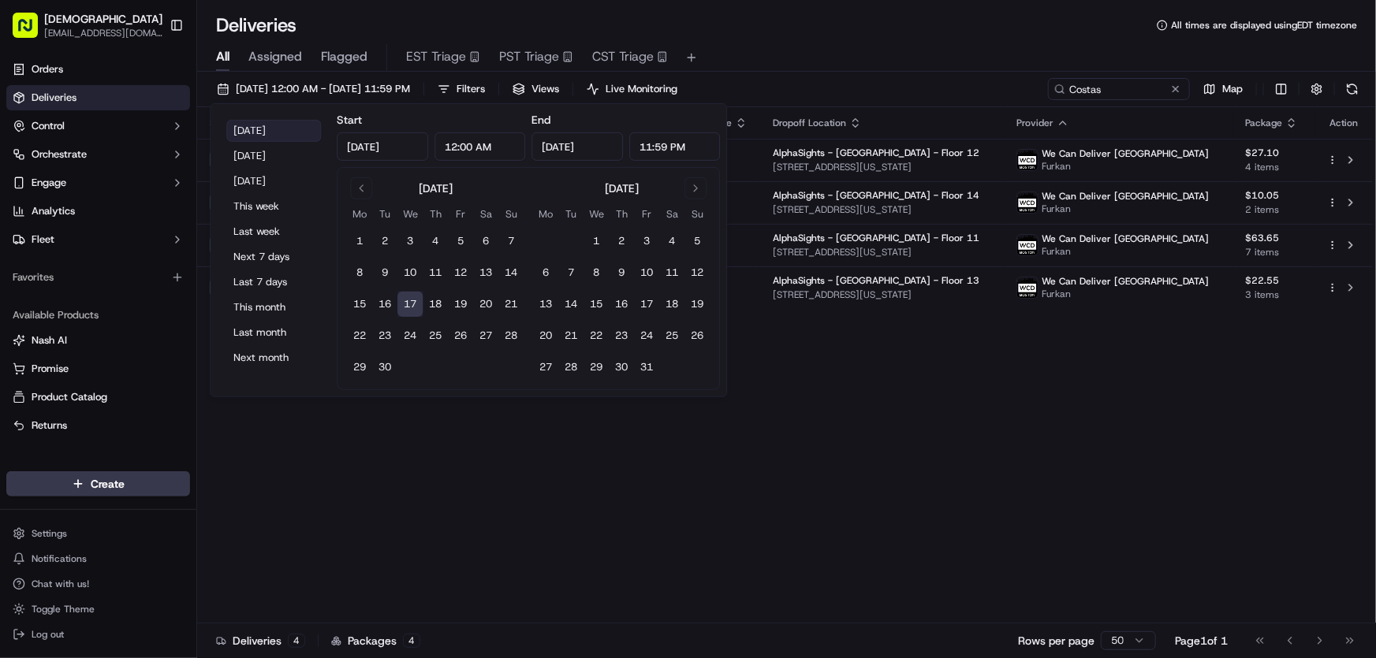
click at [249, 129] on button "[DATE]" at bounding box center [273, 131] width 95 height 22
click at [911, 426] on div "Status Adjusted Pickup Time Pickup Location Adjusted Dropoff Time Dropoff Locat…" at bounding box center [784, 365] width 1175 height 516
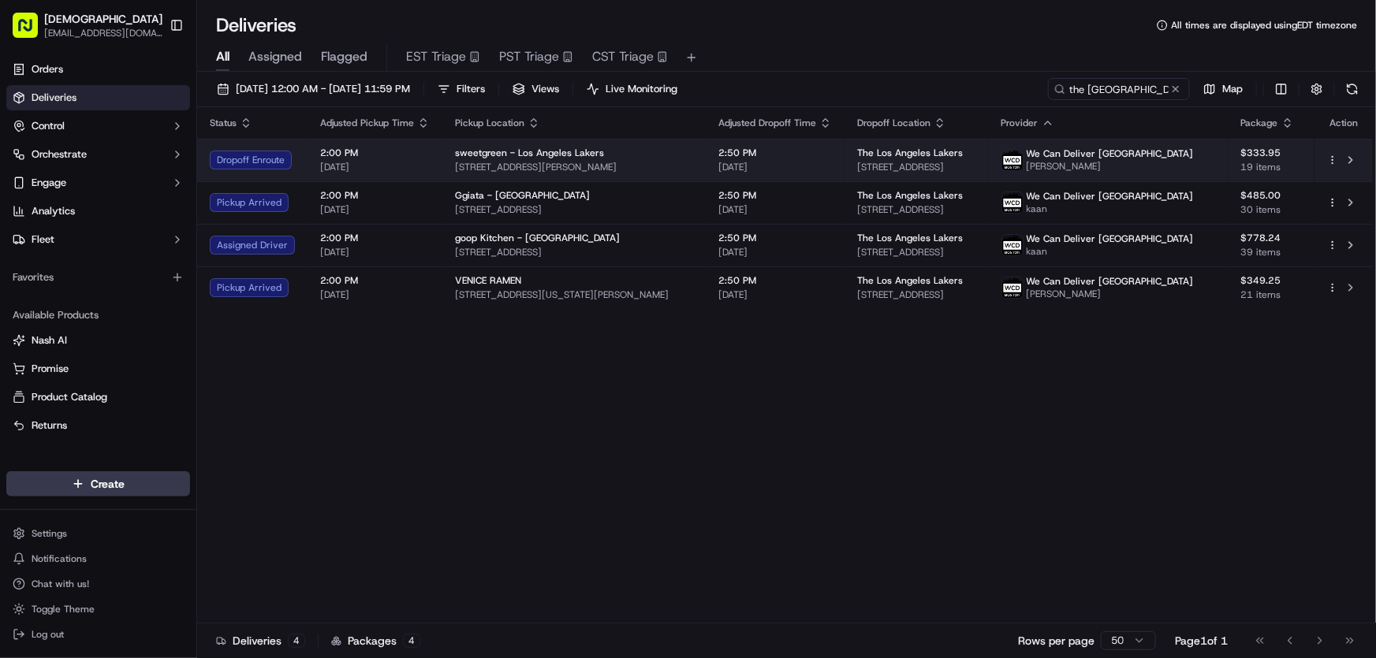
drag, startPoint x: 449, startPoint y: 165, endPoint x: 685, endPoint y: 166, distance: 235.7
click at [685, 166] on td "sweetgreen - Los Angeles Lakers [STREET_ADDRESS][PERSON_NAME]" at bounding box center [573, 160] width 263 height 43
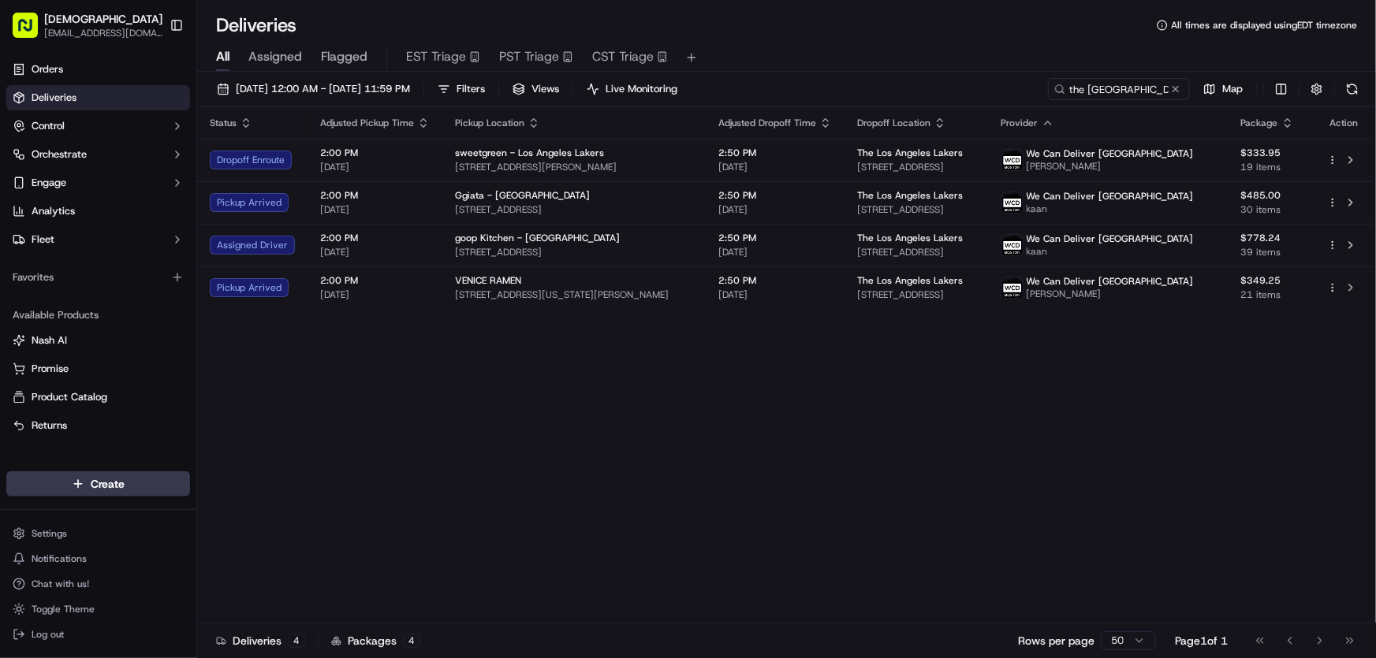
copy span "[STREET_ADDRESS][PERSON_NAME]"
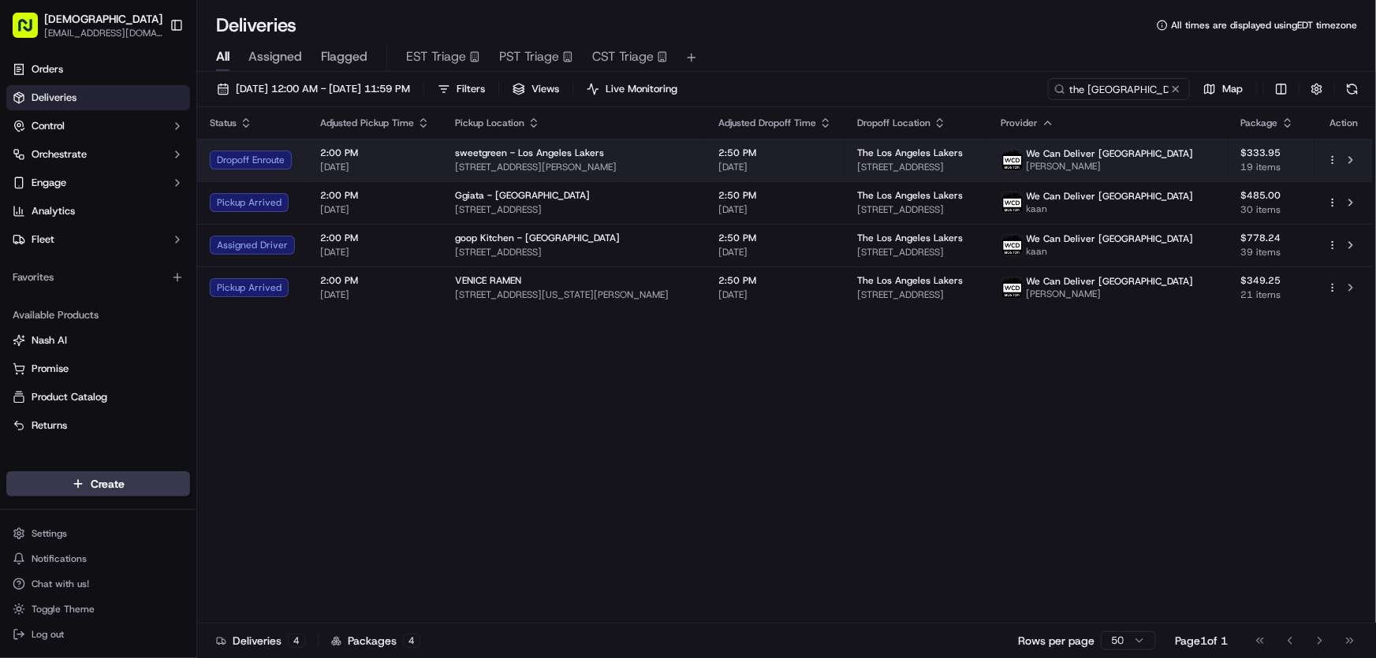
click at [822, 154] on span "2:50 PM" at bounding box center [775, 153] width 114 height 13
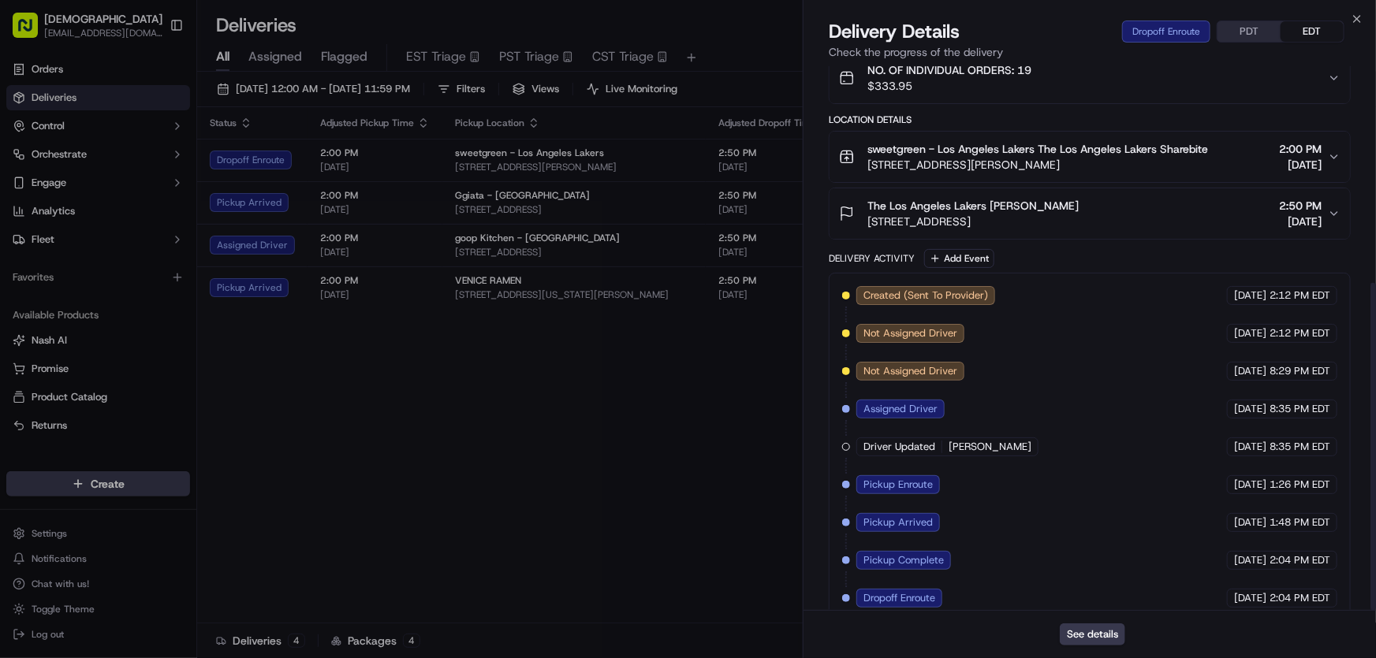
scroll to position [359, 0]
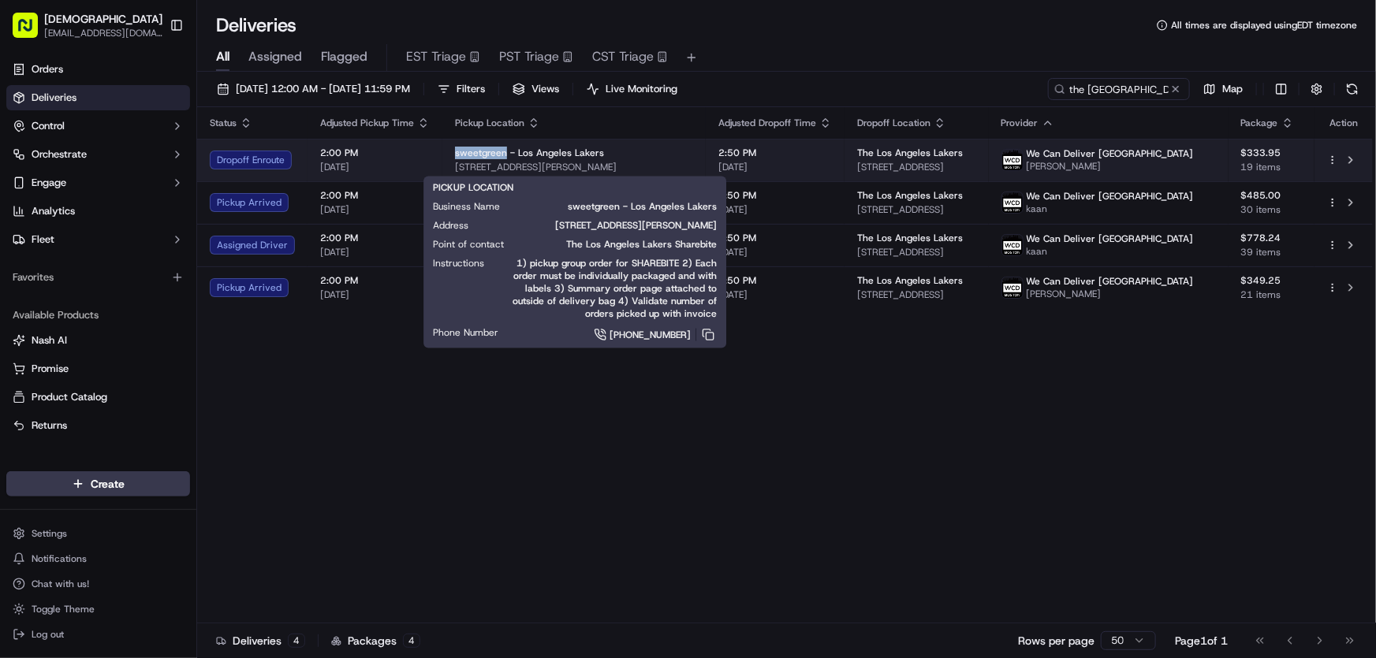
drag, startPoint x: 451, startPoint y: 149, endPoint x: 502, endPoint y: 152, distance: 51.3
click at [502, 152] on span "sweetgreen - Los Angeles Lakers" at bounding box center [529, 153] width 149 height 13
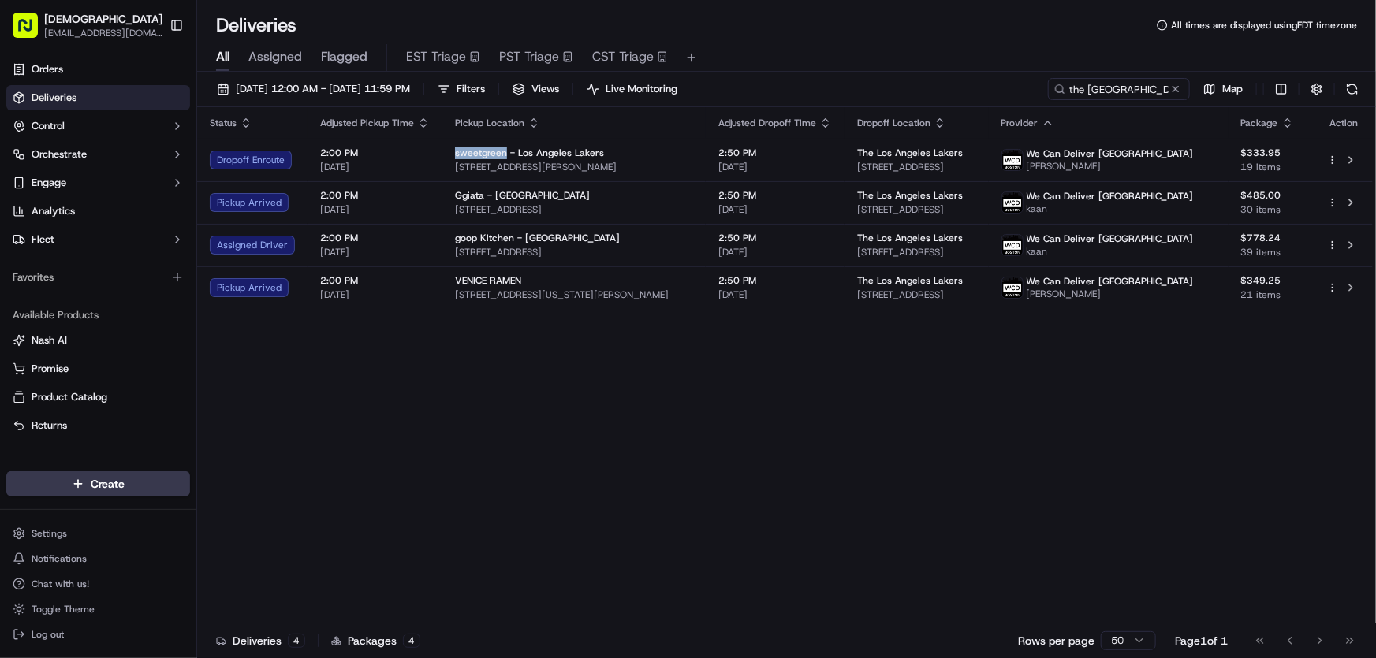
copy span "sweetgreen"
click at [367, 348] on div "Status Adjusted Pickup Time Pickup Location Adjusted Dropoff Time Dropoff Locat…" at bounding box center [784, 365] width 1175 height 516
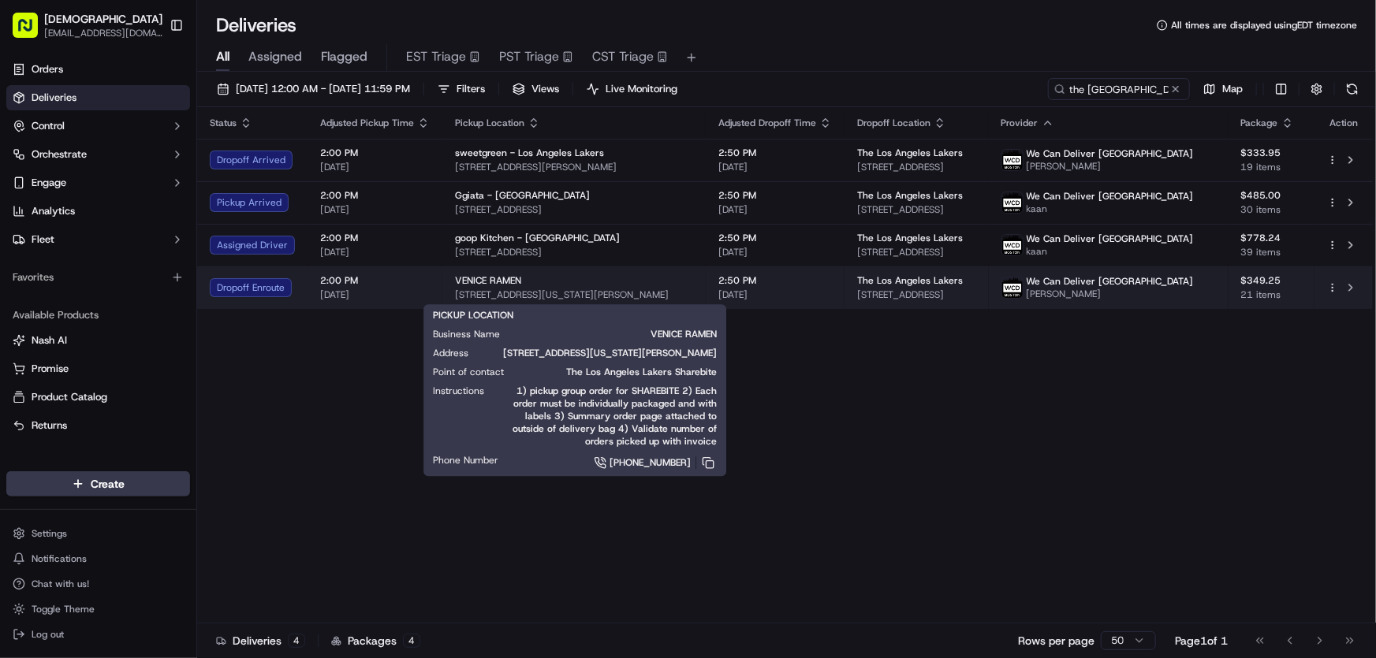
drag, startPoint x: 449, startPoint y: 296, endPoint x: 689, endPoint y: 296, distance: 239.7
click at [689, 296] on td "VENICE RAMEN [STREET_ADDRESS][US_STATE][PERSON_NAME]" at bounding box center [573, 287] width 263 height 43
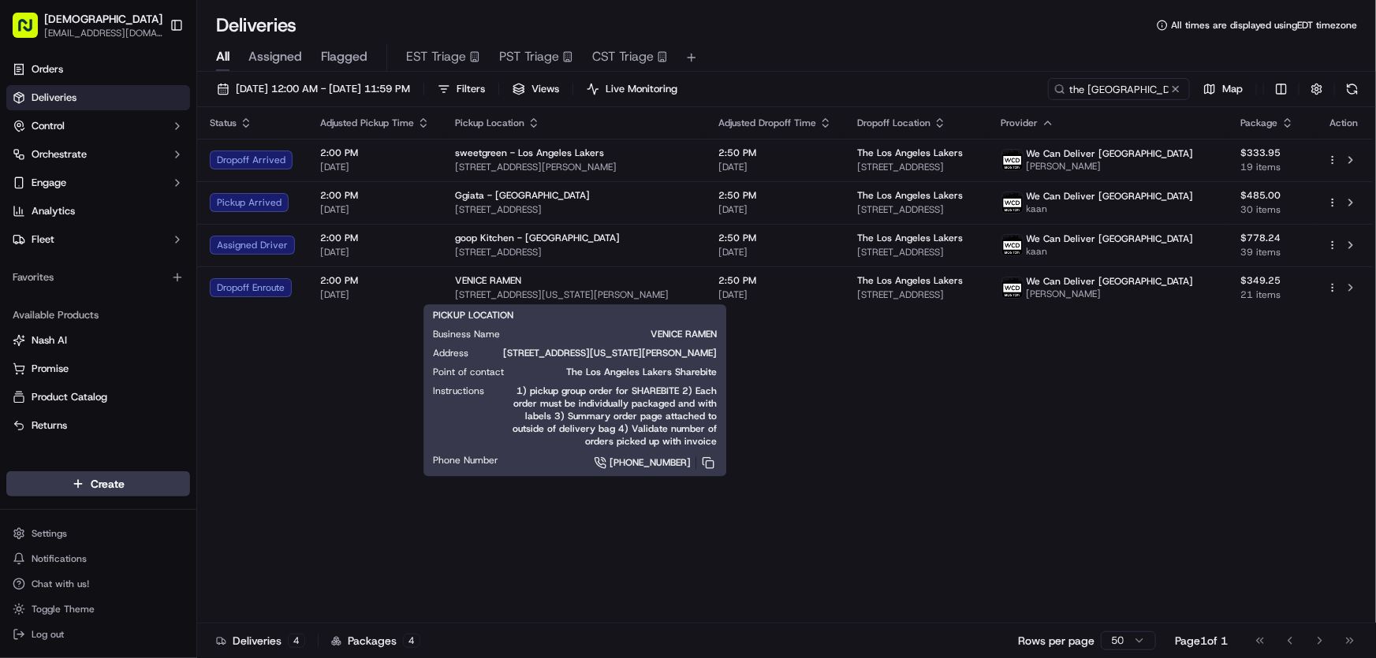
copy span "[STREET_ADDRESS][US_STATE][PERSON_NAME]"
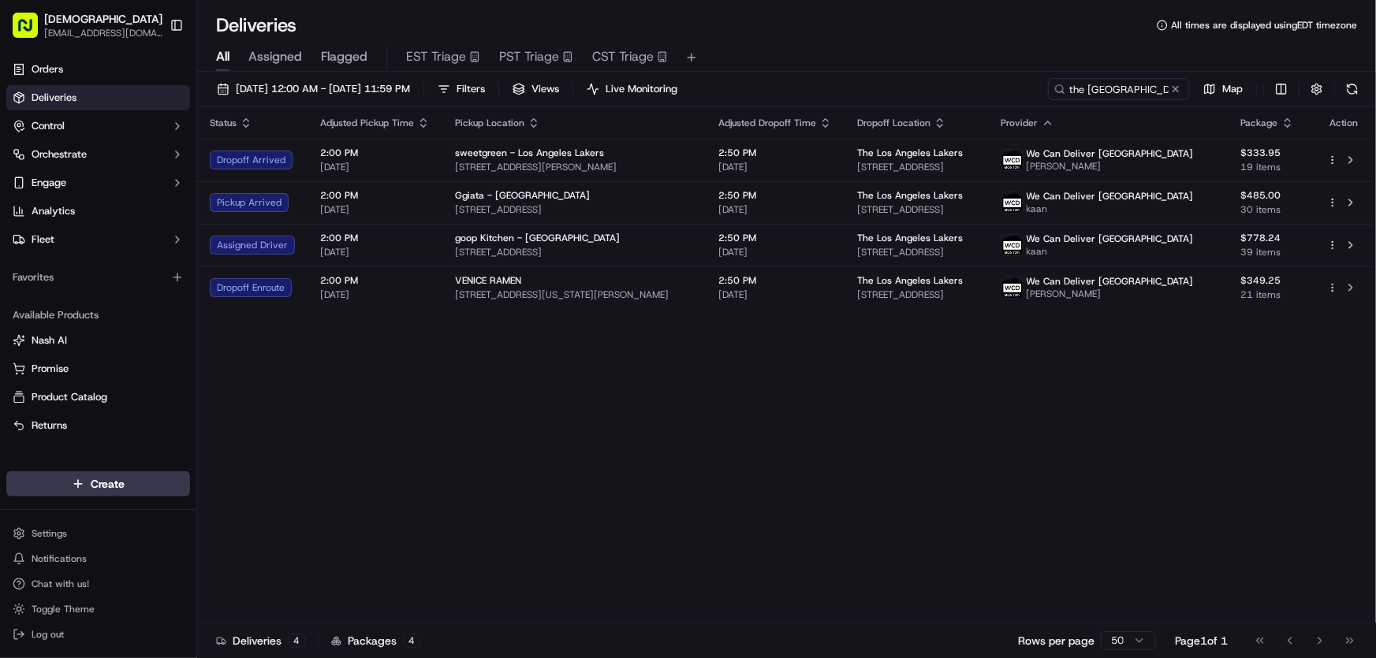
click at [536, 351] on div "Status Adjusted Pickup Time Pickup Location Adjusted Dropoff Time Dropoff Locat…" at bounding box center [784, 365] width 1175 height 516
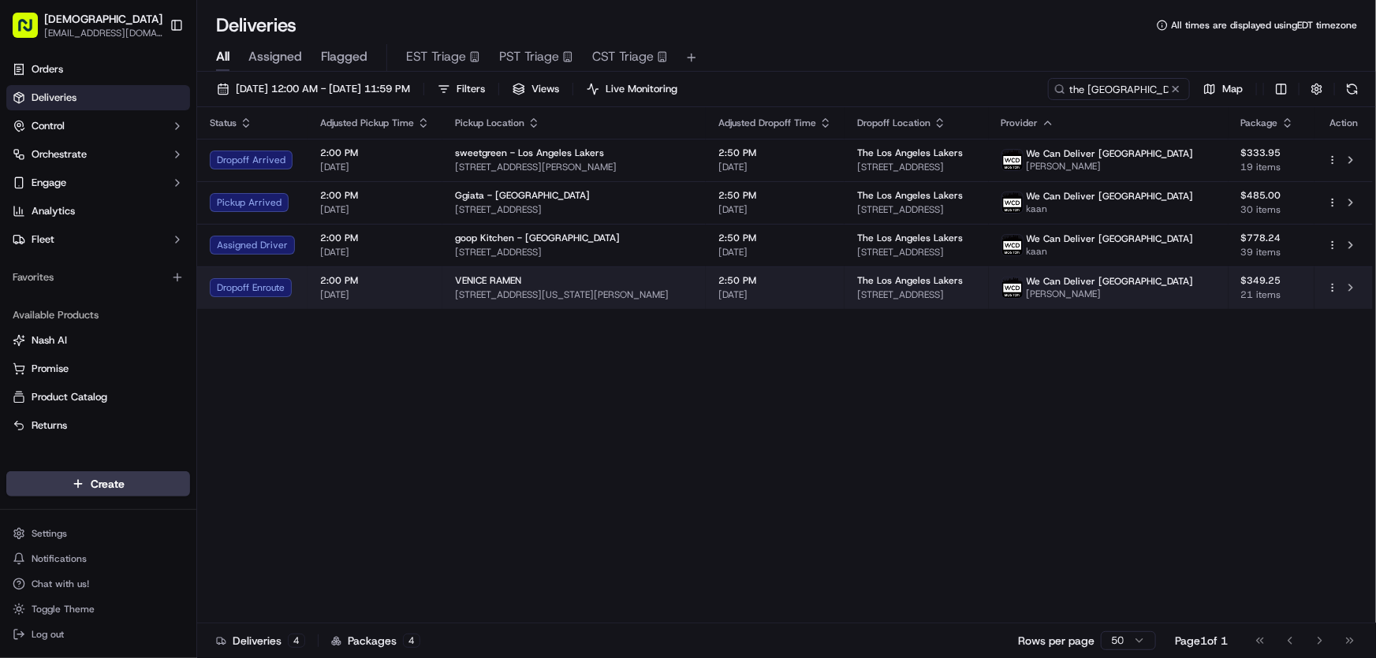
click at [532, 287] on div "VENICE RAMEN [STREET_ADDRESS][US_STATE][PERSON_NAME]" at bounding box center [574, 287] width 238 height 27
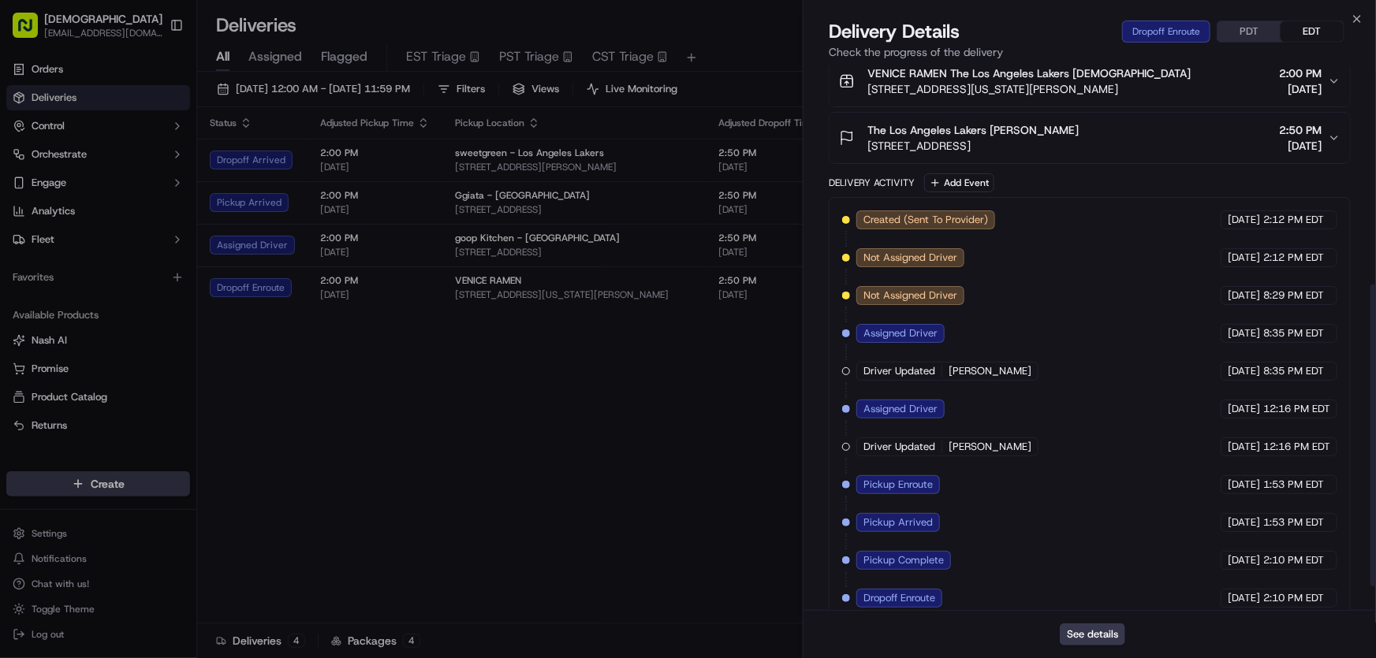
scroll to position [434, 0]
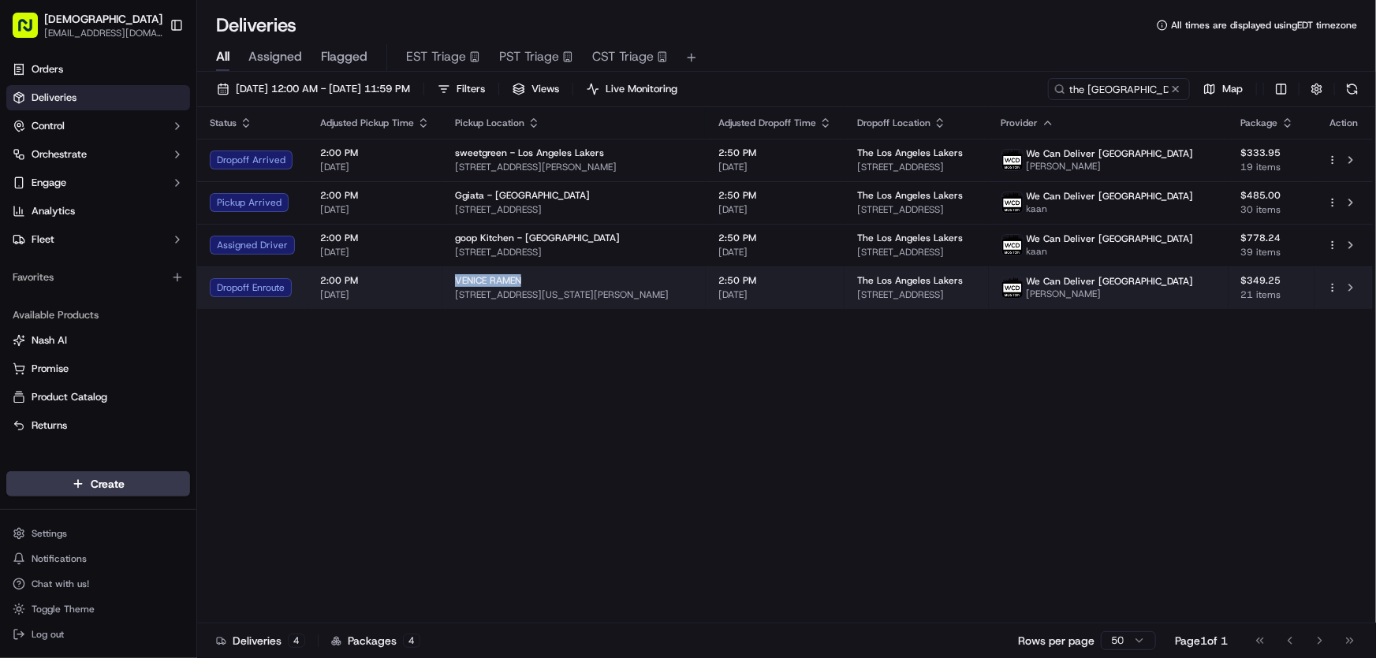
drag, startPoint x: 449, startPoint y: 278, endPoint x: 516, endPoint y: 285, distance: 67.4
click at [516, 285] on td "VENICE RAMEN [STREET_ADDRESS][US_STATE][PERSON_NAME]" at bounding box center [573, 287] width 263 height 43
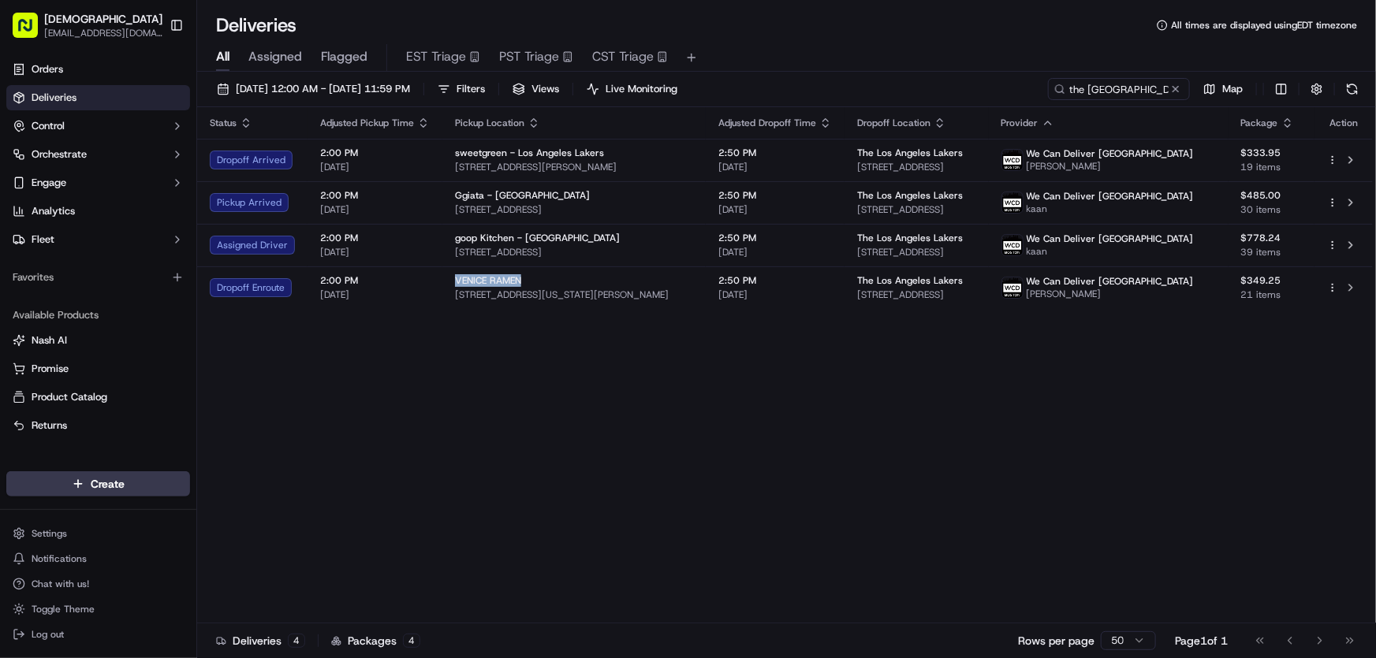
copy span "VENICE RAMEN"
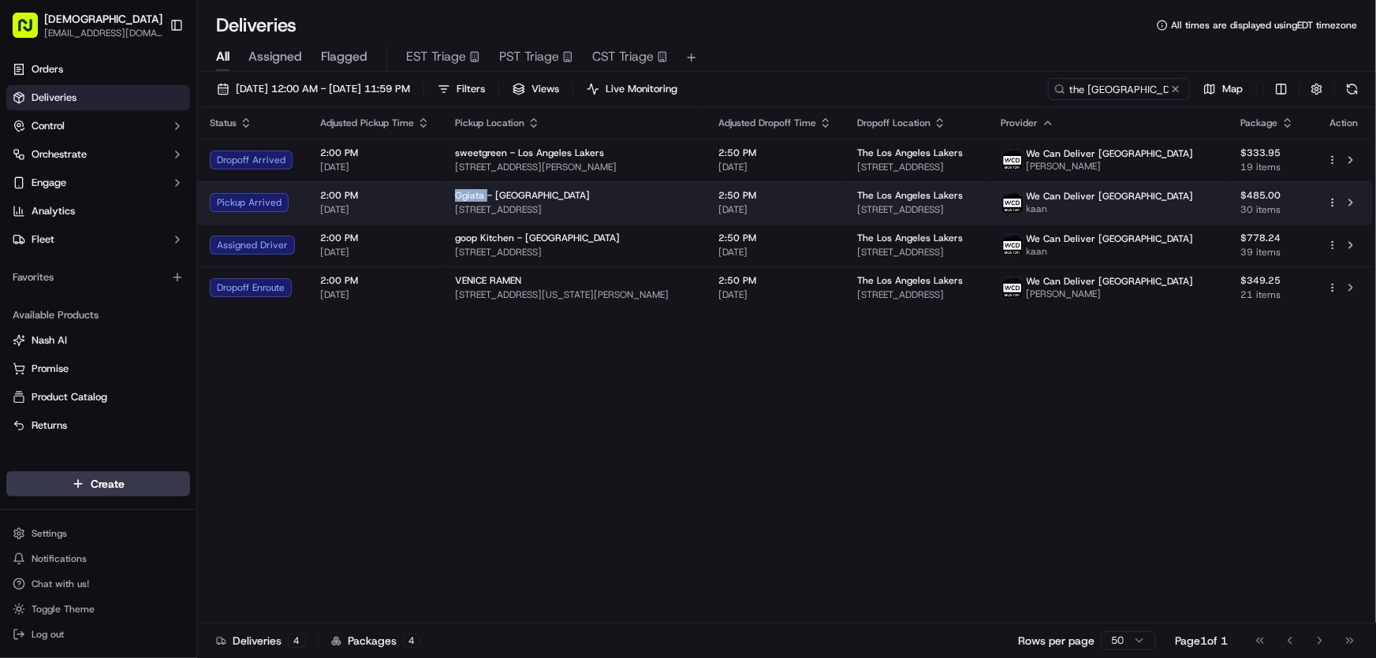
drag, startPoint x: 450, startPoint y: 192, endPoint x: 482, endPoint y: 196, distance: 31.7
click at [482, 196] on span "Ggiata - [GEOGRAPHIC_DATA]" at bounding box center [522, 195] width 135 height 13
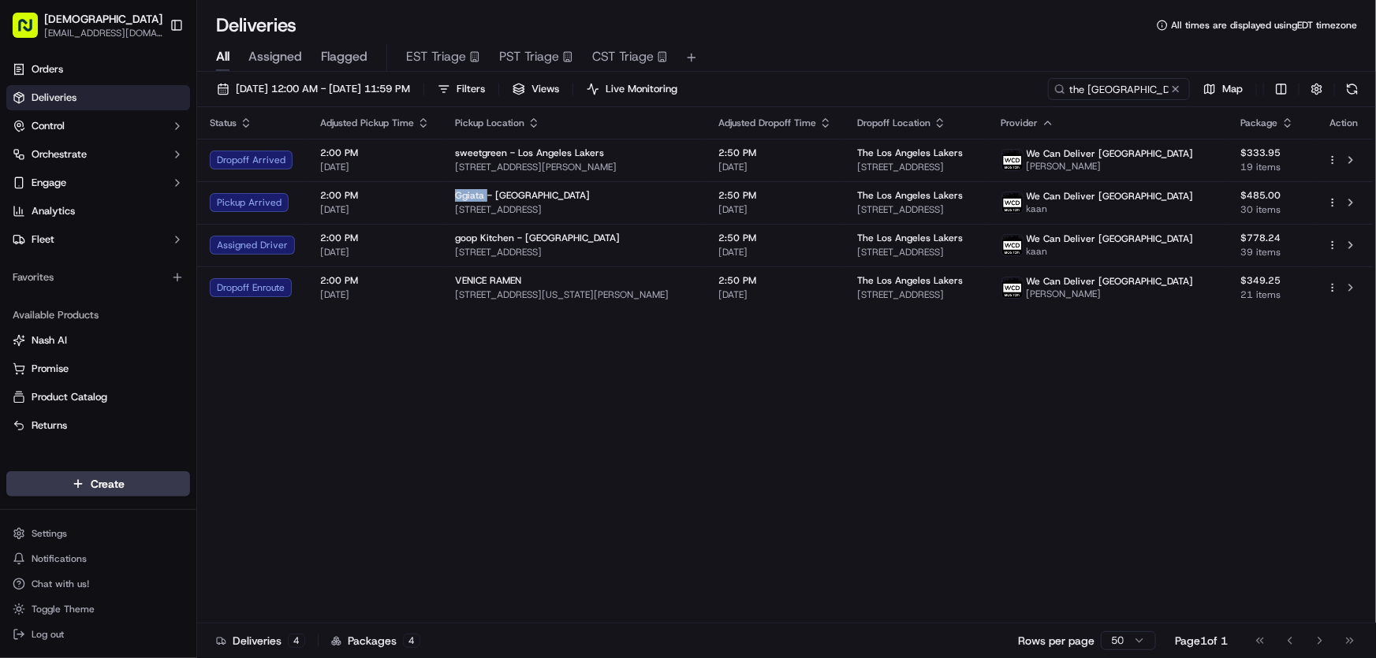
copy span "Ggiata"
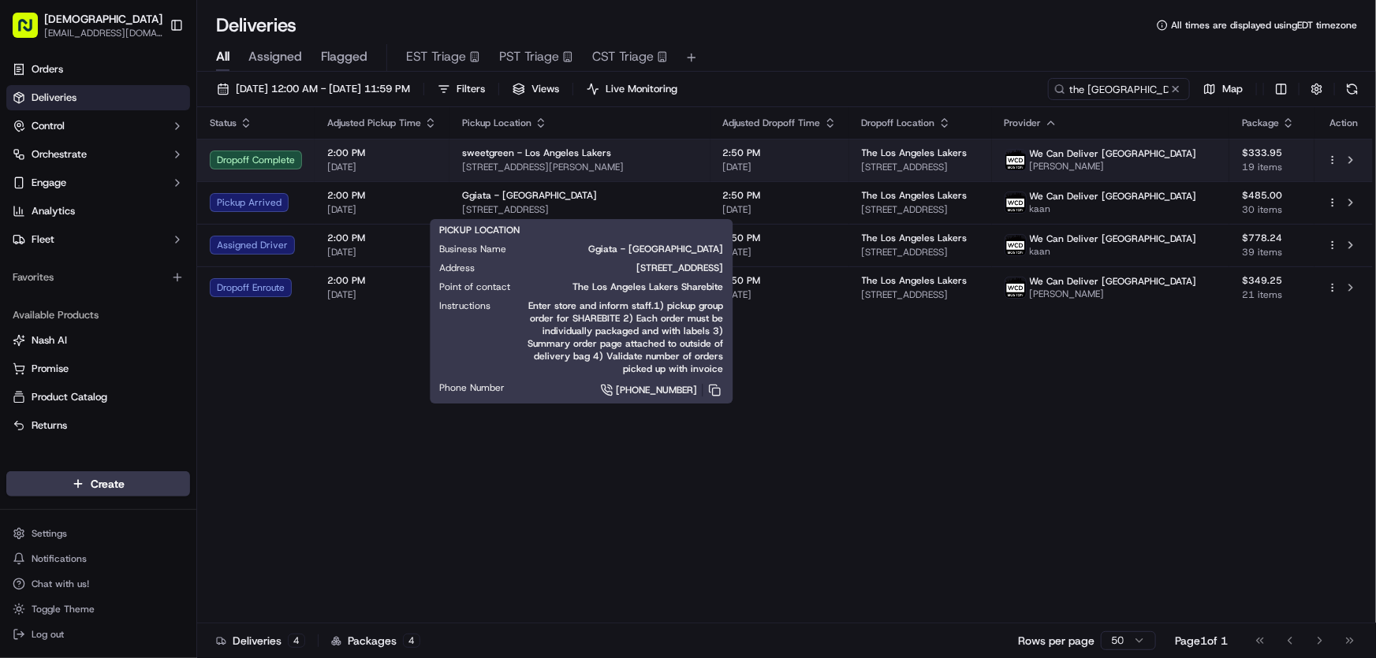
click at [580, 155] on span "sweetgreen - Los Angeles Lakers" at bounding box center [536, 153] width 149 height 13
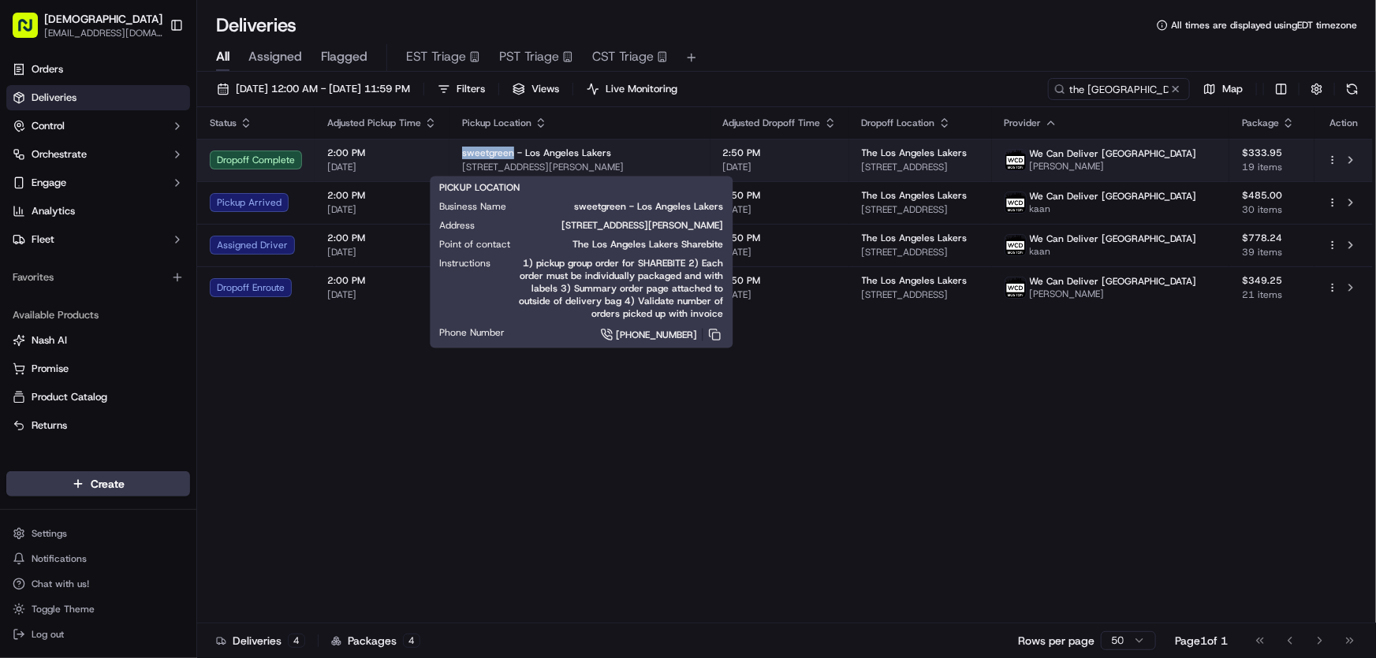
drag, startPoint x: 458, startPoint y: 146, endPoint x: 508, endPoint y: 152, distance: 50.8
click at [508, 152] on td "sweetgreen - Los Angeles Lakers [STREET_ADDRESS][PERSON_NAME]" at bounding box center [579, 160] width 261 height 43
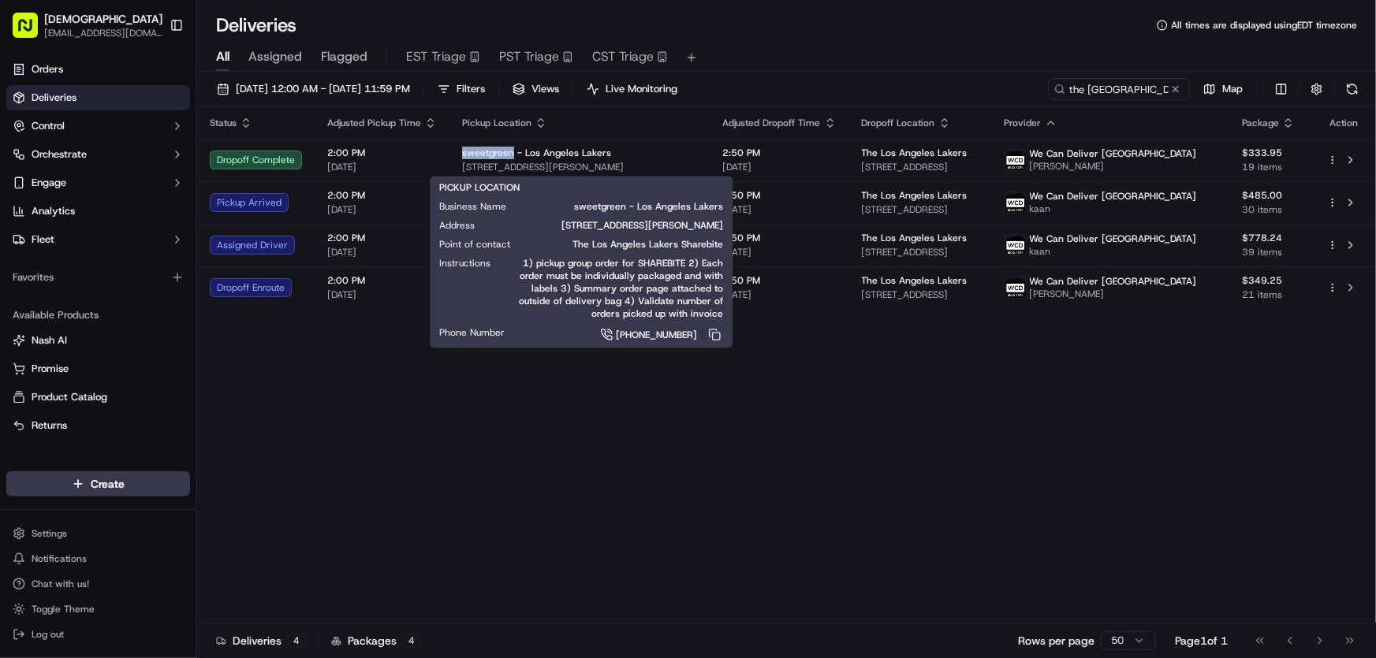
copy span "sweetgreen"
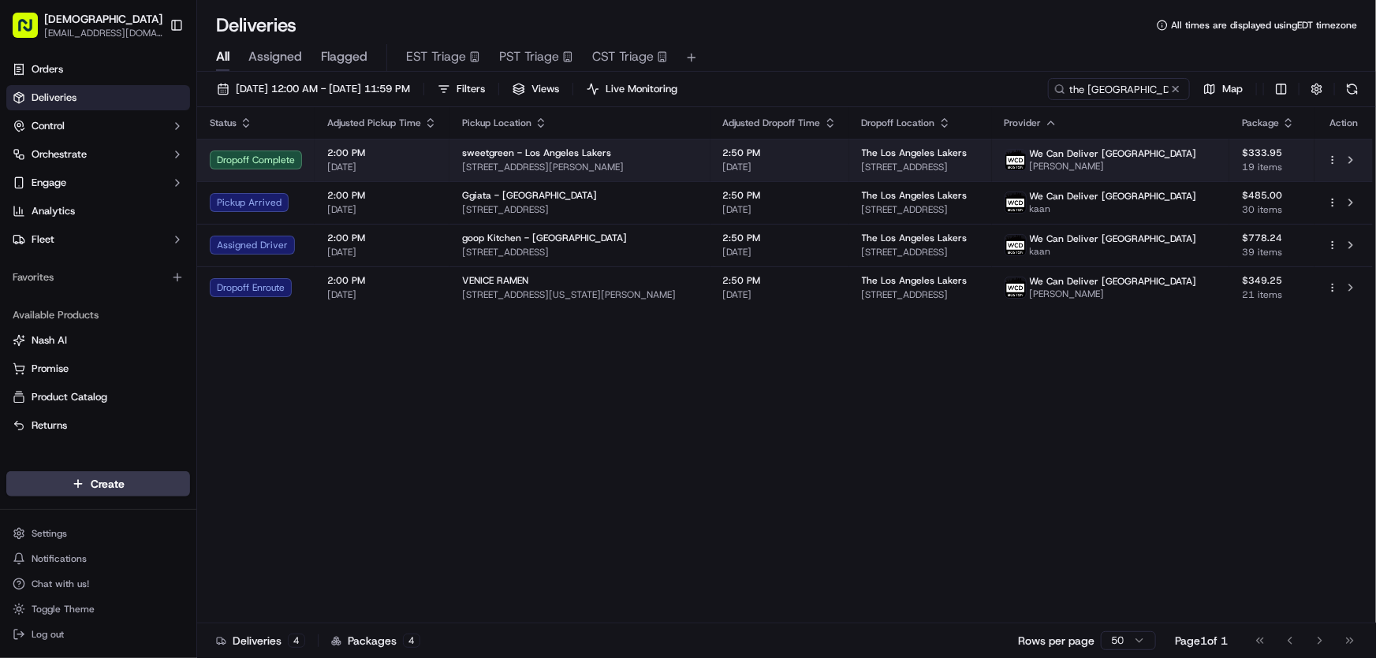
click at [639, 147] on div "sweetgreen - Los Angeles Lakers" at bounding box center [580, 153] width 236 height 13
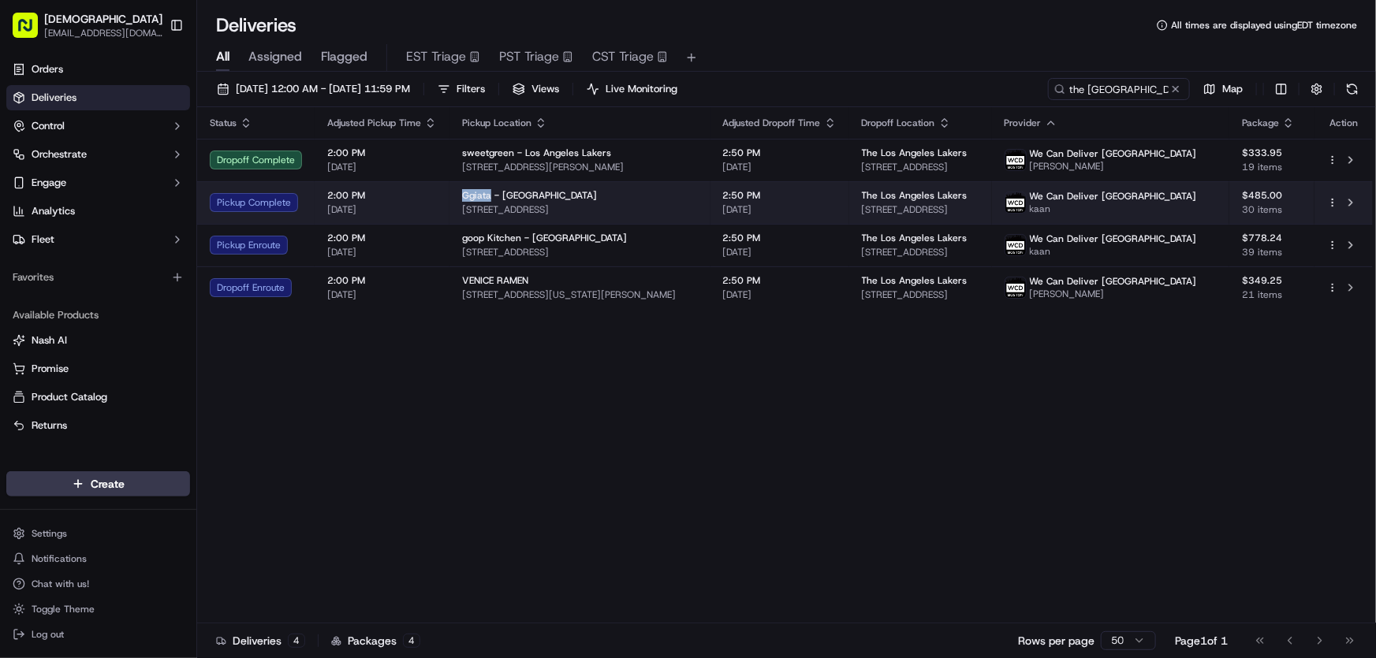
drag, startPoint x: 456, startPoint y: 196, endPoint x: 489, endPoint y: 193, distance: 33.3
click at [489, 193] on td "Ggiata - [GEOGRAPHIC_DATA] [STREET_ADDRESS]" at bounding box center [579, 202] width 261 height 43
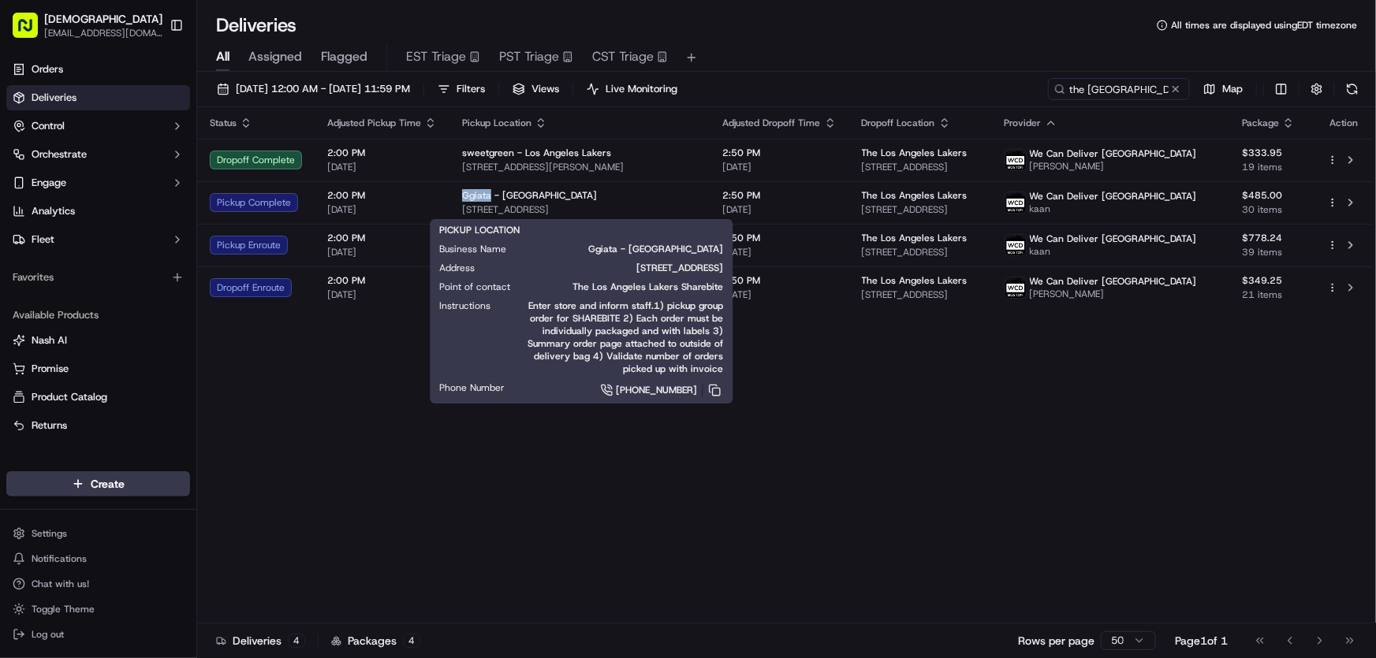
copy span "Ggiata"
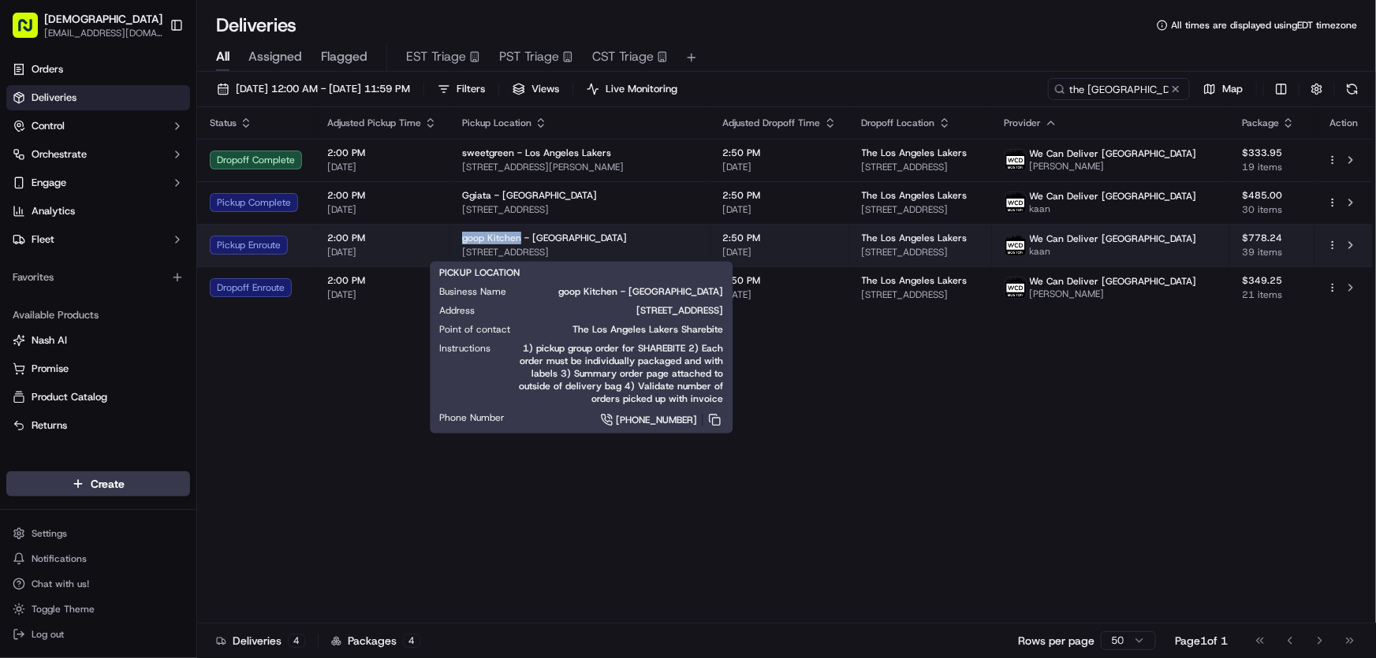
drag, startPoint x: 458, startPoint y: 234, endPoint x: 518, endPoint y: 237, distance: 60.0
click at [518, 237] on td "goop Kitchen - [GEOGRAPHIC_DATA] [STREET_ADDRESS]" at bounding box center [579, 245] width 261 height 43
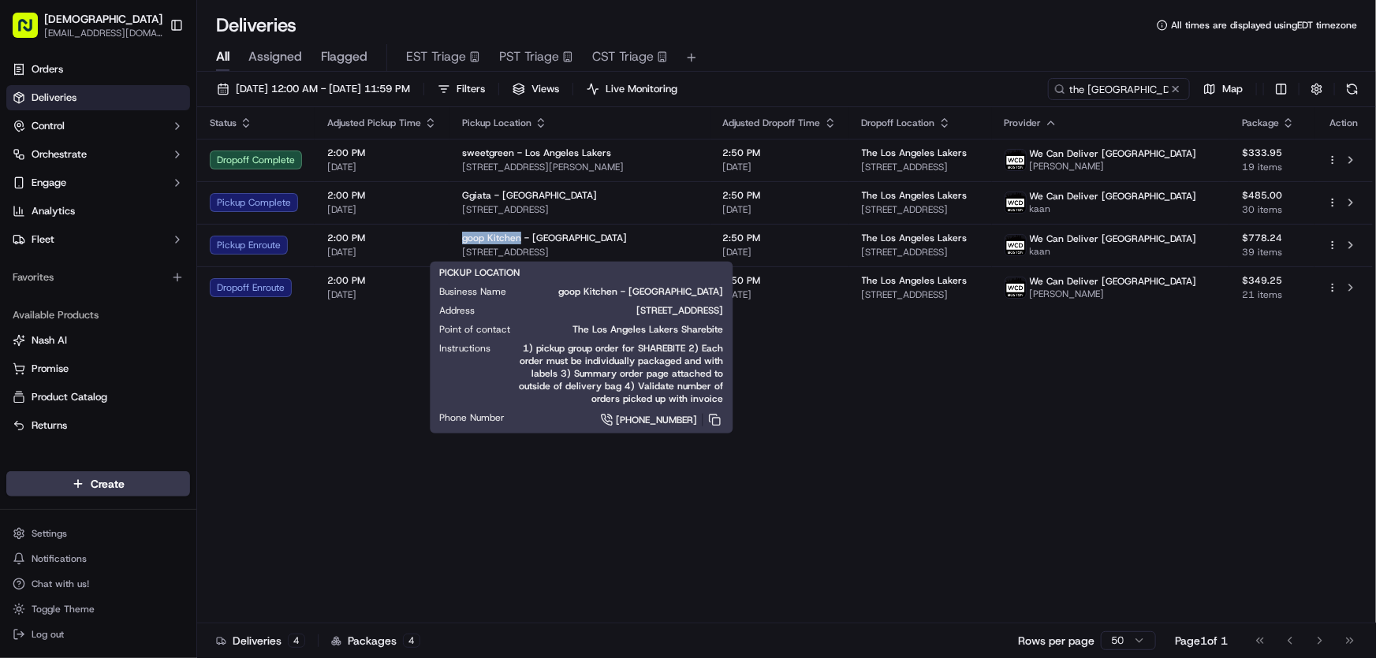
copy span "goop Kitchen"
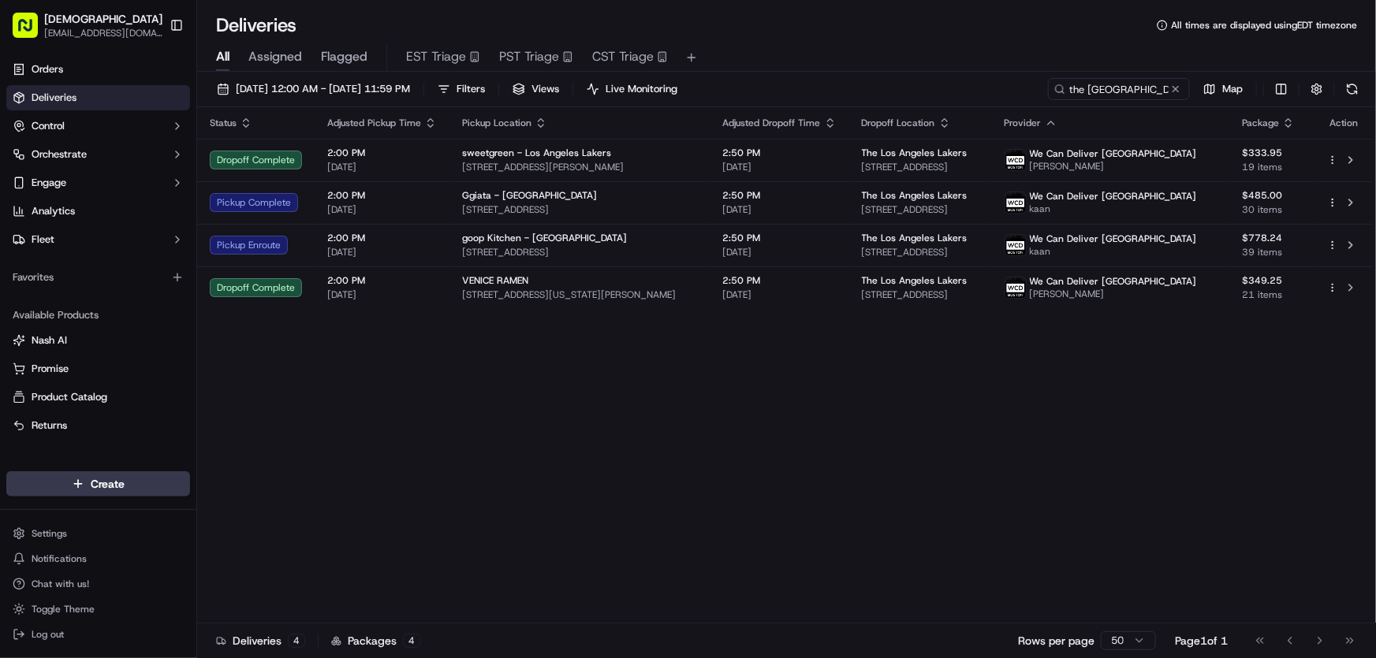
click at [494, 393] on div "Status Adjusted Pickup Time Pickup Location Adjusted Dropoff Time Dropoff Locat…" at bounding box center [784, 365] width 1175 height 516
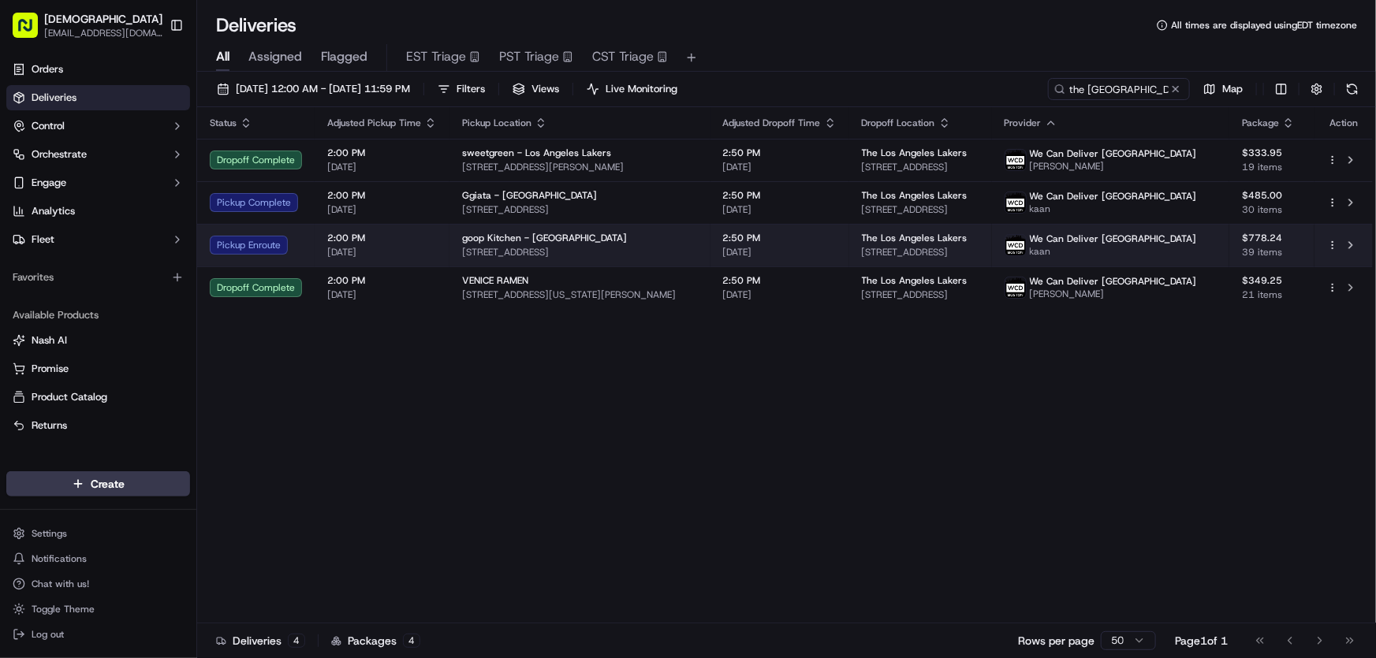
click at [494, 237] on span "goop Kitchen - [GEOGRAPHIC_DATA]" at bounding box center [544, 238] width 165 height 13
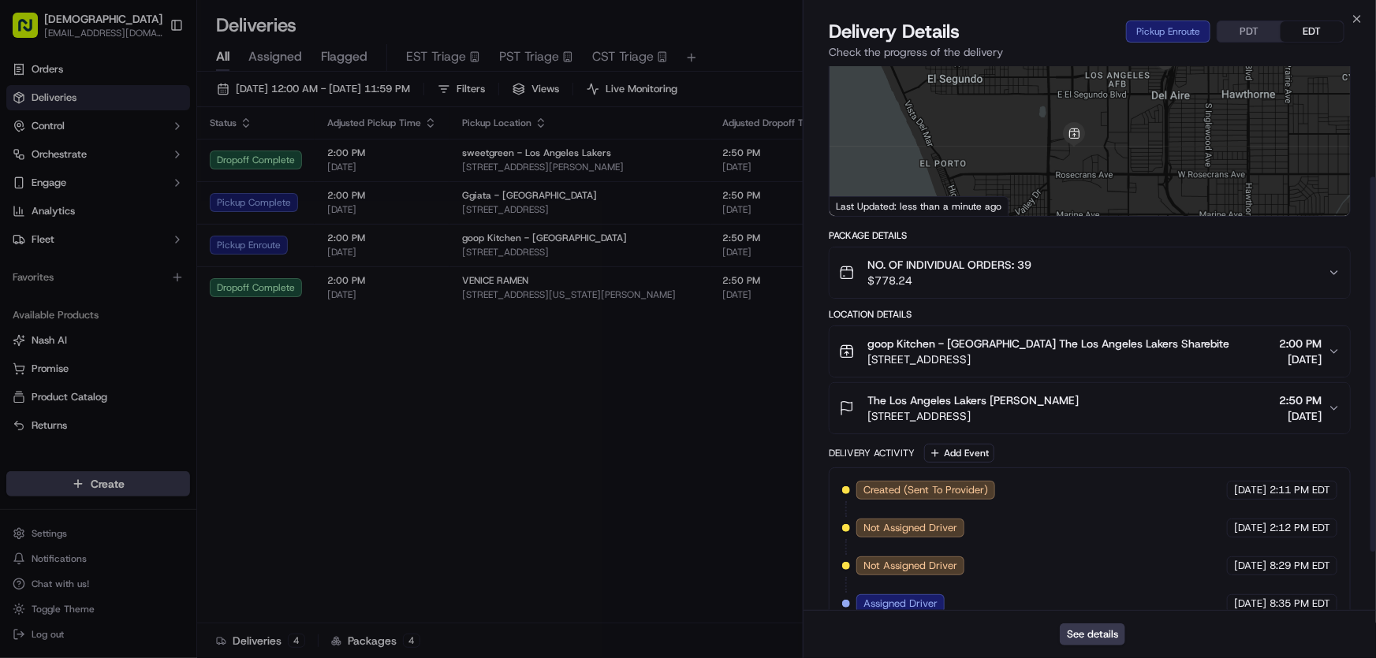
scroll to position [246, 0]
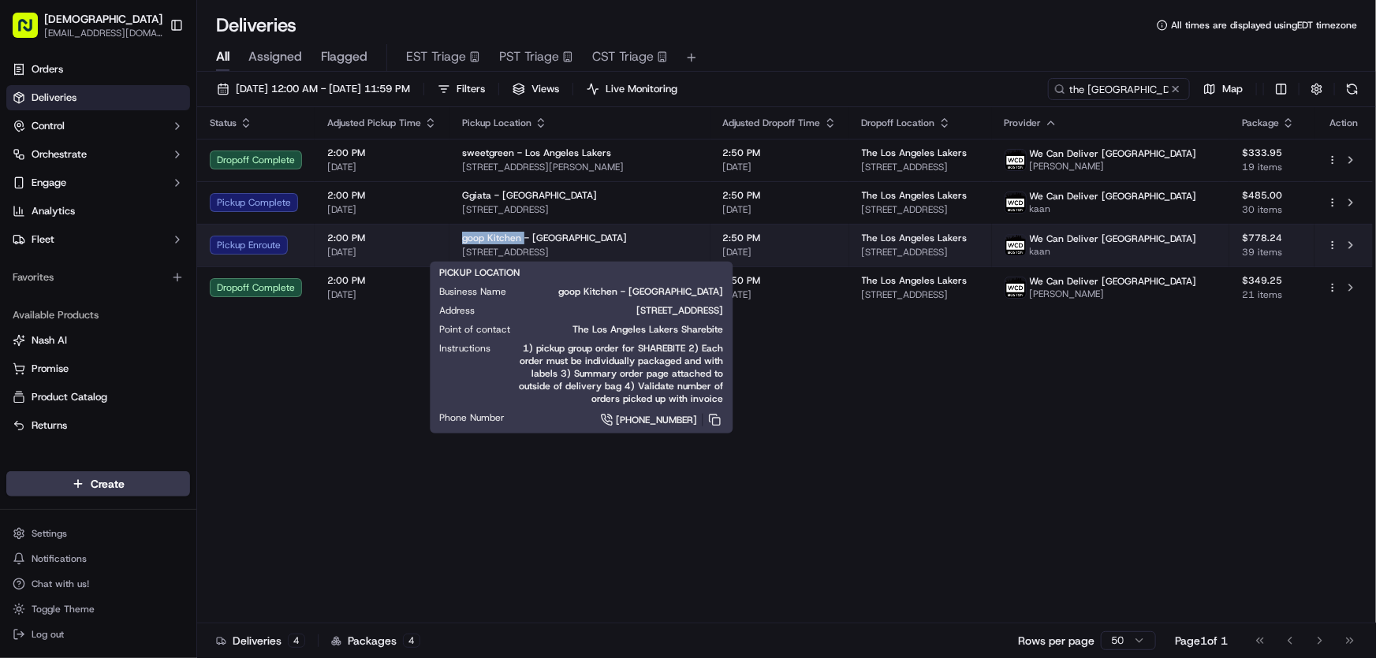
drag, startPoint x: 457, startPoint y: 237, endPoint x: 520, endPoint y: 237, distance: 63.1
click at [520, 237] on td "goop Kitchen - [GEOGRAPHIC_DATA] [STREET_ADDRESS]" at bounding box center [579, 245] width 261 height 43
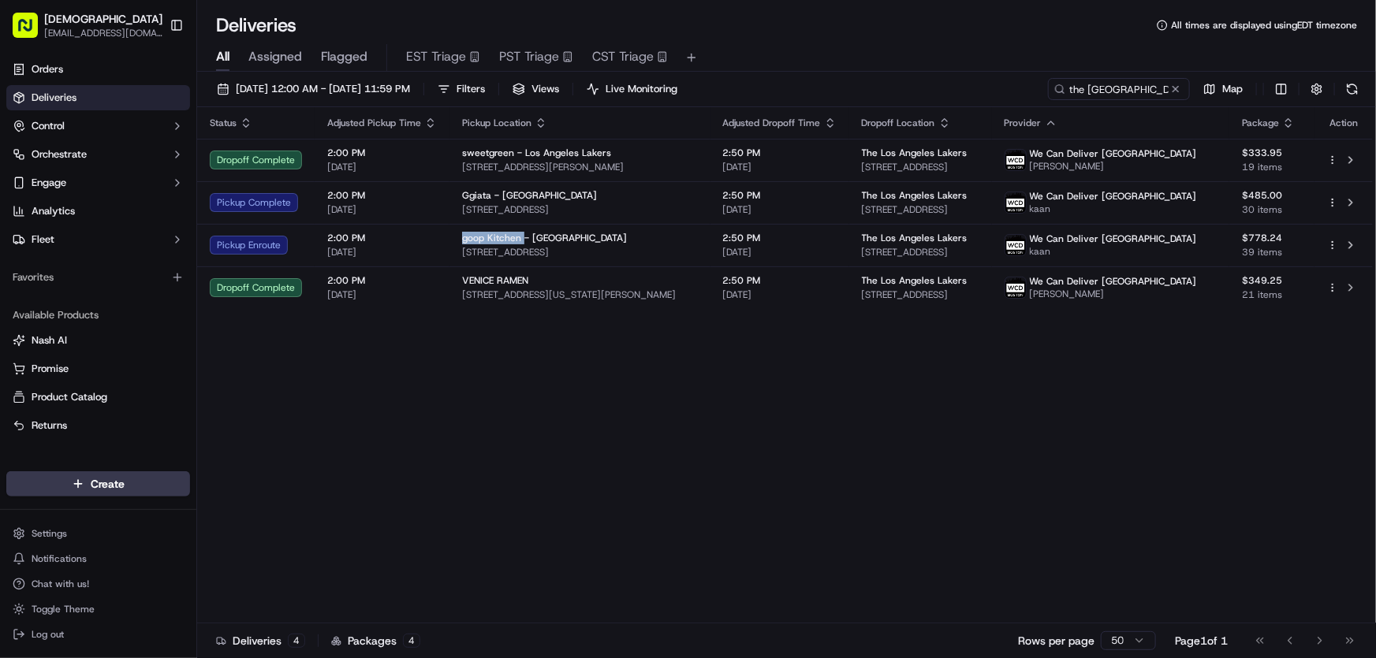
copy span "goop Kitchen"
click at [415, 388] on div "Status Adjusted Pickup Time Pickup Location Adjusted Dropoff Time Dropoff Locat…" at bounding box center [784, 365] width 1175 height 516
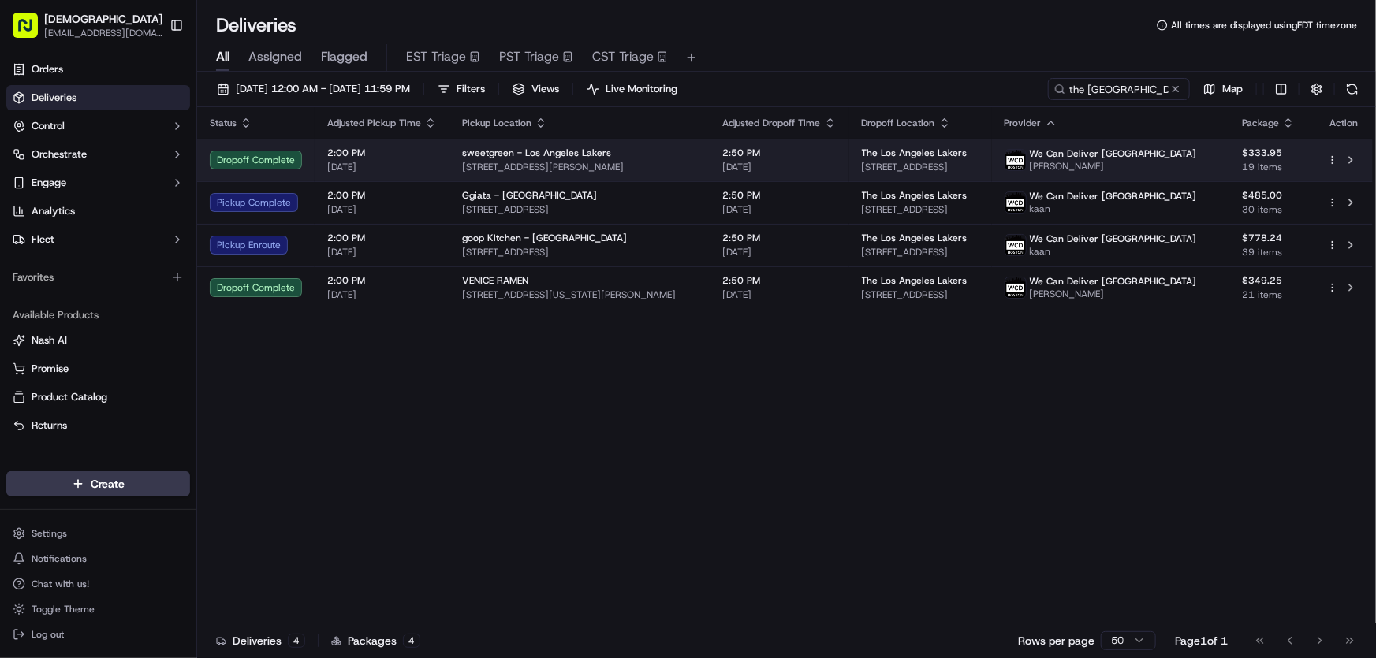
click at [553, 153] on span "sweetgreen - Los Angeles Lakers" at bounding box center [536, 153] width 149 height 13
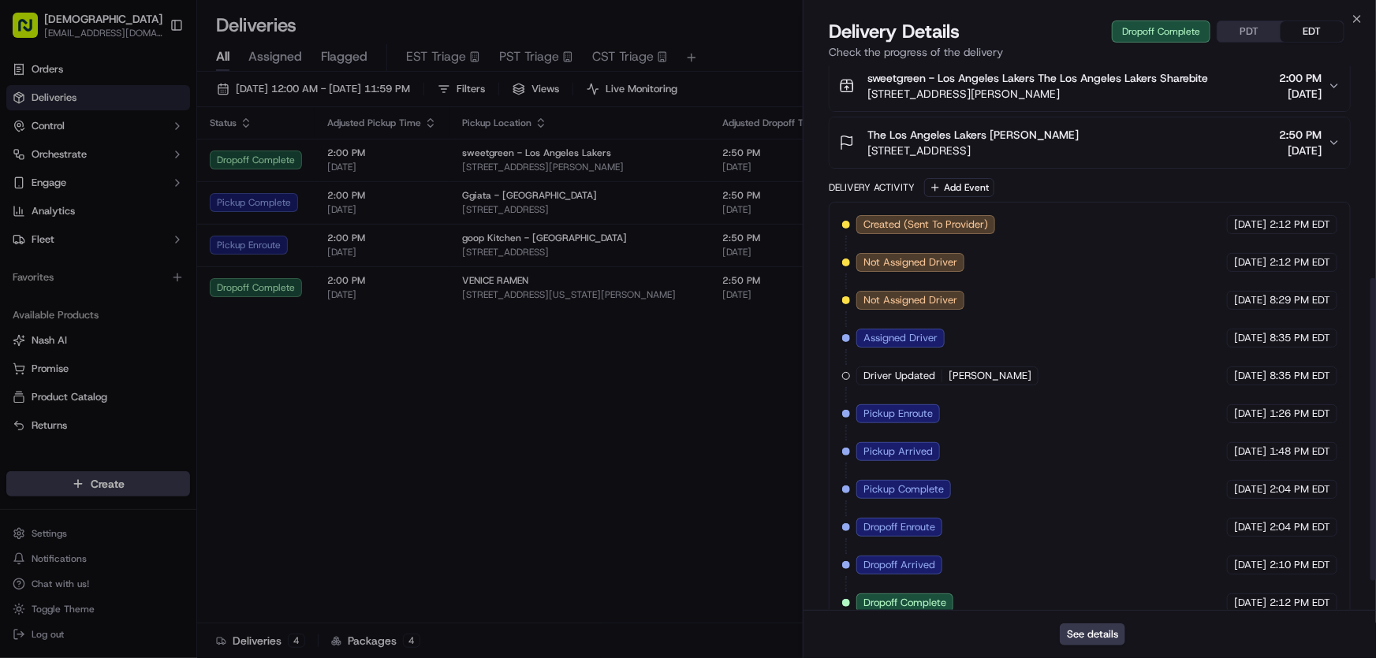
scroll to position [434, 0]
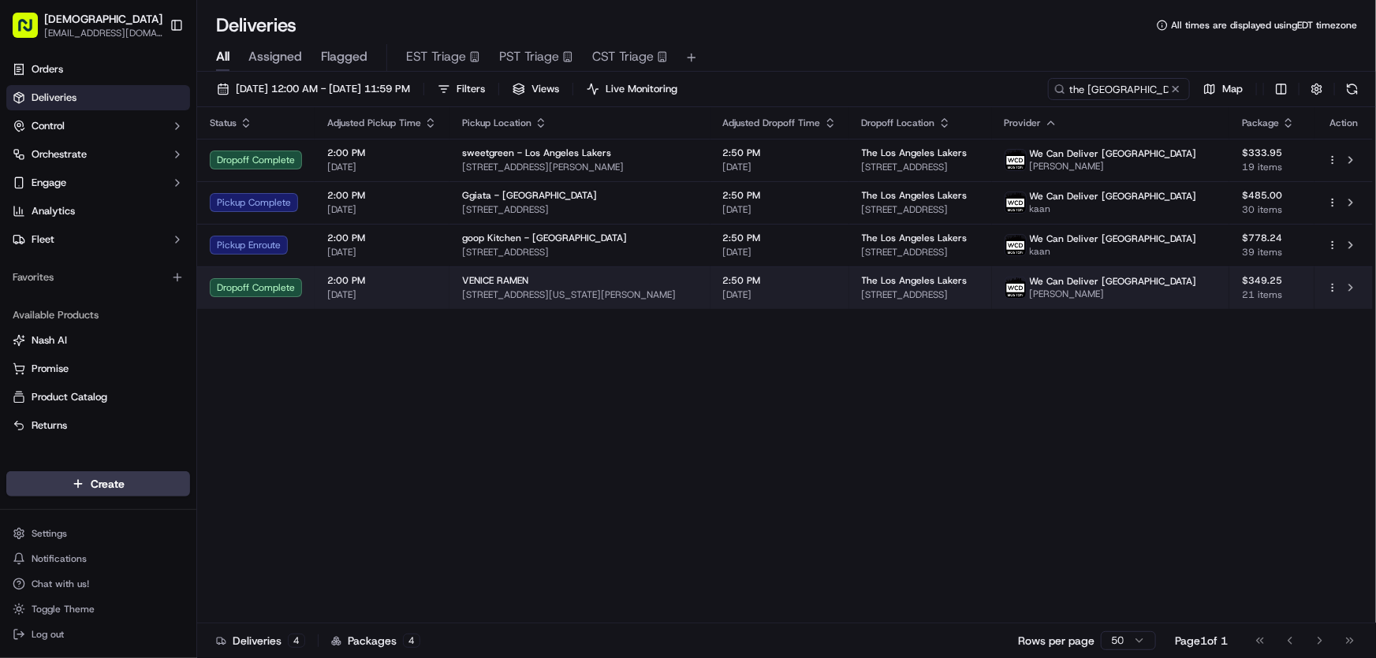
click at [502, 289] on span "[STREET_ADDRESS][US_STATE][PERSON_NAME]" at bounding box center [580, 295] width 236 height 13
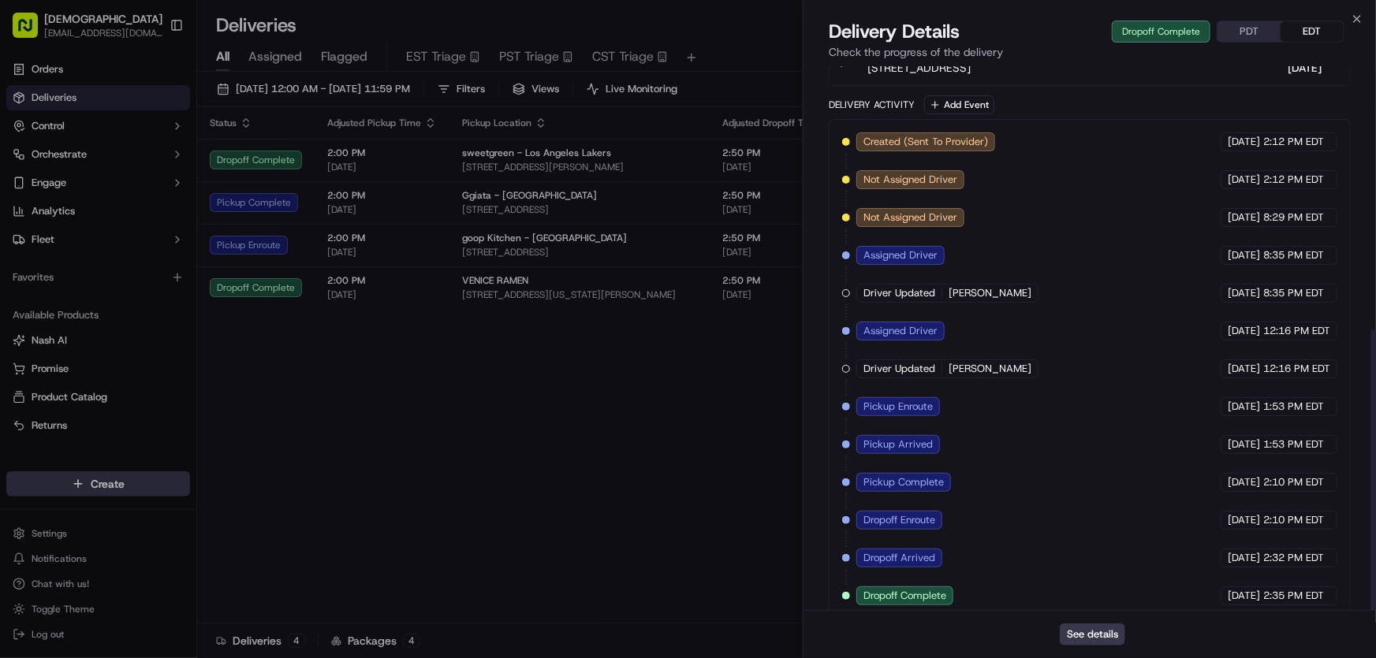
scroll to position [510, 0]
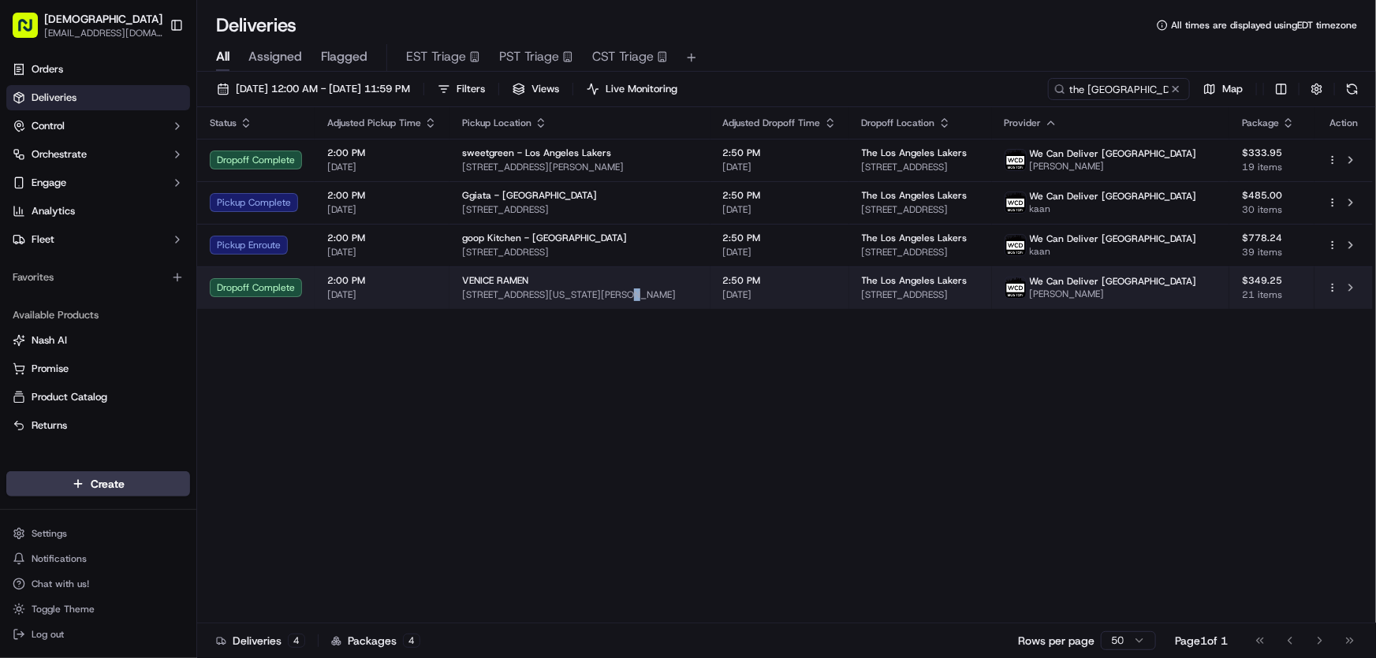
click at [610, 293] on span "[STREET_ADDRESS][US_STATE][PERSON_NAME]" at bounding box center [580, 295] width 236 height 13
click at [567, 277] on div "VENICE RAMEN" at bounding box center [580, 280] width 236 height 13
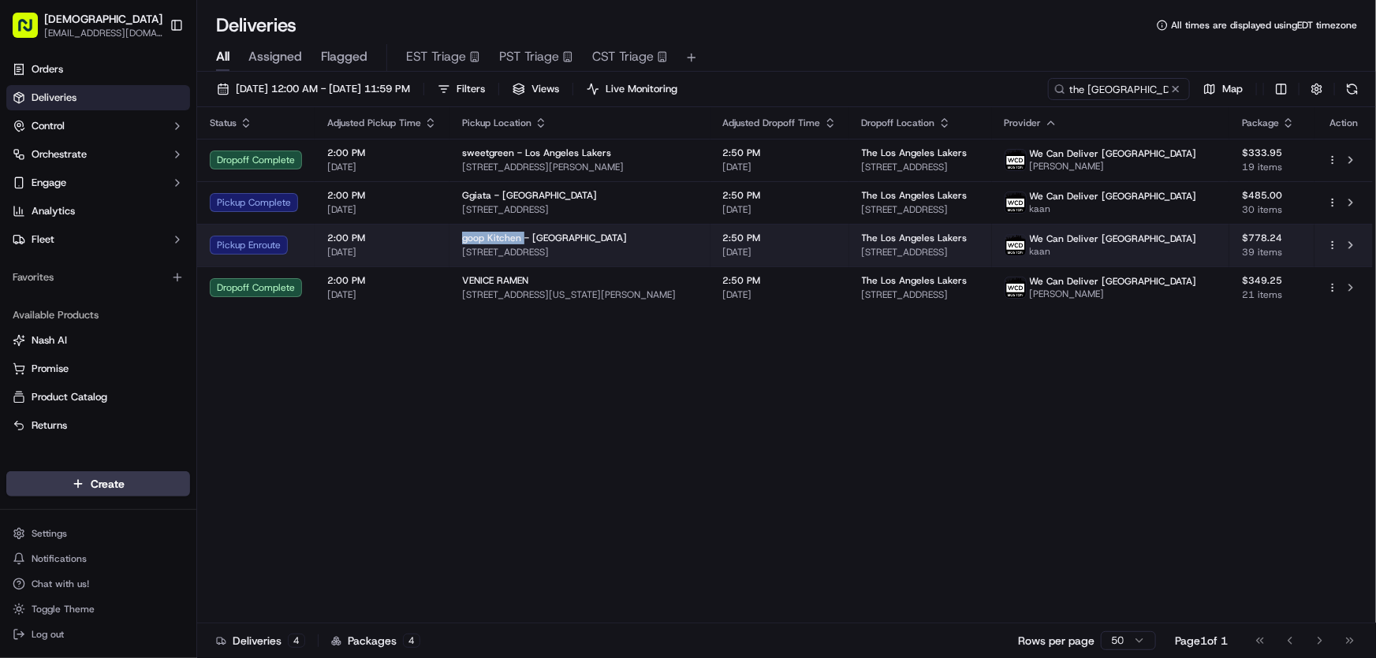
drag, startPoint x: 455, startPoint y: 237, endPoint x: 521, endPoint y: 232, distance: 66.4
click at [521, 232] on td "goop Kitchen - [GEOGRAPHIC_DATA] [STREET_ADDRESS]" at bounding box center [579, 245] width 261 height 43
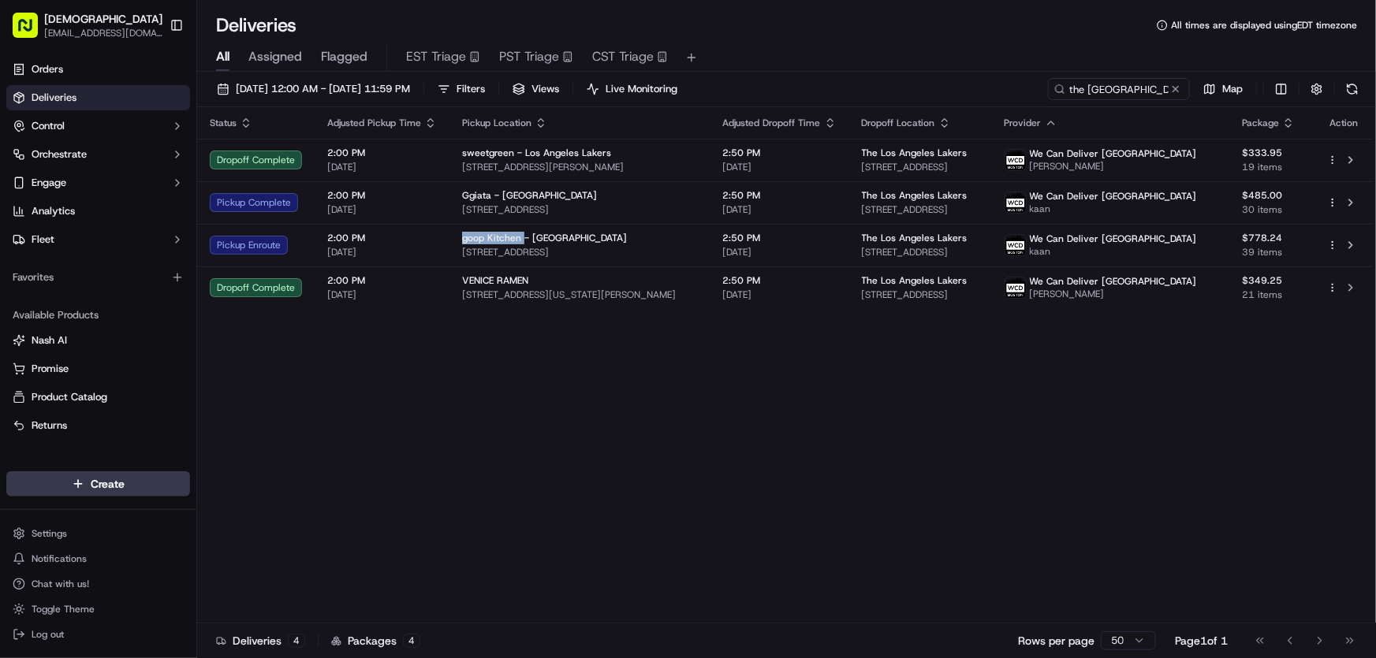
copy span "goop Kitchen"
click at [490, 369] on div "Status Adjusted Pickup Time Pickup Location Adjusted Dropoff Time Dropoff Locat…" at bounding box center [784, 365] width 1175 height 516
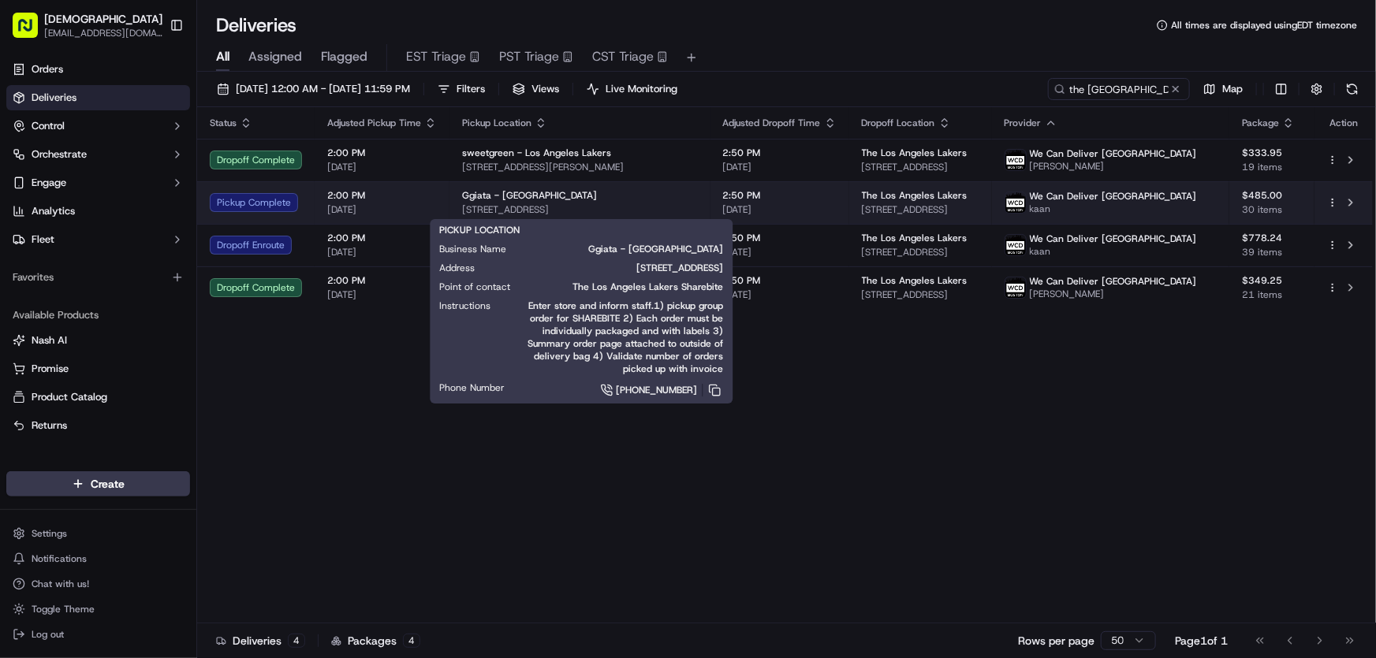
drag, startPoint x: 651, startPoint y: 208, endPoint x: 460, endPoint y: 214, distance: 190.9
click at [462, 214] on span "[STREET_ADDRESS]" at bounding box center [580, 209] width 236 height 13
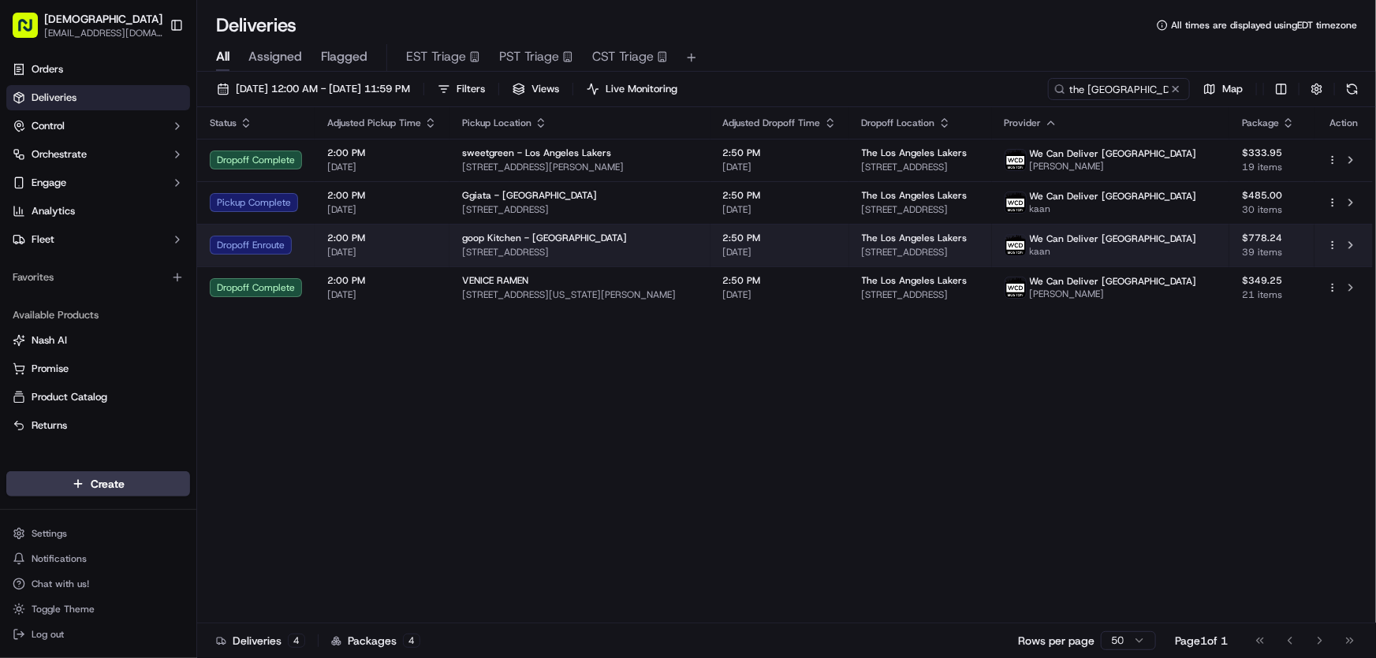
click at [495, 243] on span "goop Kitchen - [GEOGRAPHIC_DATA]" at bounding box center [544, 238] width 165 height 13
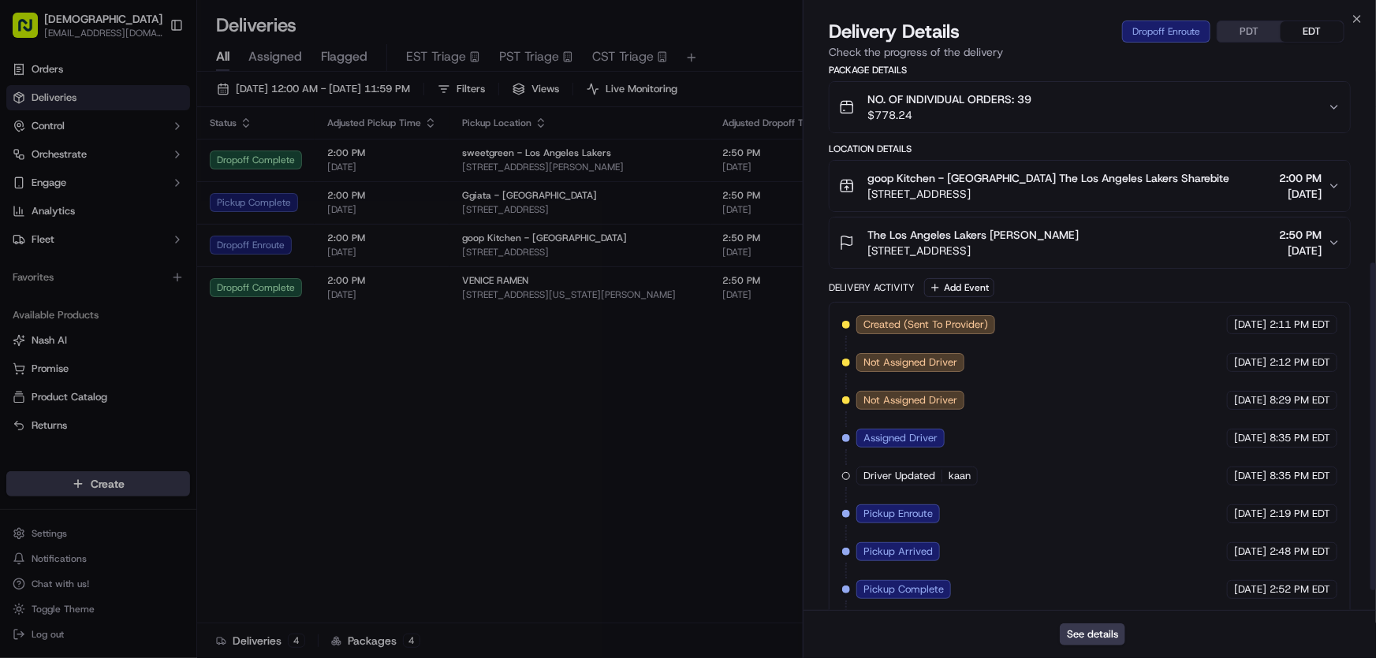
scroll to position [359, 0]
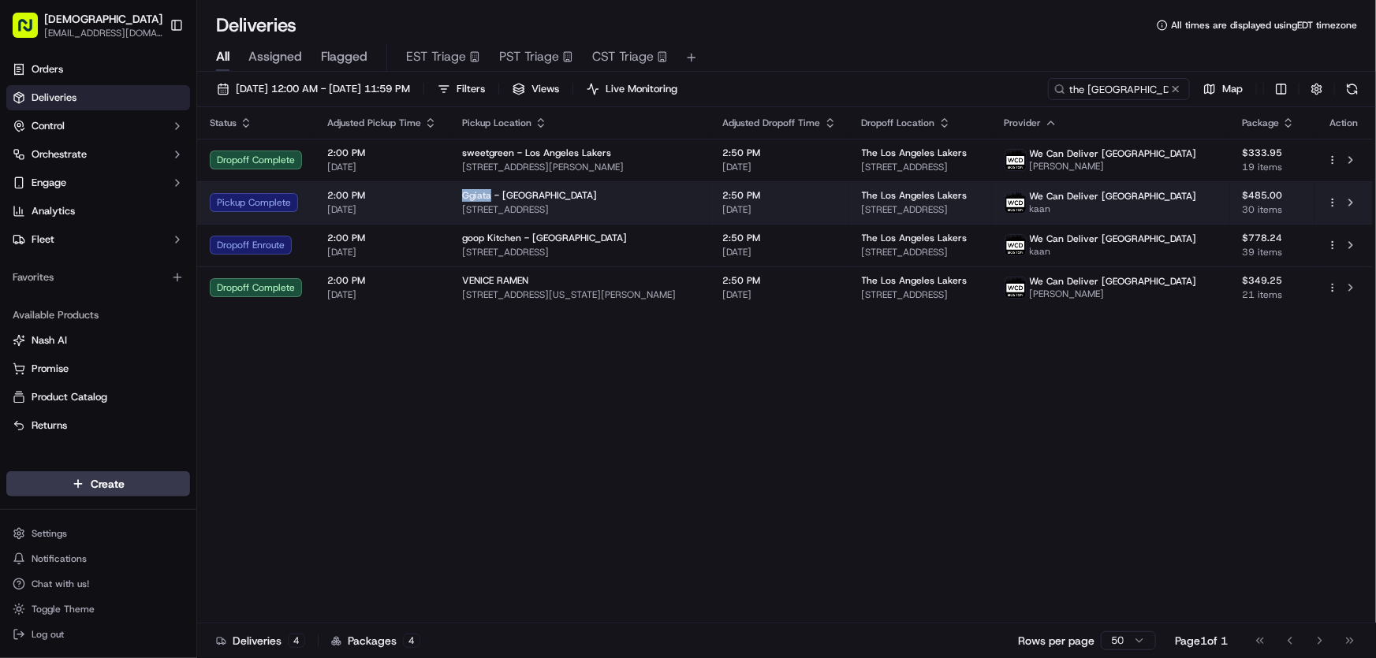
drag, startPoint x: 458, startPoint y: 191, endPoint x: 488, endPoint y: 197, distance: 30.6
click at [488, 197] on td "Ggiata - [GEOGRAPHIC_DATA] [STREET_ADDRESS]" at bounding box center [579, 202] width 261 height 43
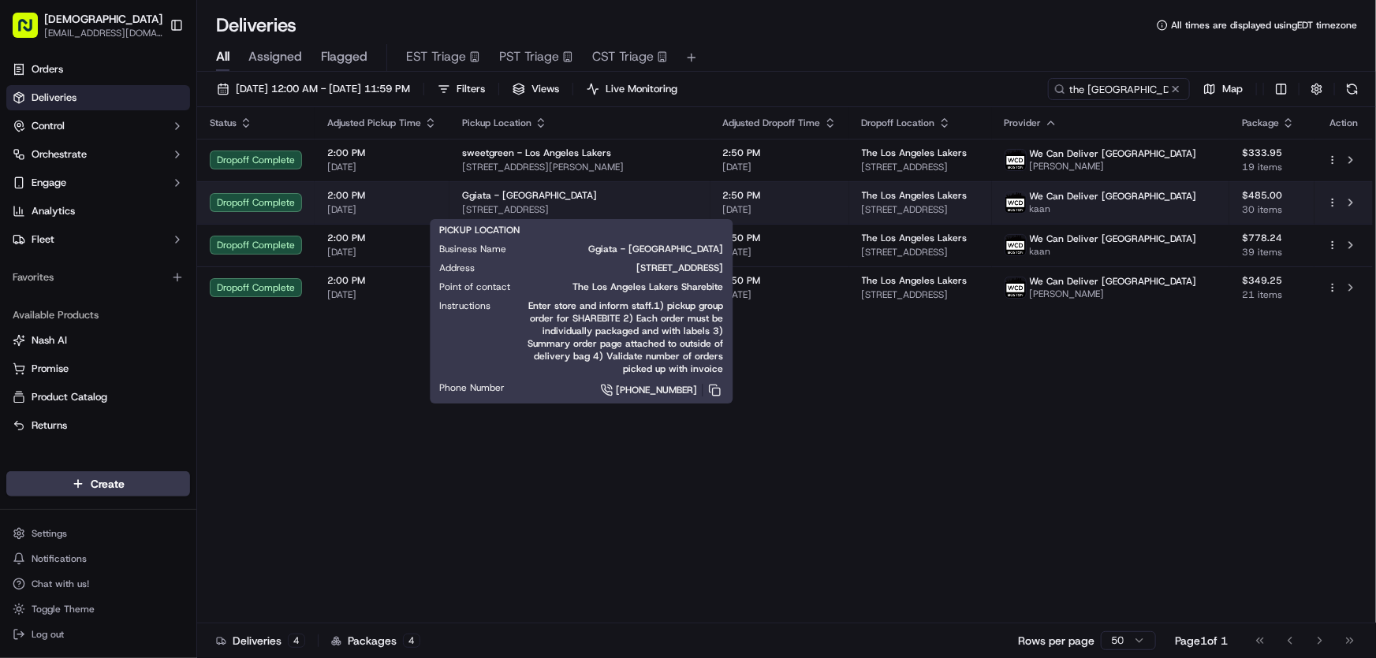
click at [546, 196] on div "Ggiata - [GEOGRAPHIC_DATA]" at bounding box center [580, 195] width 236 height 13
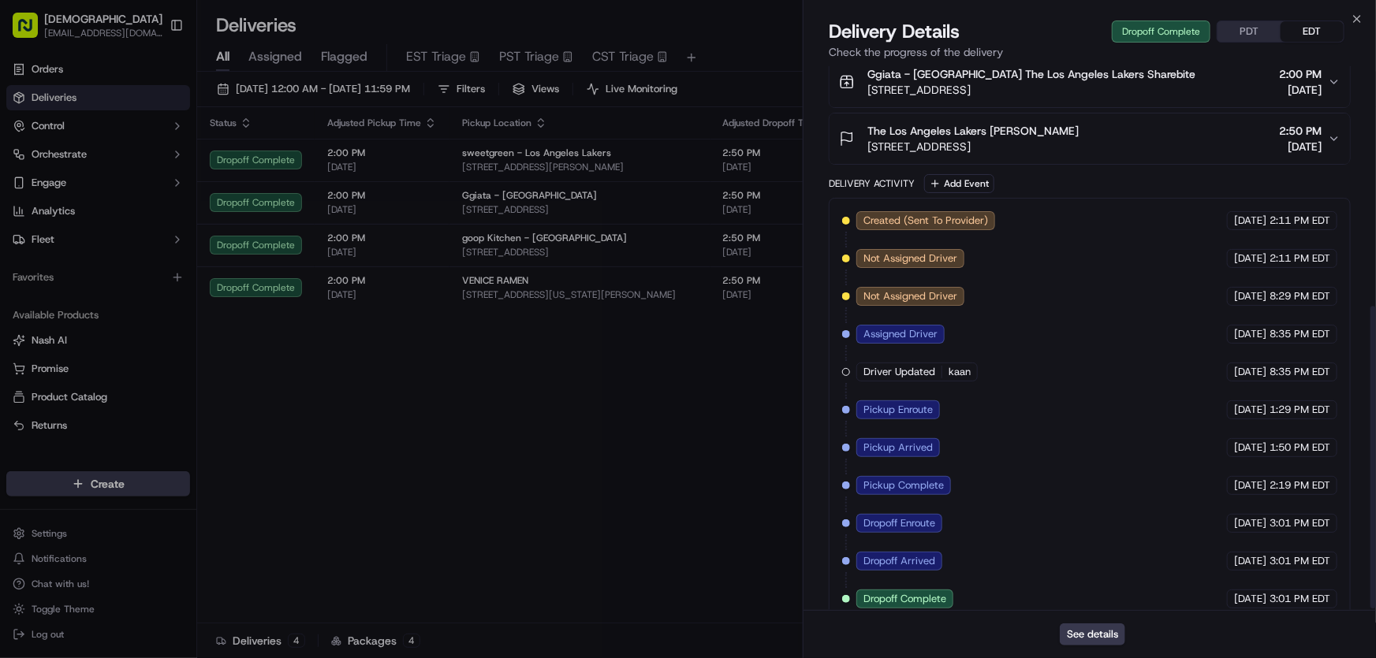
scroll to position [434, 0]
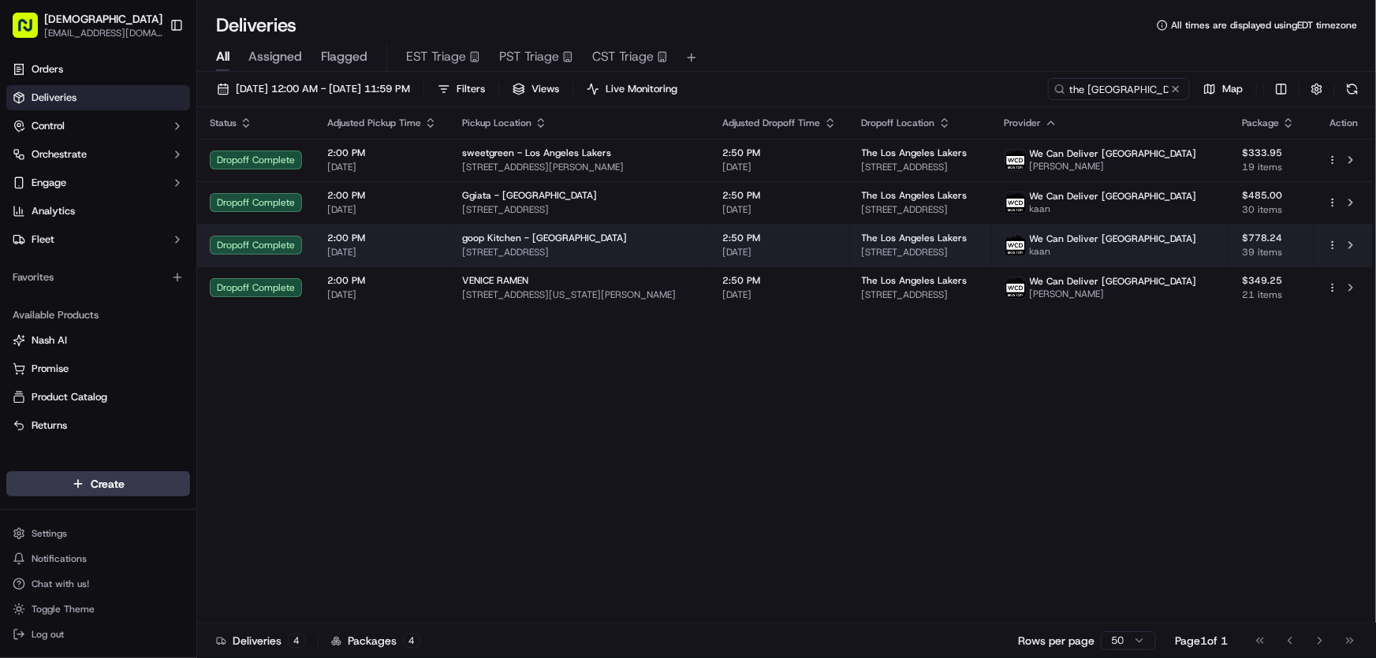
click at [517, 237] on span "goop Kitchen - [GEOGRAPHIC_DATA]" at bounding box center [544, 238] width 165 height 13
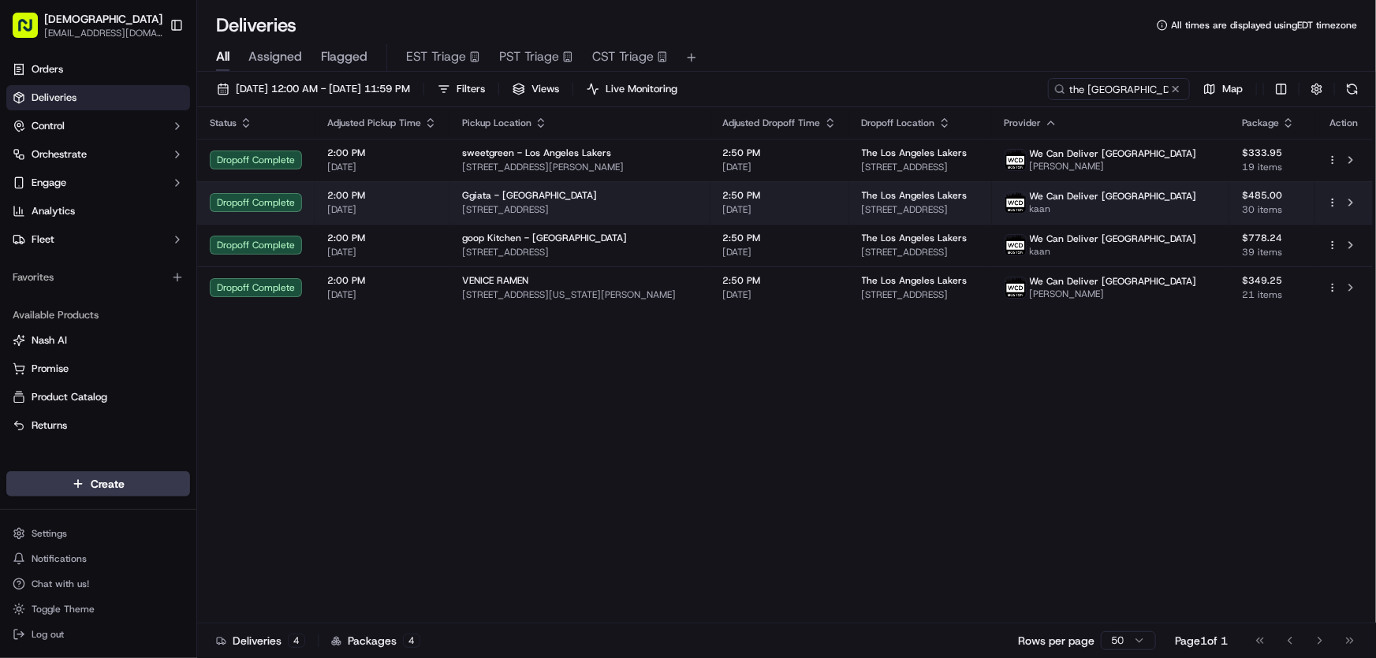
click at [561, 196] on div "Ggiata - [GEOGRAPHIC_DATA]" at bounding box center [580, 195] width 236 height 13
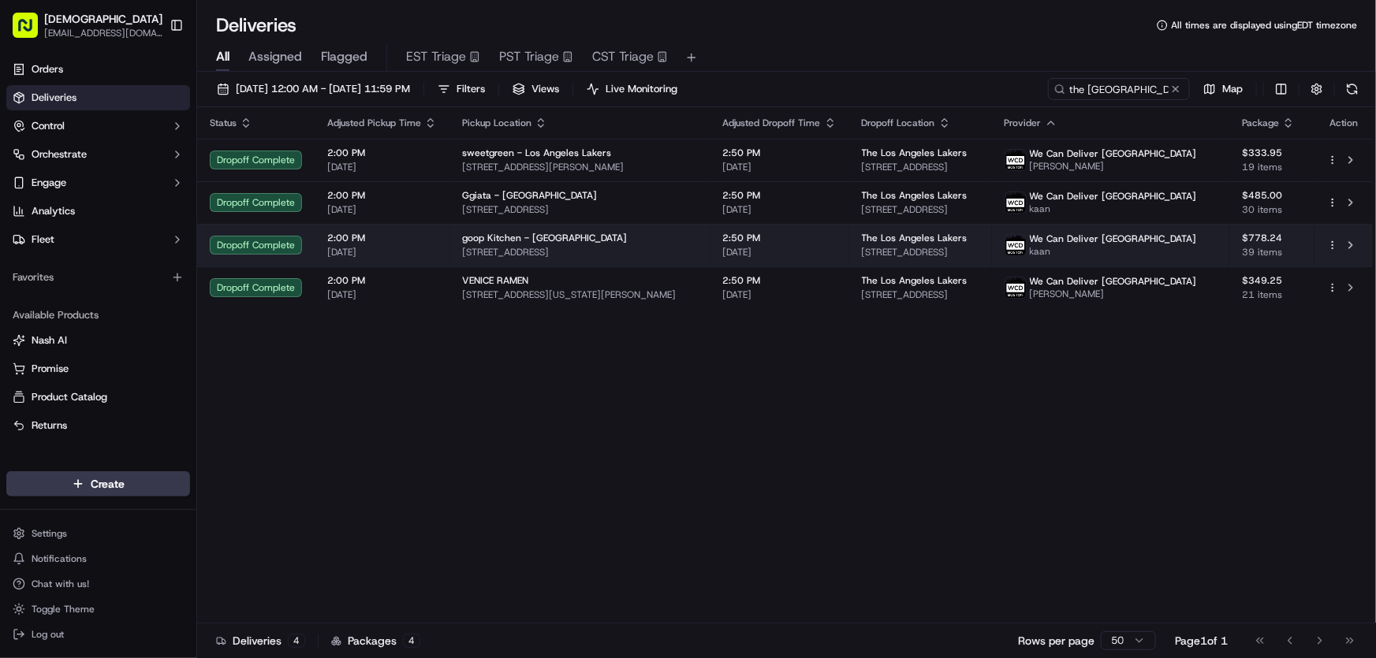
click at [564, 242] on span "goop Kitchen - [GEOGRAPHIC_DATA]" at bounding box center [544, 238] width 165 height 13
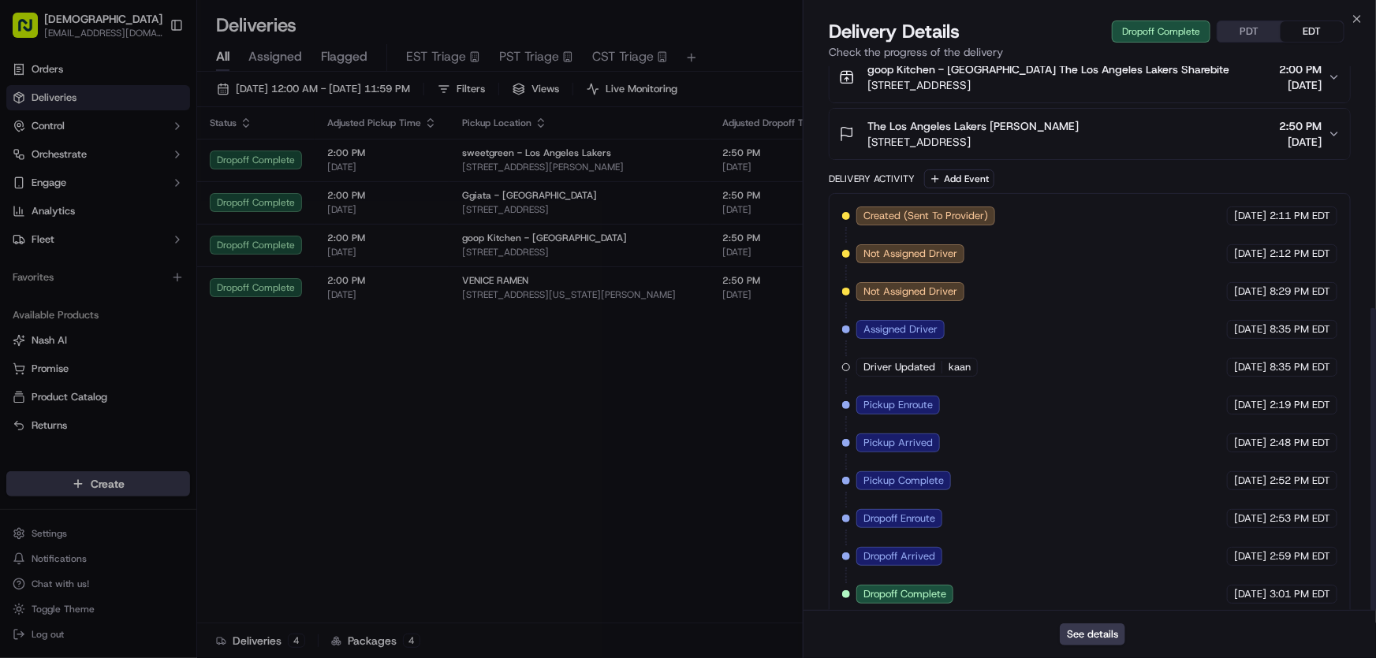
drag, startPoint x: 657, startPoint y: 424, endPoint x: 658, endPoint y: 439, distance: 15.0
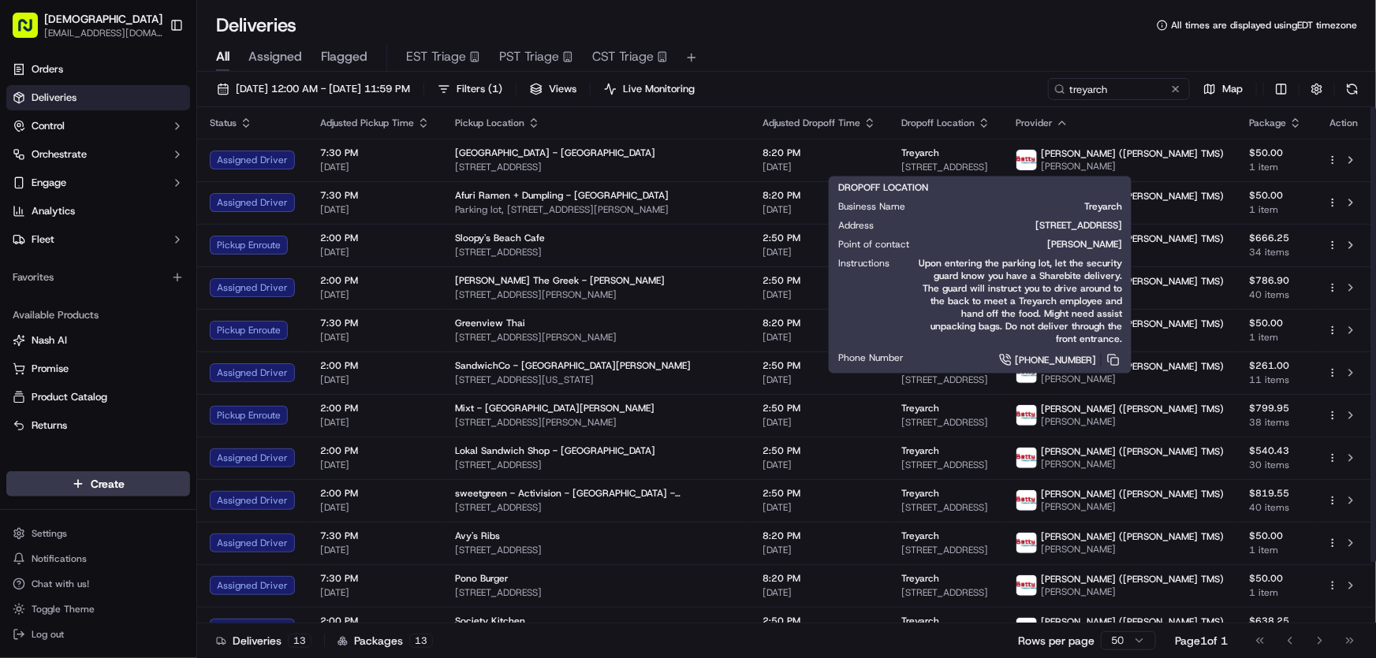
click at [912, 42] on div "All Assigned Flagged EST Triage PST Triage CST Triage" at bounding box center [786, 55] width 1179 height 34
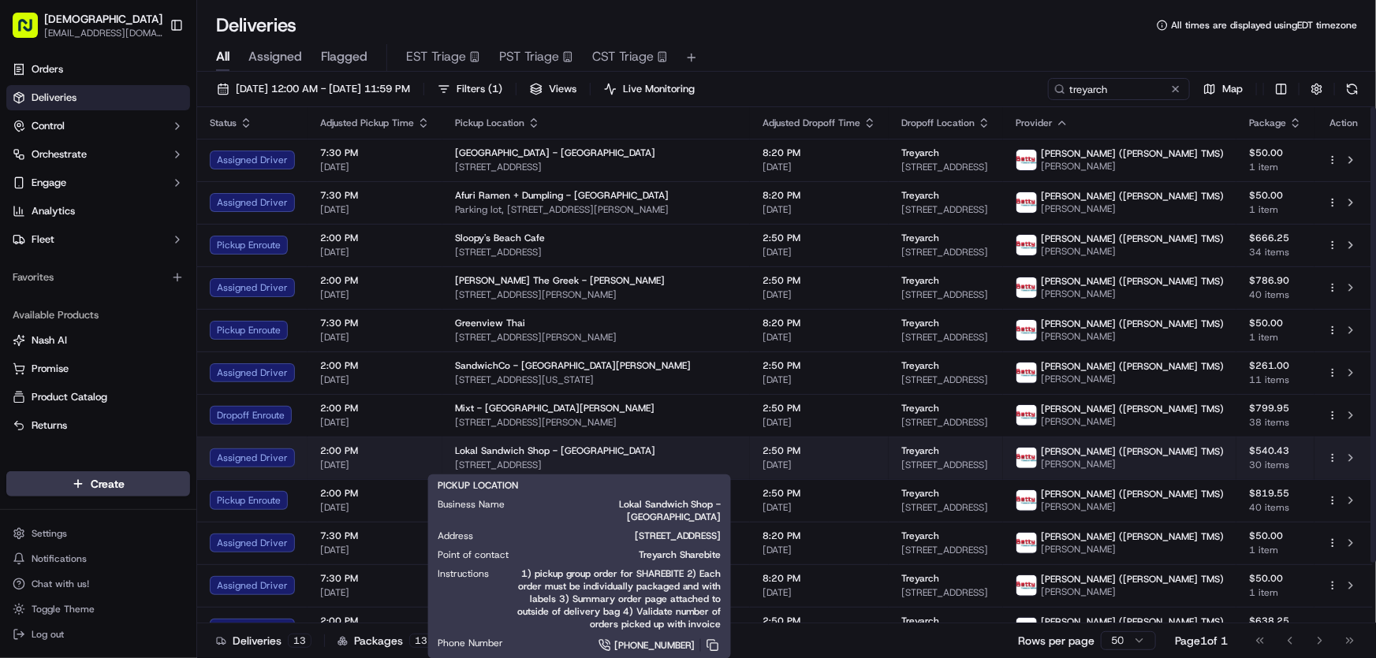
scroll to position [68, 0]
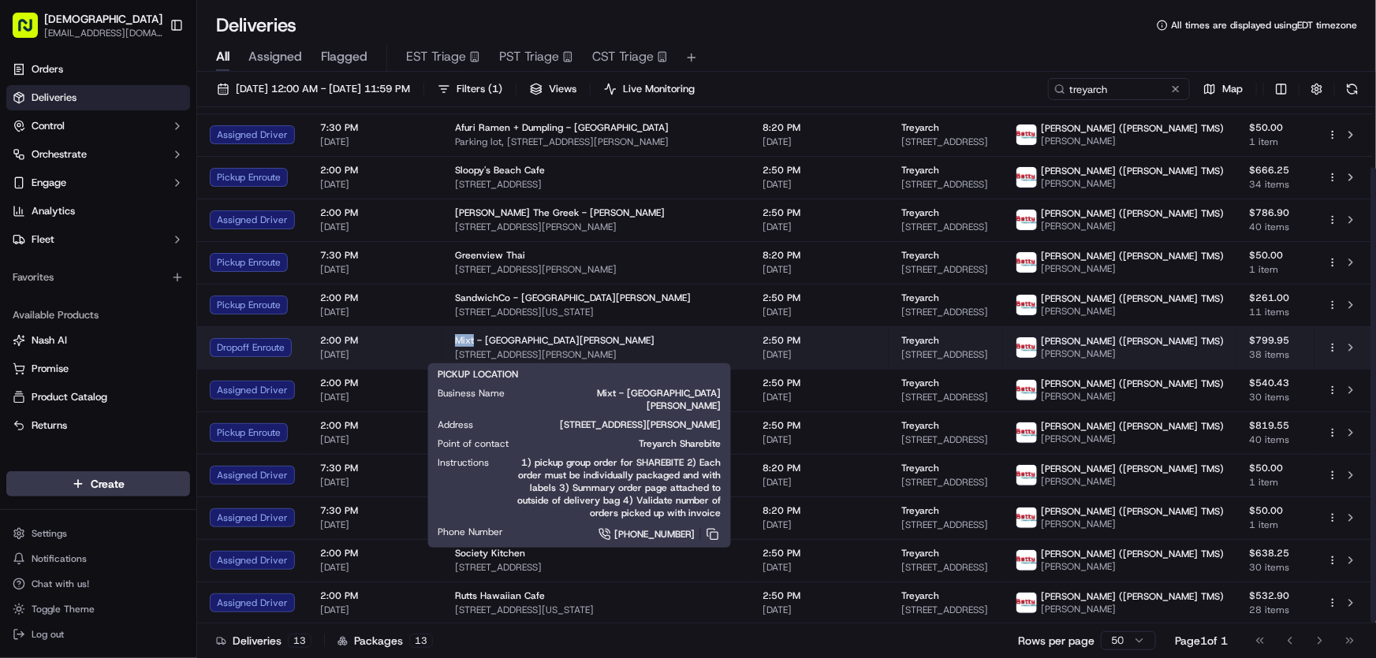
drag, startPoint x: 447, startPoint y: 338, endPoint x: 470, endPoint y: 342, distance: 23.2
click at [470, 342] on td "Mixt - [GEOGRAPHIC_DATA][PERSON_NAME] [STREET_ADDRESS][PERSON_NAME]" at bounding box center [595, 347] width 307 height 43
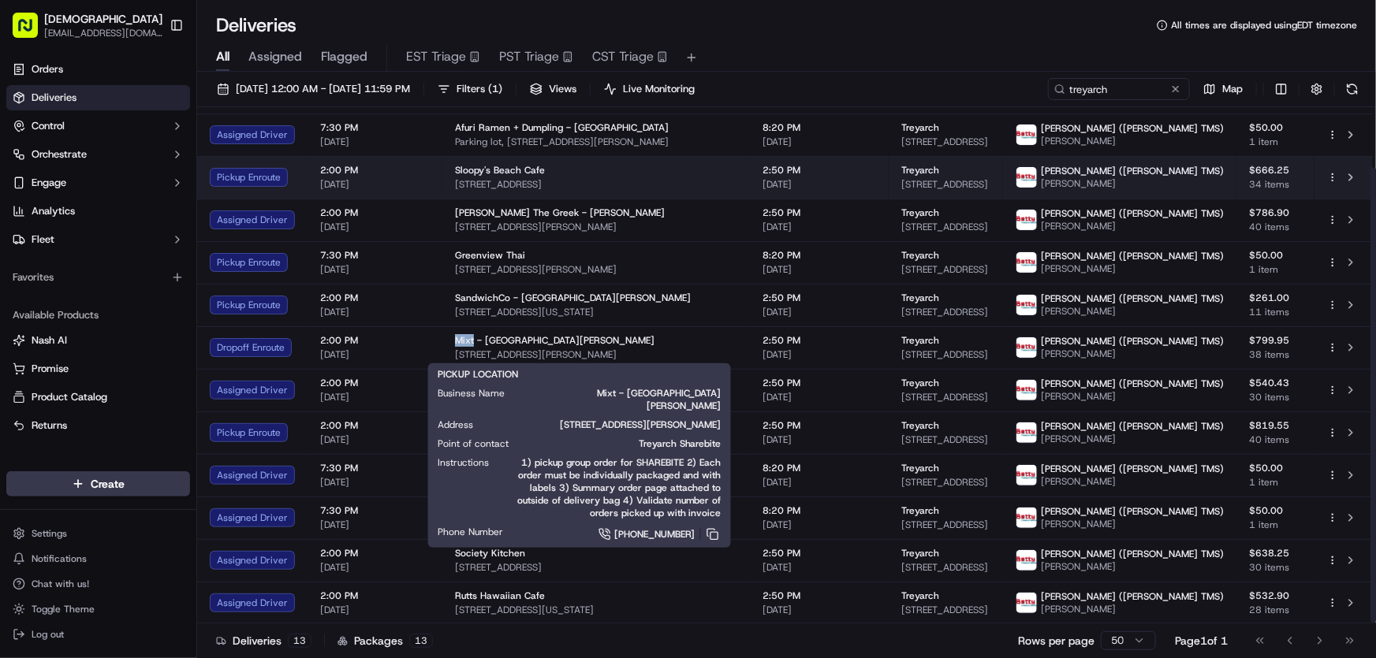
copy span "Mixt"
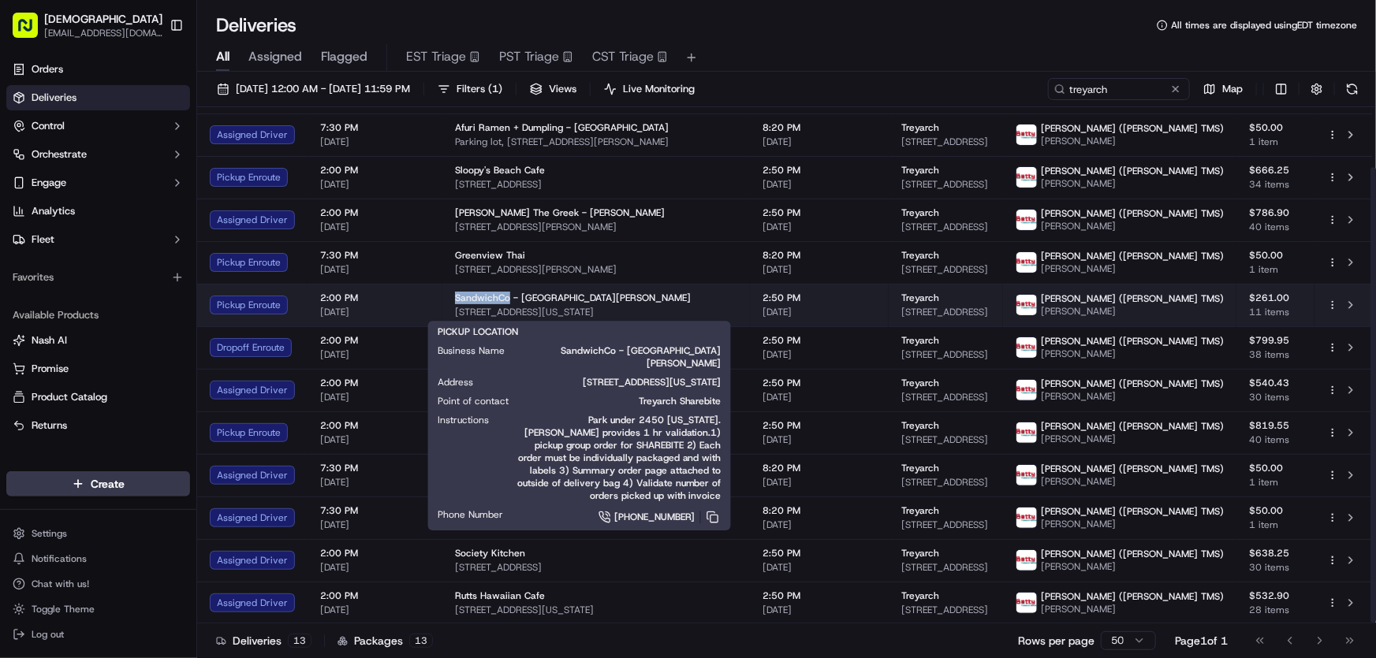
drag, startPoint x: 446, startPoint y: 293, endPoint x: 506, endPoint y: 299, distance: 60.2
click at [506, 299] on td "SandwichCo - [GEOGRAPHIC_DATA][PERSON_NAME] [STREET_ADDRESS][US_STATE]" at bounding box center [595, 305] width 307 height 43
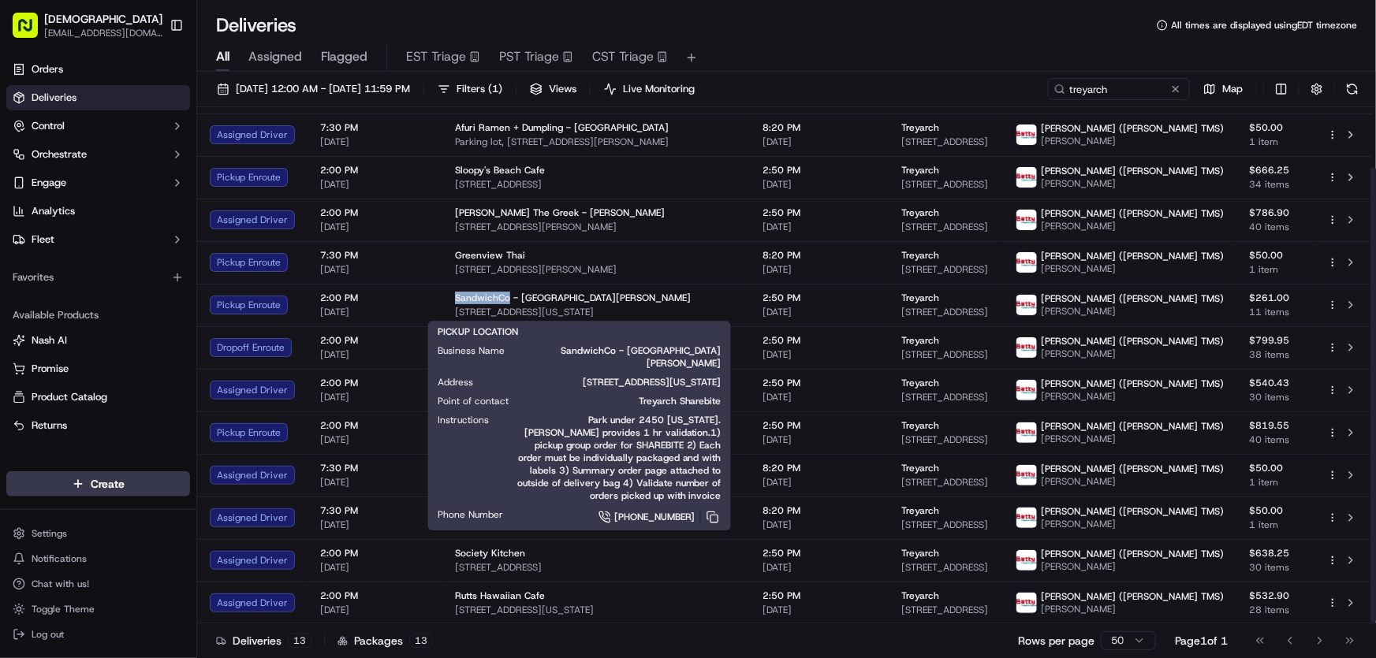
copy span "SandwichCo"
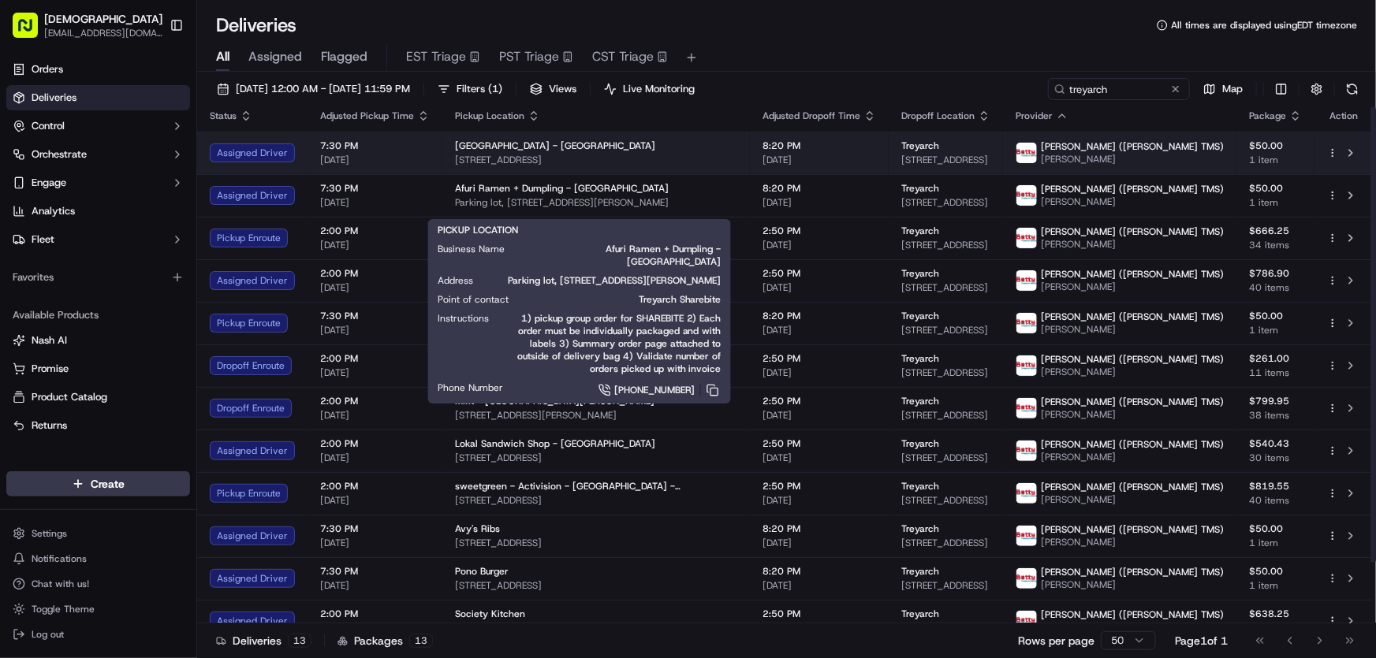
scroll to position [0, 0]
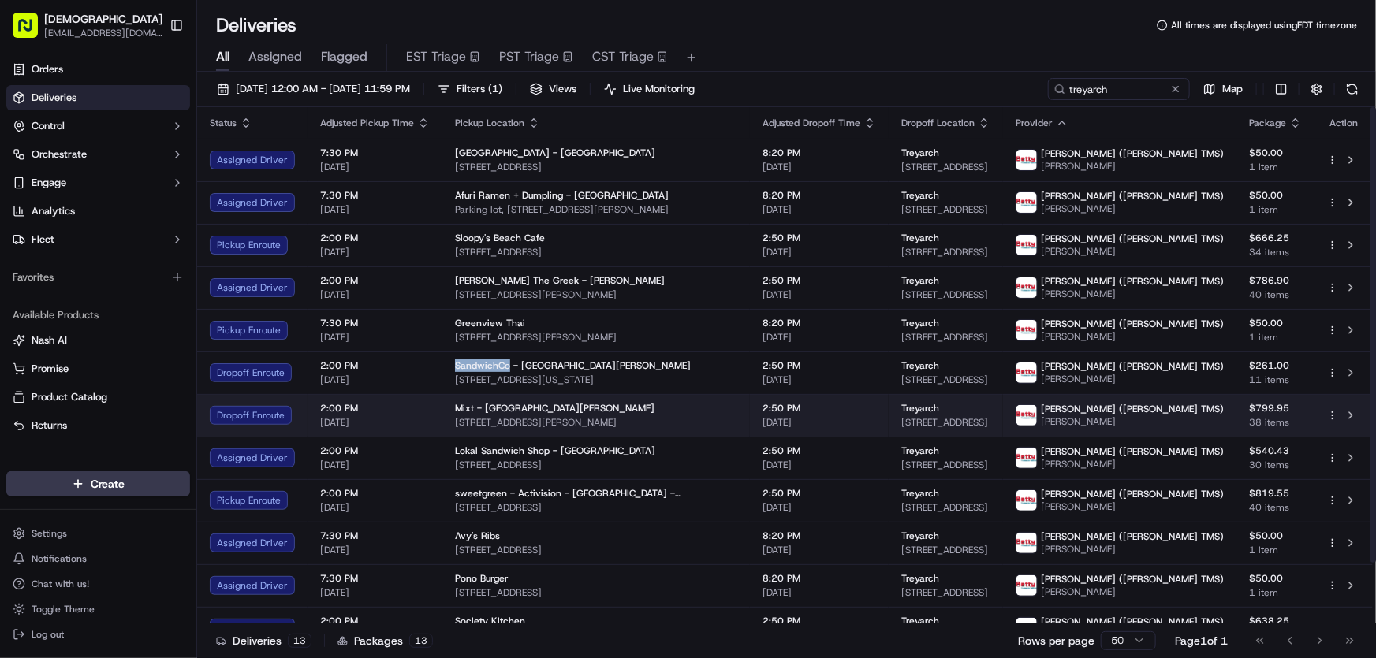
drag, startPoint x: 694, startPoint y: 420, endPoint x: 449, endPoint y: 429, distance: 245.3
click at [449, 429] on td "Mixt - [GEOGRAPHIC_DATA][PERSON_NAME] [STREET_ADDRESS][PERSON_NAME]" at bounding box center [595, 415] width 307 height 43
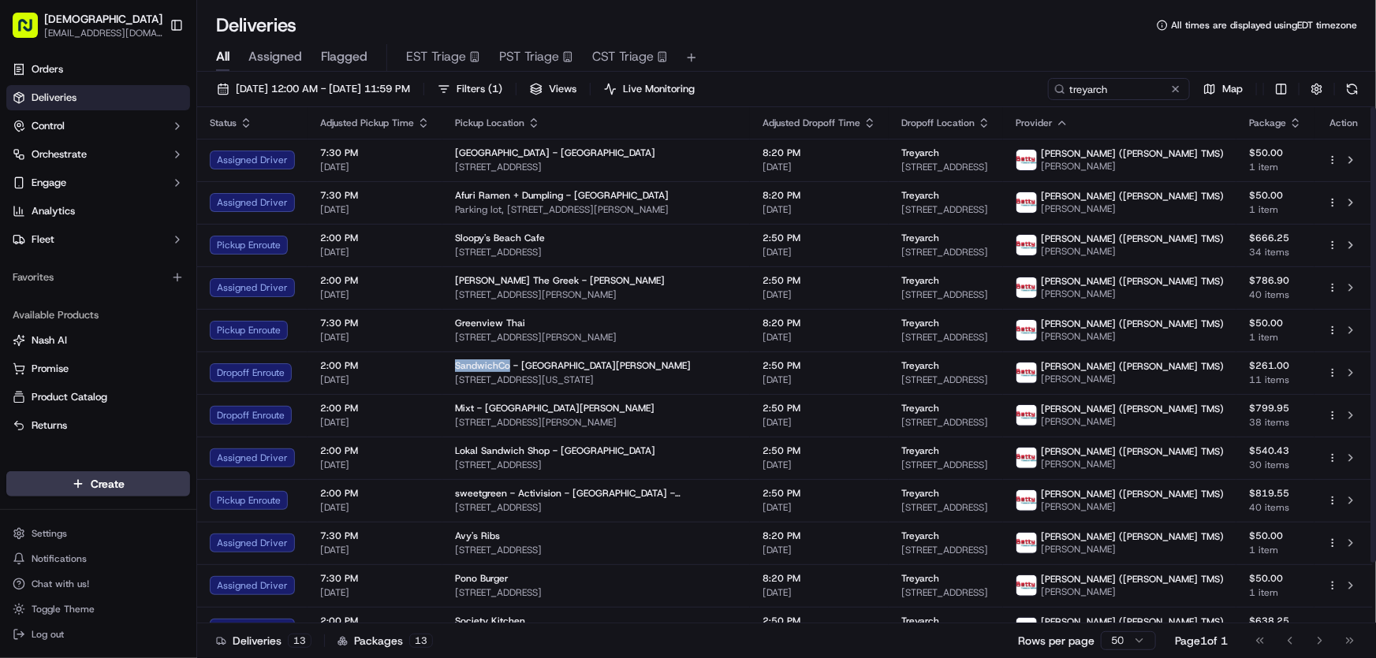
copy span "[STREET_ADDRESS][PERSON_NAME]"
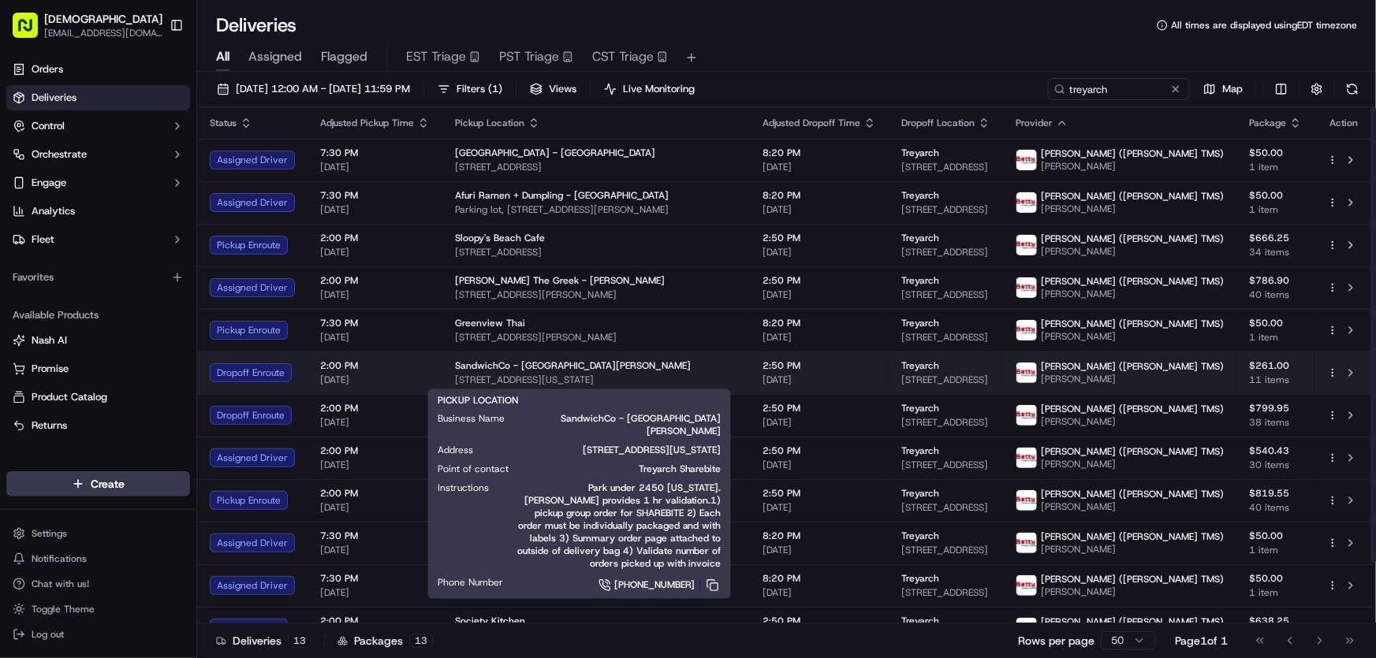
click at [521, 374] on span "[STREET_ADDRESS][US_STATE]" at bounding box center [596, 380] width 282 height 13
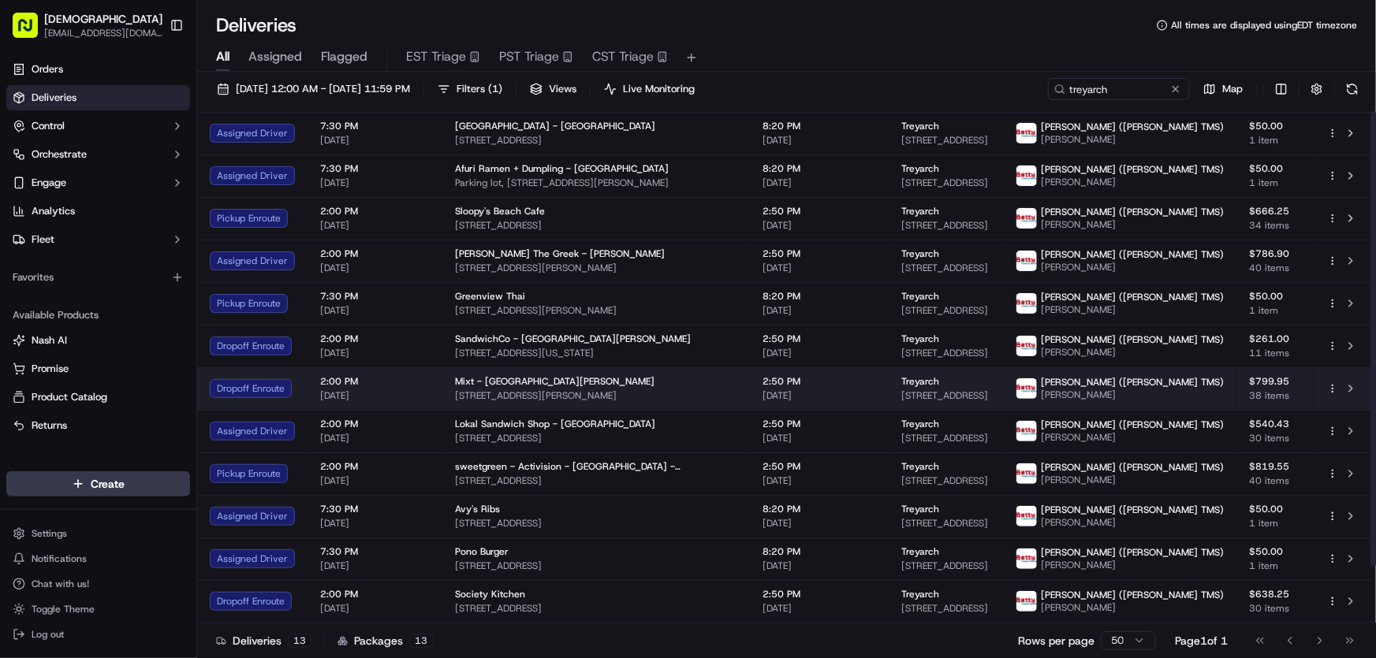
scroll to position [68, 0]
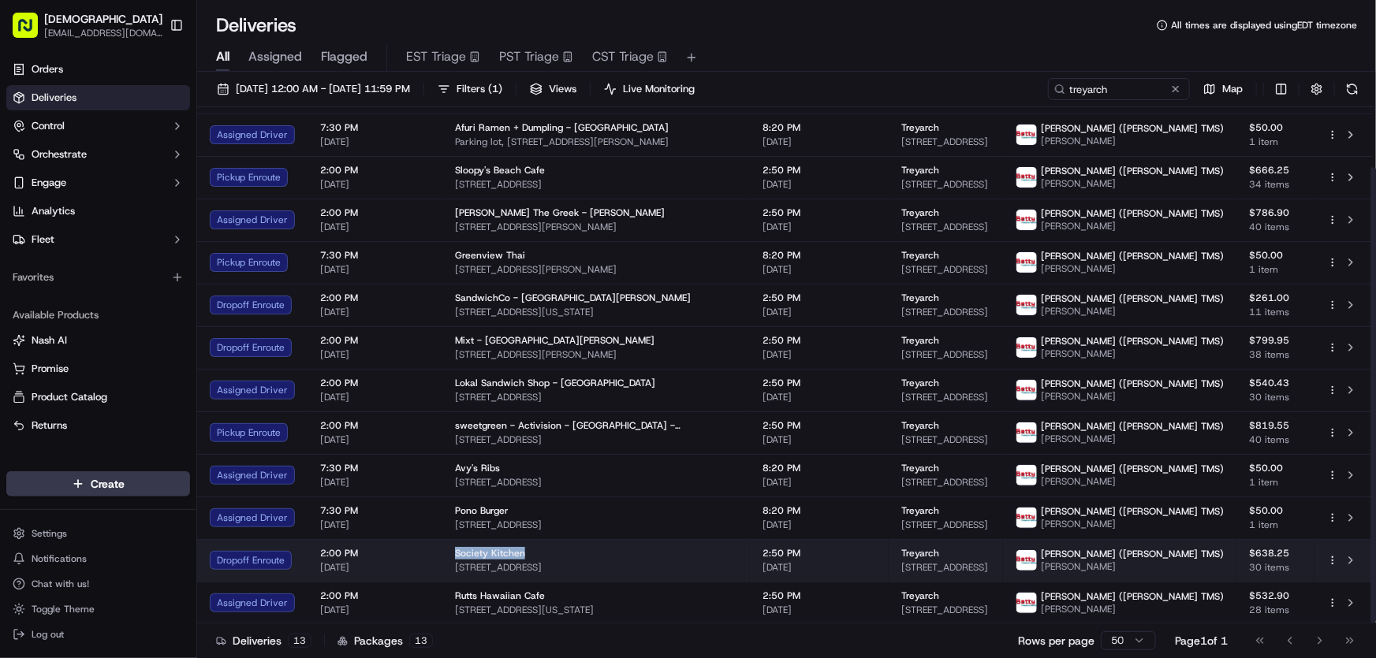
drag, startPoint x: 448, startPoint y: 552, endPoint x: 517, endPoint y: 553, distance: 69.4
click at [517, 553] on td "Society Kitchen 2901 Ocean Park Blvd, Santa Monica, CA 90405, USA" at bounding box center [595, 560] width 307 height 43
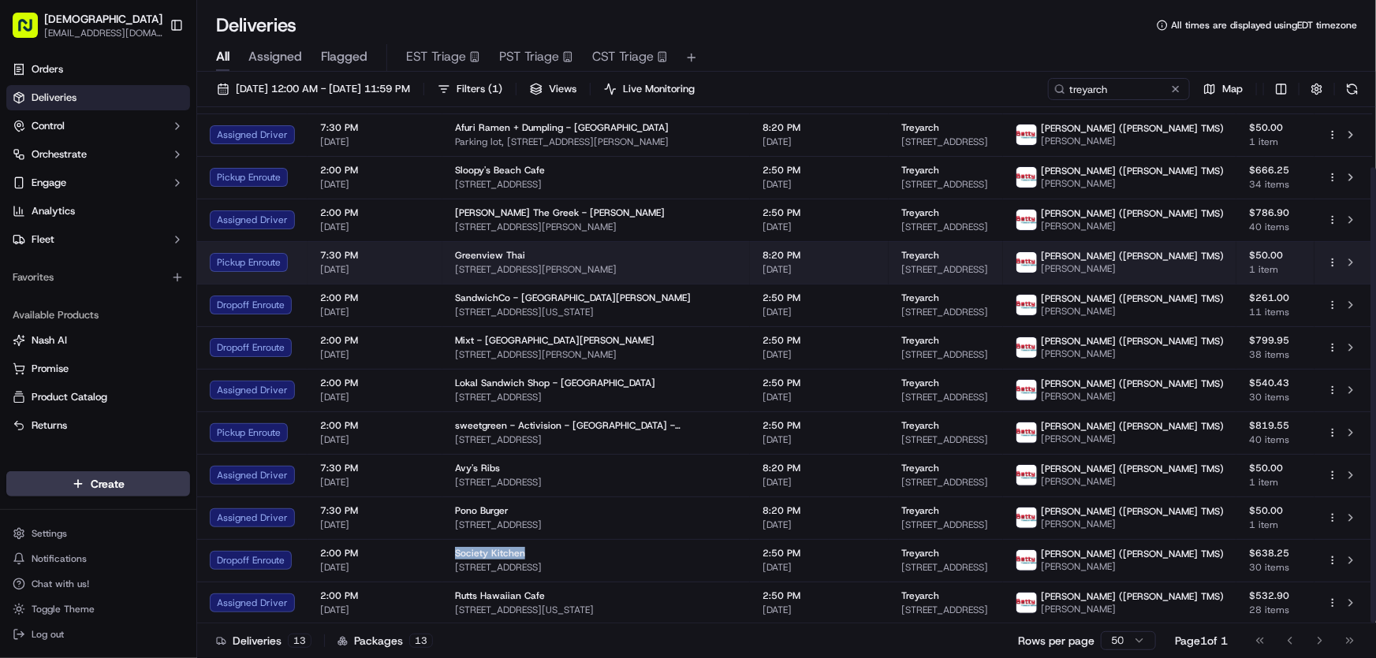
copy span "Society Kitchen"
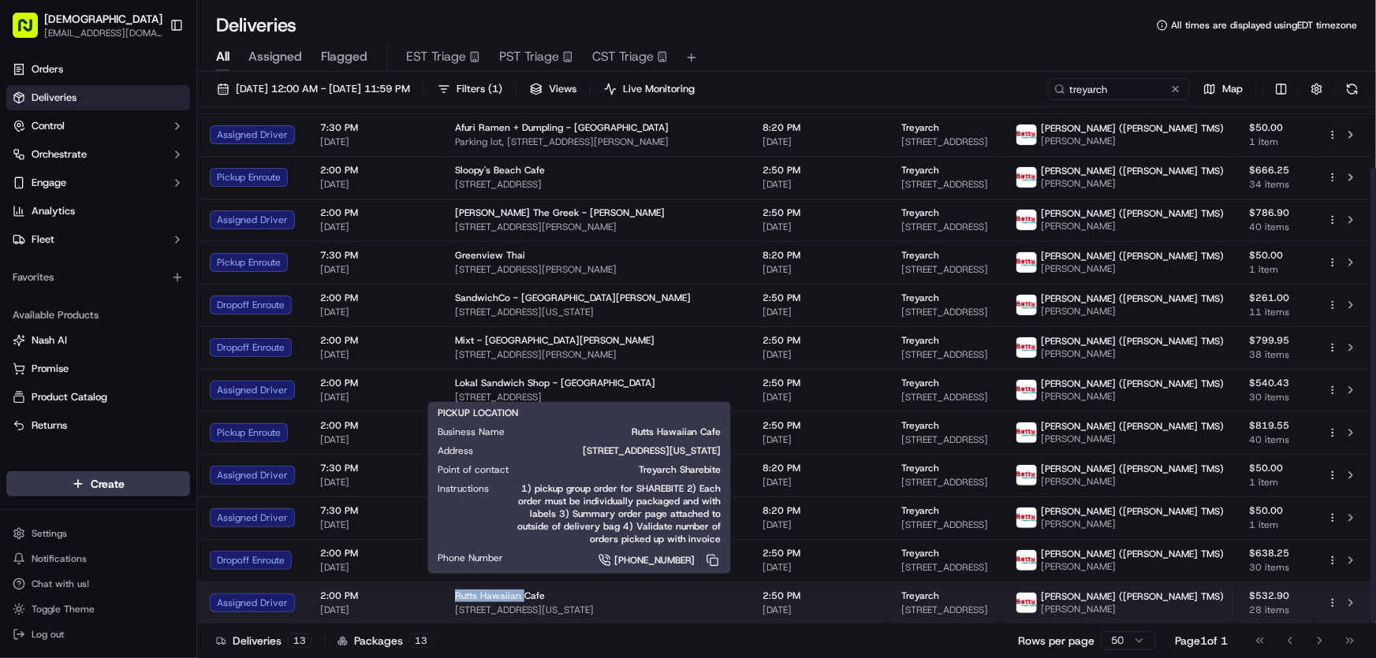
drag, startPoint x: 445, startPoint y: 597, endPoint x: 518, endPoint y: 600, distance: 73.4
click at [518, 600] on td "Rutts Hawaiian Cafe 11707 Washington Pl, Los Angeles, CA 90066, USA" at bounding box center [595, 603] width 307 height 43
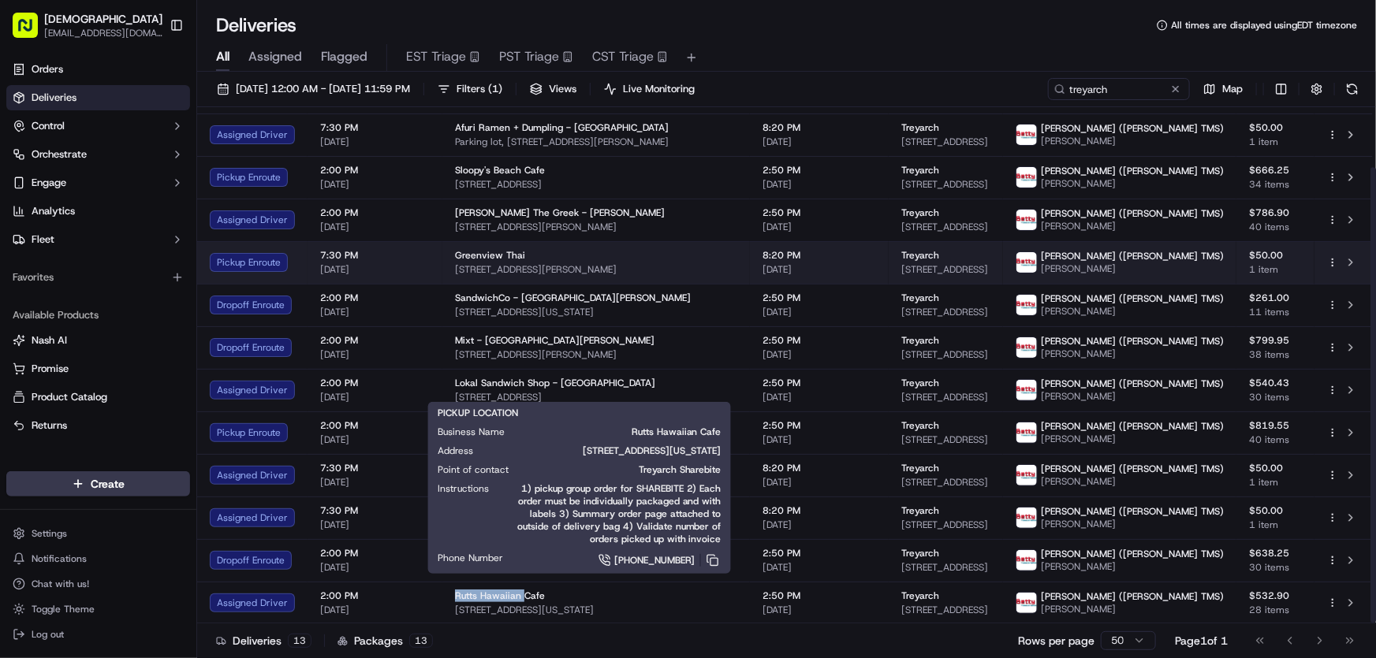
copy span "Rutts Hawaiian"
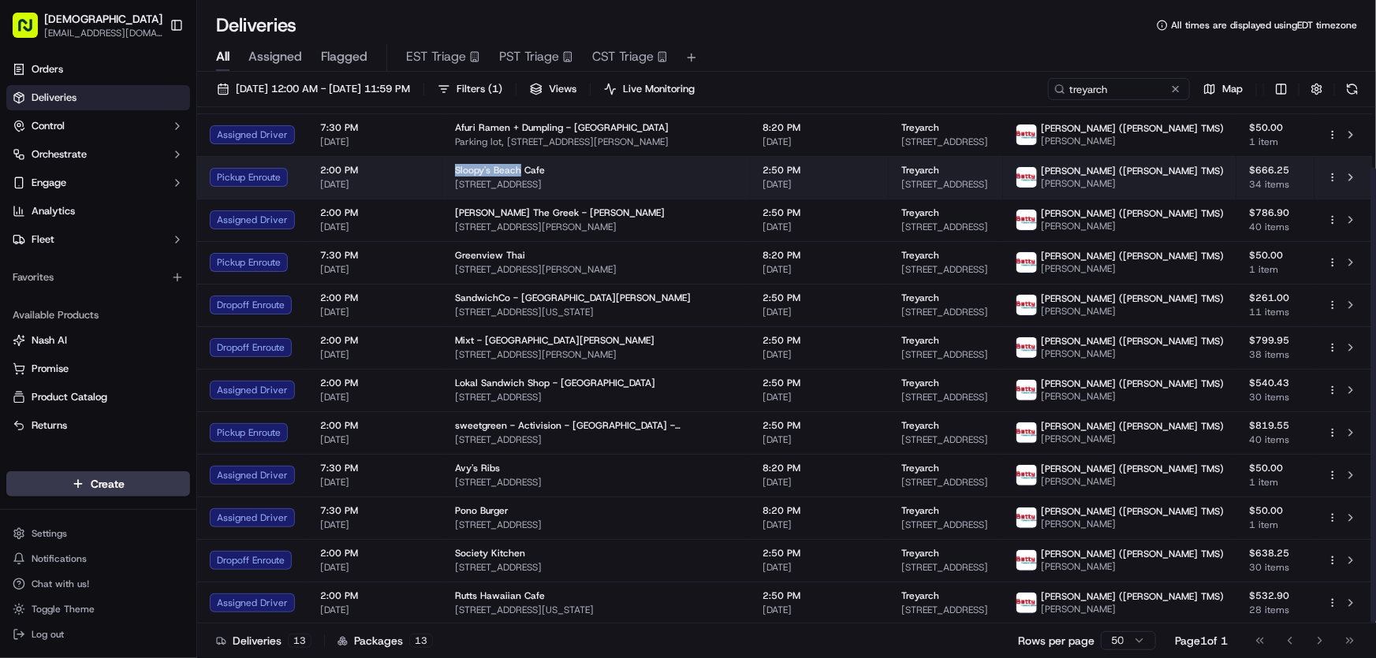
drag, startPoint x: 452, startPoint y: 166, endPoint x: 517, endPoint y: 167, distance: 65.5
click at [517, 167] on span "Sloopy's Beach Cafe" at bounding box center [500, 170] width 90 height 13
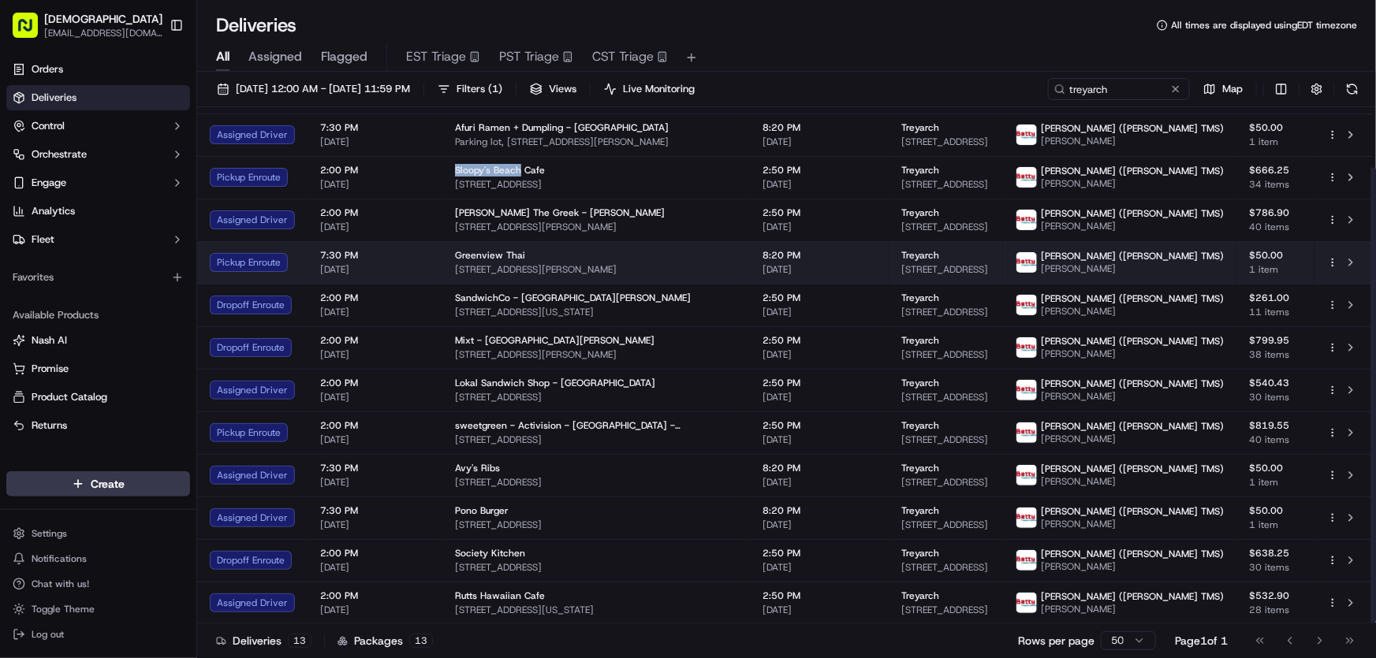
copy span "Sloopy's Beach"
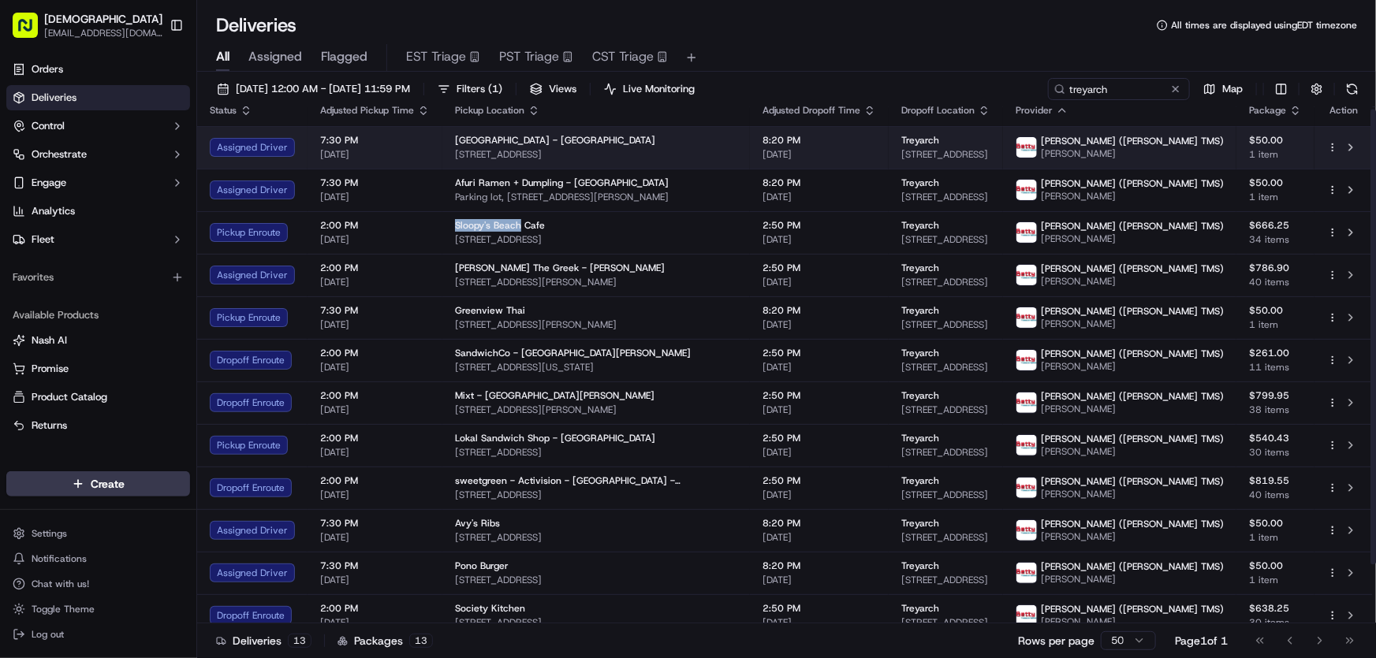
scroll to position [0, 0]
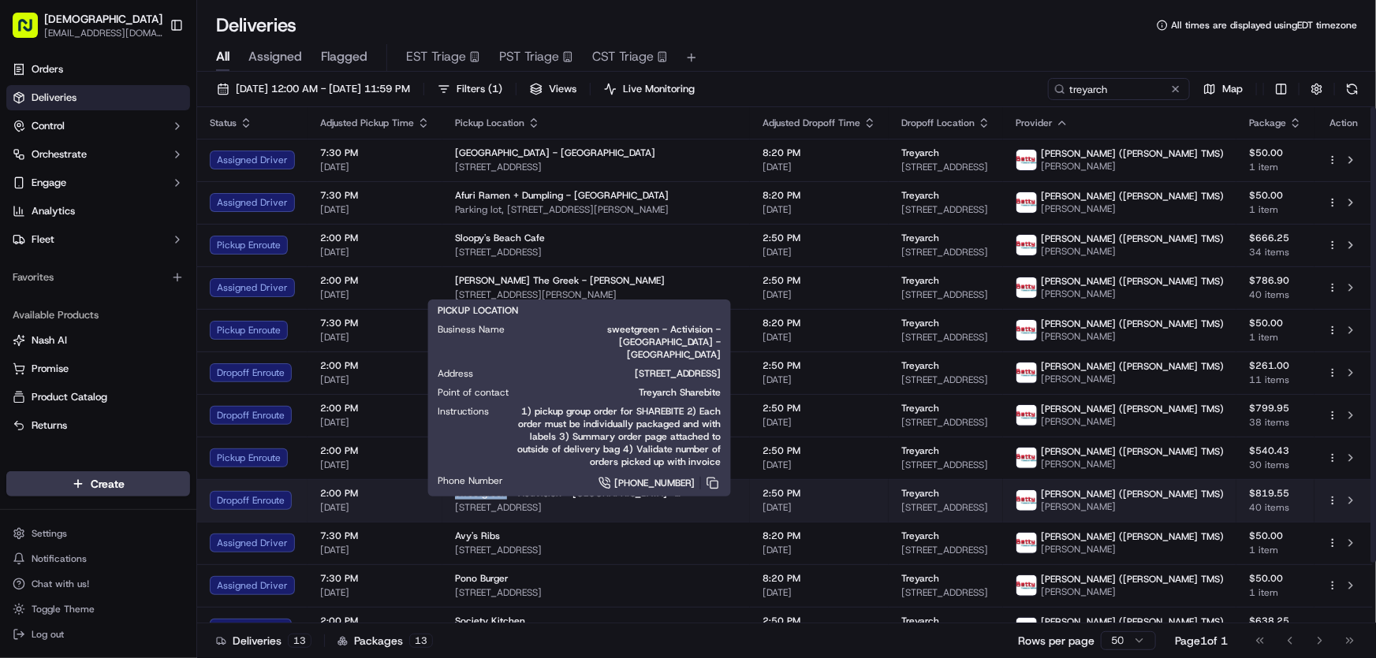
drag, startPoint x: 456, startPoint y: 490, endPoint x: 502, endPoint y: 490, distance: 46.5
click at [502, 490] on td "sweetgreen - Activision - Playa Vista - Treyarch 1343 4th St, Santa Monica, CA …" at bounding box center [595, 500] width 307 height 43
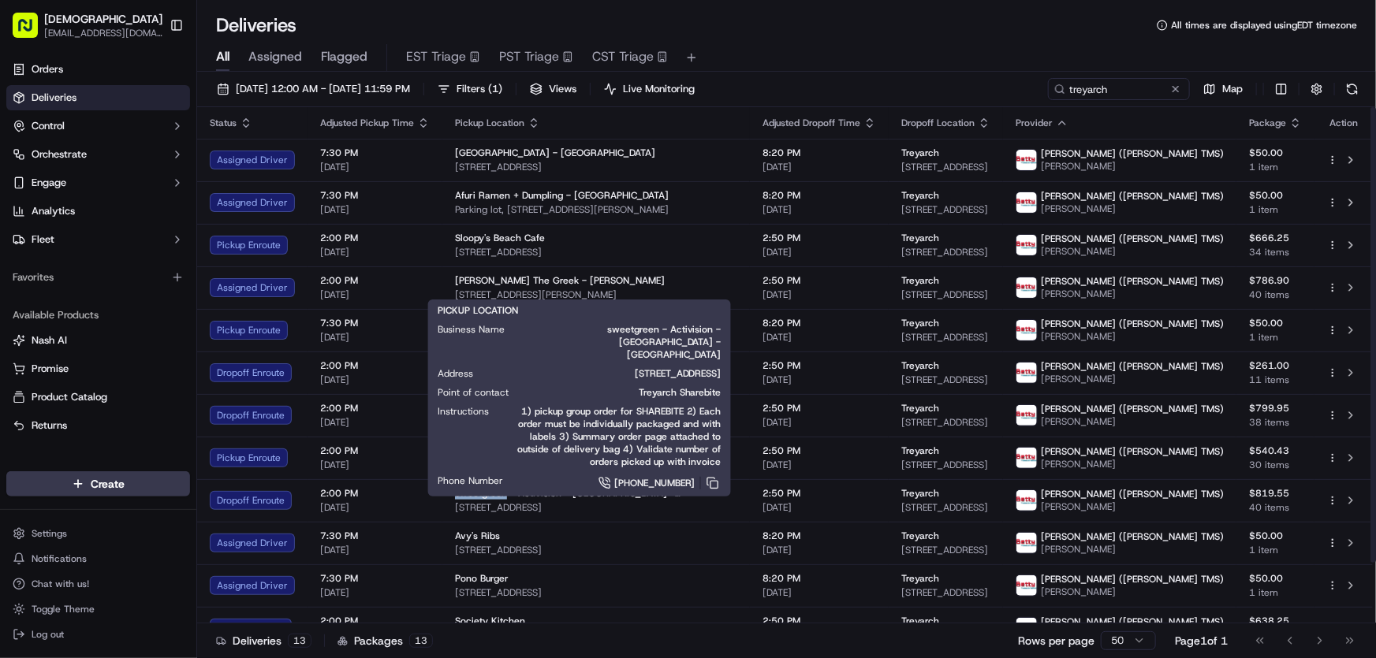
copy span "sweetgreen"
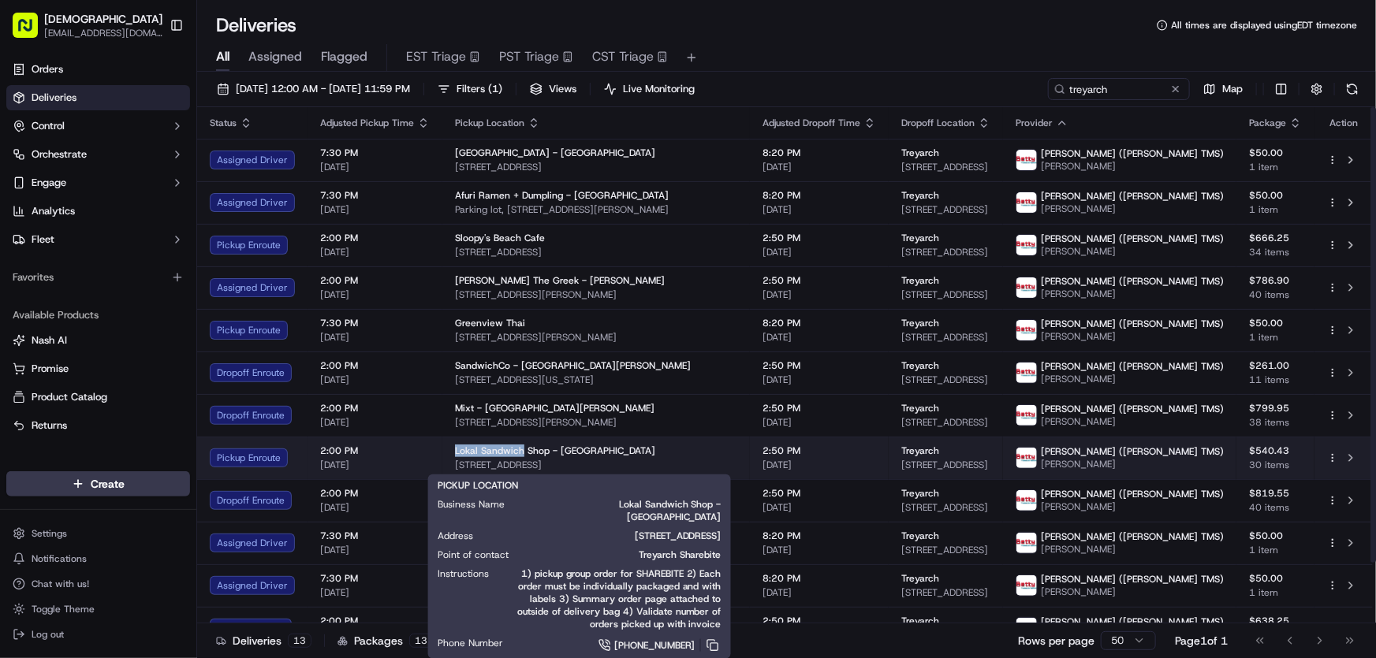
drag, startPoint x: 449, startPoint y: 446, endPoint x: 519, endPoint y: 453, distance: 69.7
click at [519, 453] on td "Lokal Sandwich Shop - Venice 701 Lincoln Blvd, Venice, CA 90291, USA" at bounding box center [595, 458] width 307 height 43
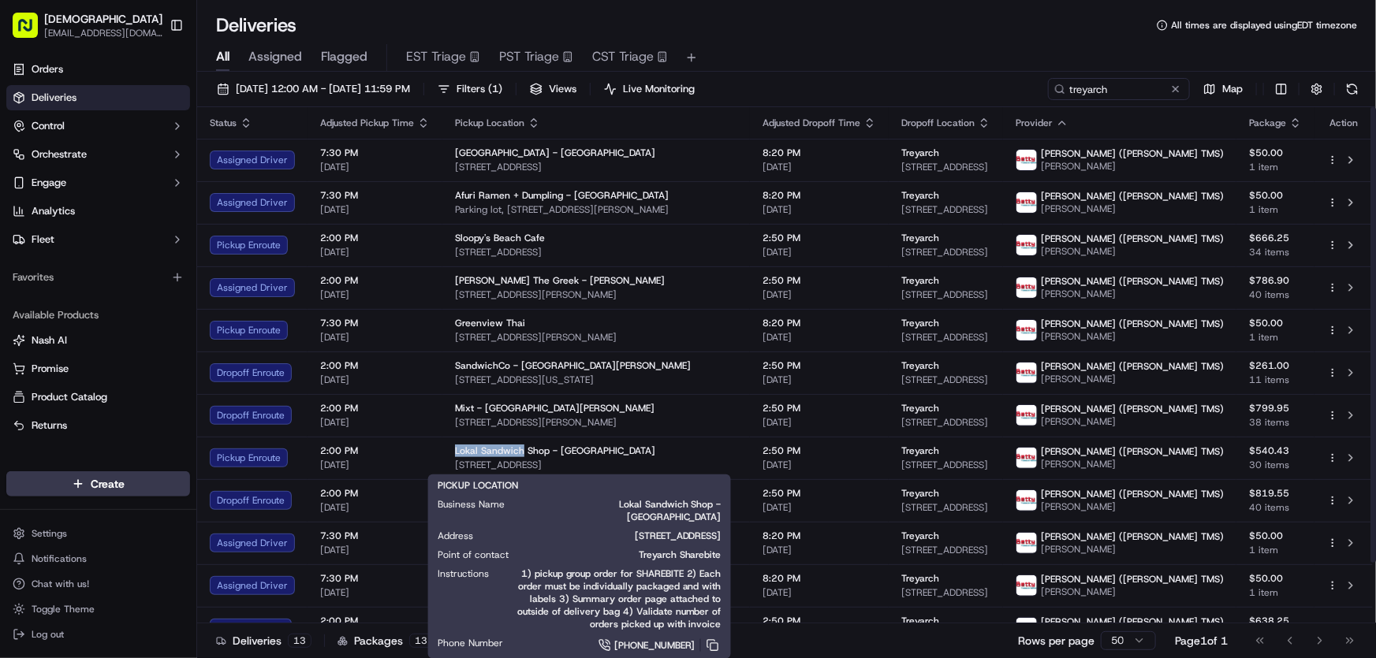
copy span "Lokal Sandwich"
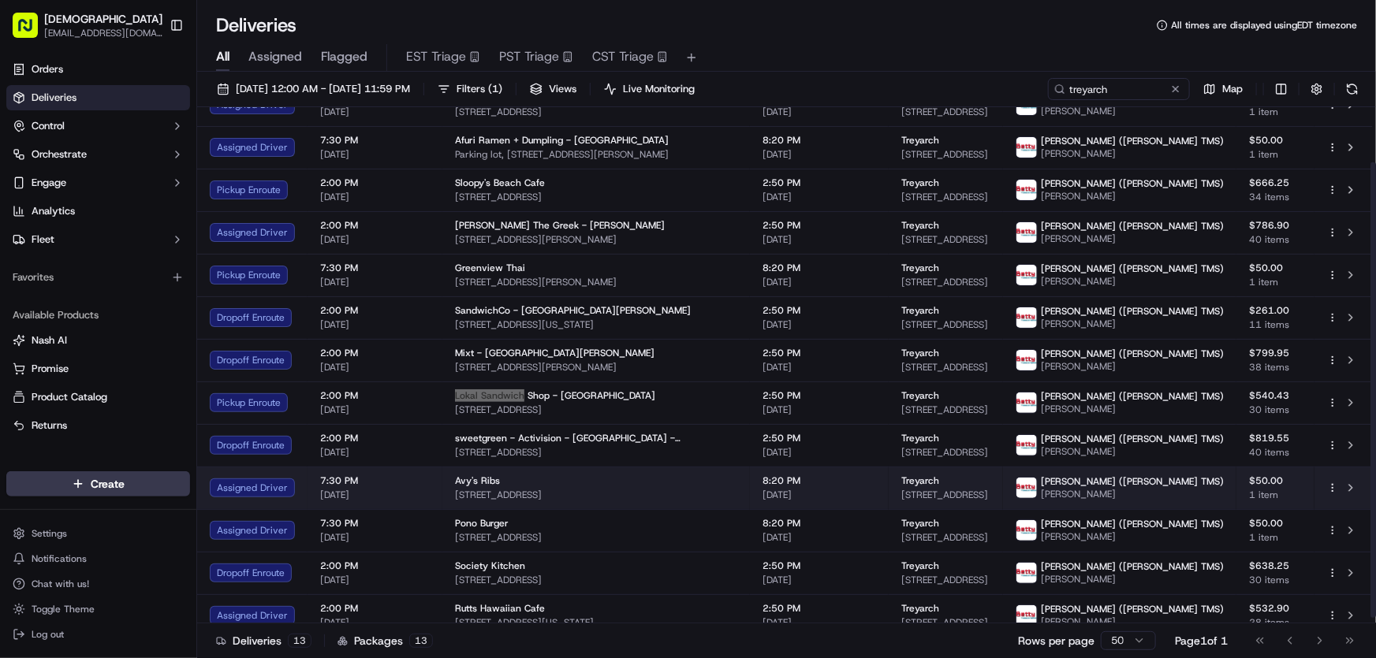
scroll to position [68, 0]
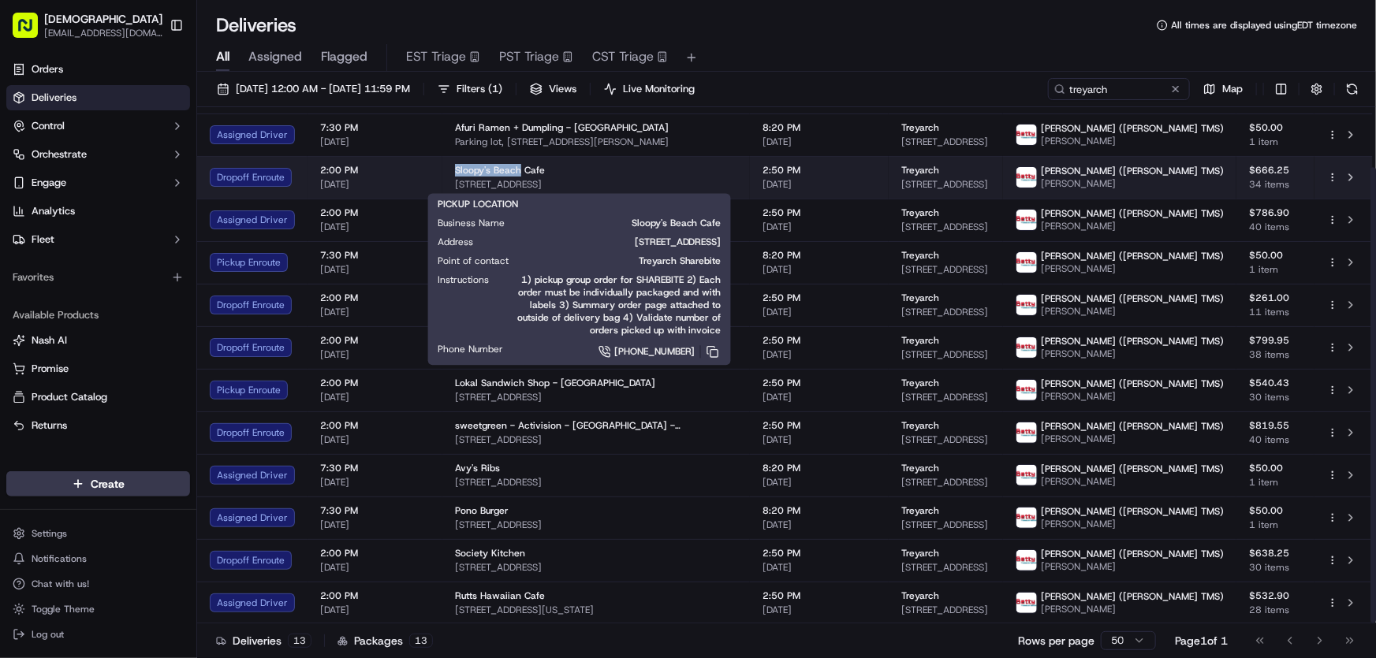
drag, startPoint x: 449, startPoint y: 164, endPoint x: 516, endPoint y: 166, distance: 66.2
click at [516, 166] on td "Sloopy's Beach Cafe 3416 Highland Ave, Manhattan Beach, CA 90266, USA" at bounding box center [595, 177] width 307 height 43
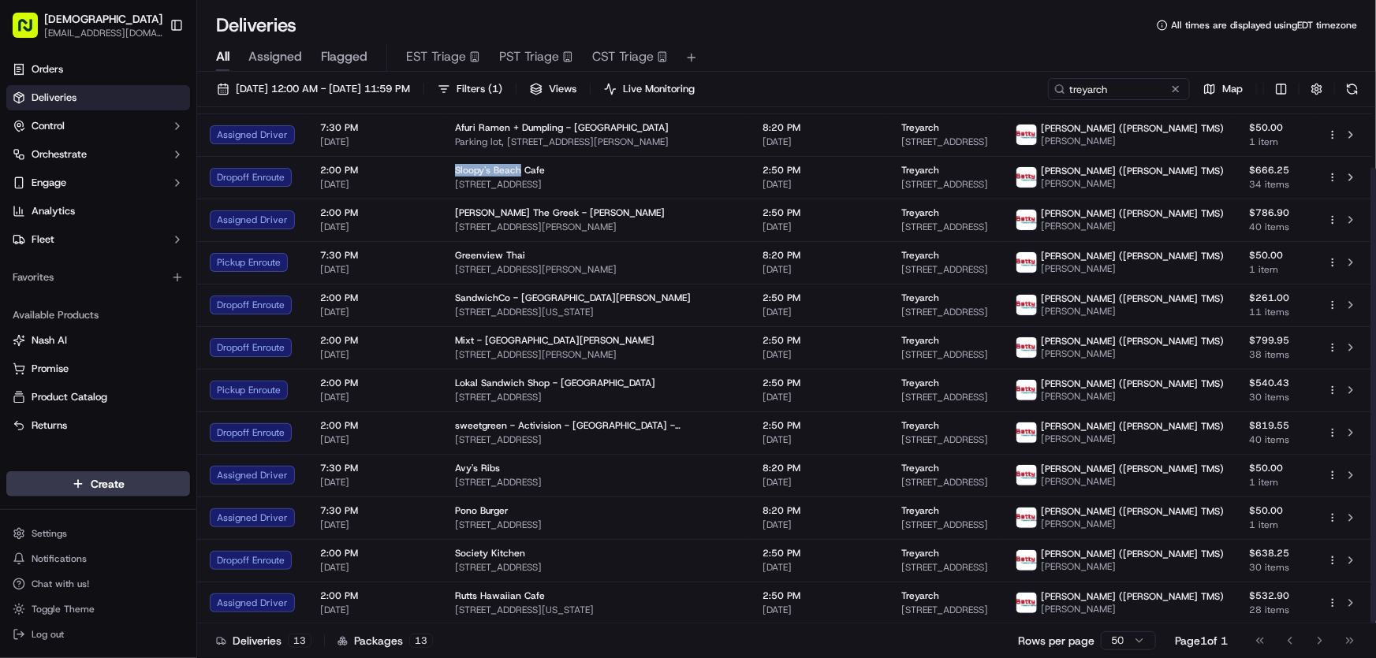
copy span "Sloopy's Beach"
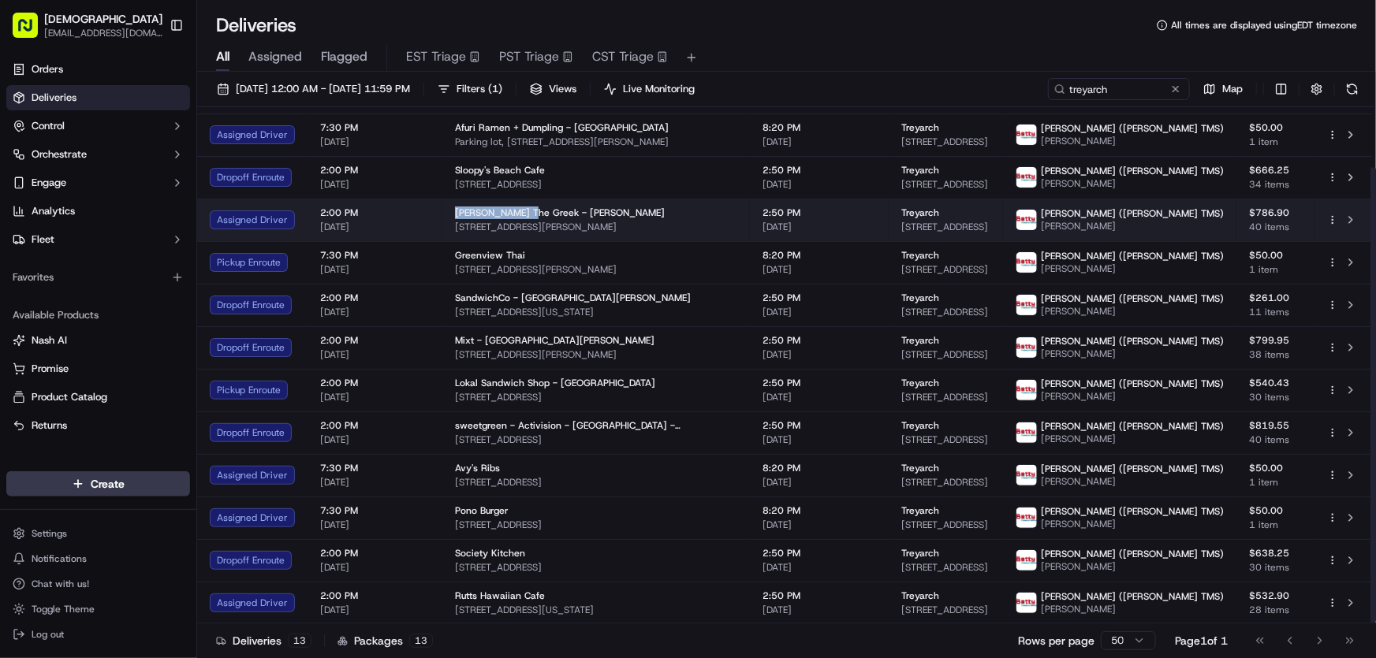
drag, startPoint x: 449, startPoint y: 210, endPoint x: 520, endPoint y: 209, distance: 71.0
click at [520, 209] on td "Nick The Greek - Marina del Rey 4254 Lincoln Blvd, Marina Del Rey, CA 90292, USA" at bounding box center [595, 220] width 307 height 43
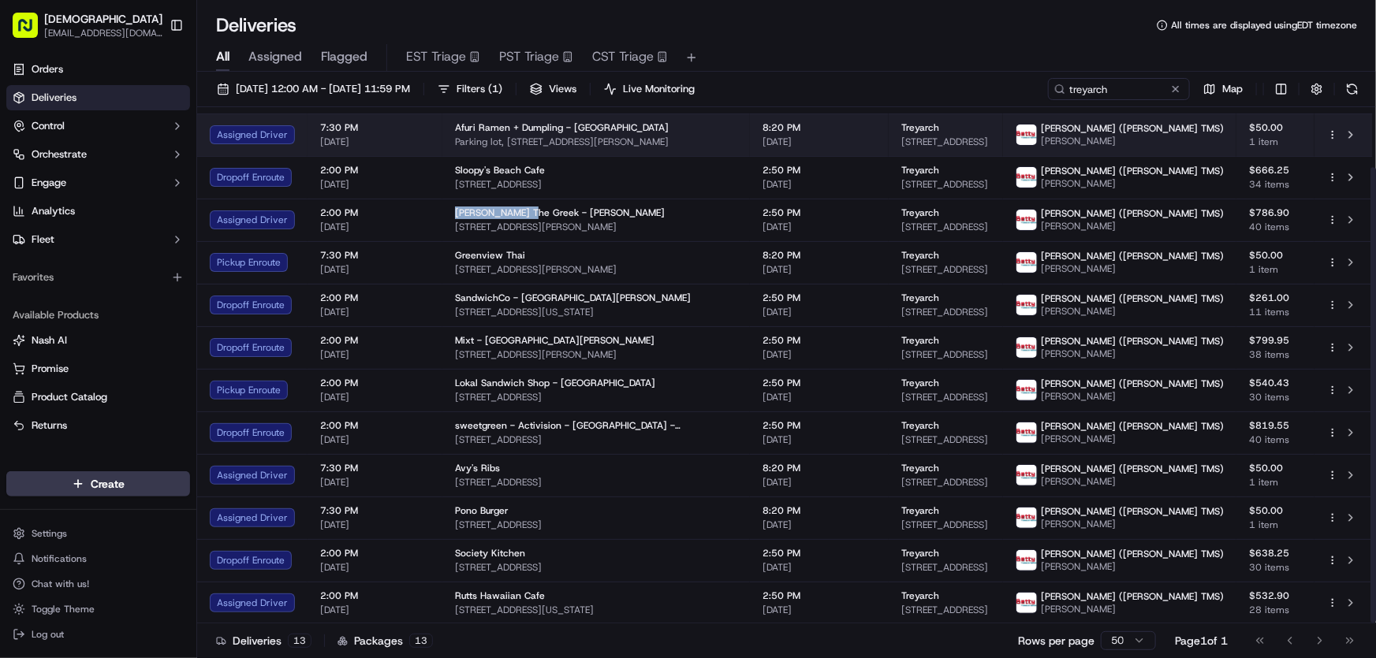
copy span "Nick The Greek"
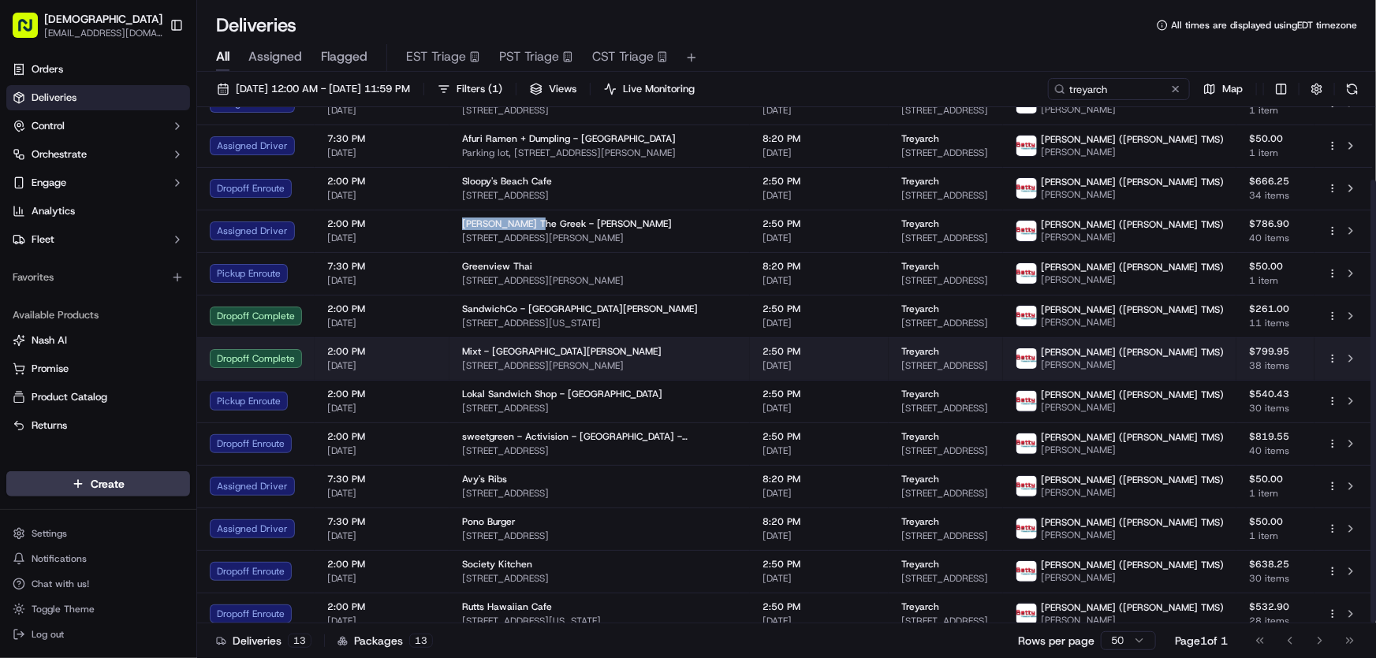
scroll to position [85, 0]
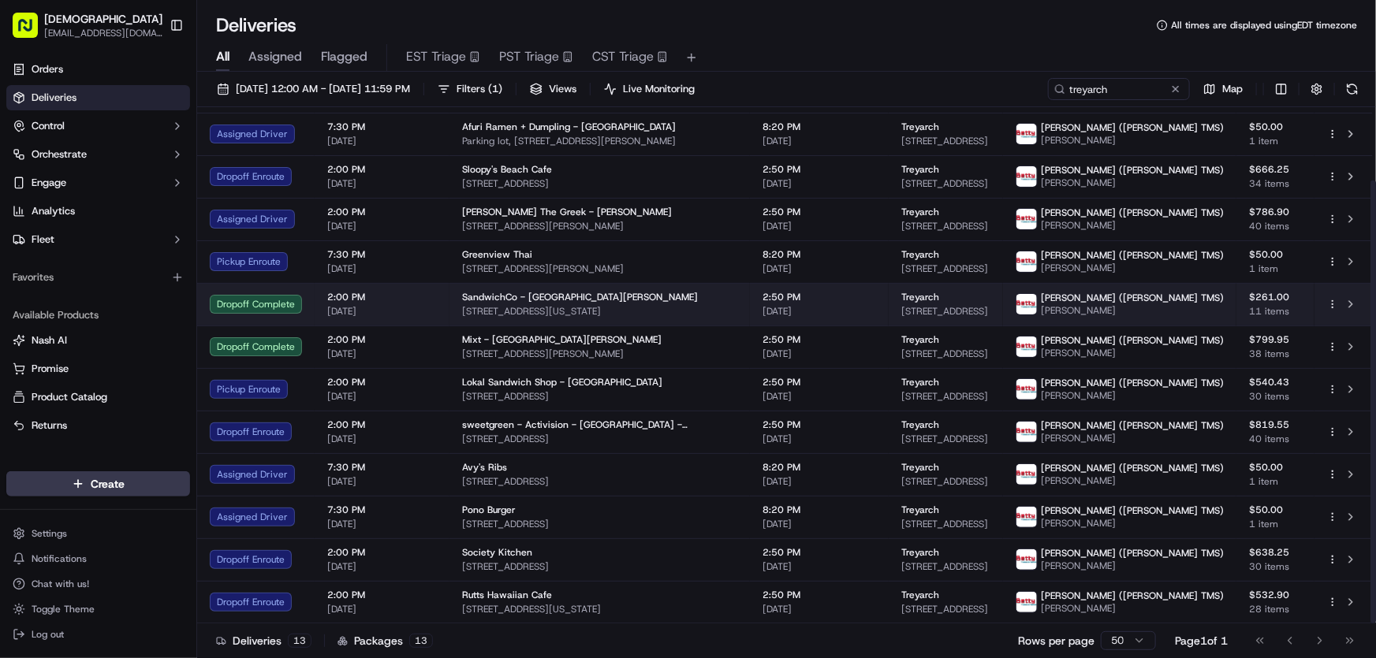
click at [527, 291] on div "SandwichCo - Santa Monica 2450 Colorado Ave, Santa Monica, CA 90404, USA" at bounding box center [599, 304] width 275 height 27
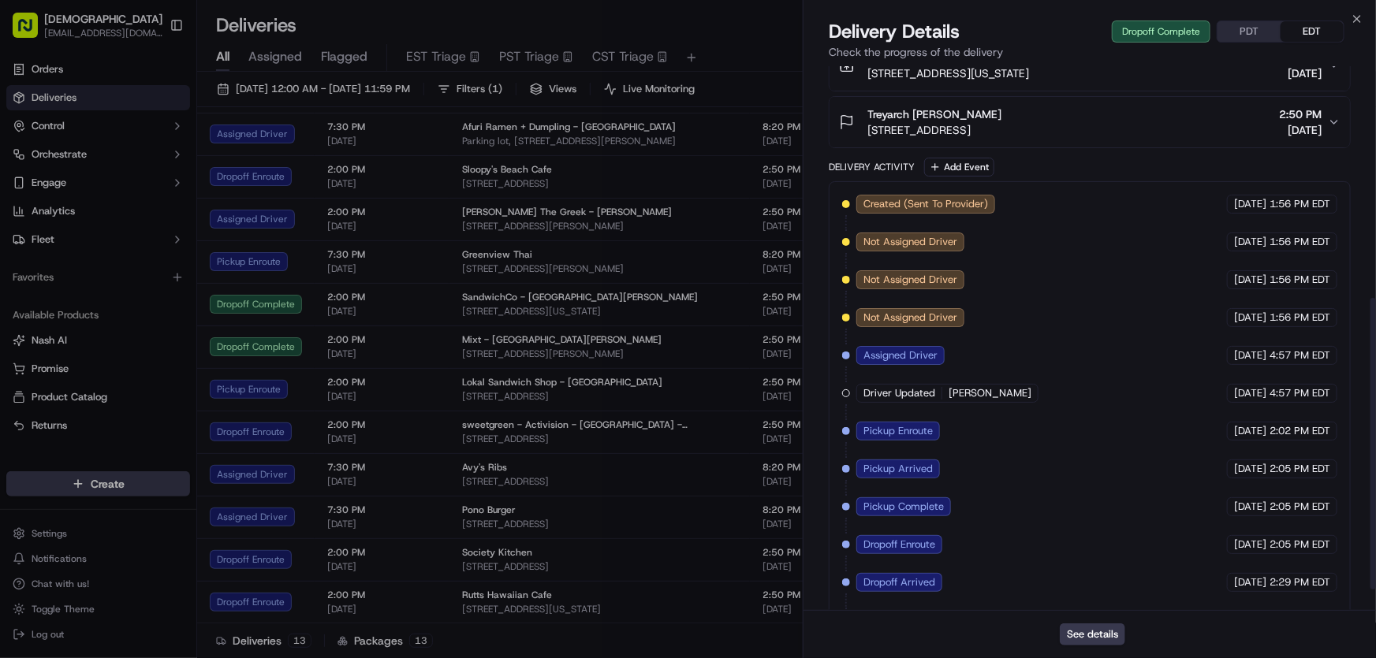
scroll to position [472, 0]
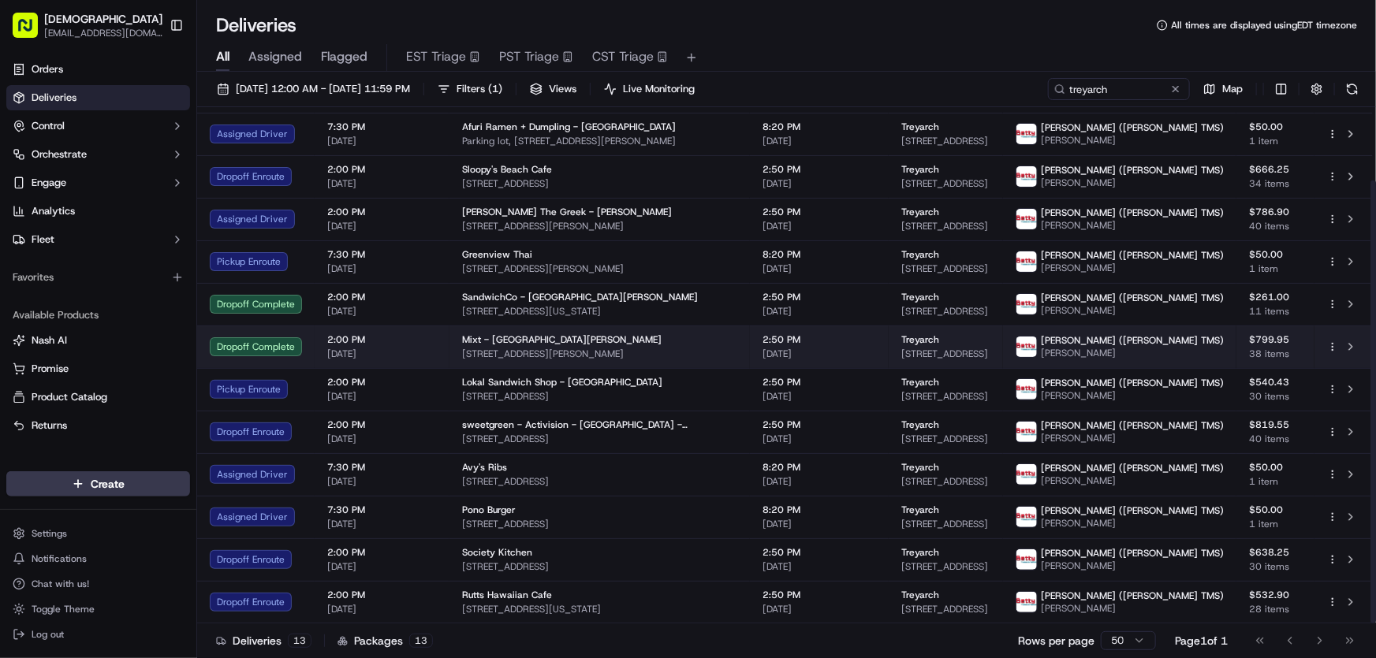
click at [530, 348] on span "401 Santa Monica Blvd, Santa Monica, CA 90401, USA" at bounding box center [599, 354] width 275 height 13
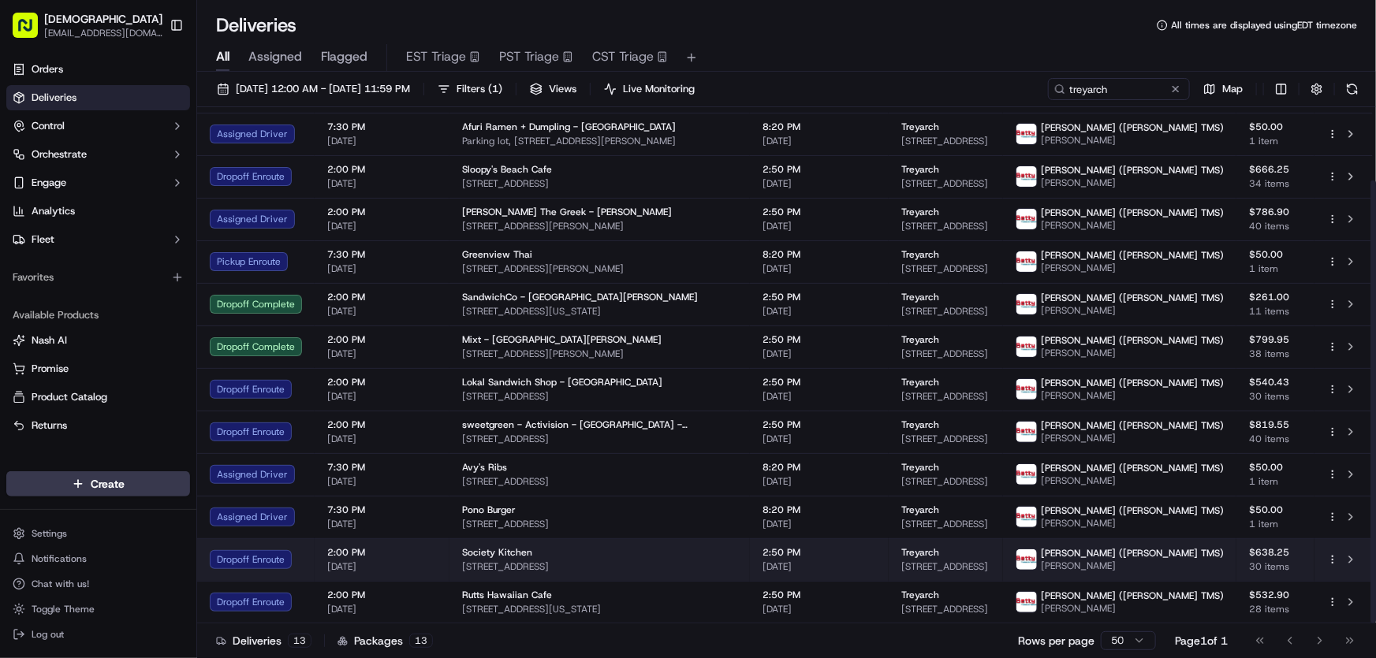
drag, startPoint x: 696, startPoint y: 551, endPoint x: 462, endPoint y: 564, distance: 234.5
click at [462, 564] on td "Society Kitchen 2901 Ocean Park Blvd, Santa Monica, CA 90405, USA" at bounding box center [599, 559] width 300 height 43
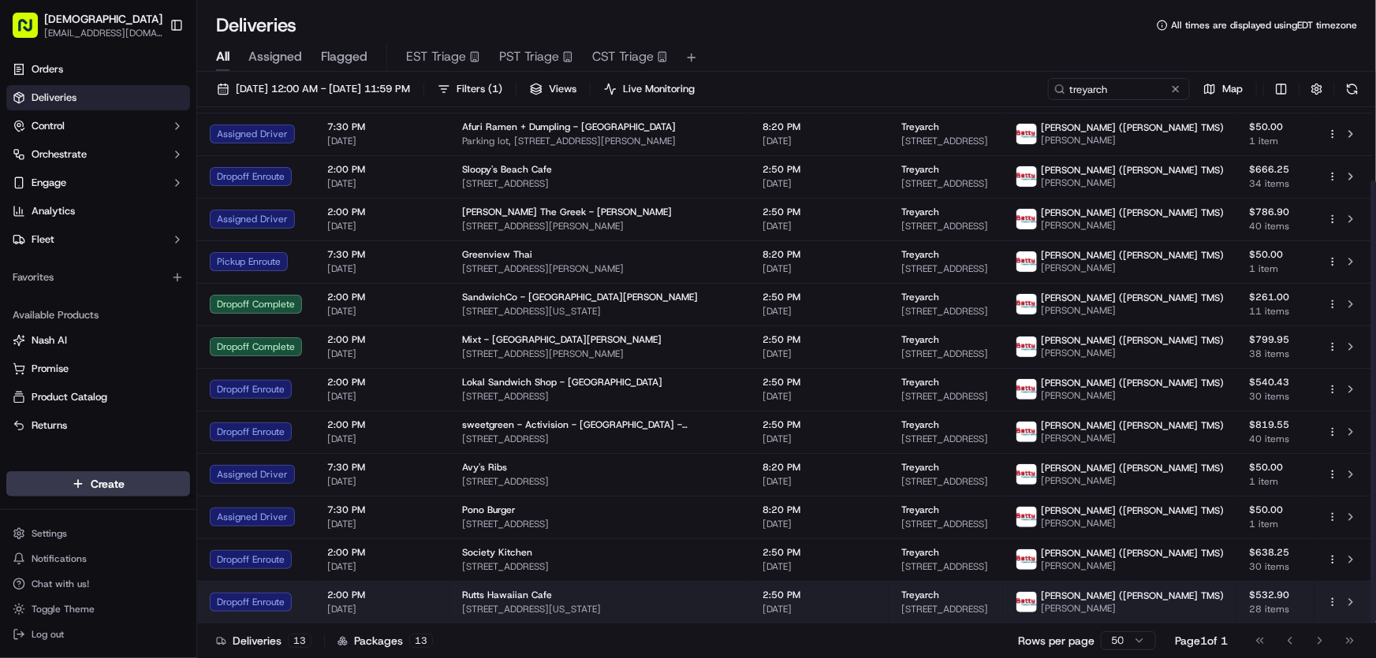
click at [535, 609] on span "11707 Washington Pl, Los Angeles, CA 90066, USA" at bounding box center [599, 609] width 275 height 13
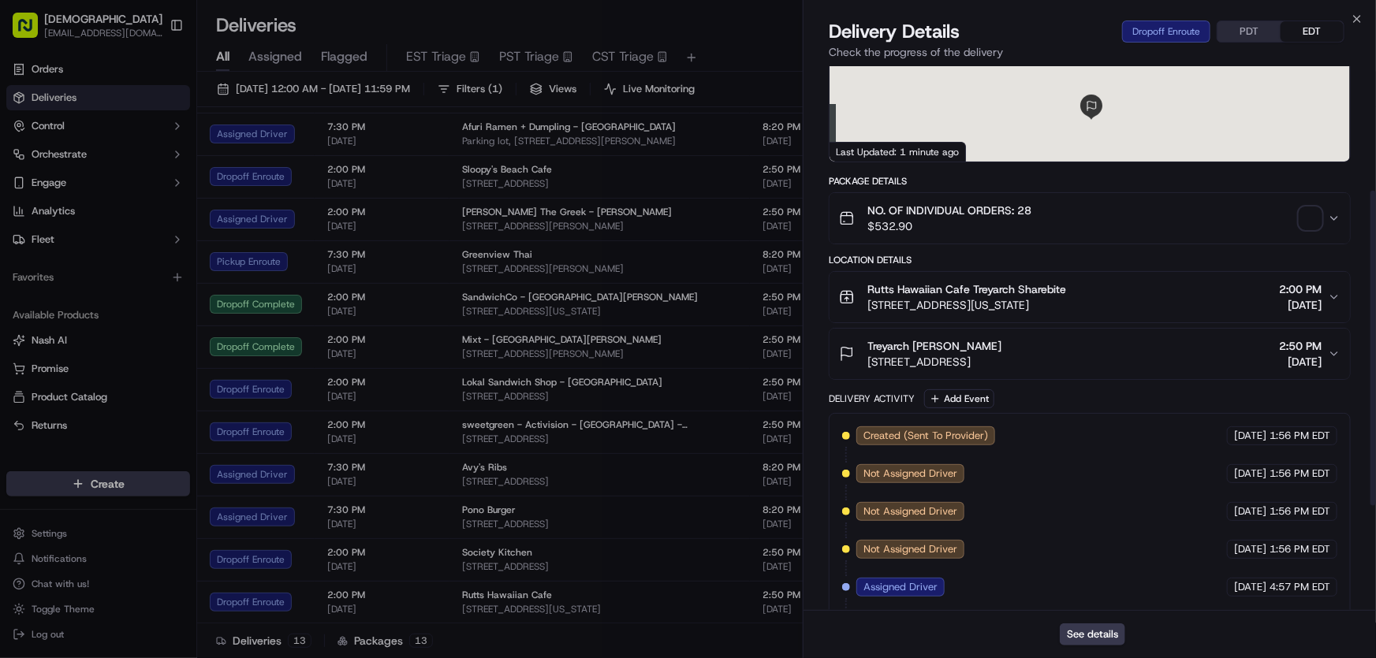
scroll to position [397, 0]
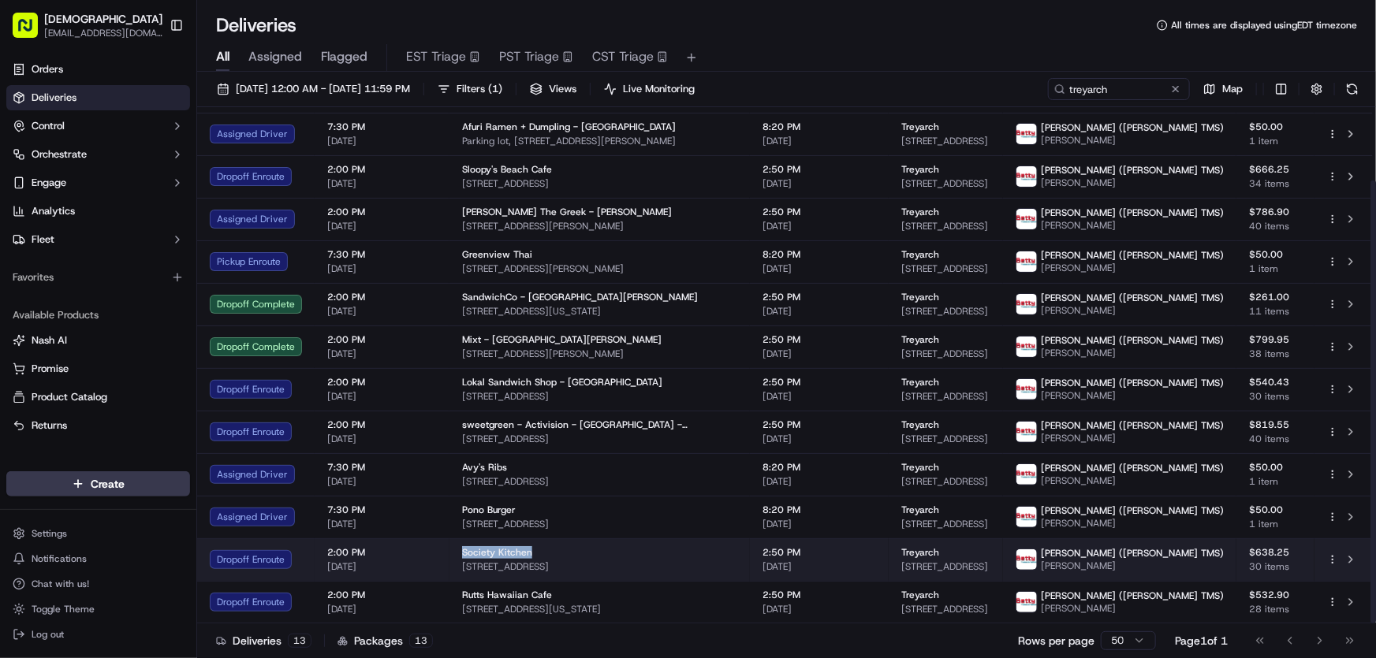
drag, startPoint x: 458, startPoint y: 536, endPoint x: 528, endPoint y: 536, distance: 70.2
click at [528, 538] on td "Society Kitchen 2901 Ocean Park Blvd, Santa Monica, CA 90405, USA" at bounding box center [599, 559] width 300 height 43
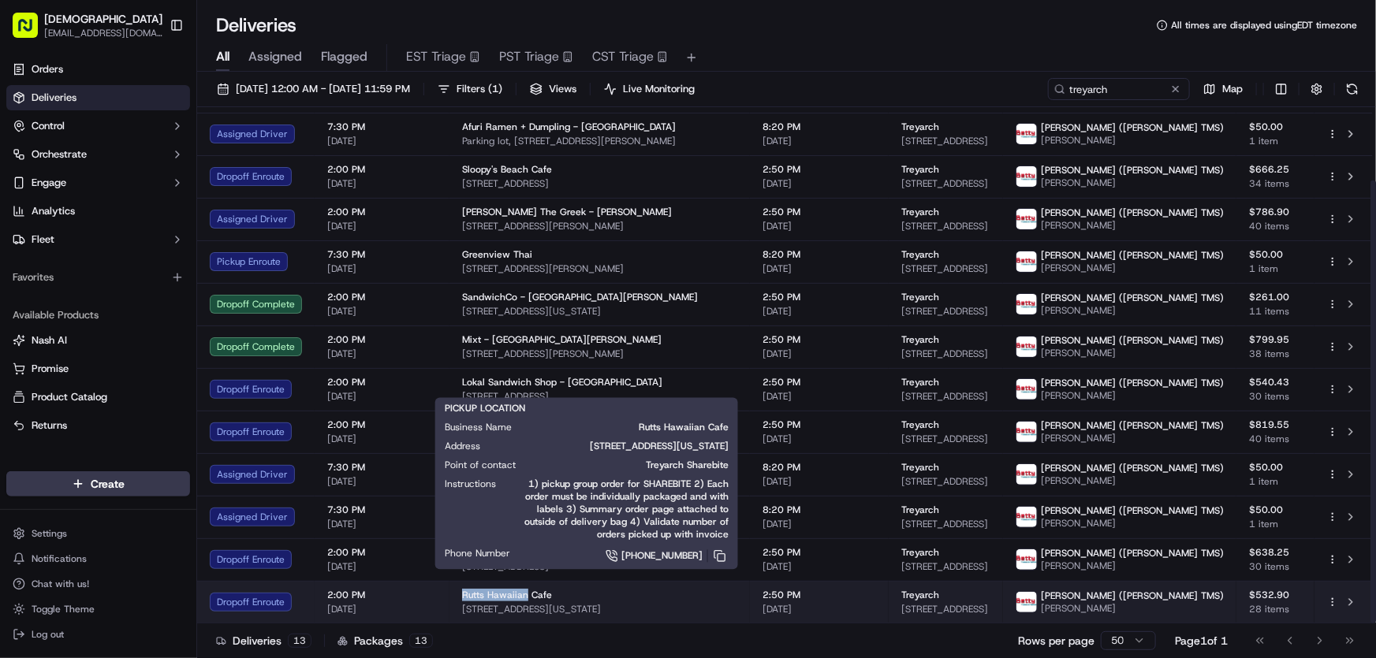
drag, startPoint x: 456, startPoint y: 590, endPoint x: 522, endPoint y: 591, distance: 65.4
click at [522, 591] on td "Rutts Hawaiian Cafe 11707 Washington Pl, Los Angeles, CA 90066, USA" at bounding box center [599, 602] width 300 height 43
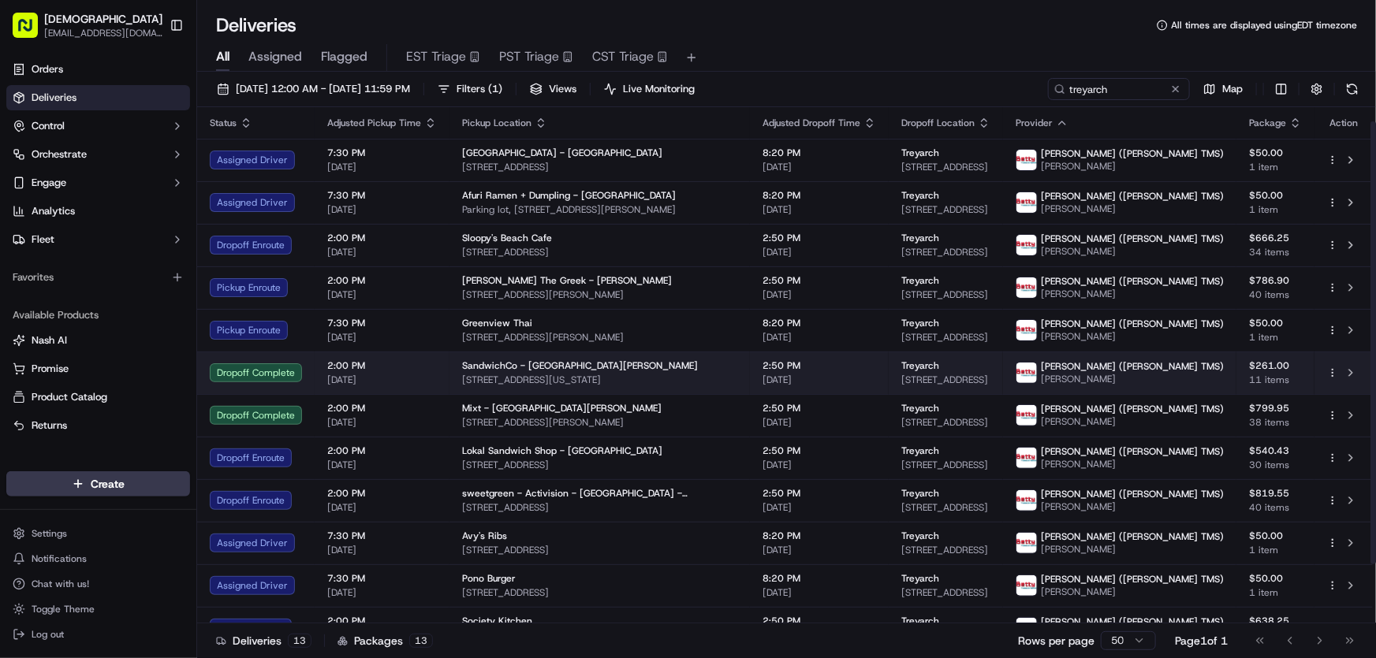
scroll to position [85, 0]
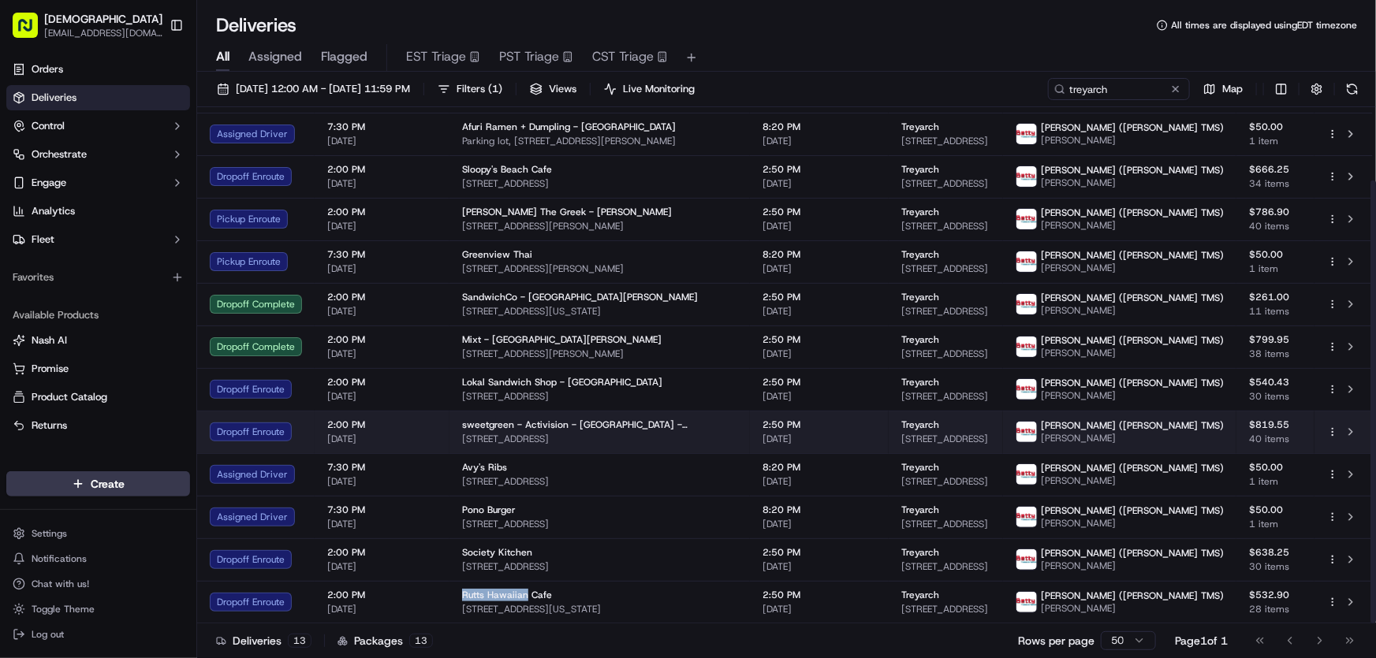
drag, startPoint x: 654, startPoint y: 423, endPoint x: 454, endPoint y: 423, distance: 200.2
click at [454, 423] on td "sweetgreen - Activision - Playa Vista - Treyarch 1343 4th St, Santa Monica, CA …" at bounding box center [599, 432] width 300 height 43
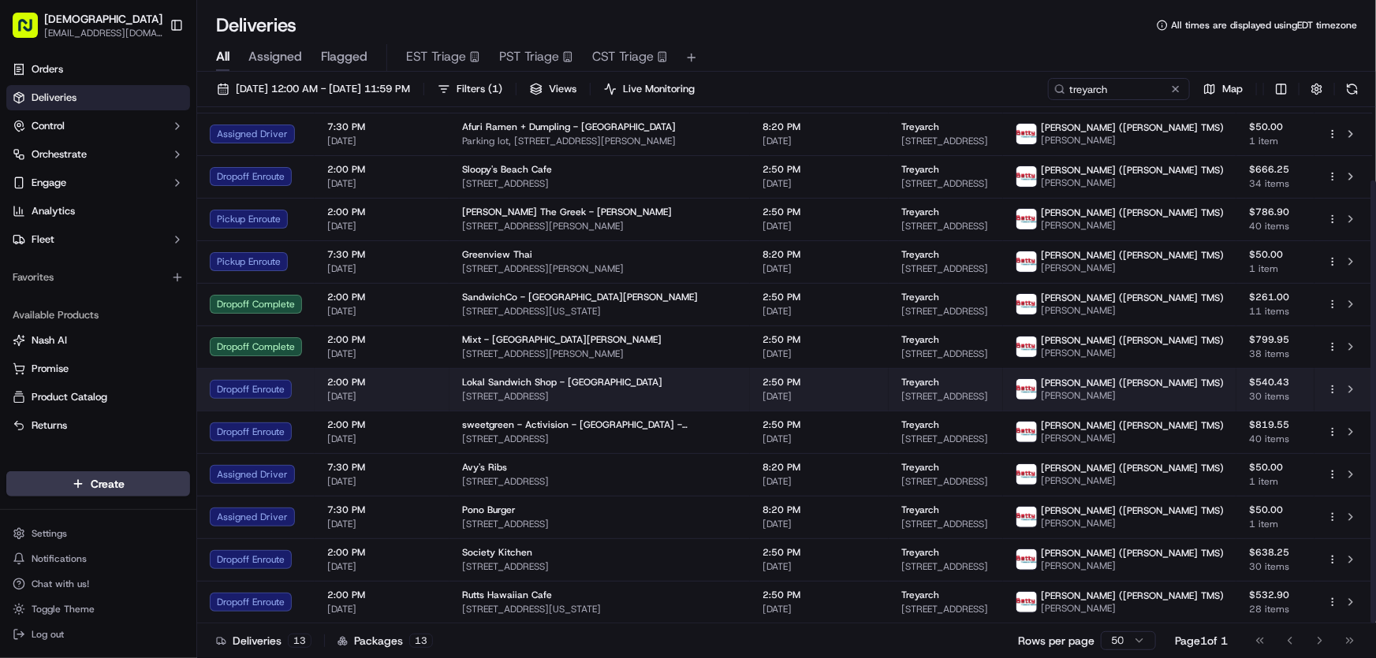
click at [520, 376] on span "Lokal Sandwich Shop - Venice" at bounding box center [562, 382] width 200 height 13
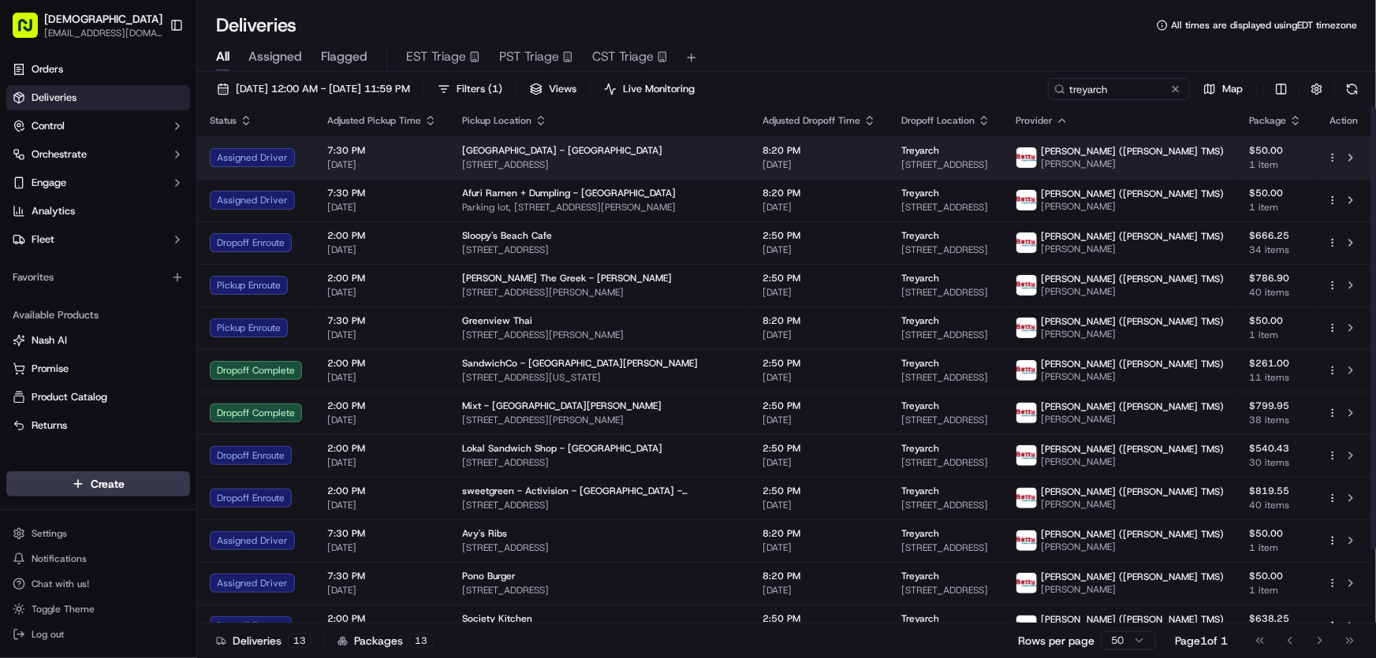
scroll to position [0, 0]
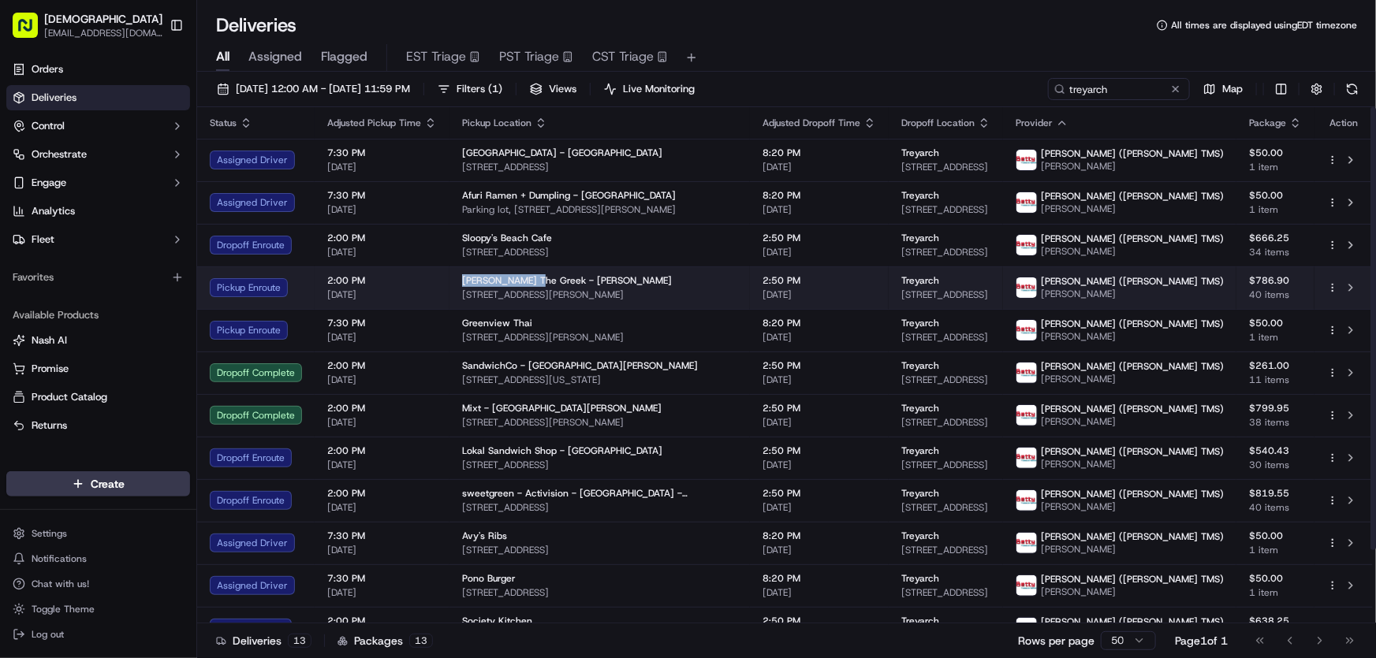
drag, startPoint x: 457, startPoint y: 282, endPoint x: 528, endPoint y: 281, distance: 71.0
click at [528, 281] on td "Nick The Greek - Marina del Rey 4254 Lincoln Blvd, Marina Del Rey, CA 90292, USA" at bounding box center [599, 287] width 300 height 43
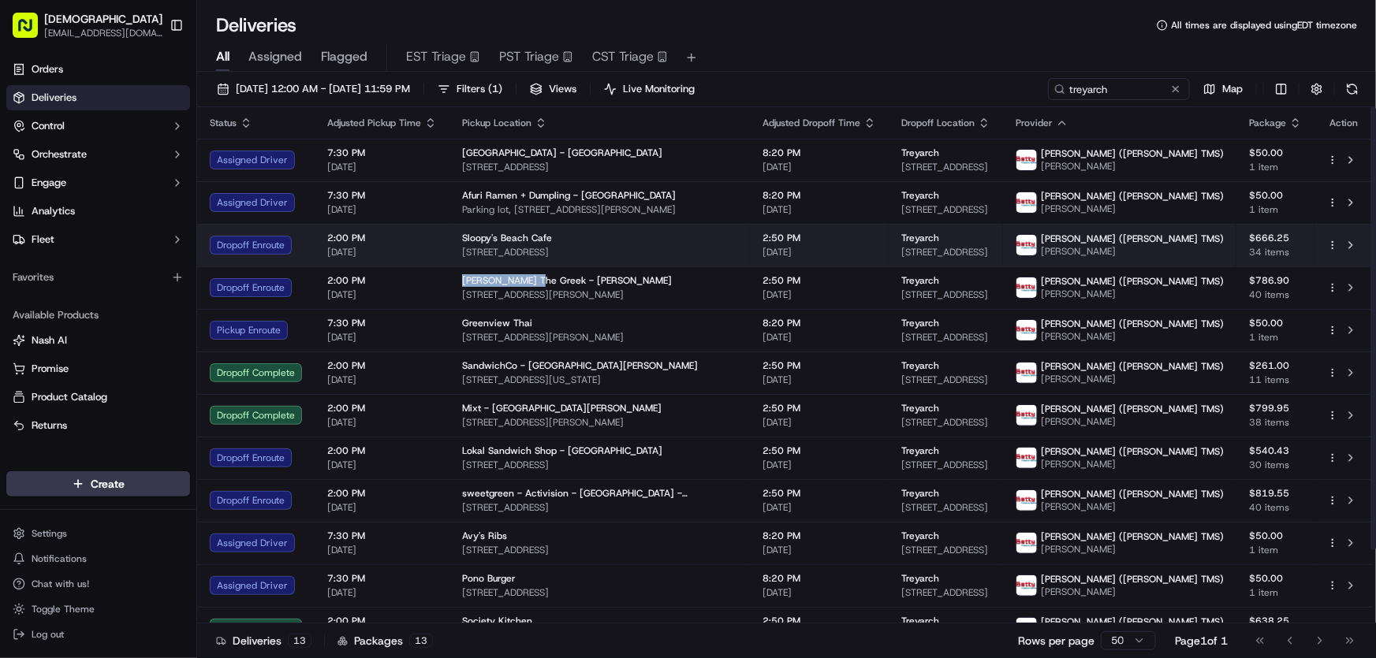
drag, startPoint x: 702, startPoint y: 249, endPoint x: 458, endPoint y: 255, distance: 243.7
click at [458, 255] on td "Sloopy's Beach Cafe 3416 Highland Ave, Manhattan Beach, CA 90266, USA" at bounding box center [599, 245] width 300 height 43
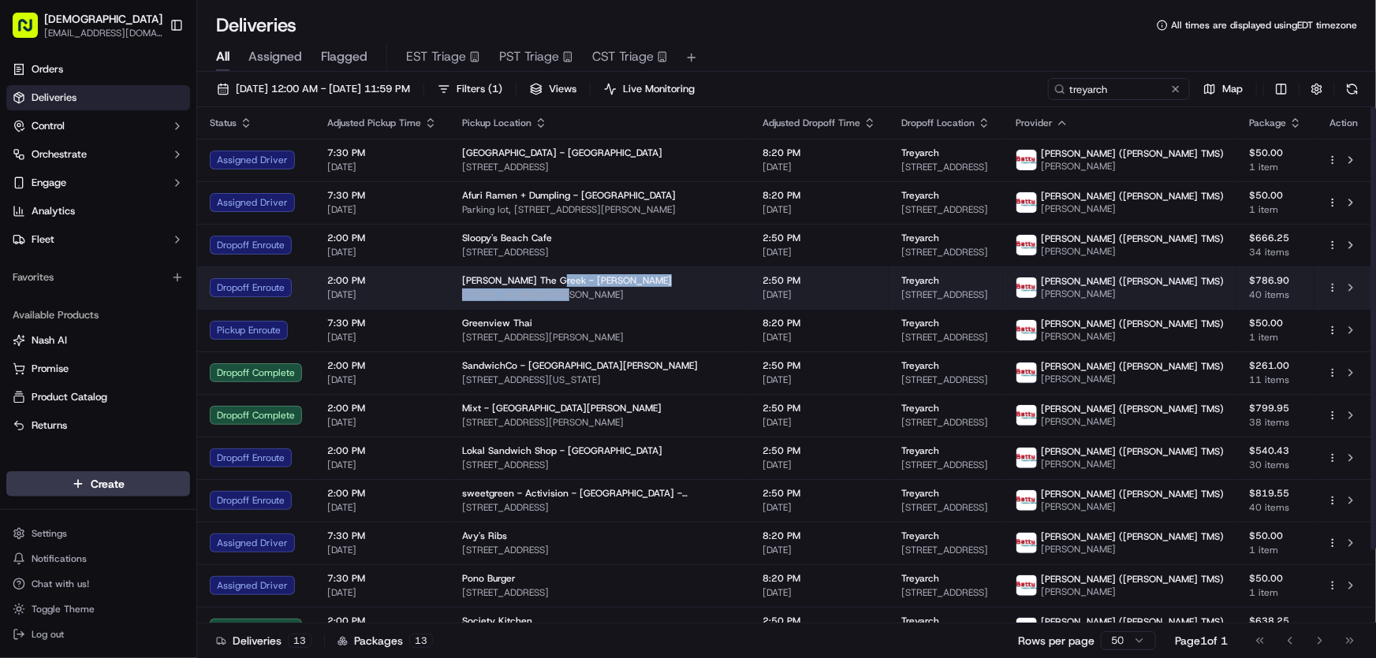
click at [552, 286] on div "Nick The Greek - Marina del Rey 4254 Lincoln Blvd, Marina Del Rey, CA 90292, USA" at bounding box center [599, 287] width 275 height 27
click at [623, 285] on div "Nick The Greek - Marina del Rey" at bounding box center [599, 280] width 275 height 13
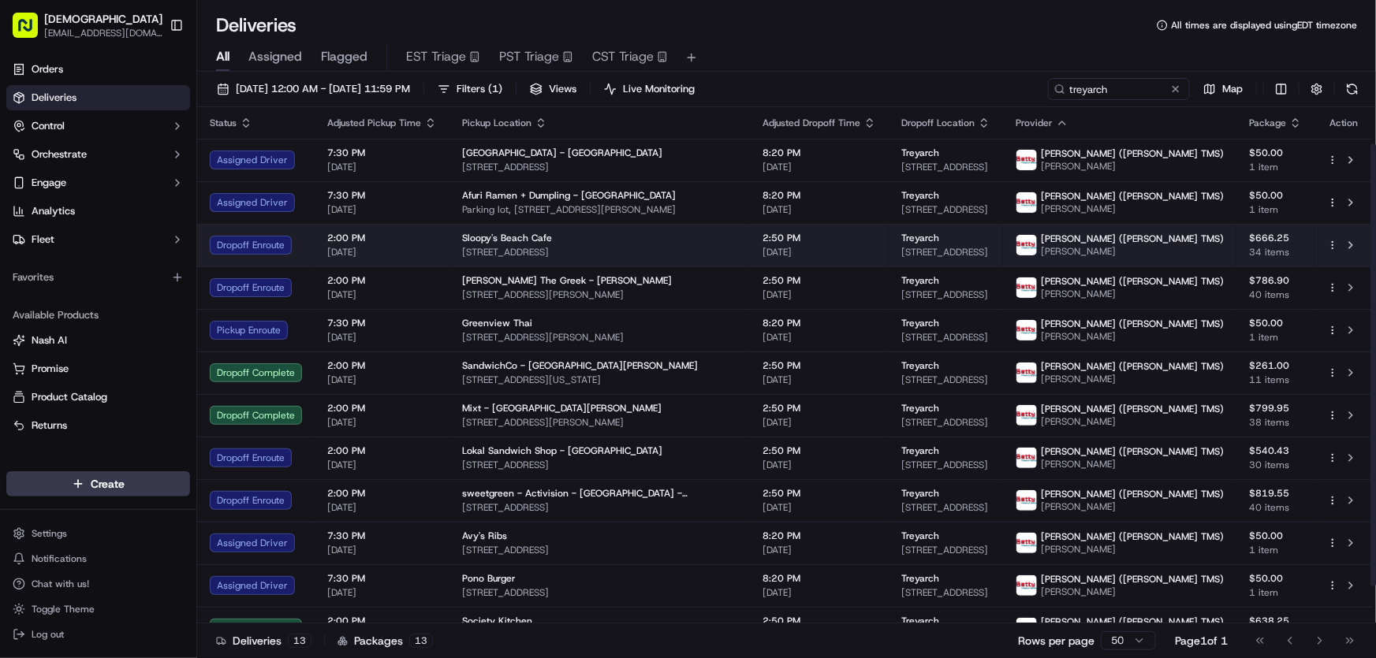
scroll to position [85, 0]
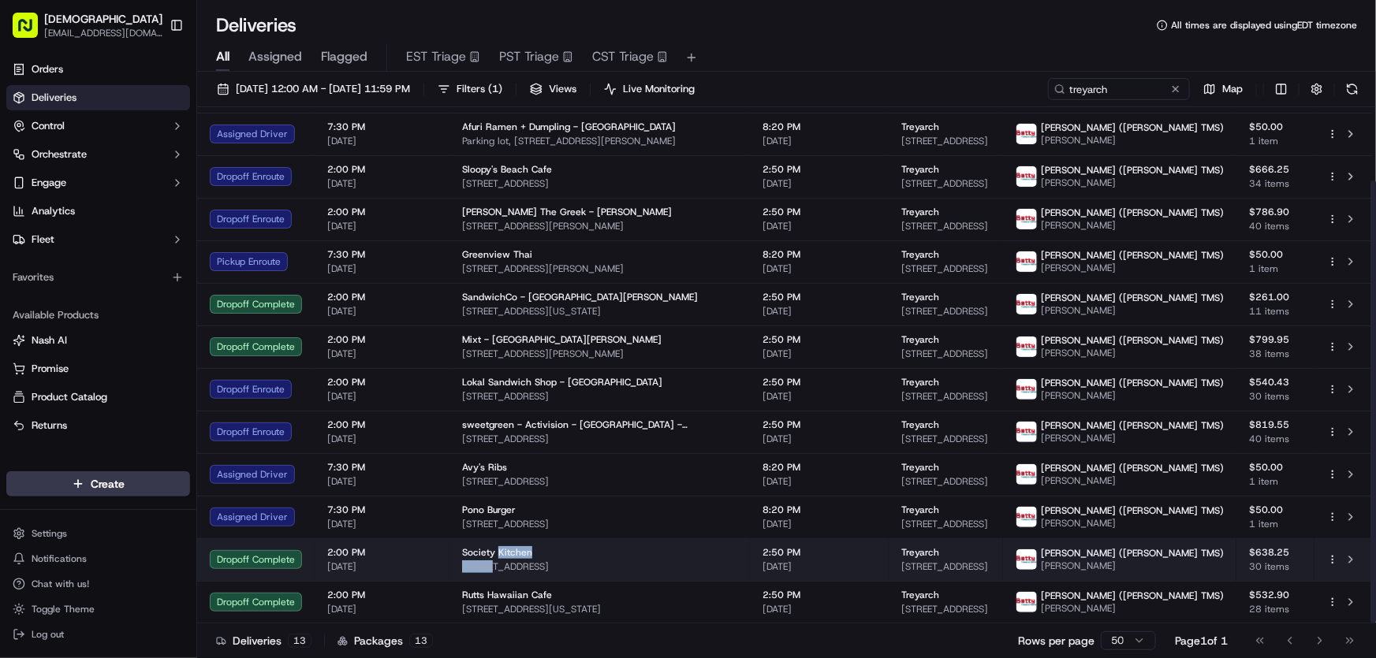
click at [497, 546] on div "Society Kitchen 2901 Ocean Park Blvd, Santa Monica, CA 90405, USA" at bounding box center [599, 559] width 275 height 27
click at [557, 561] on span "2901 Ocean Park Blvd, Santa Monica, CA 90405, USA" at bounding box center [599, 567] width 275 height 13
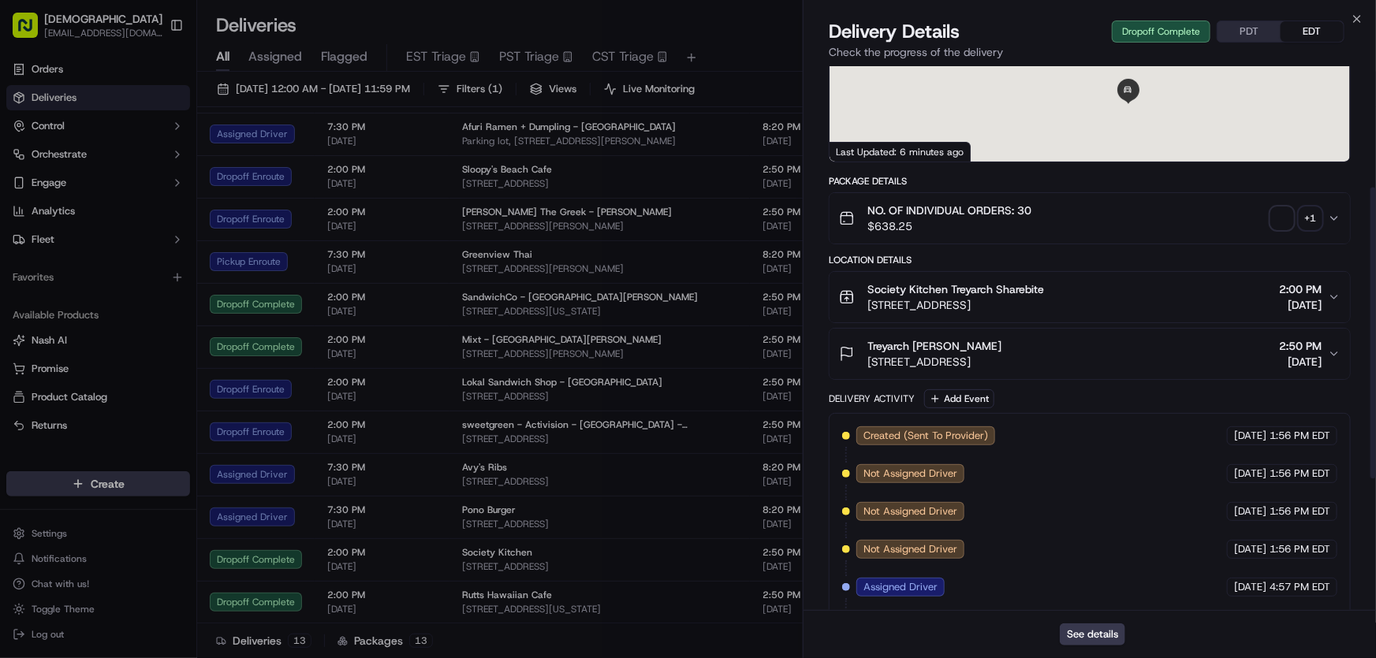
scroll to position [472, 0]
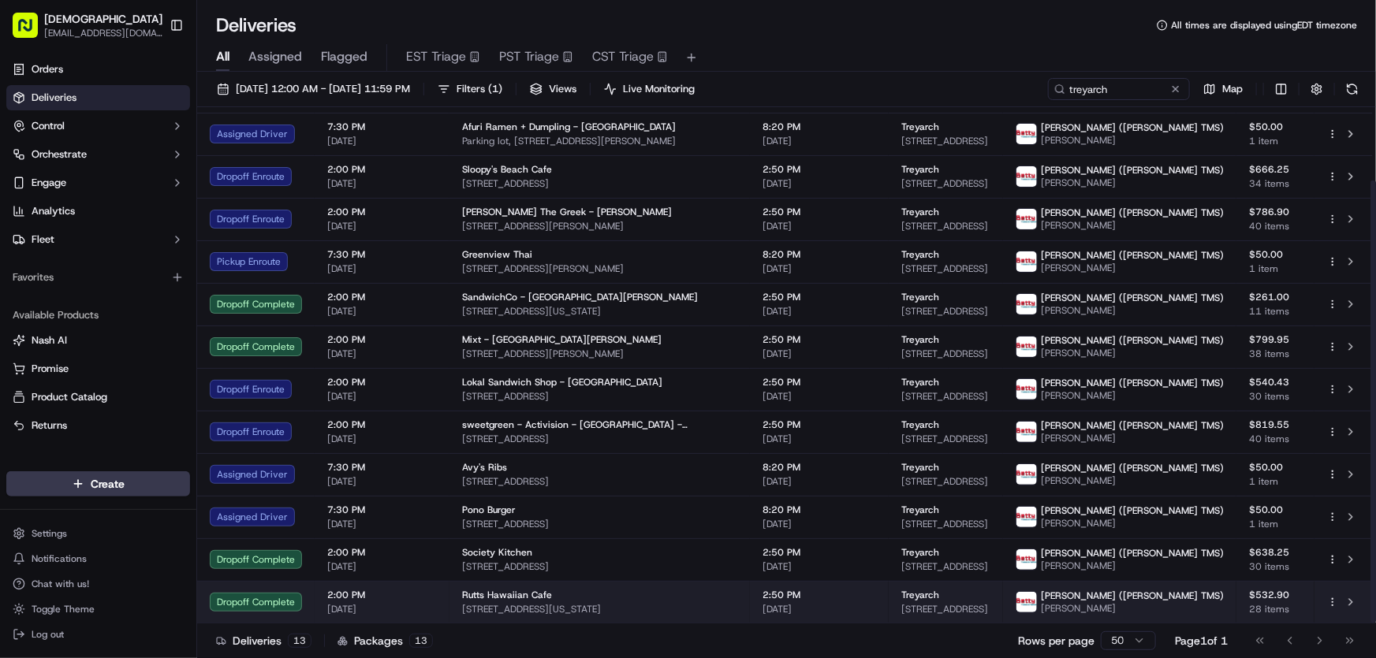
click at [494, 598] on div "Rutts Hawaiian Cafe 11707 Washington Pl, Los Angeles, CA 90066, USA" at bounding box center [599, 602] width 275 height 27
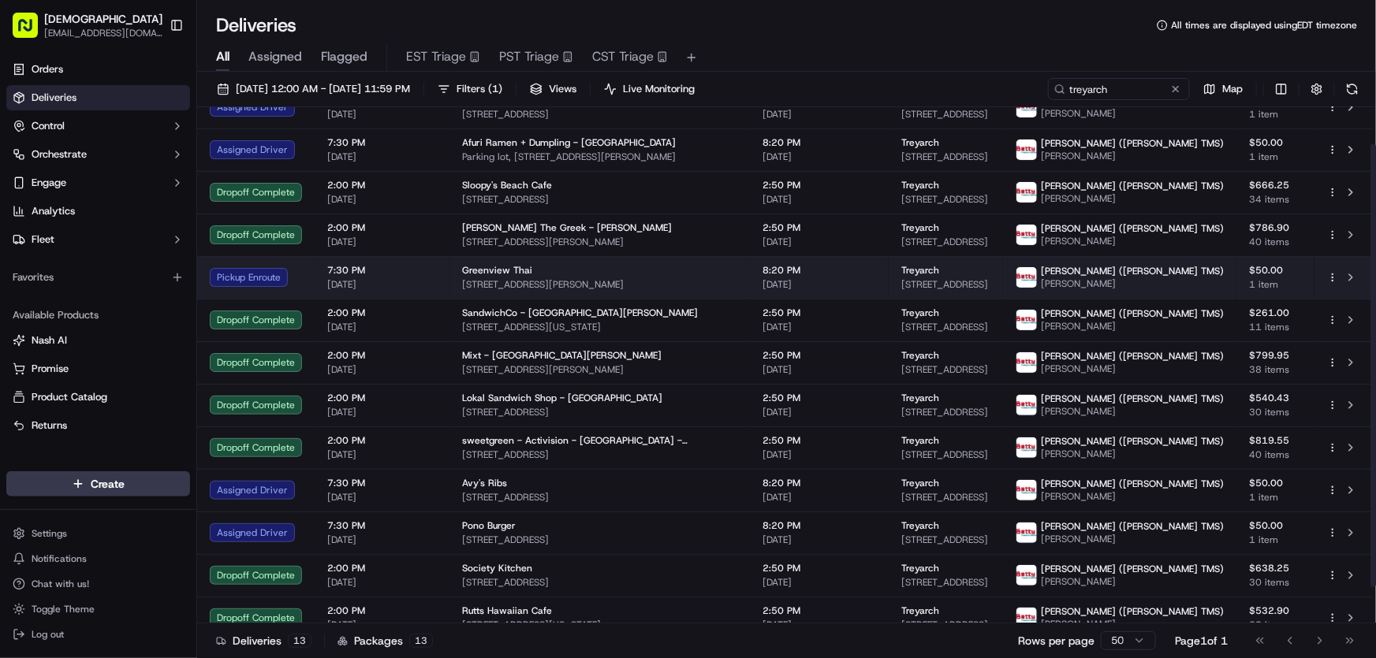
scroll to position [85, 0]
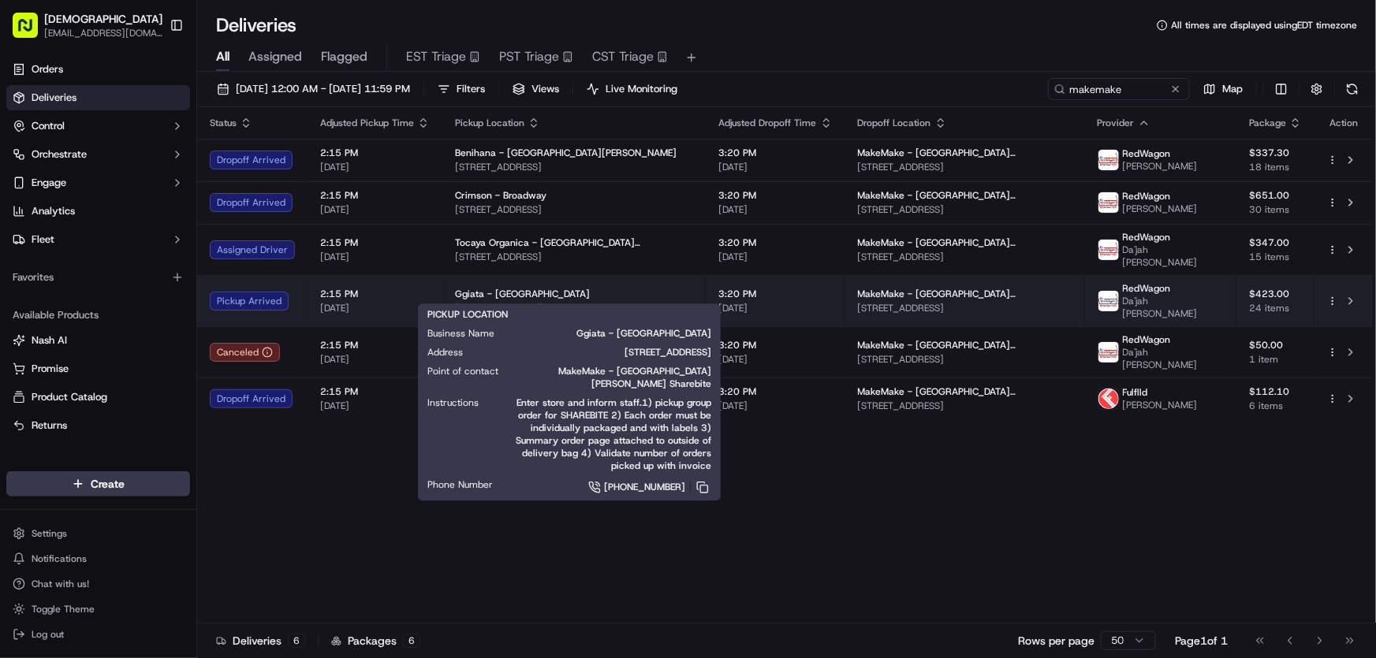
click at [512, 288] on span "Ggiata - [GEOGRAPHIC_DATA]" at bounding box center [522, 294] width 135 height 13
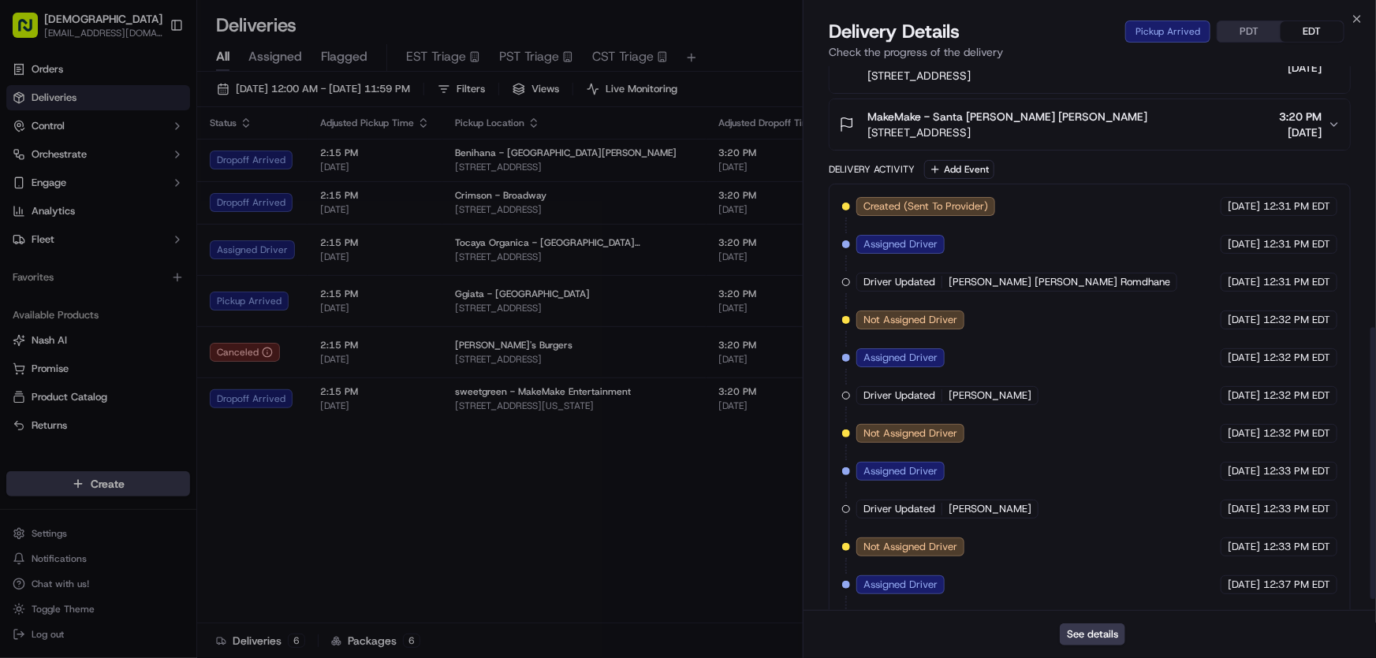
scroll to position [547, 0]
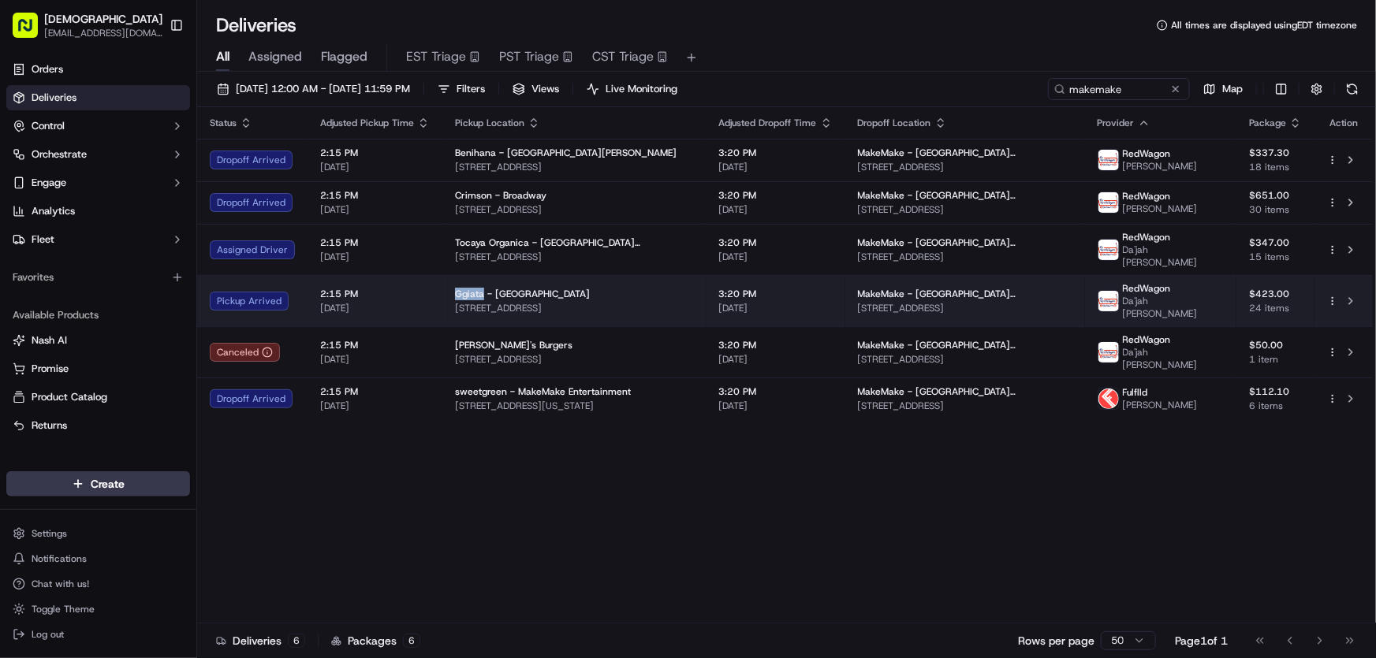
drag, startPoint x: 449, startPoint y: 277, endPoint x: 481, endPoint y: 277, distance: 32.3
click at [481, 277] on td "Ggiata - [GEOGRAPHIC_DATA] [STREET_ADDRESS]" at bounding box center [574, 300] width 264 height 51
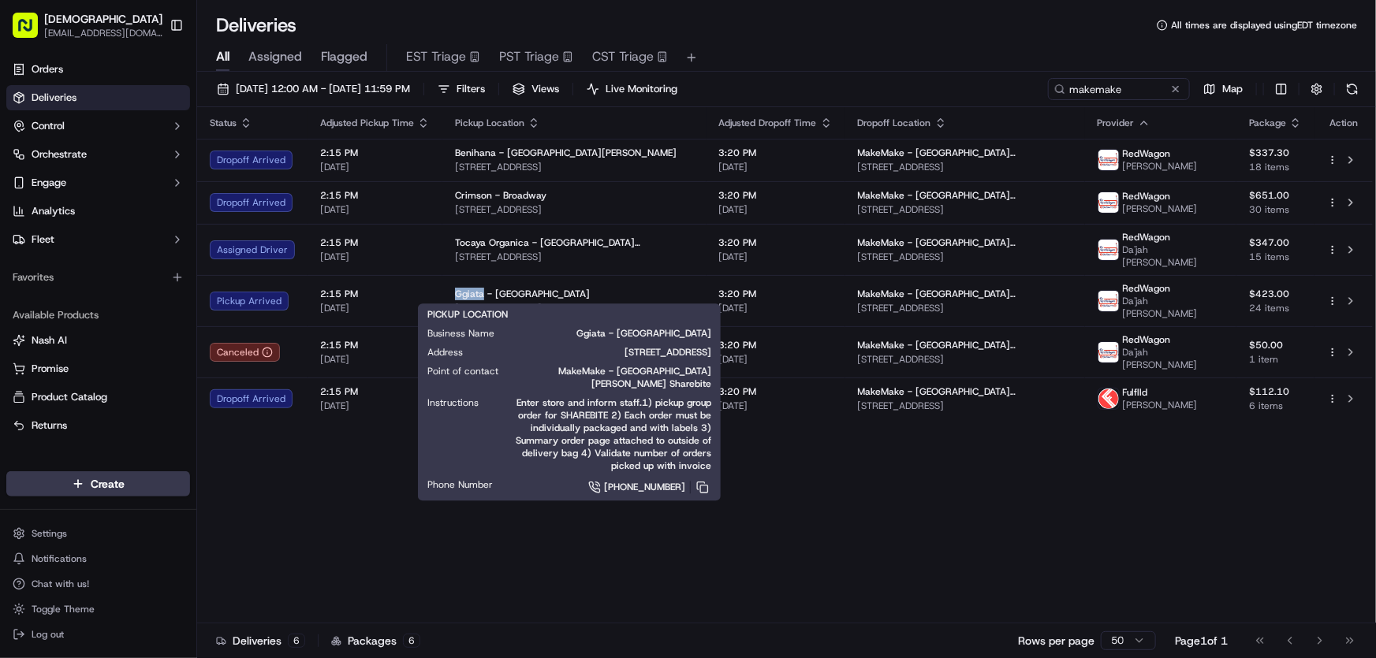
copy span "Ggiata"
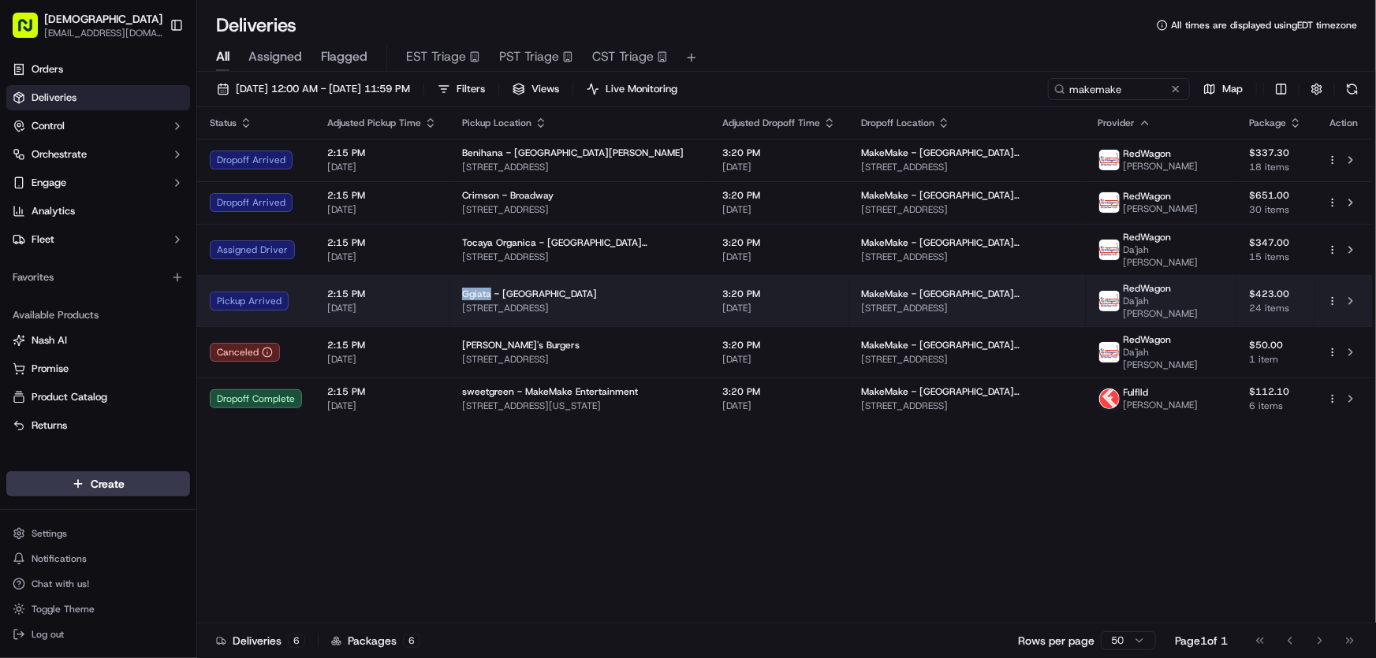
copy span "Ggiata"
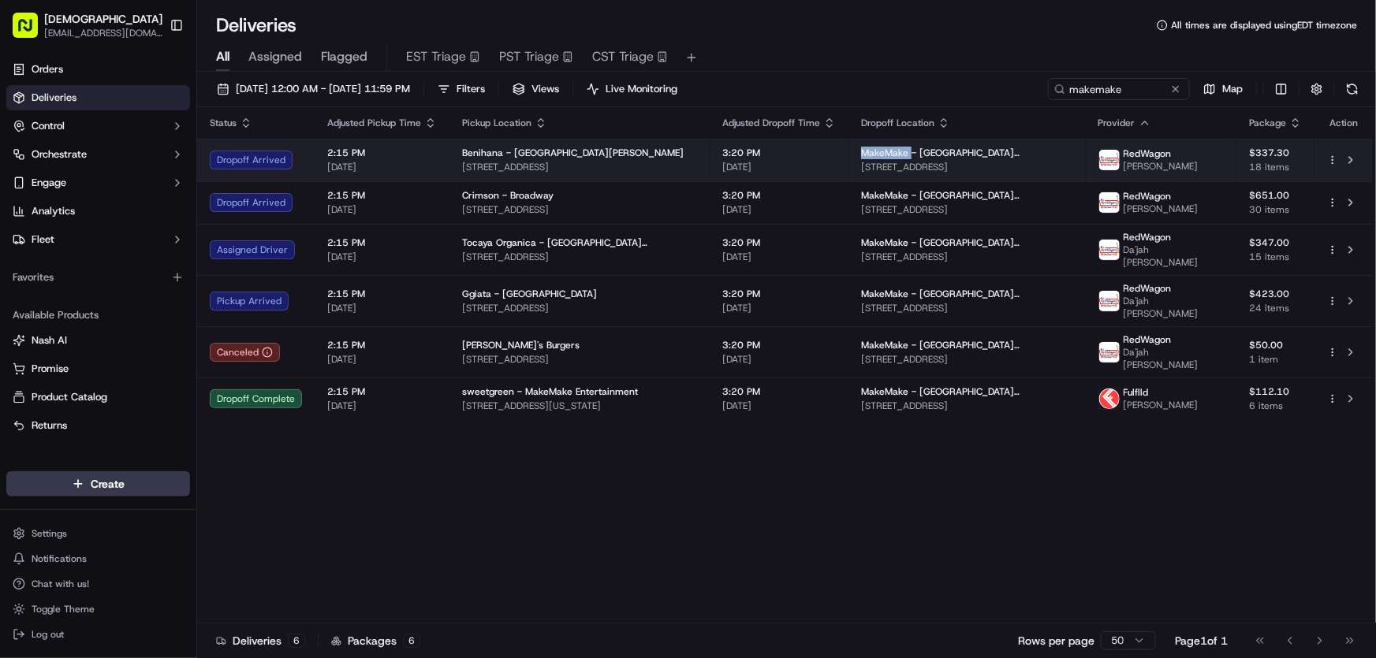
drag, startPoint x: 856, startPoint y: 150, endPoint x: 905, endPoint y: 151, distance: 48.9
click at [905, 151] on span "MakeMake - [GEOGRAPHIC_DATA][PERSON_NAME]" at bounding box center [966, 153] width 211 height 13
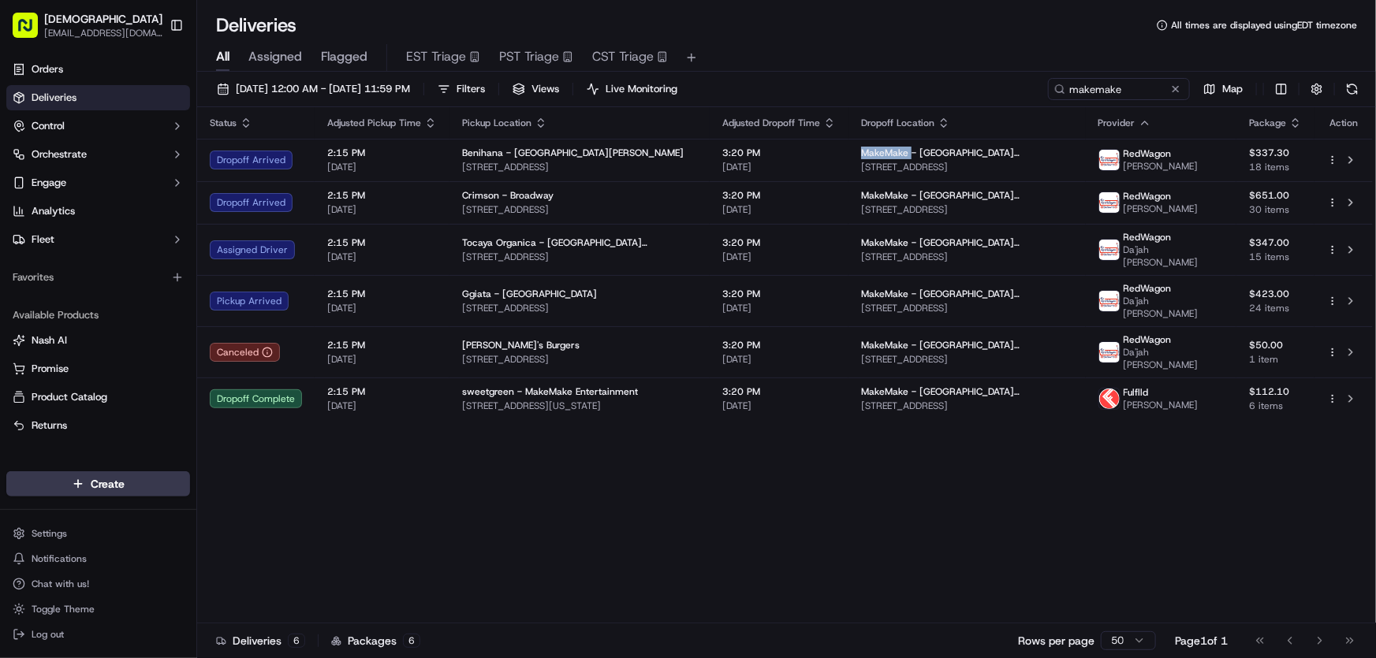
copy span "MakeMake"
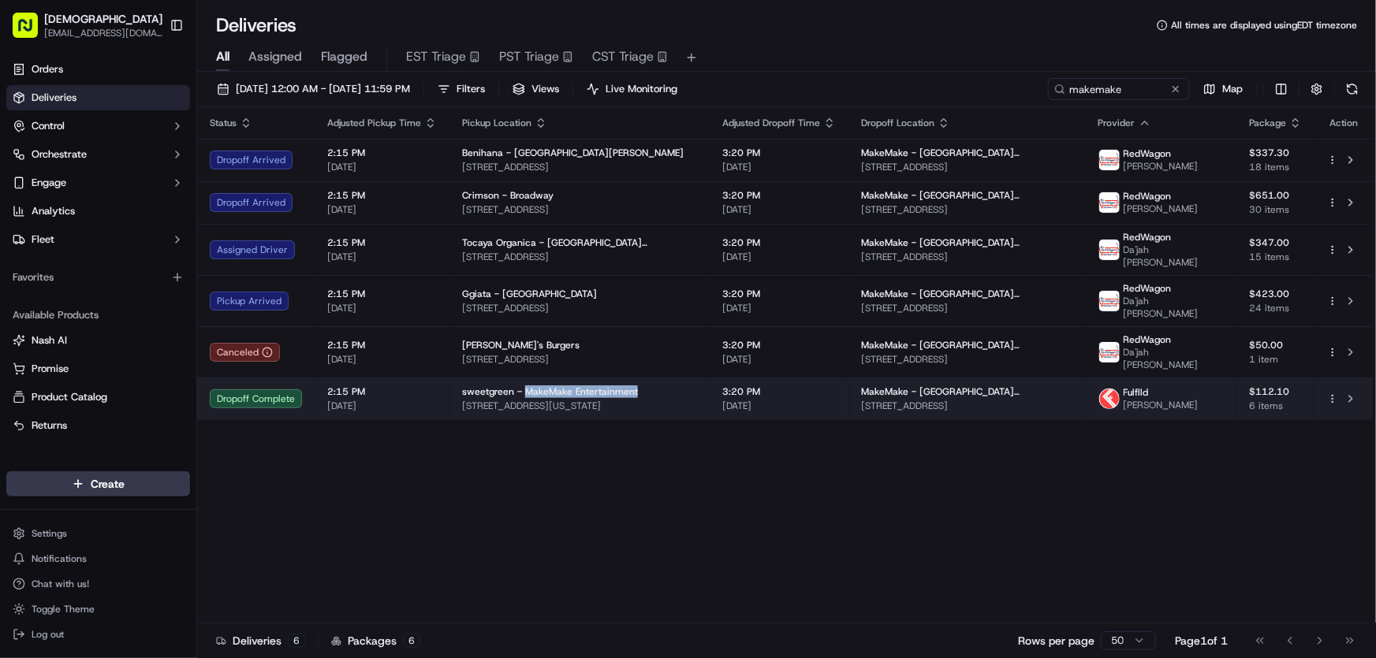
drag, startPoint x: 520, startPoint y: 364, endPoint x: 631, endPoint y: 363, distance: 111.2
click at [631, 386] on span "sweetgreen - MakeMake Entertainment" at bounding box center [550, 392] width 176 height 13
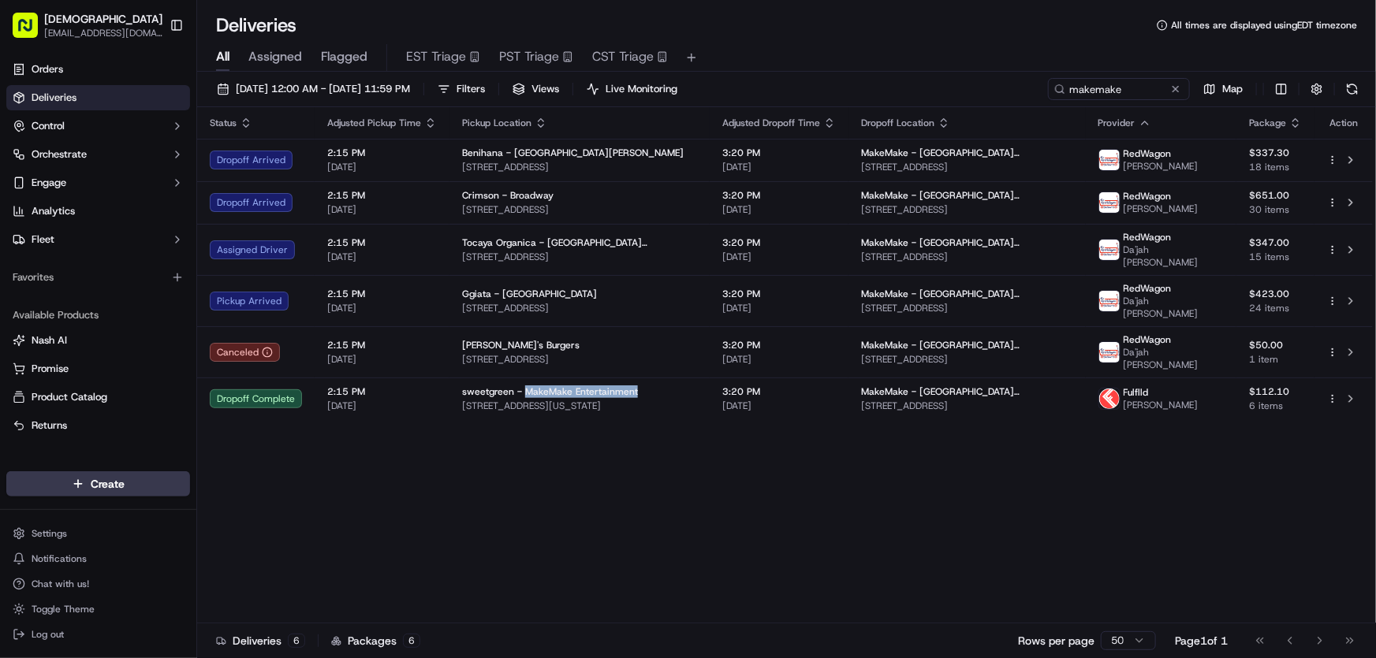
copy span "MakeMake Entertainment"
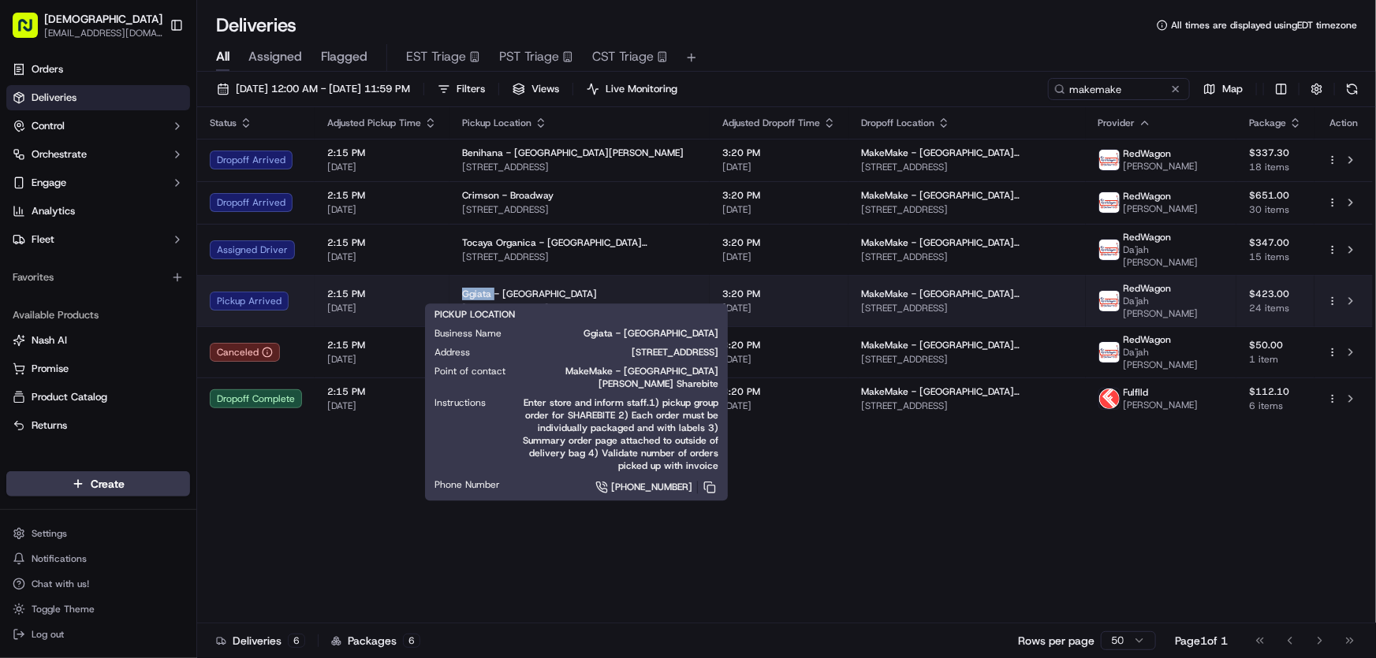
drag, startPoint x: 457, startPoint y: 281, endPoint x: 490, endPoint y: 280, distance: 32.3
click at [490, 280] on td "Ggiata - [GEOGRAPHIC_DATA] [STREET_ADDRESS]" at bounding box center [579, 300] width 260 height 51
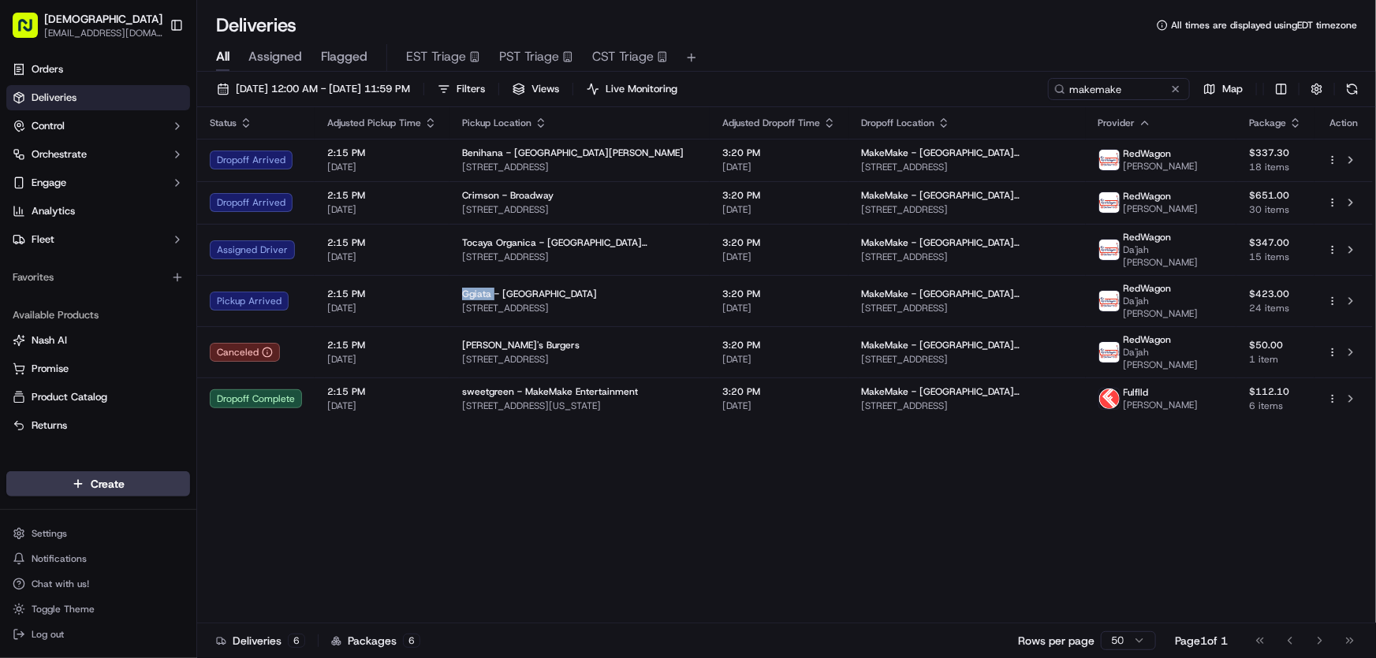
copy span "Ggiata"
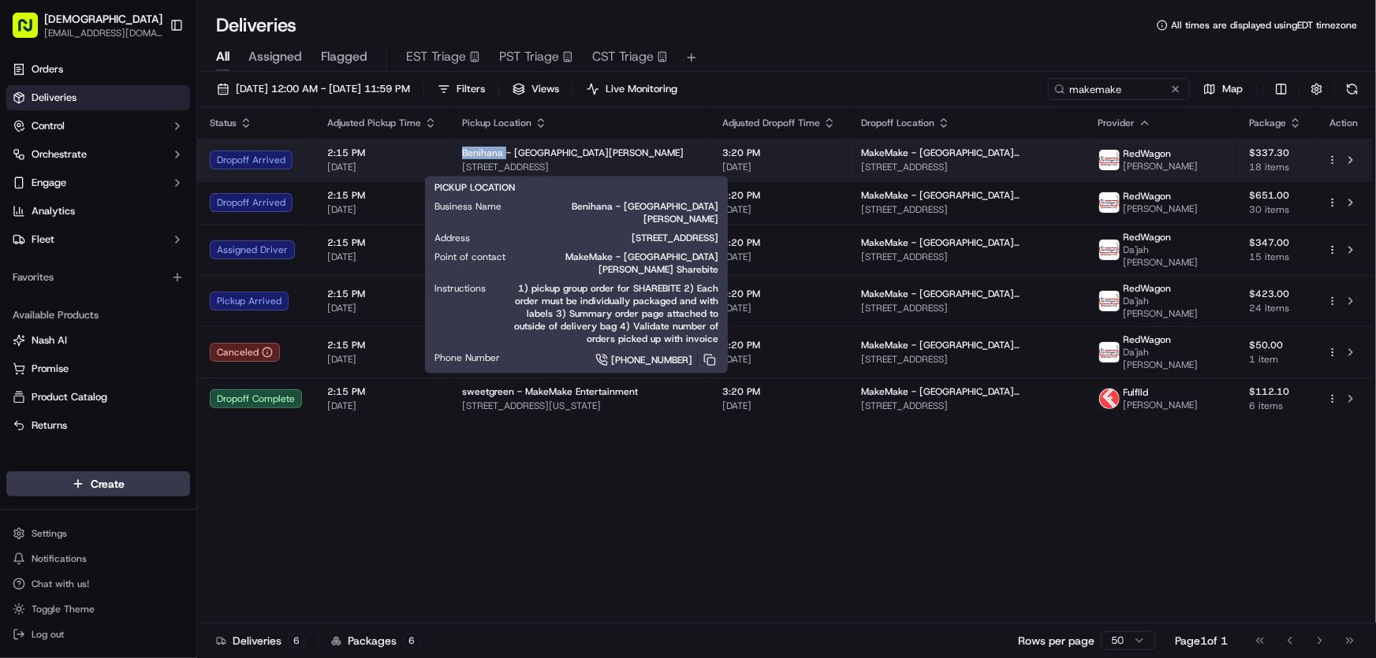
drag, startPoint x: 457, startPoint y: 150, endPoint x: 501, endPoint y: 150, distance: 44.1
click at [501, 150] on td "Benihana - [GEOGRAPHIC_DATA][PERSON_NAME] [STREET_ADDRESS]" at bounding box center [579, 160] width 260 height 43
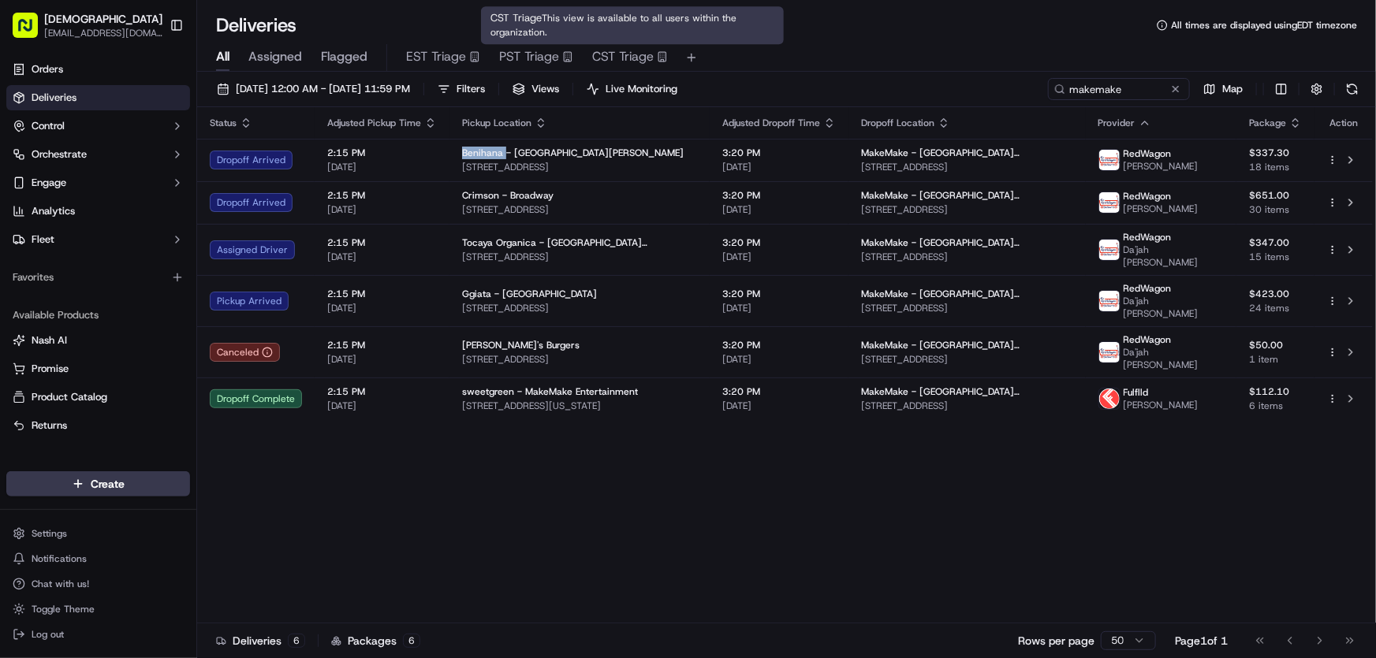
copy span "Benihana"
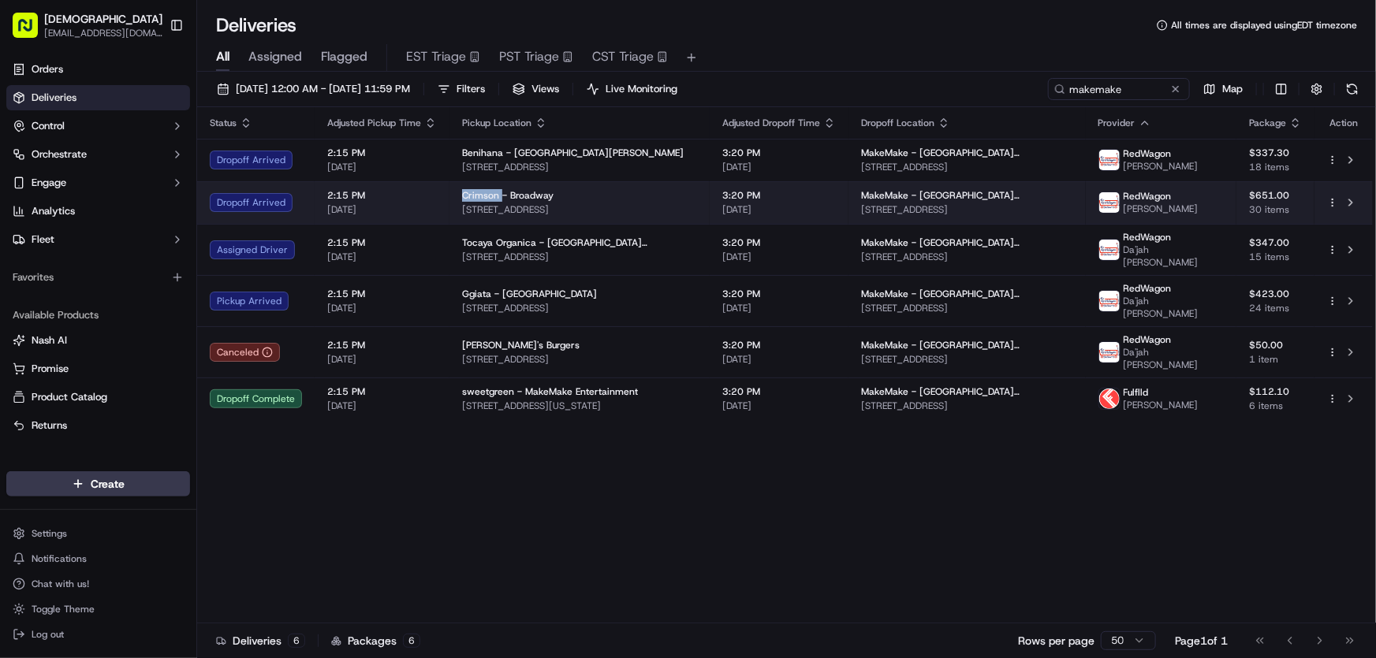
drag, startPoint x: 459, startPoint y: 194, endPoint x: 498, endPoint y: 194, distance: 39.4
click at [498, 194] on td "[GEOGRAPHIC_DATA][STREET_ADDRESS][GEOGRAPHIC_DATA]" at bounding box center [579, 202] width 260 height 43
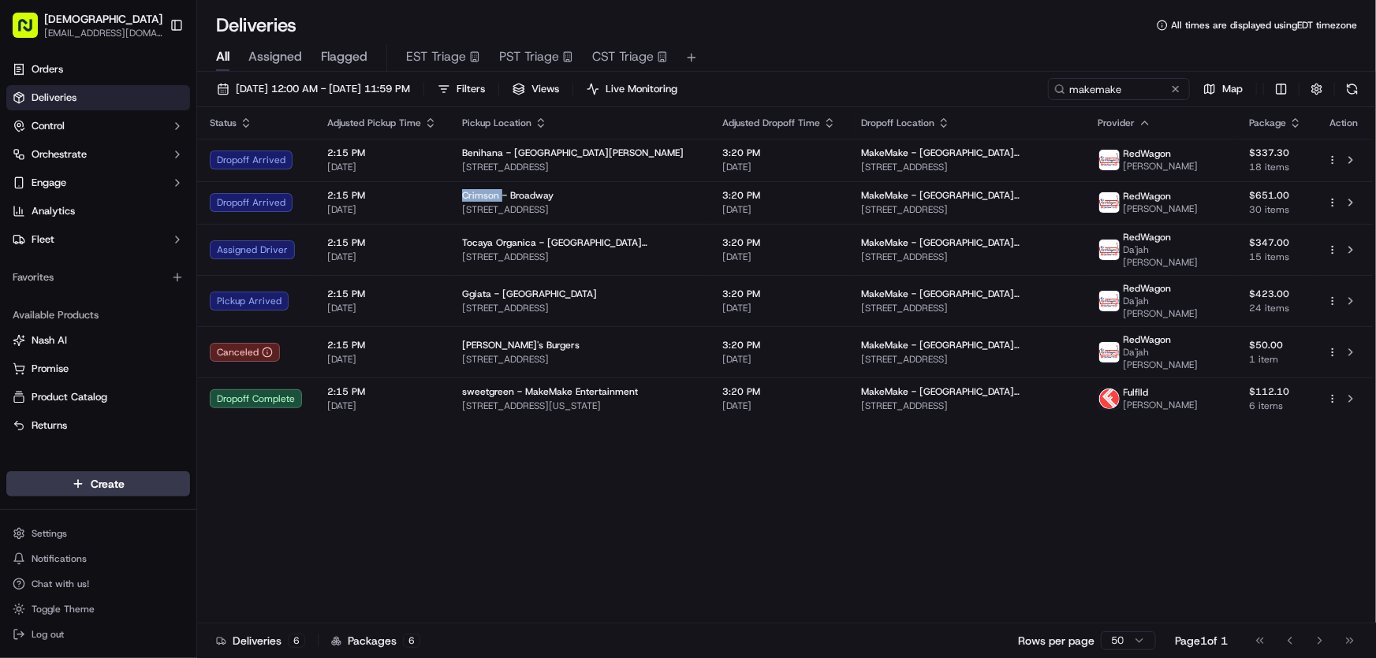
copy span "Crimson"
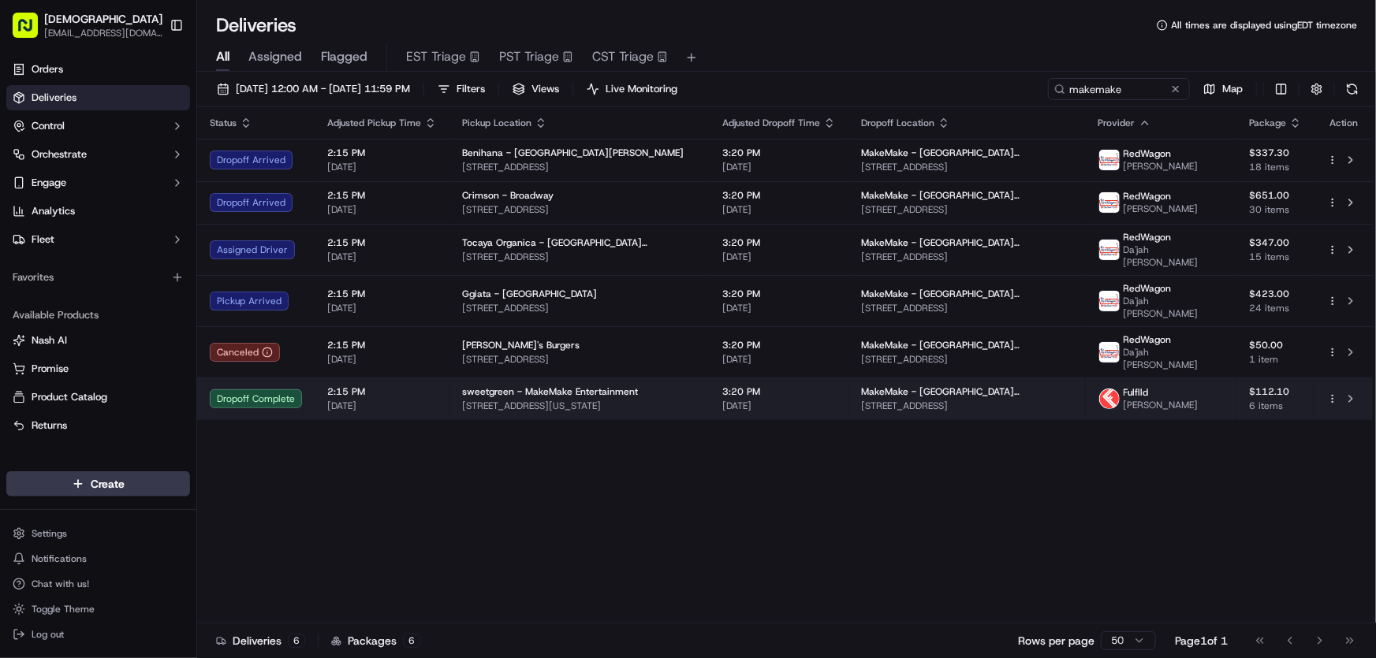
click at [527, 386] on span "sweetgreen - MakeMake Entertainment" at bounding box center [550, 392] width 176 height 13
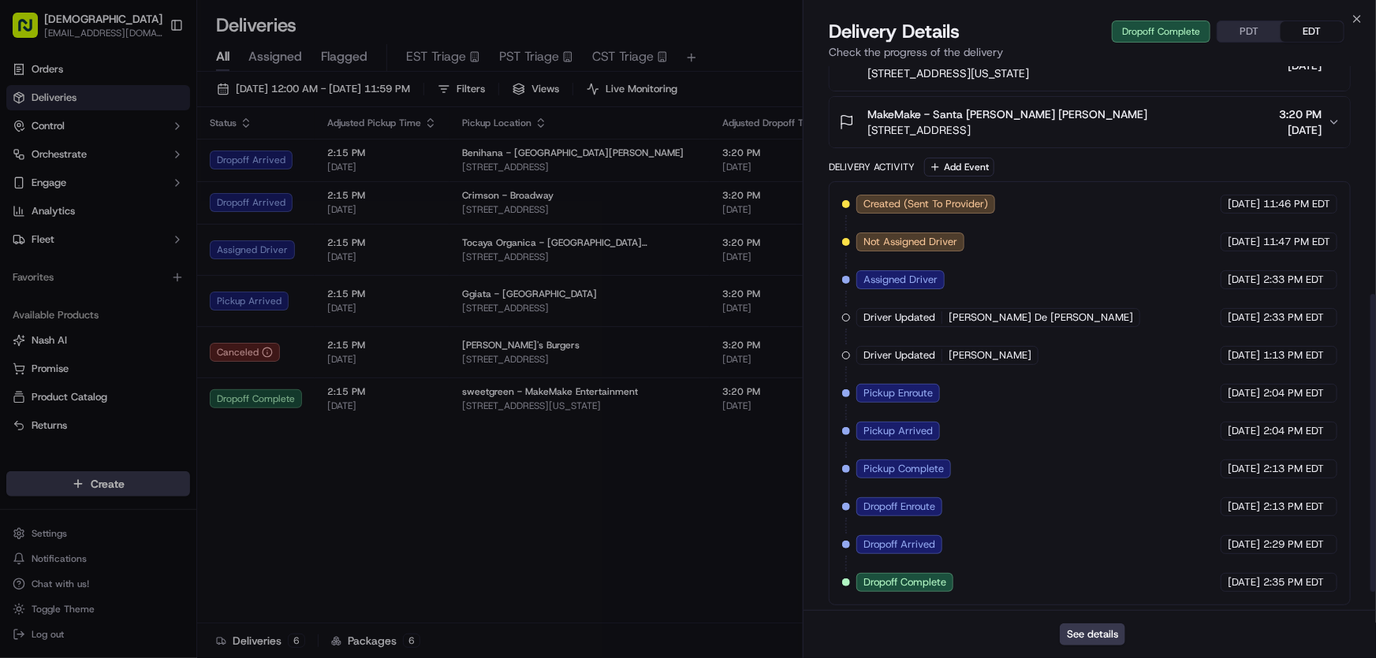
scroll to position [450, 0]
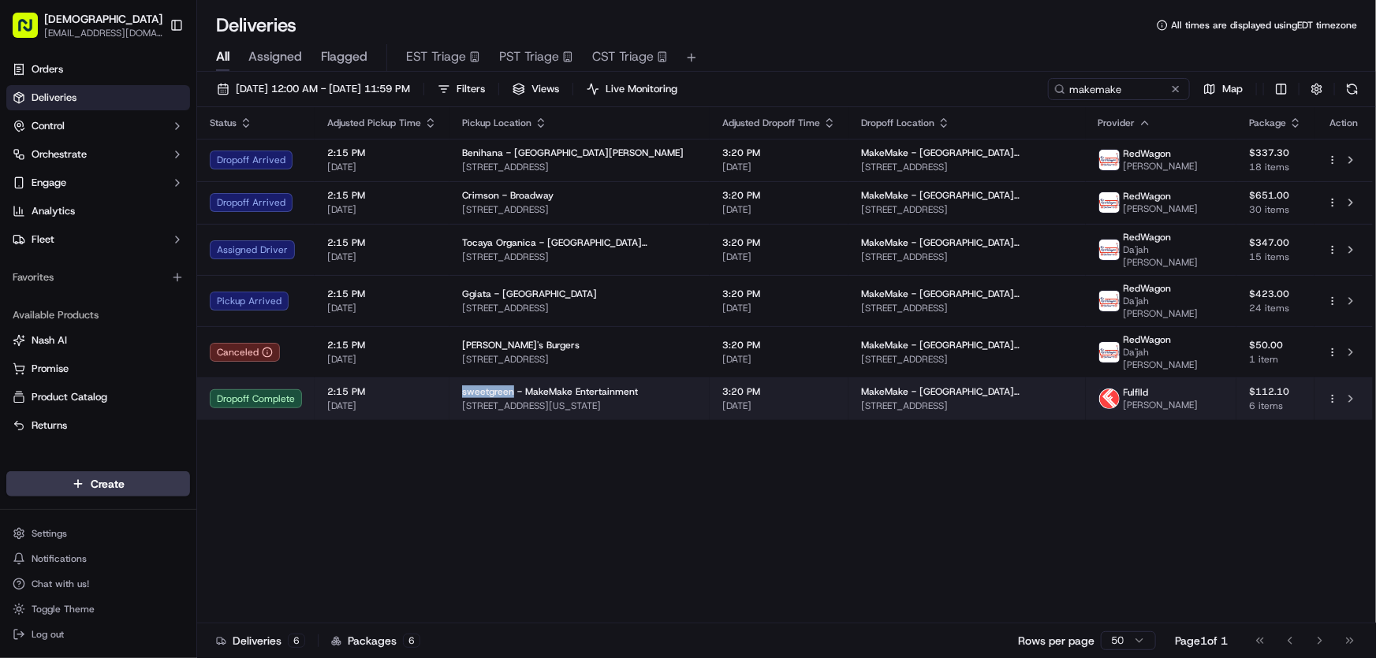
drag, startPoint x: 460, startPoint y: 364, endPoint x: 508, endPoint y: 366, distance: 48.9
click at [508, 386] on span "sweetgreen - MakeMake Entertainment" at bounding box center [550, 392] width 176 height 13
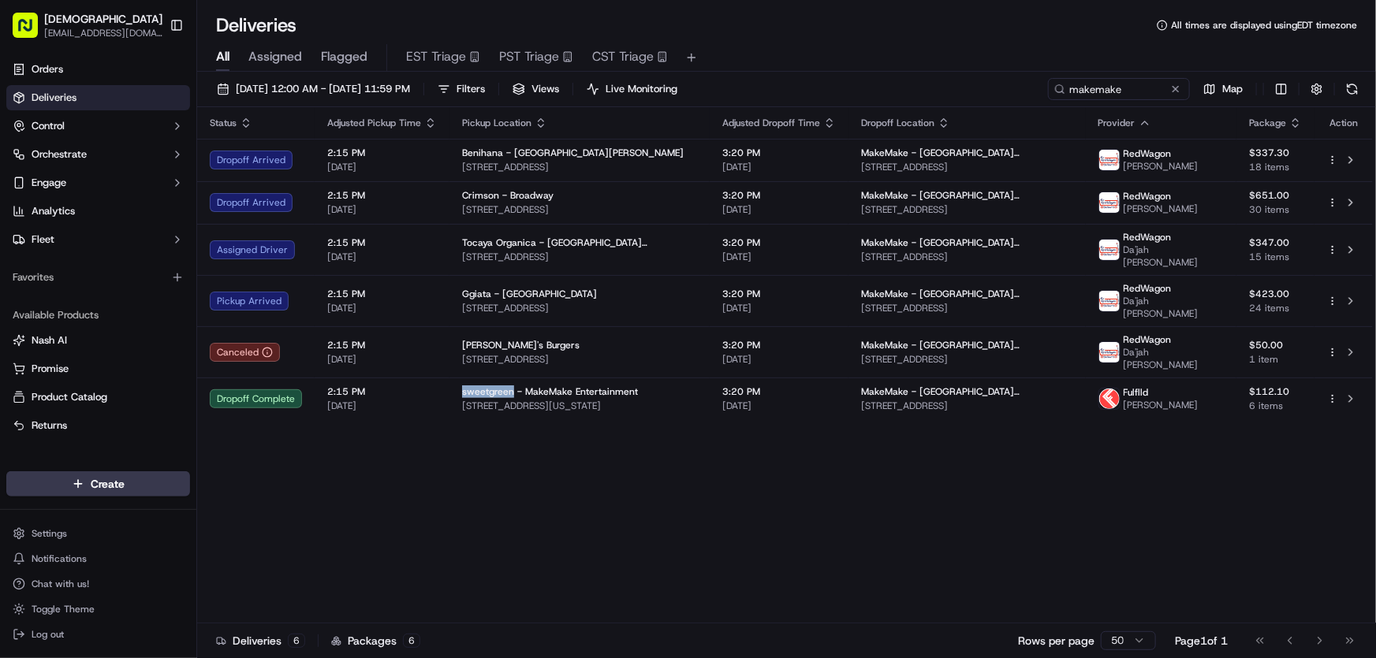
copy span "sweetgreen"
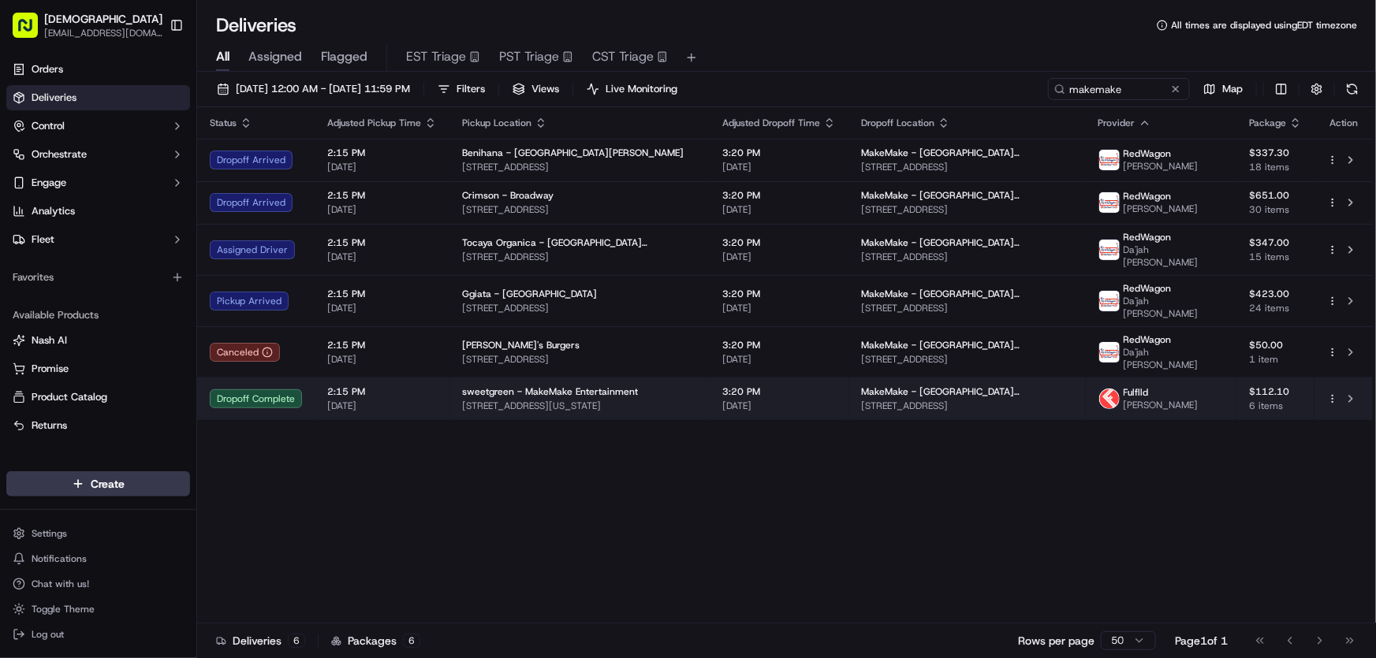
click at [570, 400] on span "[STREET_ADDRESS][US_STATE]" at bounding box center [579, 406] width 235 height 13
click at [526, 386] on span "sweetgreen - MakeMake Entertainment" at bounding box center [550, 392] width 176 height 13
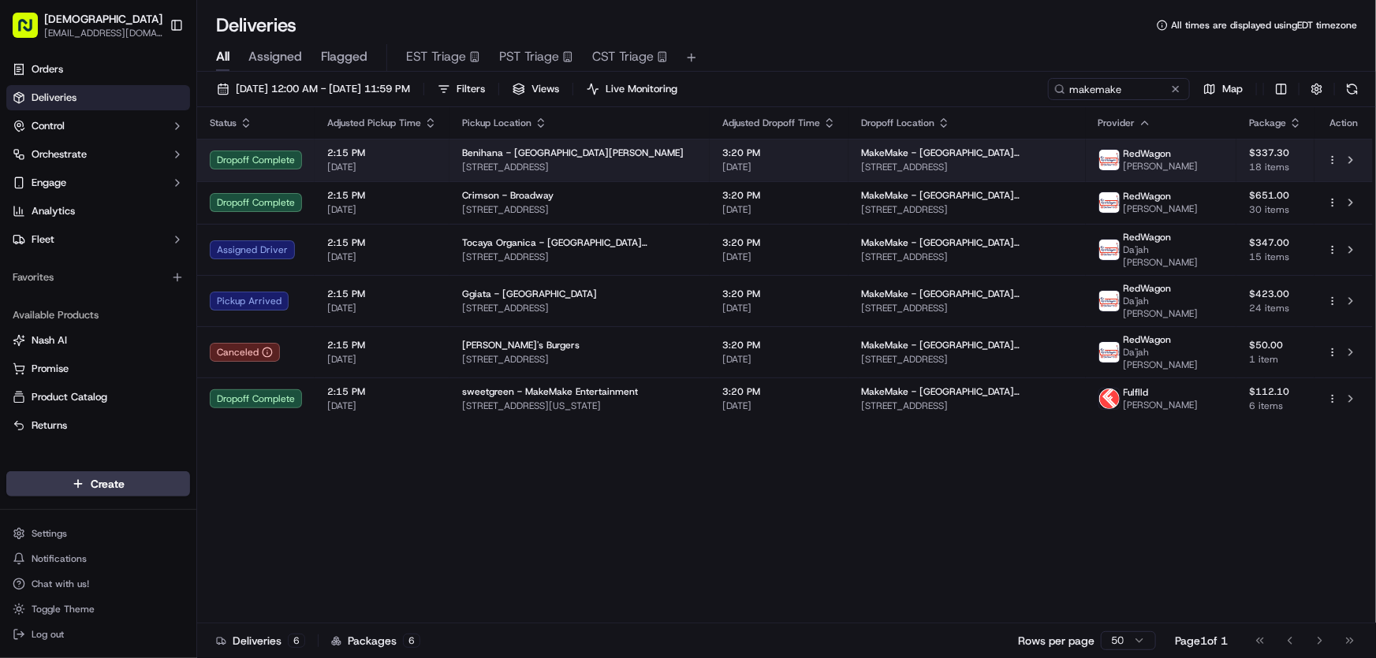
click at [505, 158] on span "Benihana - [GEOGRAPHIC_DATA][PERSON_NAME]" at bounding box center [573, 153] width 222 height 13
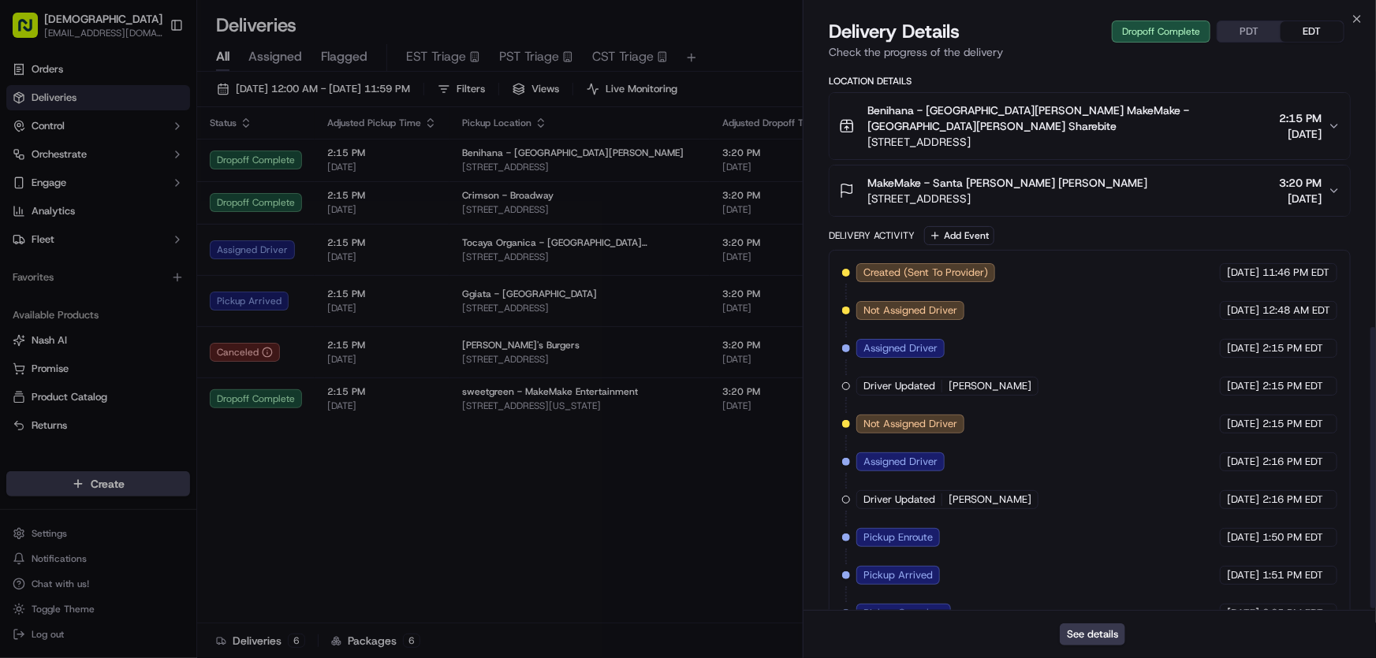
scroll to position [510, 0]
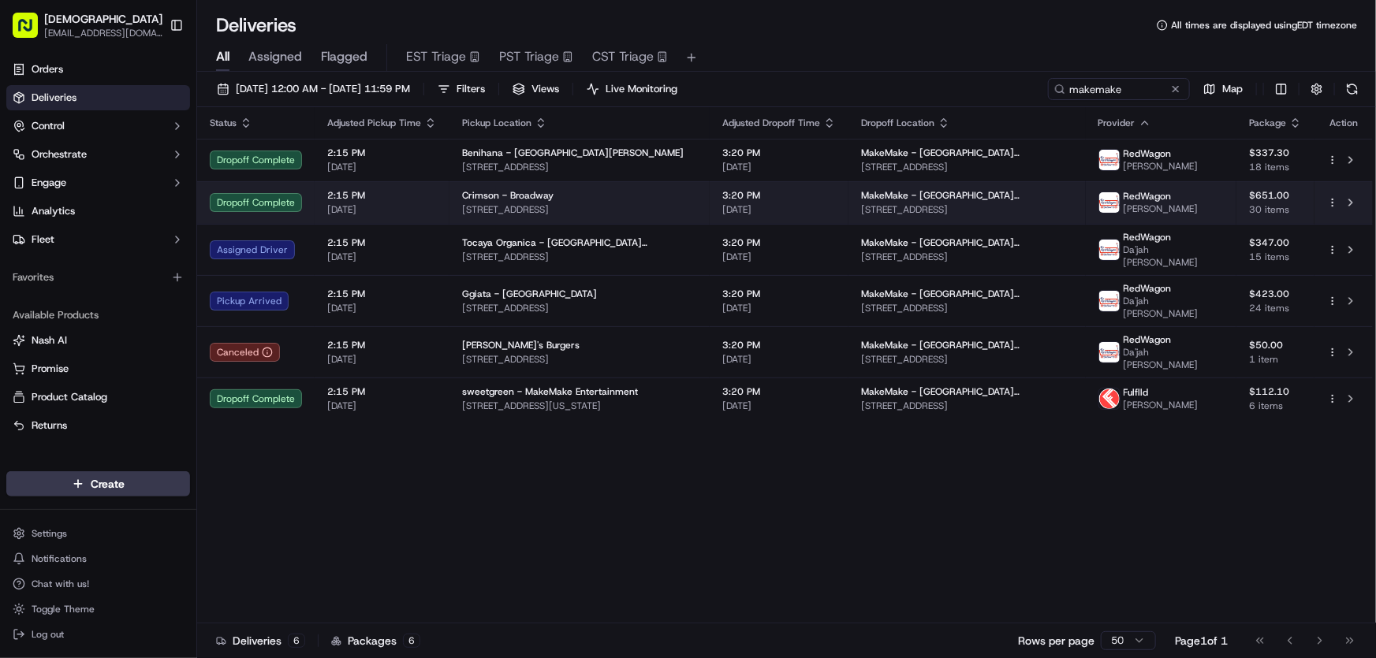
click at [520, 207] on span "[STREET_ADDRESS]" at bounding box center [579, 209] width 235 height 13
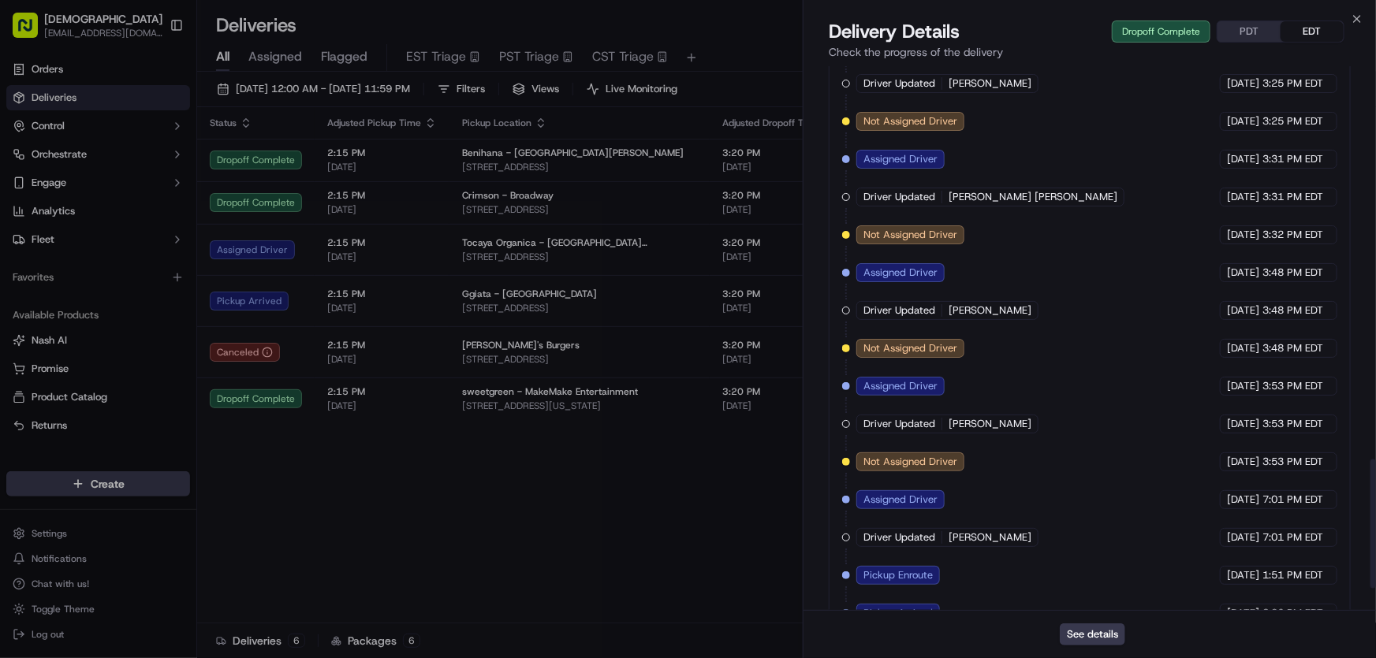
scroll to position [1753, 0]
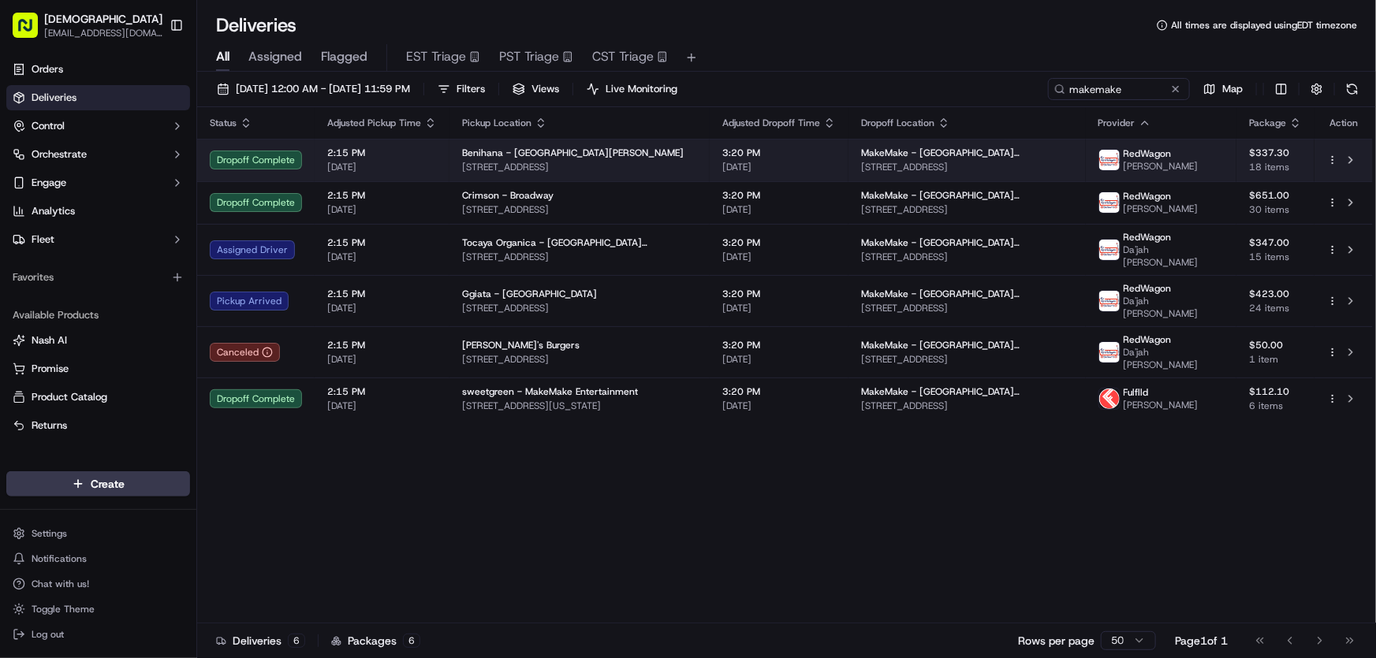
click at [528, 161] on span "[STREET_ADDRESS]" at bounding box center [579, 167] width 235 height 13
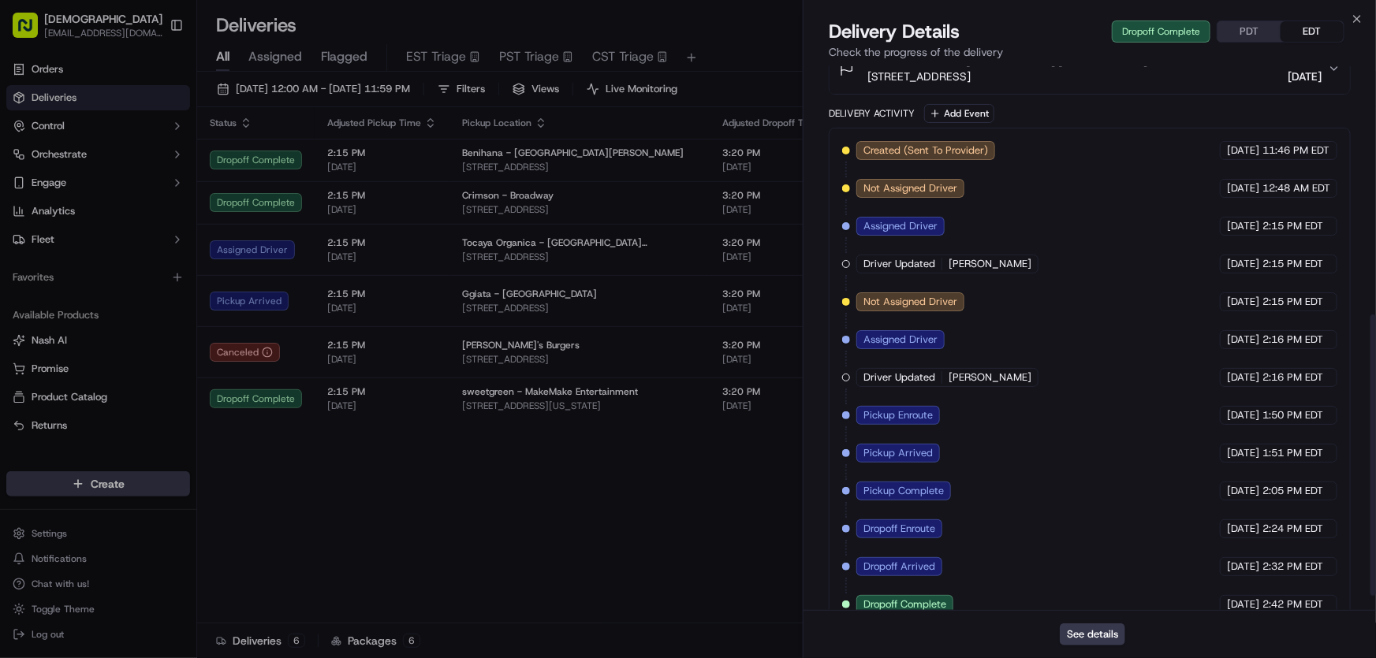
scroll to position [510, 0]
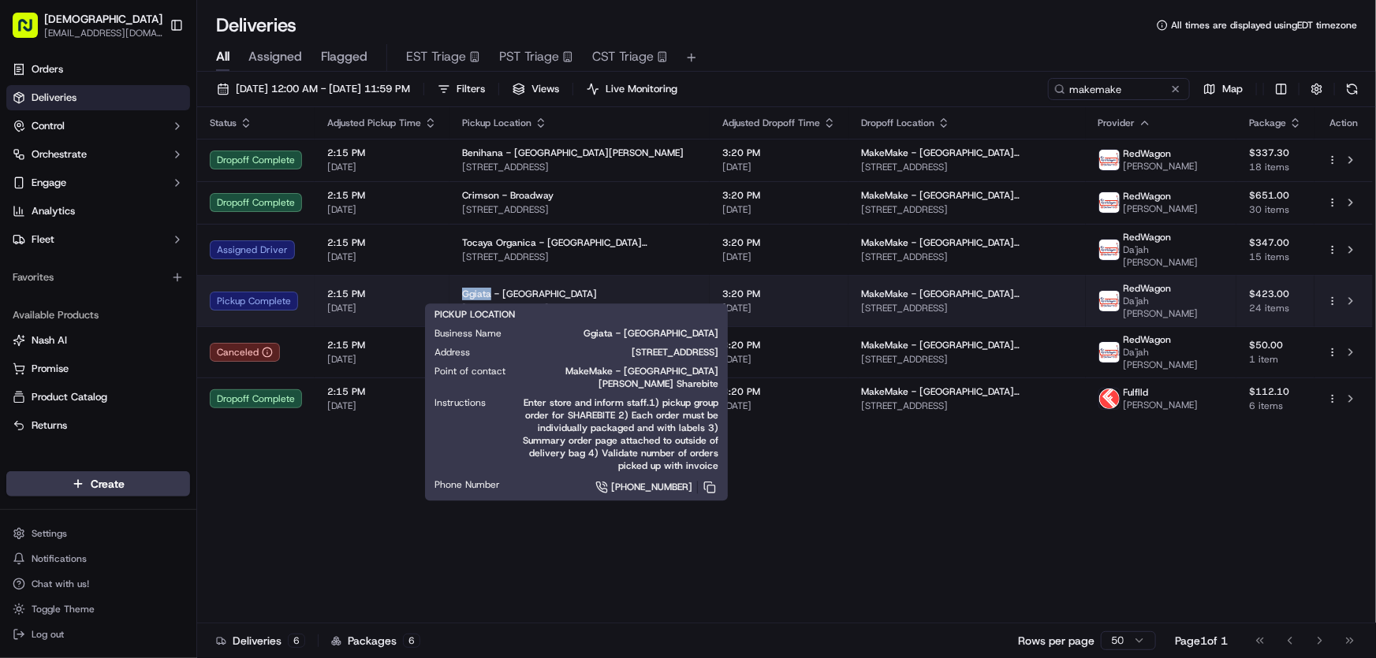
drag, startPoint x: 459, startPoint y: 279, endPoint x: 488, endPoint y: 281, distance: 29.3
click at [488, 281] on td "Ggiata - [GEOGRAPHIC_DATA] [STREET_ADDRESS]" at bounding box center [579, 300] width 260 height 51
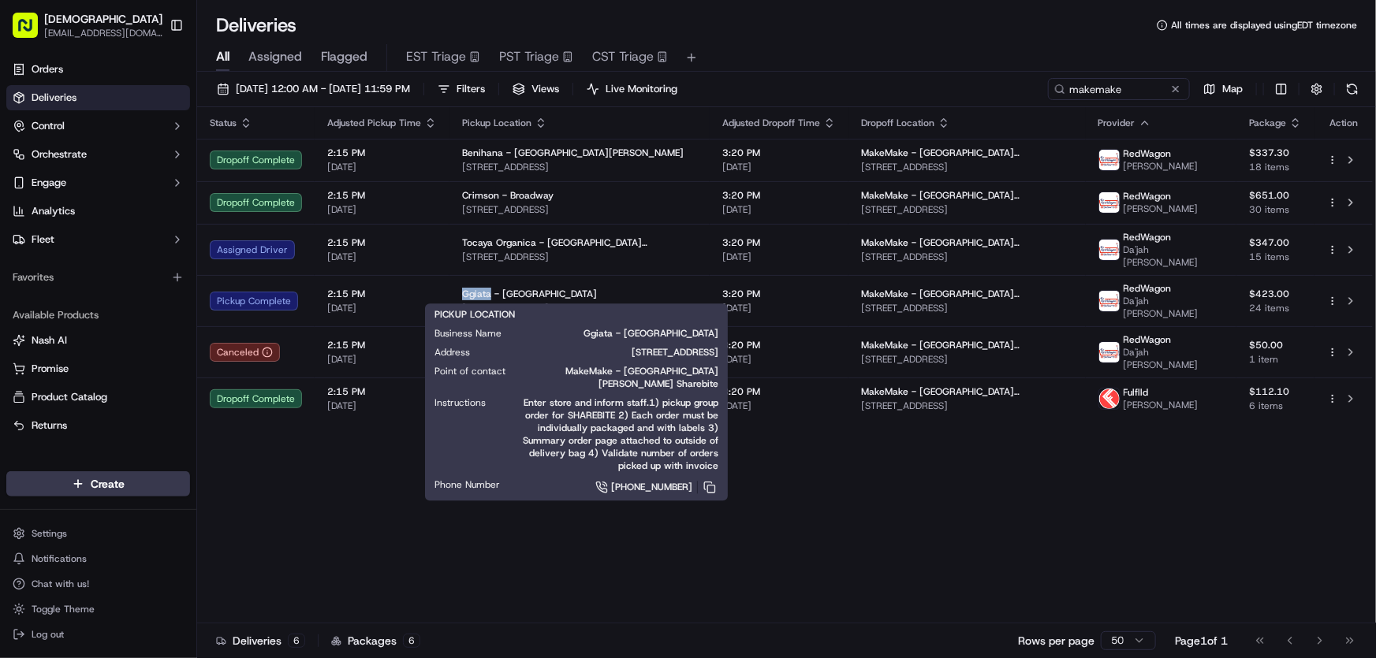
copy span "Ggiata"
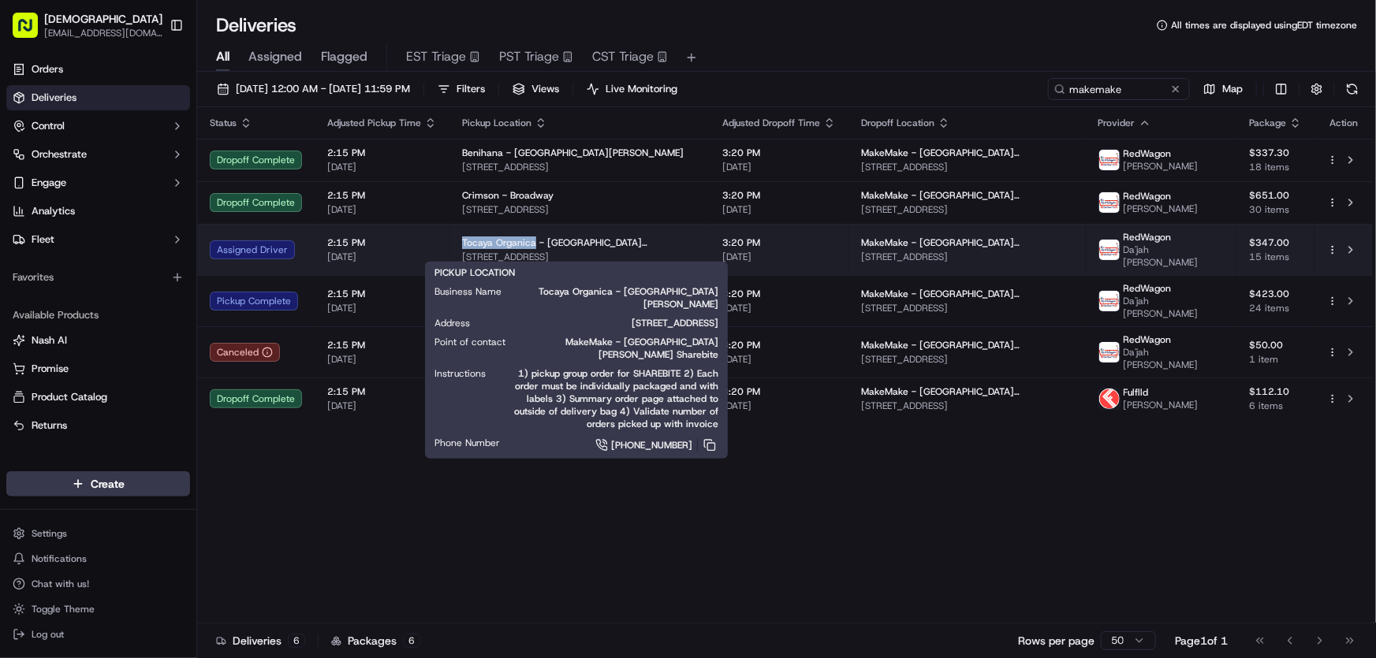
drag, startPoint x: 462, startPoint y: 233, endPoint x: 533, endPoint y: 233, distance: 71.0
click at [533, 237] on span "Tocaya Organica - [GEOGRAPHIC_DATA][PERSON_NAME]" at bounding box center [579, 243] width 235 height 13
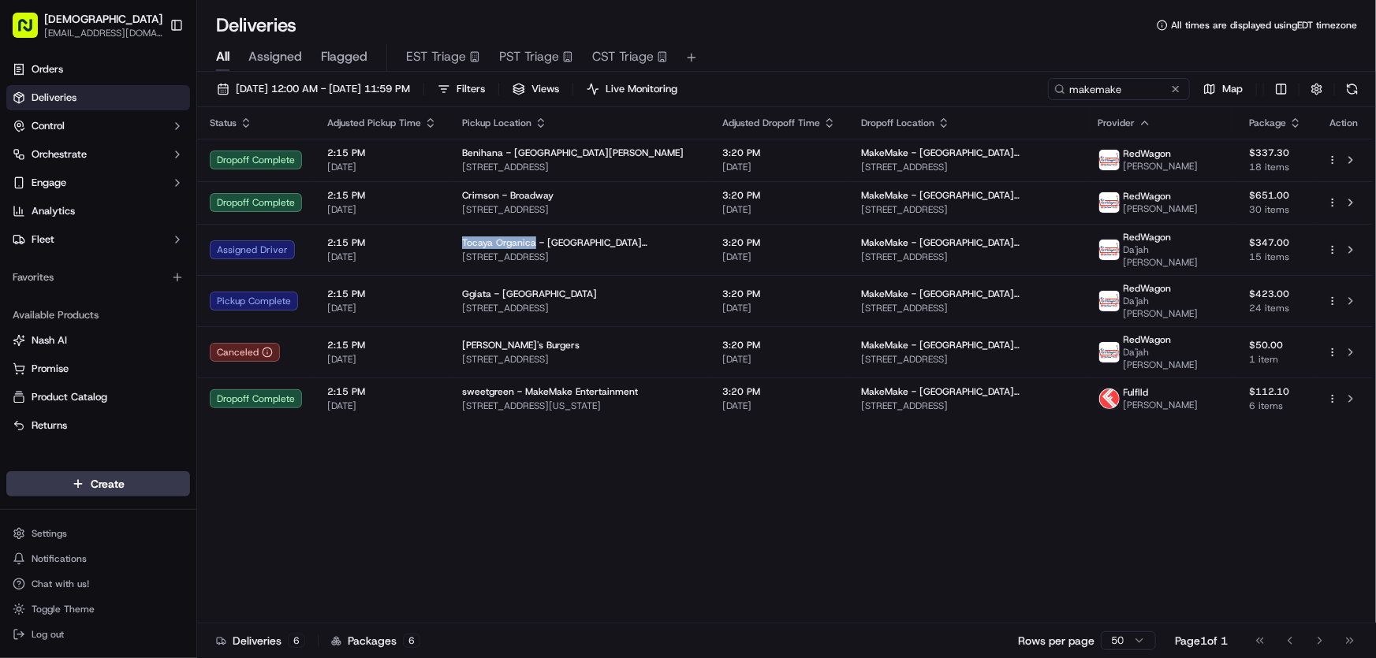
copy span "Tocaya Organica"
click at [751, 39] on div "All Assigned Flagged EST Triage PST Triage CST Triage" at bounding box center [786, 55] width 1179 height 34
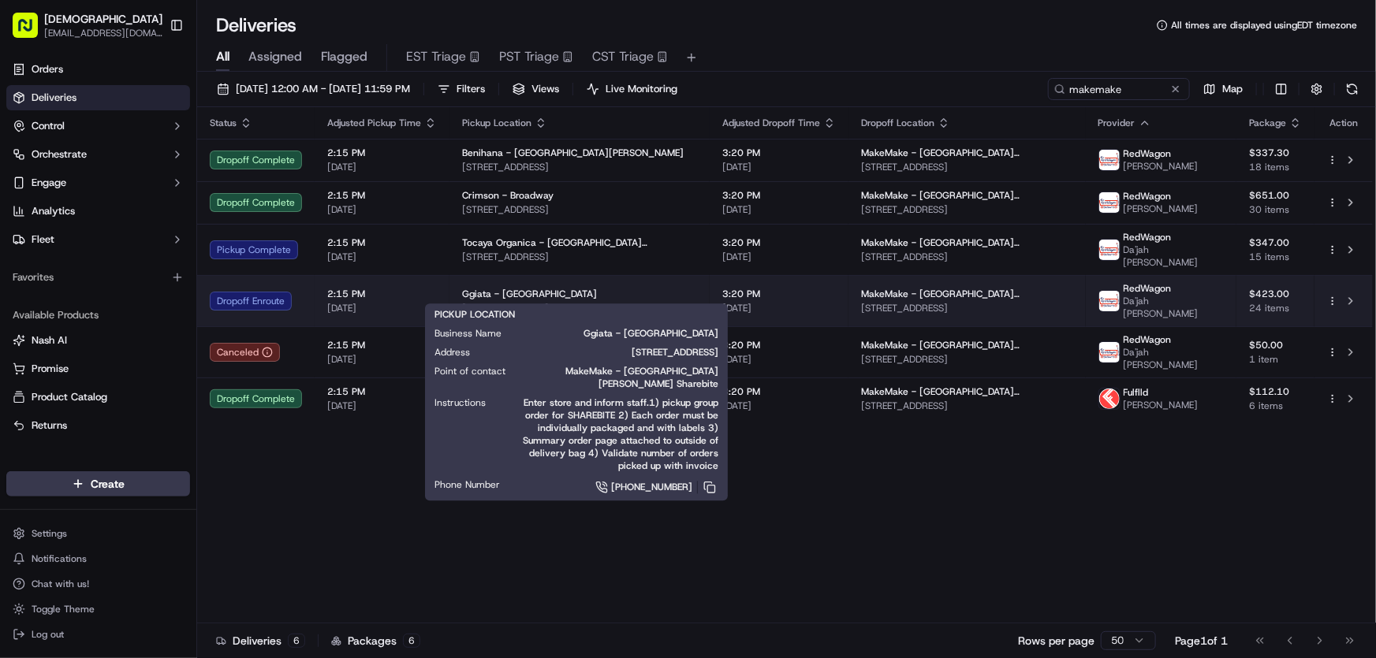
drag, startPoint x: 650, startPoint y: 296, endPoint x: 453, endPoint y: 298, distance: 197.9
click at [453, 298] on td "Ggiata - [GEOGRAPHIC_DATA] [STREET_ADDRESS]" at bounding box center [579, 300] width 260 height 51
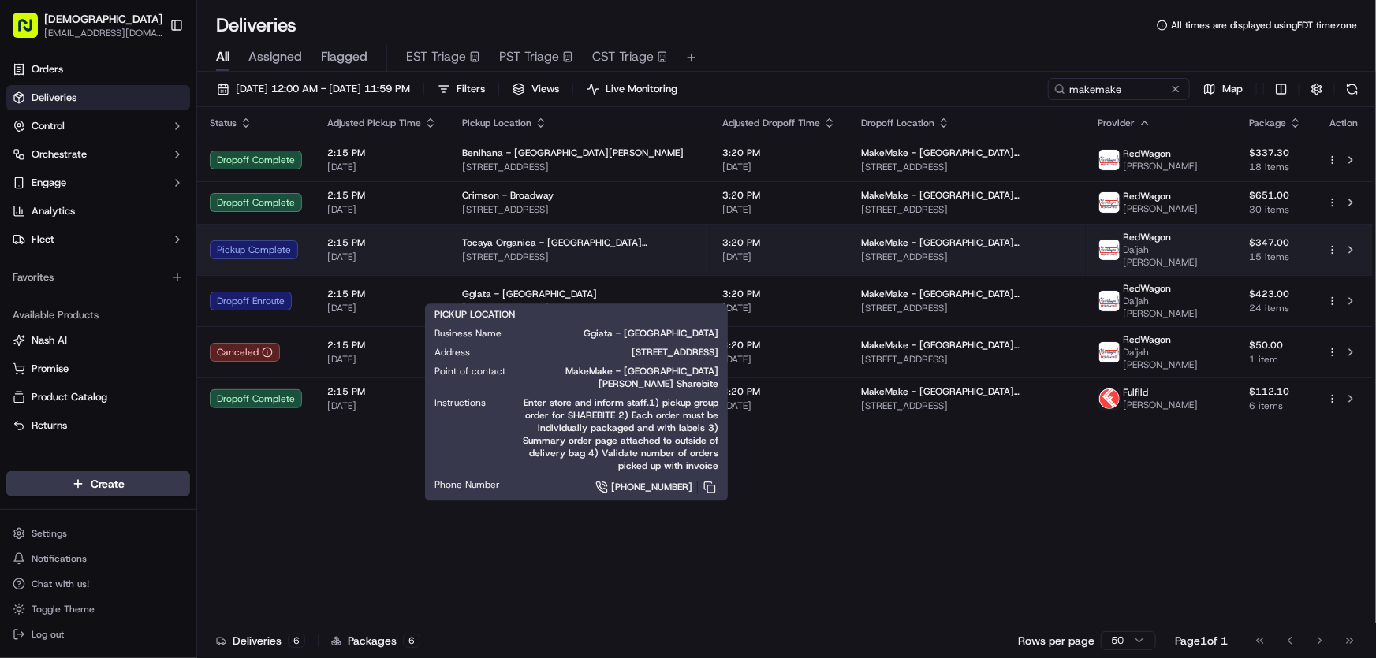
click at [509, 237] on span "Tocaya Organica - [GEOGRAPHIC_DATA][PERSON_NAME]" at bounding box center [579, 243] width 235 height 13
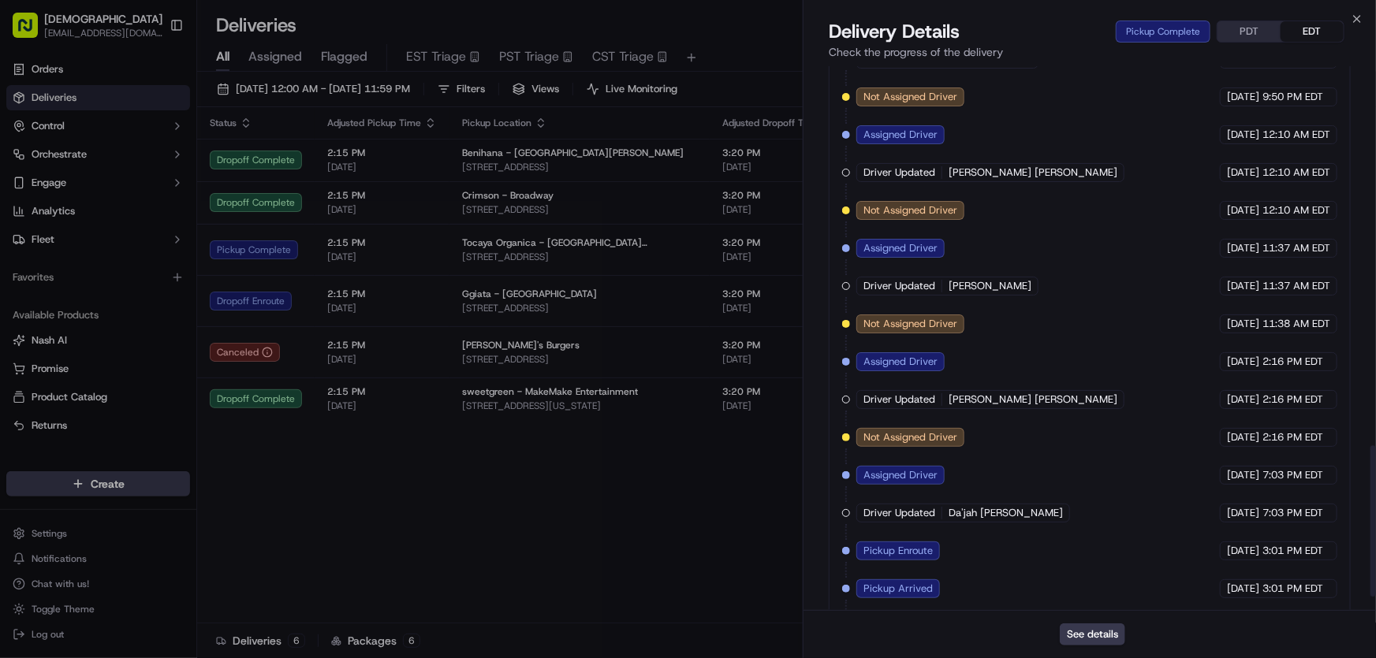
scroll to position [1414, 0]
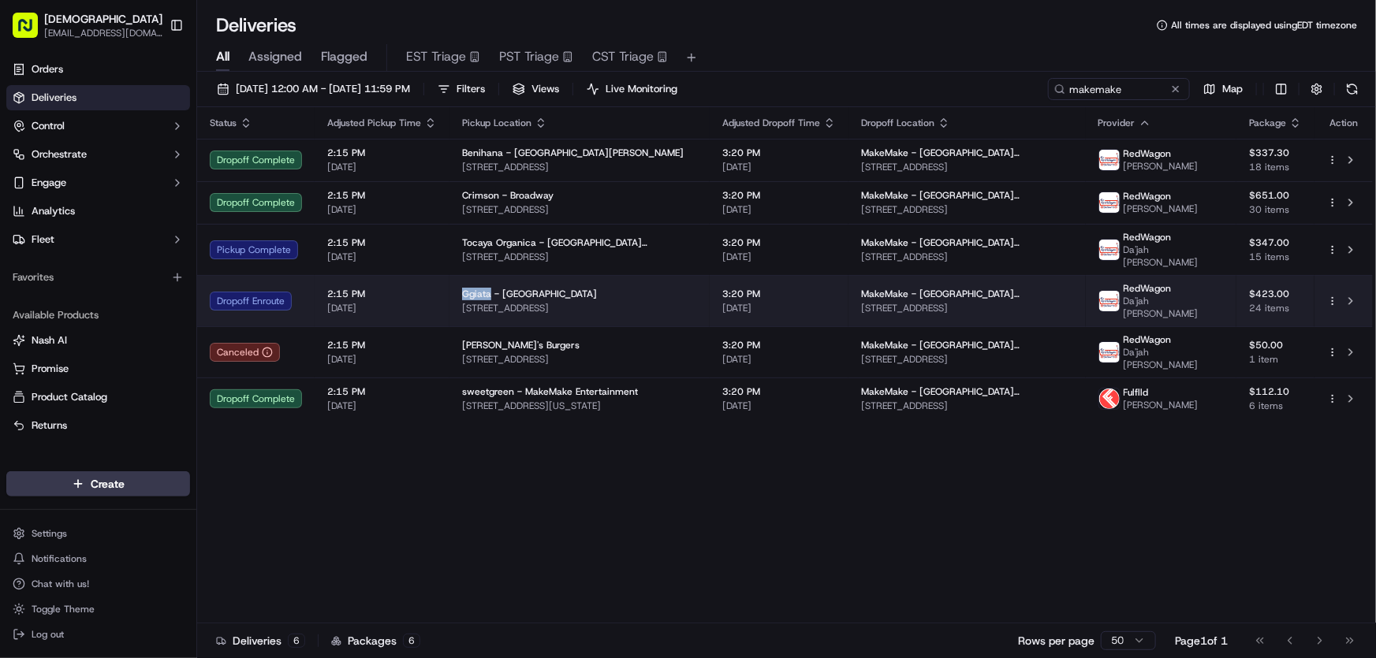
drag, startPoint x: 456, startPoint y: 277, endPoint x: 487, endPoint y: 278, distance: 31.6
click at [487, 278] on td "Ggiata - [GEOGRAPHIC_DATA] [STREET_ADDRESS]" at bounding box center [579, 300] width 260 height 51
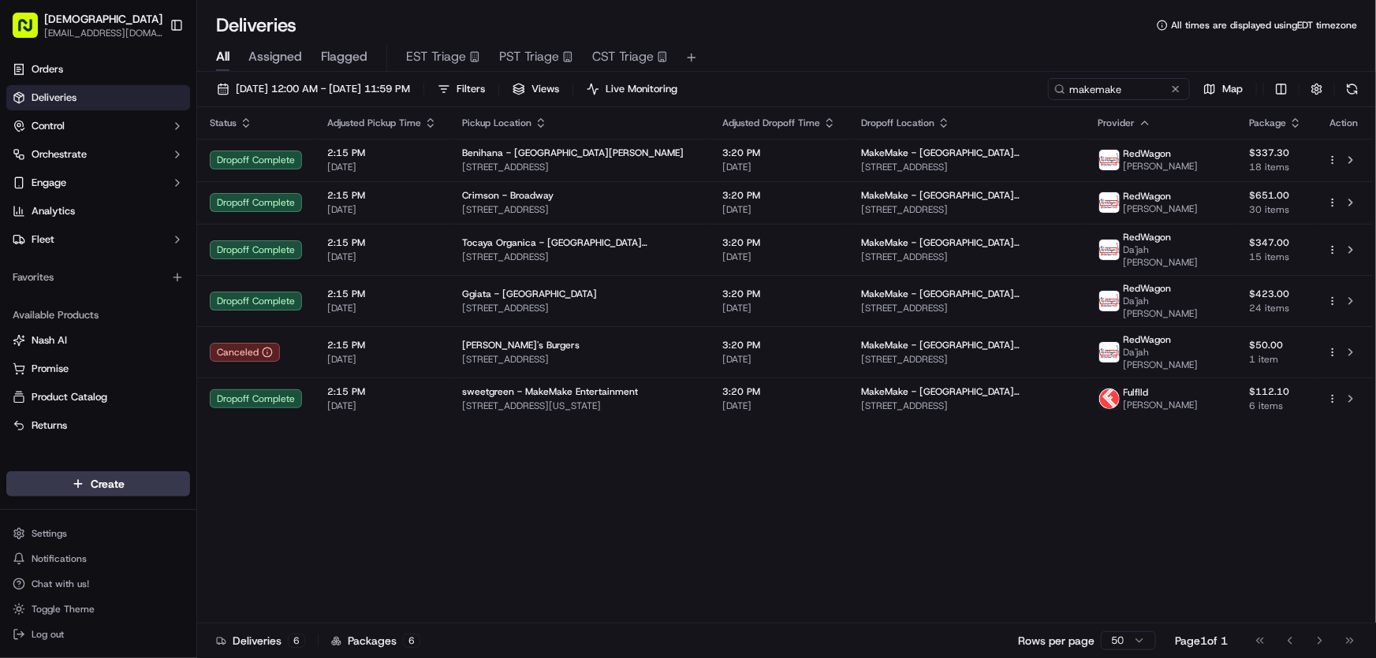
click at [528, 479] on div "Status Adjusted Pickup Time Pickup Location Adjusted Dropoff Time Dropoff Locat…" at bounding box center [784, 365] width 1175 height 516
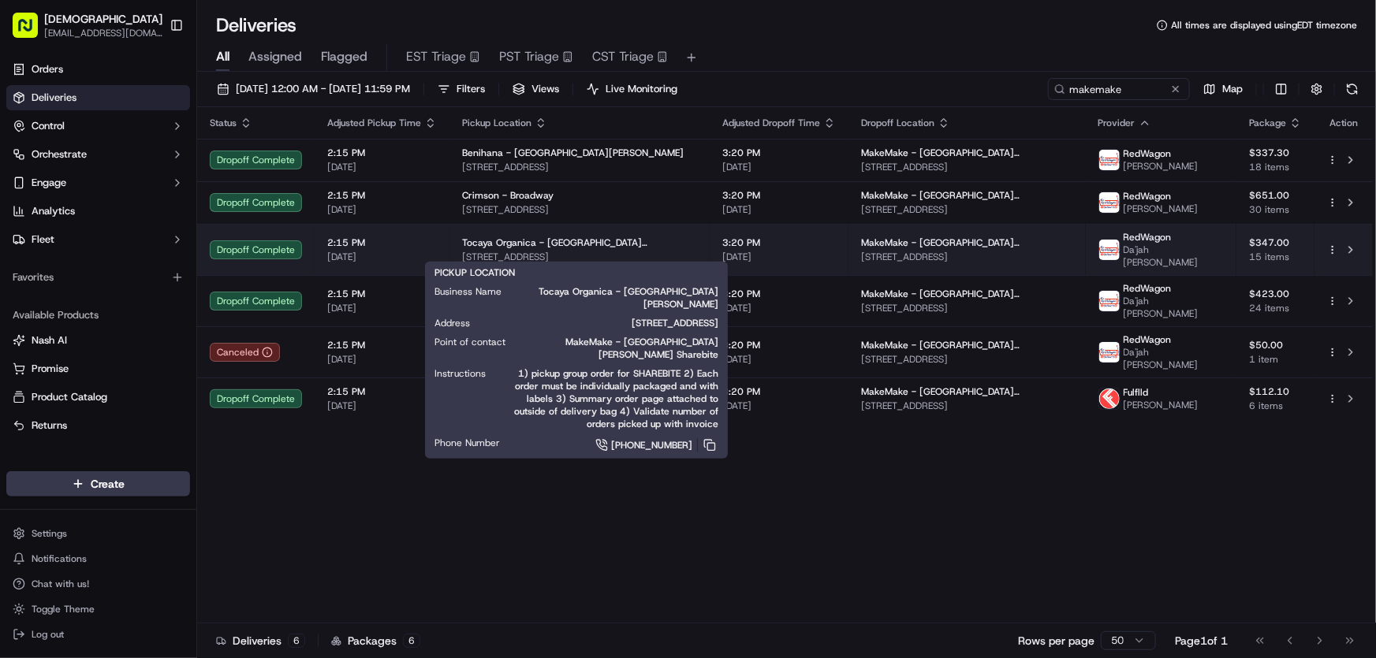
click at [509, 251] on span "[STREET_ADDRESS]" at bounding box center [579, 257] width 235 height 13
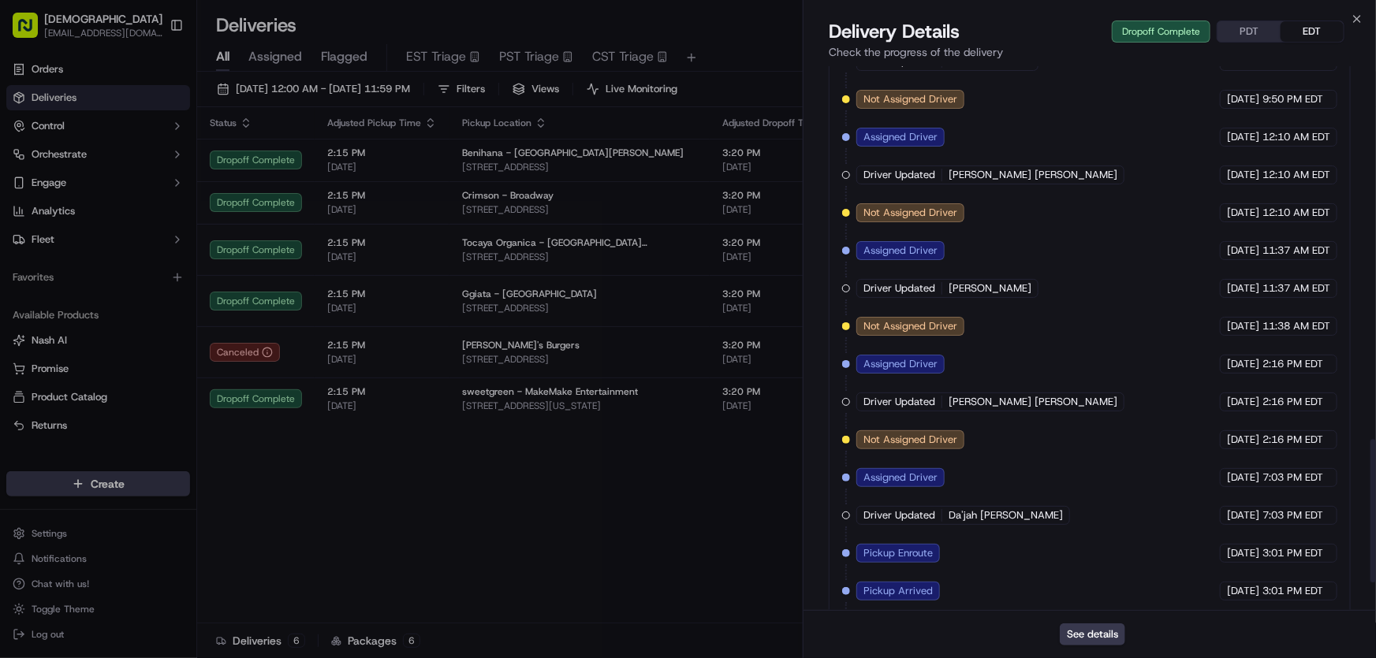
scroll to position [1527, 0]
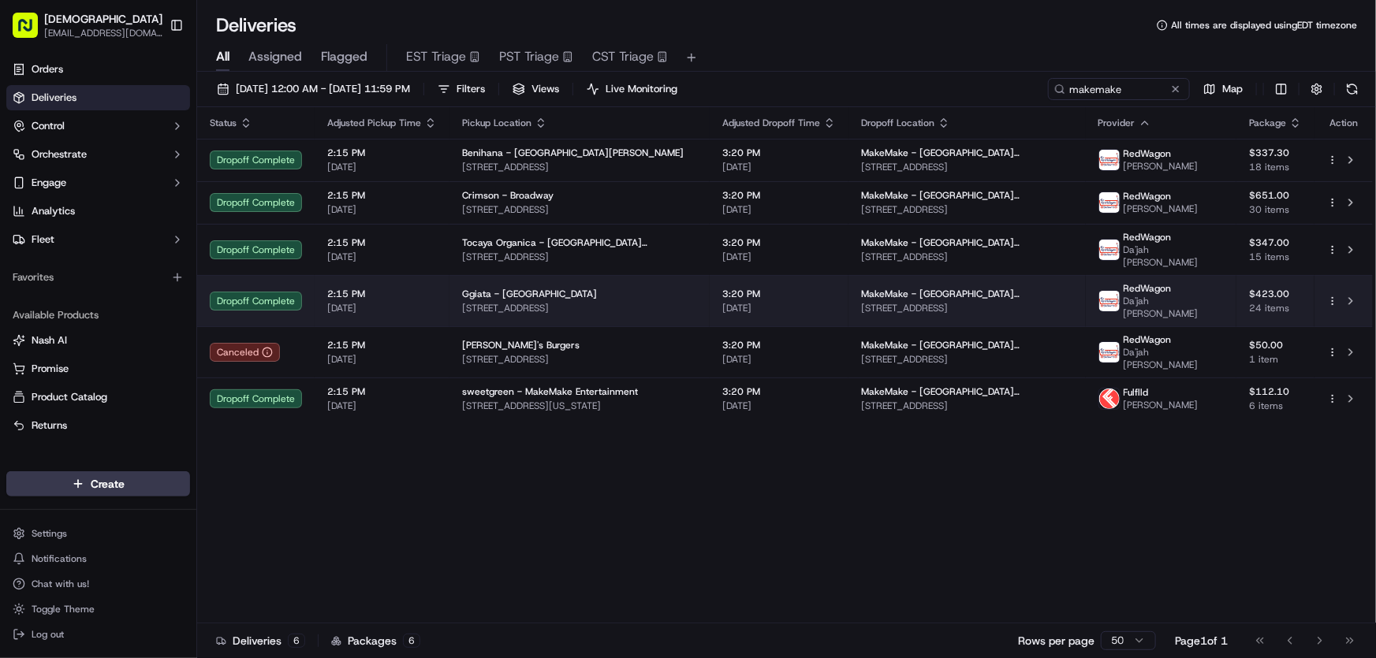
click at [498, 288] on span "Ggiata - [GEOGRAPHIC_DATA]" at bounding box center [529, 294] width 135 height 13
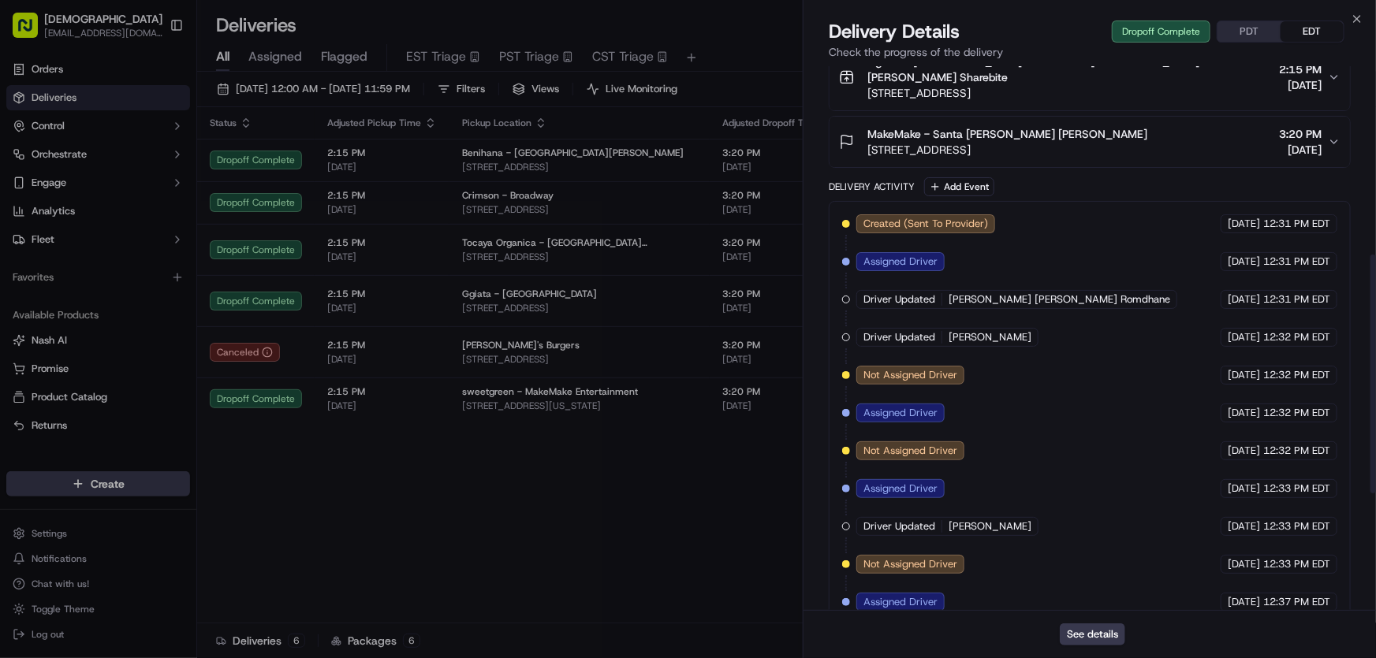
scroll to position [698, 0]
